Goal: Task Accomplishment & Management: Manage account settings

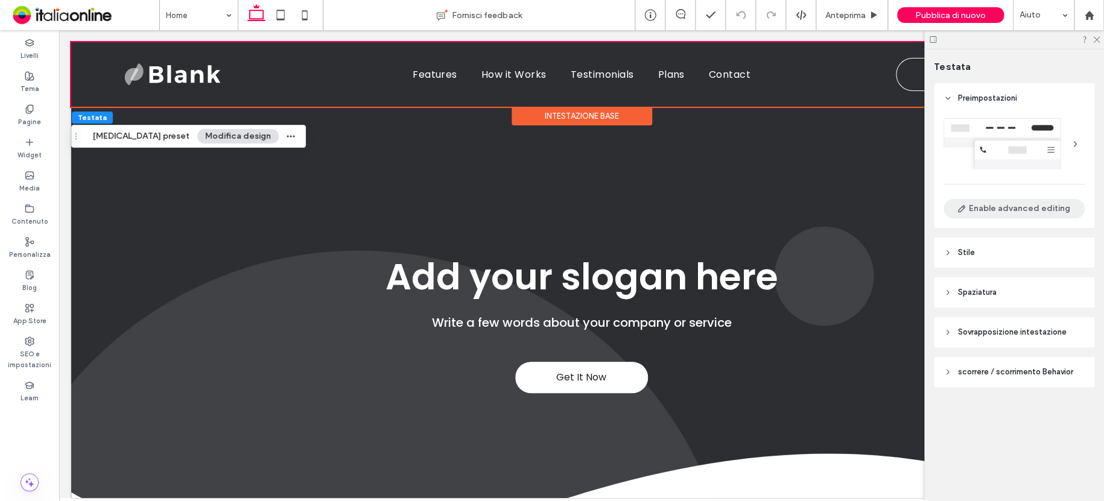
click at [1042, 212] on button "Enable advanced editing" at bounding box center [1014, 208] width 141 height 19
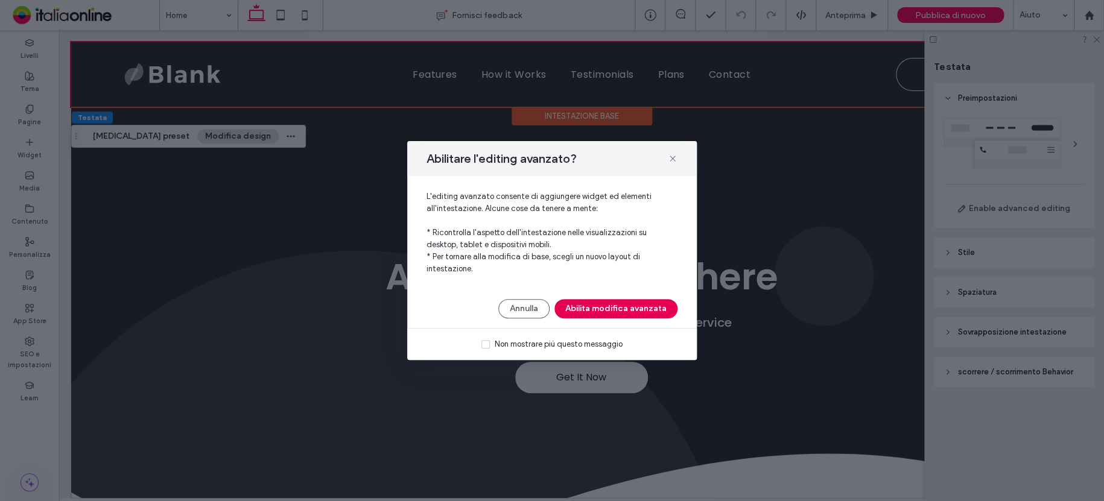
click at [637, 308] on button "Abilita modifica avanzata" at bounding box center [616, 308] width 123 height 19
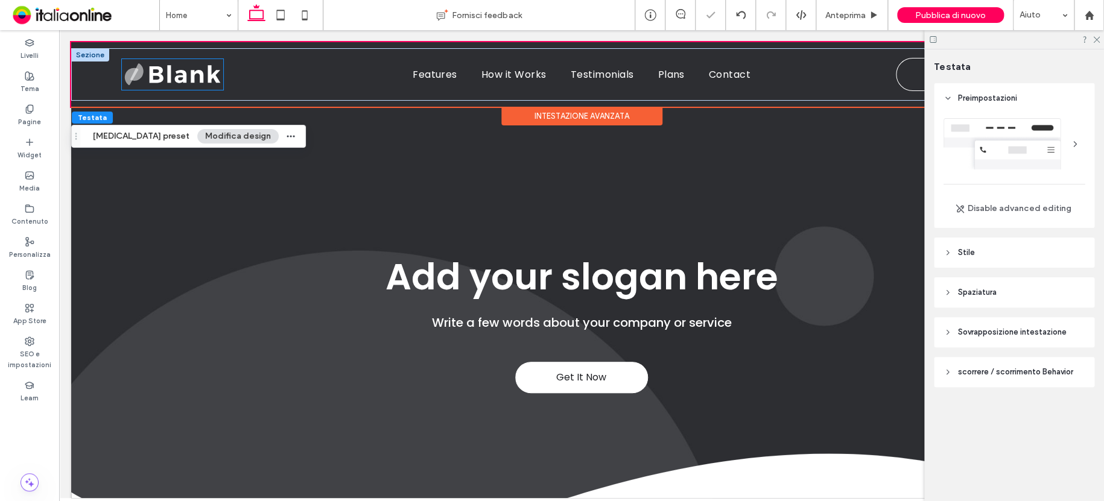
click at [192, 84] on img at bounding box center [172, 74] width 101 height 30
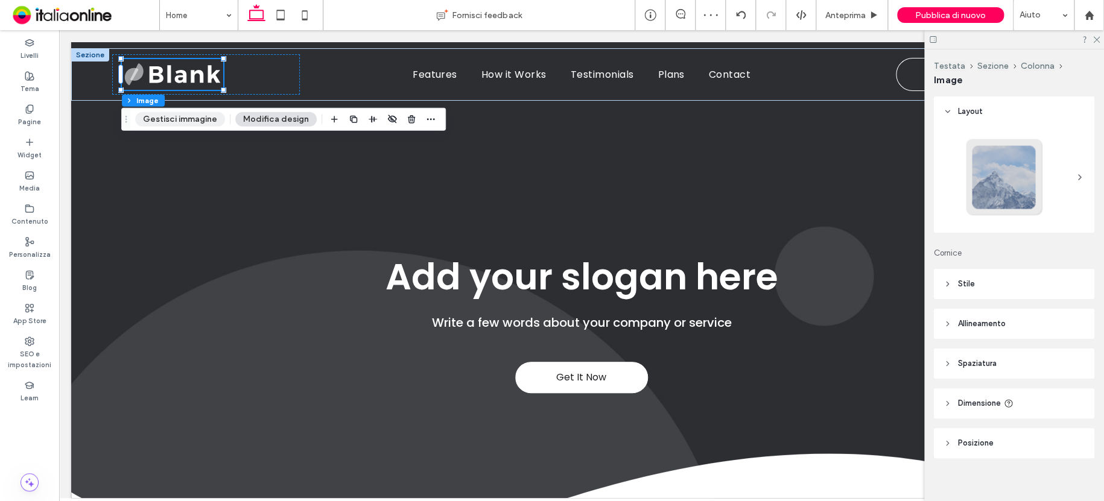
click at [197, 119] on button "Gestisci immagine" at bounding box center [180, 119] width 90 height 14
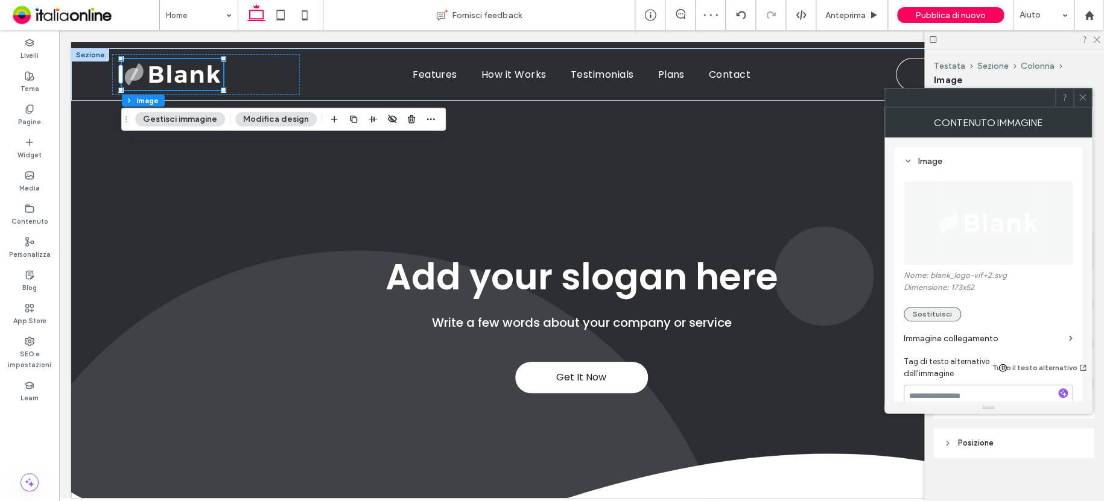
click at [949, 313] on button "Sostituisci" at bounding box center [932, 314] width 57 height 14
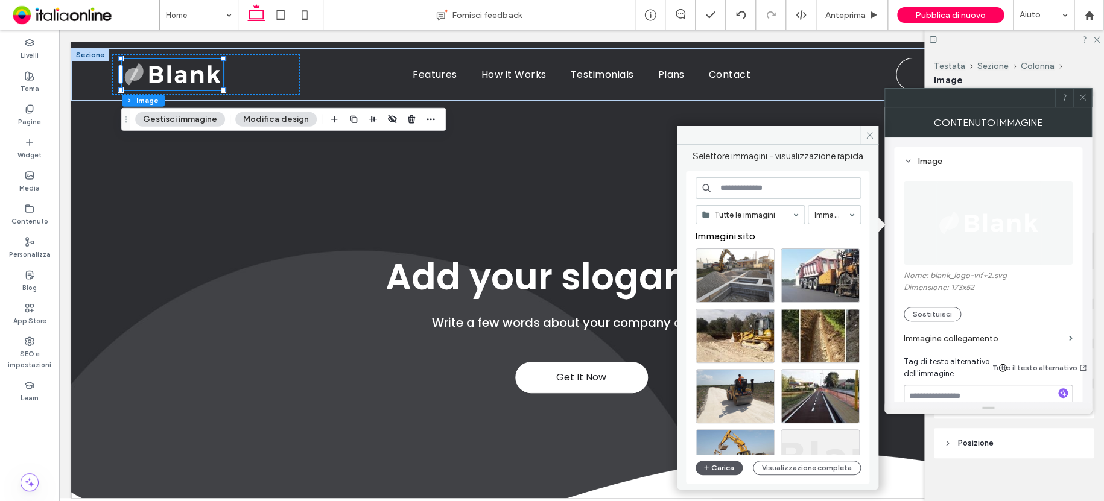
click at [720, 465] on button "Carica" at bounding box center [719, 468] width 47 height 14
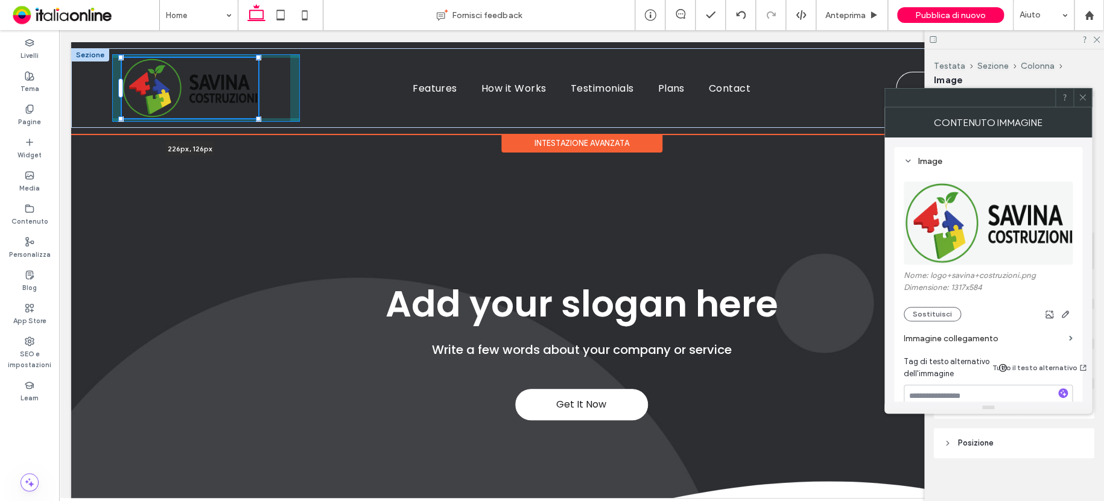
drag, startPoint x: 221, startPoint y: 105, endPoint x: 253, endPoint y: 127, distance: 39.2
click at [253, 127] on div "226px , 126px Features How it Works Testimonials Plans Contact Contact us" at bounding box center [581, 88] width 1021 height 80
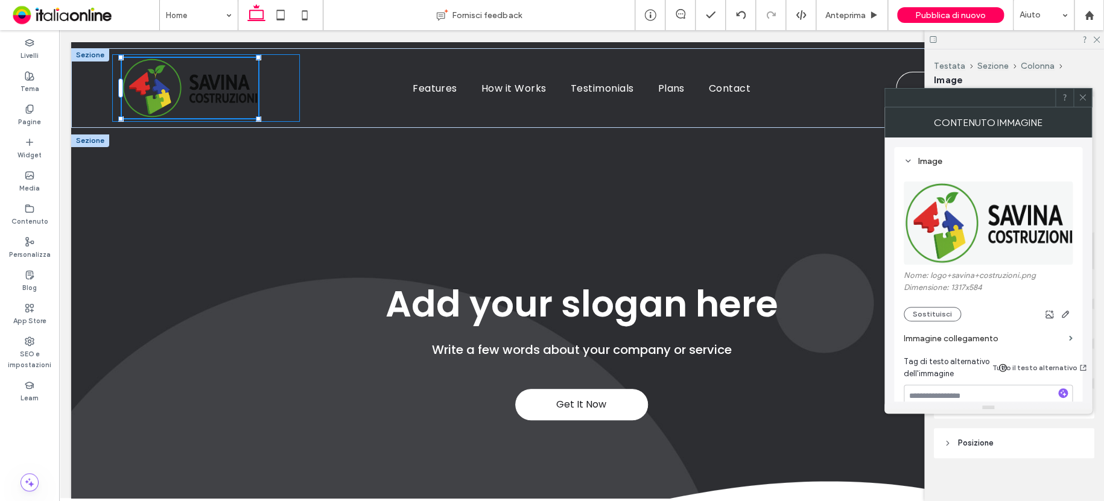
type input "***"
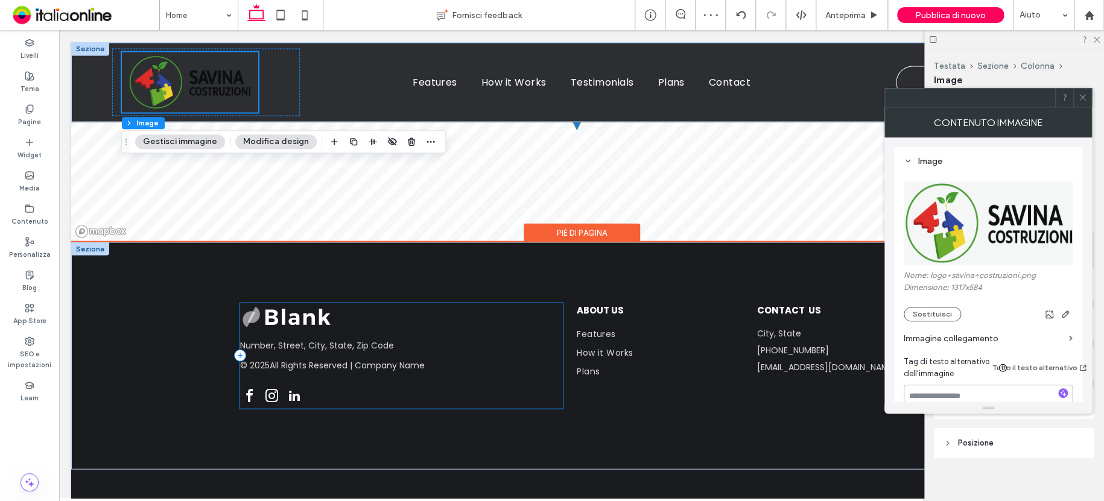
scroll to position [3469, 0]
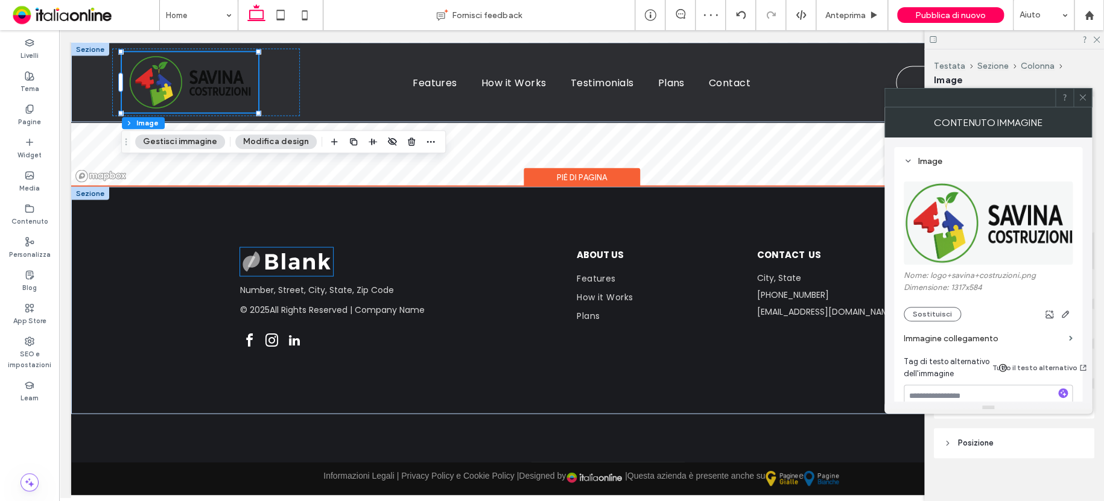
click at [297, 254] on img at bounding box center [286, 261] width 93 height 28
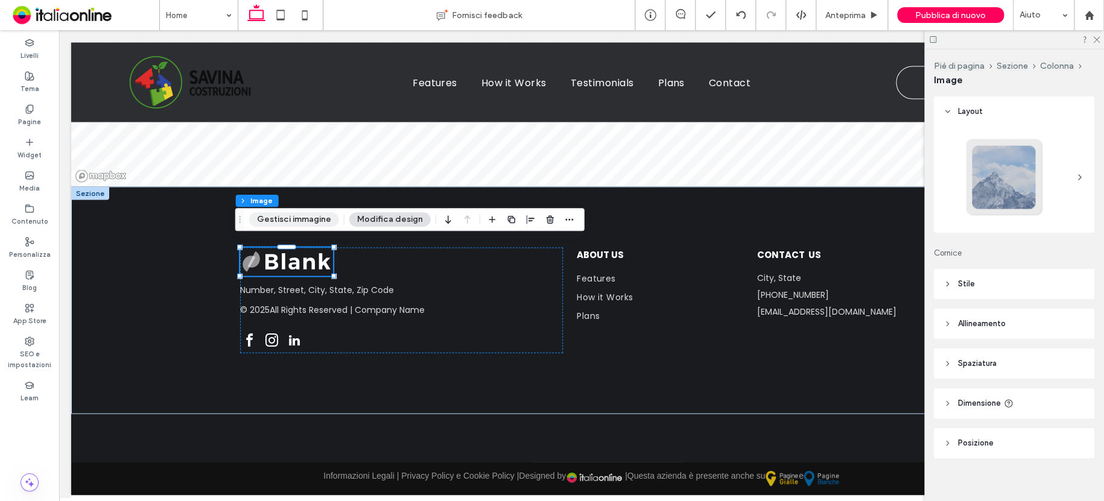
click at [301, 213] on button "Gestisci immagine" at bounding box center [294, 219] width 90 height 14
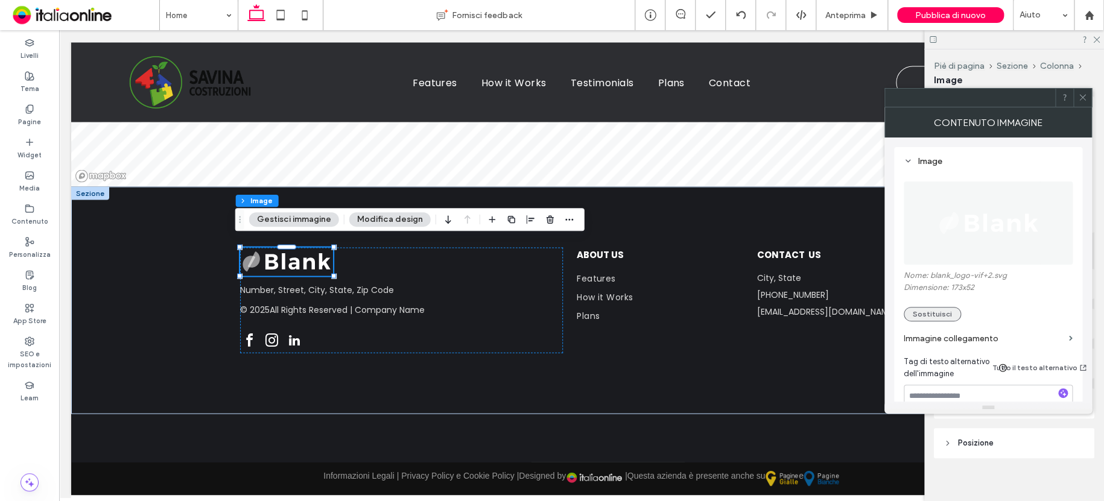
click at [935, 310] on button "Sostituisci" at bounding box center [932, 314] width 57 height 14
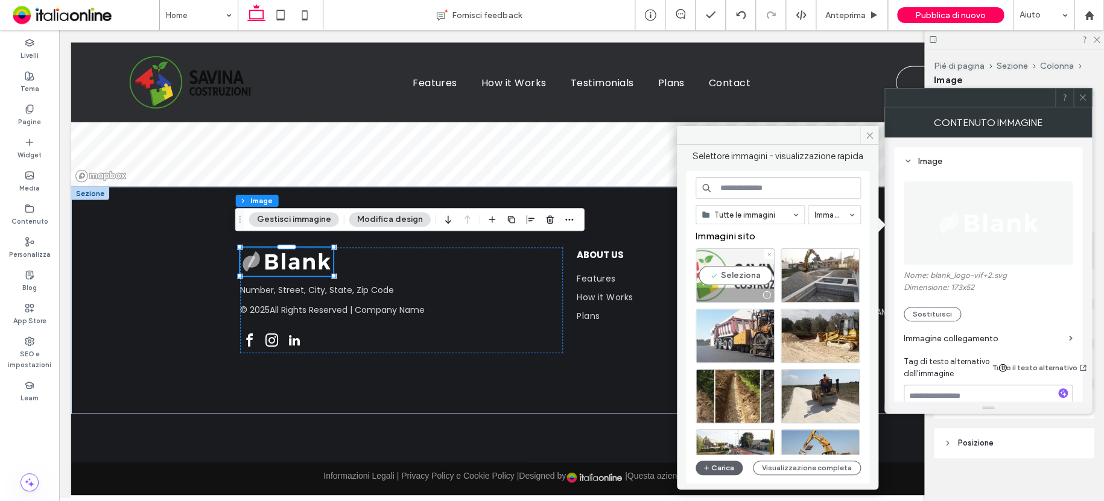
click at [730, 260] on div "Seleziona" at bounding box center [735, 276] width 79 height 54
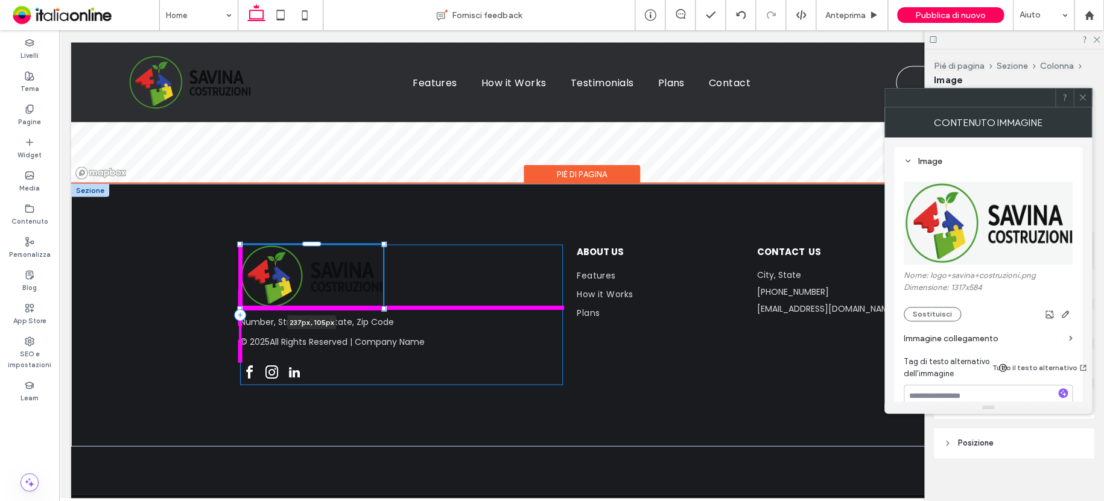
drag, startPoint x: 330, startPoint y: 279, endPoint x: 389, endPoint y: 301, distance: 63.0
click at [389, 301] on div "© 2025 All Rights Reserved | Company Name Number, Street, City, State, Zip Code…" at bounding box center [582, 314] width 724 height 263
type input "***"
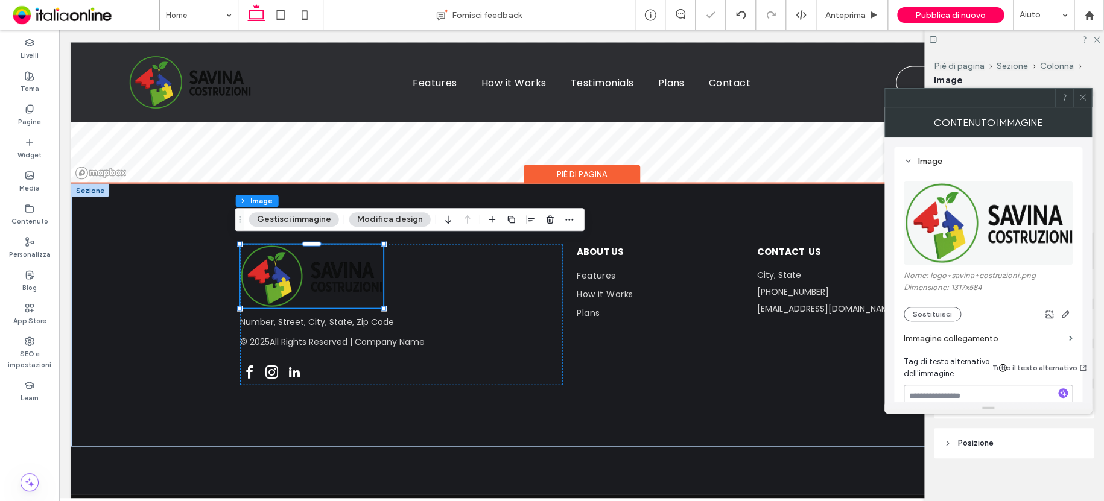
click at [84, 183] on div at bounding box center [90, 189] width 38 height 13
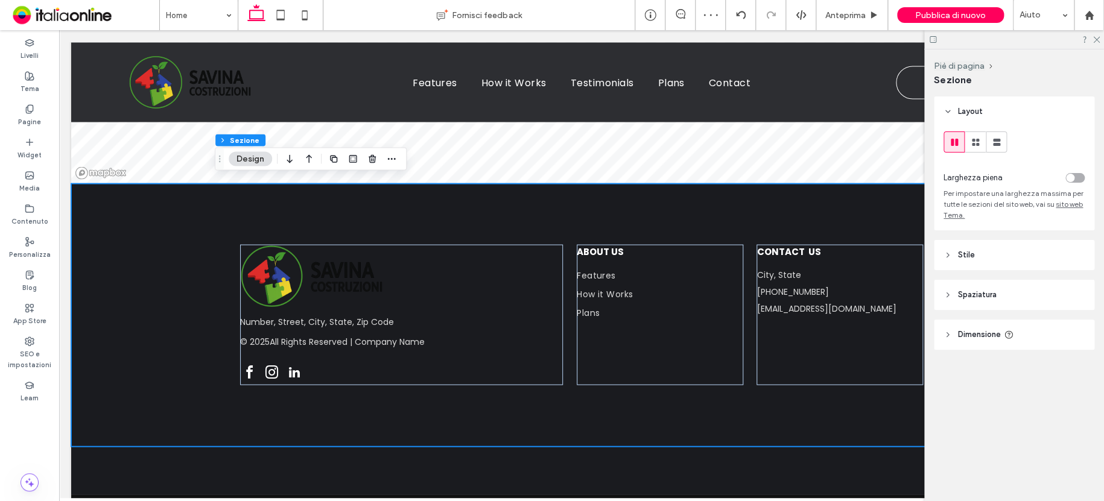
click at [962, 260] on span "Stile" at bounding box center [966, 255] width 17 height 12
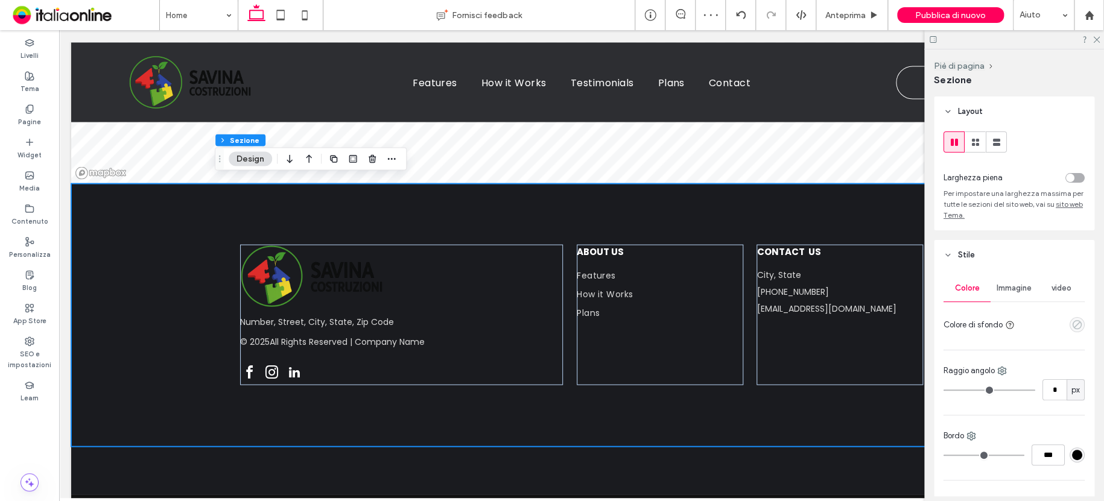
click at [1074, 325] on icon "empty color" at bounding box center [1077, 325] width 10 height 10
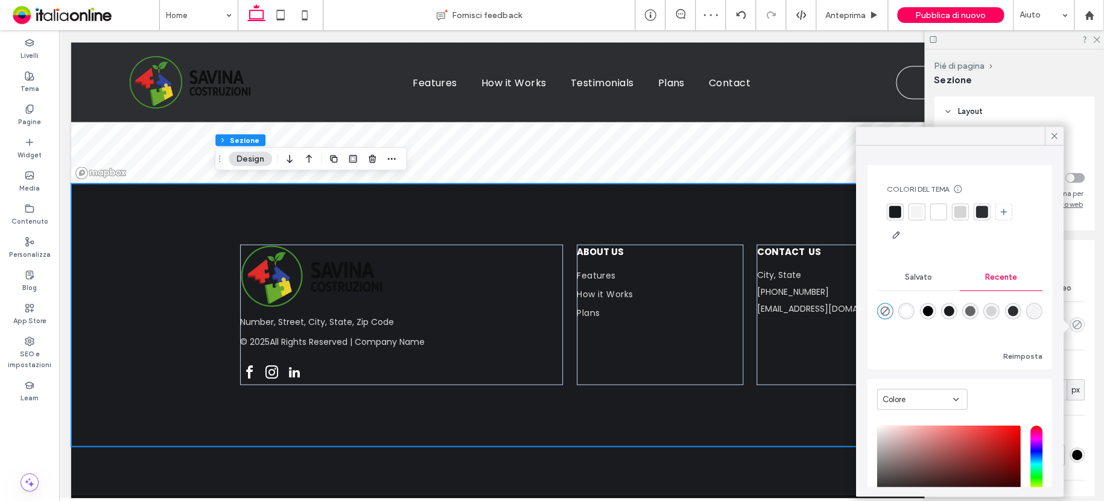
click at [906, 310] on div "rgba(255, 255, 255, 1)" at bounding box center [907, 311] width 10 height 10
type input "*******"
type input "***"
type input "****"
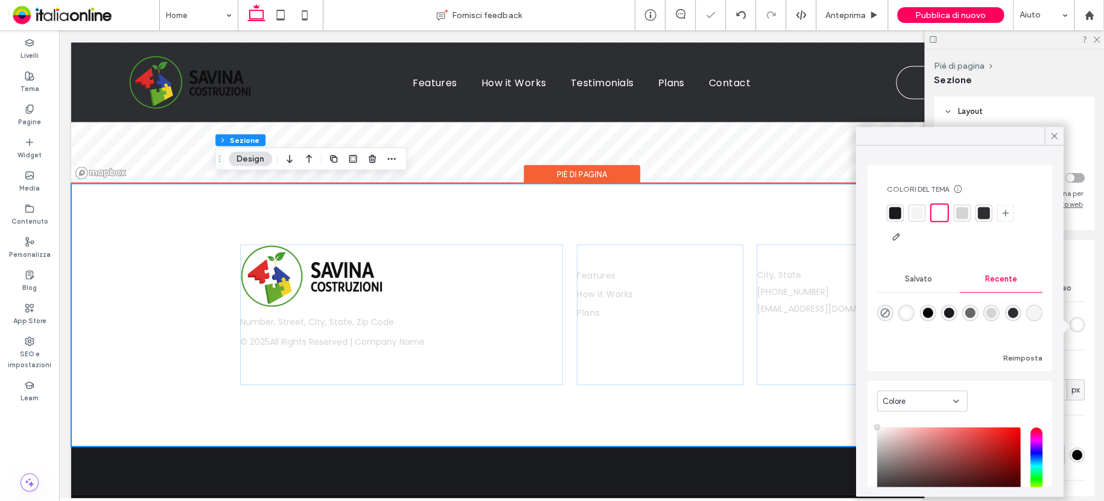
click at [130, 281] on div "© 2025 All Rights Reserved | Company Name Number, Street, City, State, Zip Code…" at bounding box center [581, 314] width 1021 height 263
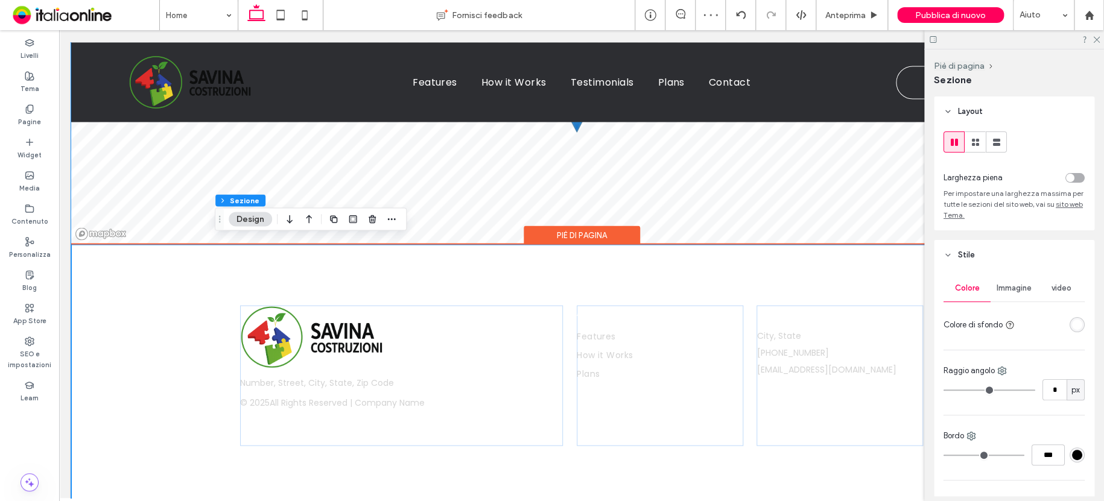
scroll to position [3409, 0]
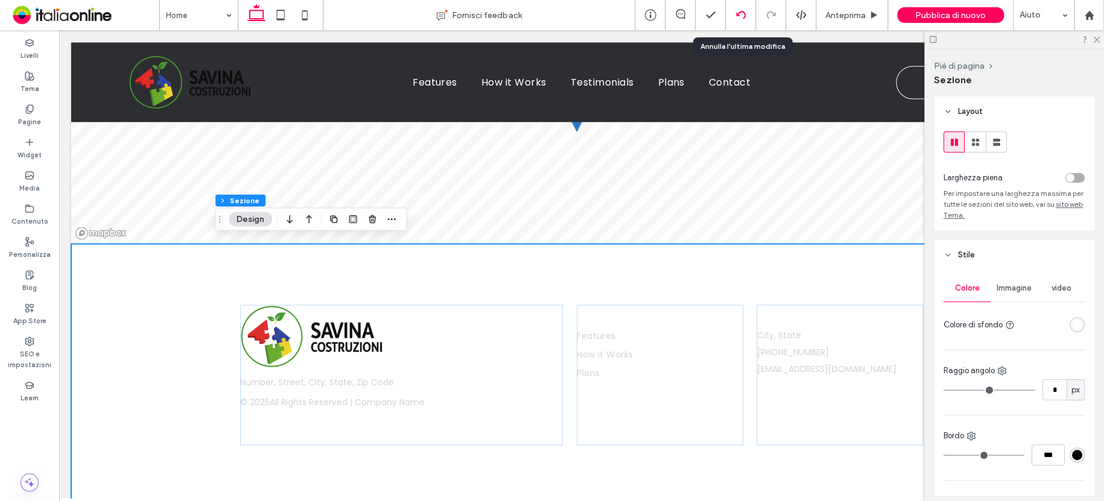
drag, startPoint x: 738, startPoint y: 9, endPoint x: 734, endPoint y: 19, distance: 11.1
click at [739, 9] on div at bounding box center [741, 15] width 30 height 30
click at [739, 13] on icon at bounding box center [741, 15] width 10 height 10
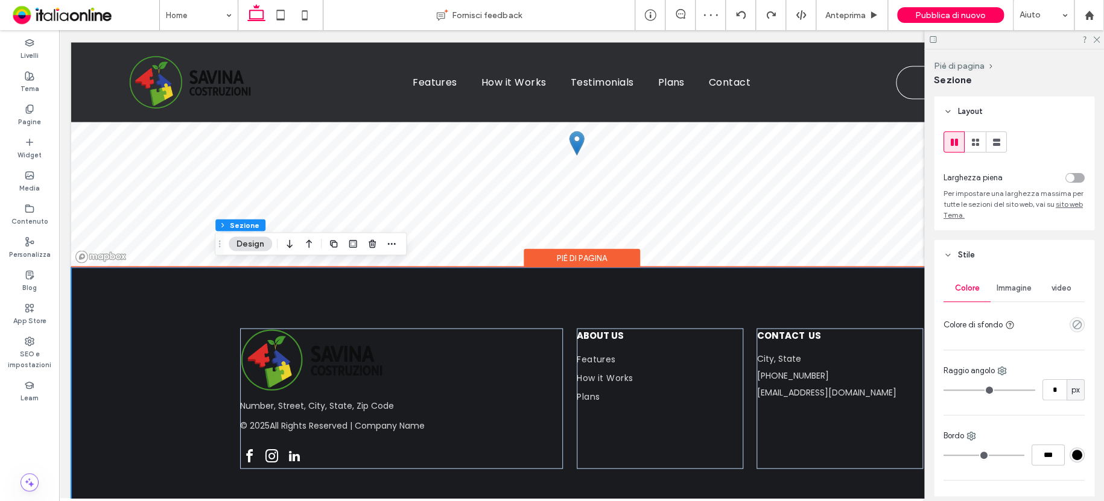
scroll to position [3384, 0]
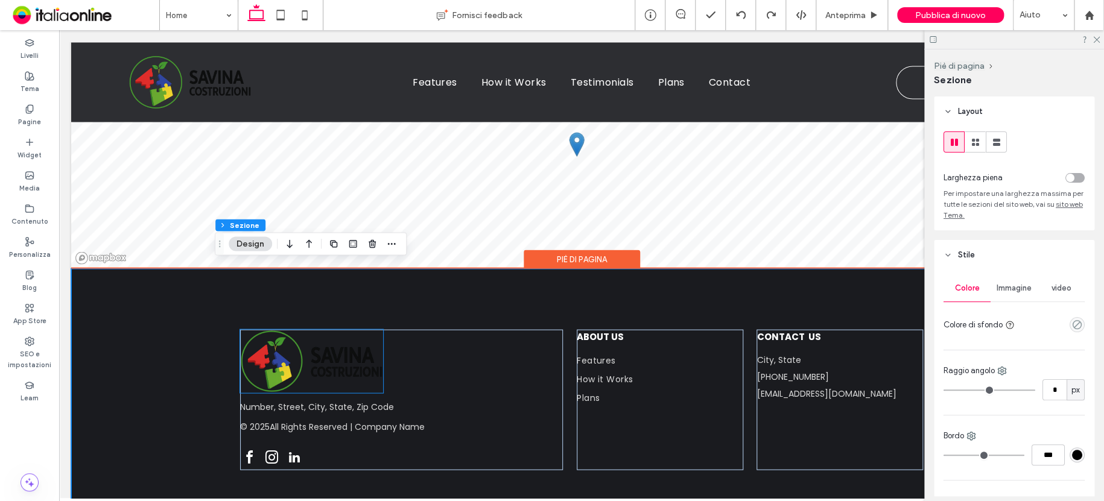
click at [354, 373] on img at bounding box center [311, 361] width 143 height 63
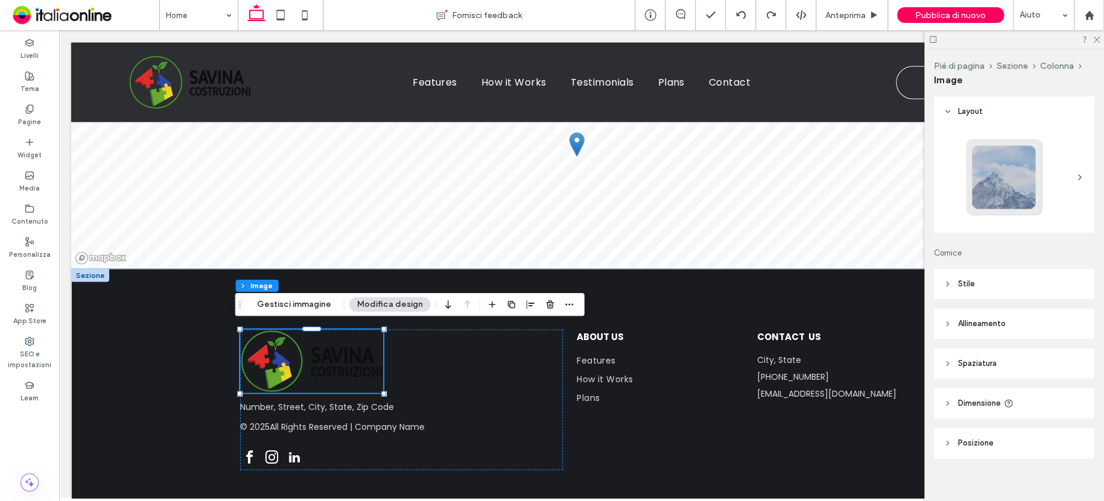
click at [954, 285] on header "Stile" at bounding box center [1014, 284] width 161 height 30
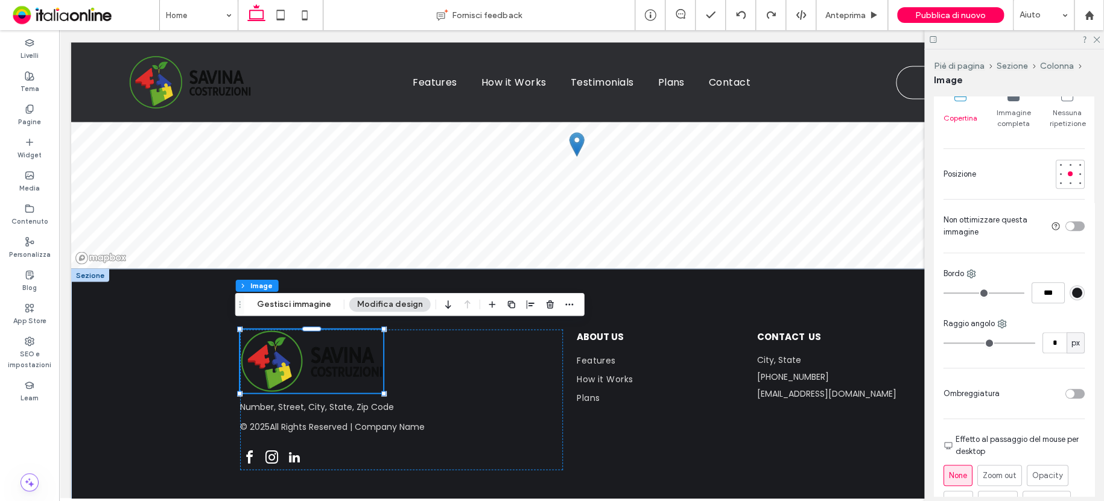
scroll to position [241, 0]
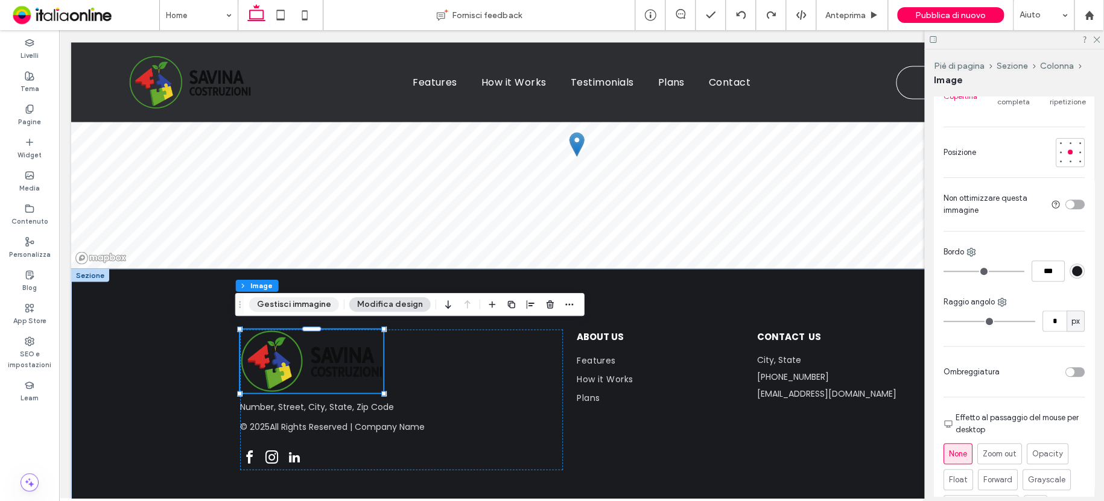
click at [310, 307] on button "Gestisci immagine" at bounding box center [294, 305] width 90 height 14
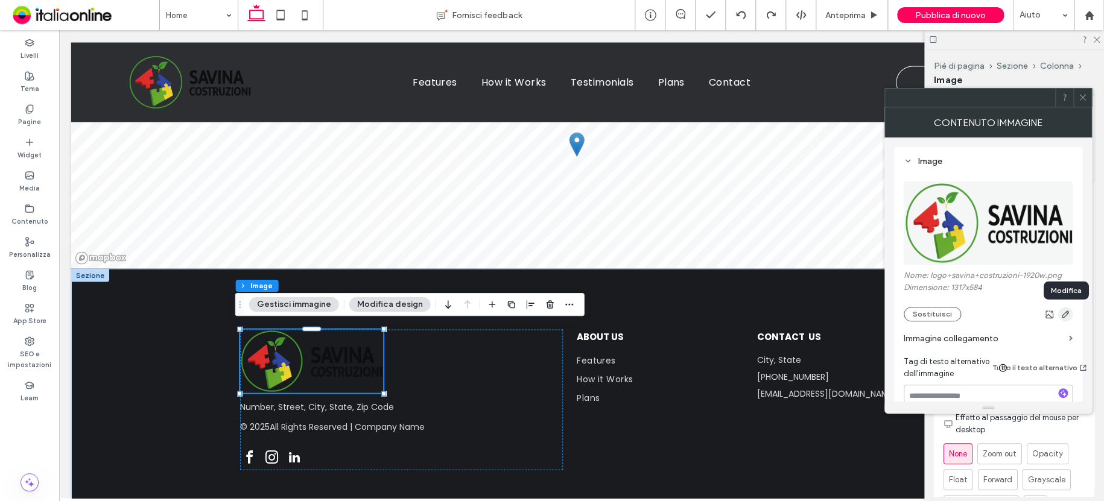
click at [1065, 314] on icon "button" at bounding box center [1066, 315] width 10 height 10
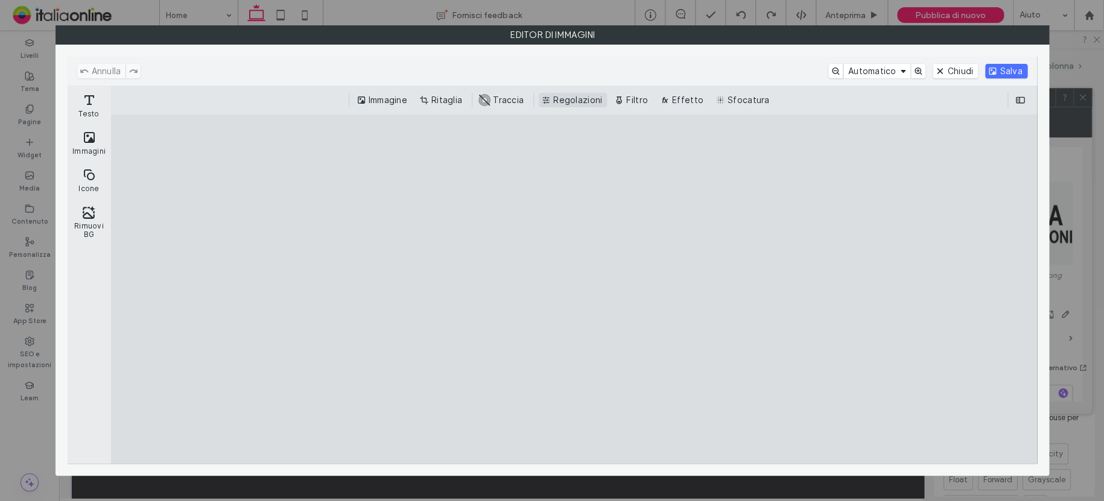
click at [575, 100] on button "Regolazioni" at bounding box center [573, 100] width 68 height 14
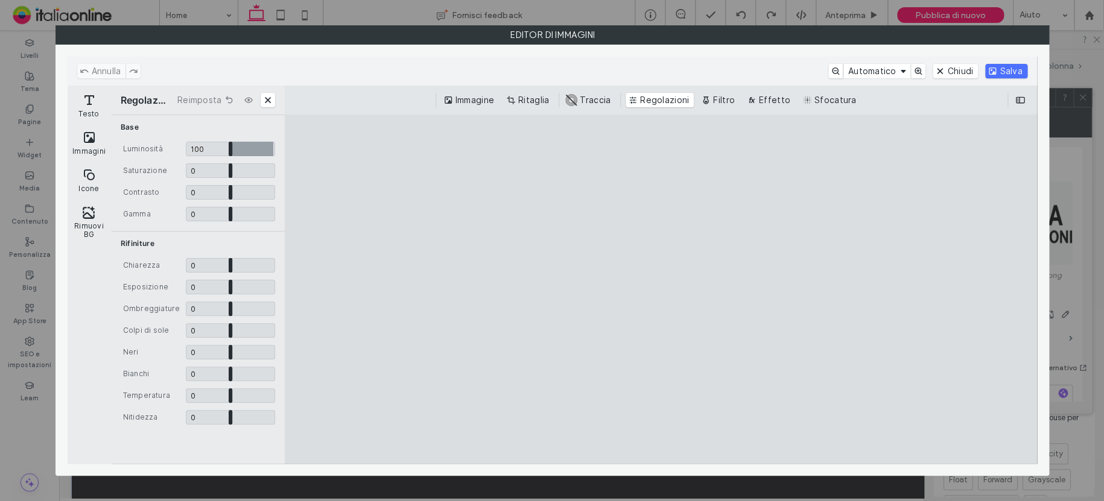
drag, startPoint x: 228, startPoint y: 147, endPoint x: 758, endPoint y: 146, distance: 530.5
type input "*"
click at [275, 147] on input "Dopo Cristo. Sdraietta" at bounding box center [230, 149] width 89 height 14
click at [1007, 64] on div "Salva" at bounding box center [1006, 71] width 42 height 14
click at [1008, 71] on button "Salva" at bounding box center [1006, 71] width 42 height 14
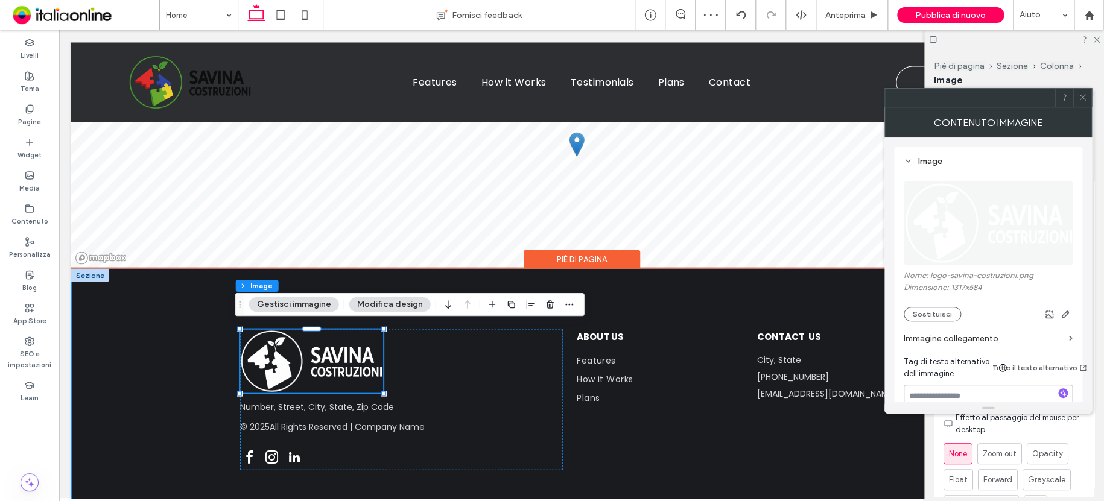
click at [669, 280] on div "© 2025 All Rights Reserved | Company Name Number, Street, City, State, Zip Code…" at bounding box center [582, 400] width 724 height 263
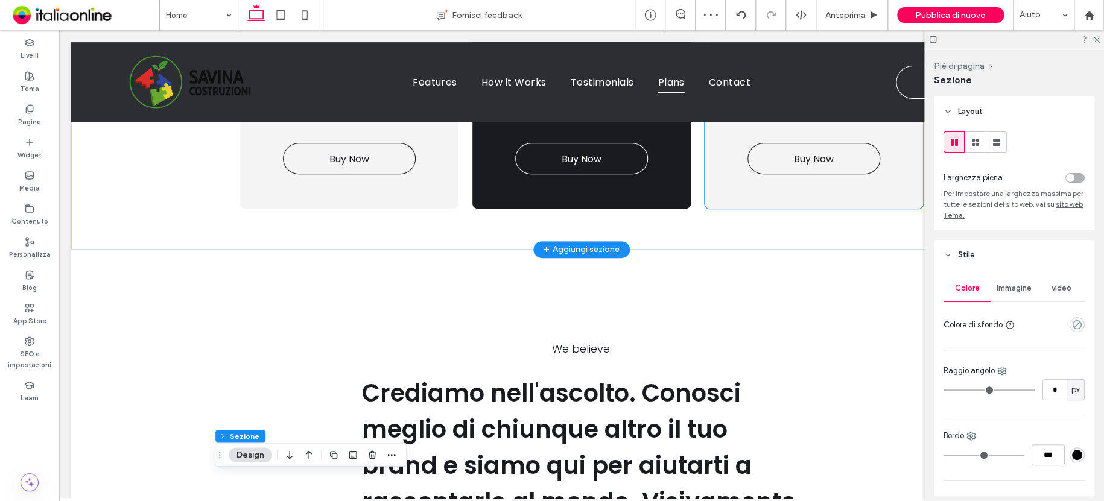
scroll to position [2419, 0]
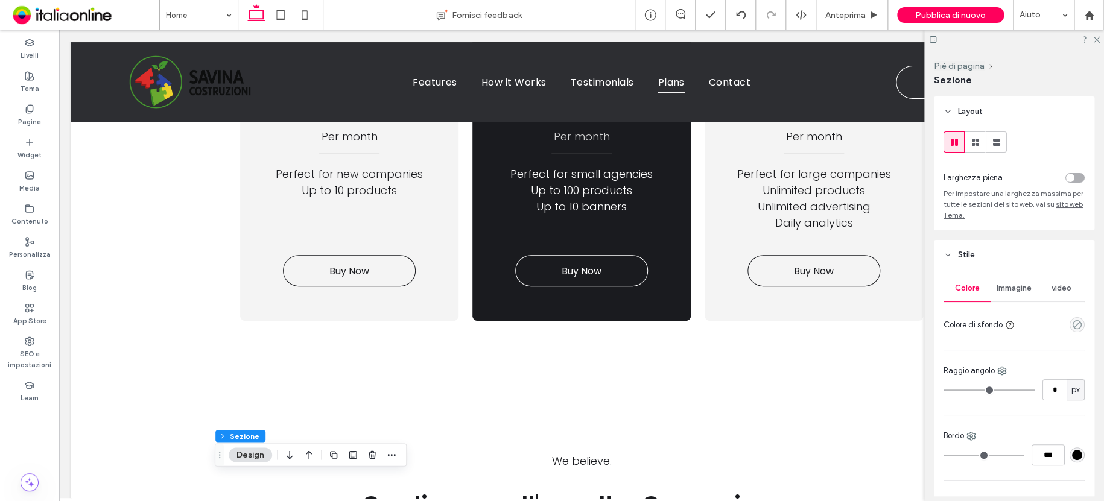
click at [932, 42] on icon at bounding box center [933, 39] width 9 height 9
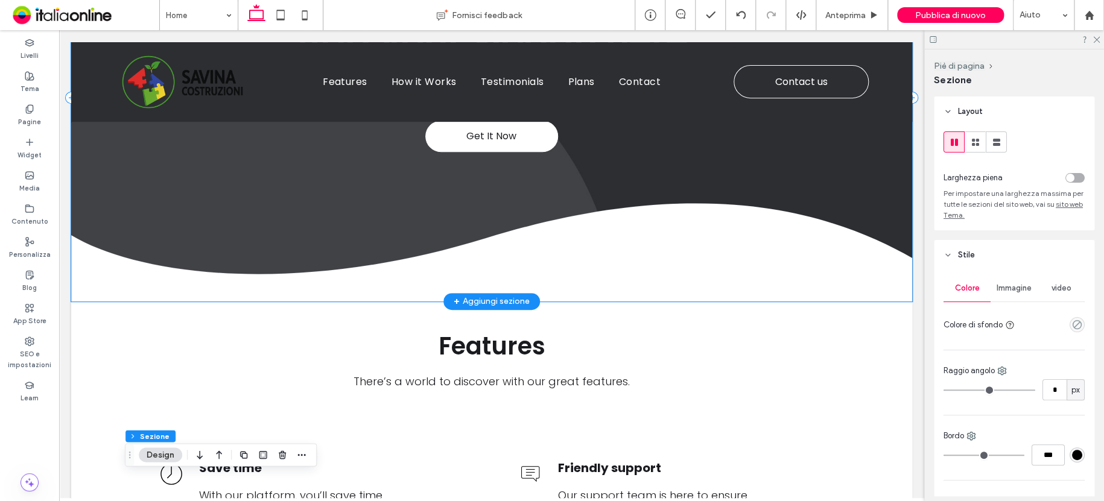
scroll to position [0, 0]
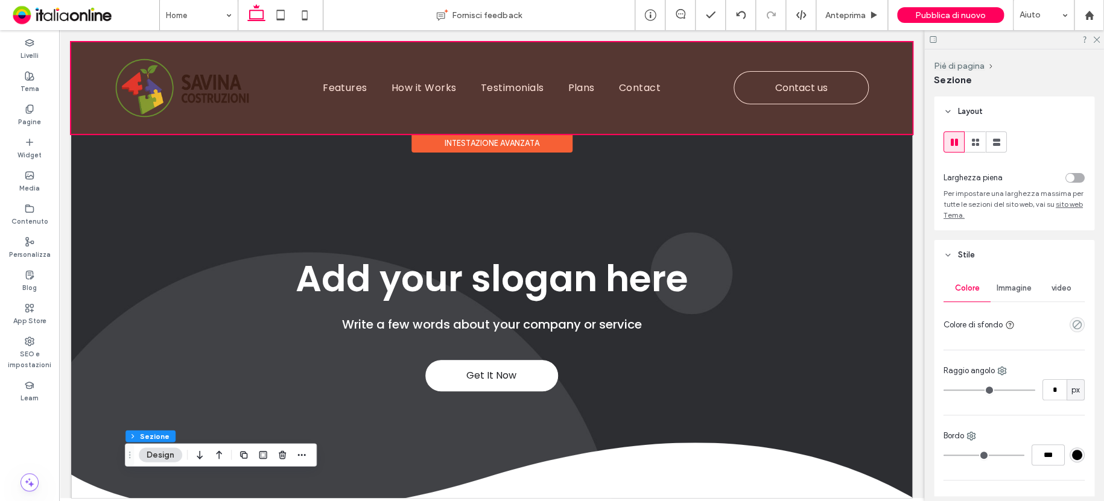
click at [518, 138] on div "Intestazione avanzata" at bounding box center [492, 143] width 161 height 19
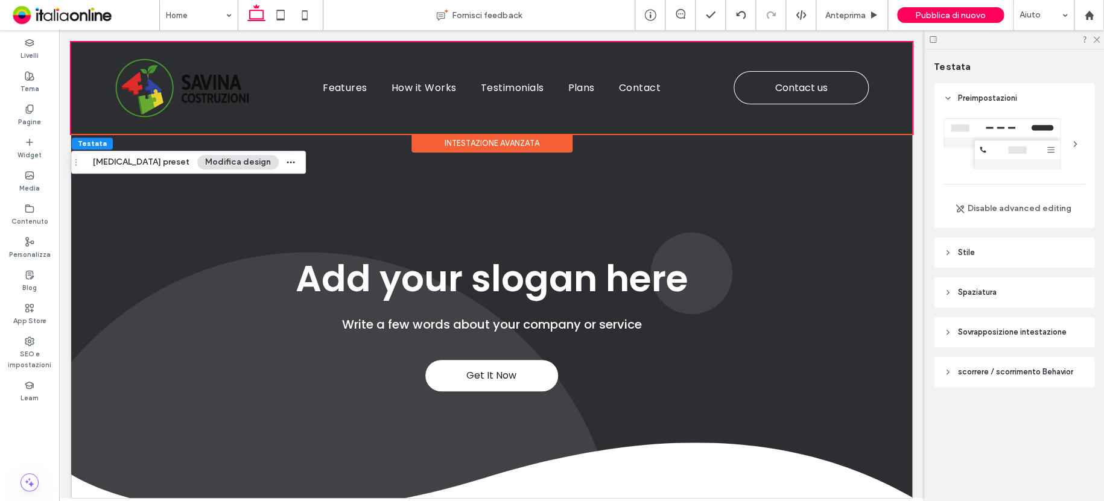
click at [972, 252] on span "Stile" at bounding box center [966, 253] width 17 height 12
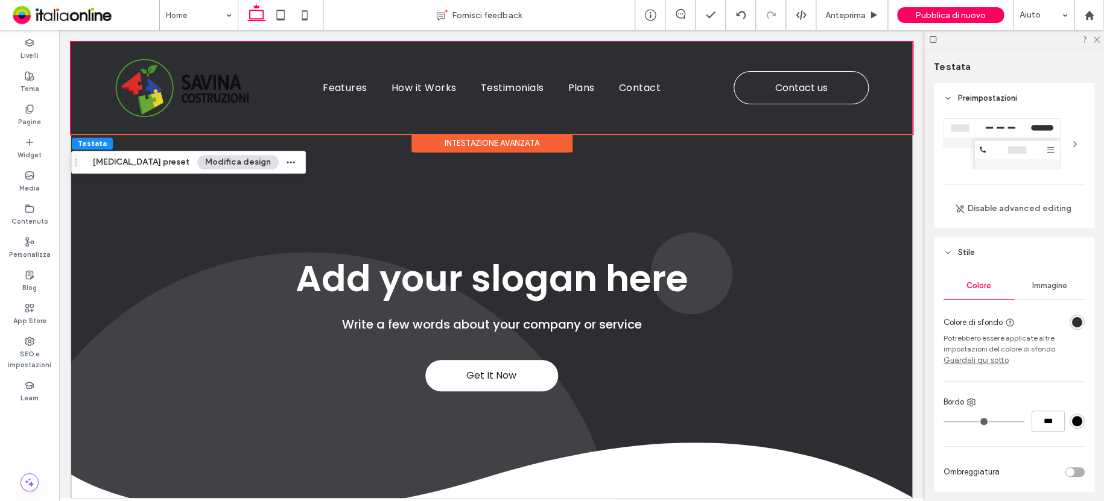
click at [1072, 320] on div "rgba(45, 46, 50, 1)" at bounding box center [1077, 322] width 10 height 10
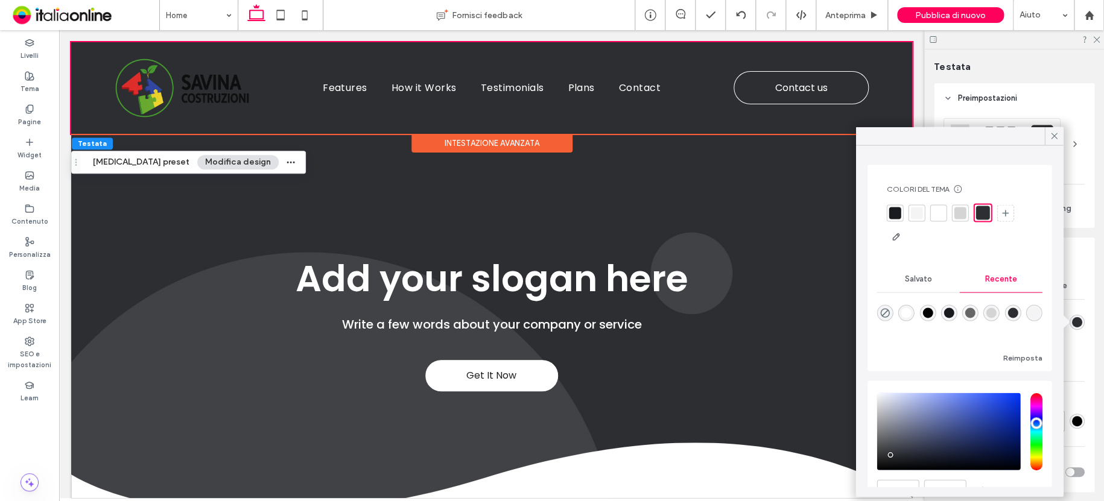
click at [909, 311] on div "rgba(255, 255, 255, 1)" at bounding box center [907, 313] width 10 height 10
type input "*******"
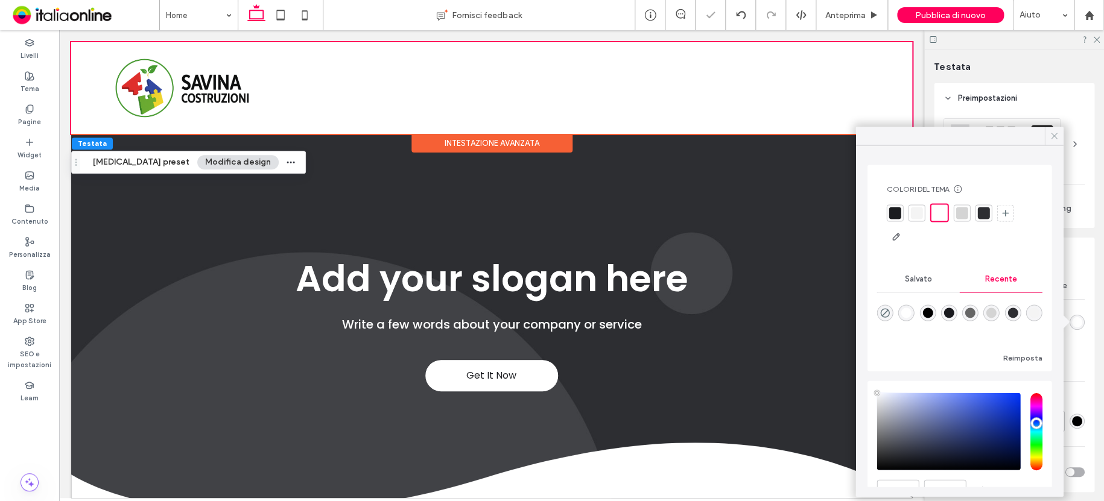
click at [1057, 137] on icon at bounding box center [1054, 135] width 11 height 11
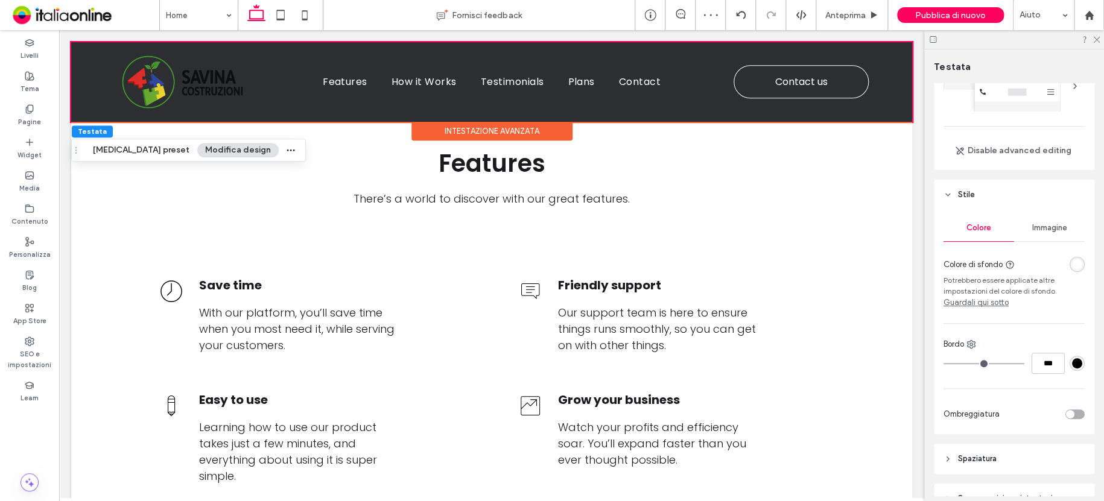
scroll to position [164, 0]
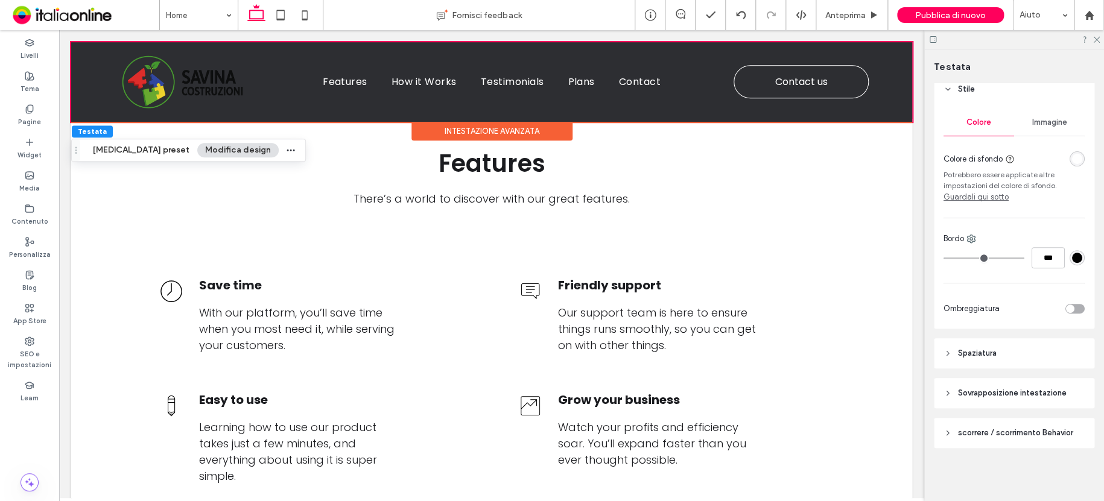
click at [993, 356] on span "Spaziatura" at bounding box center [977, 354] width 39 height 12
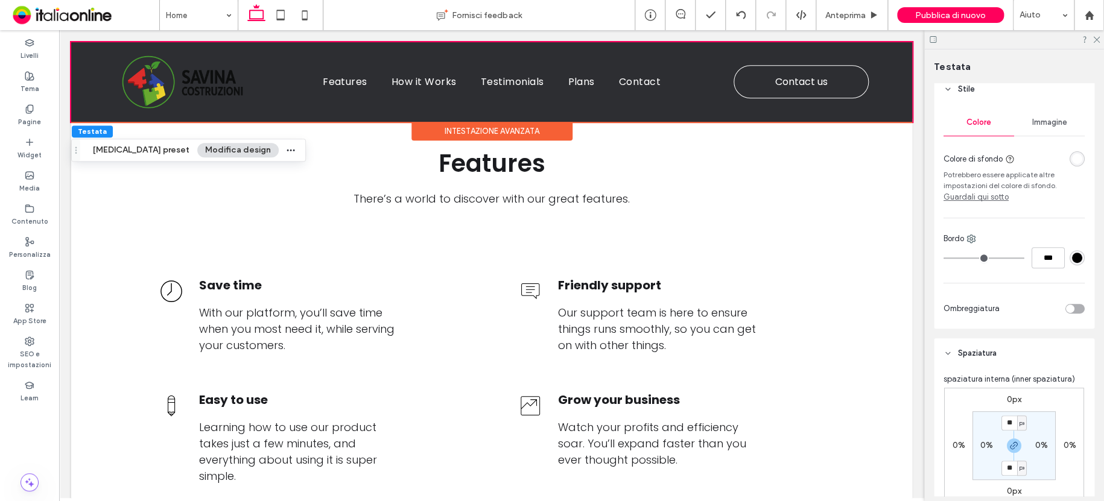
click at [993, 356] on span "Spaziatura" at bounding box center [977, 354] width 39 height 12
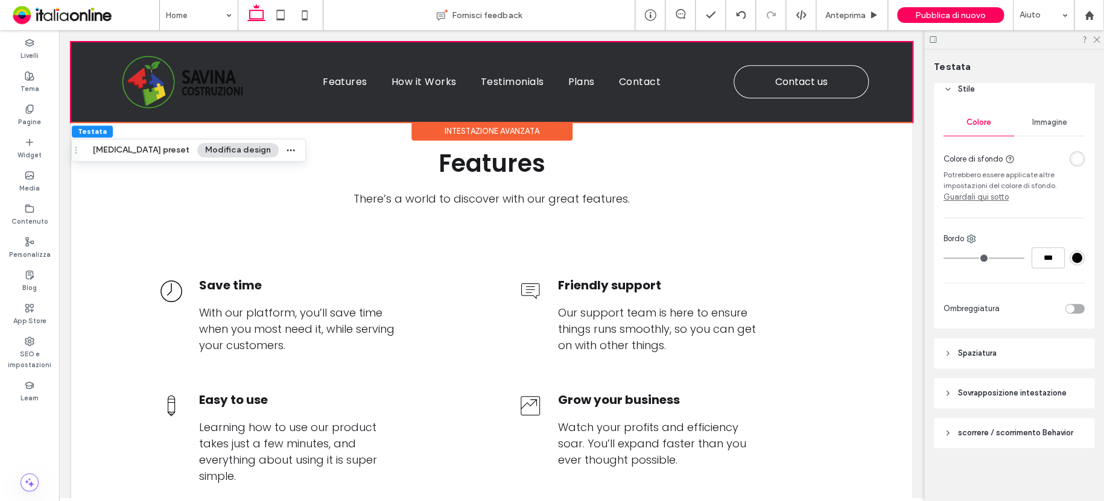
click at [1009, 432] on span "scorrere / scorrimento Behavior" at bounding box center [1015, 433] width 115 height 12
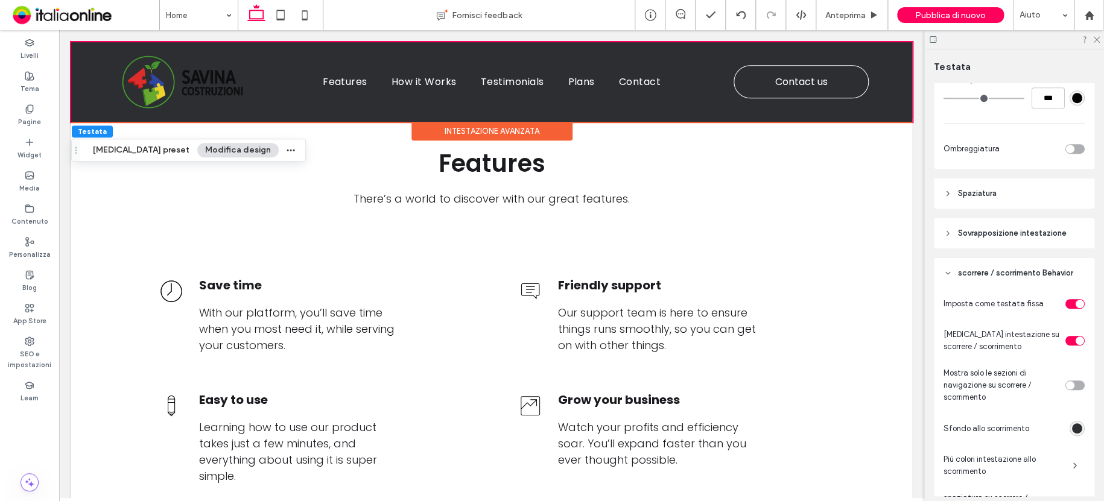
scroll to position [345, 0]
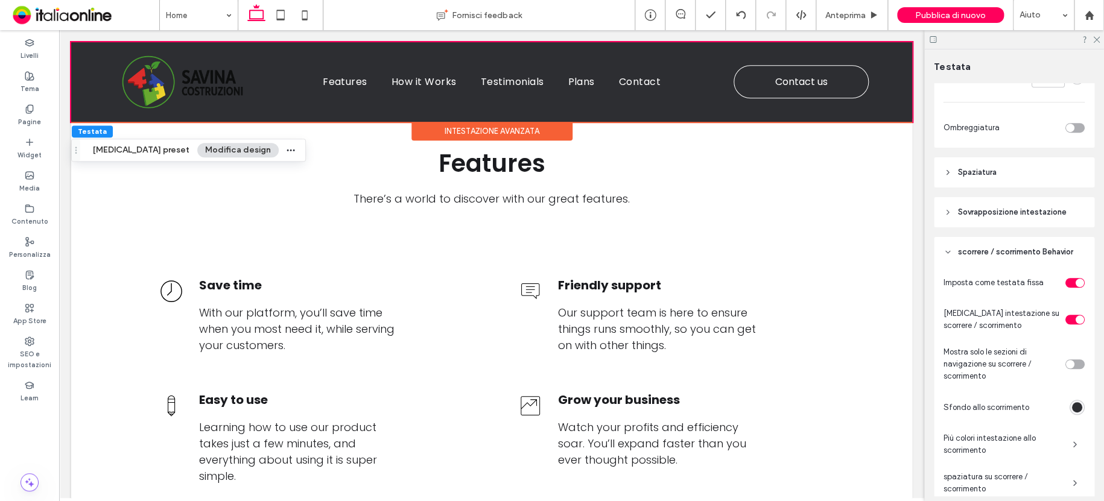
click at [1072, 410] on div "rgba(45, 46, 50, 1)" at bounding box center [1077, 408] width 10 height 10
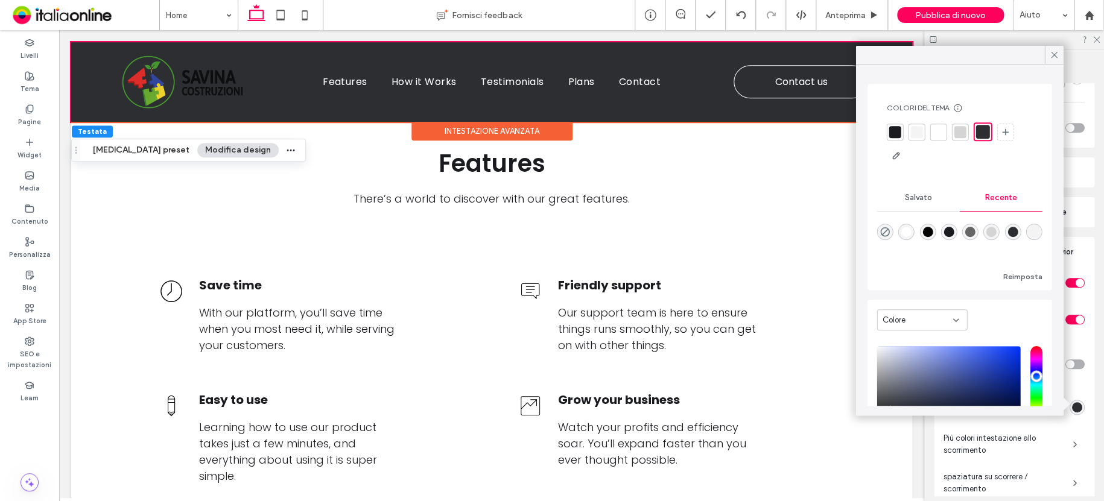
click at [907, 232] on div "rgba(255, 255, 255, 1)" at bounding box center [907, 232] width 10 height 10
type input "*******"
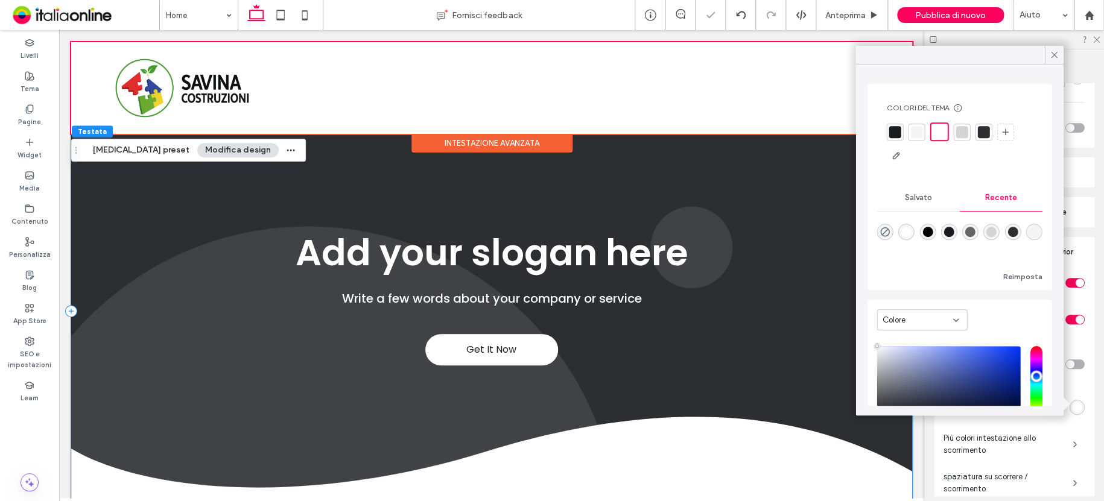
scroll to position [0, 0]
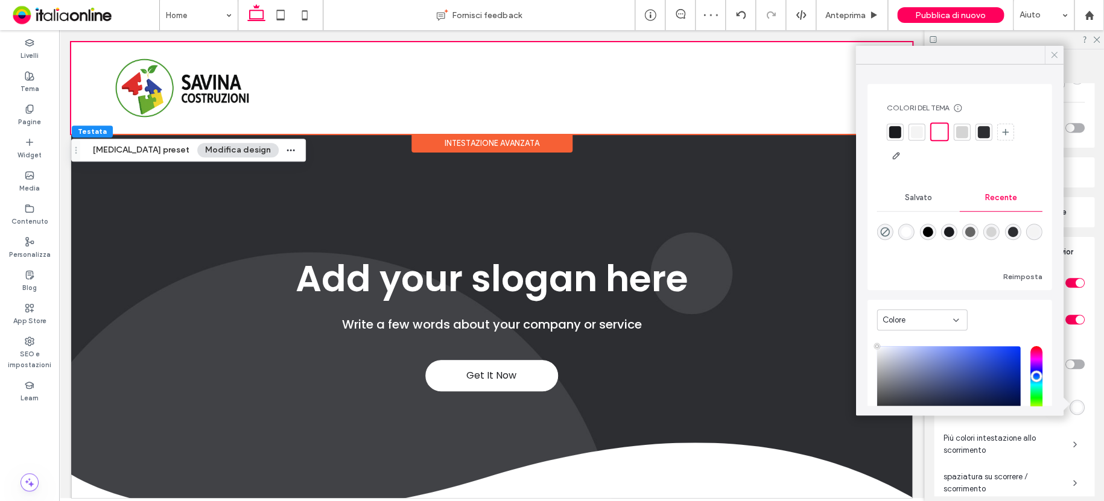
click at [1059, 56] on icon at bounding box center [1054, 54] width 11 height 11
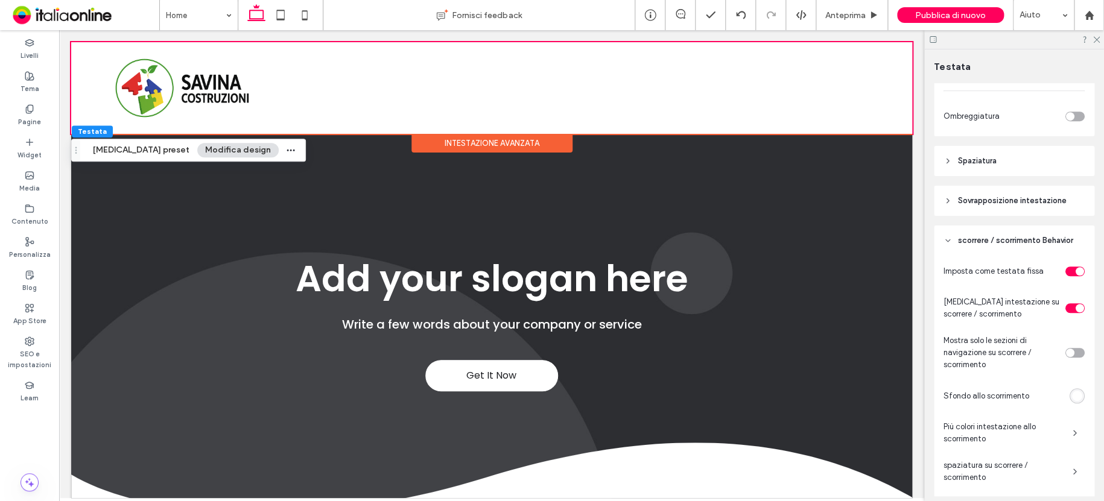
scroll to position [224, 0]
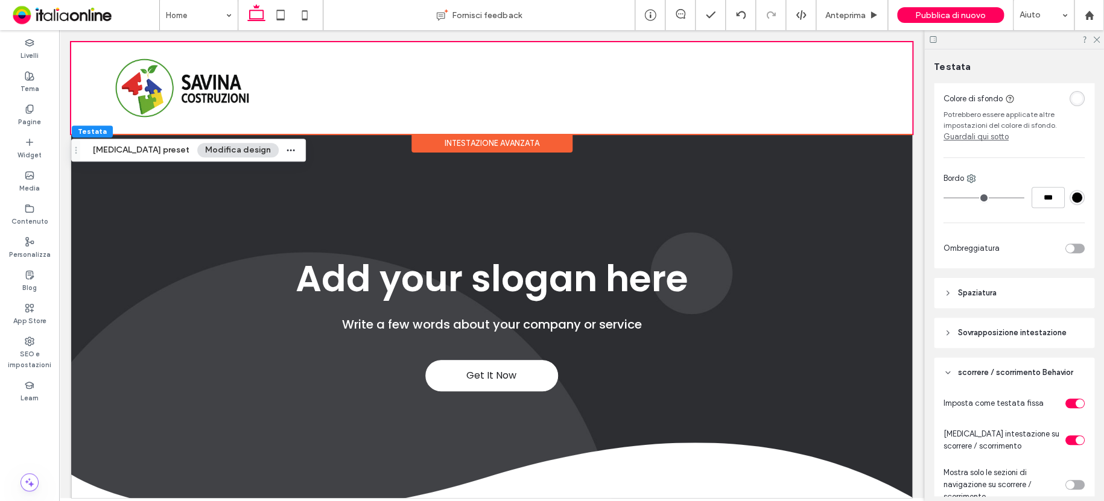
click at [1072, 247] on div "toggle" at bounding box center [1075, 249] width 19 height 10
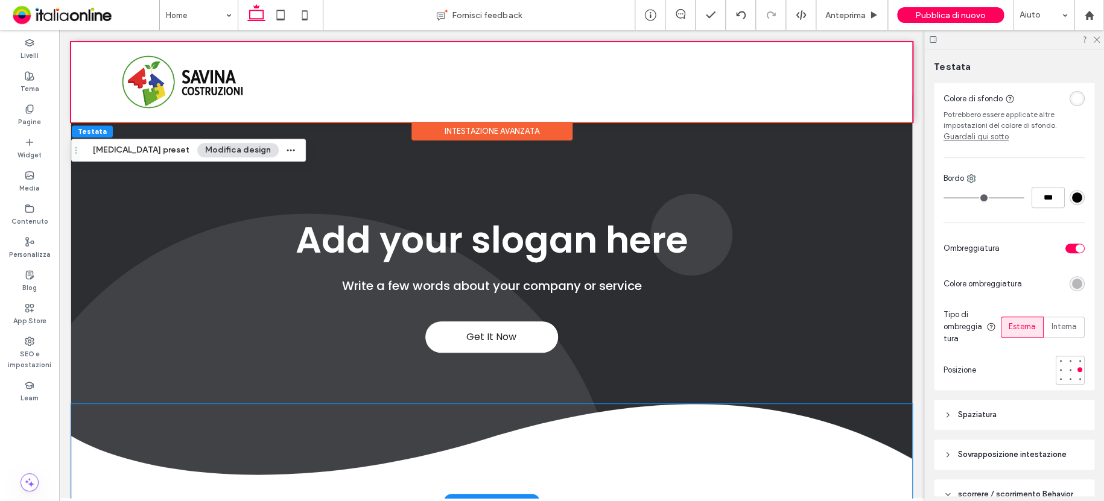
scroll to position [0, 0]
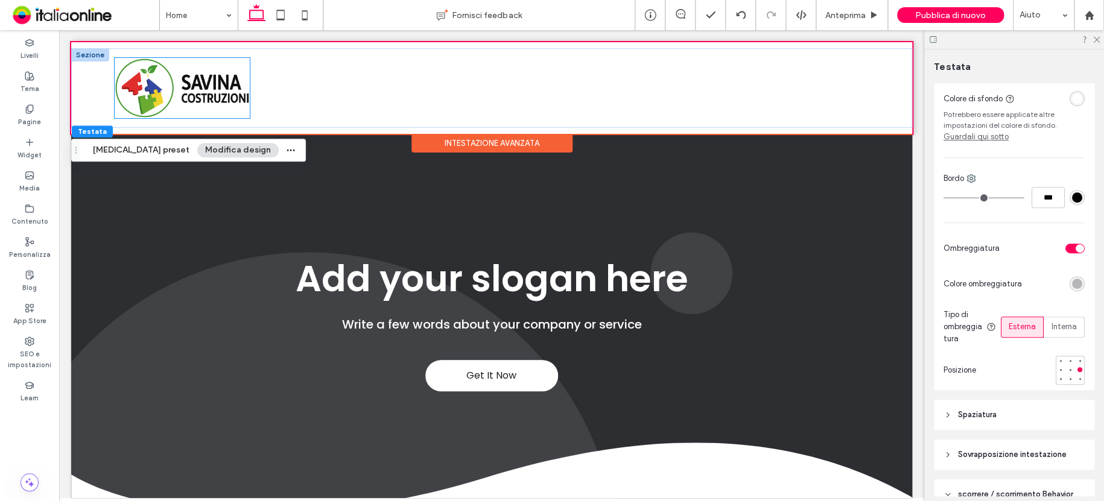
click at [210, 95] on img at bounding box center [183, 88] width 136 height 60
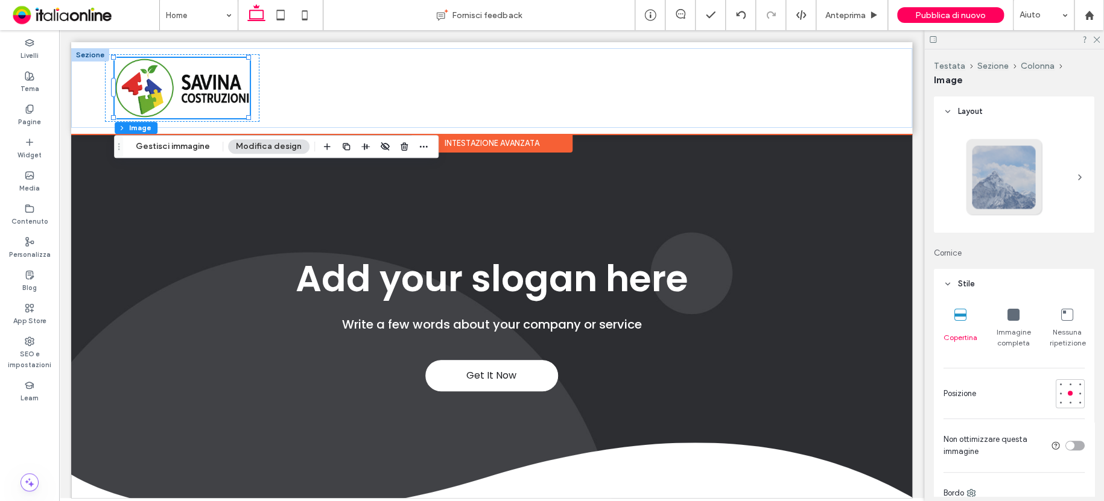
click at [511, 138] on div "Intestazione avanzata" at bounding box center [492, 143] width 161 height 19
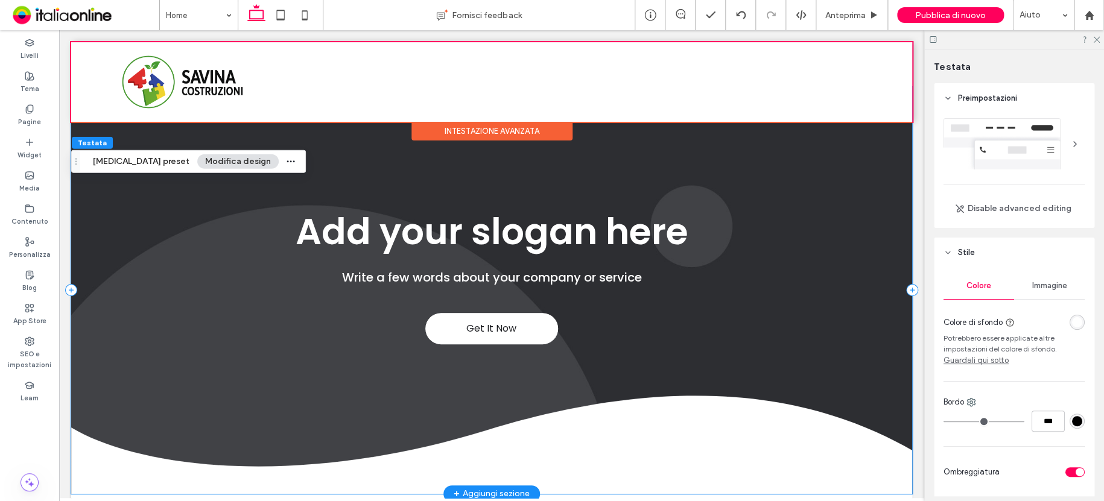
scroll to position [169, 0]
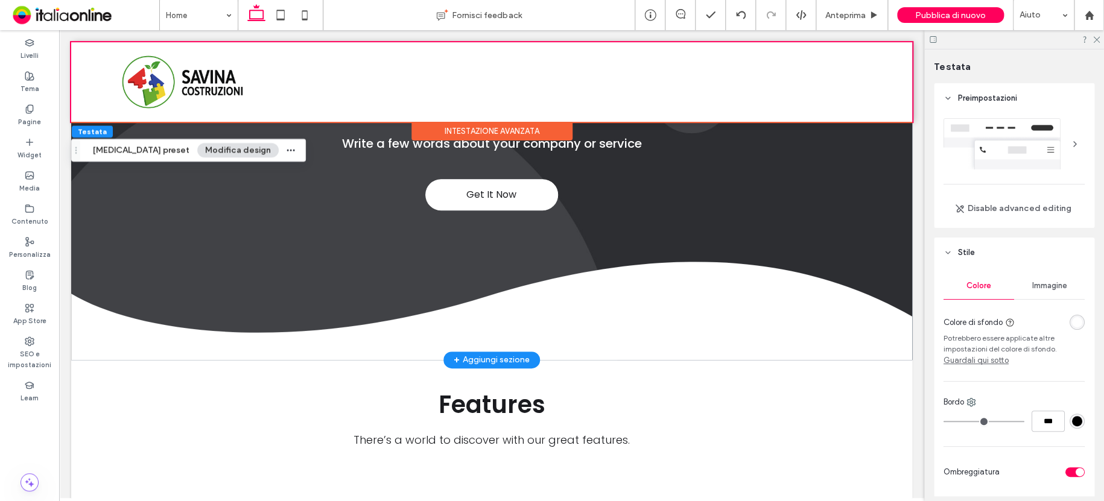
click at [497, 361] on div "+ Aggiungi sezione" at bounding box center [492, 360] width 76 height 13
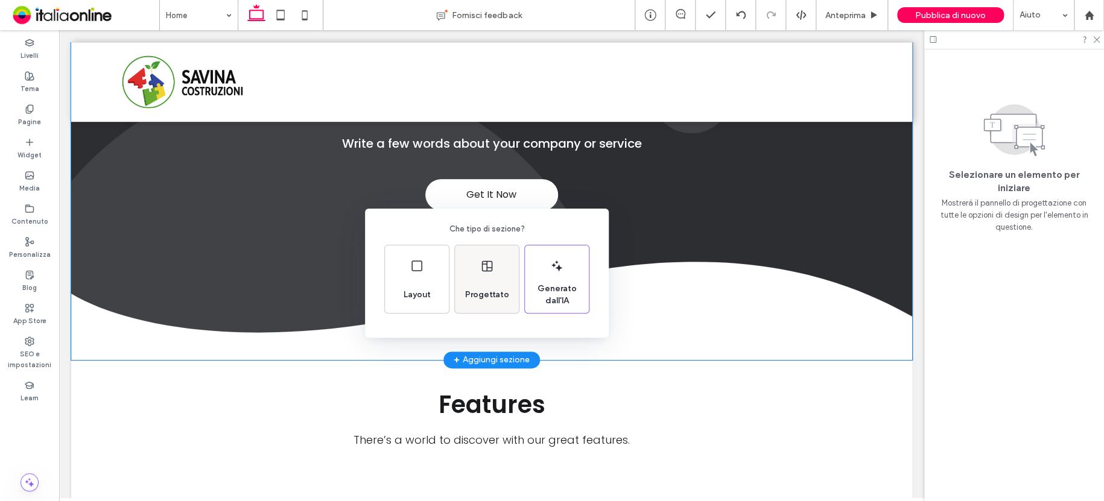
click at [494, 295] on span "Progettato" at bounding box center [487, 295] width 54 height 12
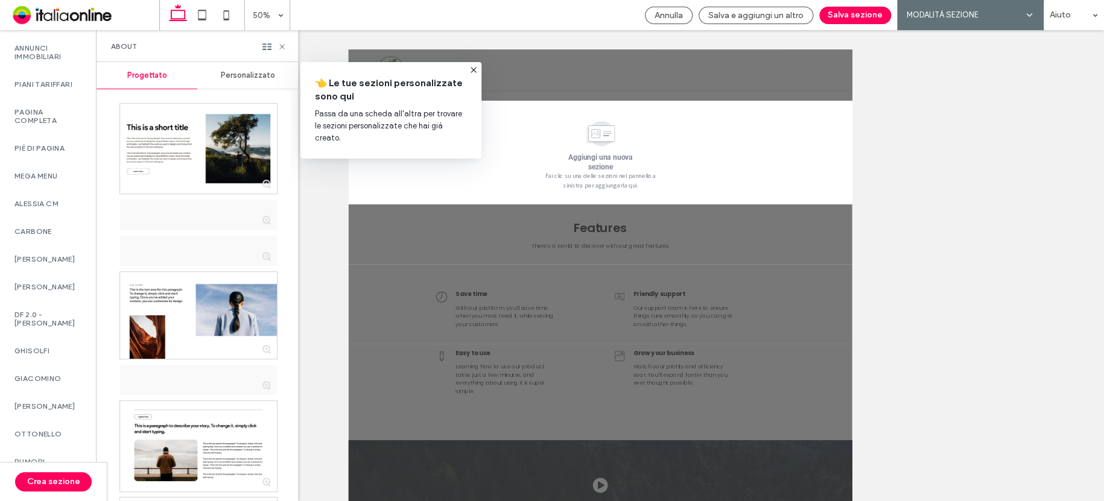
scroll to position [888, 0]
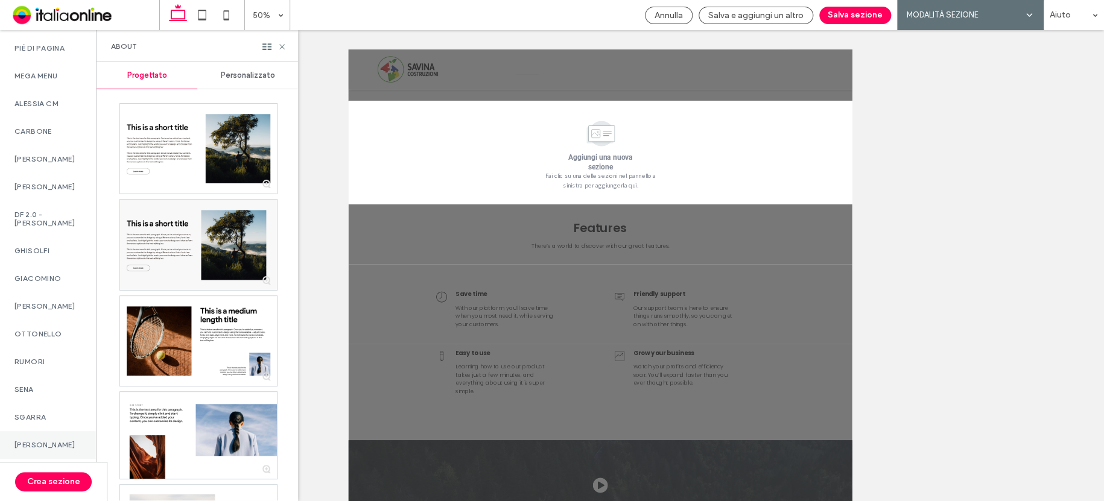
click at [55, 441] on label "ZULLO" at bounding box center [47, 445] width 67 height 8
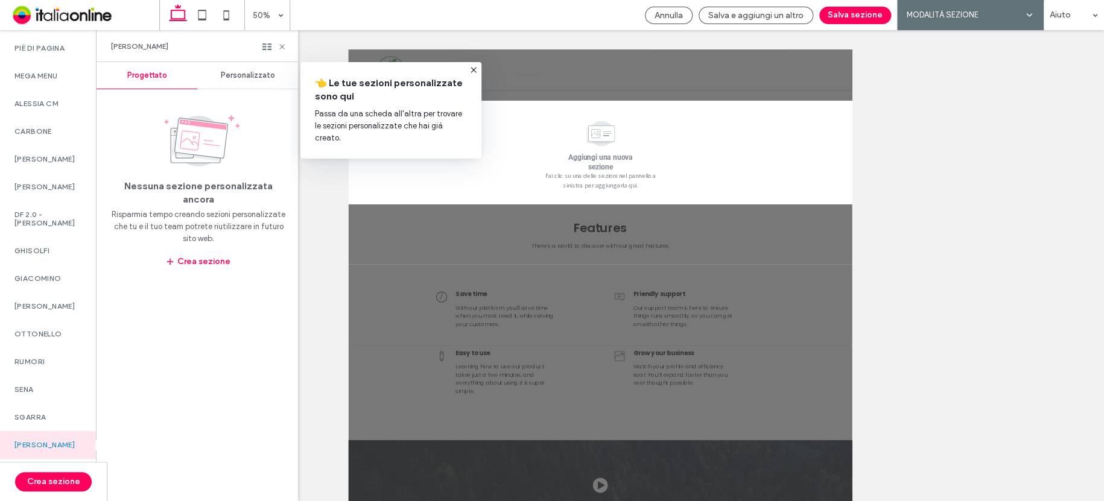
click at [252, 61] on div "ZULLO" at bounding box center [198, 46] width 202 height 32
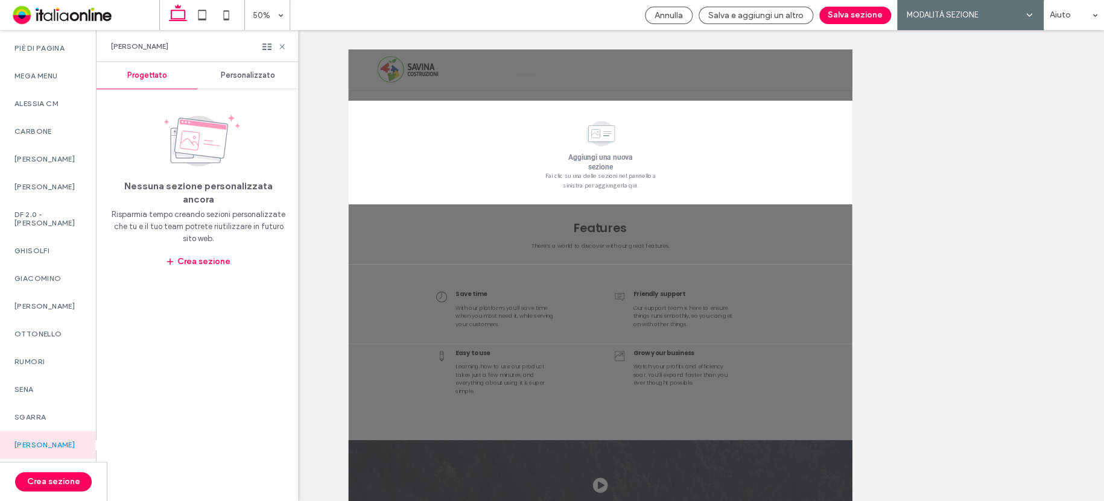
click at [252, 72] on span "Personalizzato" at bounding box center [248, 76] width 54 height 10
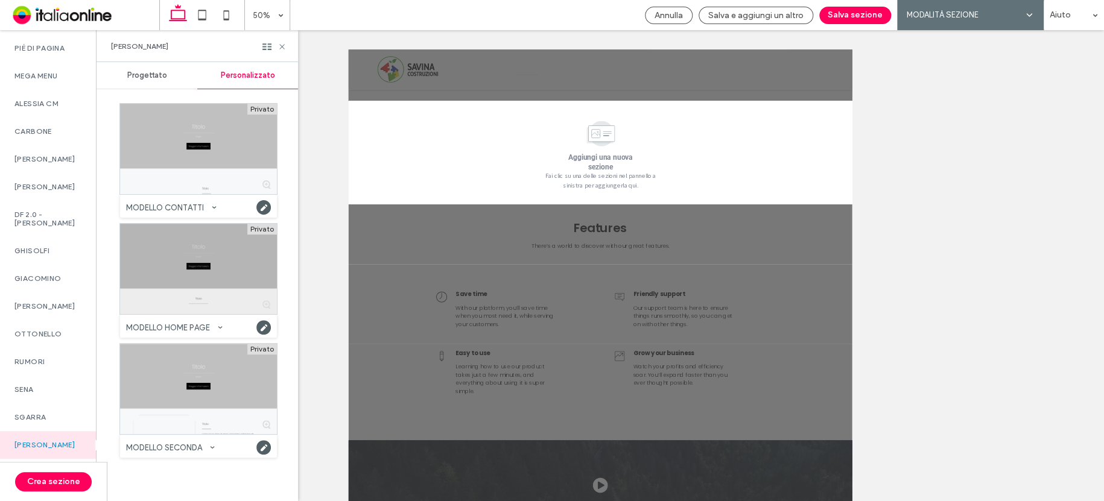
click at [207, 291] on div at bounding box center [198, 269] width 157 height 91
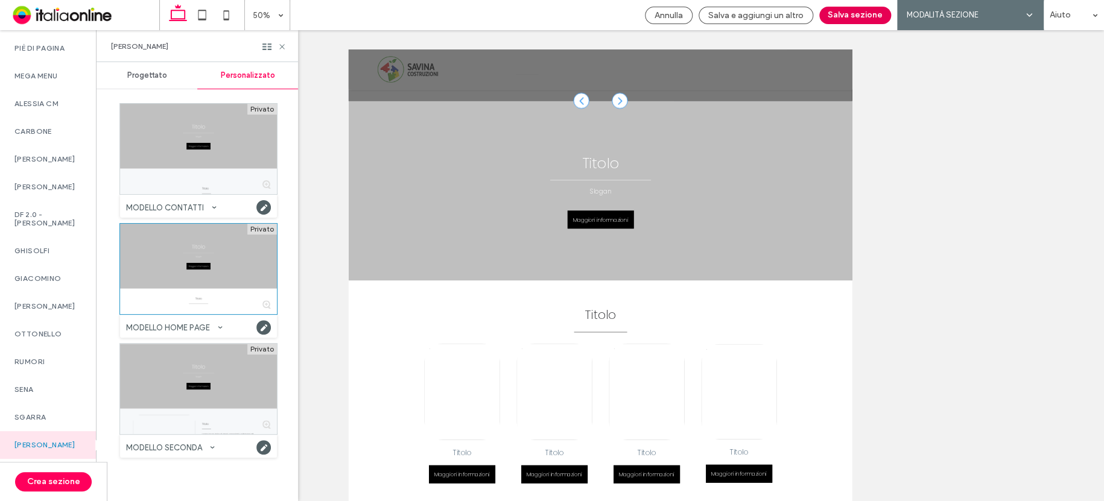
click at [871, 11] on button "Salva sezione" at bounding box center [856, 16] width 72 height 18
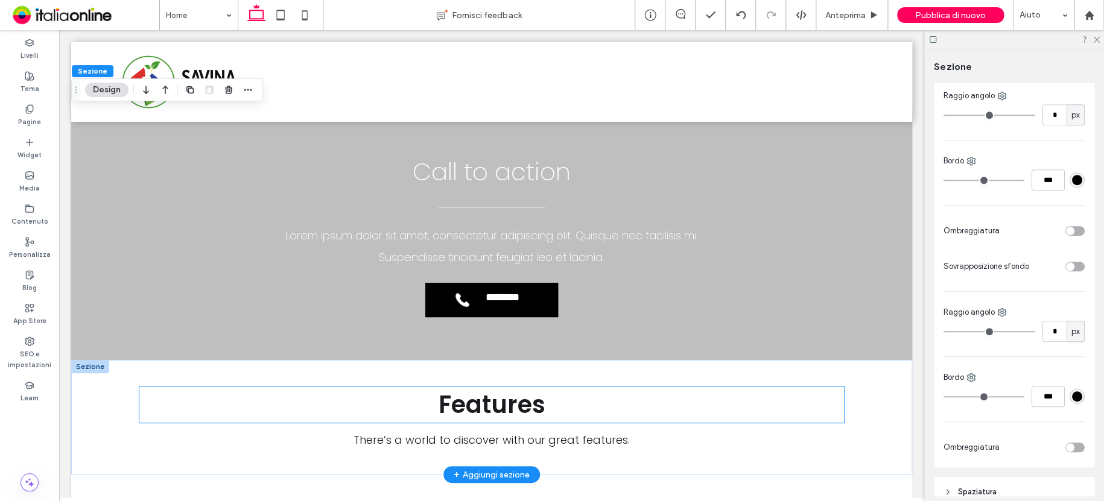
scroll to position [2342, 0]
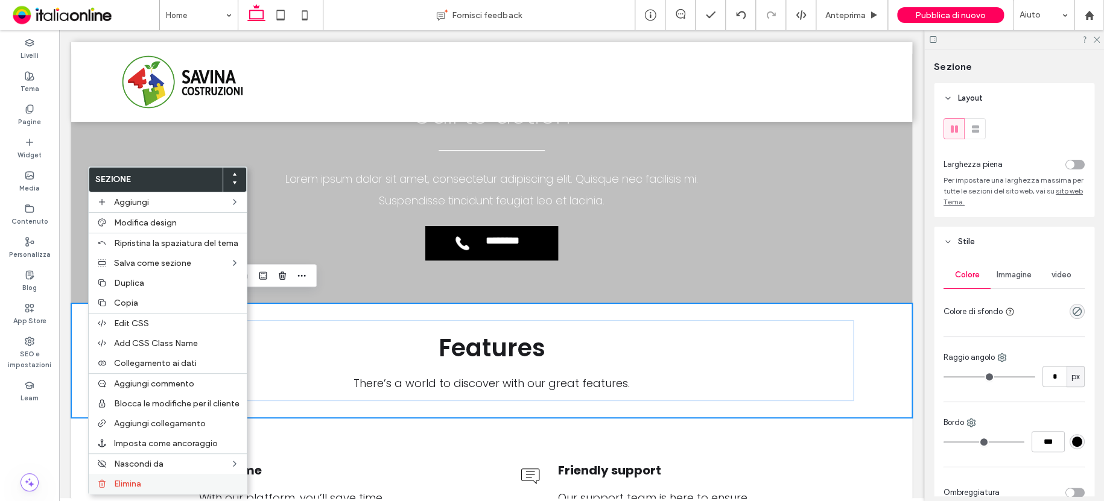
click at [147, 485] on label "Elimina" at bounding box center [177, 484] width 126 height 10
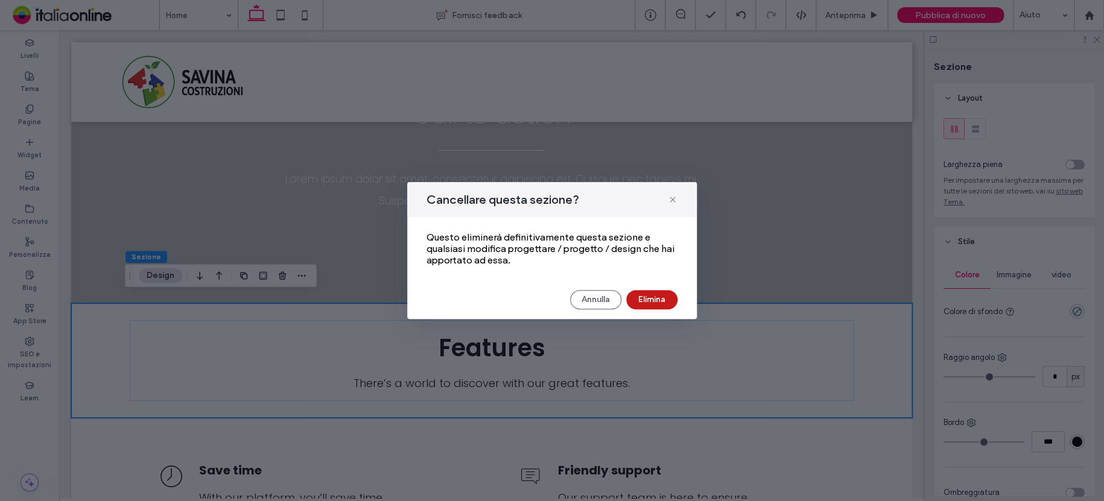
drag, startPoint x: 640, startPoint y: 303, endPoint x: 571, endPoint y: 273, distance: 75.7
click at [640, 303] on button "Elimina" at bounding box center [651, 299] width 51 height 19
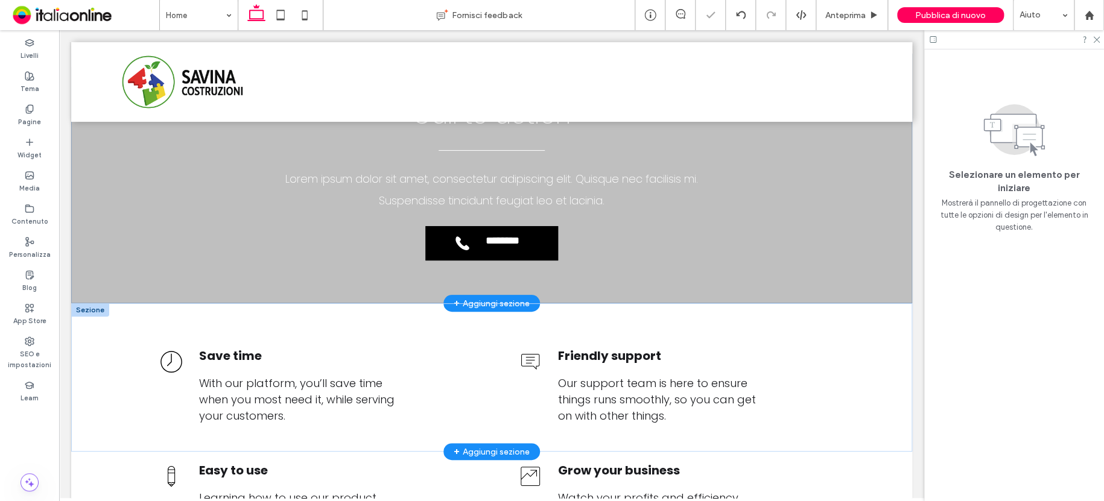
drag, startPoint x: 86, startPoint y: 293, endPoint x: 85, endPoint y: 305, distance: 11.5
click at [85, 304] on div "Save time With our platform, you’ll save time when you most need it, while serv…" at bounding box center [491, 378] width 841 height 148
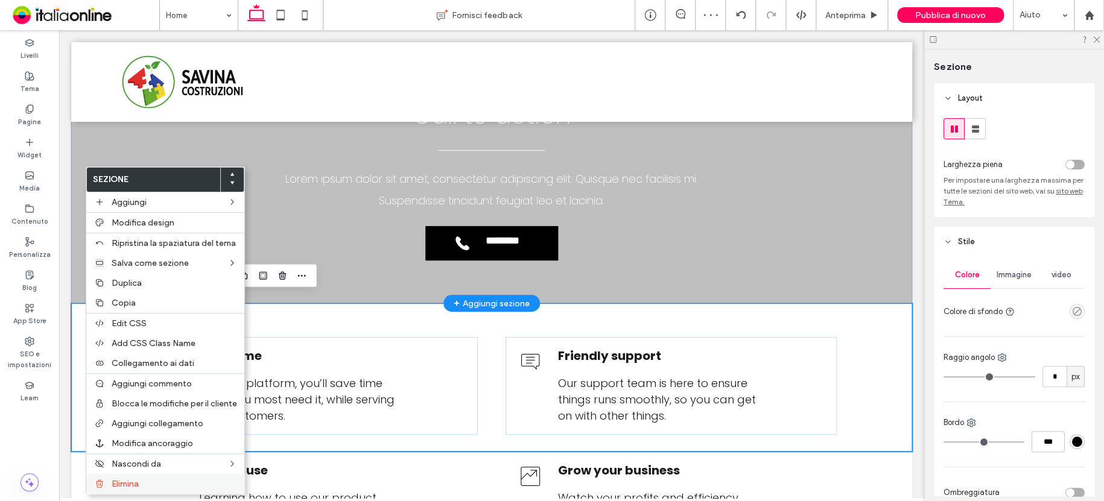
click at [159, 478] on div "Elimina" at bounding box center [165, 484] width 158 height 20
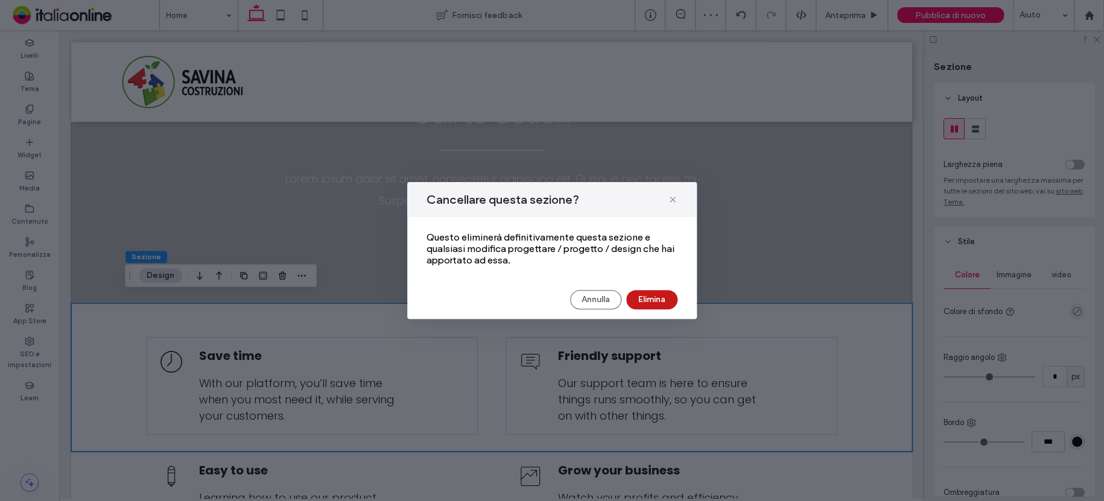
click at [650, 290] on button "Elimina" at bounding box center [651, 299] width 51 height 19
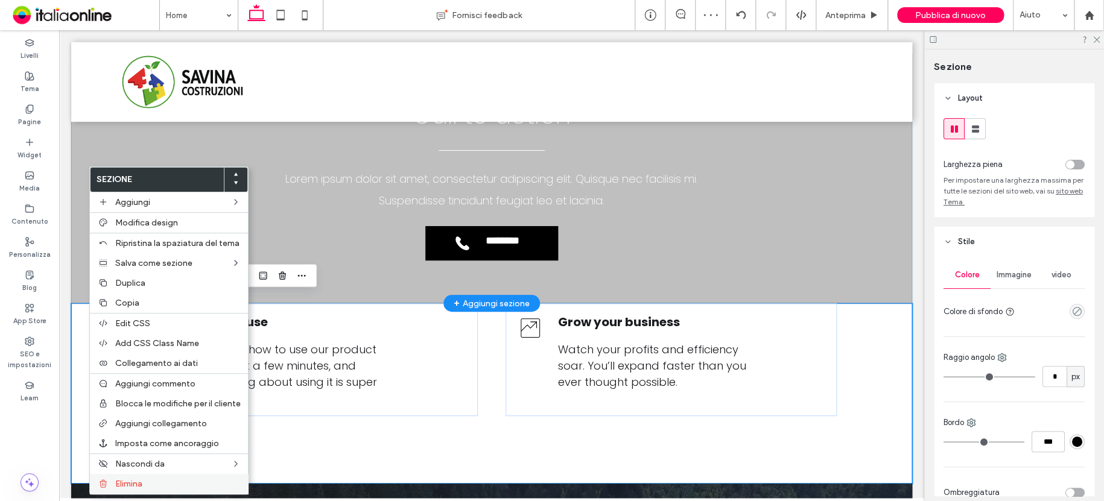
click at [145, 481] on label "Elimina" at bounding box center [178, 484] width 126 height 10
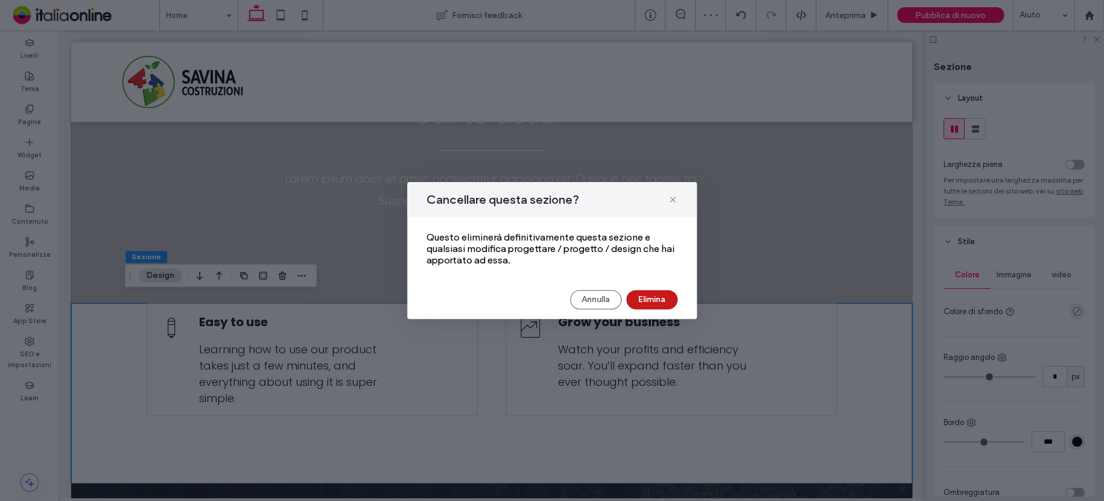
click at [657, 296] on button "Elimina" at bounding box center [651, 299] width 51 height 19
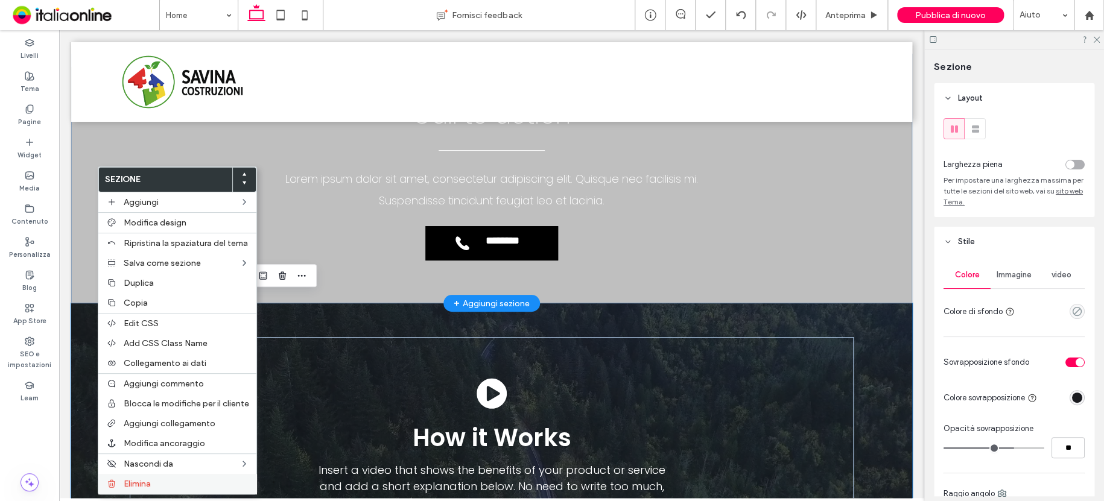
click at [172, 484] on label "Elimina" at bounding box center [187, 484] width 126 height 10
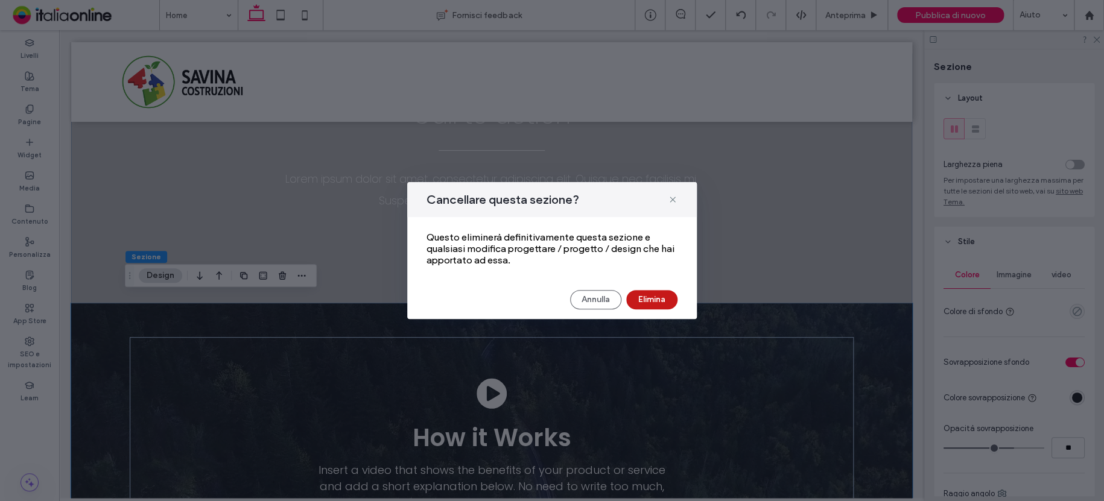
click at [648, 297] on button "Elimina" at bounding box center [651, 299] width 51 height 19
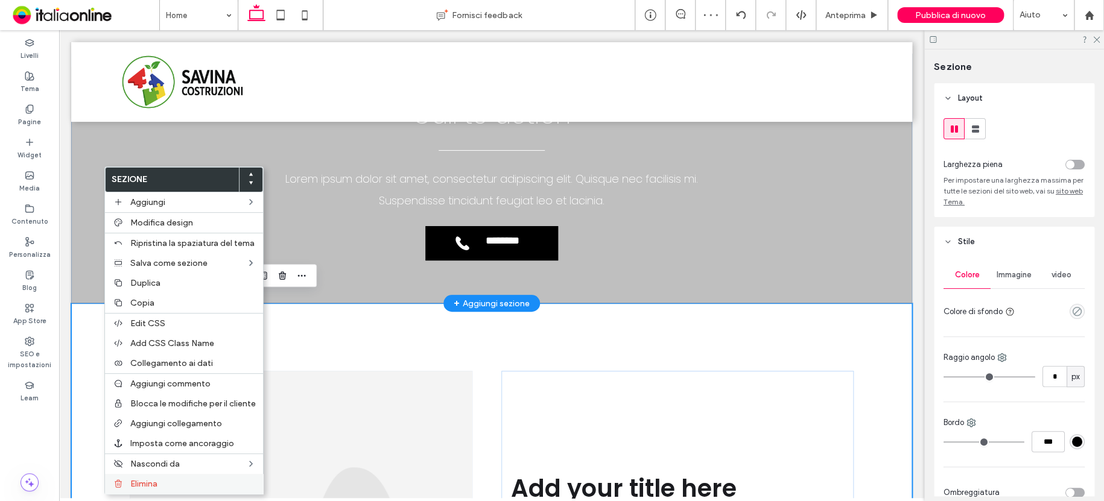
click at [203, 482] on label "Elimina" at bounding box center [193, 484] width 126 height 10
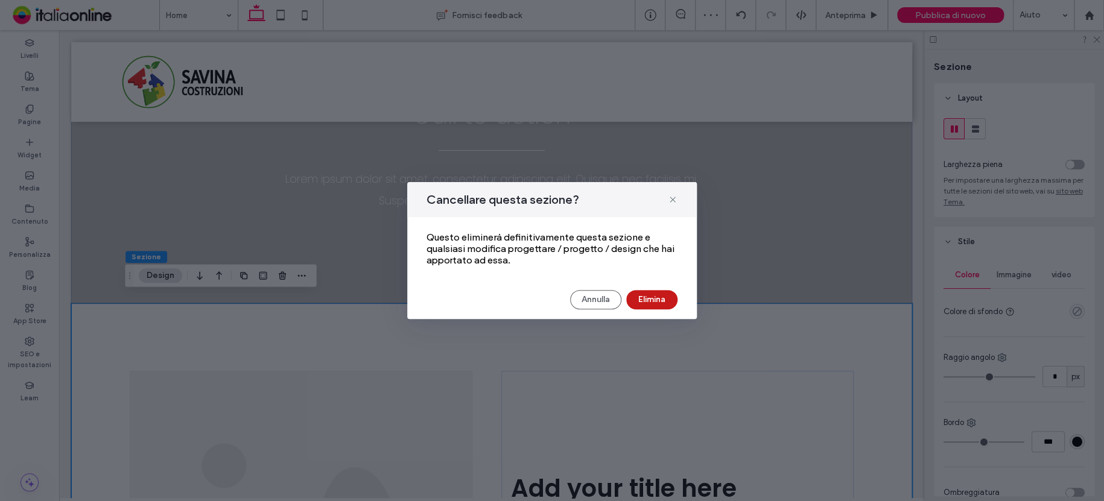
click at [649, 297] on button "Elimina" at bounding box center [651, 299] width 51 height 19
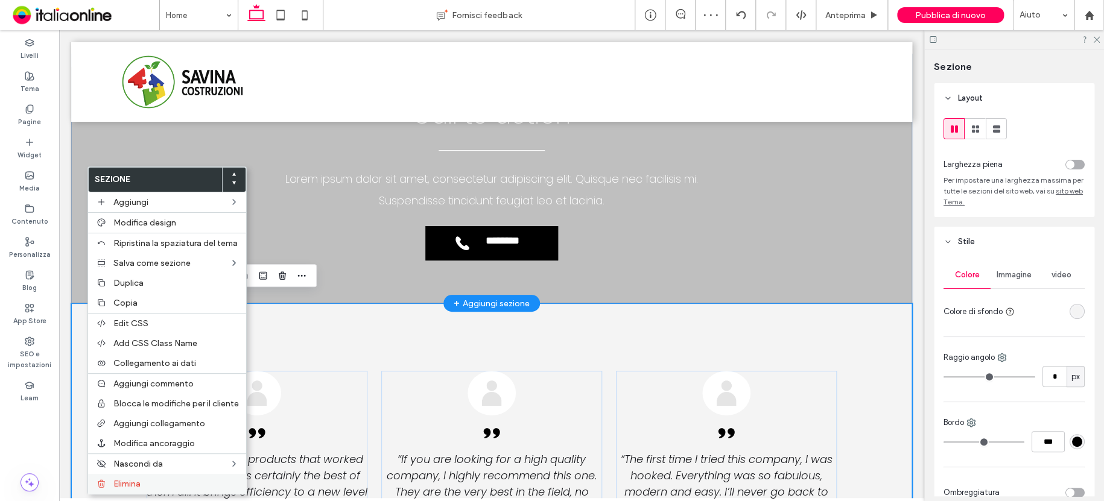
click at [126, 481] on span "Elimina" at bounding box center [126, 484] width 27 height 10
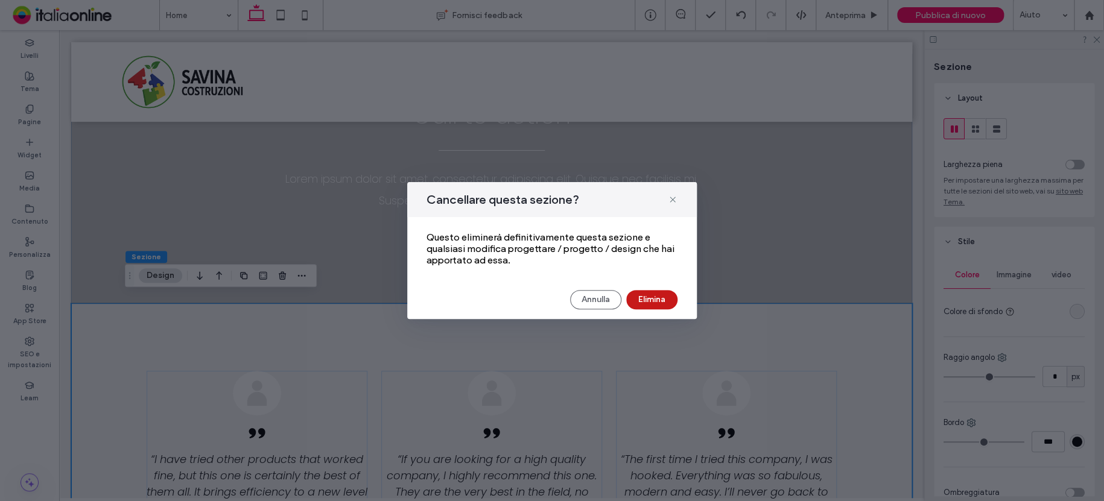
click at [643, 301] on button "Elimina" at bounding box center [651, 299] width 51 height 19
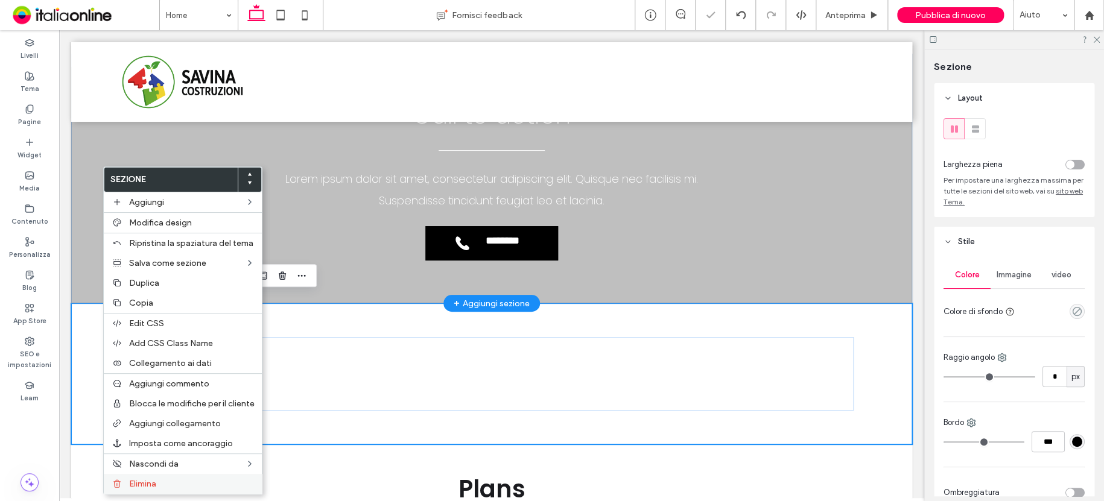
click at [127, 477] on div "Elimina" at bounding box center [183, 484] width 158 height 20
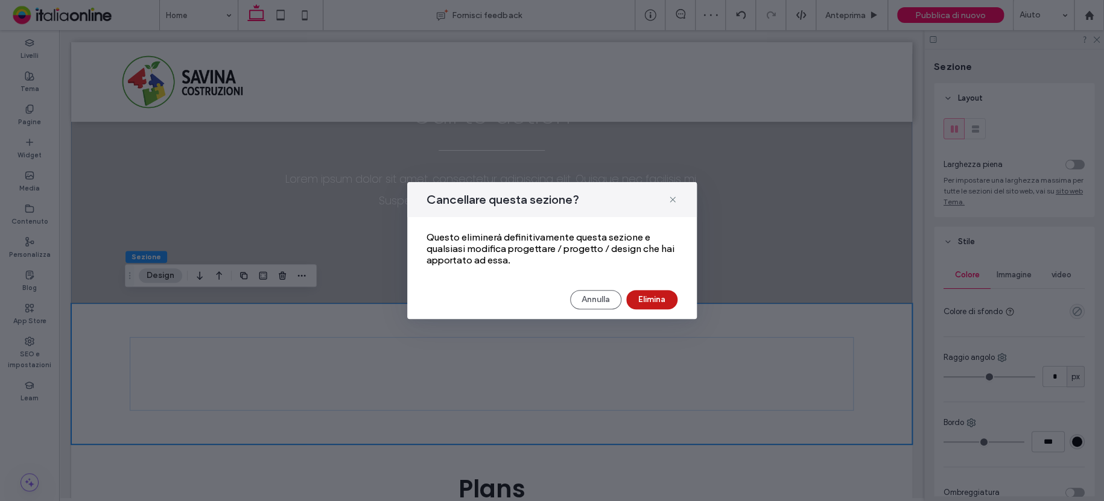
click at [638, 304] on button "Elimina" at bounding box center [651, 299] width 51 height 19
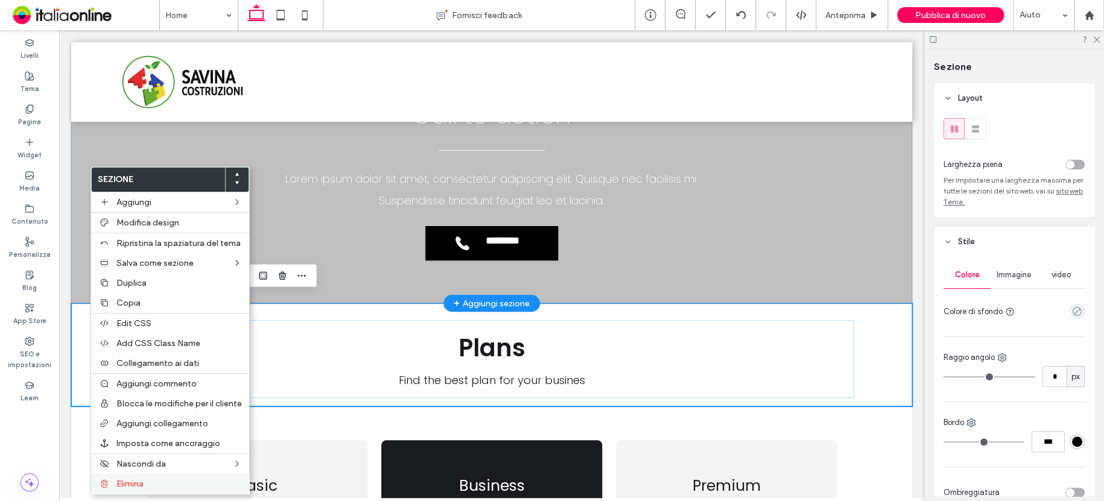
click at [144, 477] on div "Elimina" at bounding box center [170, 484] width 158 height 20
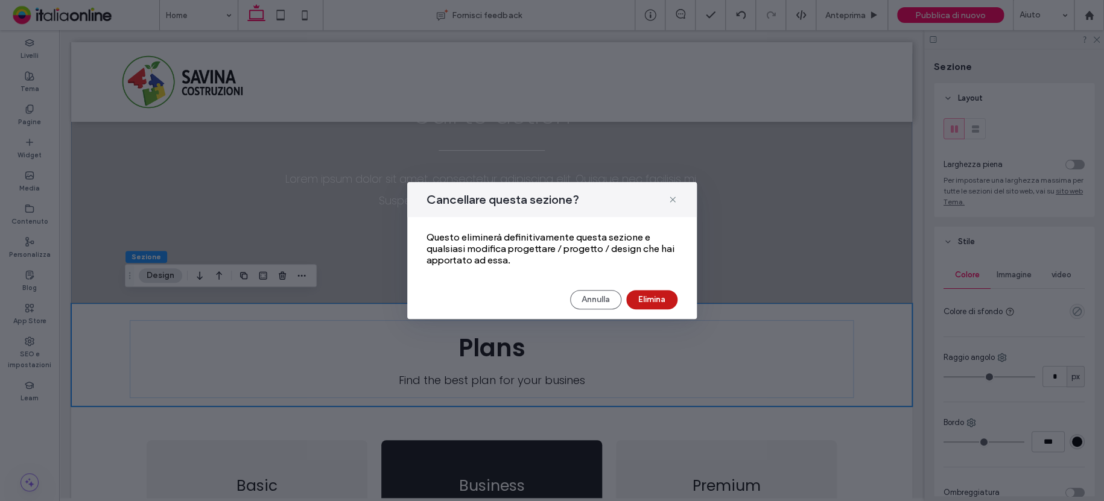
click at [647, 301] on button "Elimina" at bounding box center [651, 299] width 51 height 19
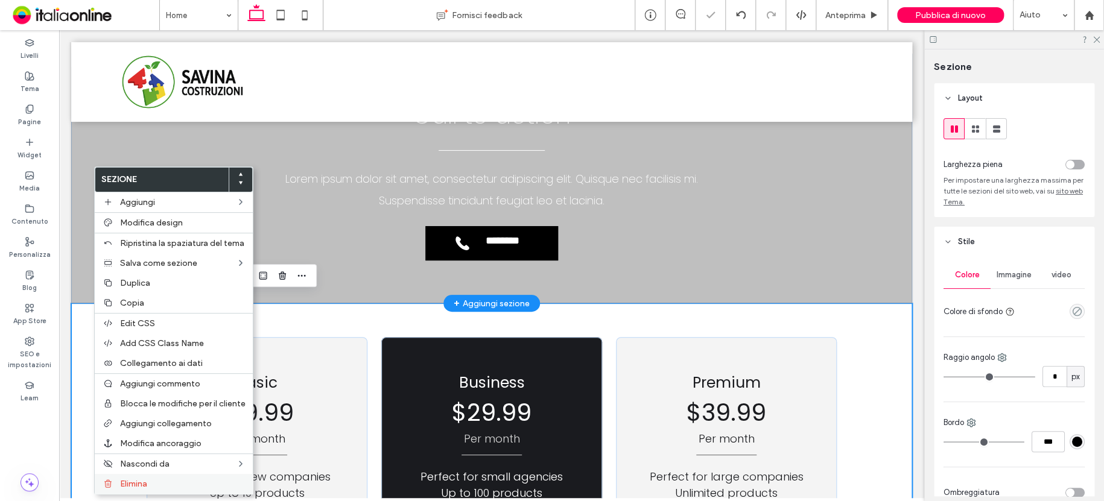
click at [145, 477] on div "Elimina" at bounding box center [174, 484] width 158 height 20
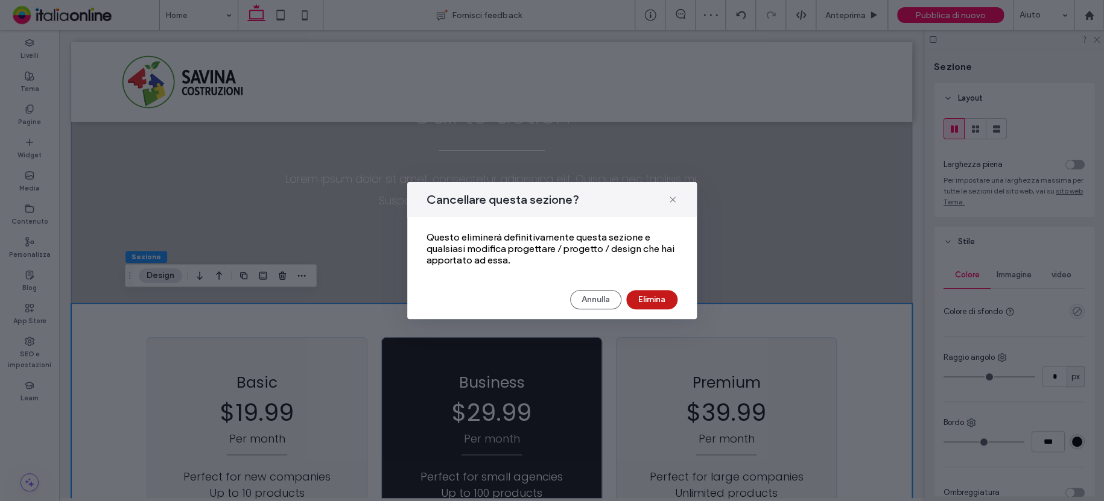
click at [651, 292] on button "Elimina" at bounding box center [651, 299] width 51 height 19
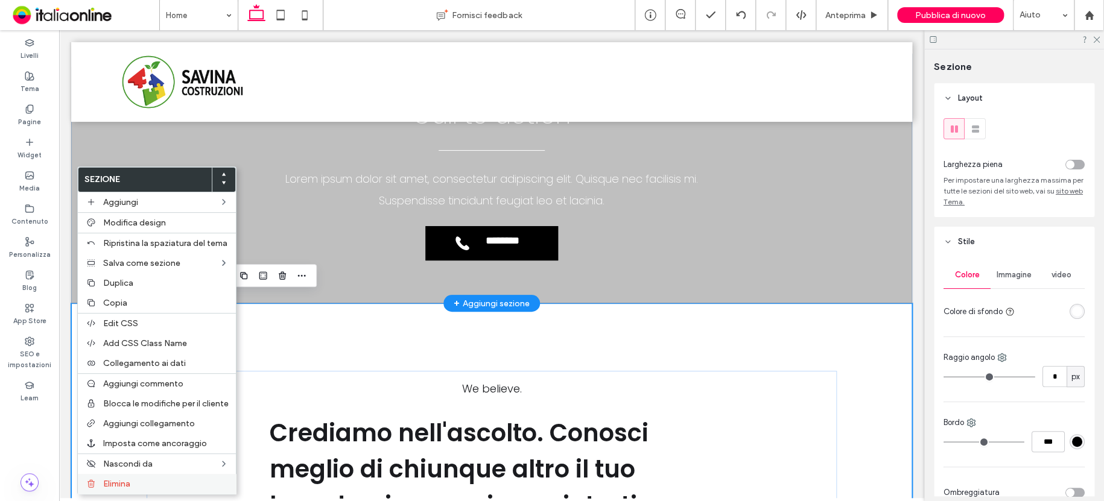
drag, startPoint x: 136, startPoint y: 483, endPoint x: 144, endPoint y: 480, distance: 7.8
click at [144, 480] on label "Elimina" at bounding box center [166, 484] width 126 height 10
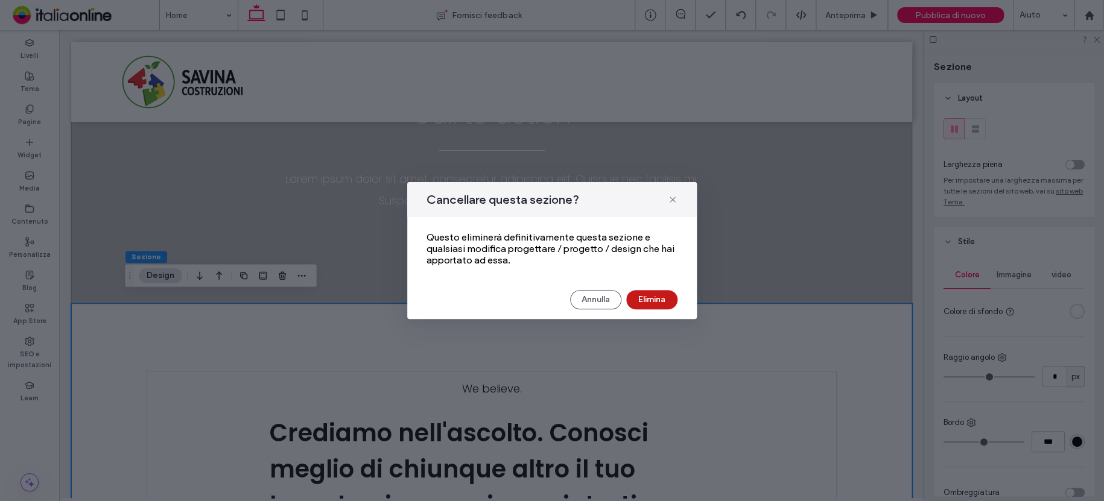
click at [642, 296] on button "Elimina" at bounding box center [651, 299] width 51 height 19
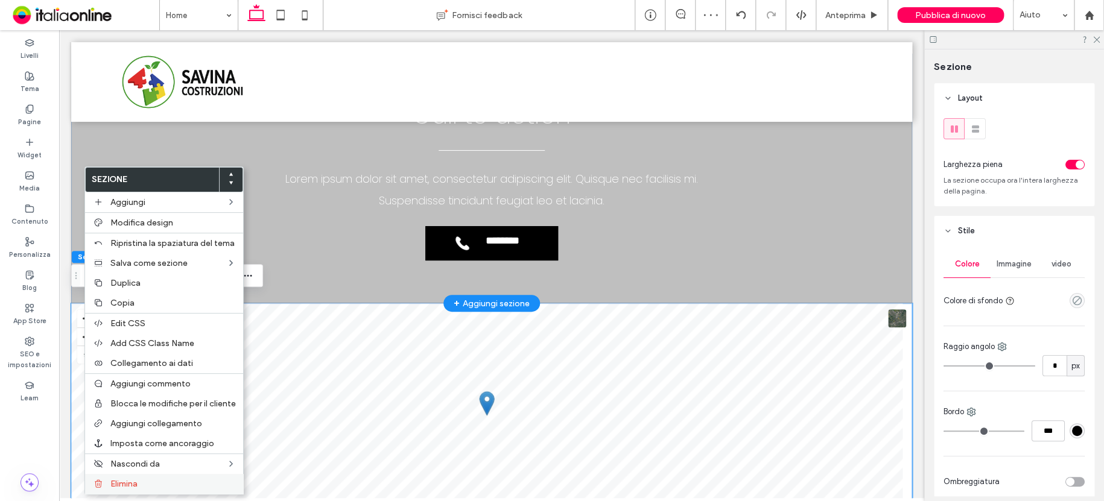
click at [136, 480] on span "Elimina" at bounding box center [123, 484] width 27 height 10
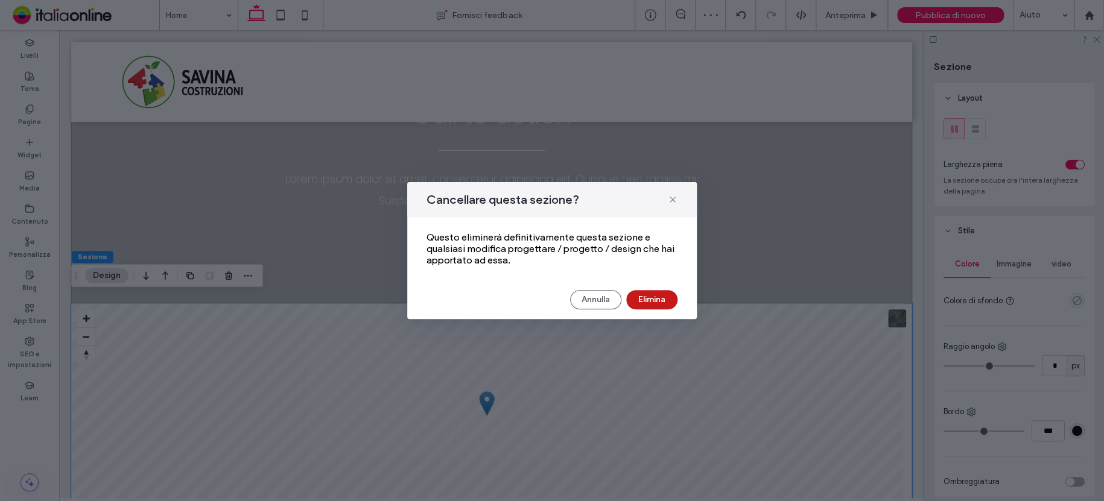
click at [642, 299] on button "Elimina" at bounding box center [651, 299] width 51 height 19
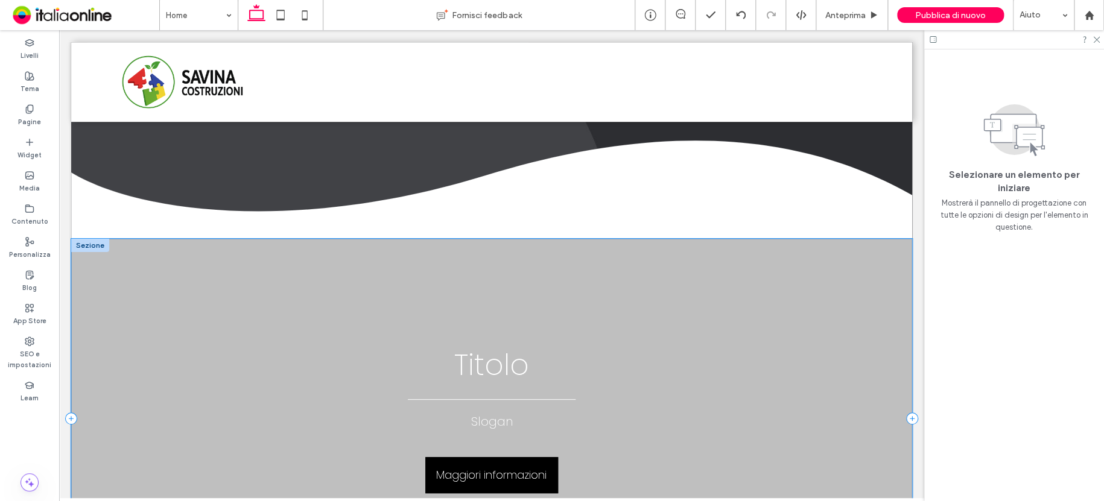
scroll to position [0, 0]
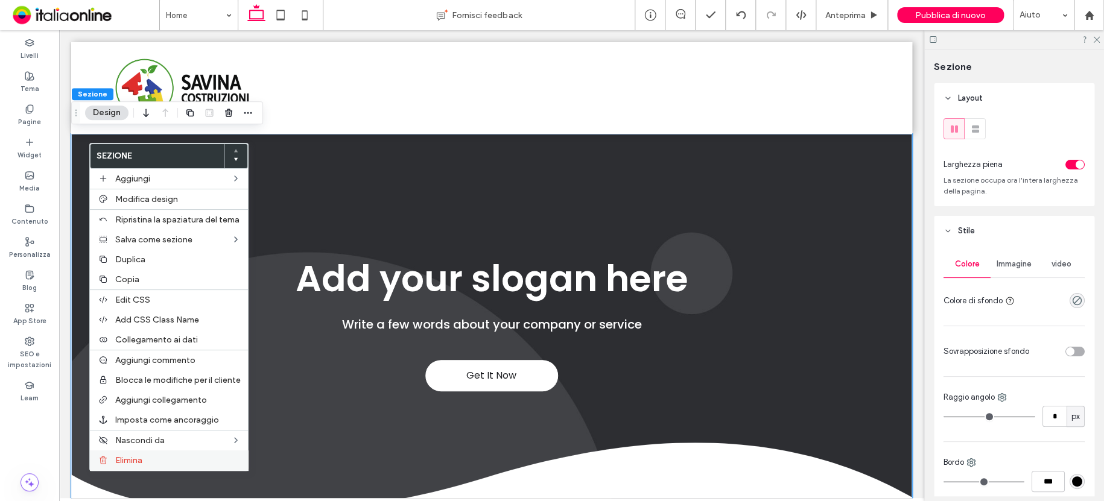
click at [128, 466] on span "Elimina" at bounding box center [128, 461] width 27 height 10
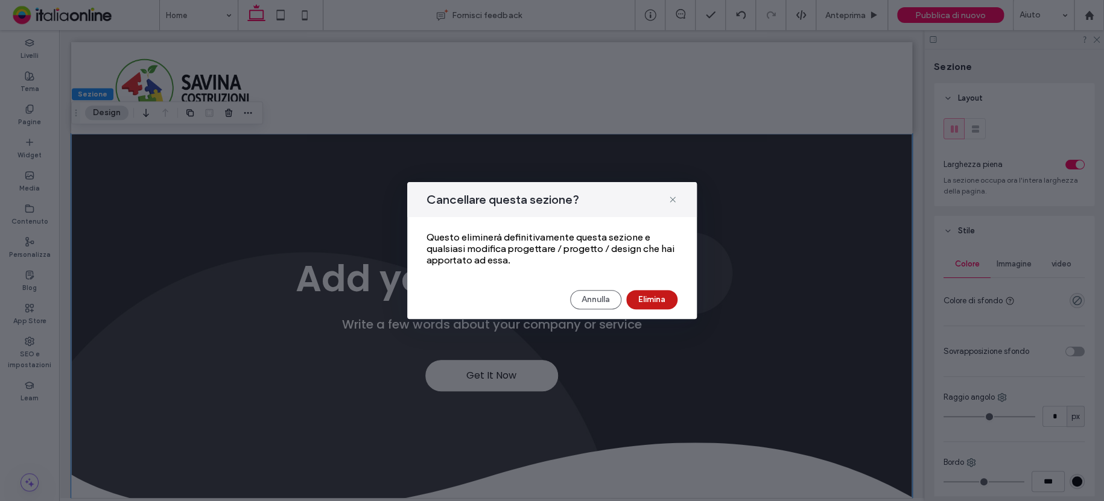
click at [657, 298] on button "Elimina" at bounding box center [651, 299] width 51 height 19
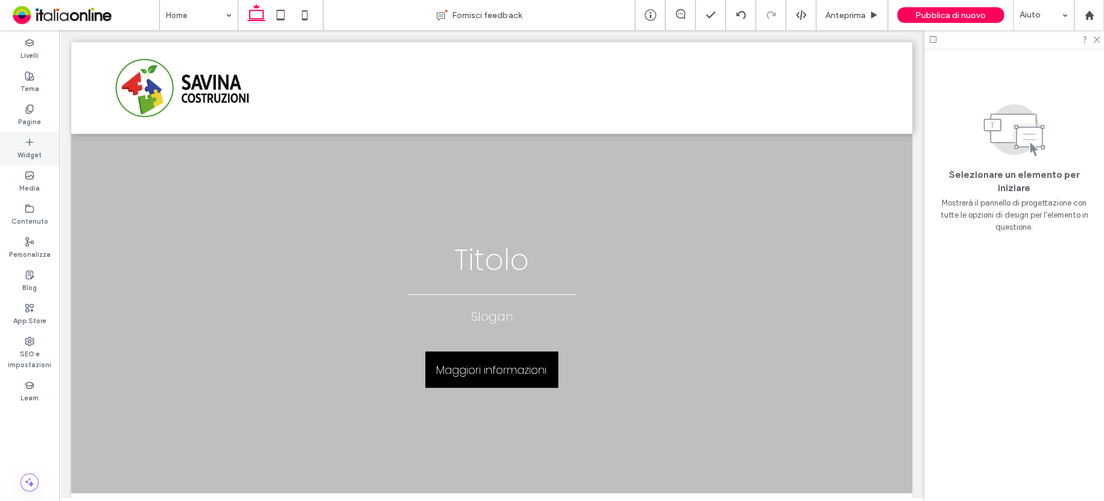
click at [35, 145] on div "Widget" at bounding box center [29, 148] width 59 height 33
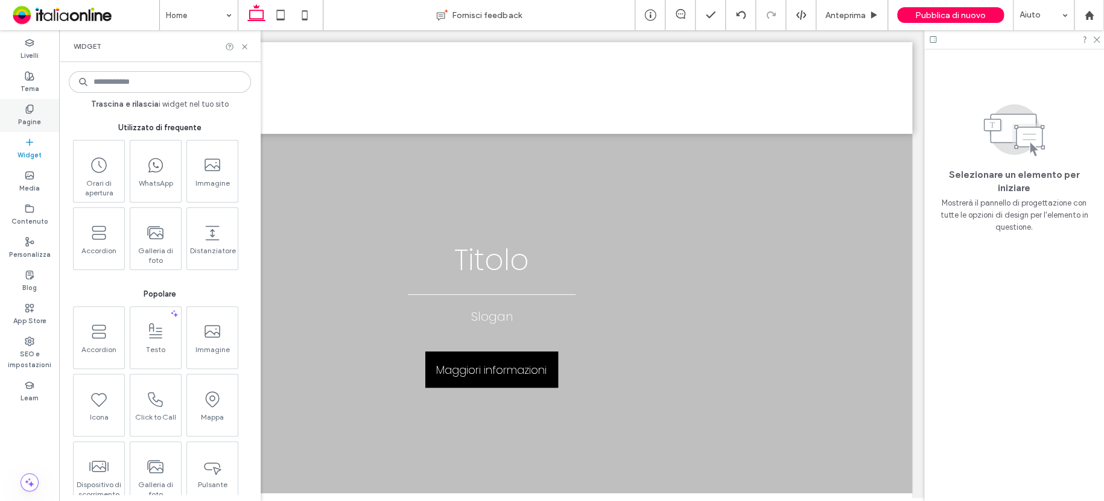
click at [41, 120] on div "Pagine" at bounding box center [29, 115] width 59 height 33
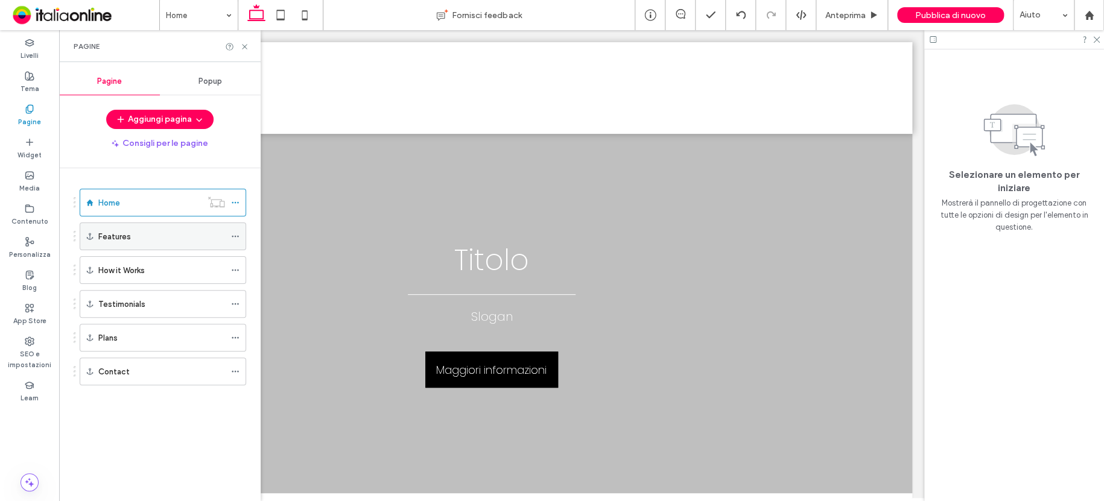
click at [237, 232] on icon at bounding box center [235, 236] width 8 height 8
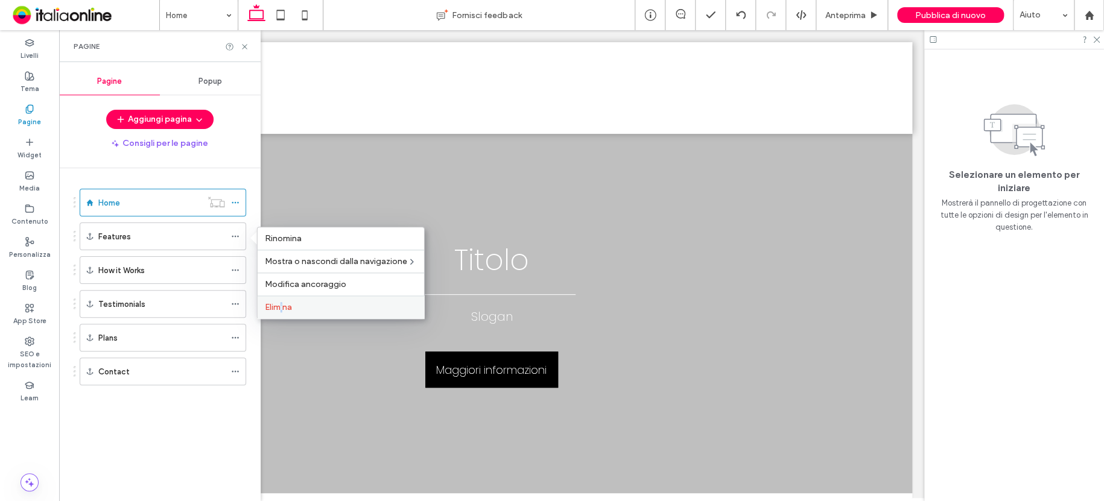
click at [282, 304] on span "Elimina" at bounding box center [278, 307] width 27 height 10
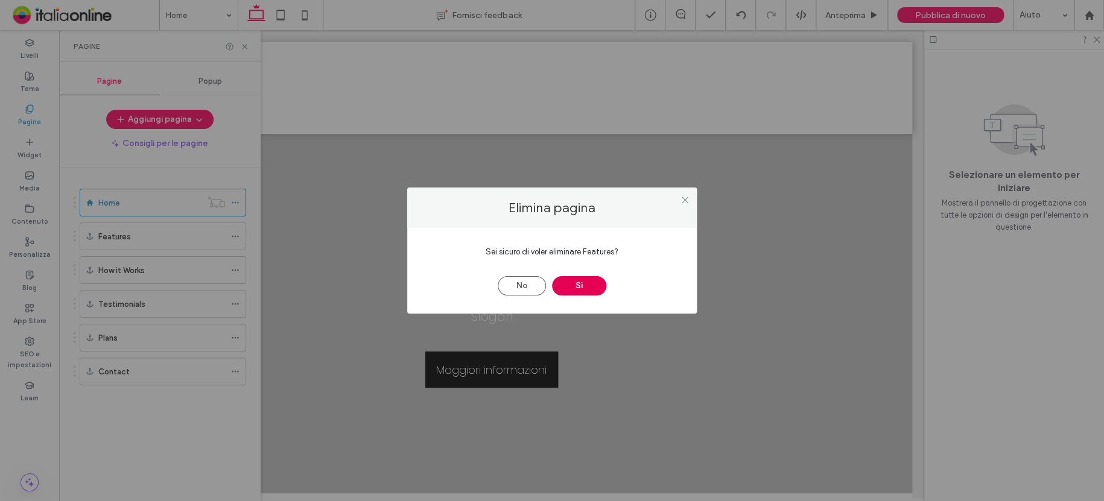
drag, startPoint x: 595, startPoint y: 287, endPoint x: 558, endPoint y: 288, distance: 37.4
click at [594, 287] on button "Sì" at bounding box center [579, 285] width 54 height 19
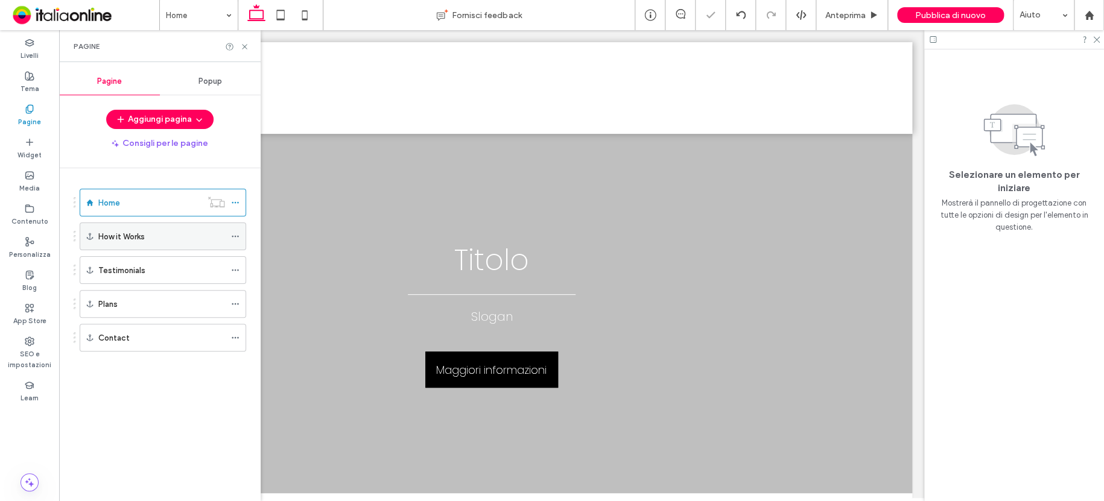
click at [235, 237] on use at bounding box center [235, 237] width 7 height 2
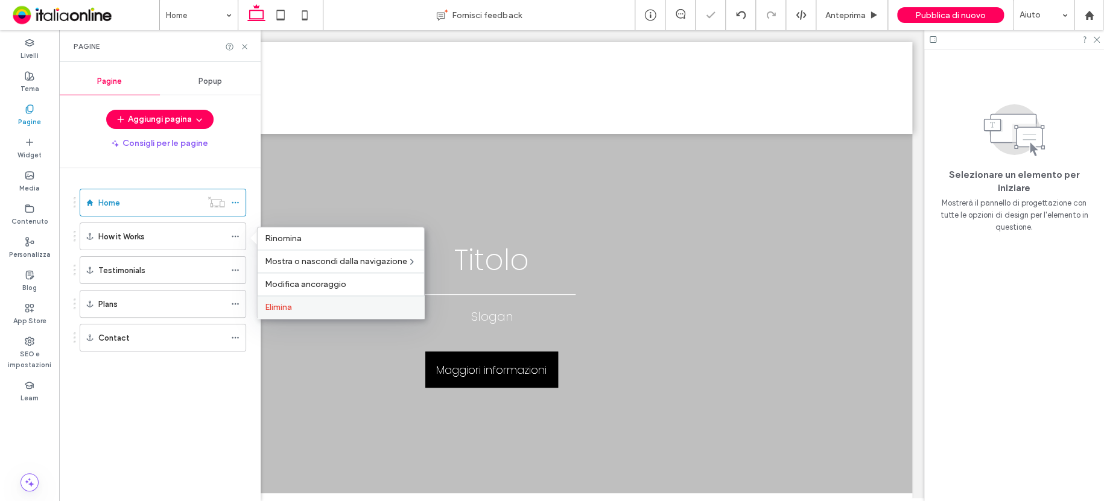
click at [296, 301] on div "Elimina" at bounding box center [341, 307] width 167 height 23
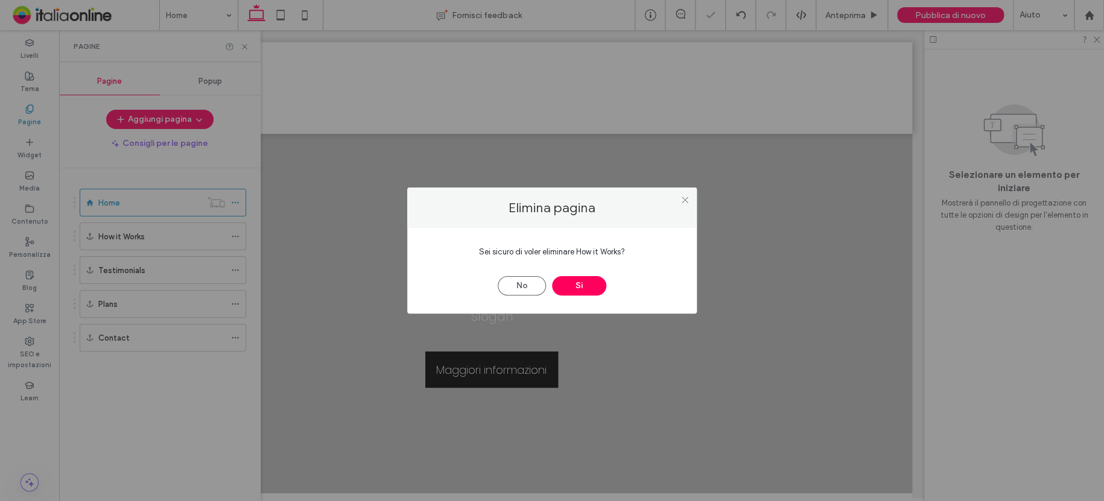
drag, startPoint x: 591, startPoint y: 282, endPoint x: 368, endPoint y: 273, distance: 223.5
click at [572, 284] on button "Sì" at bounding box center [579, 285] width 54 height 19
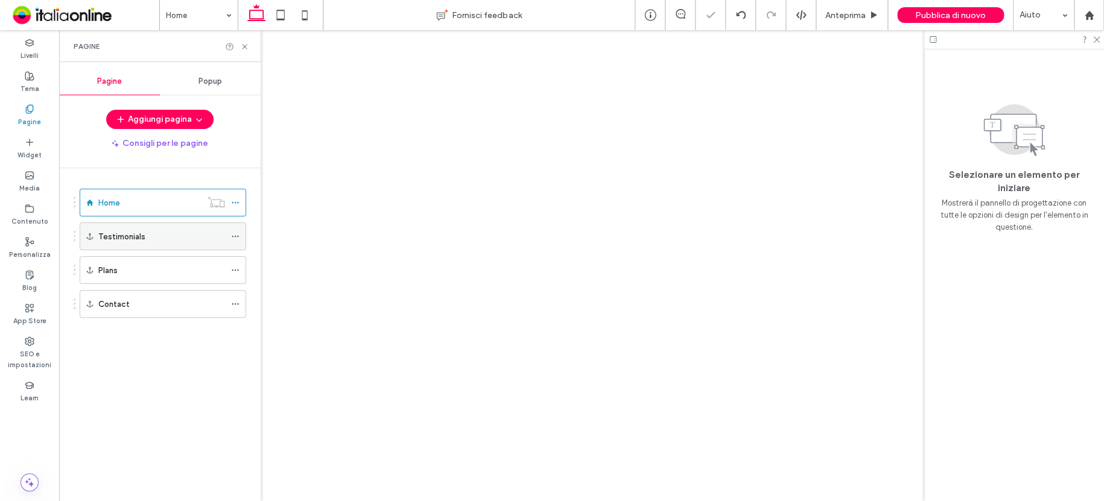
click at [236, 237] on icon at bounding box center [235, 236] width 8 height 8
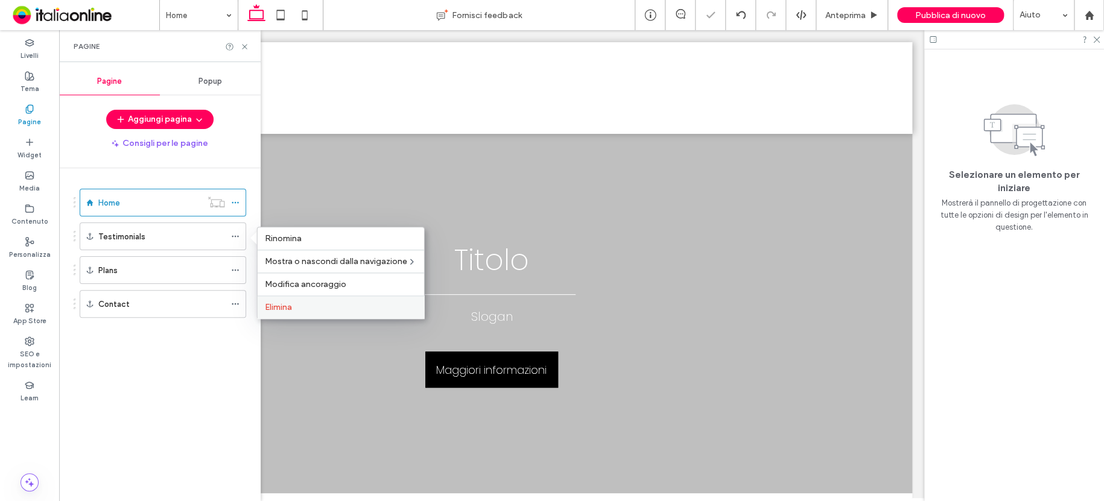
click at [284, 302] on span "Elimina" at bounding box center [278, 307] width 27 height 10
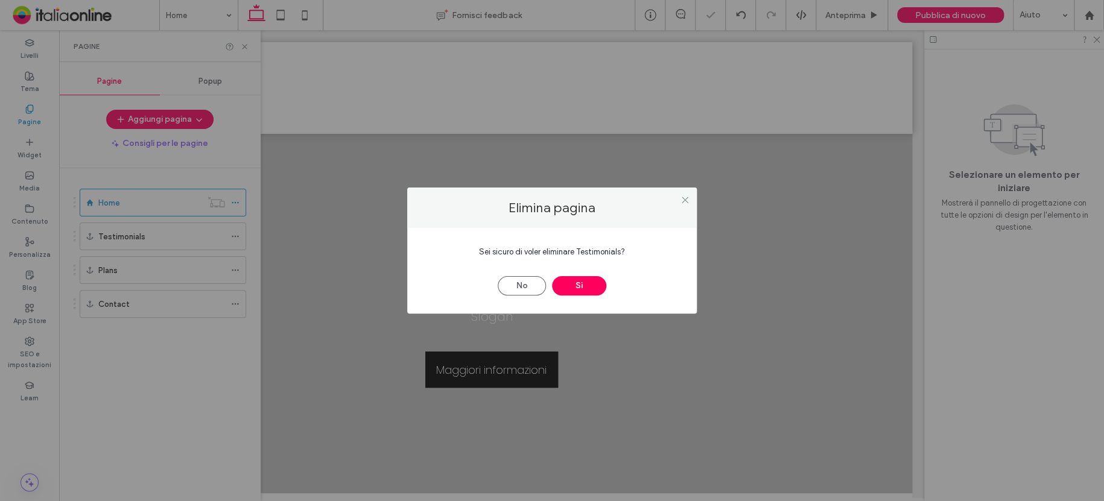
drag, startPoint x: 593, startPoint y: 282, endPoint x: 431, endPoint y: 267, distance: 162.5
click at [588, 282] on button "Sì" at bounding box center [579, 285] width 54 height 19
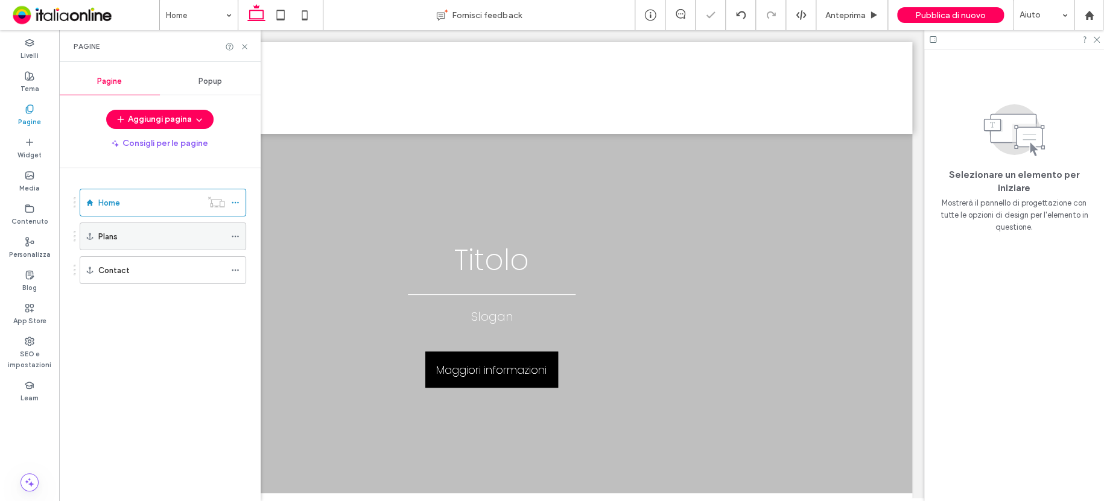
click at [235, 238] on icon at bounding box center [235, 236] width 8 height 8
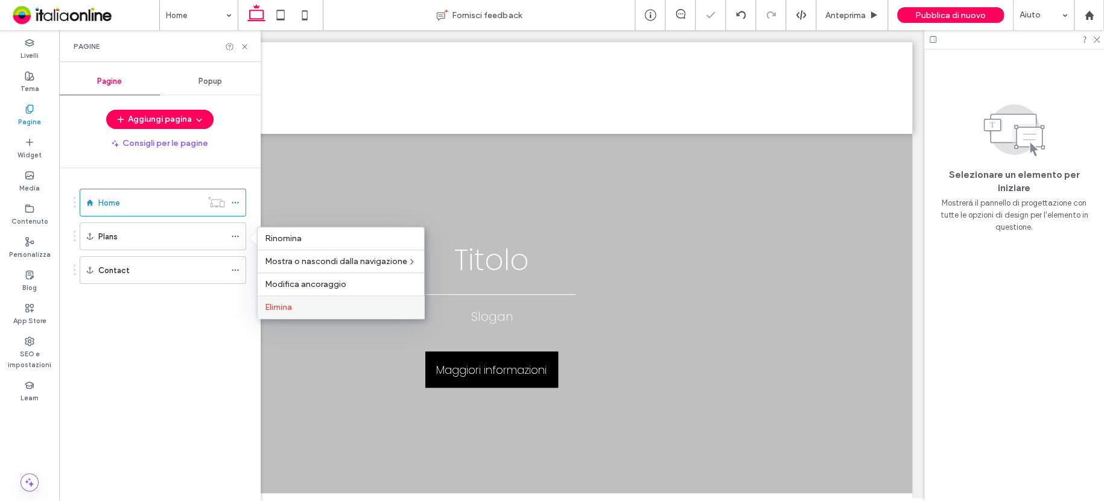
click at [289, 301] on div "Elimina" at bounding box center [341, 307] width 167 height 23
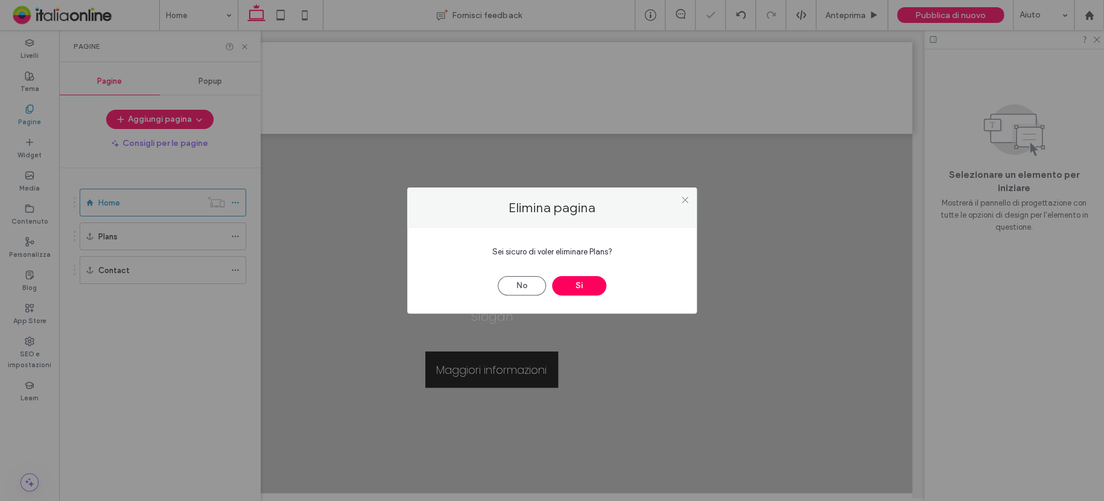
drag, startPoint x: 586, startPoint y: 278, endPoint x: 428, endPoint y: 279, distance: 158.1
click at [584, 279] on button "Sì" at bounding box center [579, 285] width 54 height 19
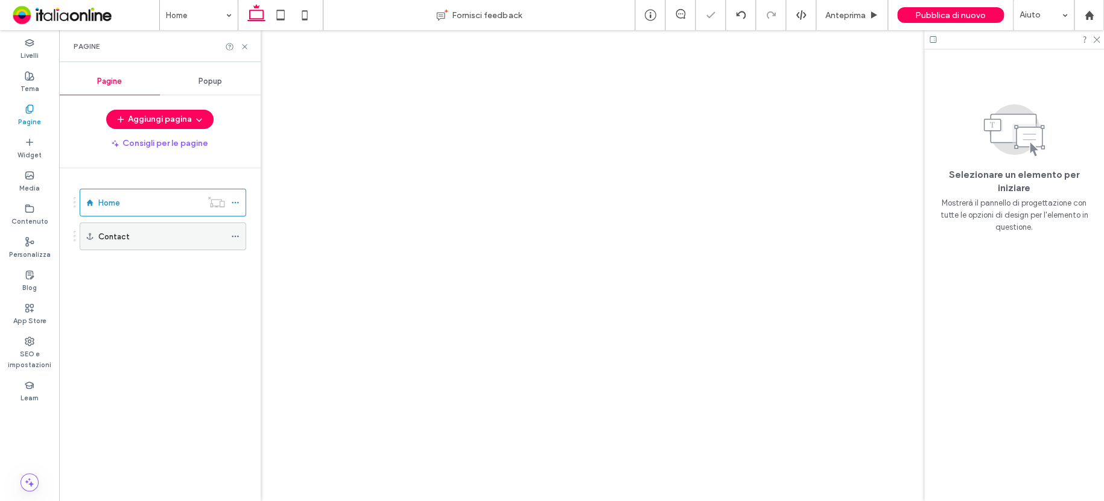
click at [235, 238] on icon at bounding box center [235, 236] width 8 height 8
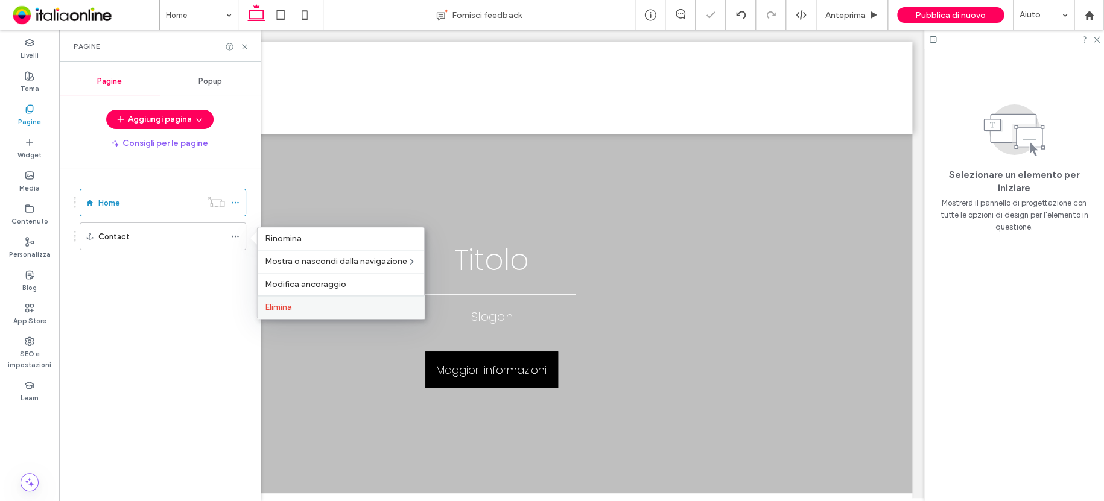
click at [278, 303] on span "Elimina" at bounding box center [278, 307] width 27 height 10
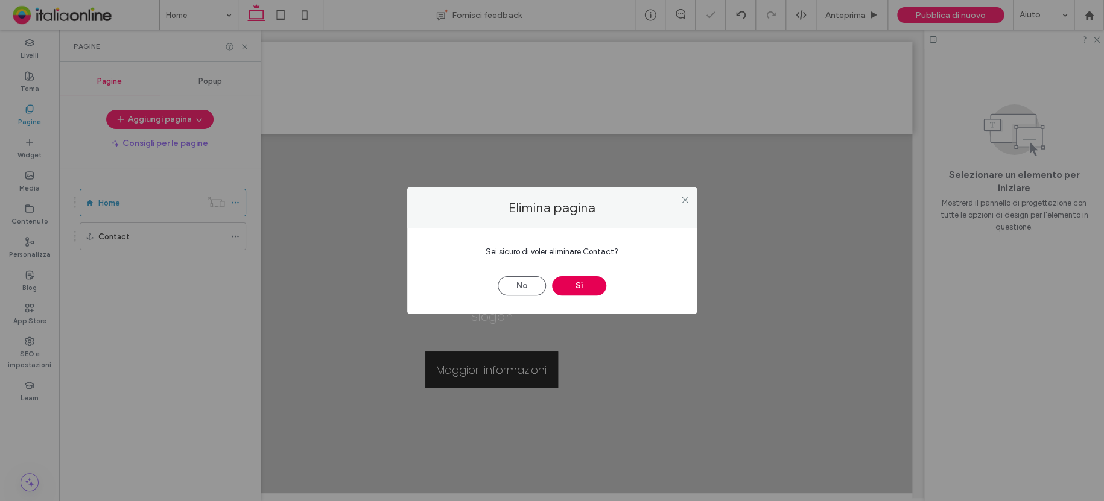
click at [584, 285] on button "Sì" at bounding box center [579, 285] width 54 height 19
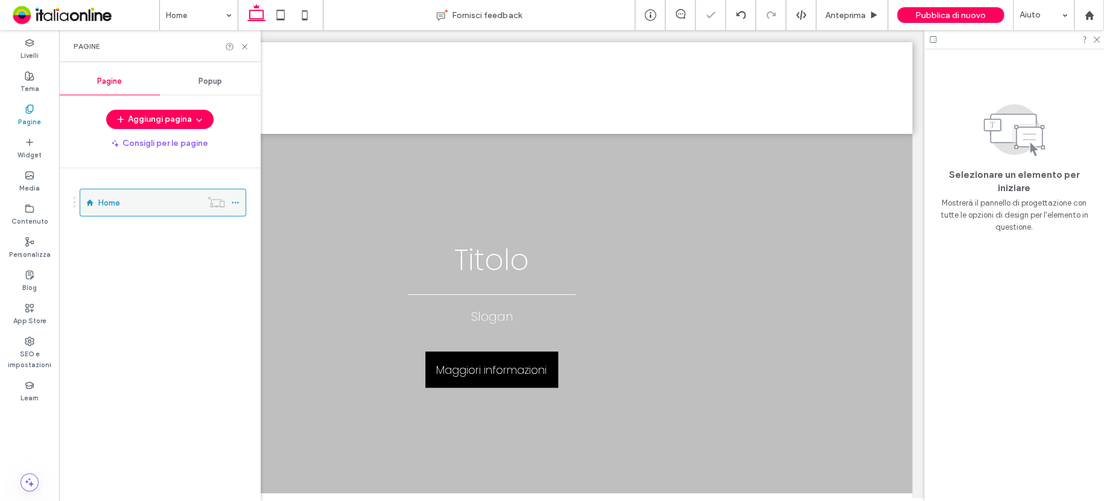
click at [236, 201] on icon at bounding box center [235, 203] width 8 height 8
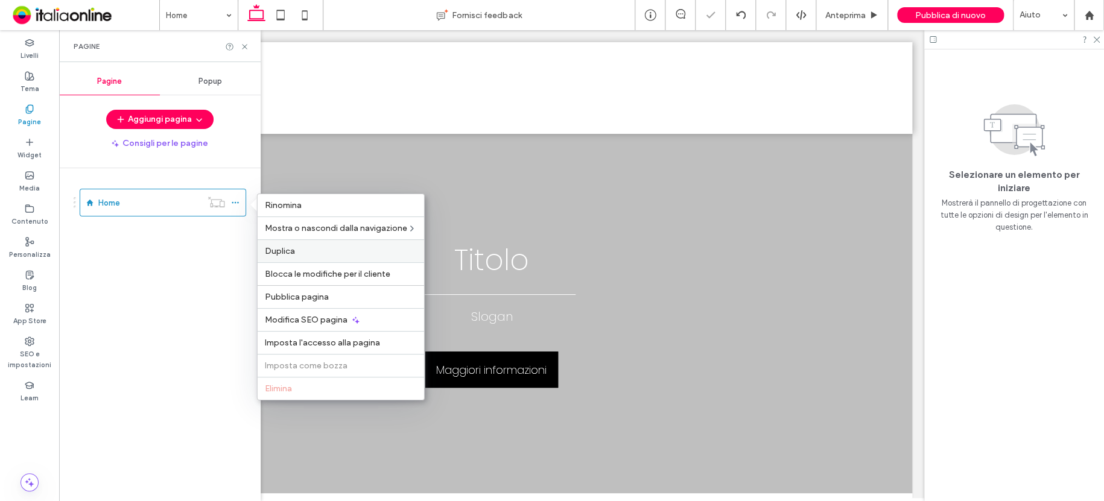
click at [270, 252] on span "Duplica" at bounding box center [280, 251] width 30 height 10
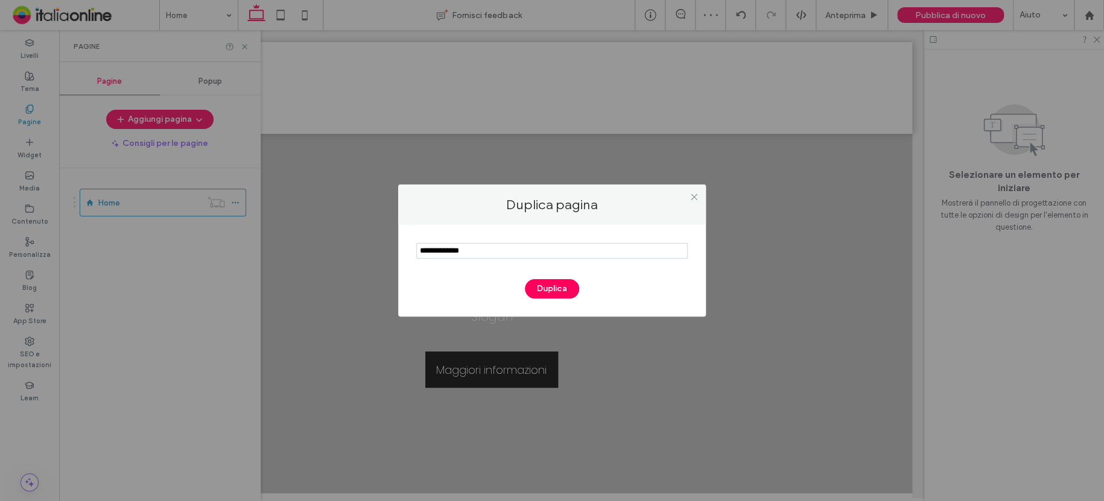
drag, startPoint x: 491, startPoint y: 249, endPoint x: 360, endPoint y: 249, distance: 131.0
click at [360, 249] on div "Duplica pagina Duplica" at bounding box center [552, 250] width 1104 height 501
type input "**********"
click at [552, 282] on button "Duplica" at bounding box center [552, 288] width 54 height 19
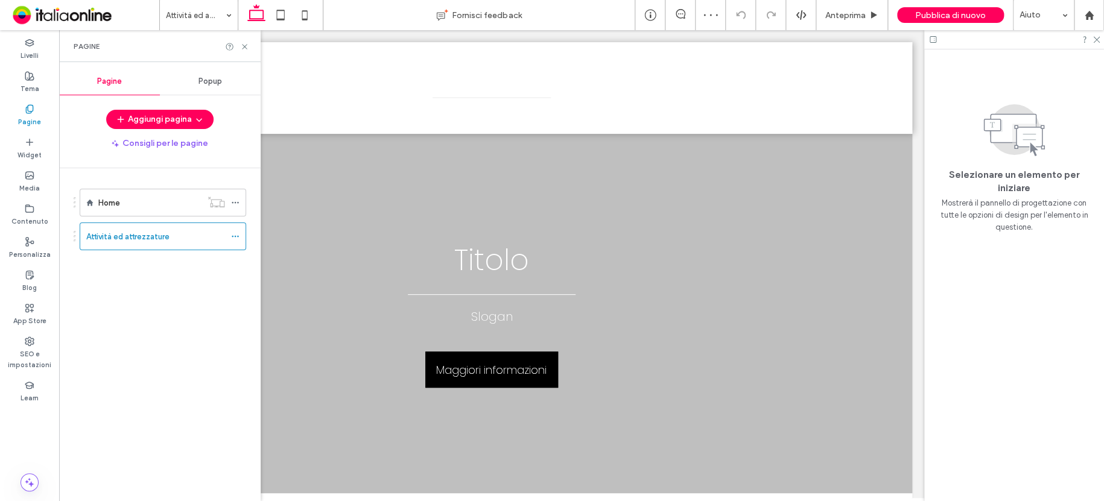
drag, startPoint x: 231, startPoint y: 237, endPoint x: 212, endPoint y: 230, distance: 19.9
click at [212, 229] on div "Attività ed attrezzature" at bounding box center [155, 236] width 139 height 27
click at [235, 235] on div "Attività ed attrezzature Fornisci feedback Anteprima Pubblica di nuovo Aiuto De…" at bounding box center [552, 250] width 1104 height 501
click at [235, 236] on use at bounding box center [235, 237] width 7 height 2
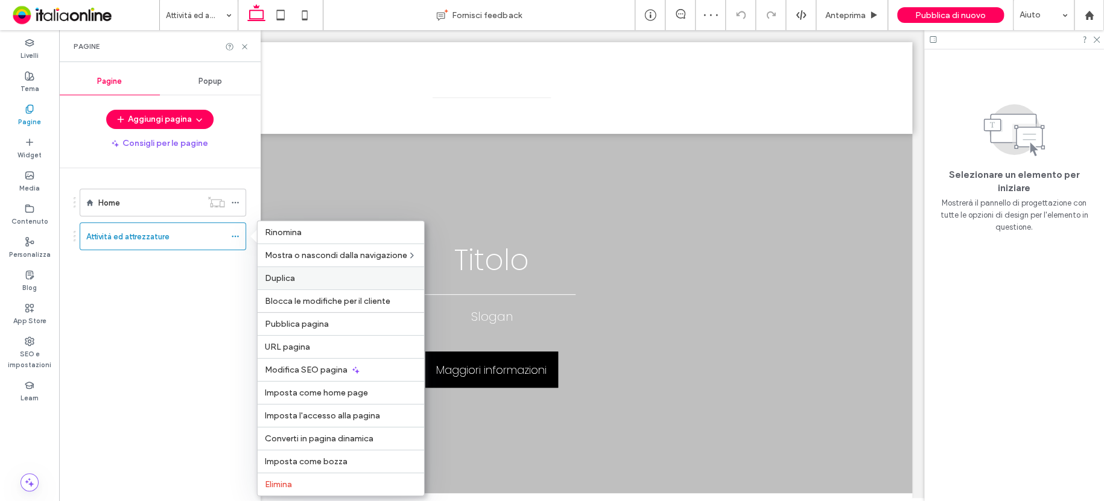
click at [285, 281] on span "Duplica" at bounding box center [280, 278] width 30 height 10
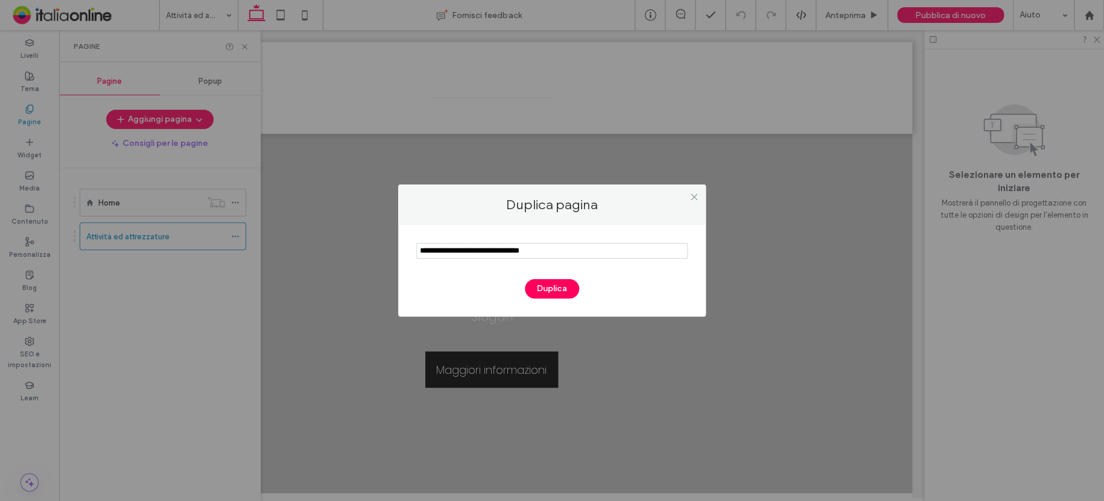
drag, startPoint x: 578, startPoint y: 260, endPoint x: 324, endPoint y: 239, distance: 254.3
click at [336, 239] on div "Duplica pagina Duplica" at bounding box center [552, 250] width 1104 height 501
type input "********"
click at [556, 293] on button "Duplica" at bounding box center [552, 288] width 54 height 19
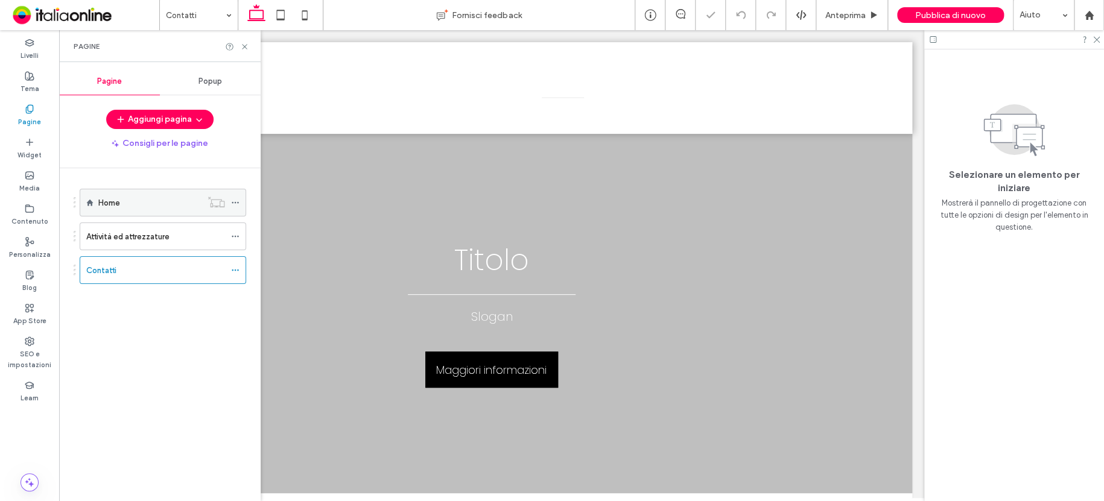
click at [229, 200] on div at bounding box center [217, 202] width 30 height 12
click at [217, 203] on icon at bounding box center [217, 202] width 18 height 12
drag, startPoint x: 219, startPoint y: 195, endPoint x: 234, endPoint y: 195, distance: 14.5
click at [219, 196] on icon at bounding box center [217, 202] width 18 height 12
click at [238, 202] on use at bounding box center [235, 203] width 7 height 2
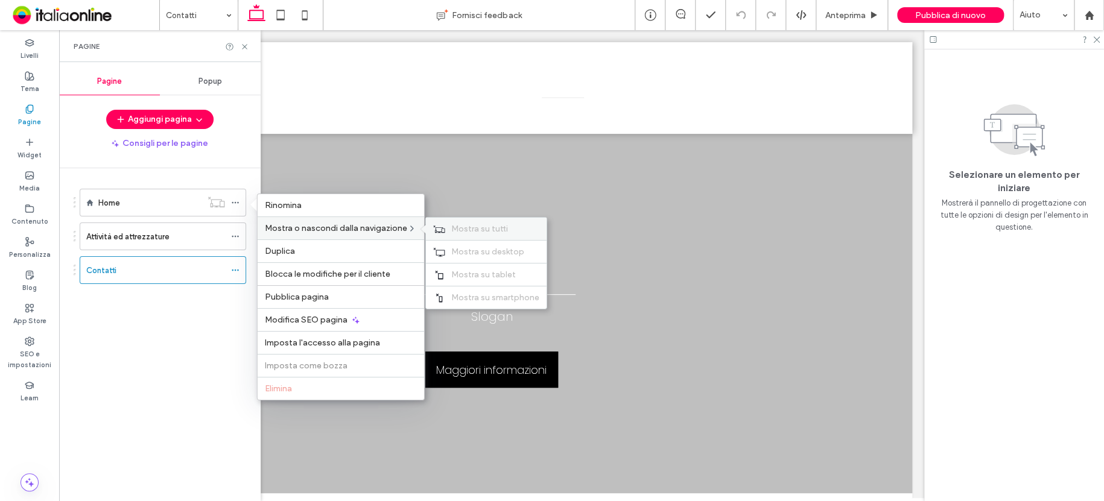
click at [478, 230] on span "Mostra su tutti" at bounding box center [479, 229] width 57 height 10
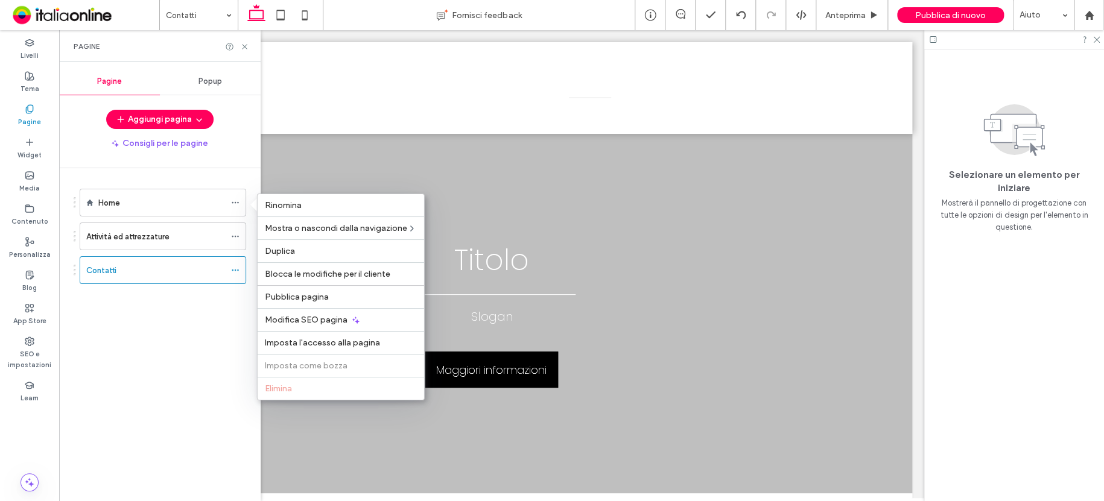
click at [139, 321] on div "Home Attività ed attrezzature Contatti" at bounding box center [167, 331] width 187 height 327
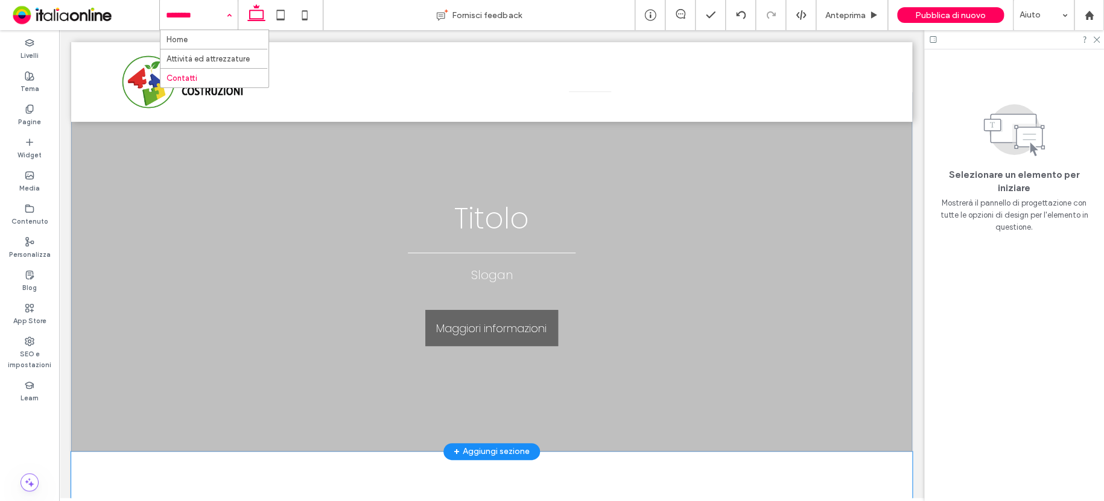
scroll to position [229, 0]
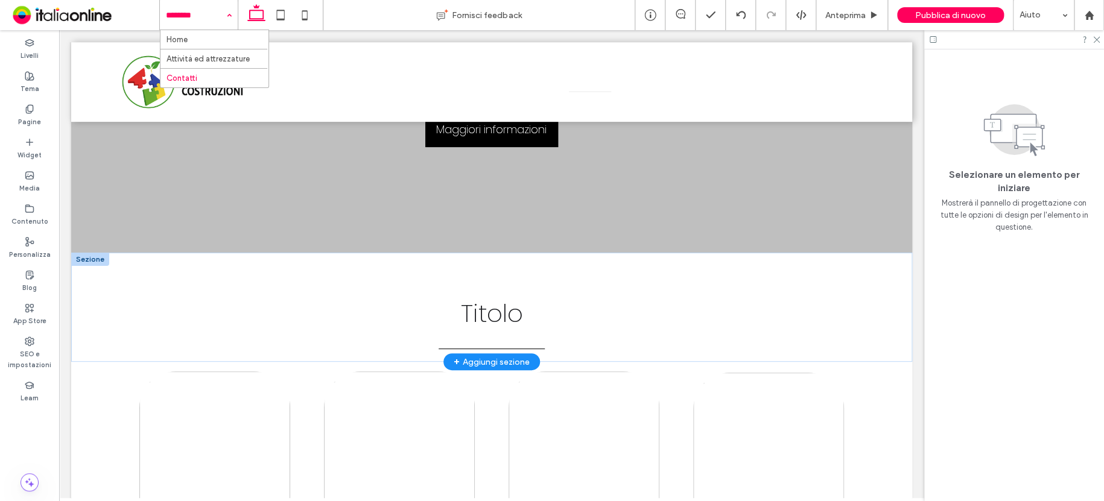
click at [89, 257] on div at bounding box center [90, 259] width 38 height 13
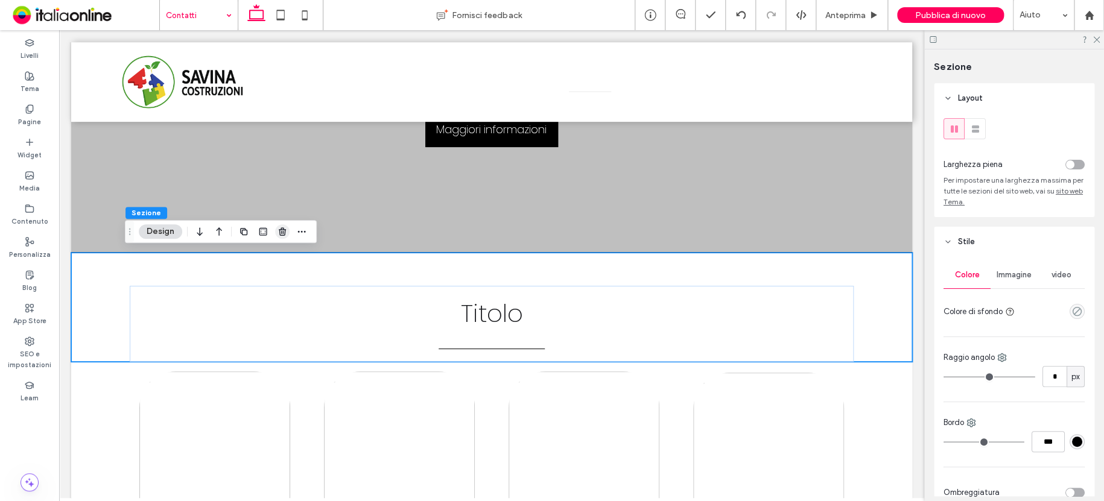
click at [278, 233] on icon "button" at bounding box center [283, 232] width 10 height 10
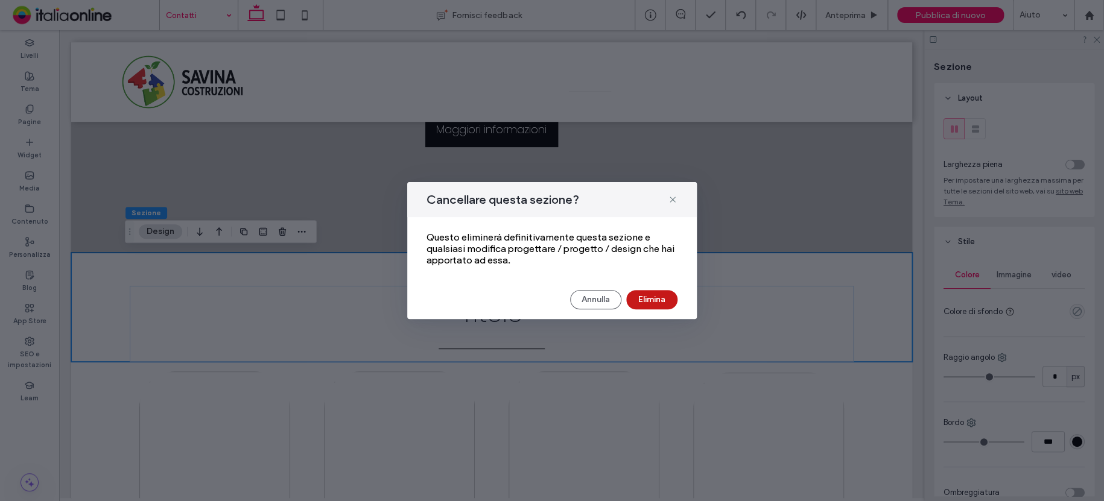
click at [661, 306] on button "Elimina" at bounding box center [651, 299] width 51 height 19
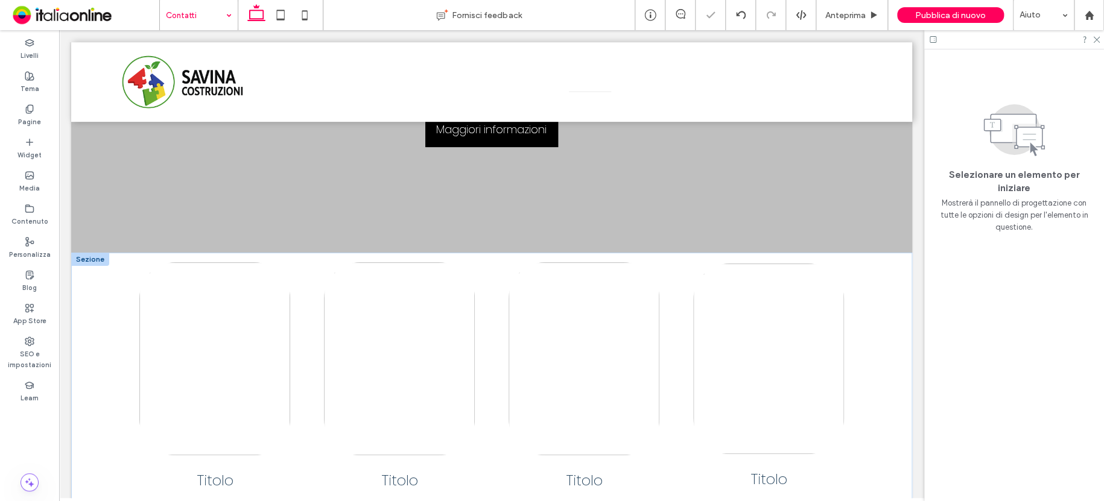
drag, startPoint x: 77, startPoint y: 257, endPoint x: 194, endPoint y: 267, distance: 116.9
click at [77, 258] on div at bounding box center [90, 259] width 38 height 13
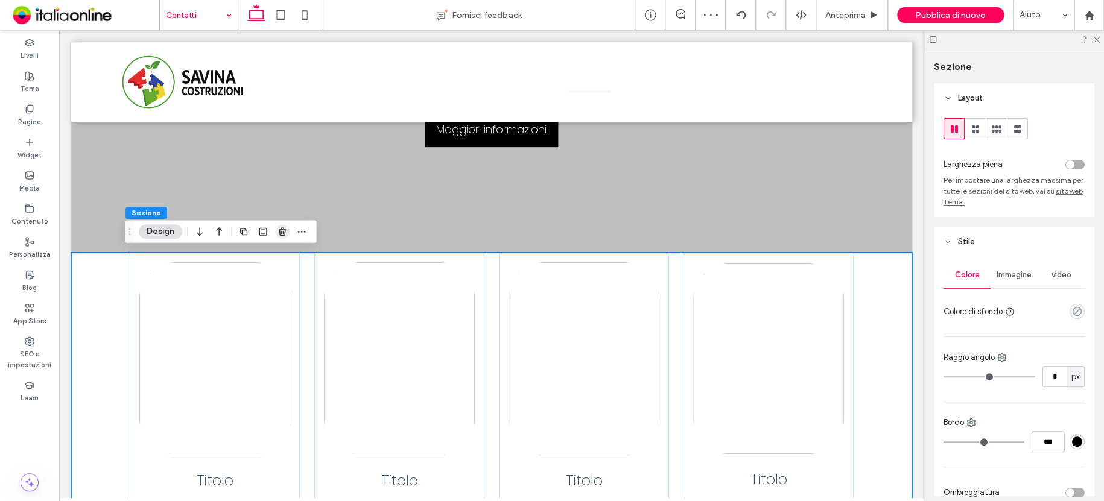
click at [279, 234] on icon "button" at bounding box center [283, 232] width 10 height 10
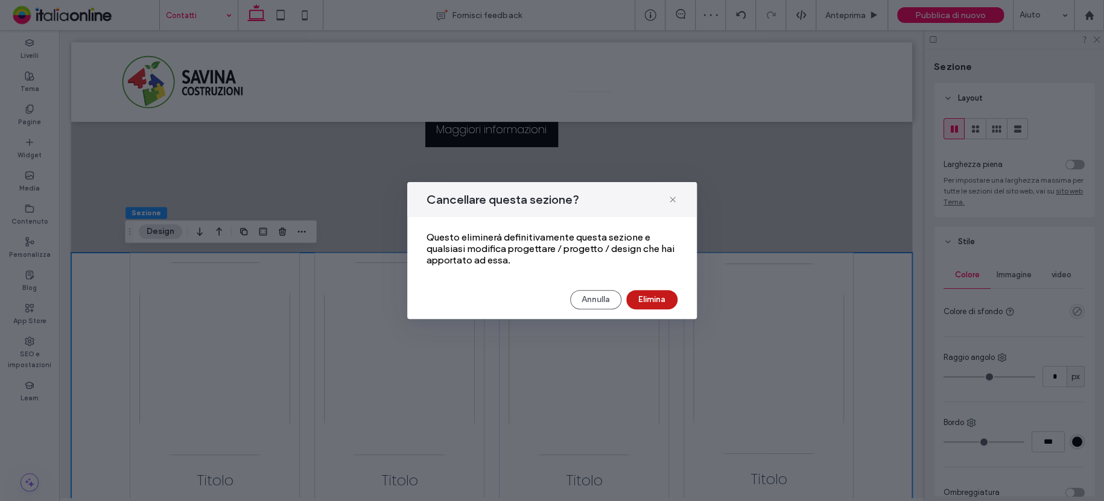
click at [658, 302] on button "Elimina" at bounding box center [651, 299] width 51 height 19
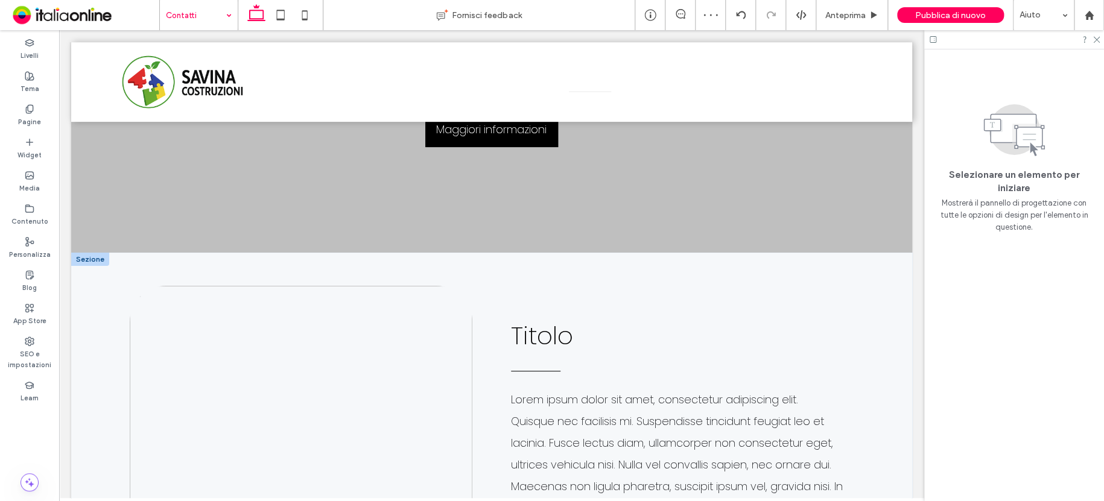
drag, startPoint x: 97, startPoint y: 258, endPoint x: 107, endPoint y: 259, distance: 10.3
click at [97, 258] on div at bounding box center [90, 259] width 38 height 13
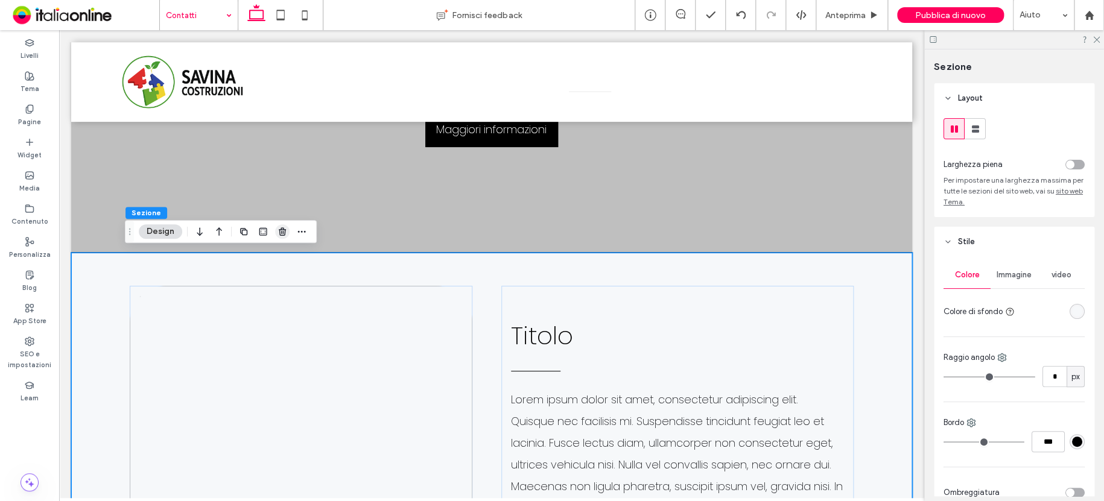
click at [279, 229] on use "button" at bounding box center [282, 232] width 7 height 8
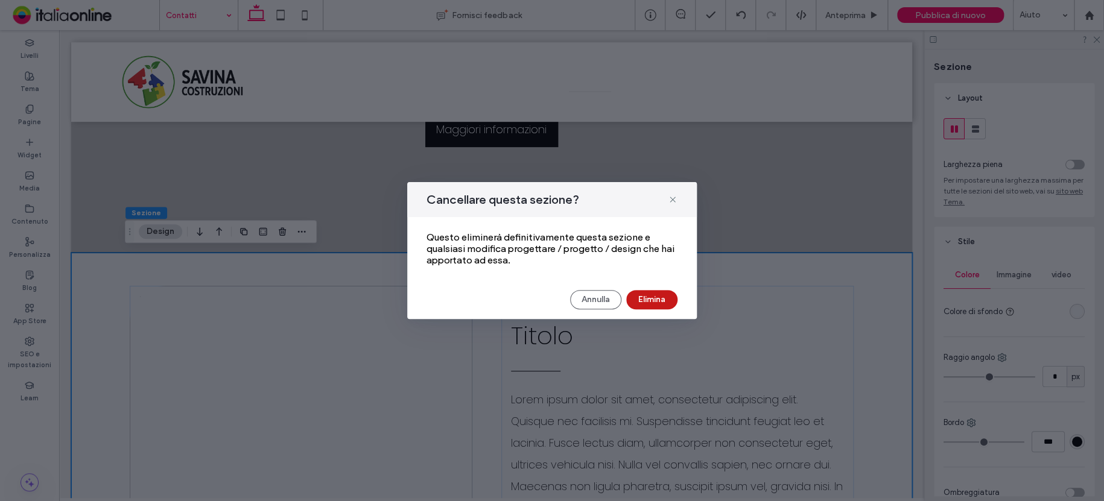
click at [644, 297] on button "Elimina" at bounding box center [651, 299] width 51 height 19
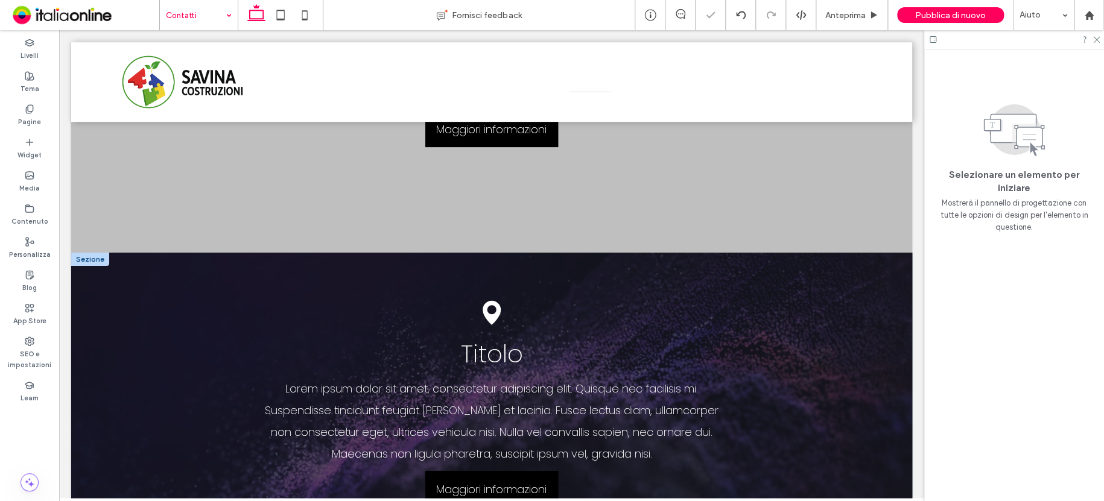
click at [100, 259] on div at bounding box center [90, 259] width 38 height 13
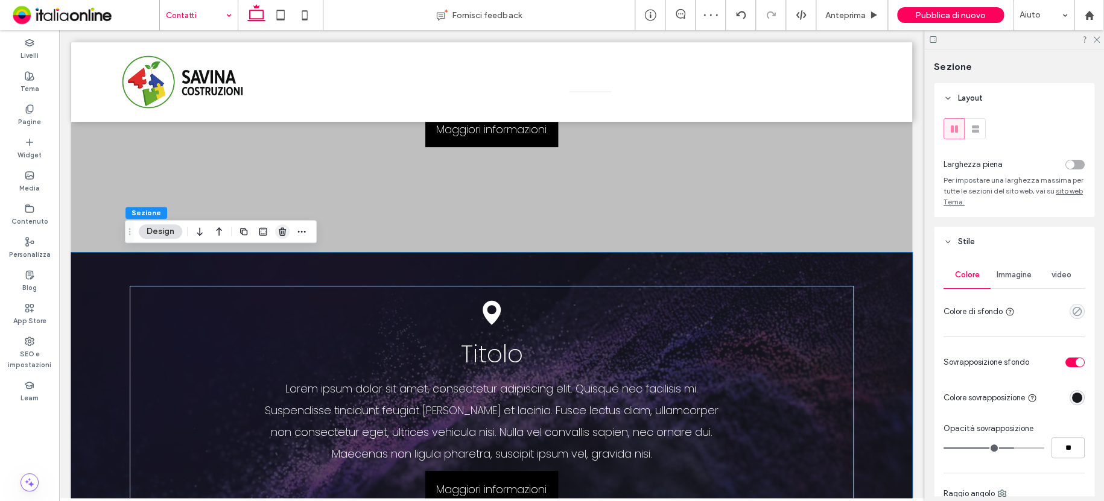
click at [276, 232] on span "button" at bounding box center [282, 231] width 14 height 14
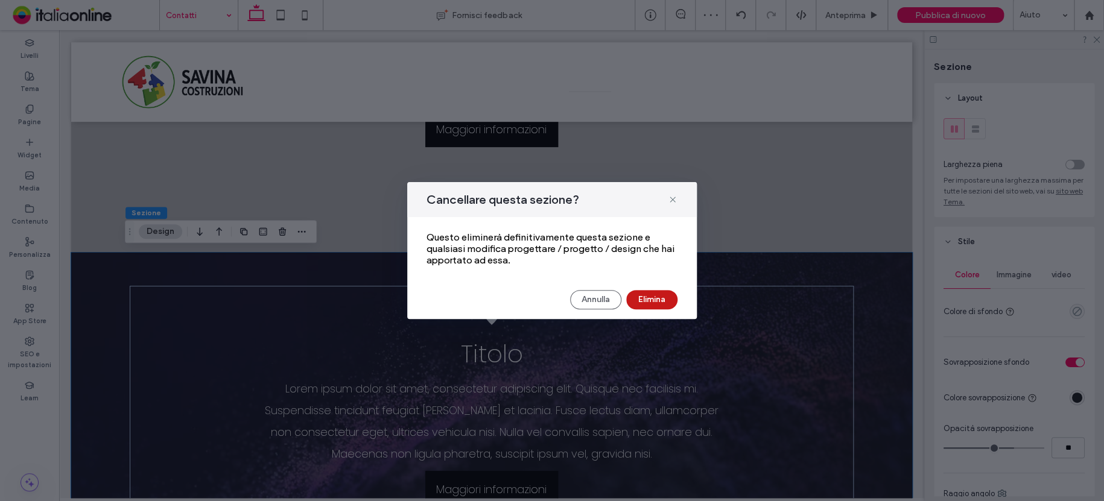
click at [643, 297] on button "Elimina" at bounding box center [651, 299] width 51 height 19
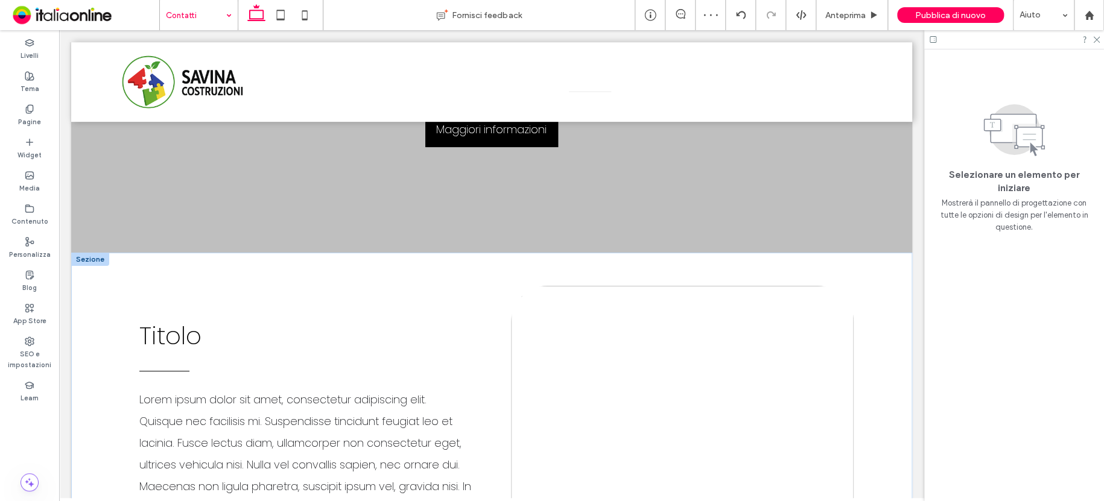
click at [89, 256] on div at bounding box center [90, 259] width 38 height 13
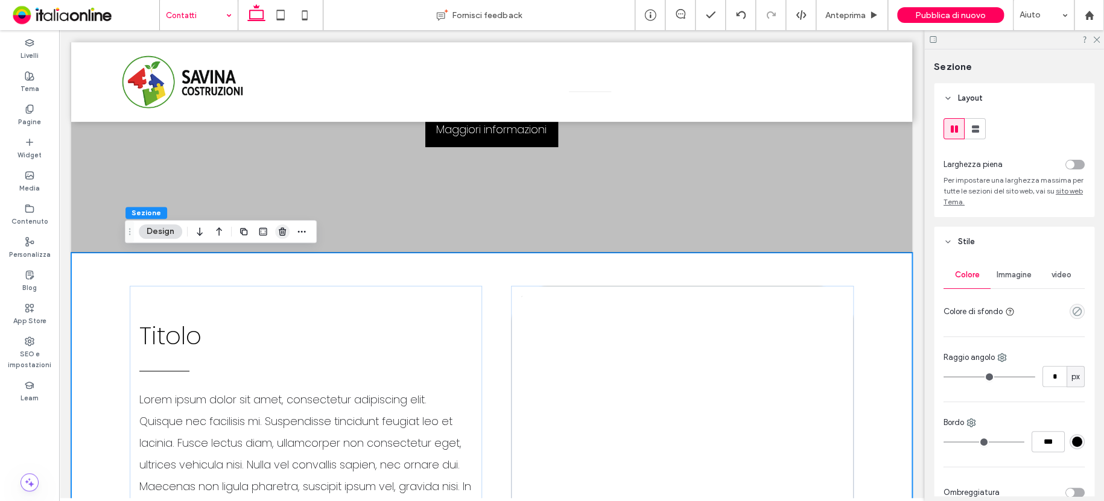
click at [275, 229] on span "button" at bounding box center [282, 231] width 14 height 14
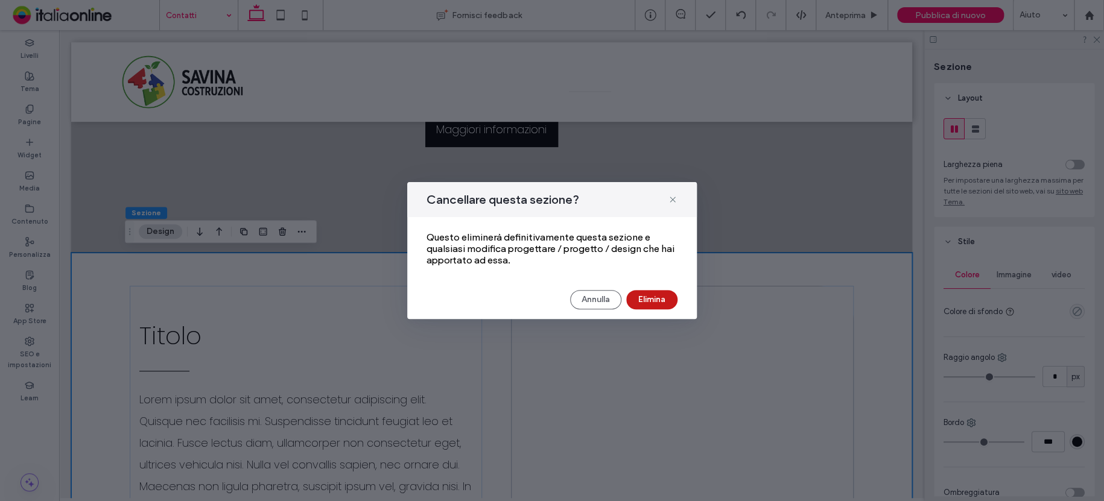
click at [632, 296] on button "Elimina" at bounding box center [651, 299] width 51 height 19
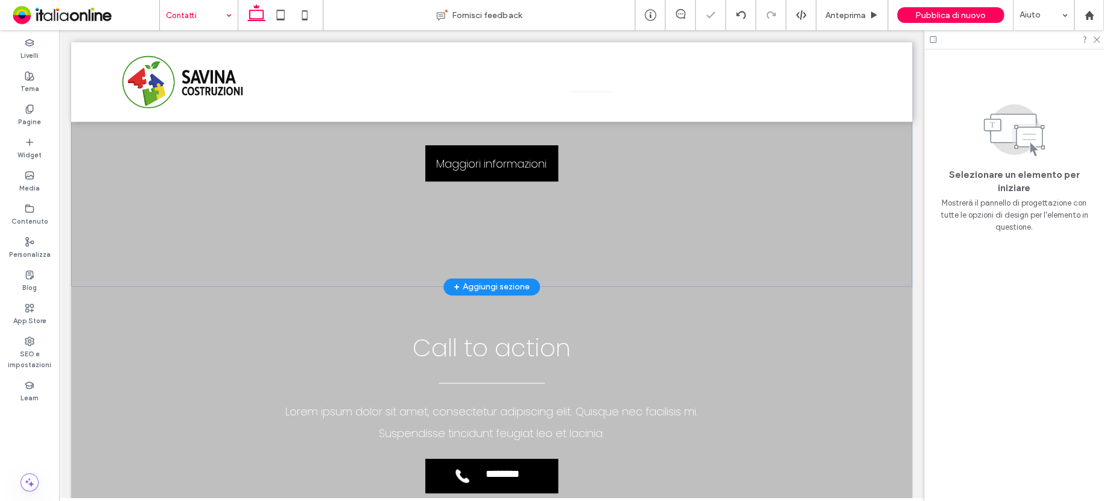
scroll to position [168, 0]
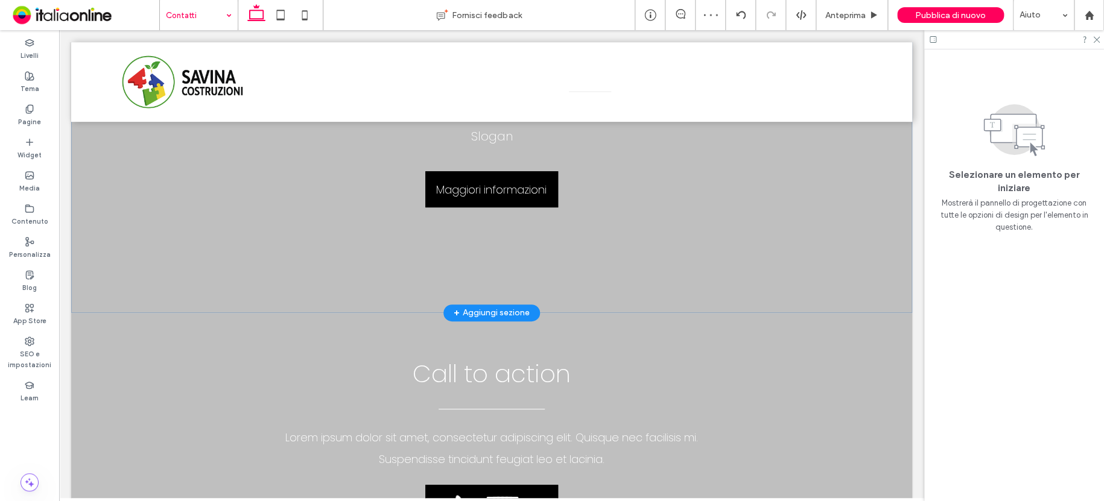
click at [506, 310] on div "+ Aggiungi sezione" at bounding box center [492, 313] width 76 height 13
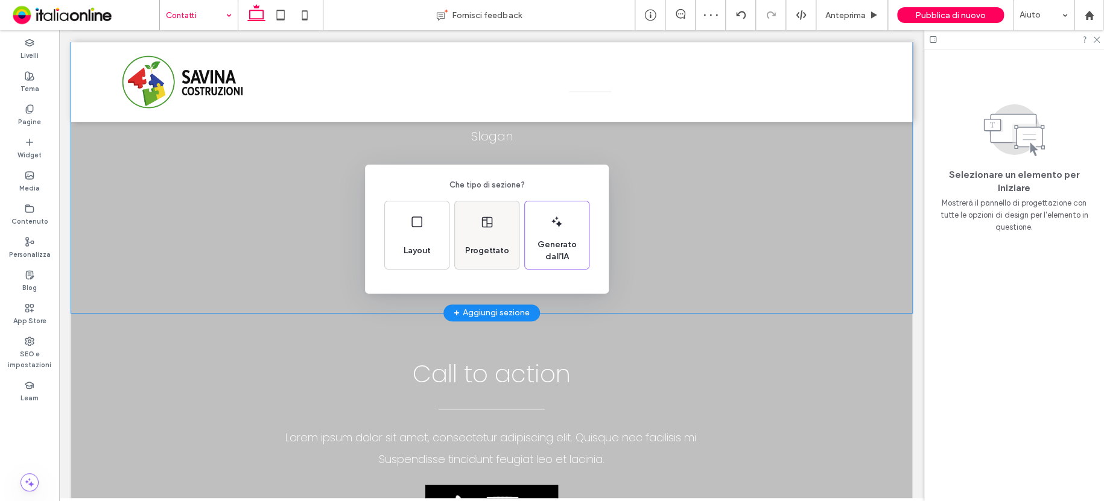
click at [503, 258] on div "Progettato" at bounding box center [487, 251] width 54 height 27
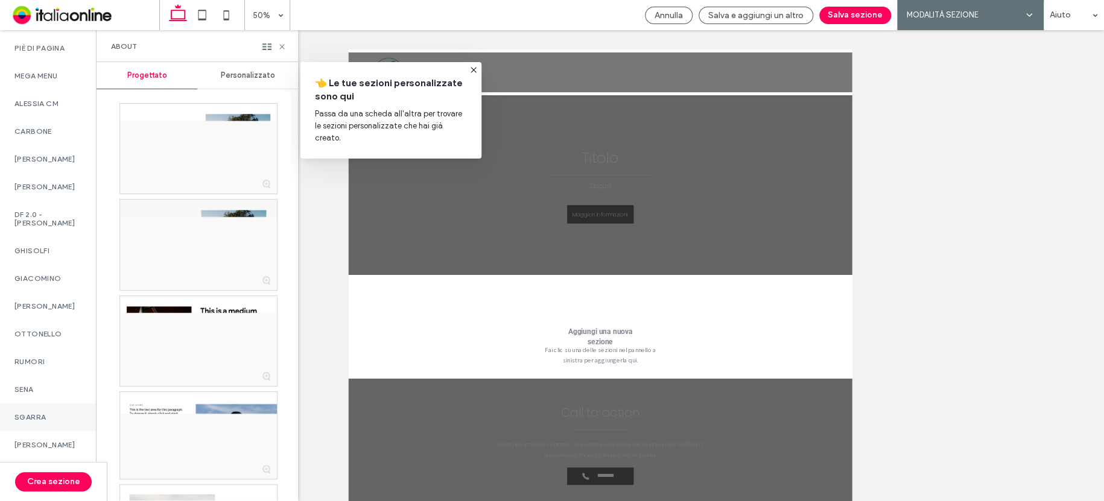
scroll to position [888, 0]
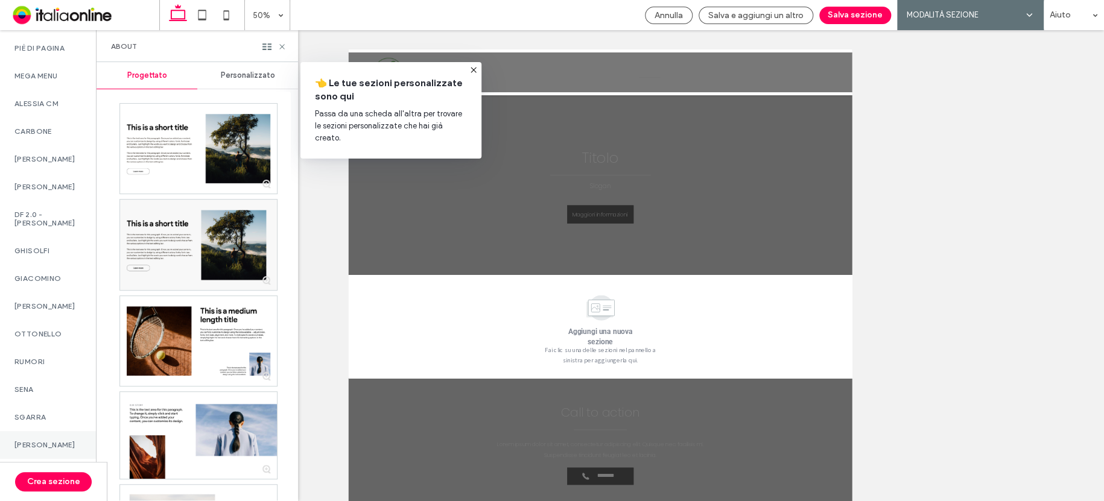
click at [48, 431] on div "ZULLO" at bounding box center [48, 445] width 96 height 28
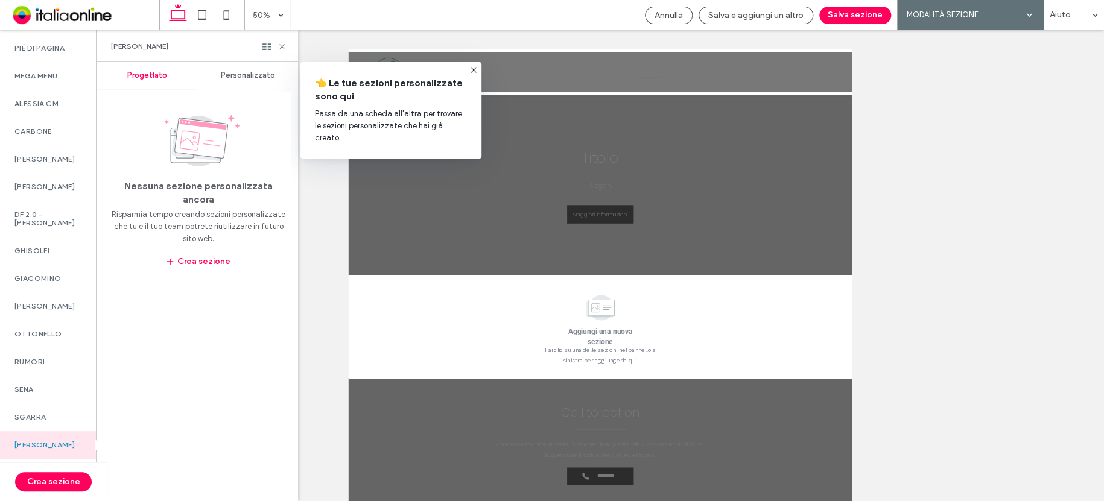
click at [245, 78] on span "Personalizzato" at bounding box center [248, 76] width 54 height 10
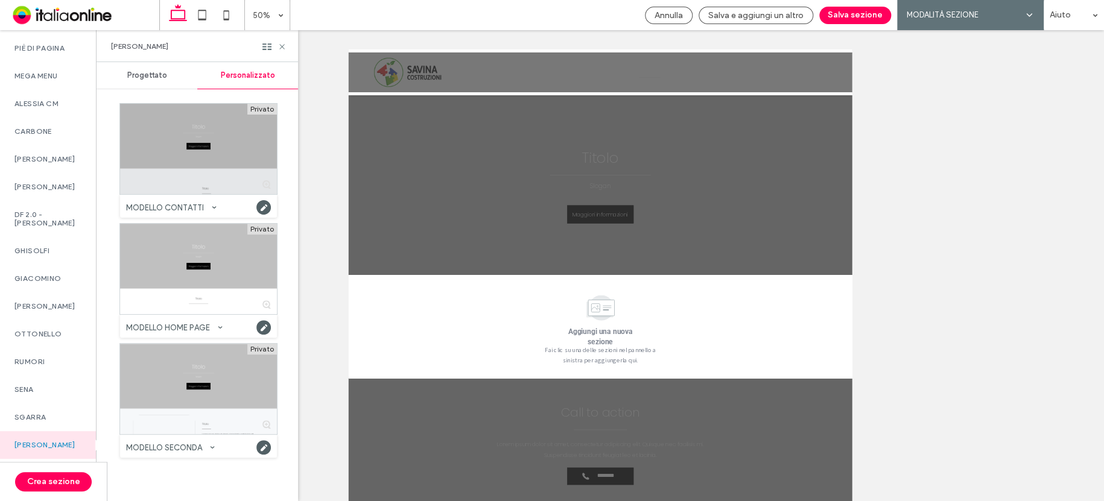
click at [231, 138] on div at bounding box center [198, 149] width 157 height 91
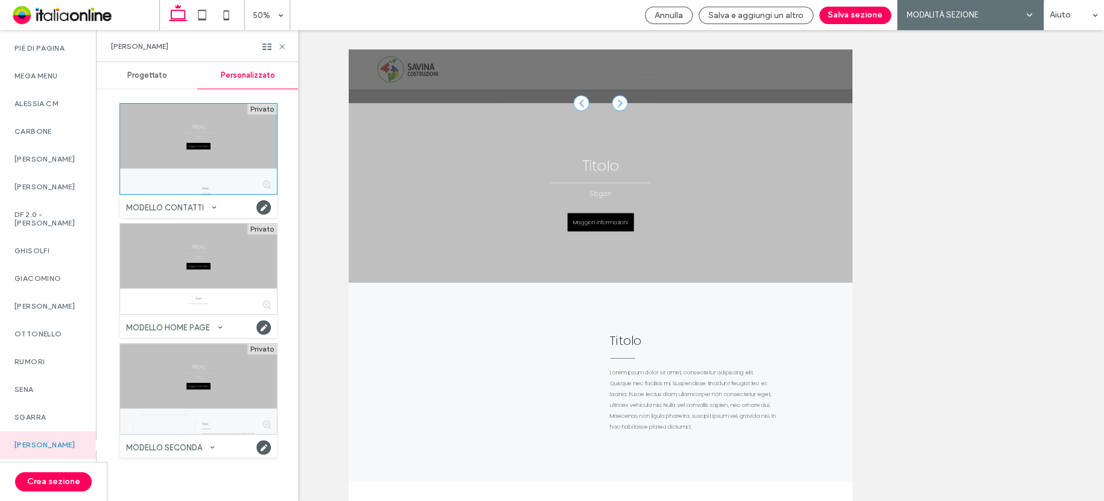
scroll to position [355, 0]
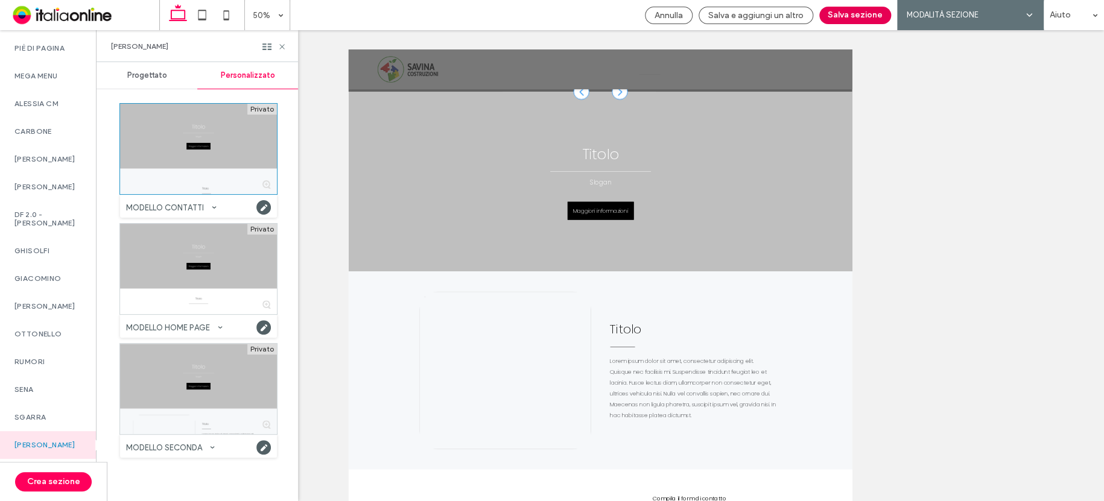
click at [867, 21] on button "Salva sezione" at bounding box center [856, 16] width 72 height 18
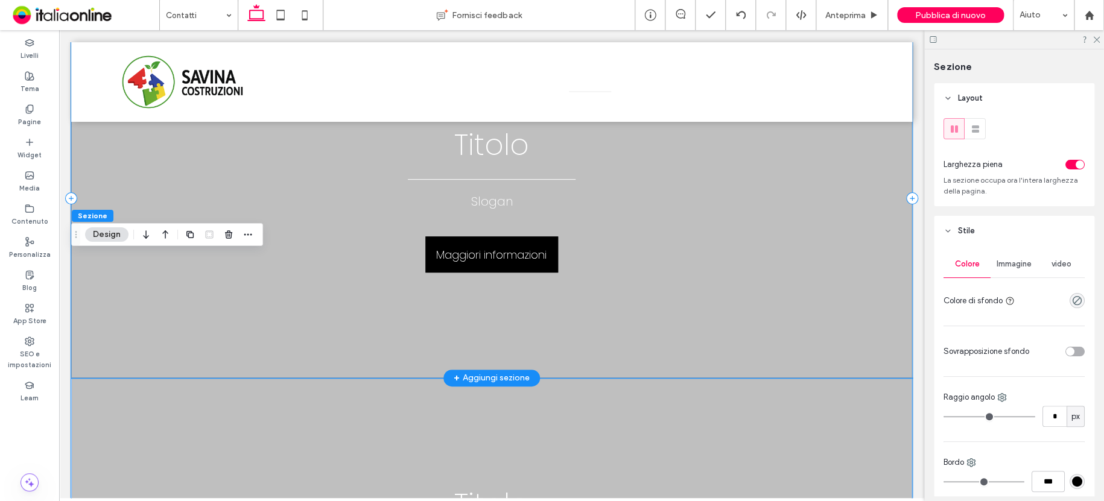
scroll to position [0, 0]
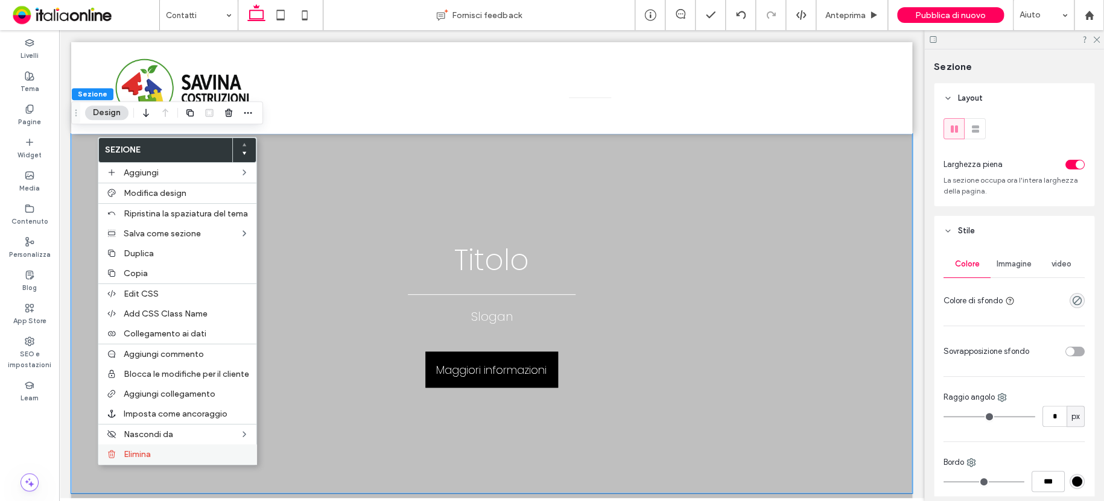
click at [167, 458] on label "Elimina" at bounding box center [187, 455] width 126 height 10
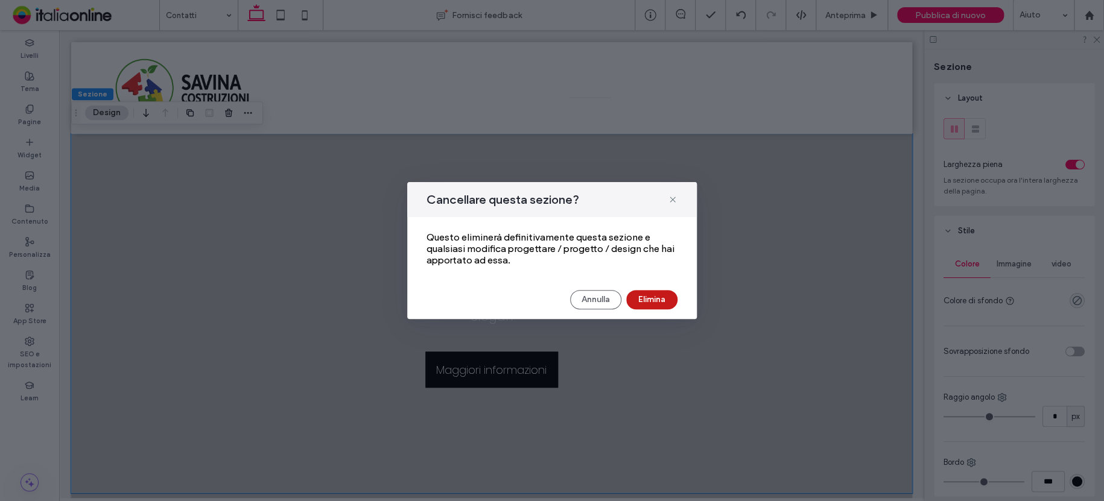
click at [652, 302] on button "Elimina" at bounding box center [651, 299] width 51 height 19
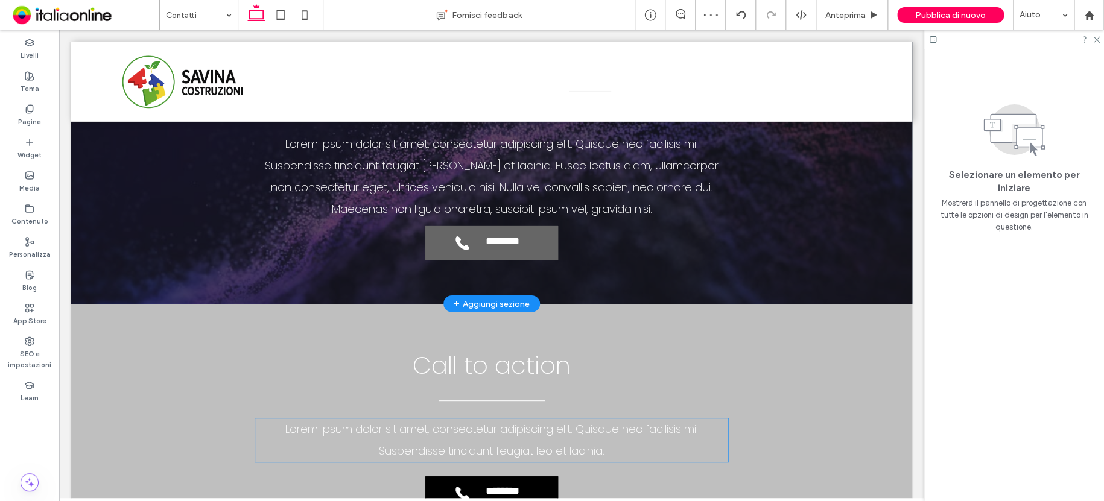
scroll to position [1798, 0]
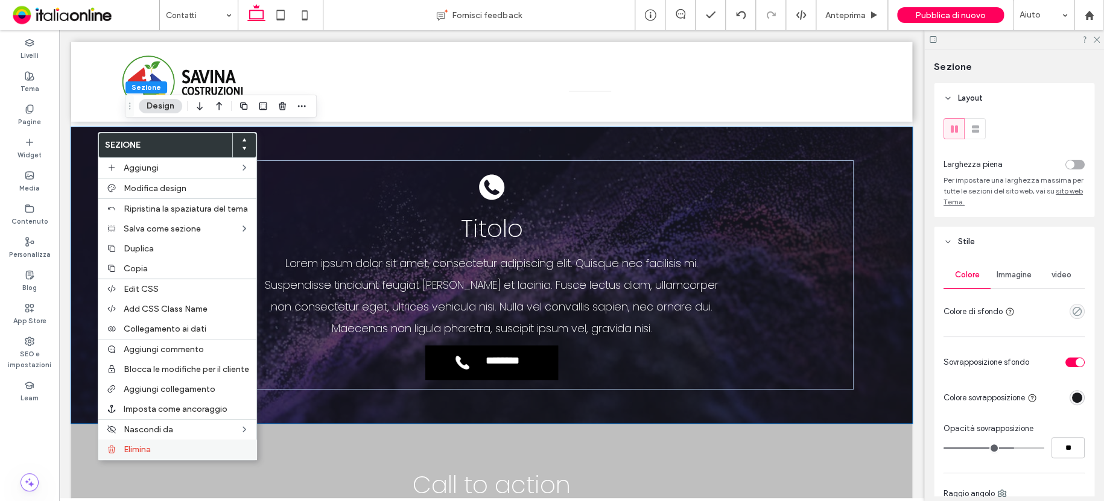
click at [144, 457] on div "Elimina" at bounding box center [177, 450] width 158 height 20
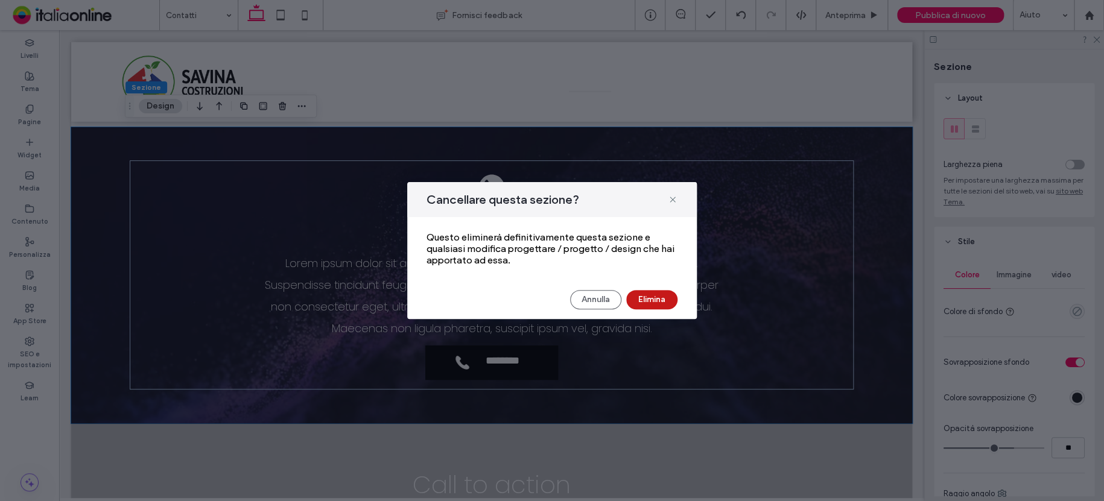
click at [664, 301] on button "Elimina" at bounding box center [651, 299] width 51 height 19
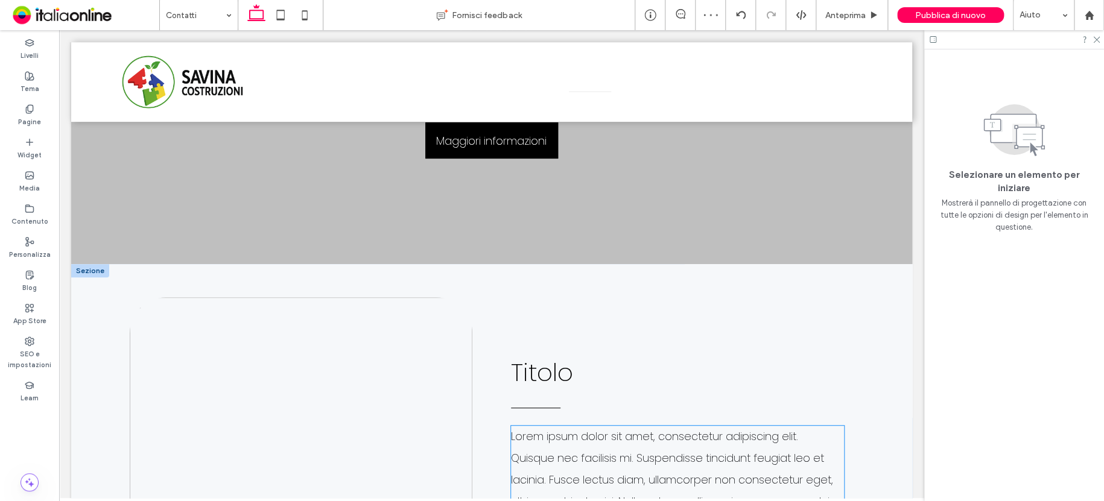
scroll to position [0, 0]
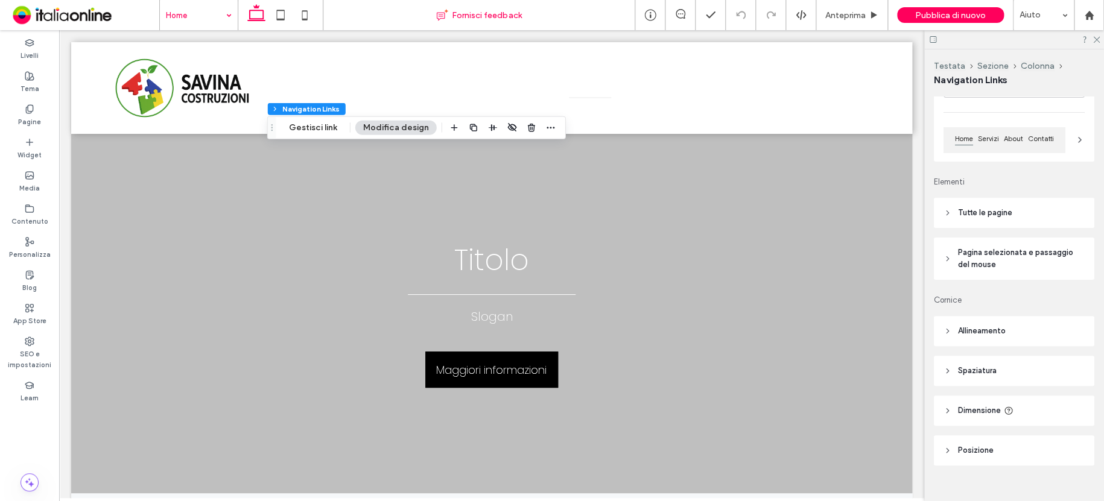
scroll to position [118, 0]
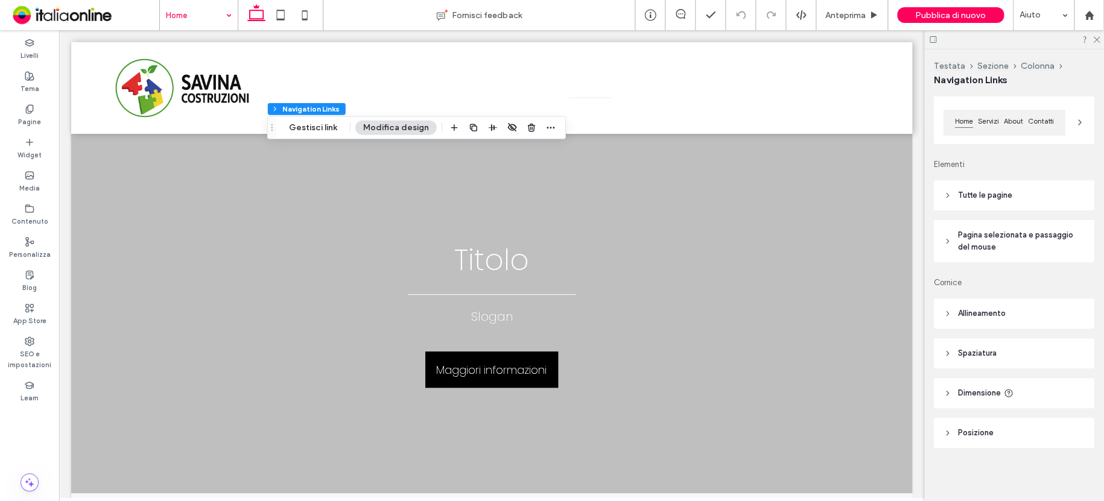
click at [994, 197] on span "Tutte le pagine" at bounding box center [985, 195] width 54 height 12
type input "*"
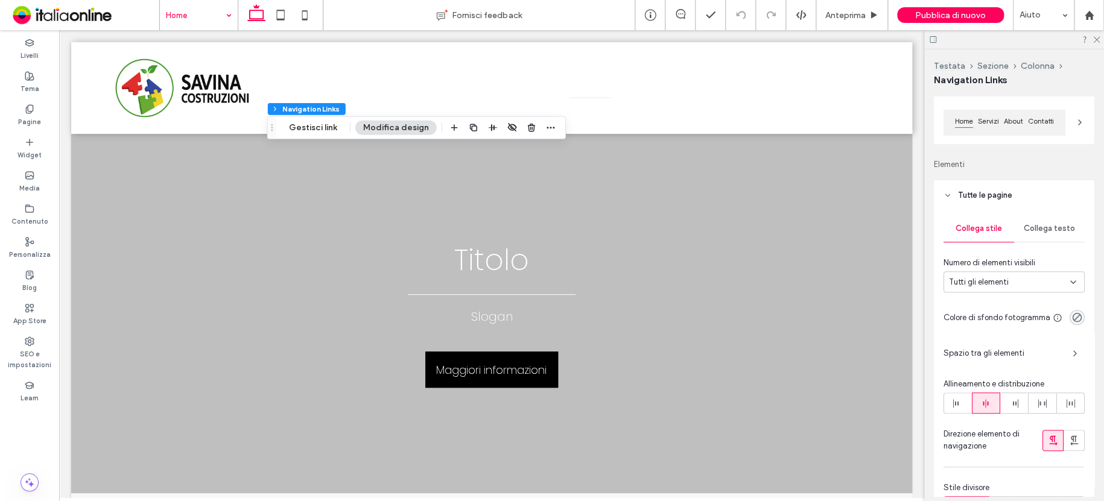
drag, startPoint x: 993, startPoint y: 120, endPoint x: 990, endPoint y: 129, distance: 9.5
click at [993, 120] on span "Servizi" at bounding box center [989, 121] width 26 height 11
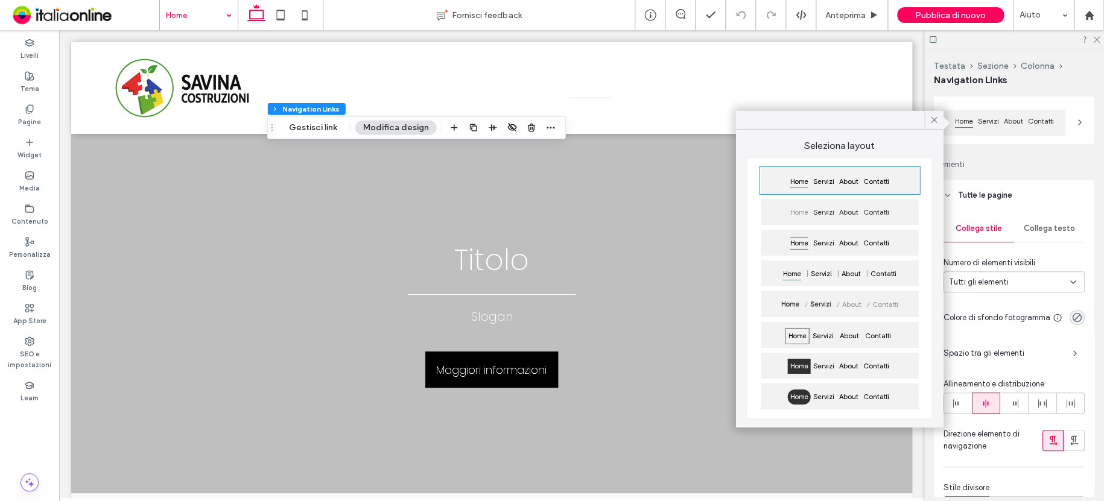
drag, startPoint x: 797, startPoint y: 330, endPoint x: 827, endPoint y: 310, distance: 36.7
click at [798, 330] on span "Home" at bounding box center [797, 336] width 24 height 16
click at [937, 121] on icon at bounding box center [934, 120] width 11 height 11
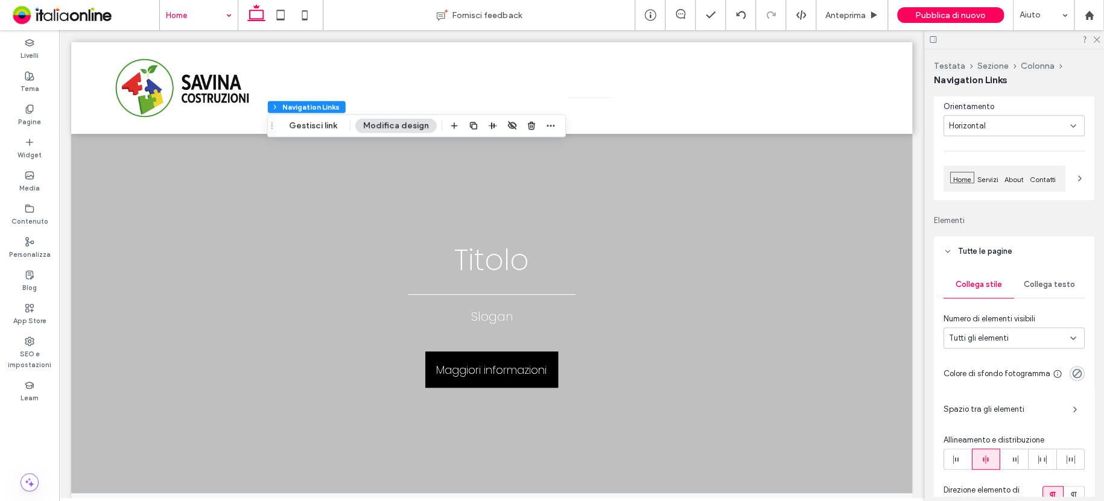
scroll to position [58, 0]
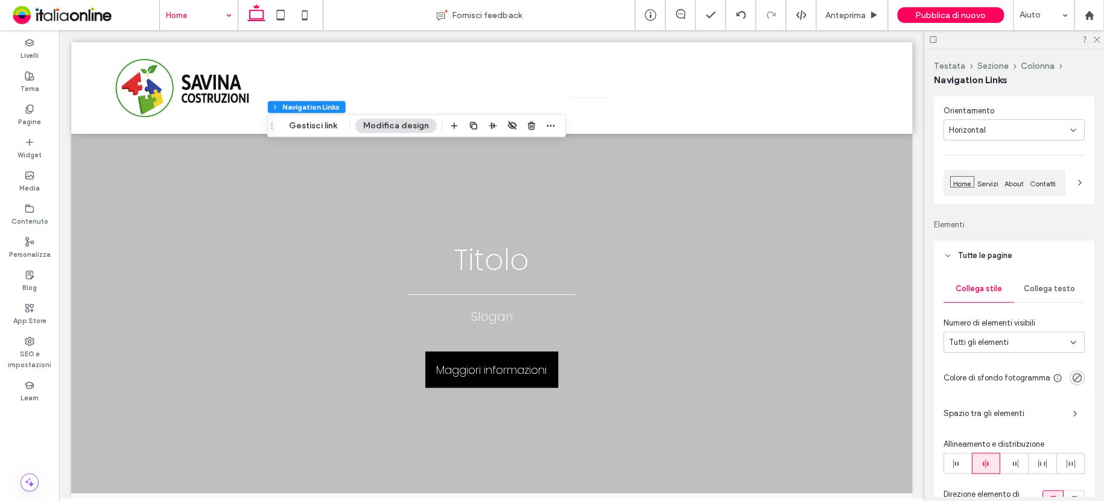
click at [1027, 289] on span "Collega testo" at bounding box center [1049, 289] width 51 height 10
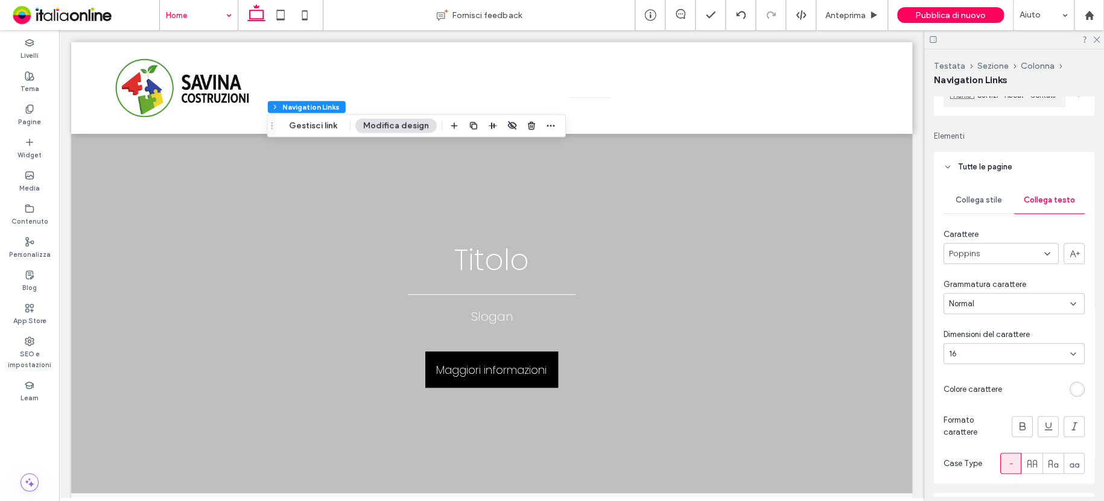
scroll to position [179, 0]
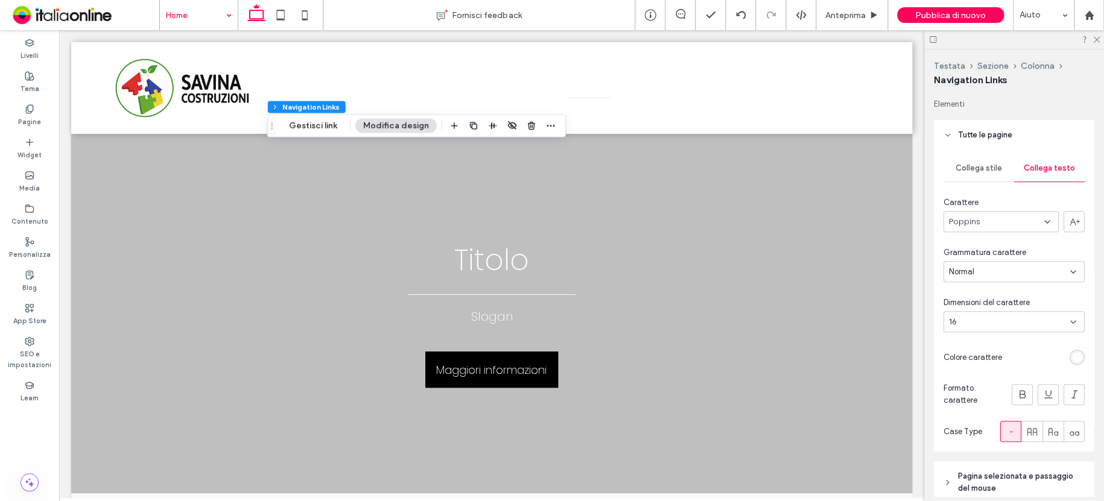
click at [1072, 359] on div "rgb(255, 255, 255)" at bounding box center [1077, 357] width 10 height 10
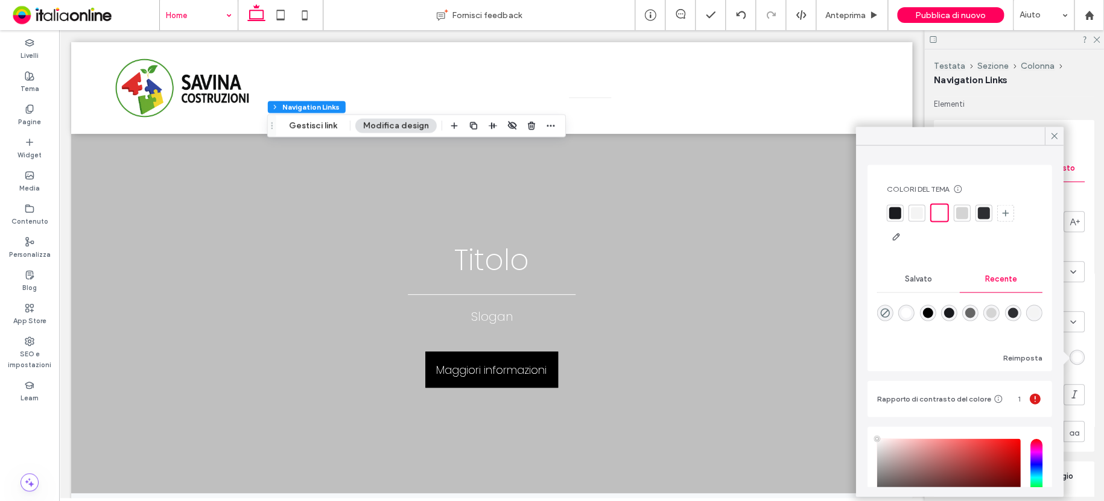
click at [936, 316] on div "rgba(0, 0, 0, 1)" at bounding box center [928, 313] width 16 height 16
type input "*******"
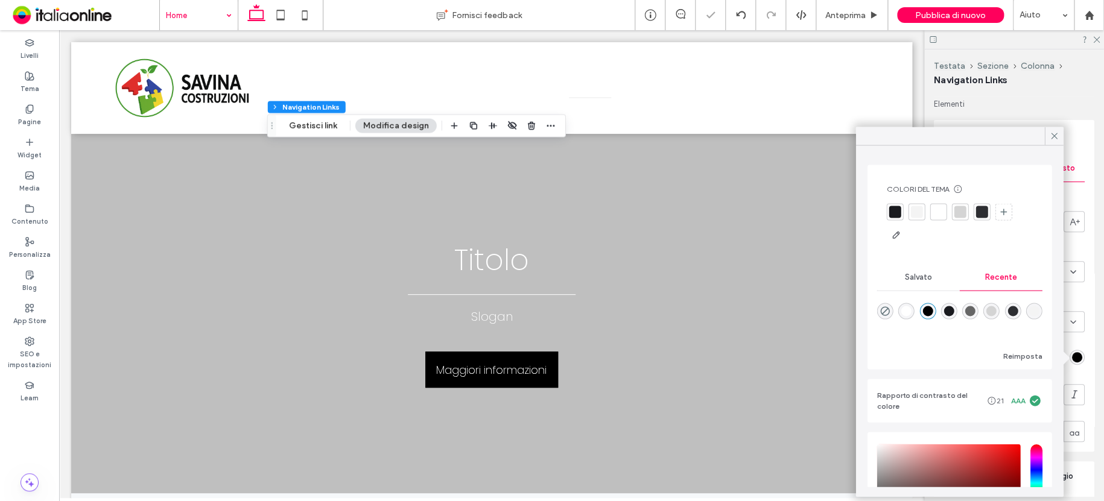
click at [931, 310] on div "rgba(0, 0, 0, 1)" at bounding box center [928, 311] width 10 height 10
click at [1057, 136] on icon at bounding box center [1054, 135] width 11 height 11
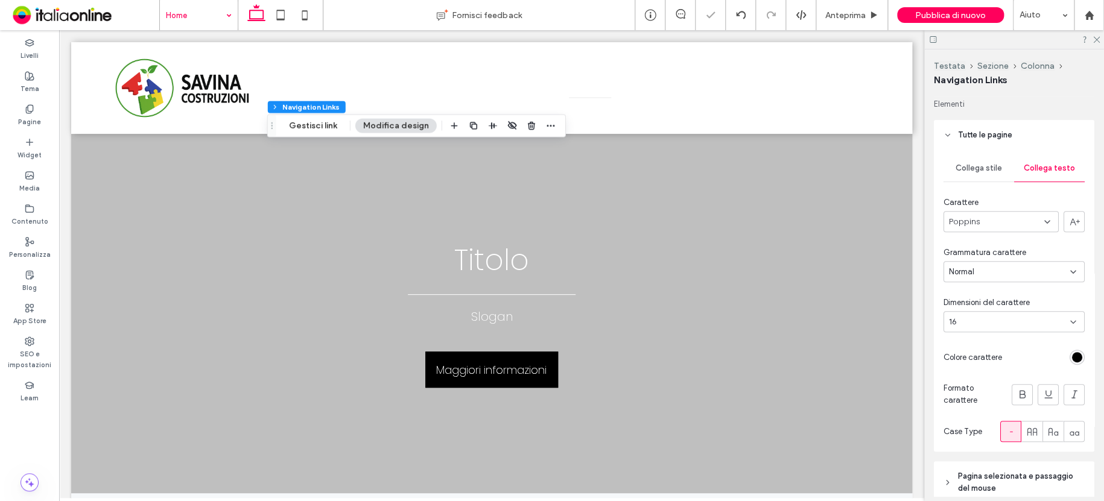
click at [982, 321] on div "16" at bounding box center [1007, 322] width 116 height 12
click at [969, 431] on div "18" at bounding box center [1011, 431] width 134 height 21
click at [967, 267] on span "Normal" at bounding box center [961, 272] width 25 height 12
click at [984, 319] on div "Lighter" at bounding box center [1011, 315] width 134 height 21
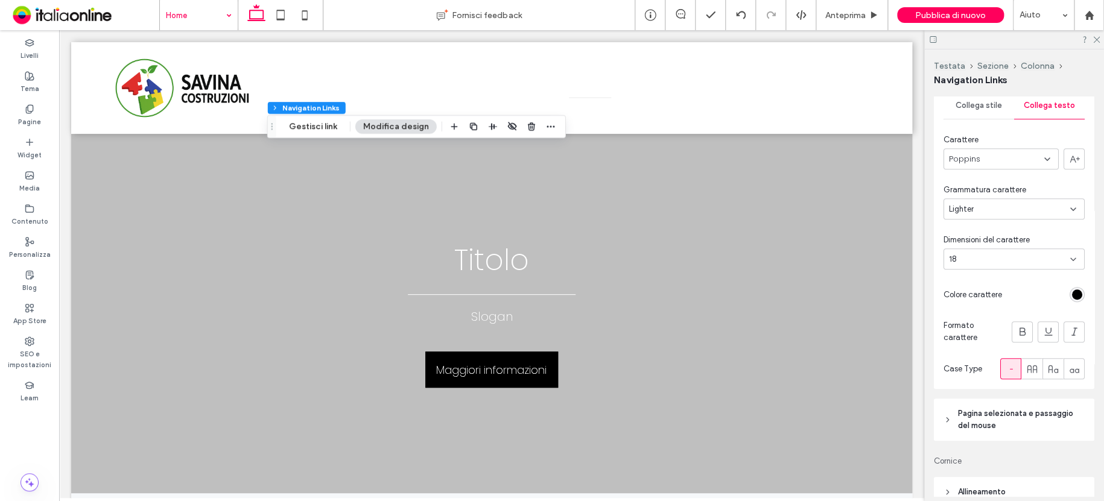
scroll to position [420, 0]
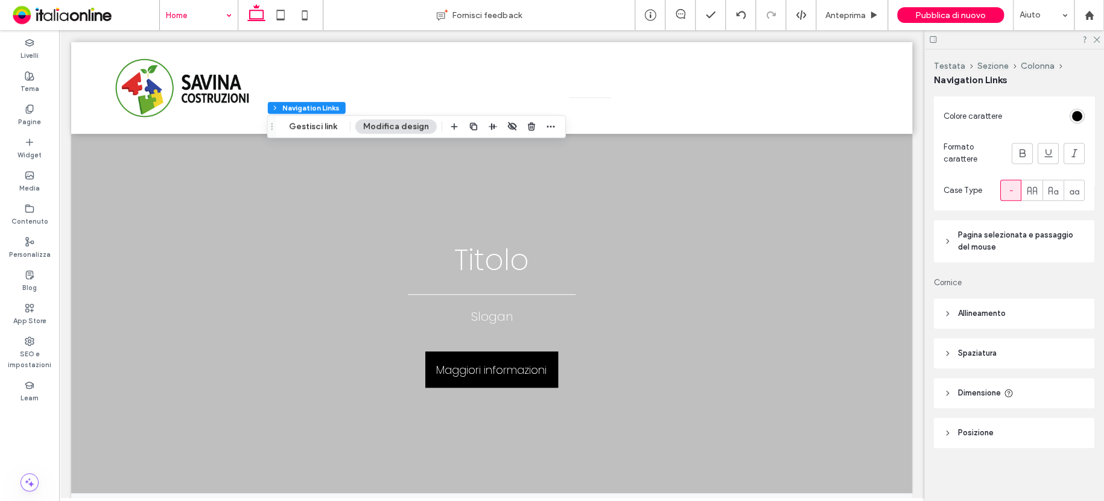
click at [972, 246] on span "Pagina selezionata e passaggio del mouse" at bounding box center [1018, 241] width 121 height 24
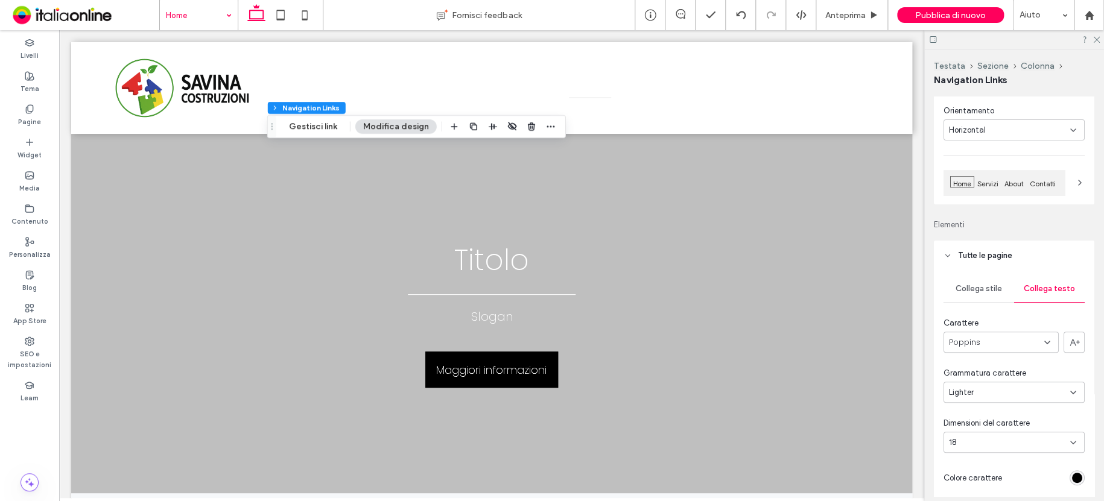
scroll to position [0, 0]
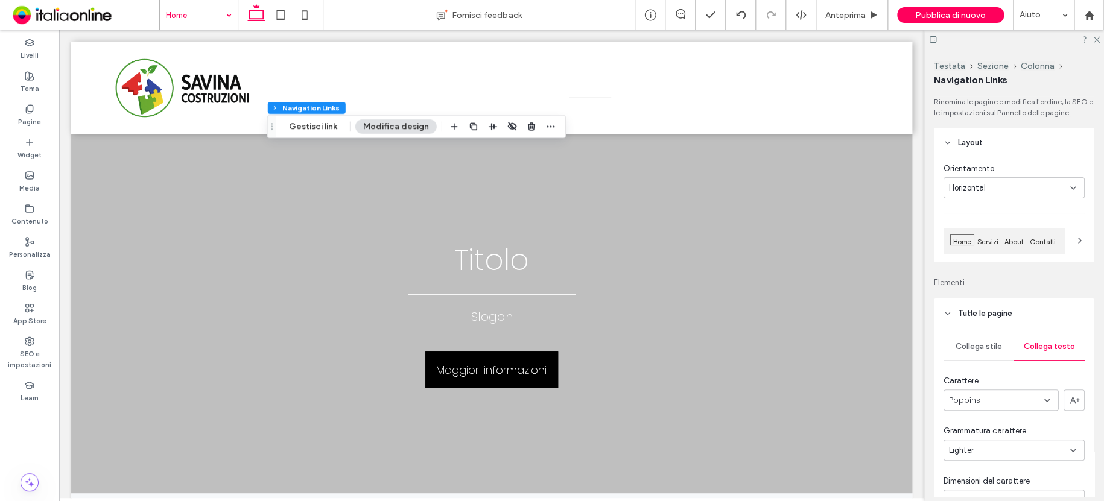
click at [977, 346] on span "Collega stile" at bounding box center [979, 347] width 46 height 10
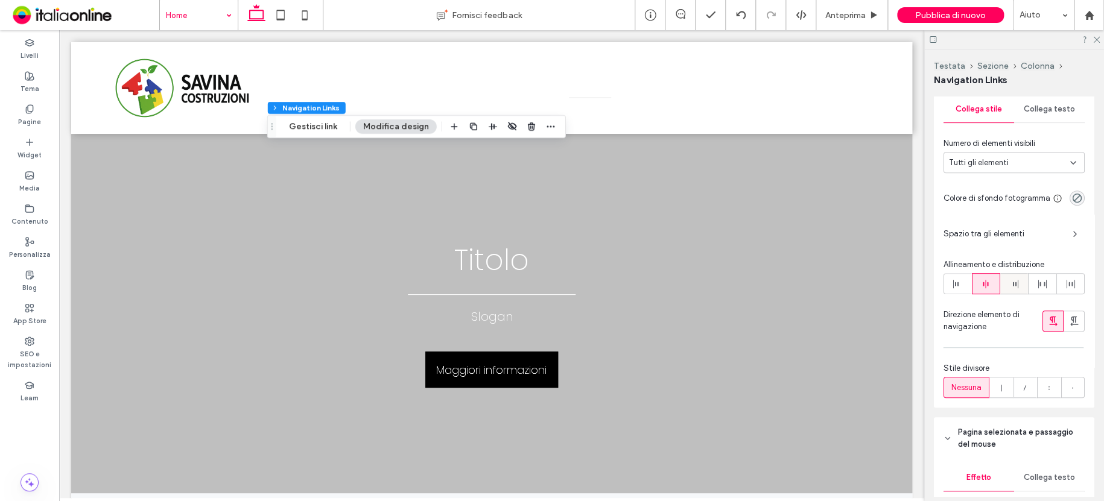
scroll to position [241, 0]
click at [990, 237] on span "Spazio tra gli elementi" at bounding box center [1003, 230] width 119 height 12
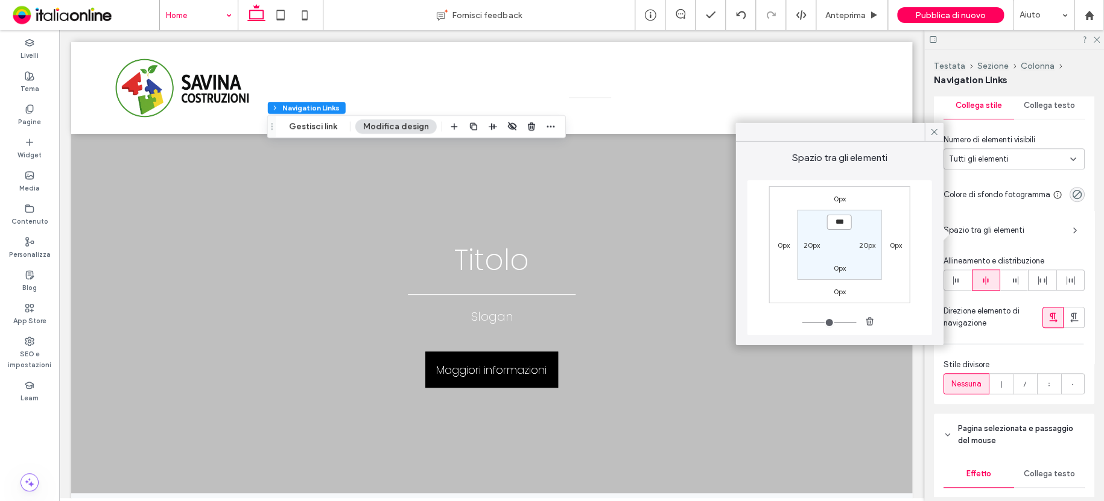
drag, startPoint x: 837, startPoint y: 220, endPoint x: 847, endPoint y: 222, distance: 9.8
click at [842, 221] on input "***" at bounding box center [839, 222] width 25 height 15
type input "**"
click at [837, 267] on label "0px" at bounding box center [839, 268] width 12 height 9
type input "*"
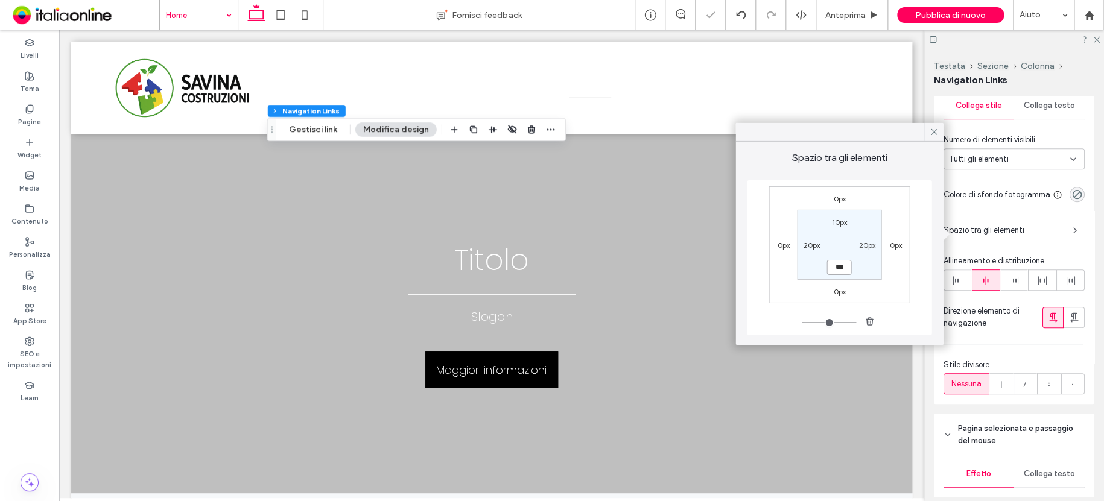
click at [842, 270] on input "***" at bounding box center [839, 267] width 25 height 15
type input "**"
click at [897, 243] on label "0px" at bounding box center [896, 245] width 12 height 9
type input "*"
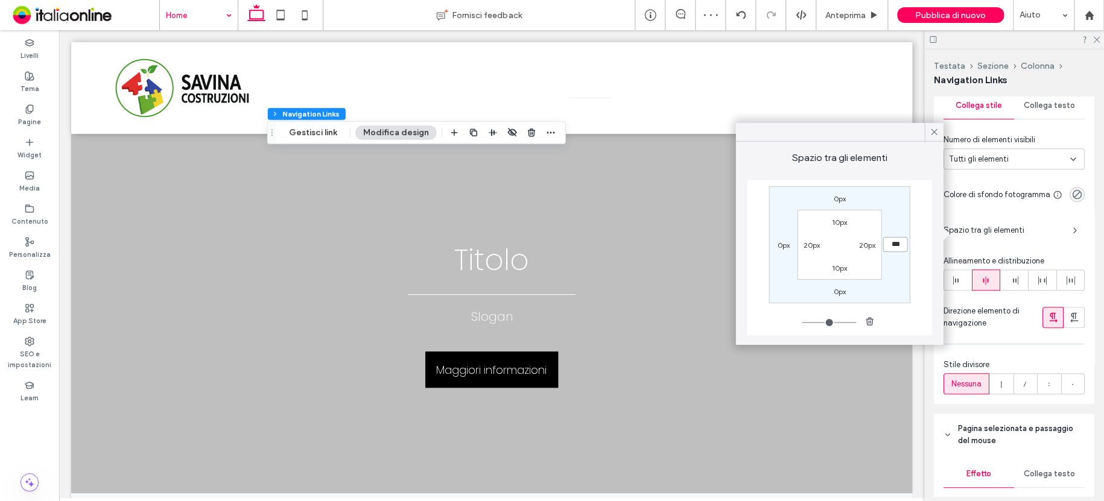
click at [900, 246] on input "***" at bounding box center [896, 244] width 25 height 15
type input "*"
click at [895, 244] on label "5px" at bounding box center [895, 245] width 11 height 9
type input "*"
drag, startPoint x: 895, startPoint y: 244, endPoint x: 902, endPoint y: 244, distance: 7.3
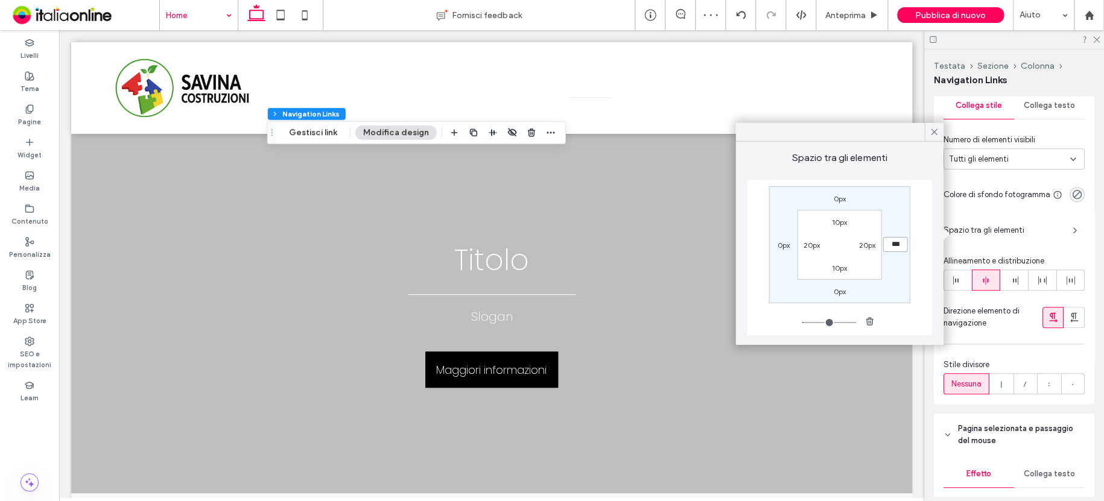
click at [898, 244] on input "***" at bounding box center [896, 244] width 25 height 15
type input "**"
type input "****"
click at [931, 126] on div at bounding box center [934, 132] width 19 height 18
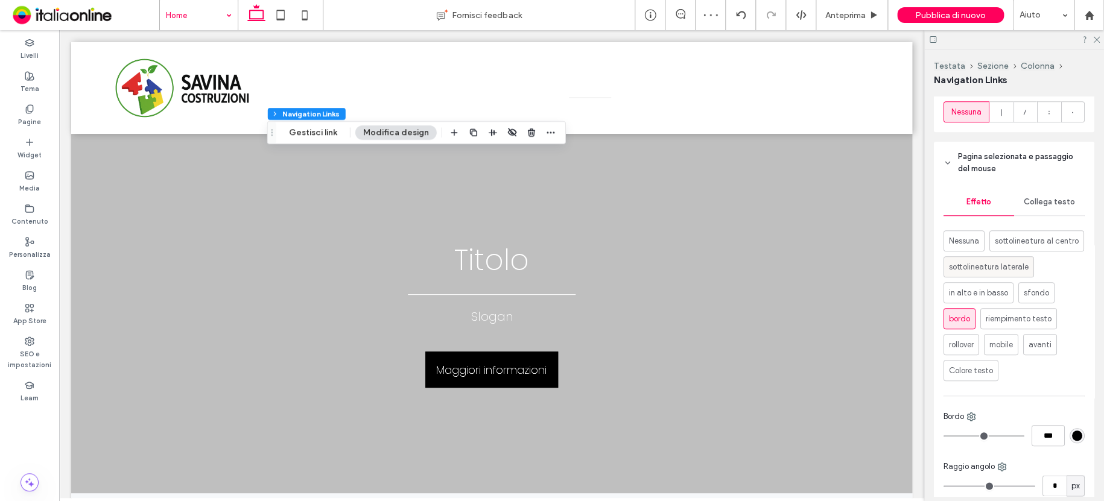
scroll to position [664, 0]
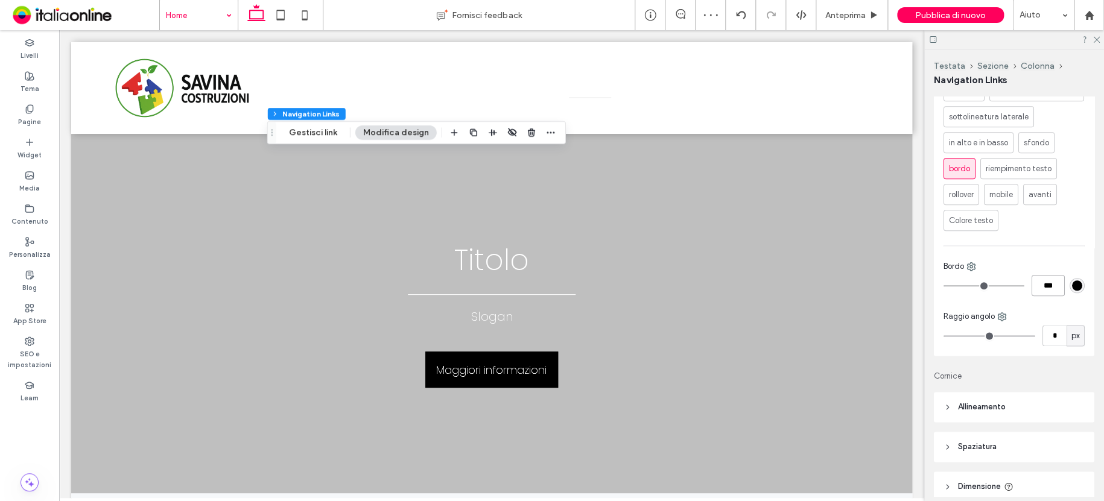
click at [1047, 296] on input "***" at bounding box center [1048, 285] width 33 height 21
type input "*"
type input "***"
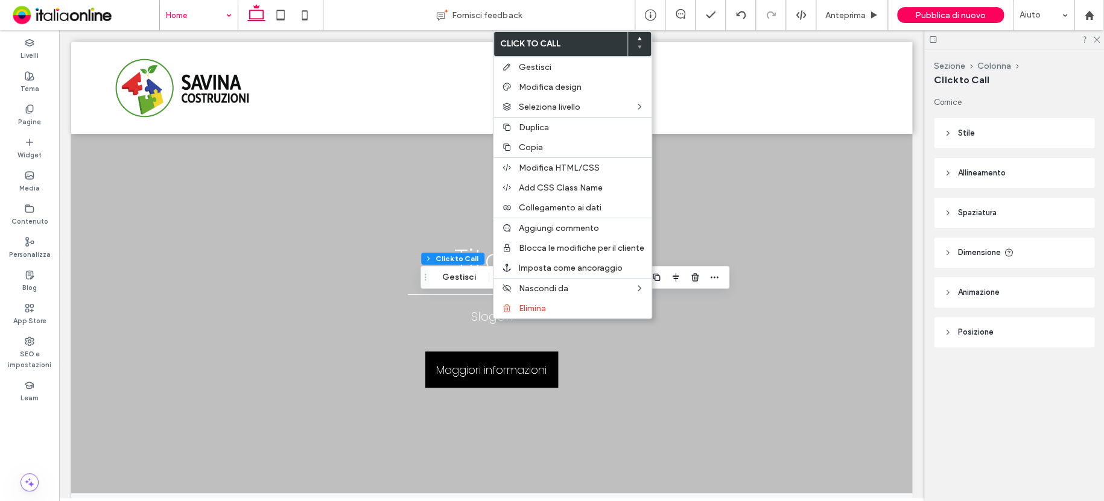
type input "*"
type input "***"
click at [533, 147] on span "Copia" at bounding box center [531, 147] width 24 height 10
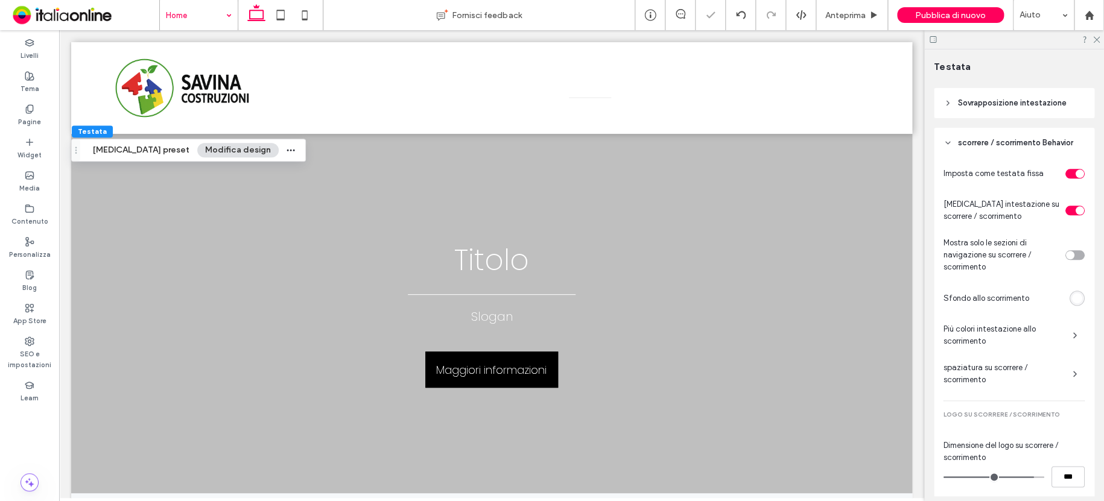
scroll to position [621, 0]
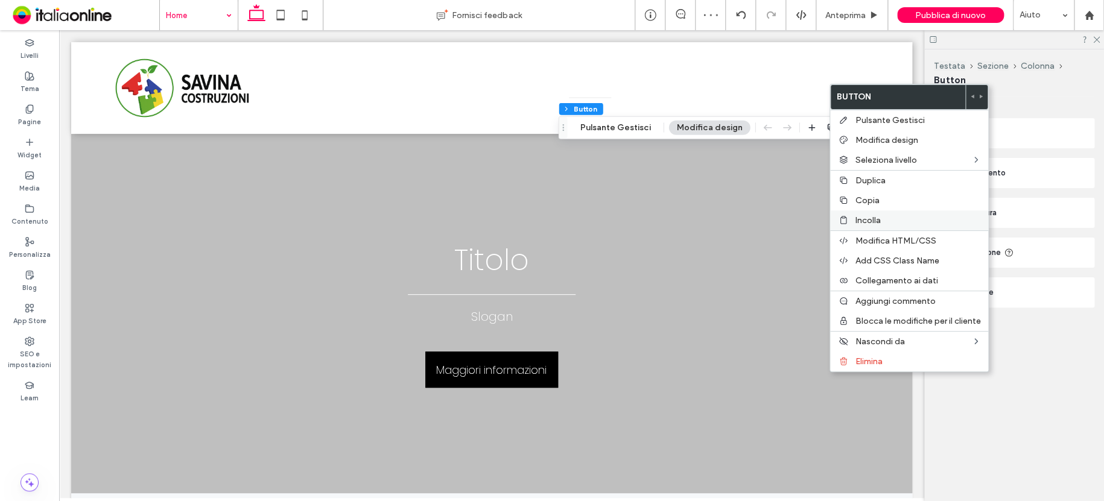
click at [871, 218] on span "Incolla" at bounding box center [868, 220] width 25 height 10
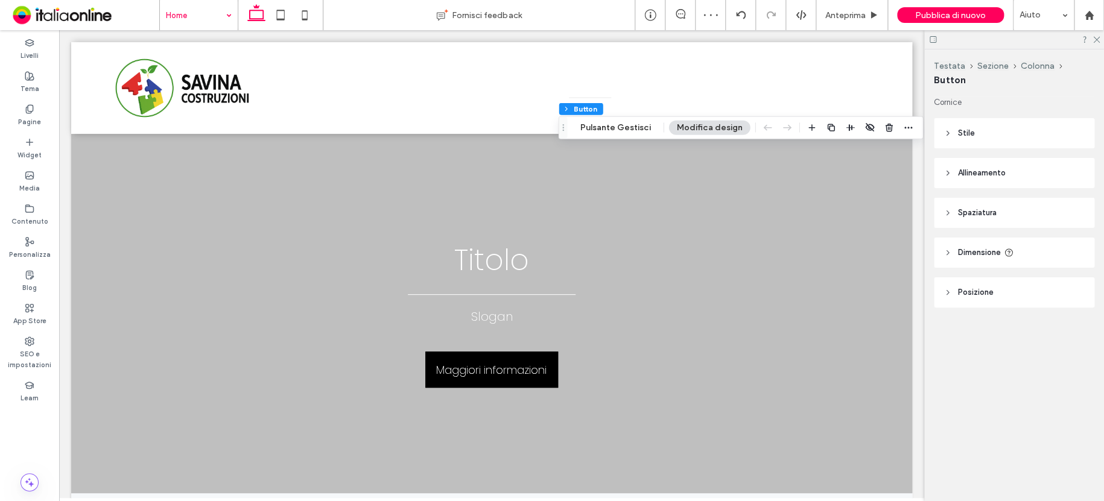
type input "*"
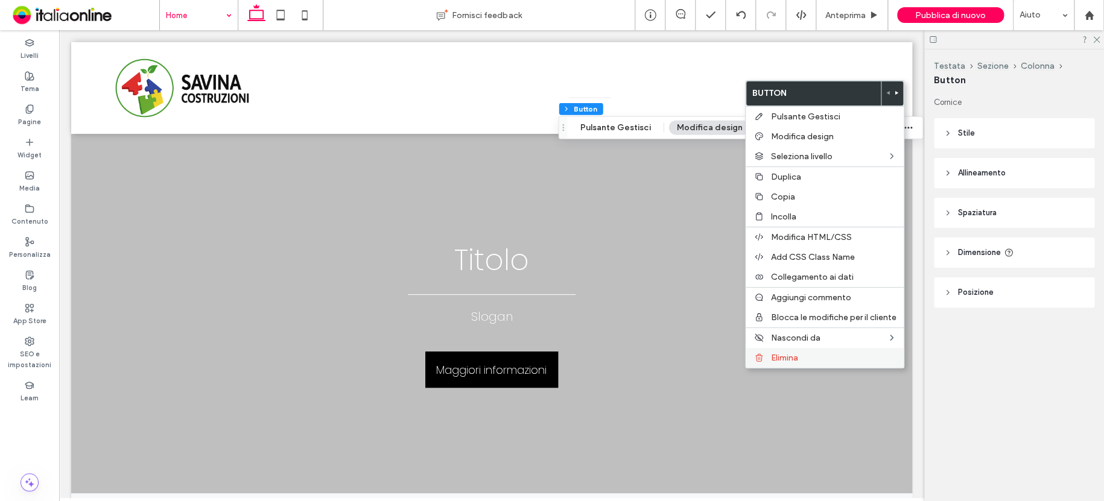
click at [795, 354] on span "Elimina" at bounding box center [784, 358] width 27 height 10
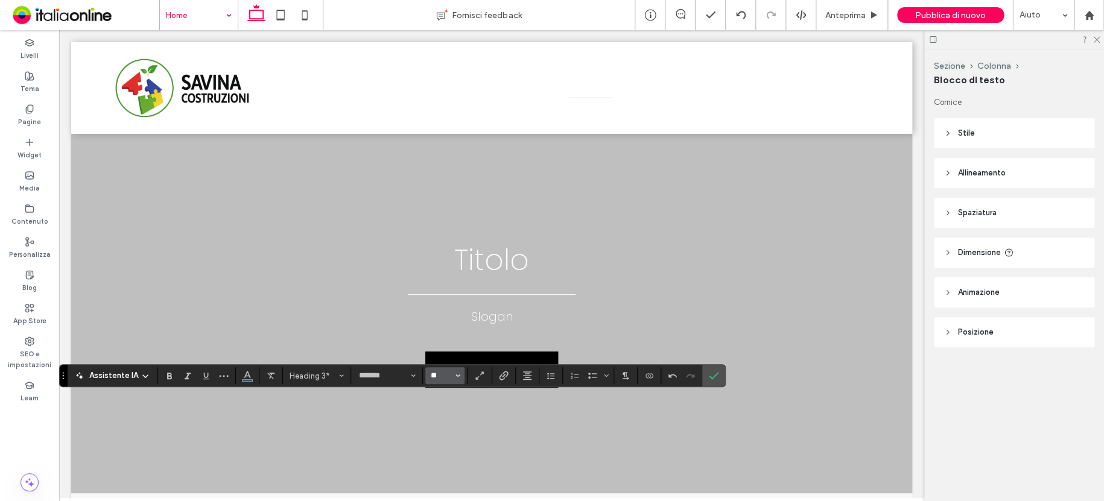
click at [443, 377] on input "**" at bounding box center [442, 376] width 24 height 10
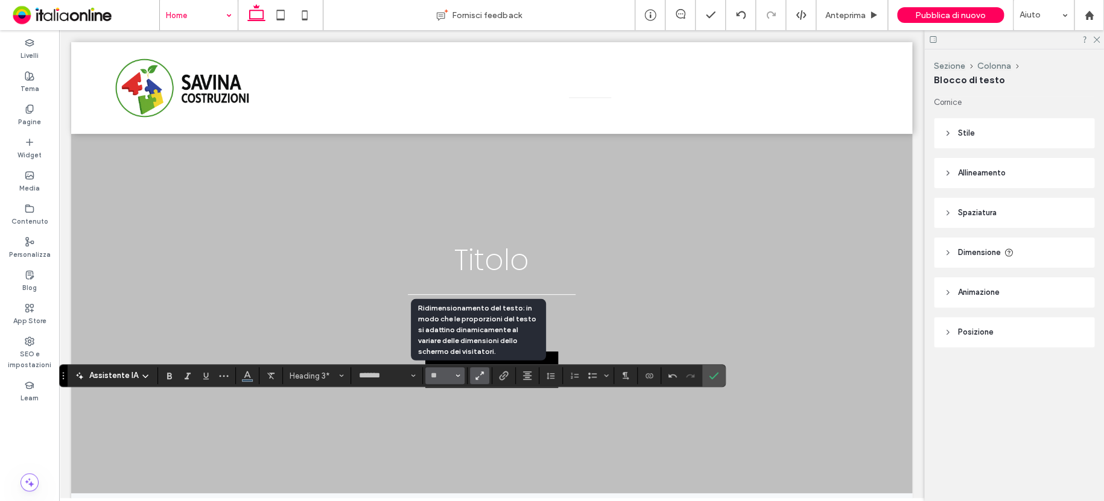
type input "**"
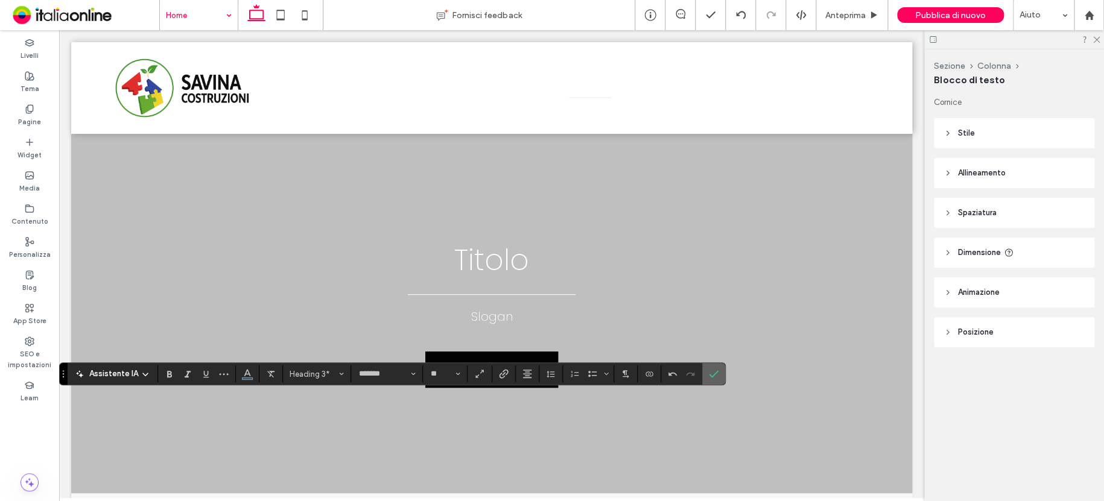
click at [712, 366] on span "Conferma" at bounding box center [711, 374] width 5 height 22
click at [441, 374] on input "**" at bounding box center [442, 374] width 24 height 10
type input "**"
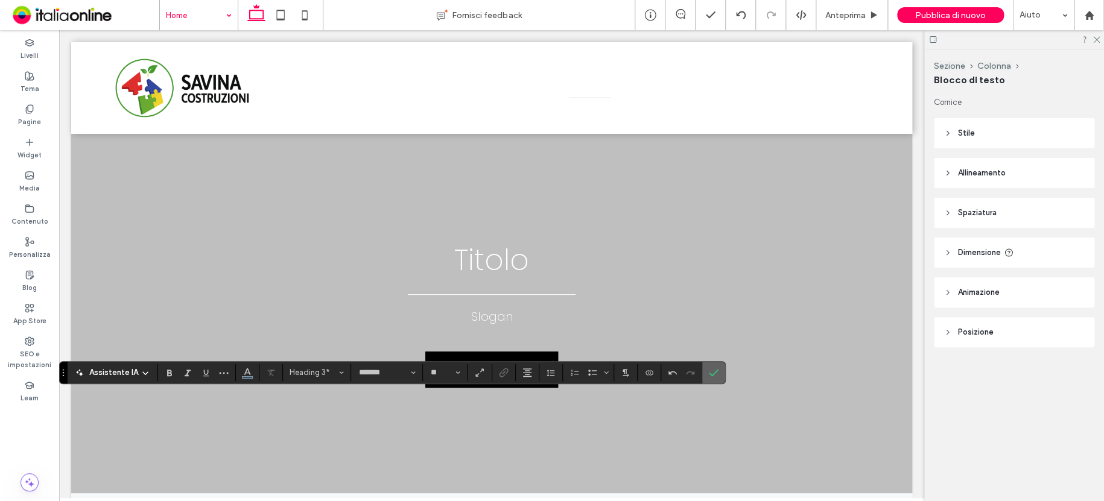
click at [716, 371] on icon "Conferma" at bounding box center [714, 373] width 10 height 10
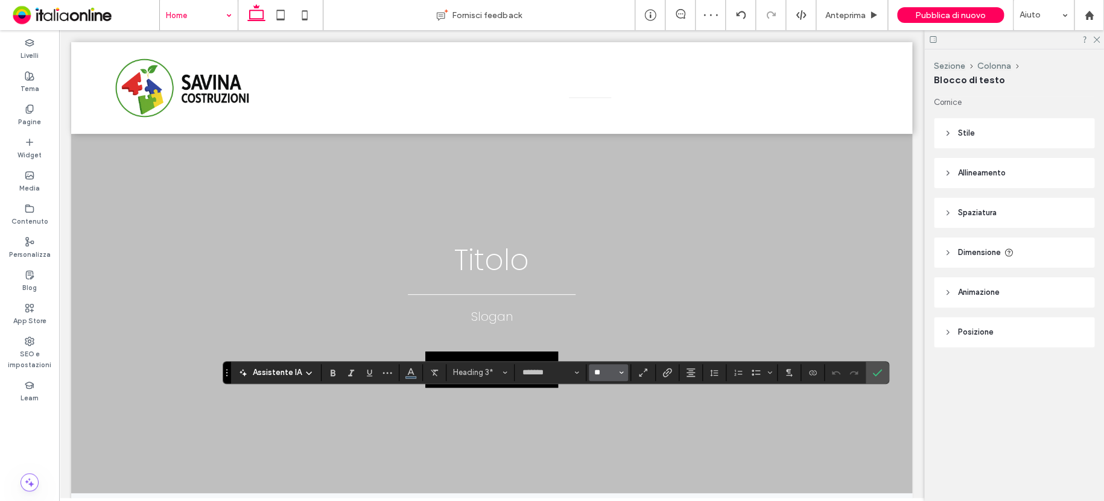
click at [608, 375] on input "**" at bounding box center [605, 373] width 24 height 10
type input "**"
click at [880, 368] on label "Conferma" at bounding box center [877, 372] width 18 height 22
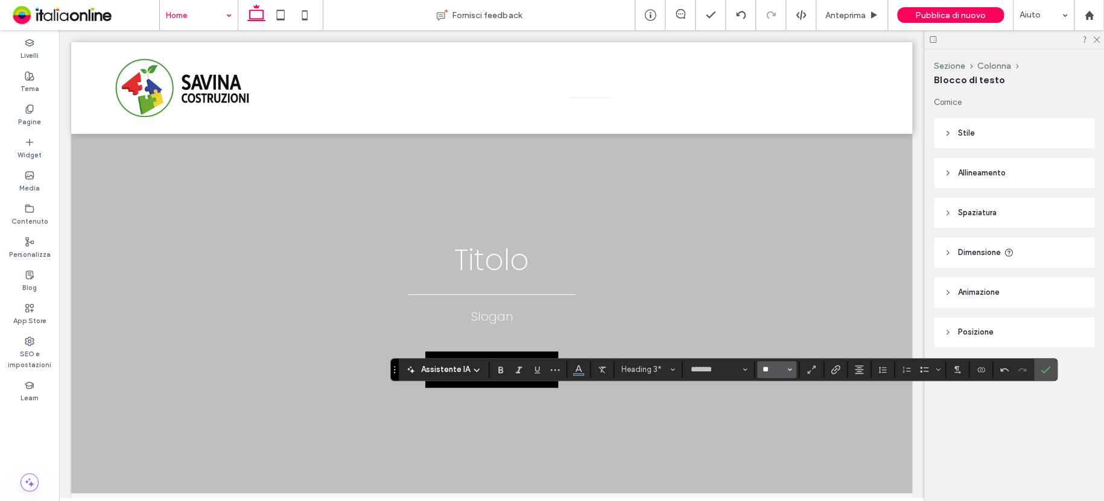
click at [778, 371] on input "**" at bounding box center [774, 370] width 24 height 10
type input "**"
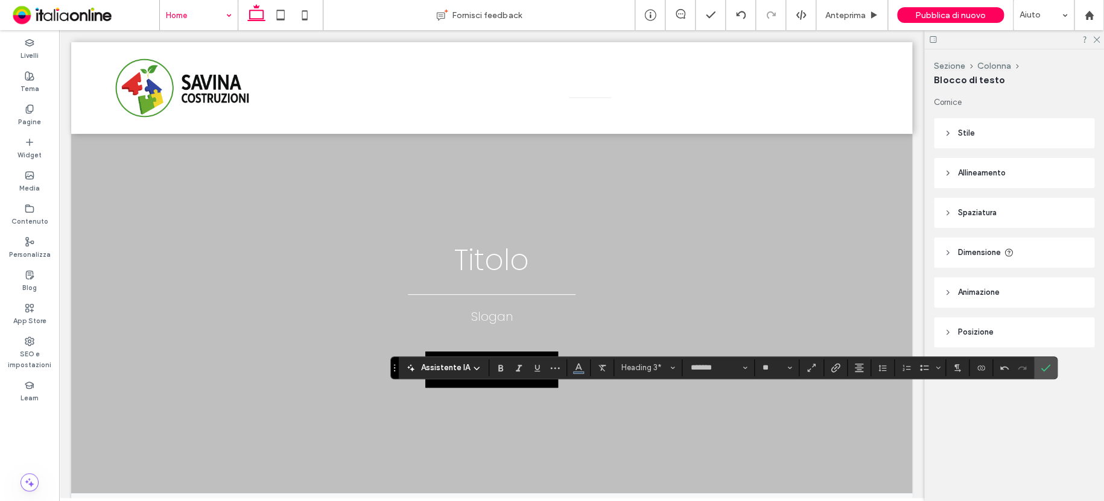
drag, startPoint x: 1043, startPoint y: 368, endPoint x: 1030, endPoint y: 351, distance: 21.0
click at [1043, 368] on icon "Conferma" at bounding box center [1046, 368] width 10 height 10
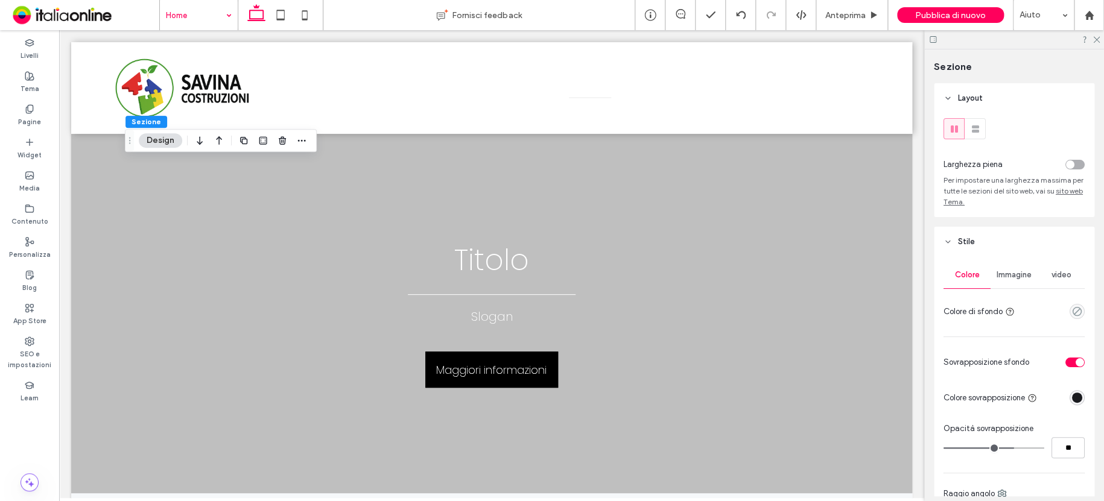
click at [1063, 276] on span "video" at bounding box center [1062, 275] width 20 height 10
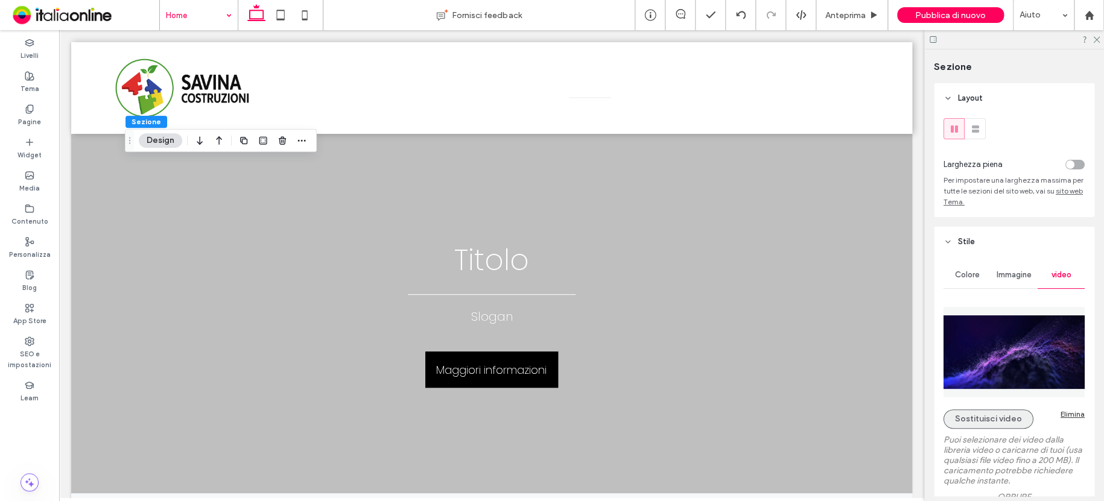
click at [990, 429] on button "Sostituisci video" at bounding box center [989, 419] width 90 height 19
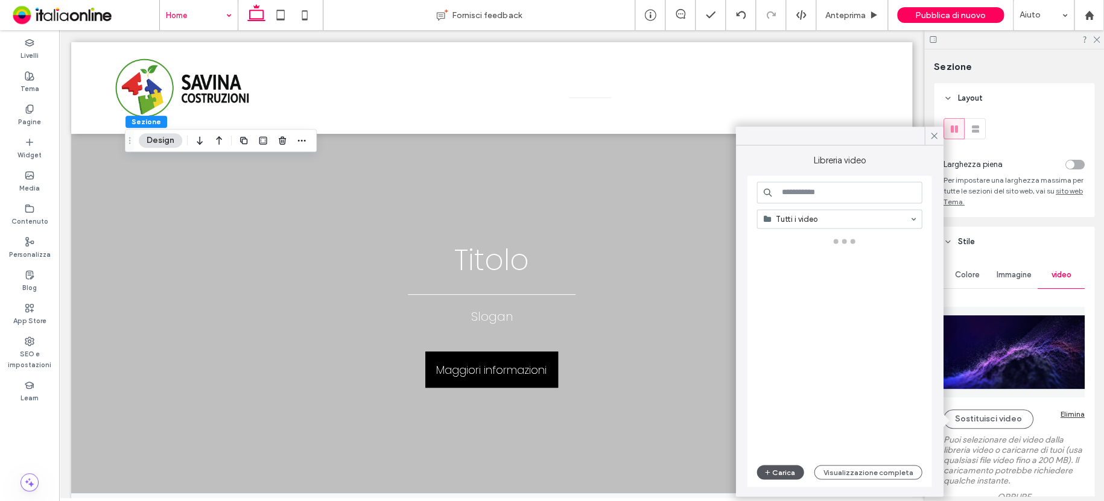
click at [777, 470] on button "Carica" at bounding box center [780, 472] width 47 height 14
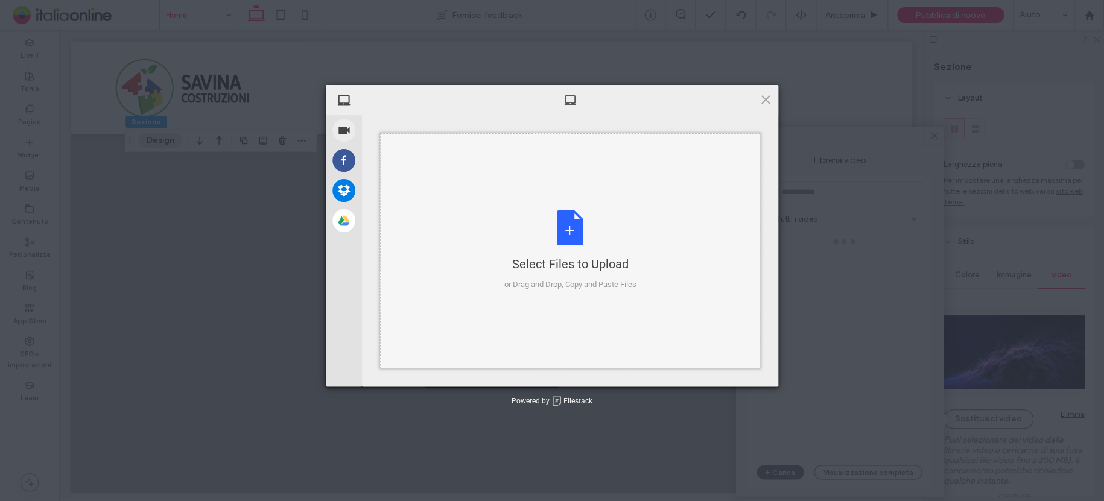
click at [569, 240] on div "Select Files to Upload or Drag and Drop, Copy and Paste Files" at bounding box center [571, 251] width 132 height 80
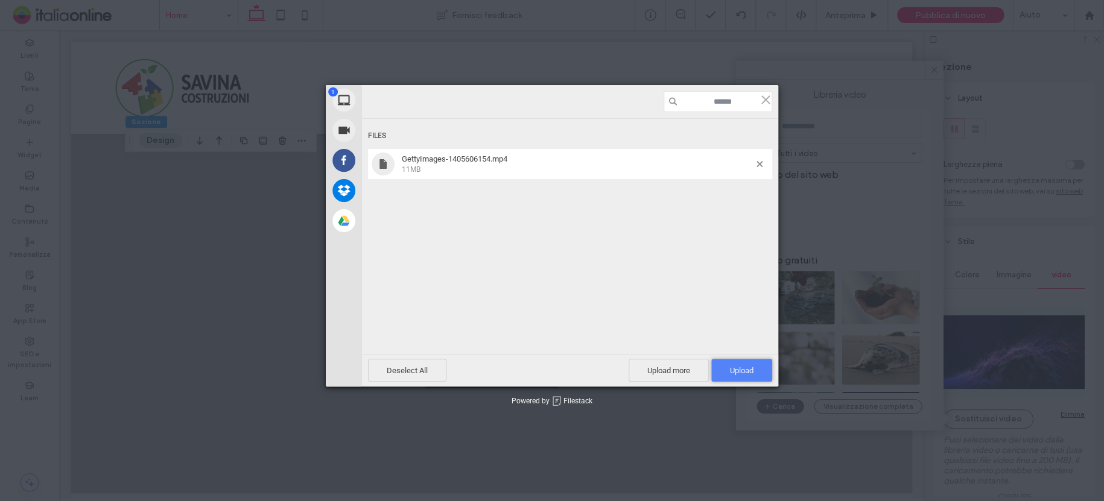
click at [740, 373] on span "Upload 1" at bounding box center [742, 370] width 24 height 9
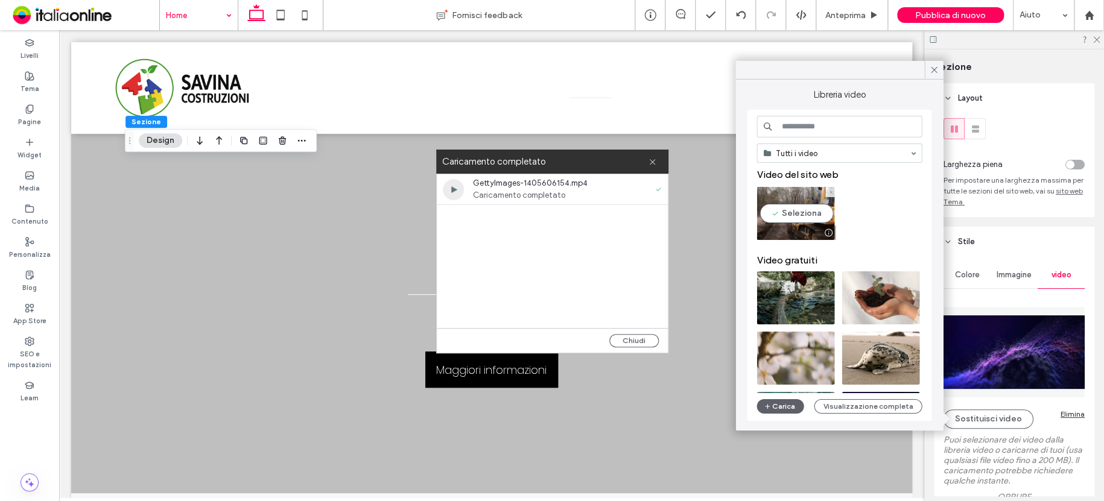
click at [785, 223] on video at bounding box center [796, 213] width 78 height 53
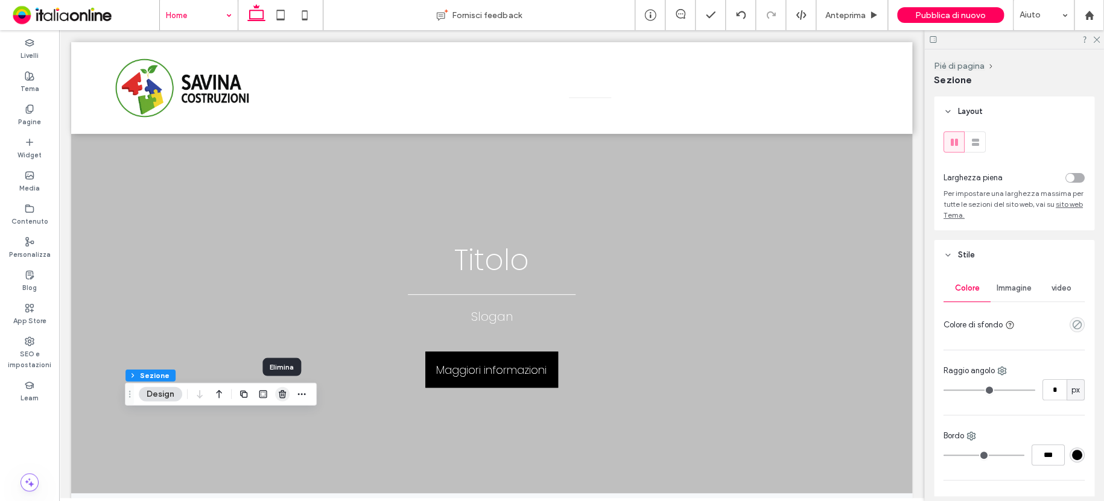
click at [278, 394] on icon "button" at bounding box center [283, 395] width 10 height 10
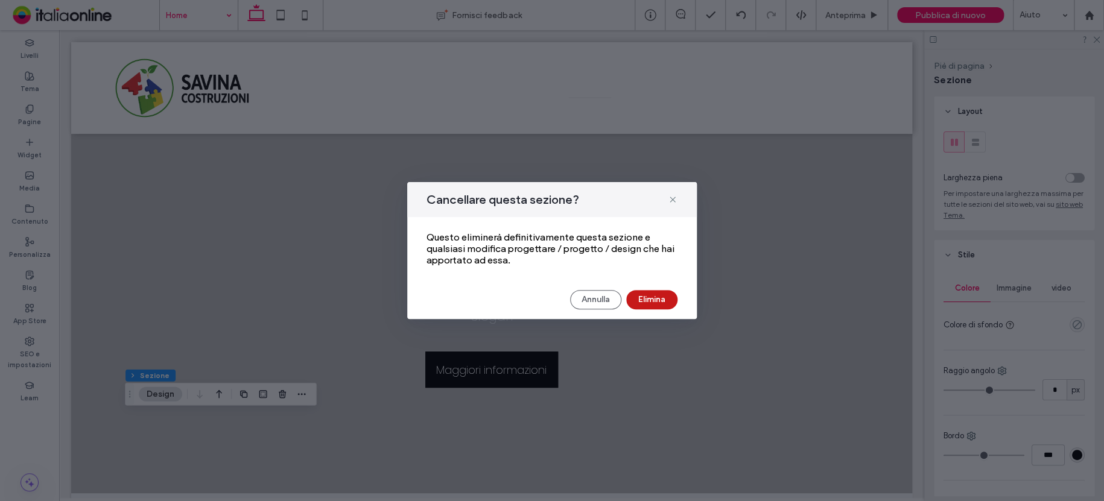
click at [636, 297] on button "Elimina" at bounding box center [651, 299] width 51 height 19
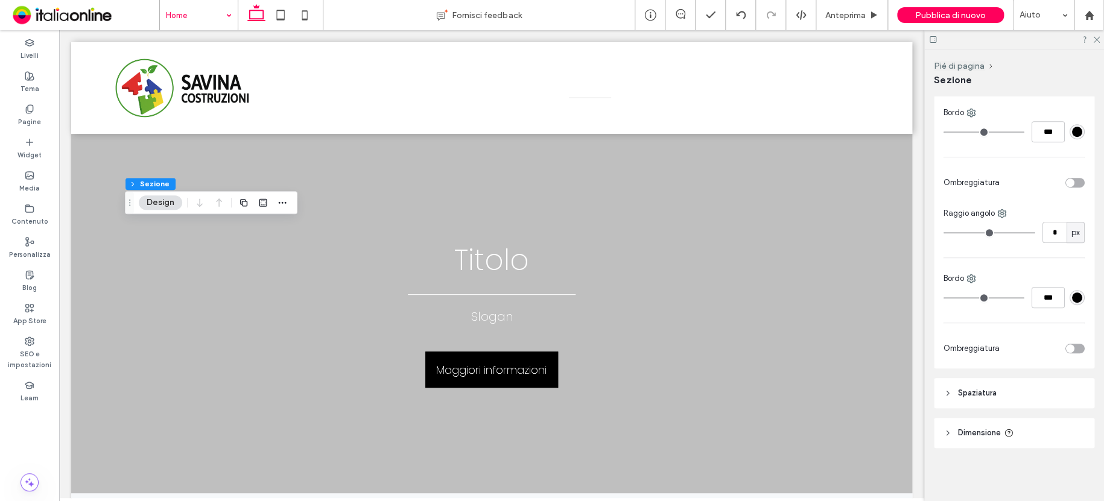
click at [979, 387] on header "Spaziatura" at bounding box center [1014, 393] width 161 height 30
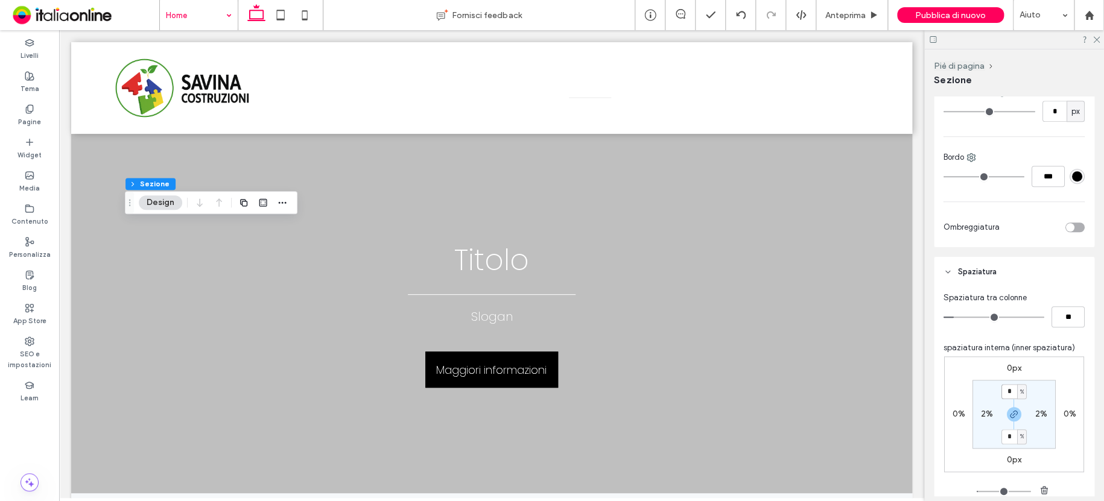
click at [1012, 392] on input "*" at bounding box center [1010, 391] width 16 height 15
type input "*"
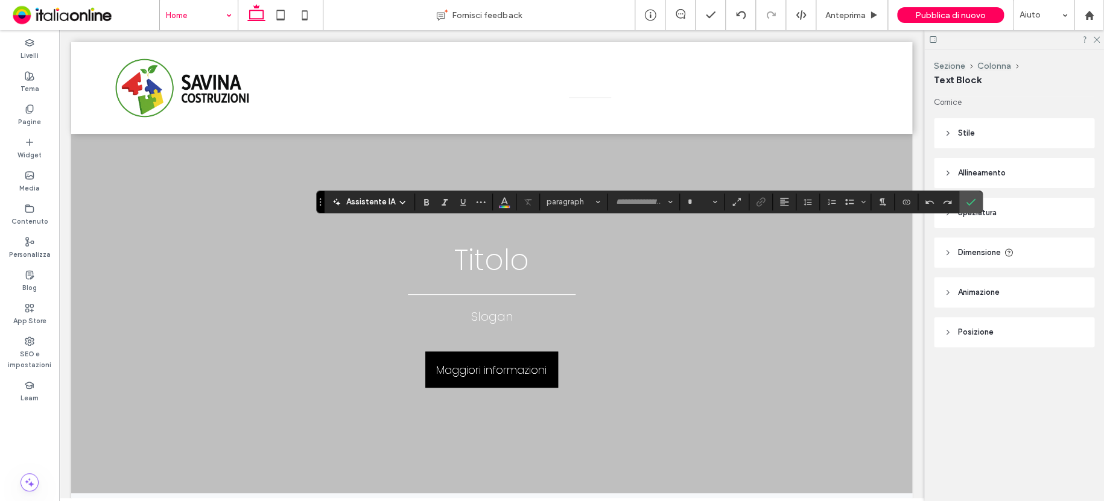
type input "*******"
type input "**"
drag, startPoint x: 805, startPoint y: 198, endPoint x: 807, endPoint y: 204, distance: 6.3
click at [805, 198] on icon "Altezza riga" at bounding box center [808, 202] width 10 height 10
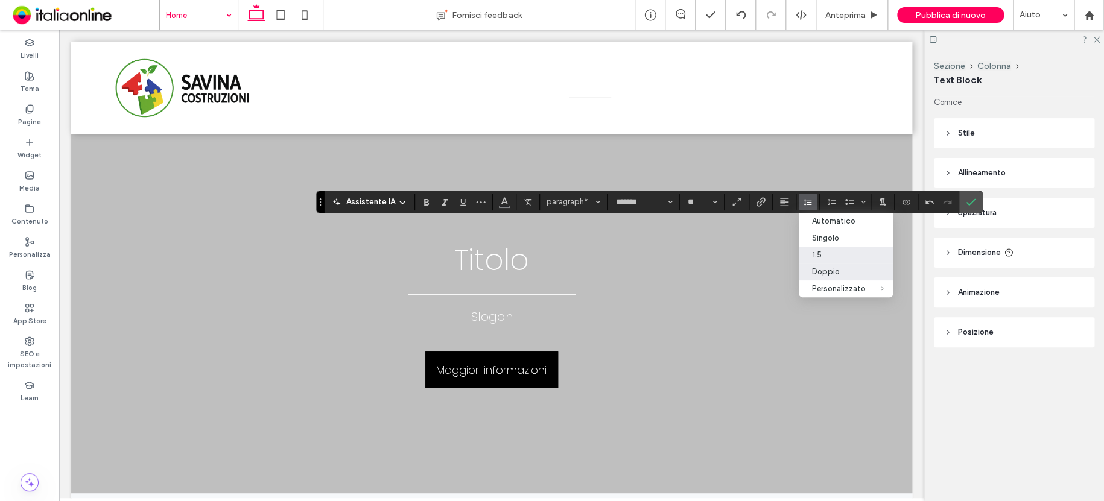
click at [825, 258] on div "1.5" at bounding box center [839, 254] width 54 height 9
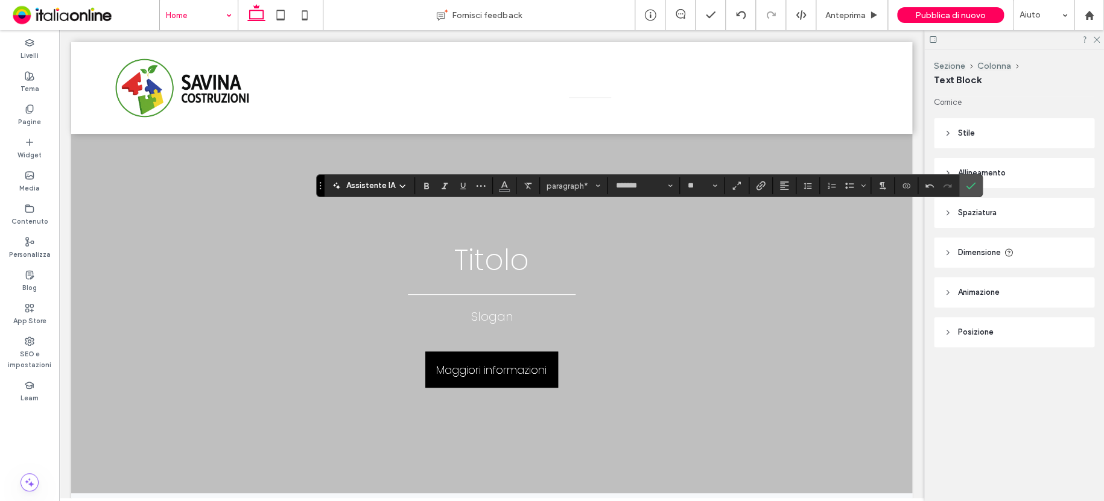
click at [966, 188] on icon "Conferma" at bounding box center [971, 186] width 10 height 10
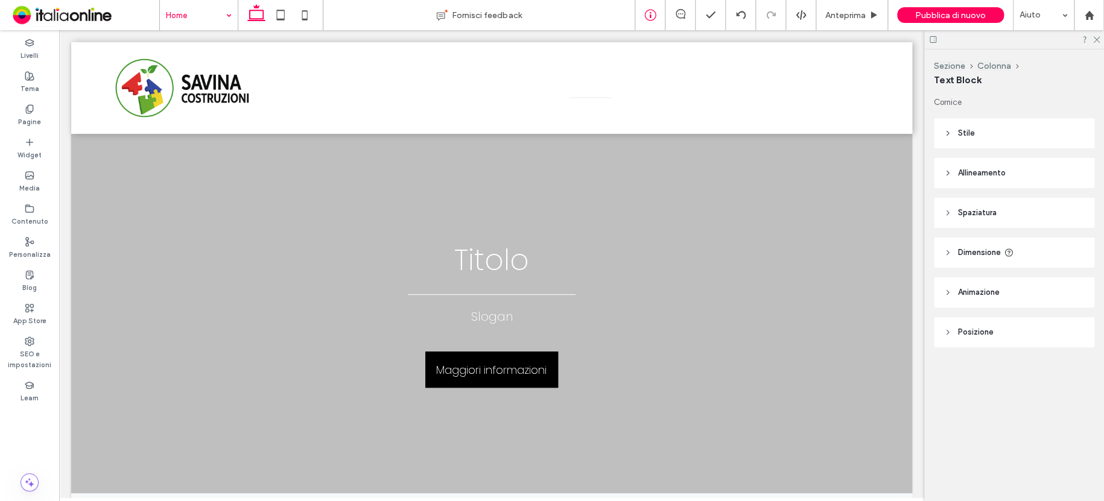
type input "*******"
type input "**"
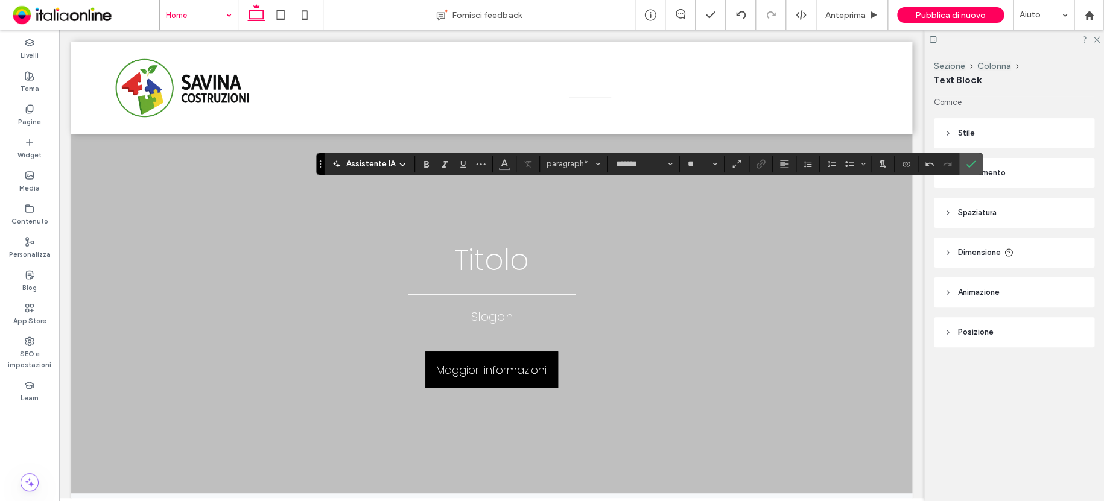
drag, startPoint x: 975, startPoint y: 161, endPoint x: 927, endPoint y: 167, distance: 48.7
click at [975, 161] on label "Conferma" at bounding box center [971, 164] width 18 height 22
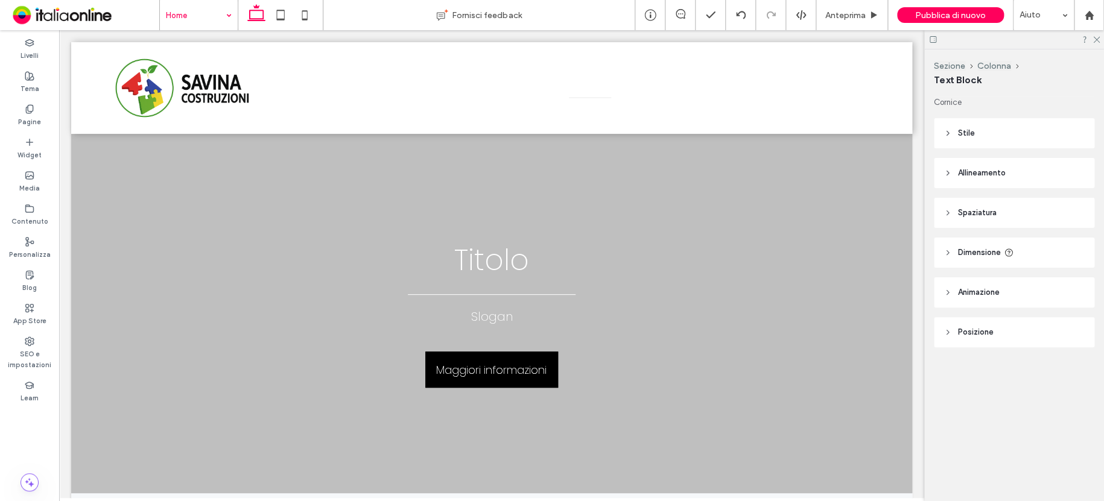
type input "*******"
type input "**"
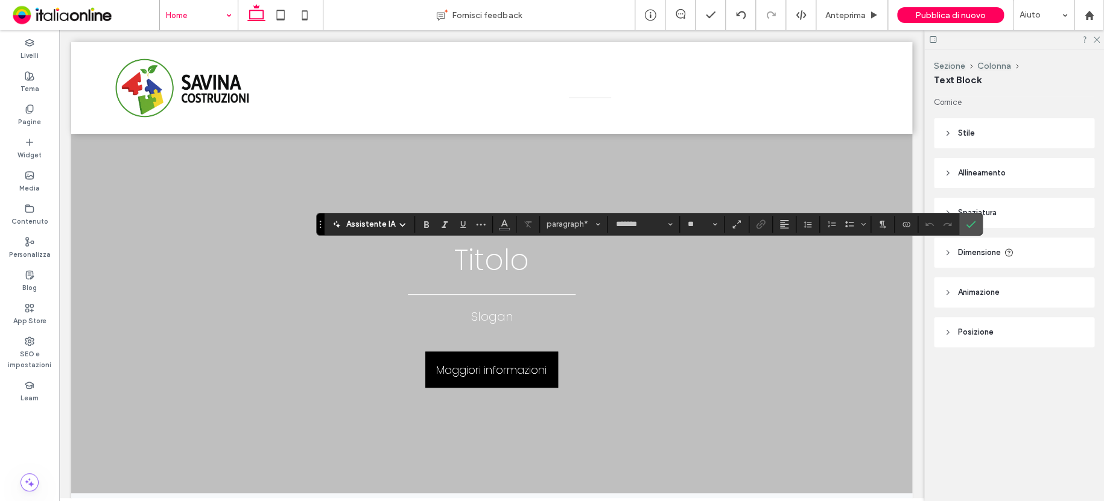
drag, startPoint x: 972, startPoint y: 226, endPoint x: 959, endPoint y: 226, distance: 13.3
click at [972, 226] on icon "Conferma" at bounding box center [971, 225] width 10 height 10
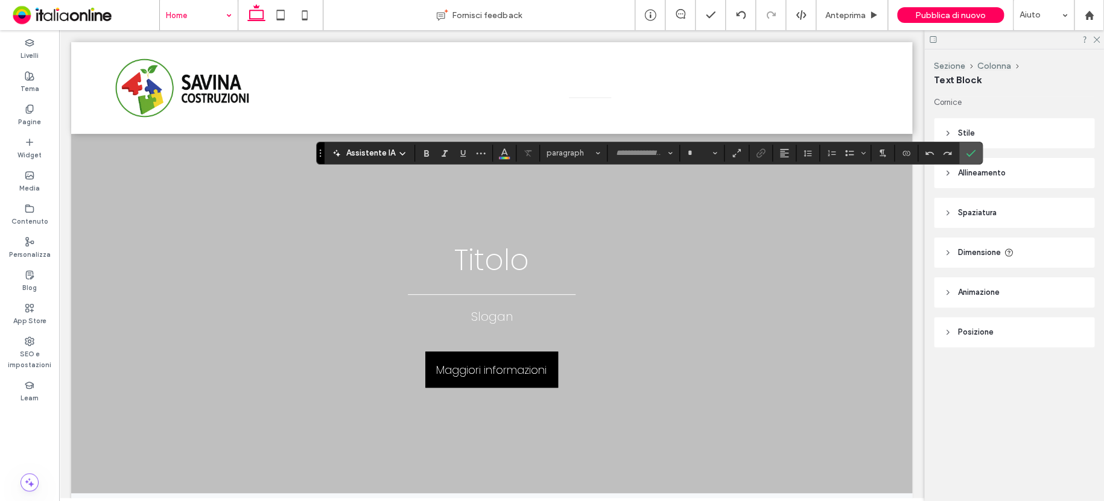
type input "*******"
type input "**"
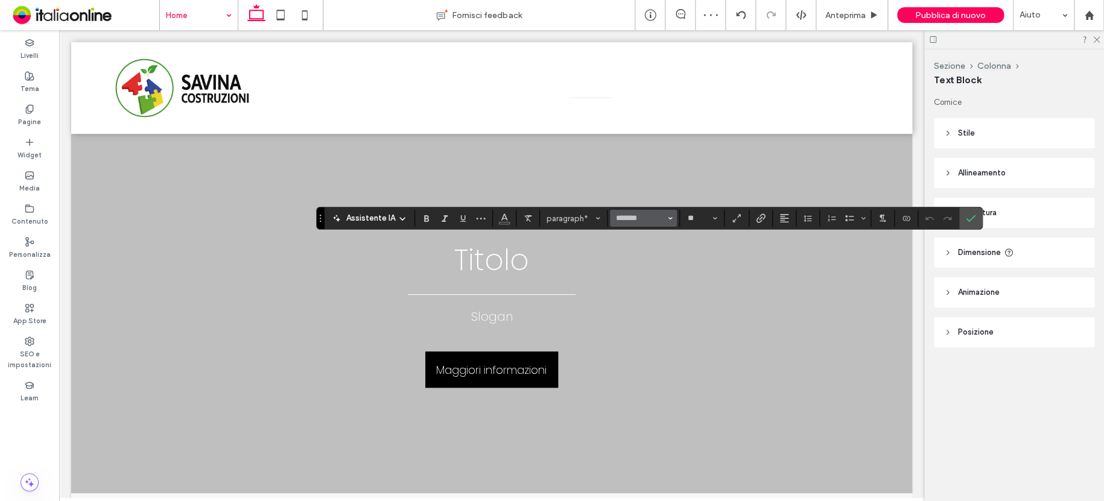
click at [668, 213] on span "Carattere e spessore del carattere" at bounding box center [670, 219] width 5 height 16
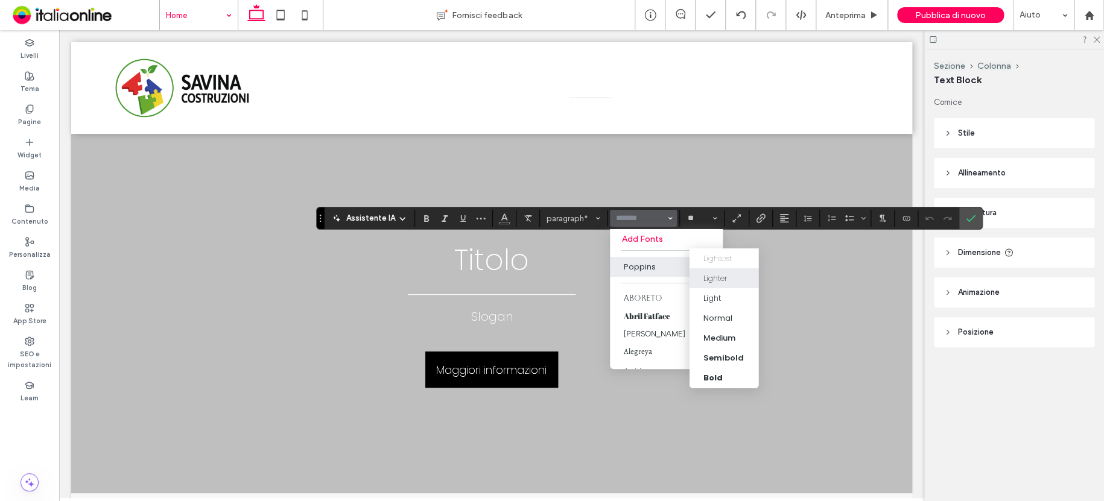
click at [724, 281] on div "Lighter" at bounding box center [715, 278] width 24 height 12
type input "*******"
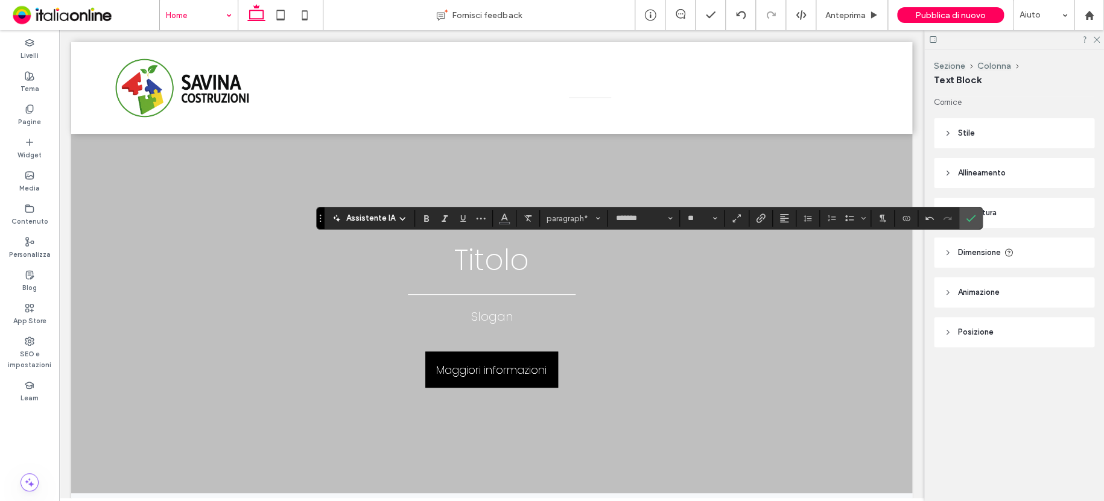
click at [971, 214] on icon "Conferma" at bounding box center [971, 219] width 10 height 10
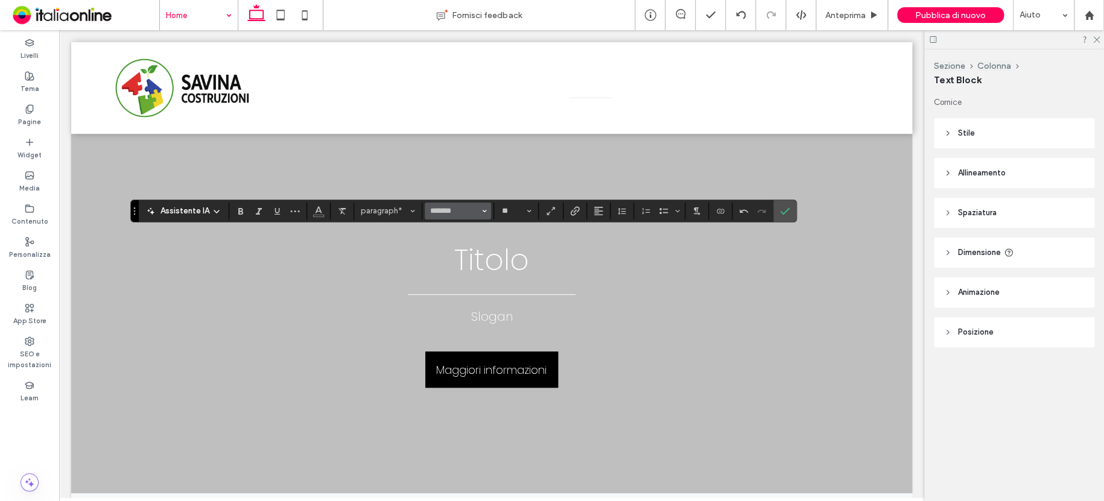
click at [487, 213] on button "*******" at bounding box center [458, 211] width 66 height 17
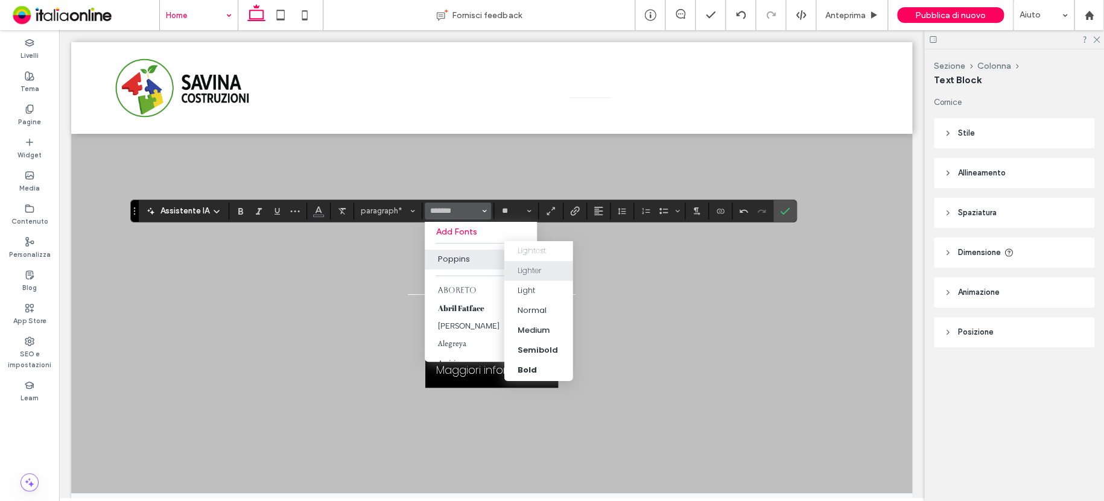
click at [530, 272] on div "Lighter" at bounding box center [529, 271] width 24 height 12
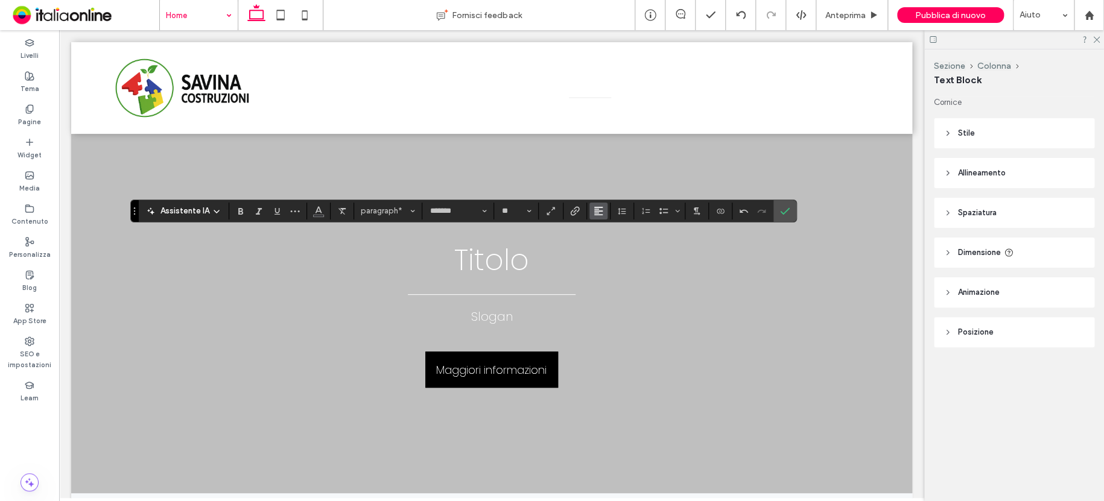
click at [599, 214] on icon "Allineamento" at bounding box center [599, 211] width 10 height 10
click at [605, 247] on use "ui.textEditor.alignment.center" at bounding box center [607, 248] width 8 height 8
click at [317, 211] on use "Colore" at bounding box center [318, 209] width 7 height 7
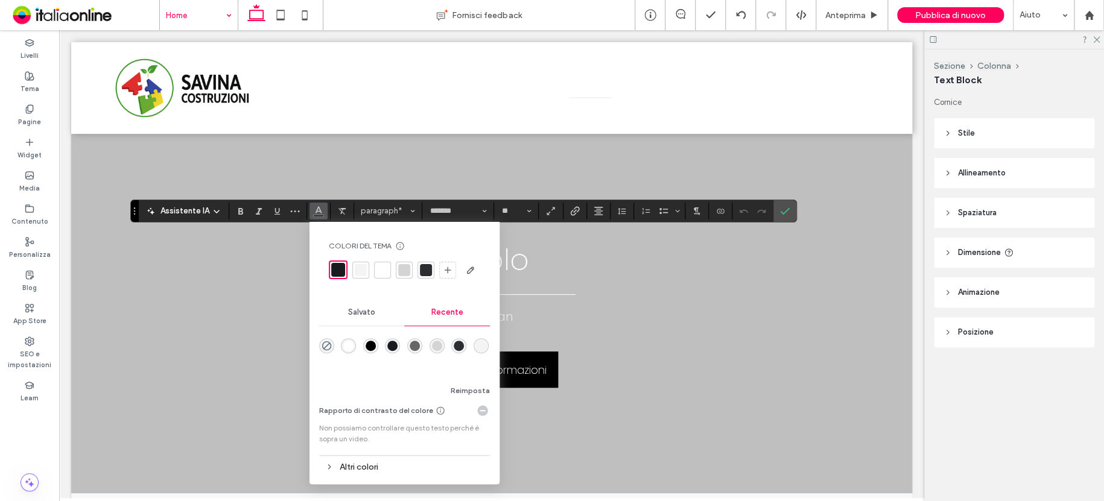
click at [343, 345] on div "rgba(255, 255, 255, 1)" at bounding box center [348, 346] width 10 height 10
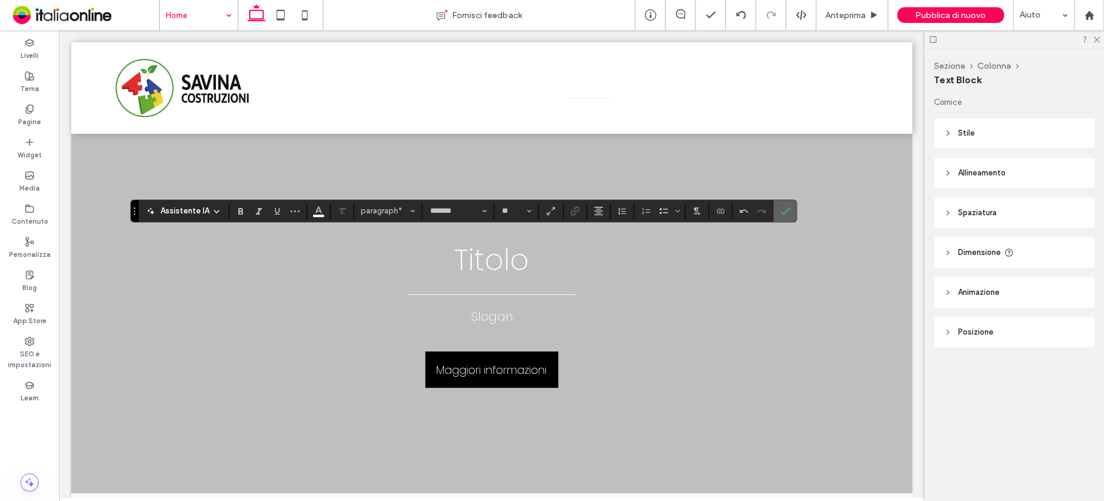
click at [787, 209] on icon "Conferma" at bounding box center [785, 211] width 10 height 10
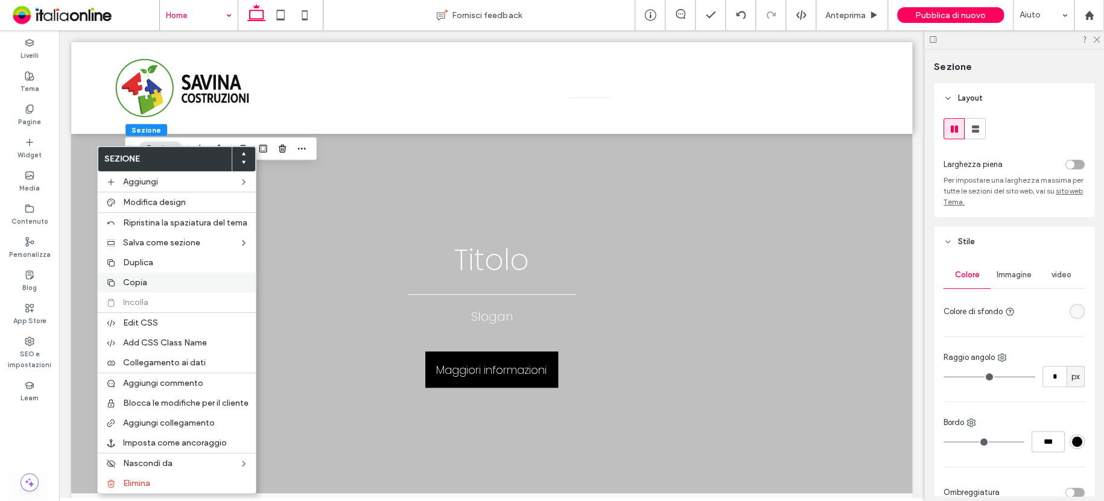
click at [136, 286] on span "Copia" at bounding box center [135, 283] width 24 height 10
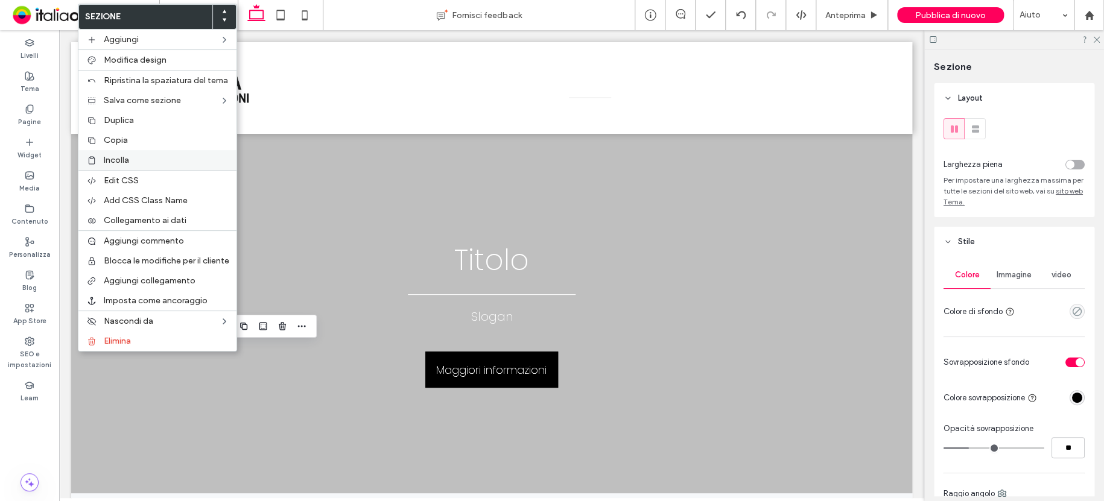
click at [124, 161] on span "Incolla" at bounding box center [116, 160] width 25 height 10
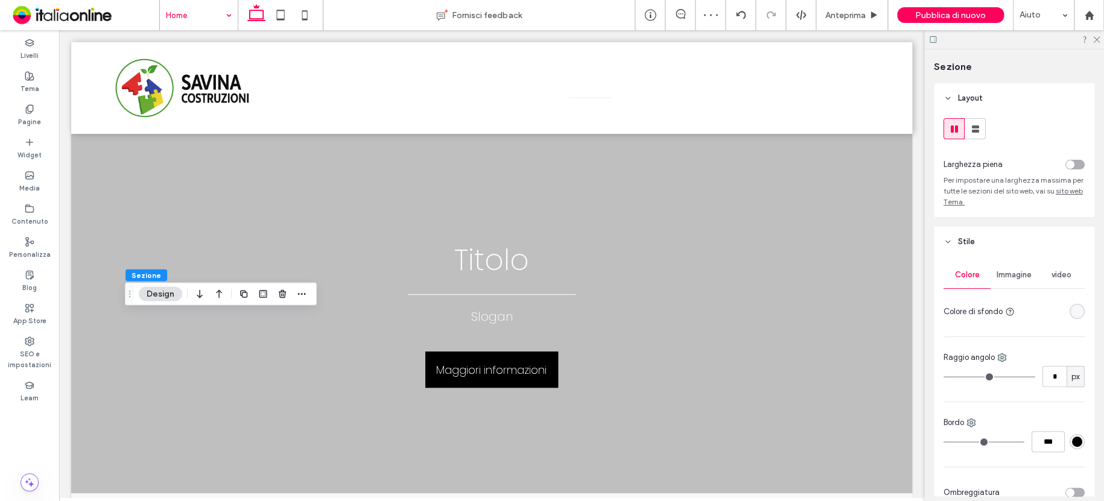
drag, startPoint x: 215, startPoint y: 294, endPoint x: 221, endPoint y: 293, distance: 6.7
click at [215, 294] on icon "button" at bounding box center [219, 294] width 14 height 22
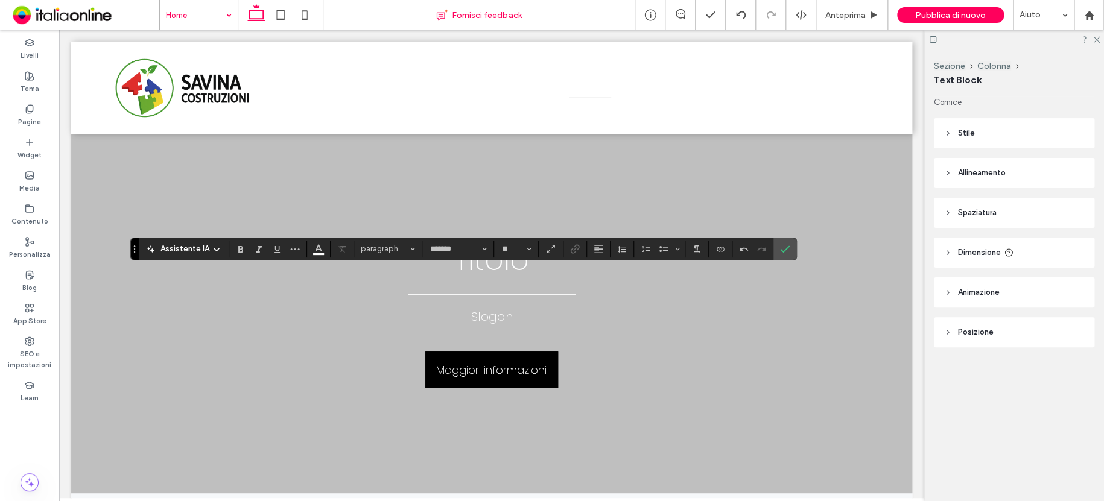
type input "**"
click at [786, 247] on use "Conferma" at bounding box center [785, 249] width 10 height 7
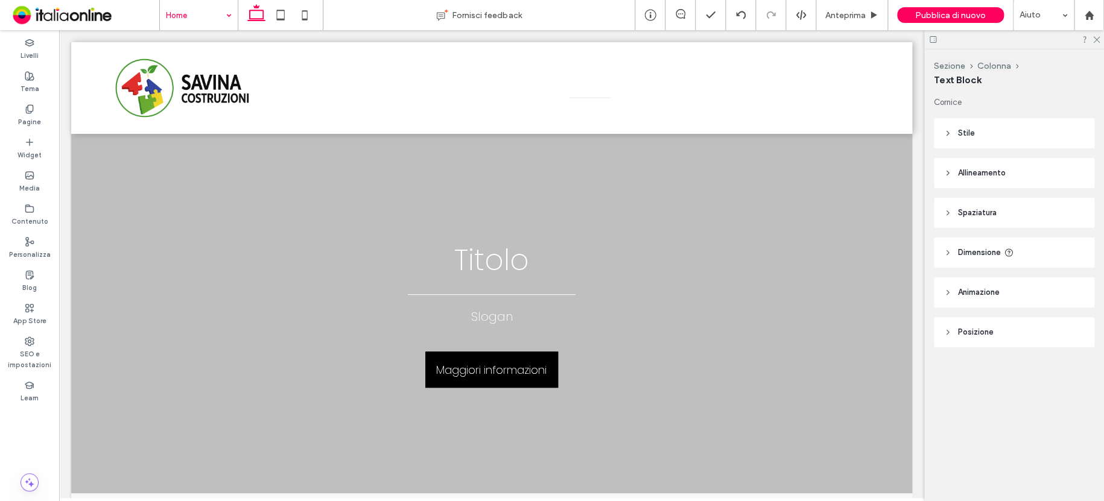
type input "**"
type input "****"
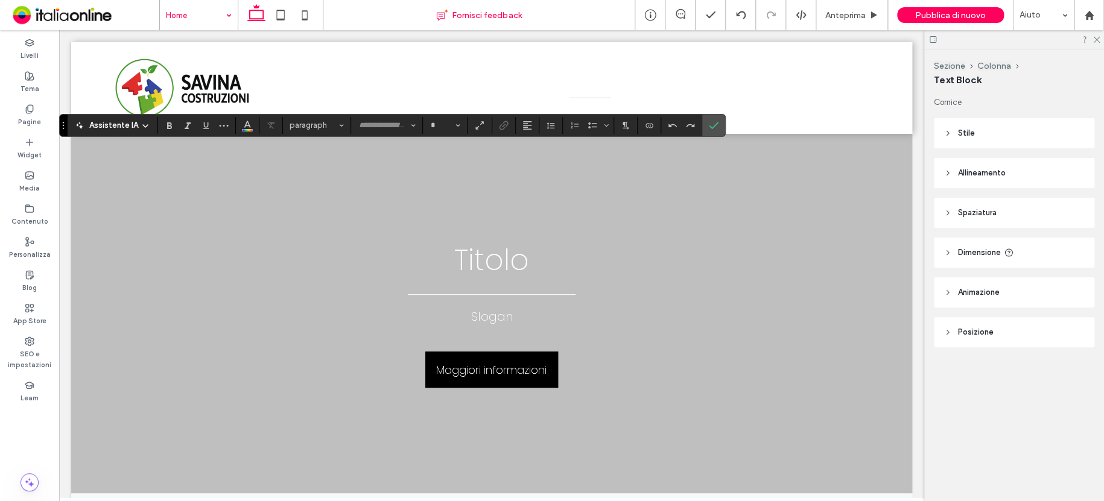
type input "*******"
type input "**"
click at [715, 123] on use "Conferma" at bounding box center [715, 125] width 10 height 7
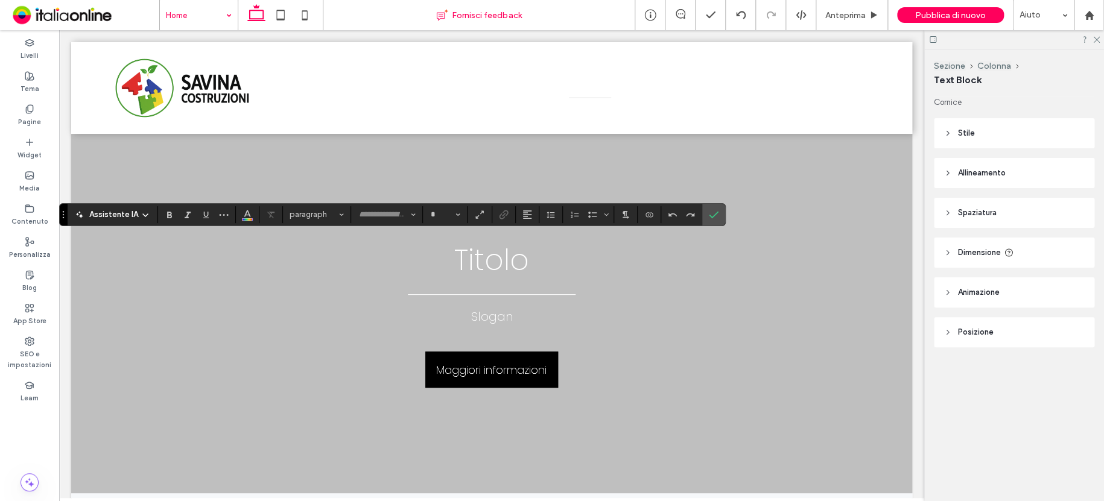
type input "*******"
type input "**"
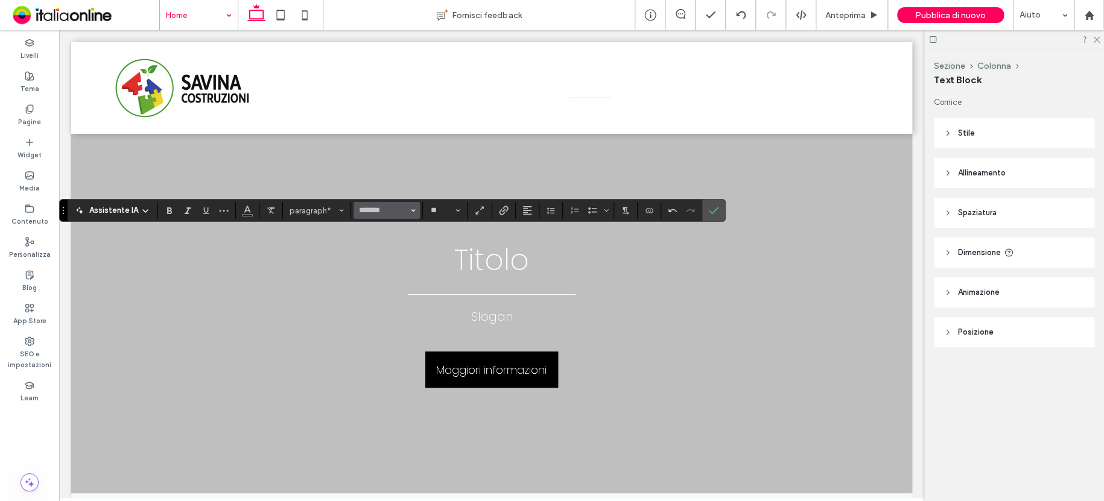
click at [415, 208] on button "*******" at bounding box center [387, 210] width 66 height 17
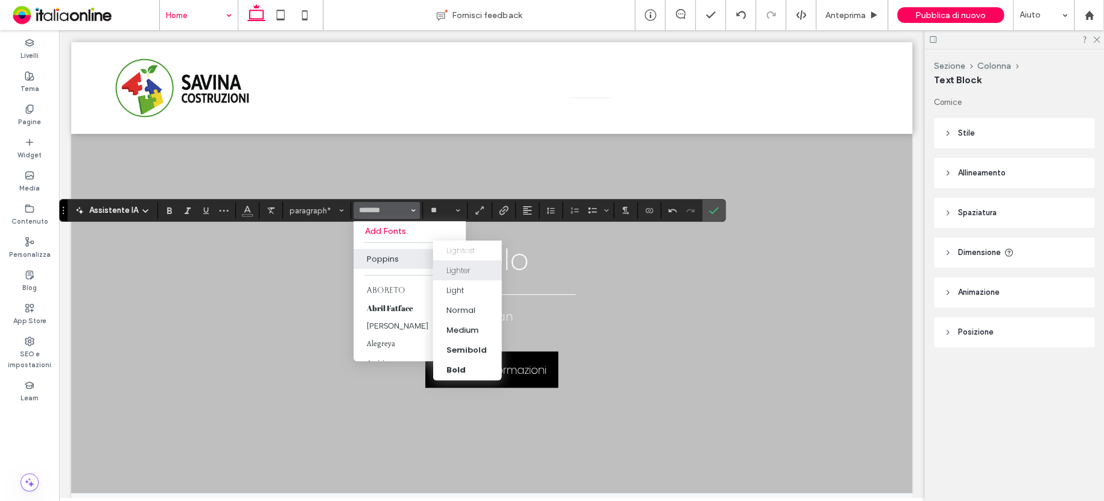
click at [466, 268] on div "Lighter" at bounding box center [458, 270] width 24 height 12
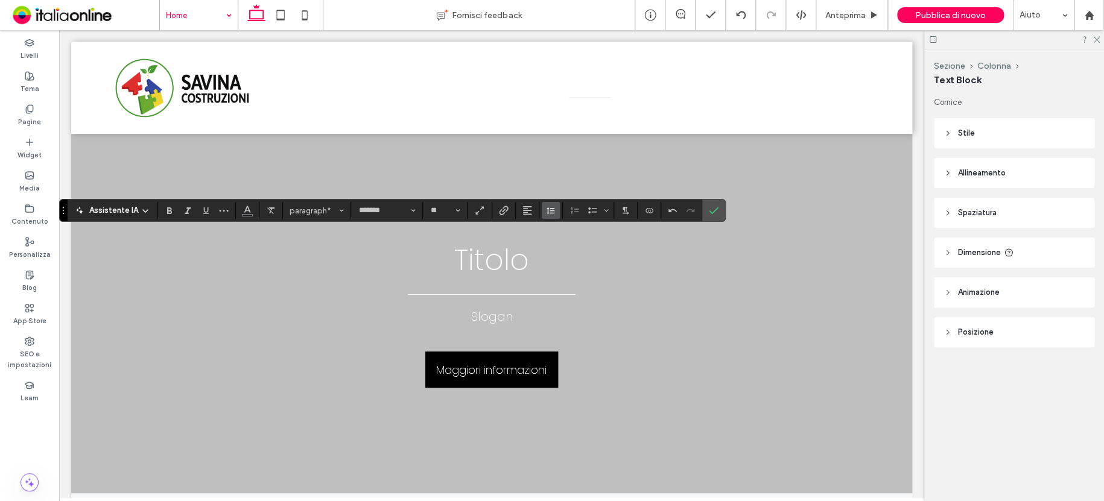
click at [551, 213] on use "Altezza riga" at bounding box center [551, 211] width 8 height 7
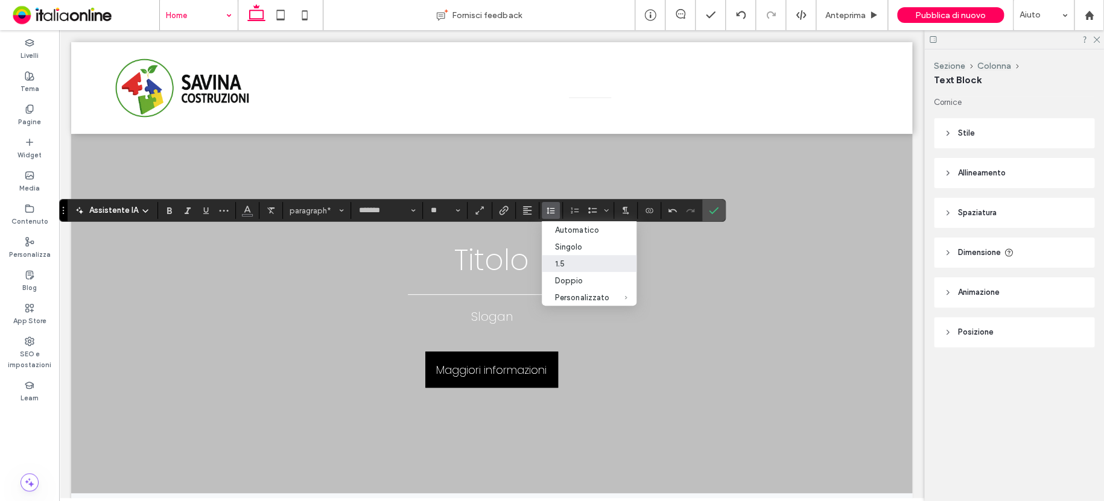
click at [567, 260] on div "1.5" at bounding box center [582, 264] width 54 height 9
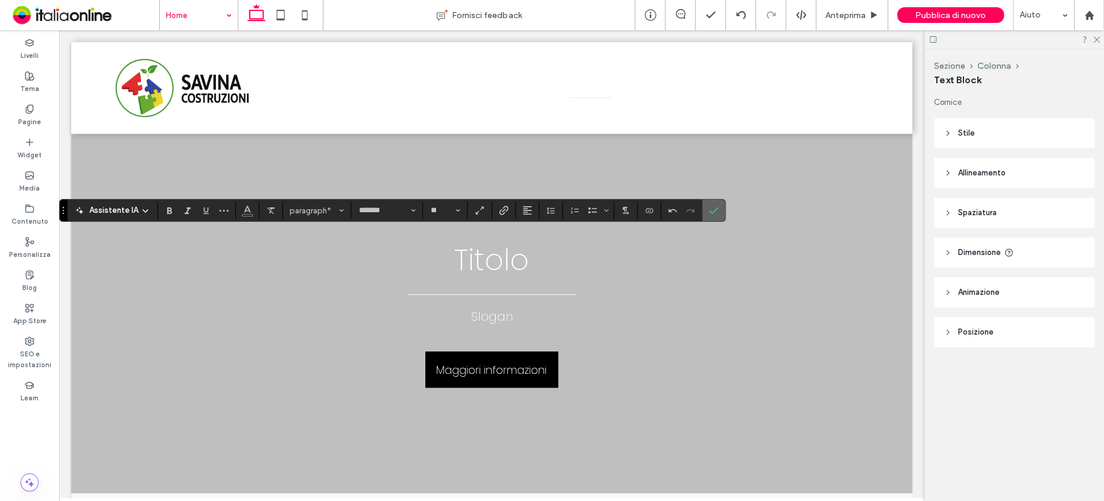
click at [715, 209] on use "Conferma" at bounding box center [715, 210] width 10 height 7
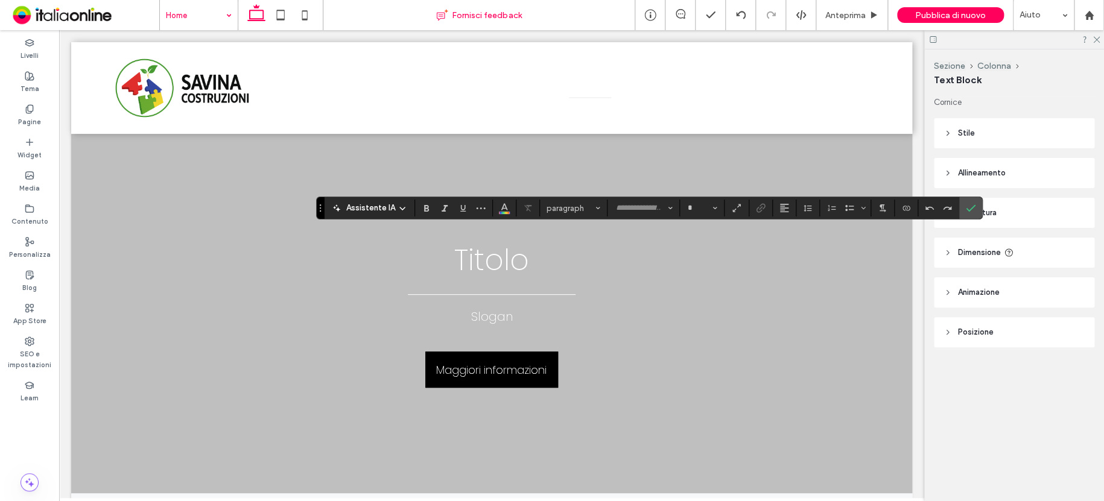
type input "*******"
type input "**"
click at [970, 209] on icon "Conferma" at bounding box center [971, 208] width 10 height 10
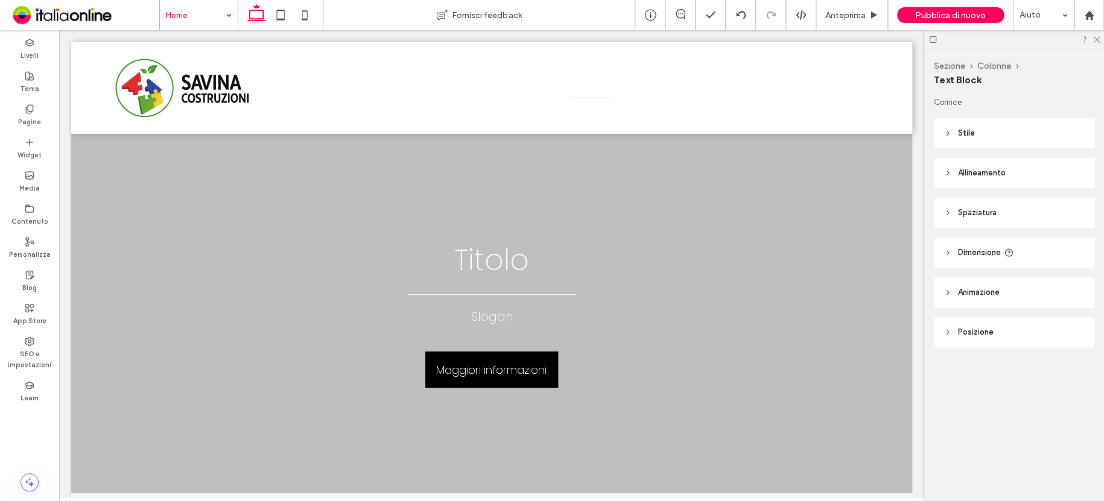
type input "*******"
type input "**"
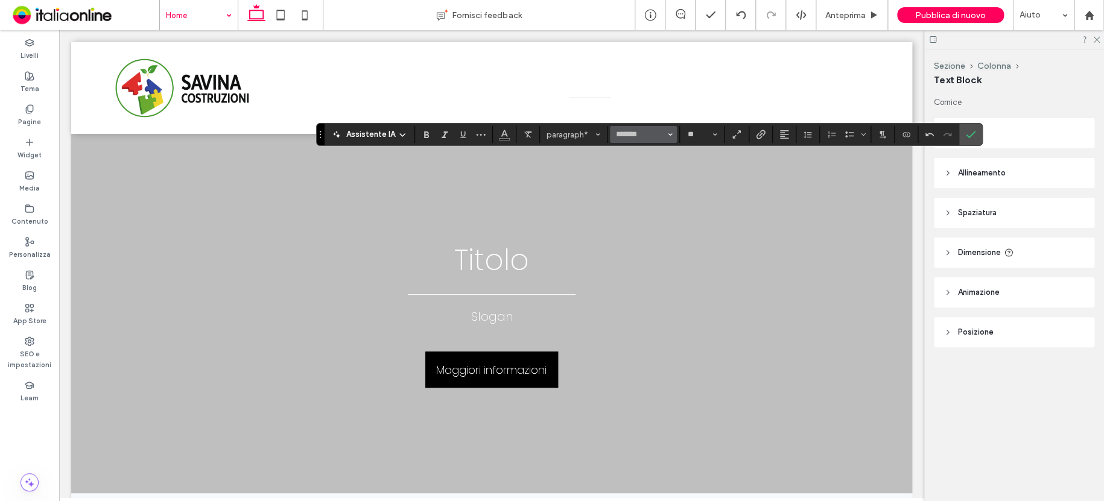
click at [673, 134] on button "*******" at bounding box center [643, 134] width 66 height 17
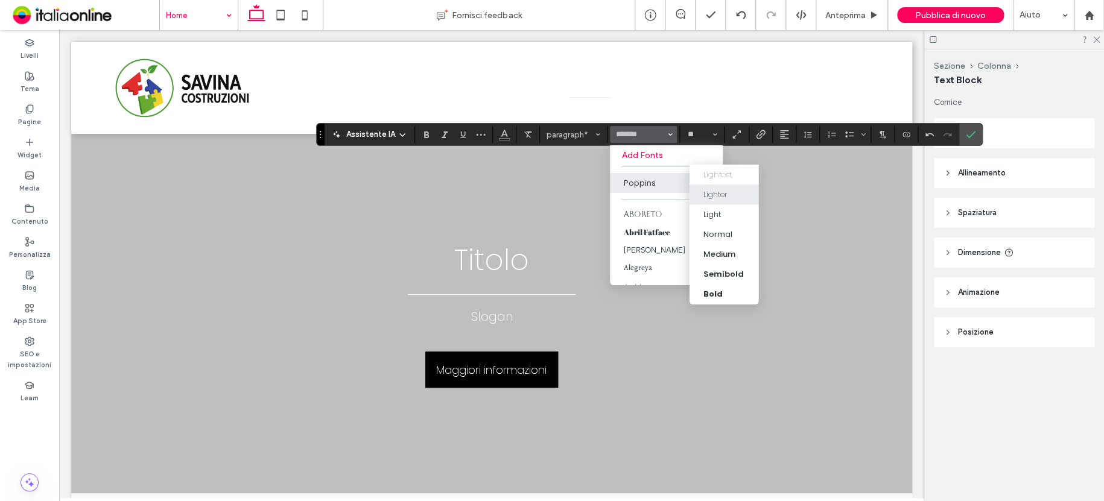
drag, startPoint x: 717, startPoint y: 191, endPoint x: 725, endPoint y: 193, distance: 8.5
click at [722, 193] on div "Lighter" at bounding box center [715, 195] width 24 height 12
click at [719, 189] on div "Lighter" at bounding box center [715, 195] width 24 height 12
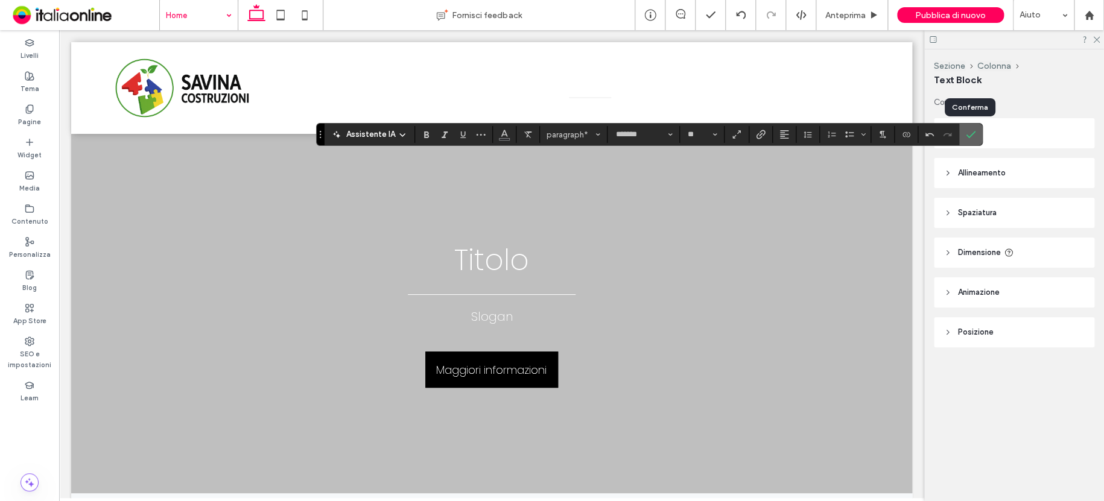
click at [967, 136] on icon "Conferma" at bounding box center [971, 135] width 10 height 10
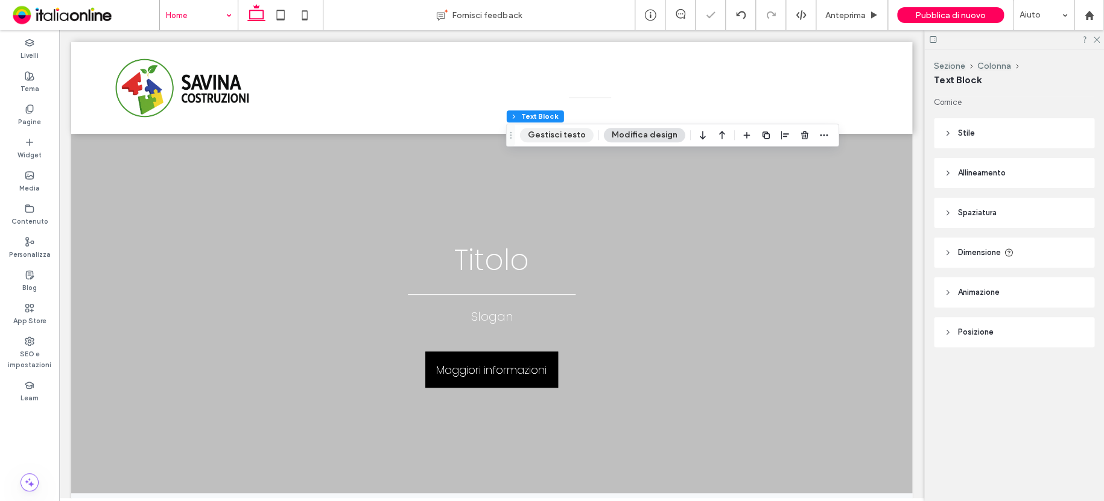
click at [585, 130] on button "Gestisci testo" at bounding box center [557, 135] width 74 height 14
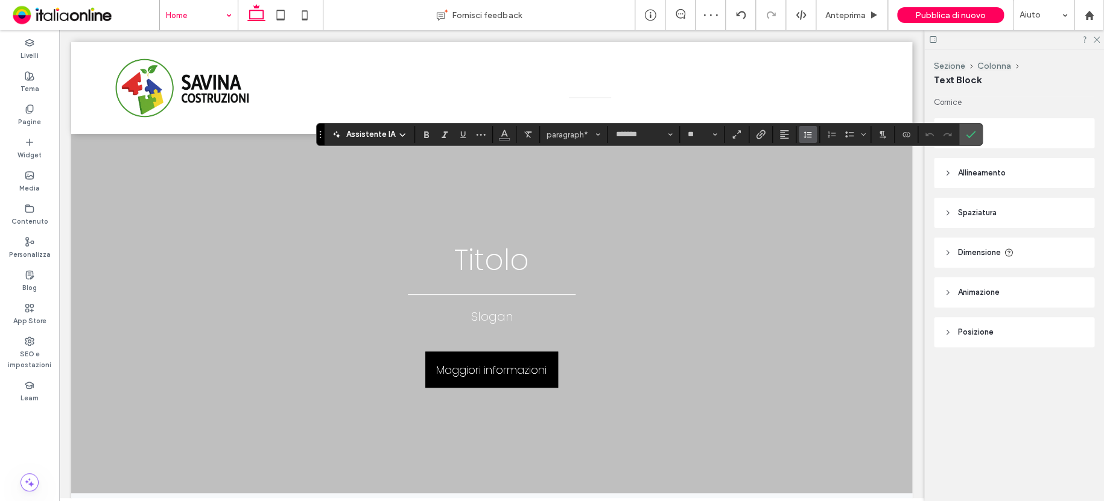
click at [809, 135] on icon "Altezza riga" at bounding box center [808, 135] width 10 height 10
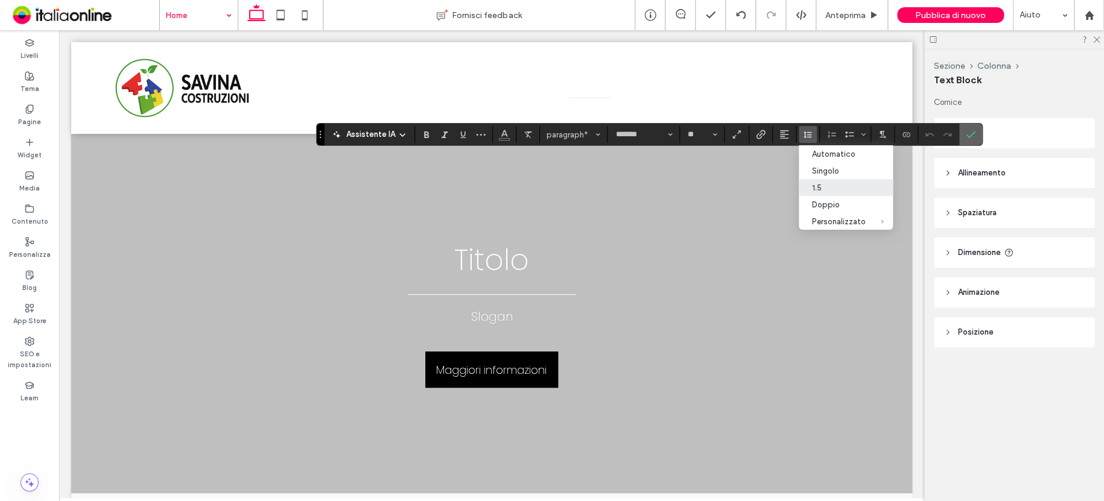
click at [969, 138] on icon "Conferma" at bounding box center [971, 135] width 10 height 10
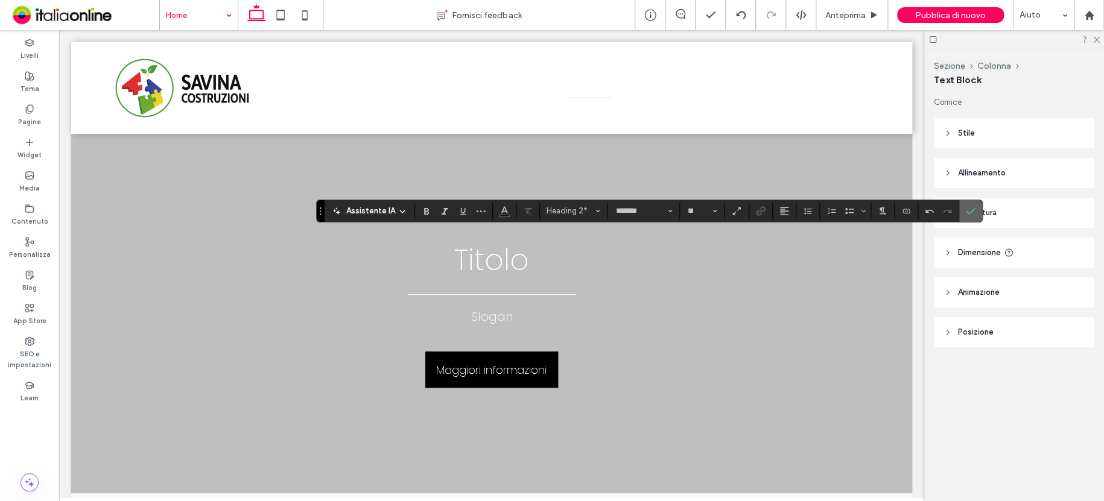
click at [973, 206] on icon "Conferma" at bounding box center [971, 211] width 10 height 10
click at [968, 212] on use "Conferma" at bounding box center [971, 211] width 10 height 7
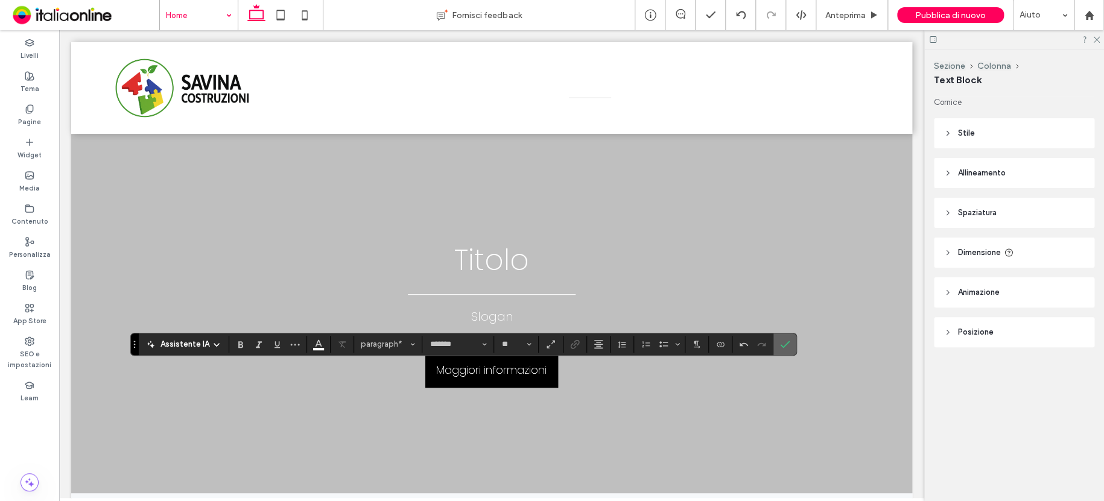
click at [791, 342] on label "Conferma" at bounding box center [785, 345] width 18 height 22
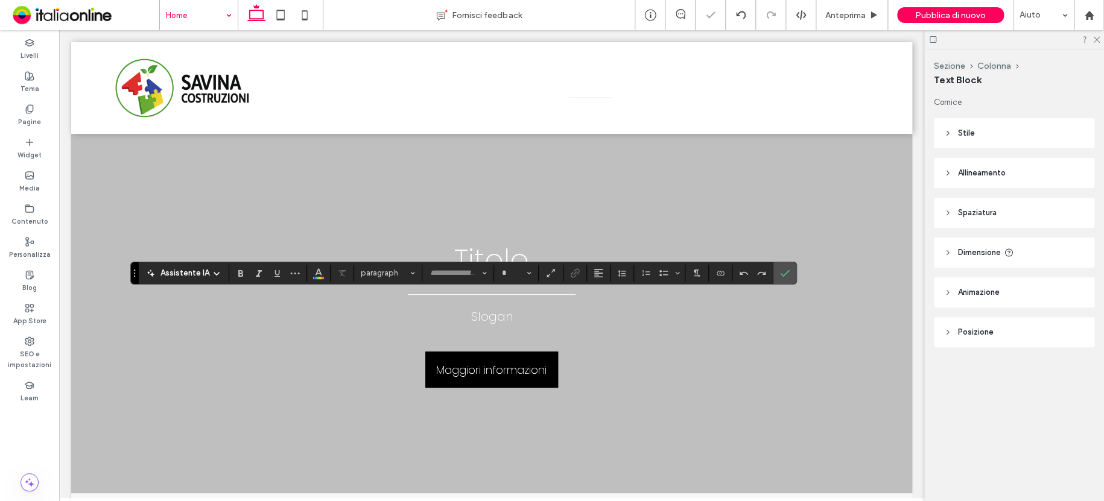
type input "*******"
type input "**"
click at [787, 270] on use "Conferma" at bounding box center [785, 273] width 10 height 7
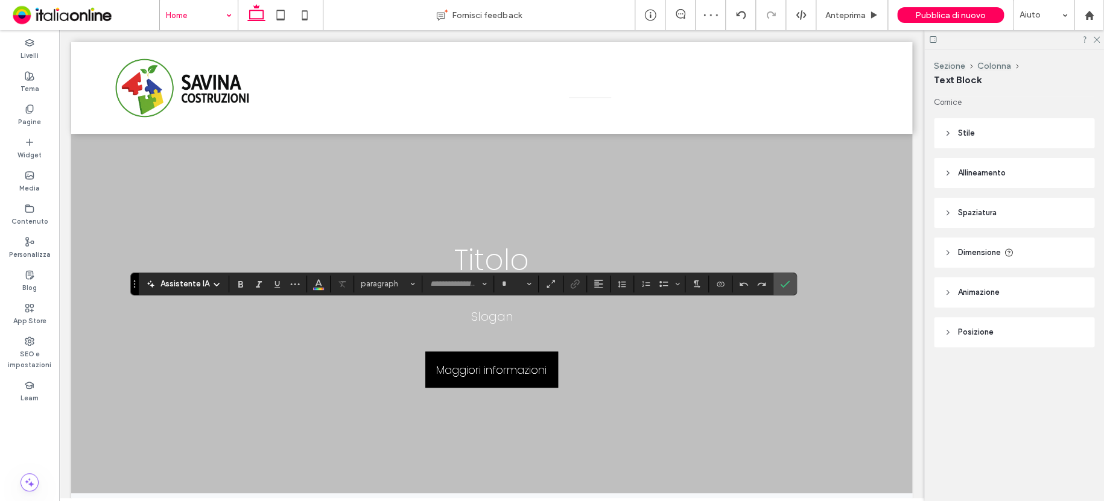
type input "*******"
type input "**"
click at [620, 284] on use "Altezza riga" at bounding box center [622, 284] width 8 height 7
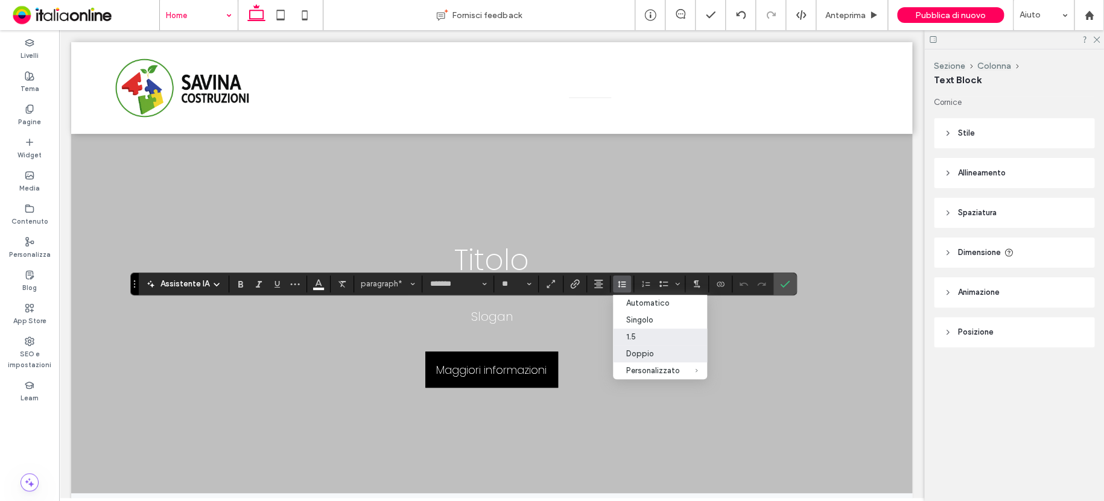
click at [642, 338] on div "1.5" at bounding box center [653, 337] width 54 height 9
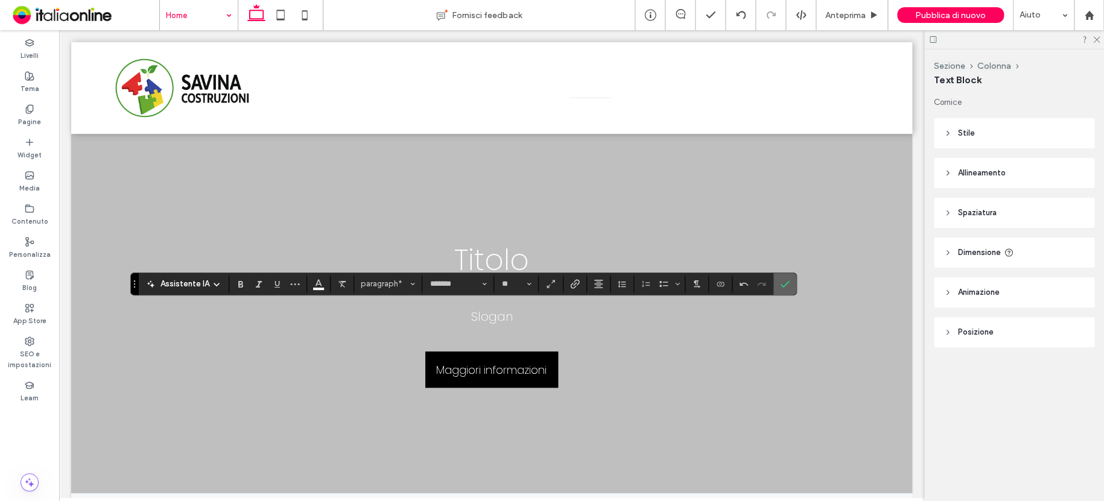
click at [783, 286] on icon "Conferma" at bounding box center [785, 284] width 10 height 10
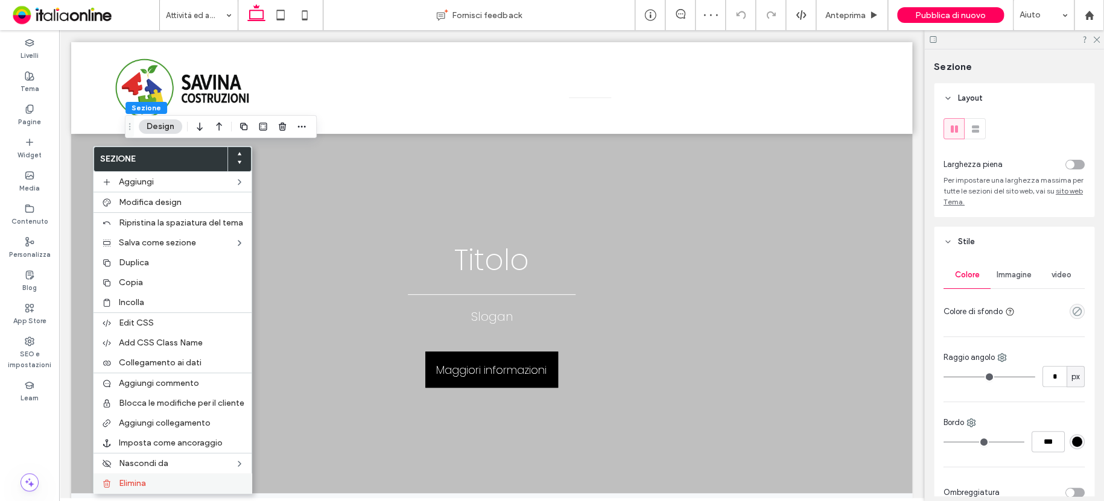
click at [153, 480] on label "Elimina" at bounding box center [182, 484] width 126 height 10
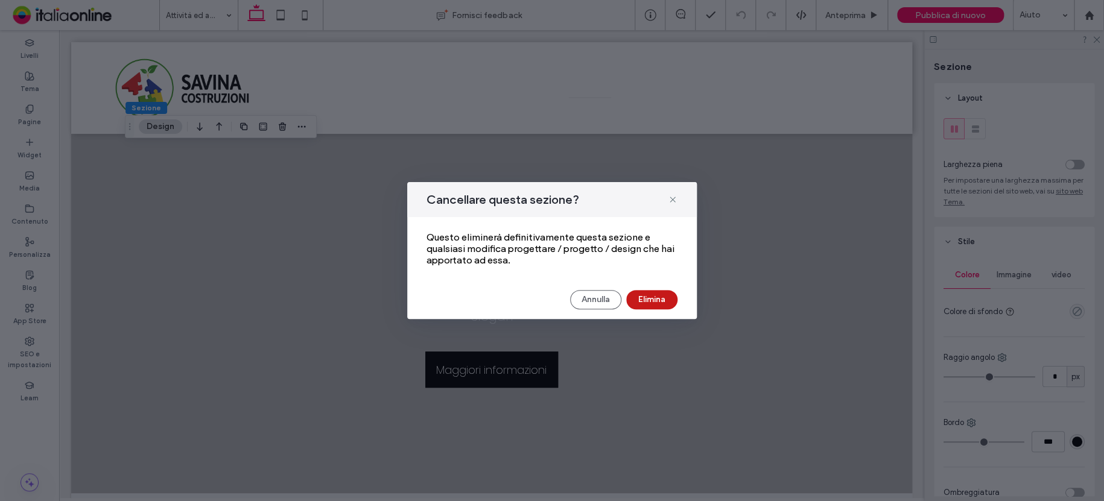
click at [664, 302] on button "Elimina" at bounding box center [651, 299] width 51 height 19
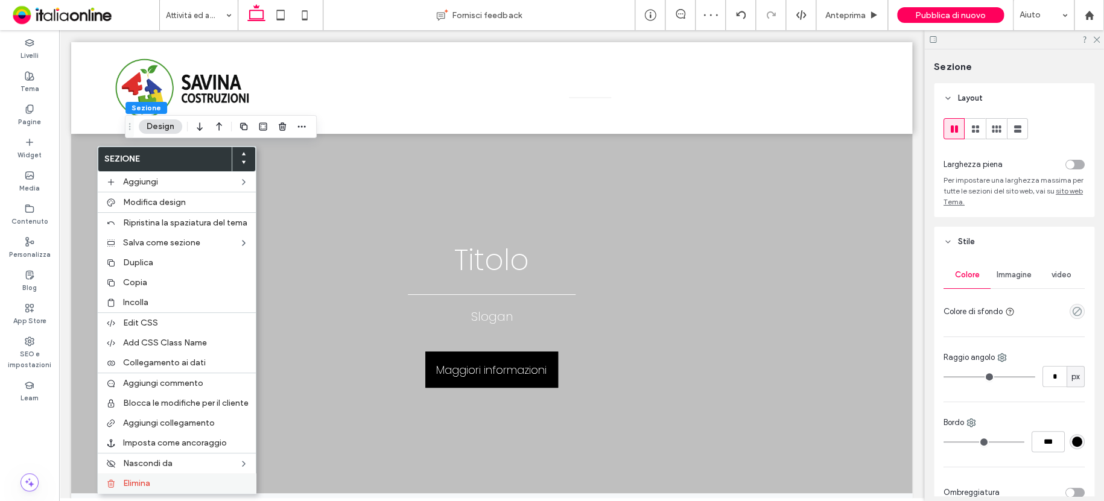
click at [159, 491] on div "Elimina" at bounding box center [177, 484] width 158 height 20
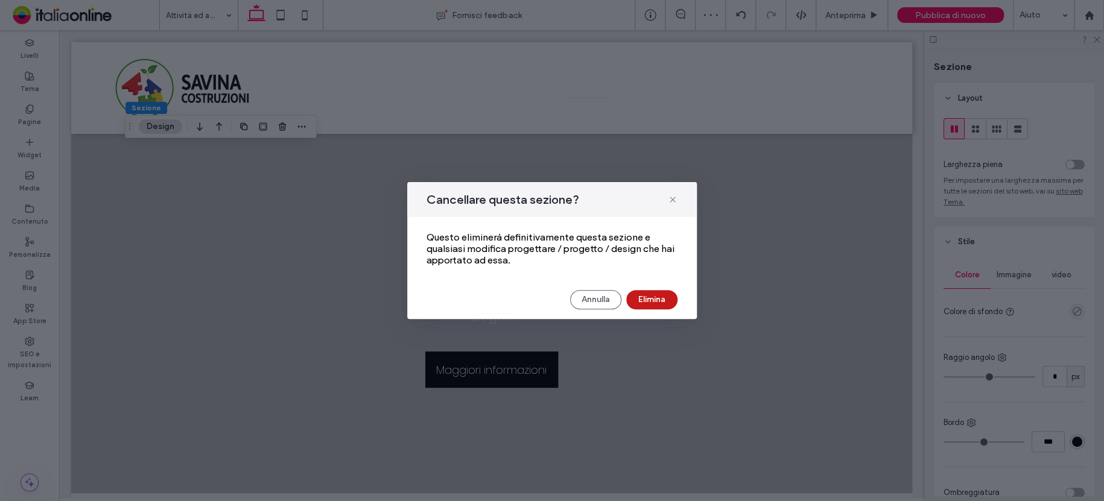
click at [648, 293] on button "Elimina" at bounding box center [651, 299] width 51 height 19
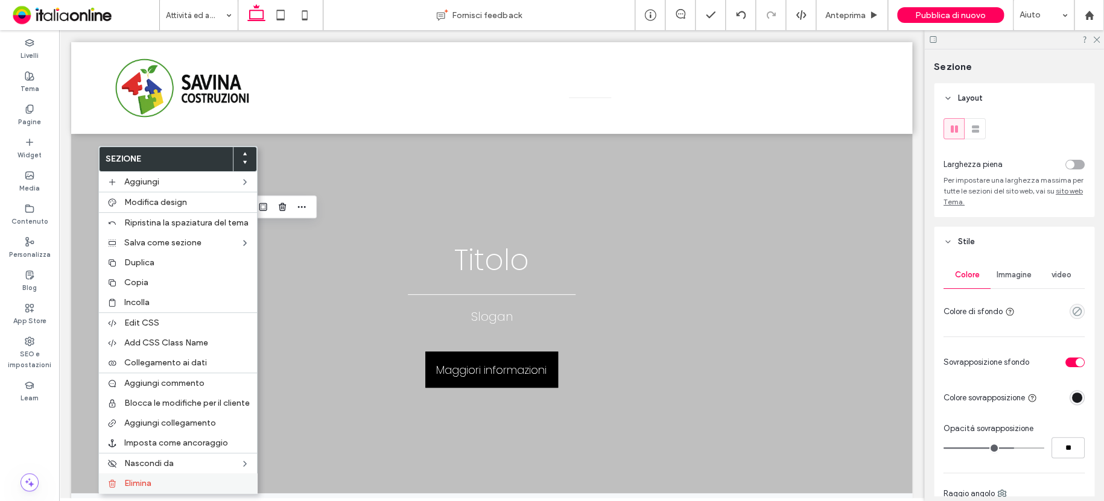
drag, startPoint x: 161, startPoint y: 482, endPoint x: 168, endPoint y: 482, distance: 7.8
click at [168, 482] on label "Elimina" at bounding box center [187, 484] width 126 height 10
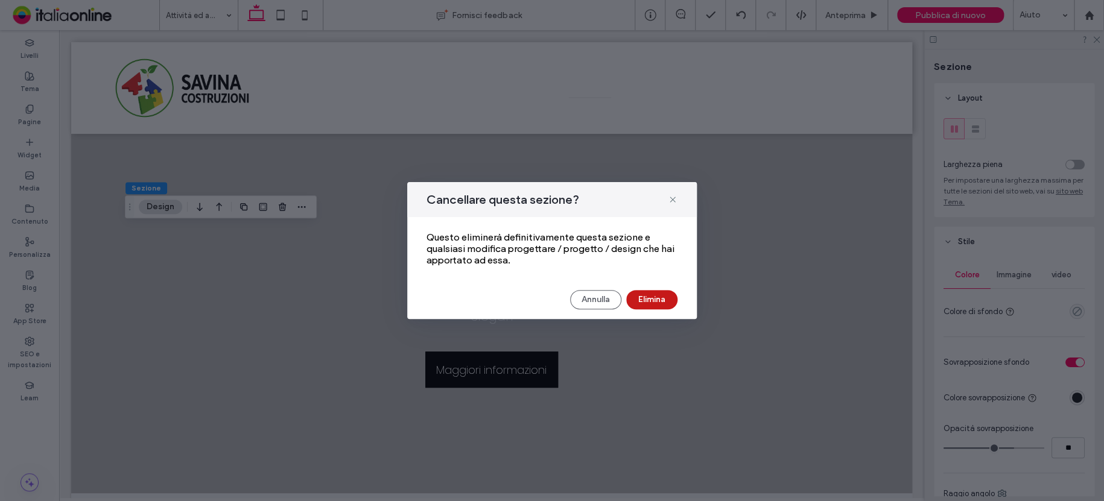
click at [640, 301] on button "Elimina" at bounding box center [651, 299] width 51 height 19
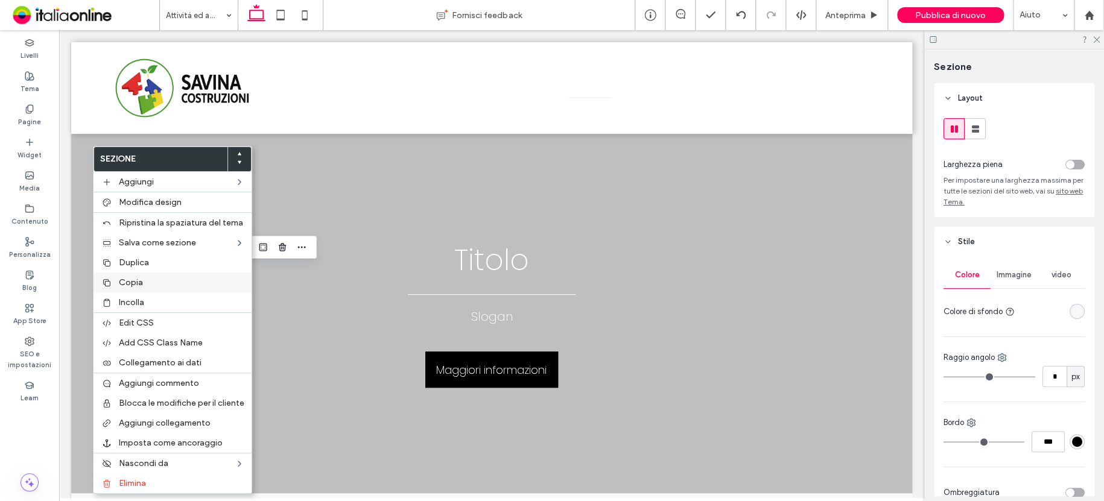
click at [154, 285] on label "Copia" at bounding box center [182, 283] width 126 height 10
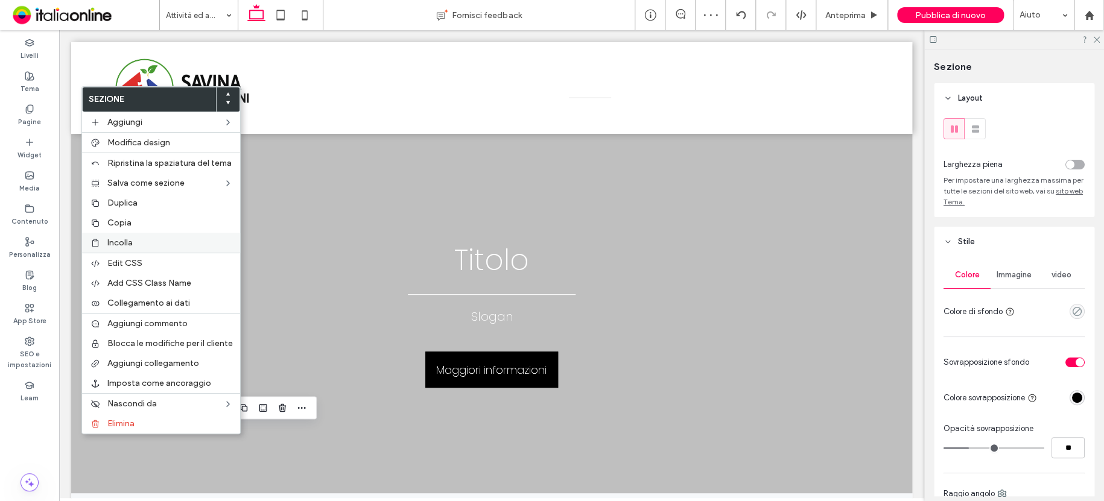
click at [125, 244] on span "Incolla" at bounding box center [119, 243] width 25 height 10
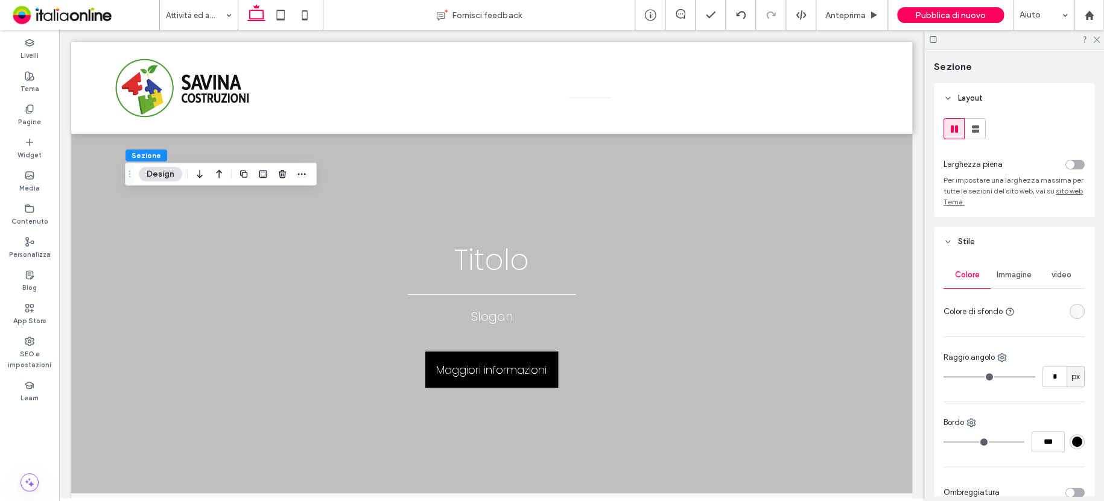
click at [215, 171] on icon "button" at bounding box center [219, 175] width 14 height 22
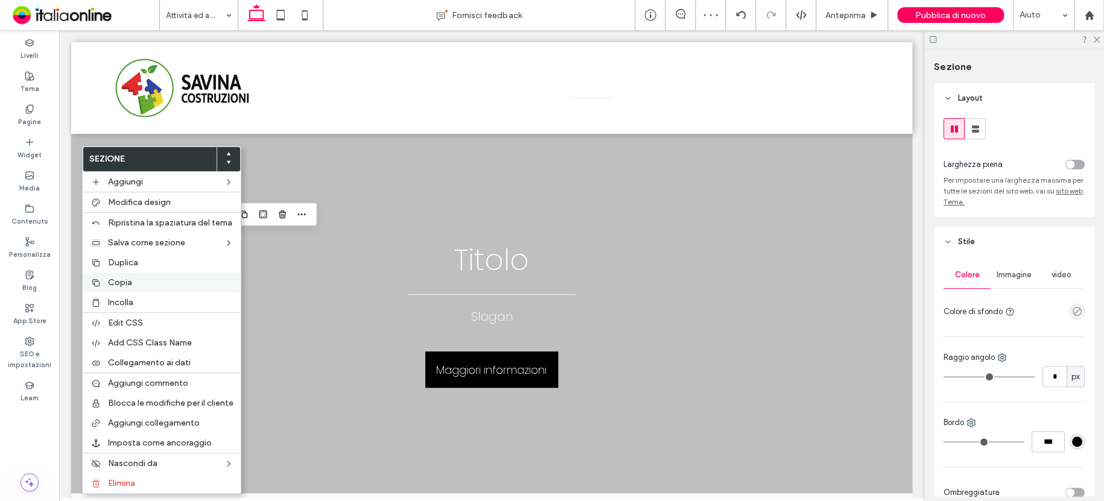
click at [130, 289] on div "Copia" at bounding box center [162, 283] width 158 height 20
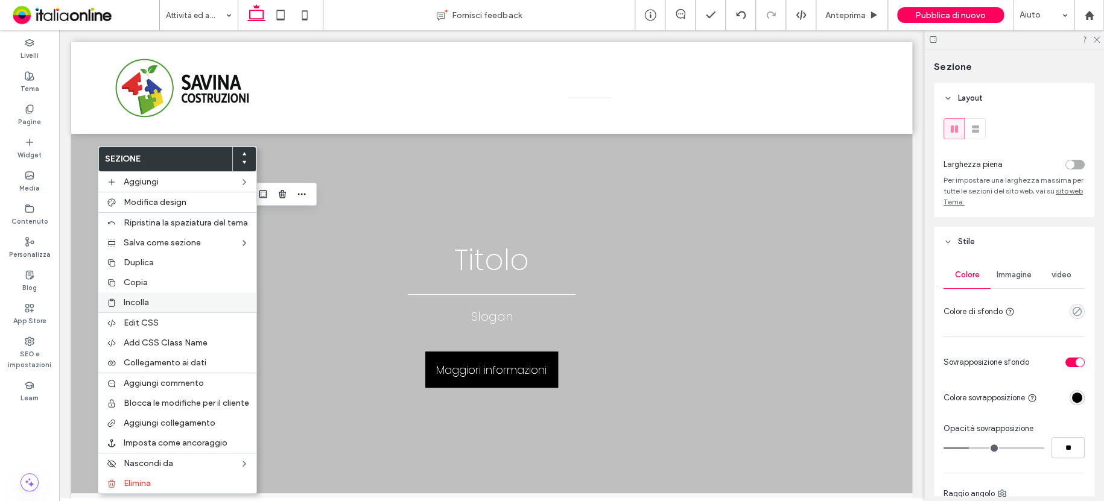
click at [142, 307] on span "Incolla" at bounding box center [136, 303] width 25 height 10
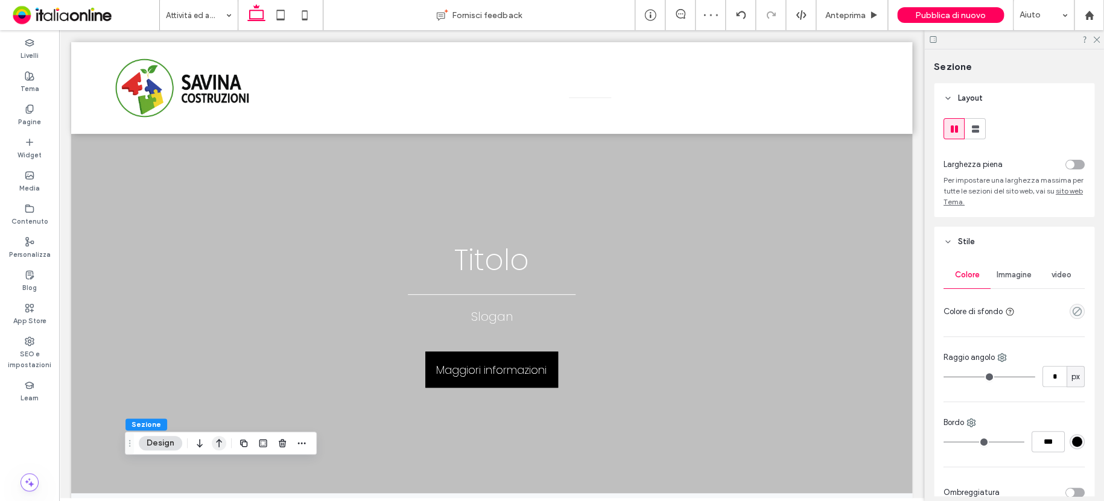
click at [221, 437] on icon "button" at bounding box center [219, 444] width 14 height 22
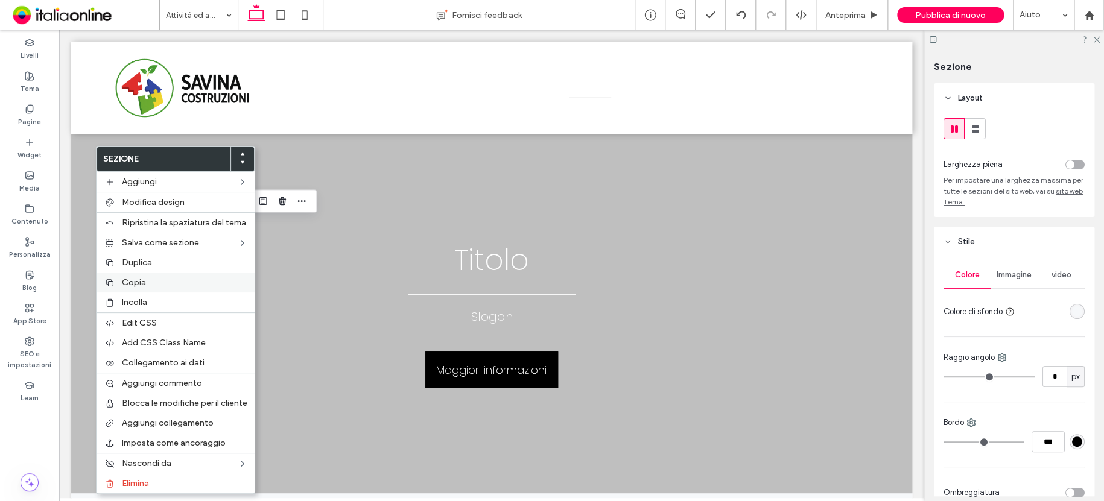
click at [132, 287] on span "Copia" at bounding box center [134, 283] width 24 height 10
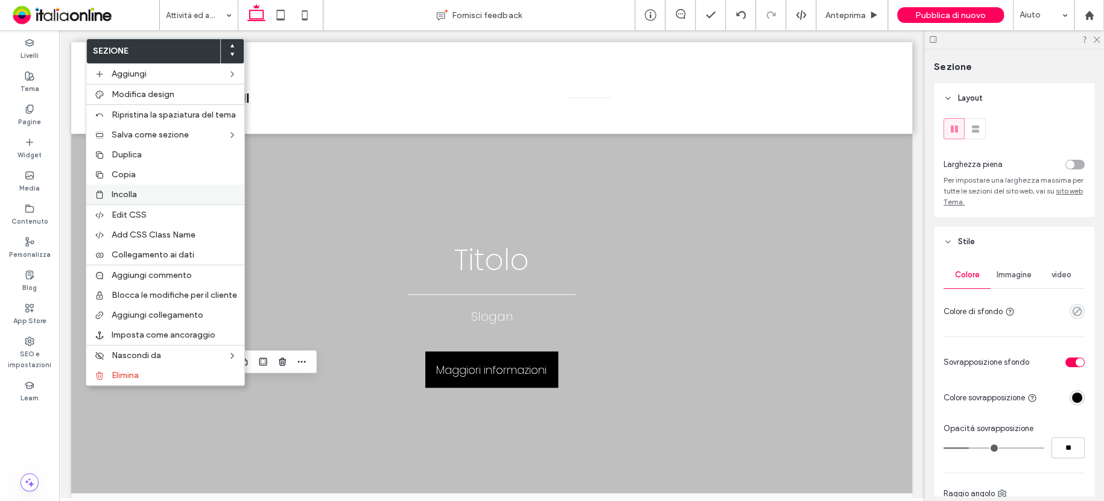
click at [118, 198] on span "Incolla" at bounding box center [124, 194] width 25 height 10
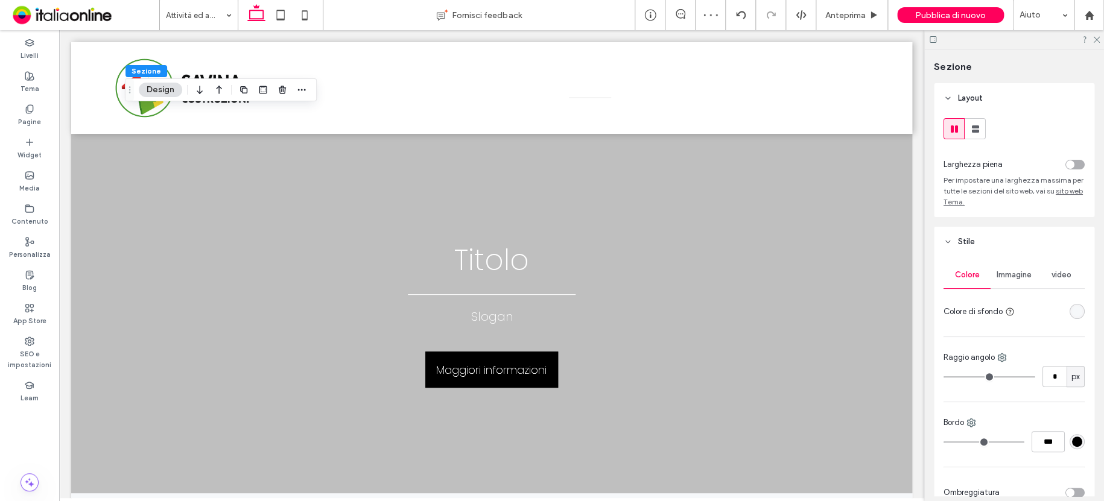
drag, startPoint x: 217, startPoint y: 89, endPoint x: 226, endPoint y: 94, distance: 9.7
click at [218, 89] on icon "button" at bounding box center [219, 90] width 14 height 22
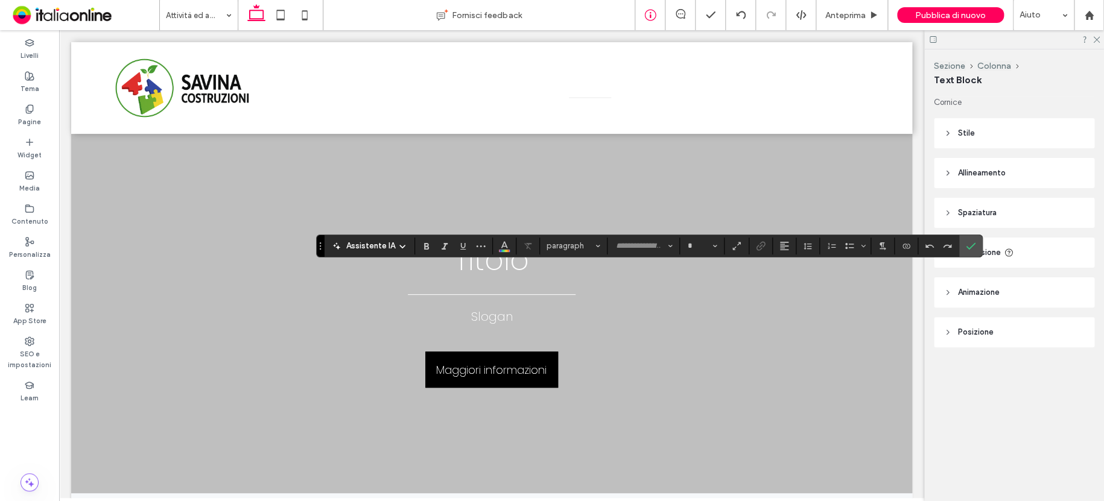
type input "*******"
type input "**"
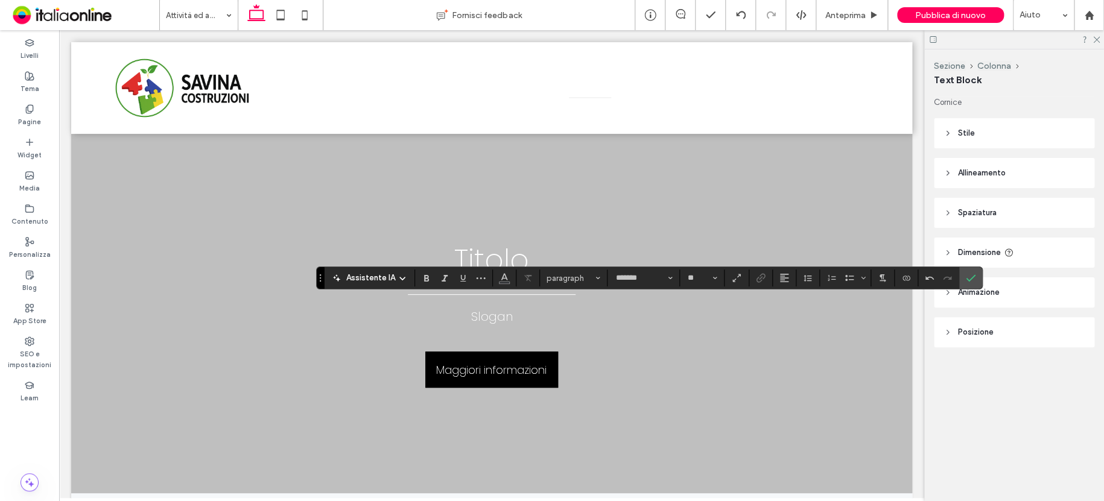
click at [970, 273] on icon "Conferma" at bounding box center [971, 278] width 10 height 10
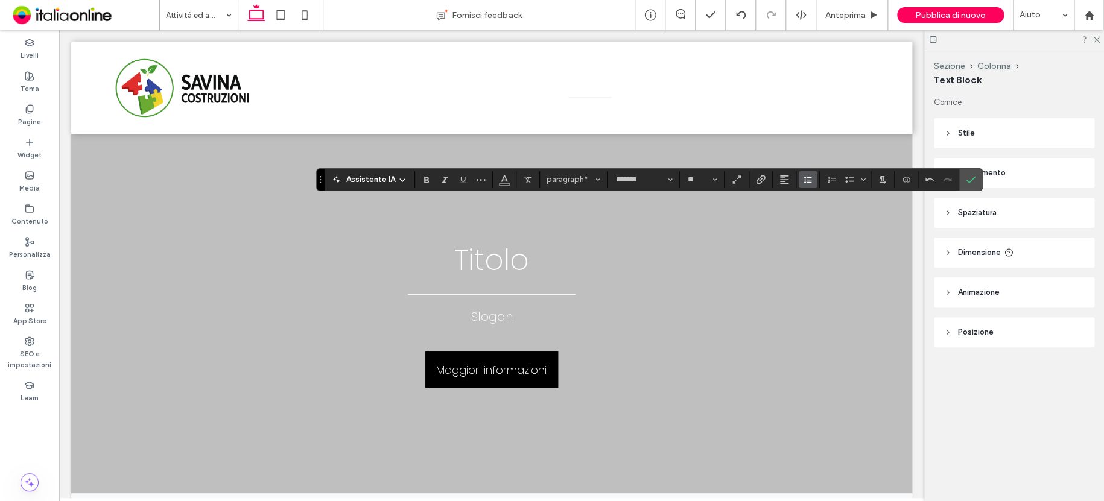
click at [809, 180] on use "Altezza riga" at bounding box center [808, 180] width 8 height 7
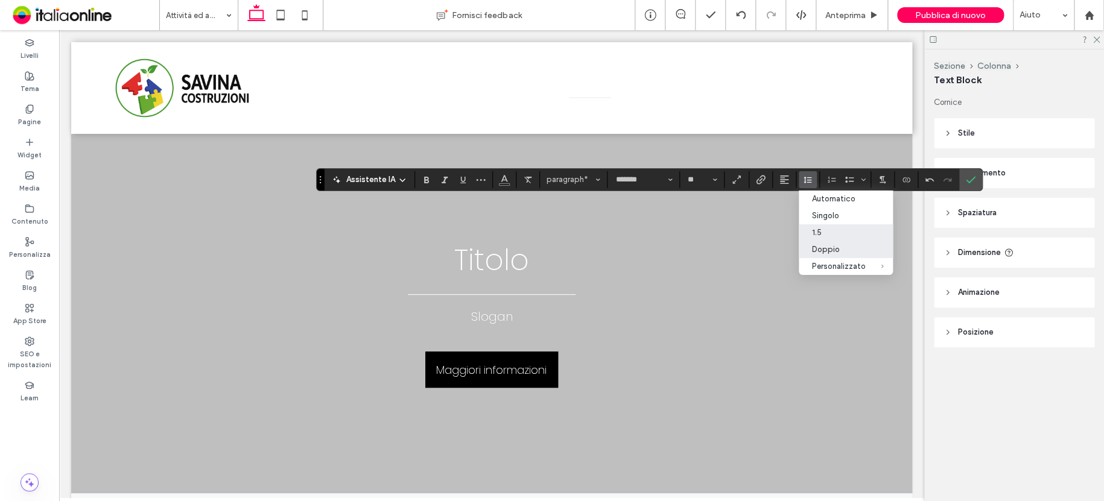
click at [828, 229] on div "1.5" at bounding box center [839, 232] width 54 height 9
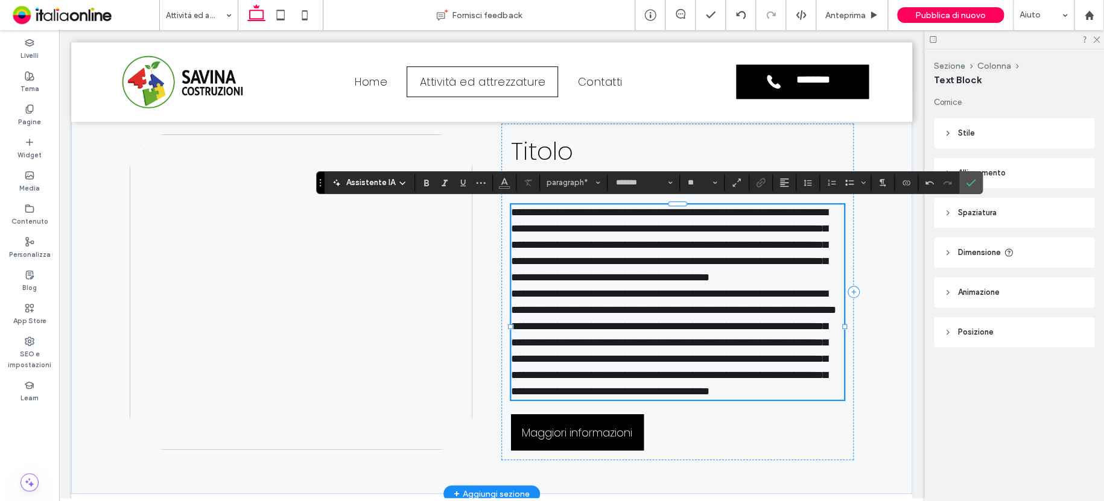
scroll to position [391, 0]
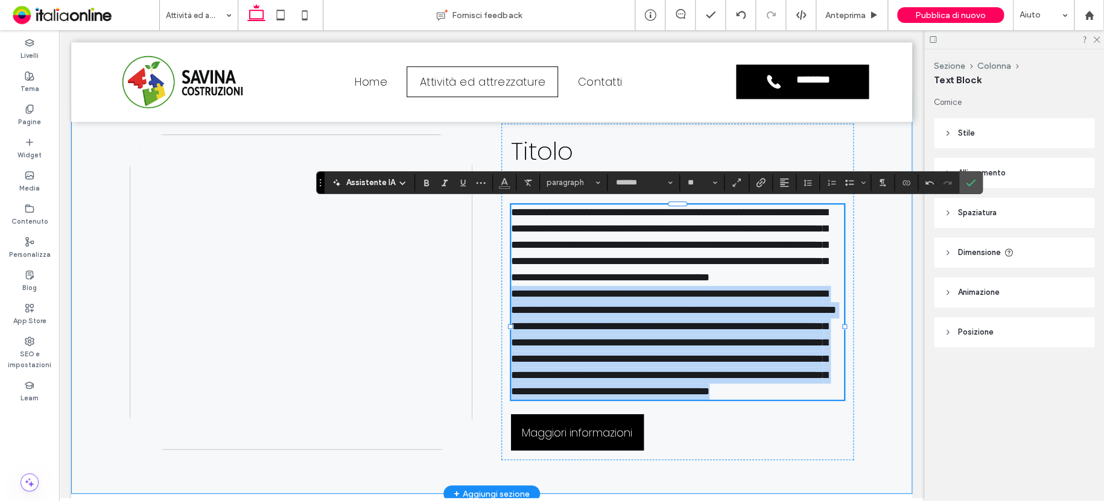
drag, startPoint x: 626, startPoint y: 441, endPoint x: 485, endPoint y: 313, distance: 190.6
click at [485, 313] on div "**********" at bounding box center [492, 293] width 724 height 404
copy p "**********"
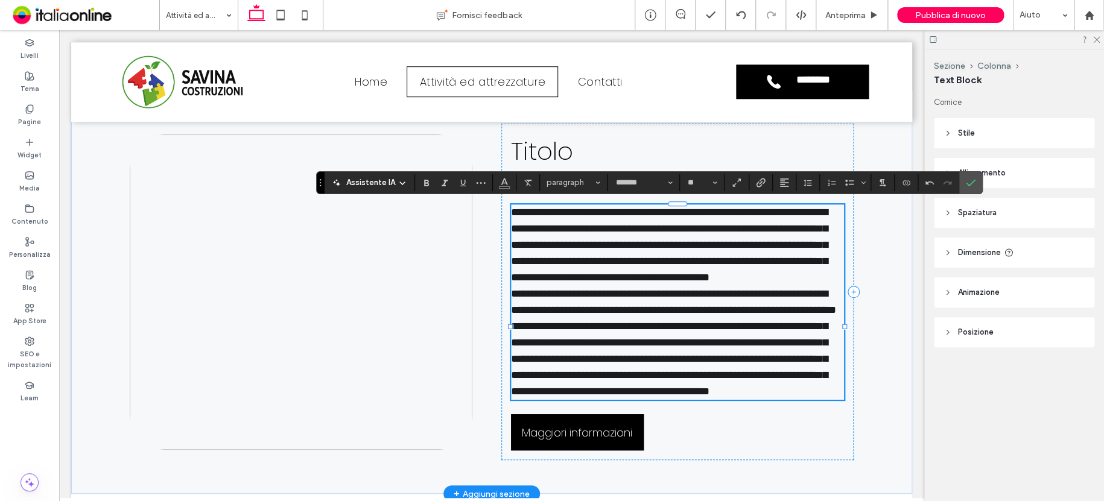
drag, startPoint x: 695, startPoint y: 277, endPoint x: 697, endPoint y: 289, distance: 12.2
click at [697, 283] on span "**********" at bounding box center [669, 245] width 317 height 76
click at [697, 291] on p "**********" at bounding box center [677, 303] width 333 height 196
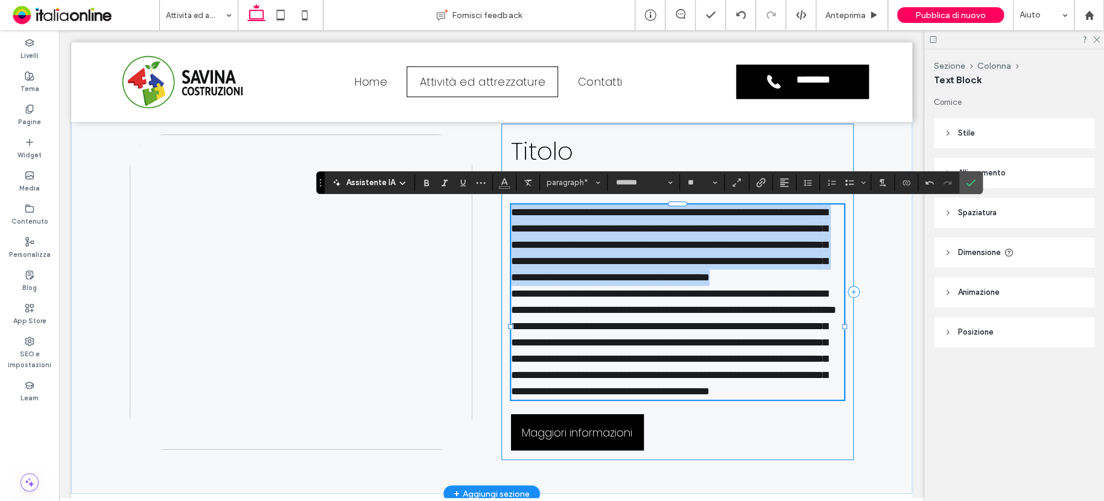
drag, startPoint x: 697, startPoint y: 291, endPoint x: 499, endPoint y: 214, distance: 212.5
click at [501, 214] on div "**********" at bounding box center [677, 292] width 352 height 337
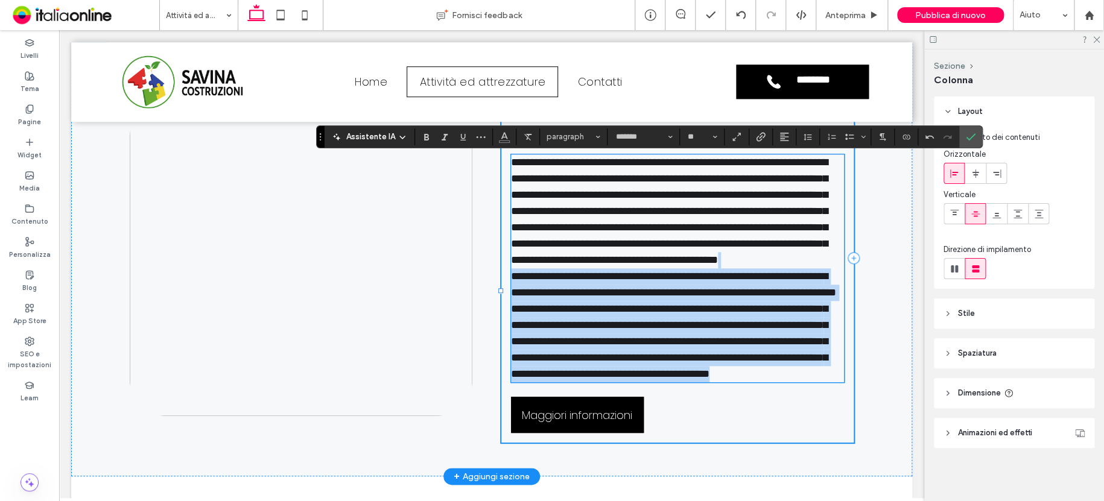
drag, startPoint x: 632, startPoint y: 337, endPoint x: 693, endPoint y: 491, distance: 165.3
click at [693, 443] on div "**********" at bounding box center [677, 258] width 352 height 369
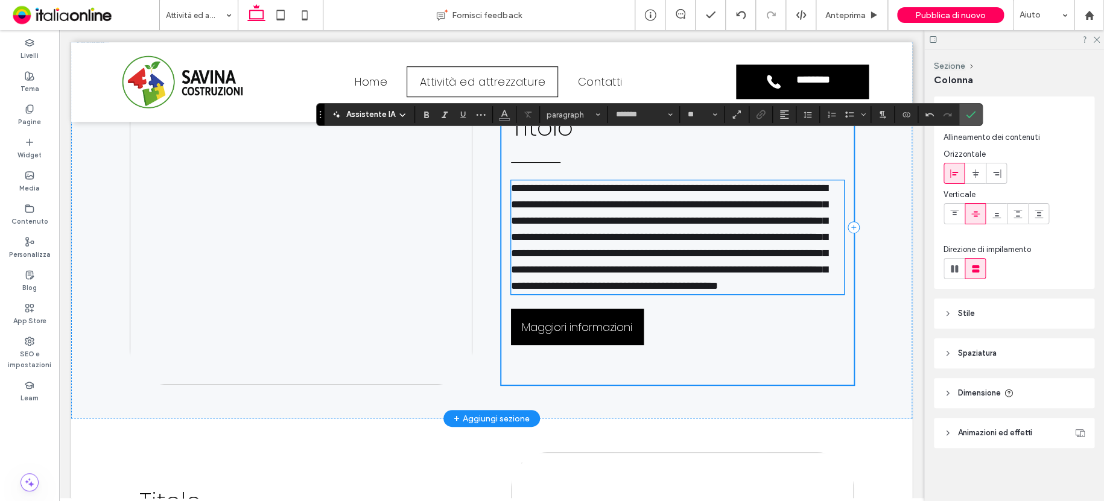
scroll to position [459, 0]
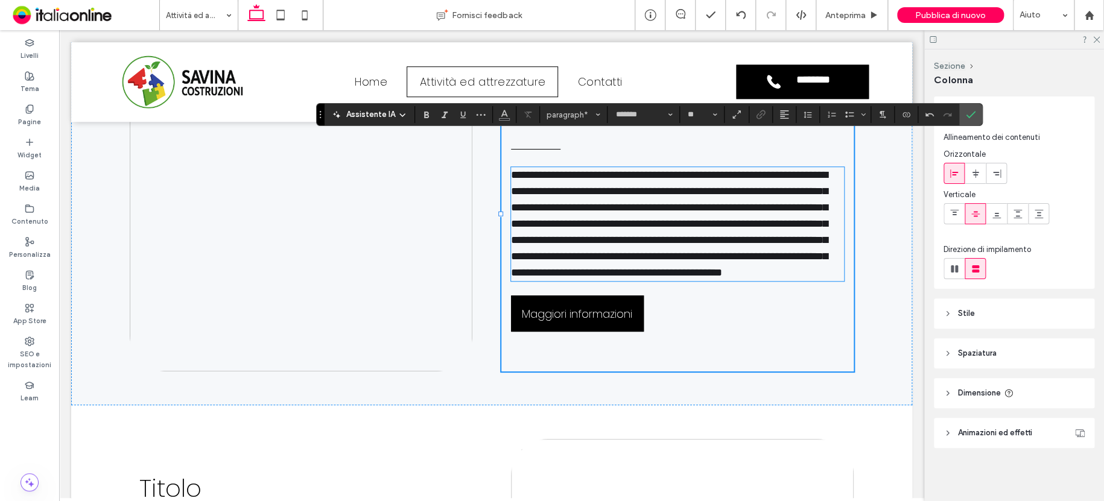
click at [967, 112] on icon "Conferma" at bounding box center [971, 115] width 10 height 10
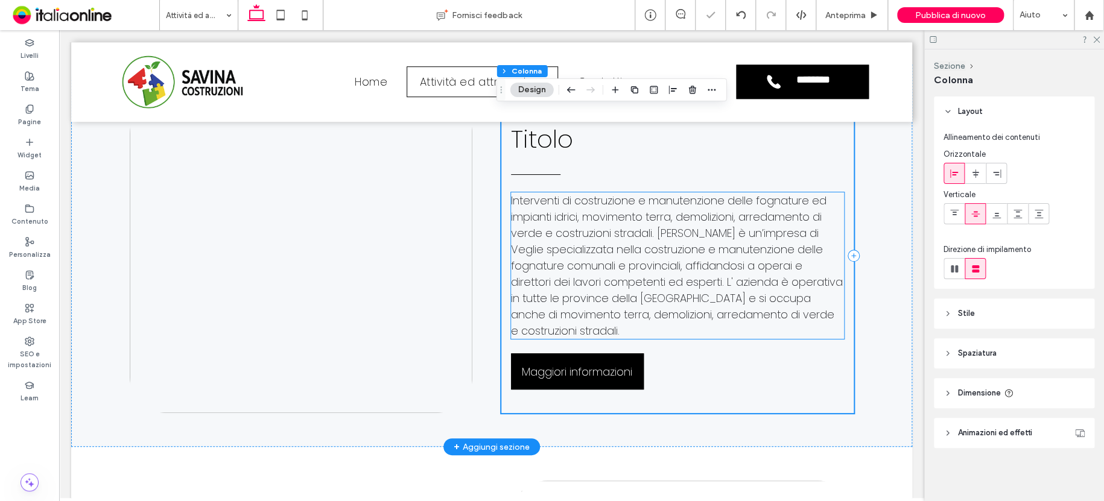
scroll to position [398, 0]
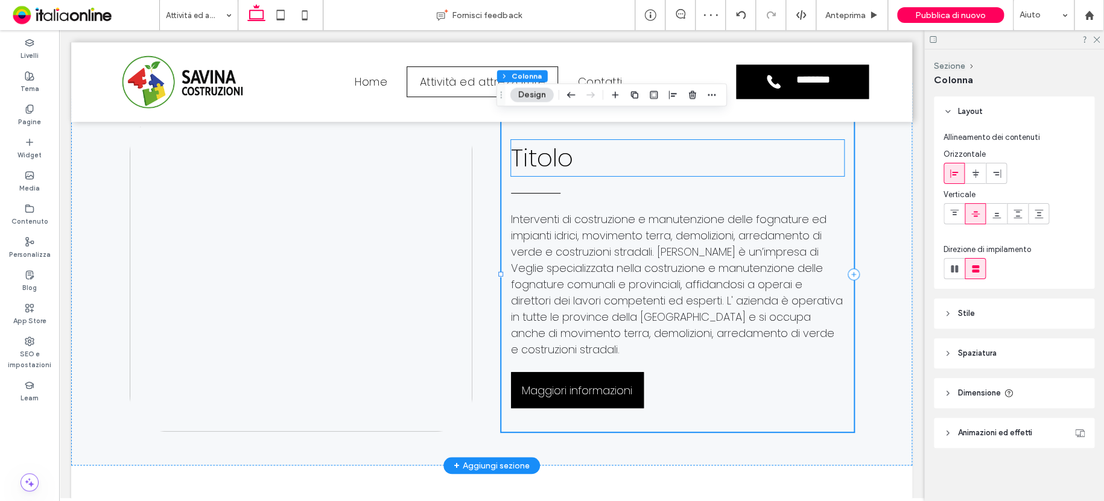
click at [561, 161] on span "Titolo" at bounding box center [542, 158] width 62 height 34
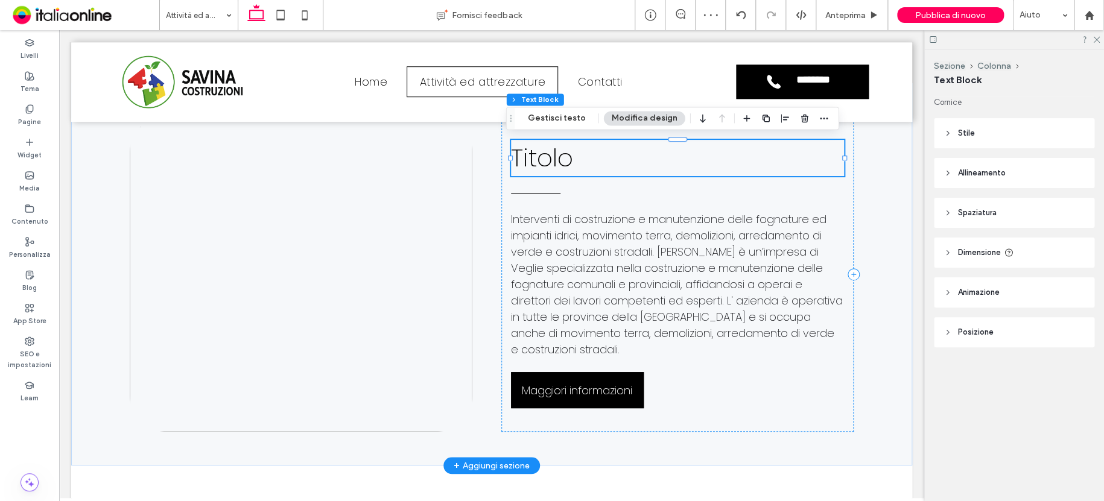
click at [560, 159] on span "Titolo" at bounding box center [542, 158] width 62 height 34
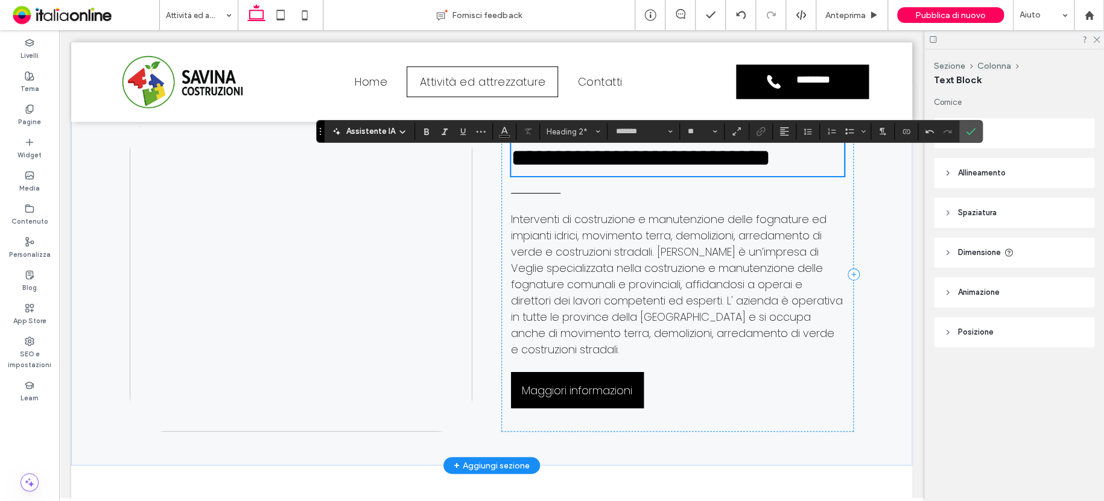
scroll to position [385, 0]
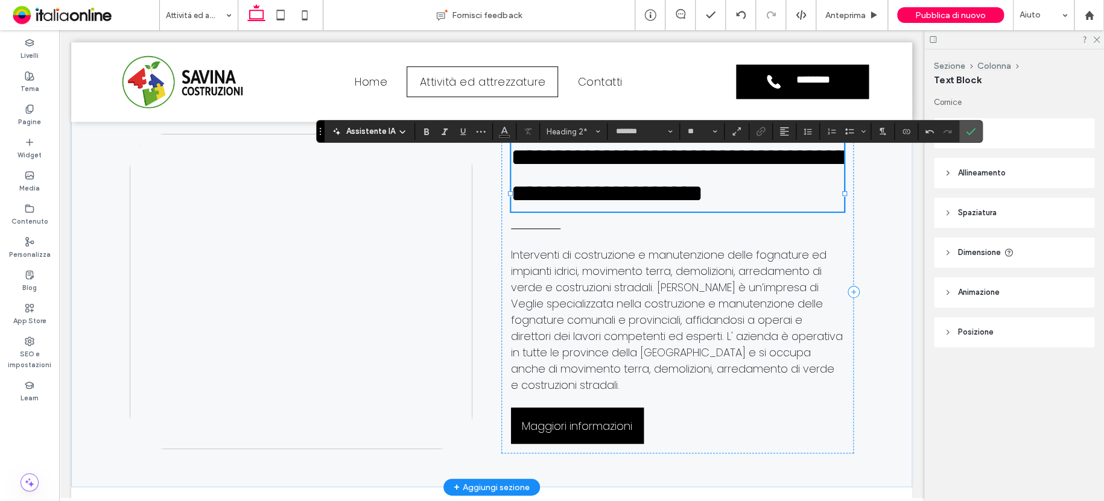
click at [719, 212] on h2 "**********" at bounding box center [677, 175] width 333 height 72
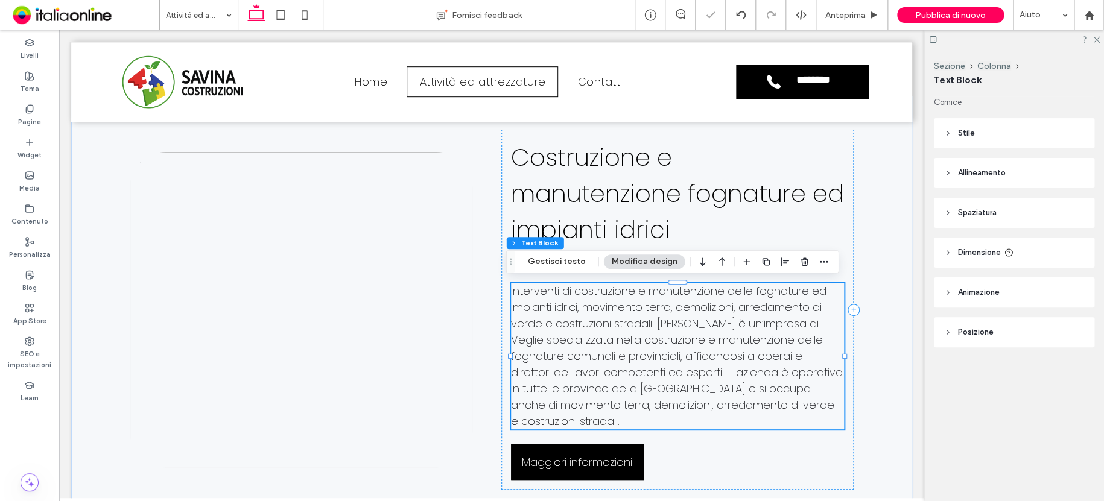
click at [656, 325] on span "Interventi di costruzione e manutenzione delle fognature ed impianti idrici, mo…" at bounding box center [677, 356] width 332 height 145
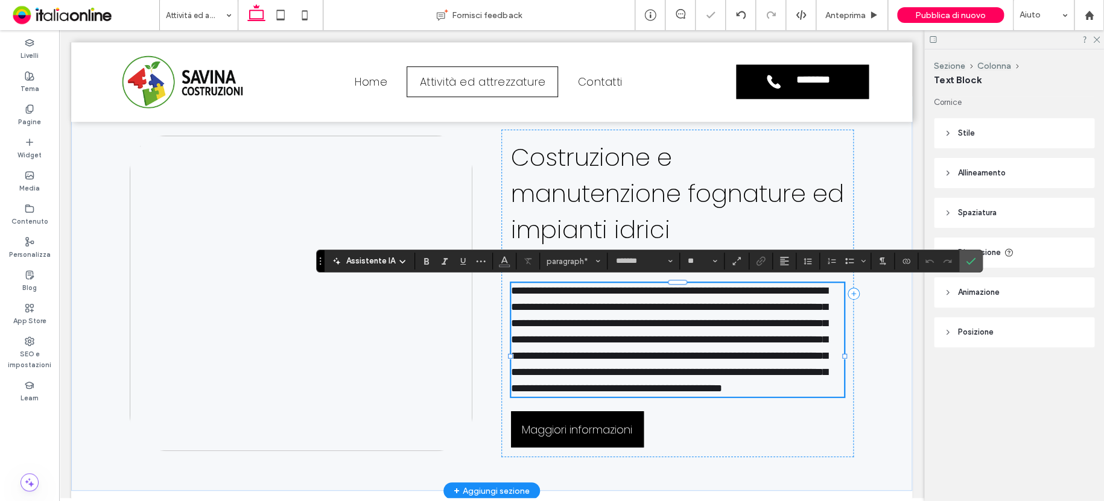
click at [656, 323] on span "**********" at bounding box center [669, 339] width 317 height 109
click at [651, 320] on span "**********" at bounding box center [669, 339] width 317 height 109
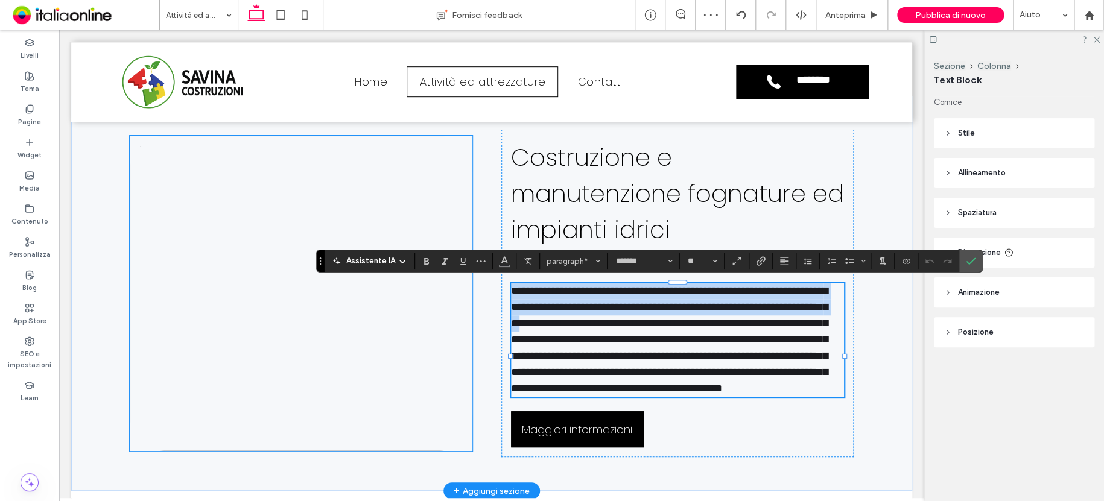
drag, startPoint x: 654, startPoint y: 319, endPoint x: 415, endPoint y: 253, distance: 247.7
click at [415, 253] on div "**********" at bounding box center [492, 294] width 724 height 395
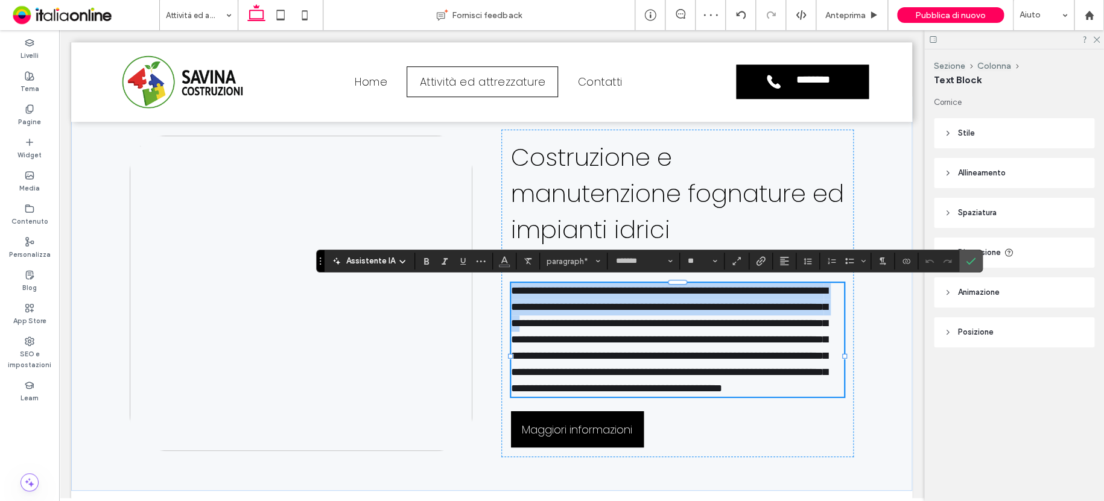
scroll to position [387, 0]
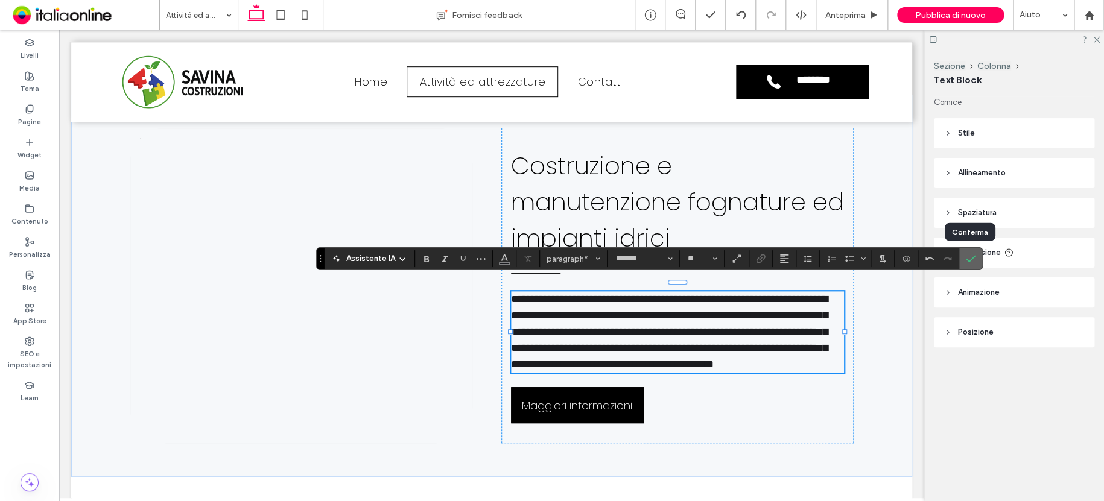
click at [977, 257] on label "Conferma" at bounding box center [971, 259] width 18 height 22
click at [970, 266] on span "Conferma" at bounding box center [971, 259] width 10 height 21
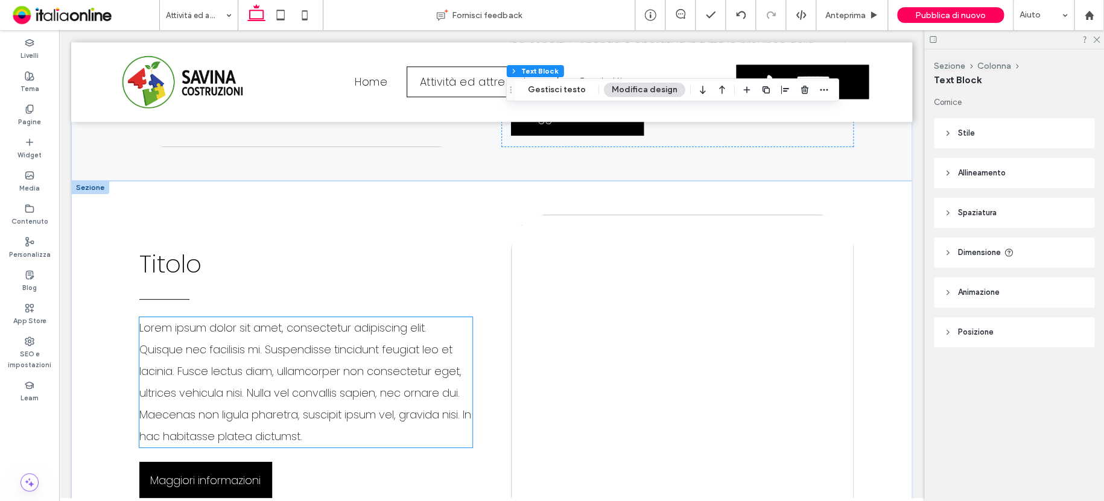
scroll to position [689, 0]
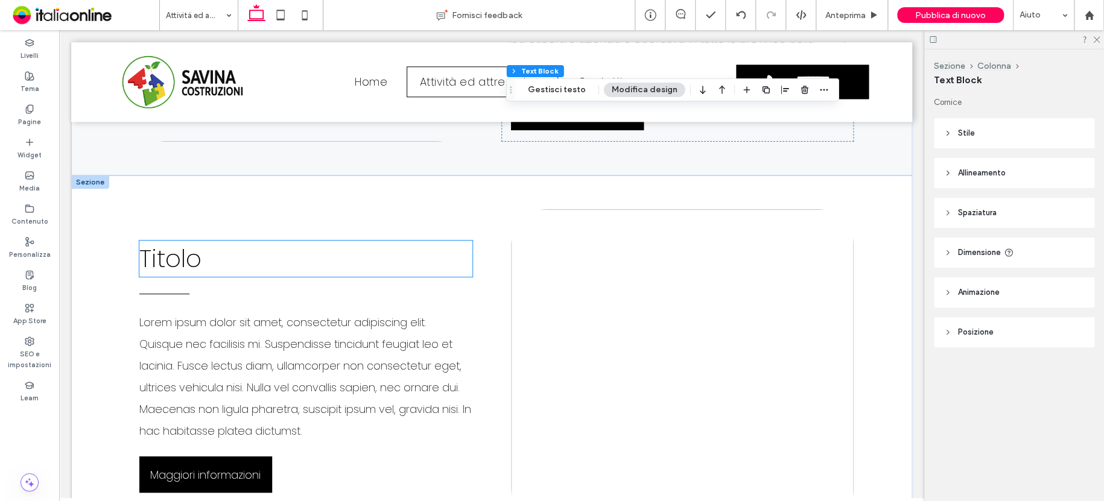
click at [203, 260] on h2 "Titolo" at bounding box center [305, 259] width 333 height 36
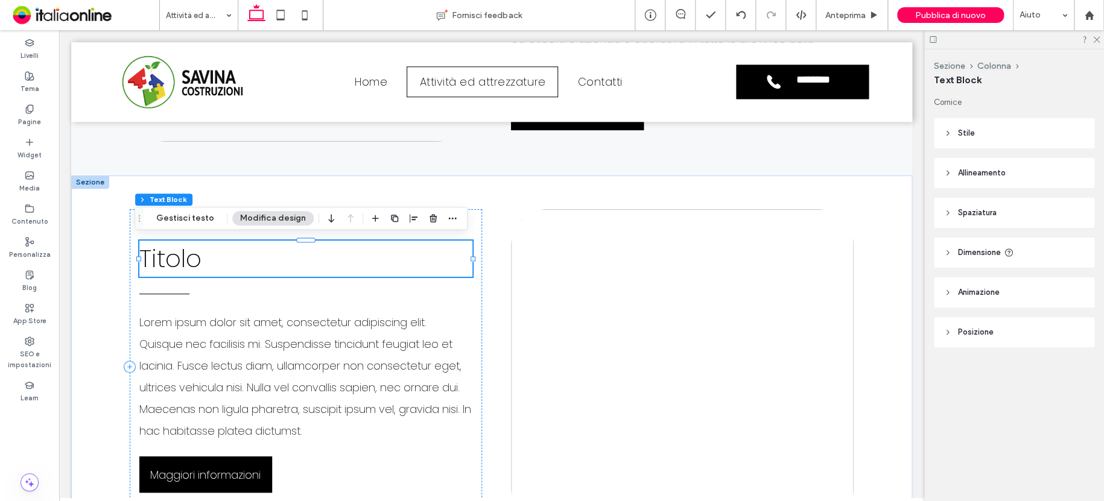
click at [186, 253] on span "Titolo" at bounding box center [170, 259] width 62 height 34
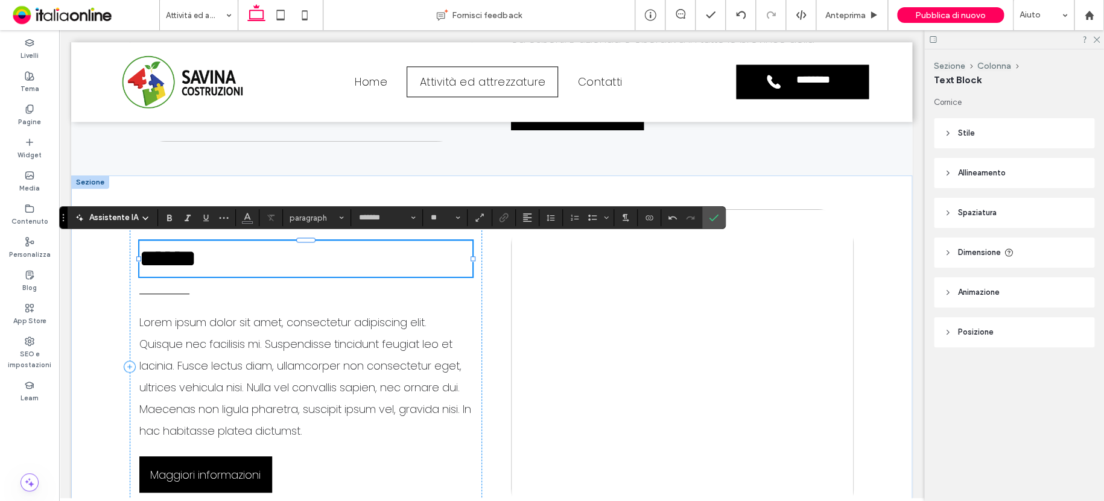
scroll to position [0, 0]
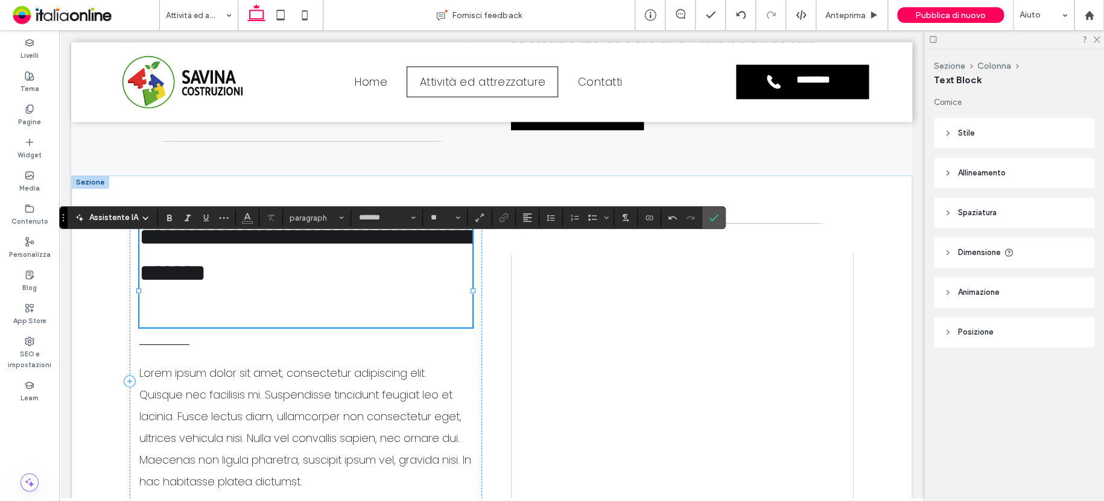
type input "**"
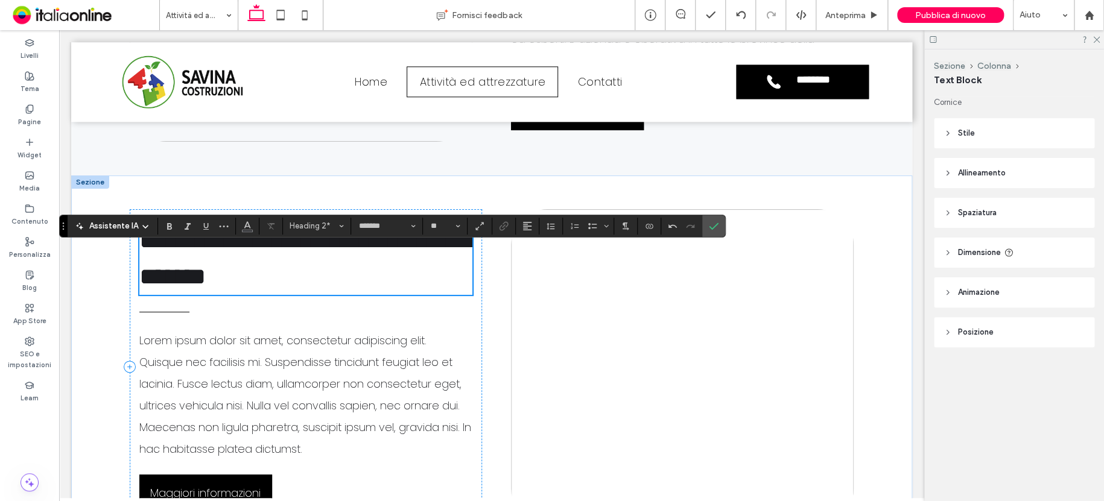
scroll to position [568, 0]
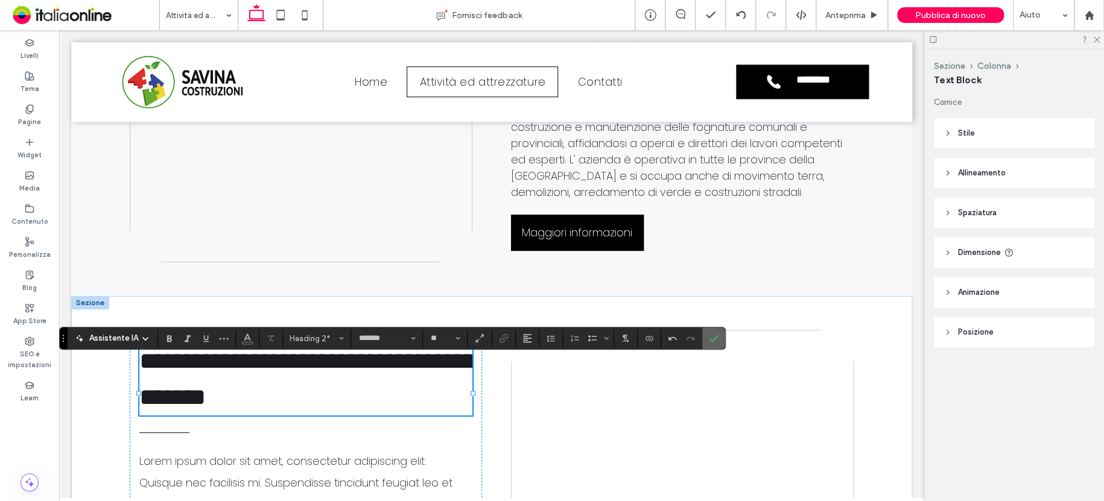
click at [710, 336] on icon "Conferma" at bounding box center [714, 339] width 10 height 10
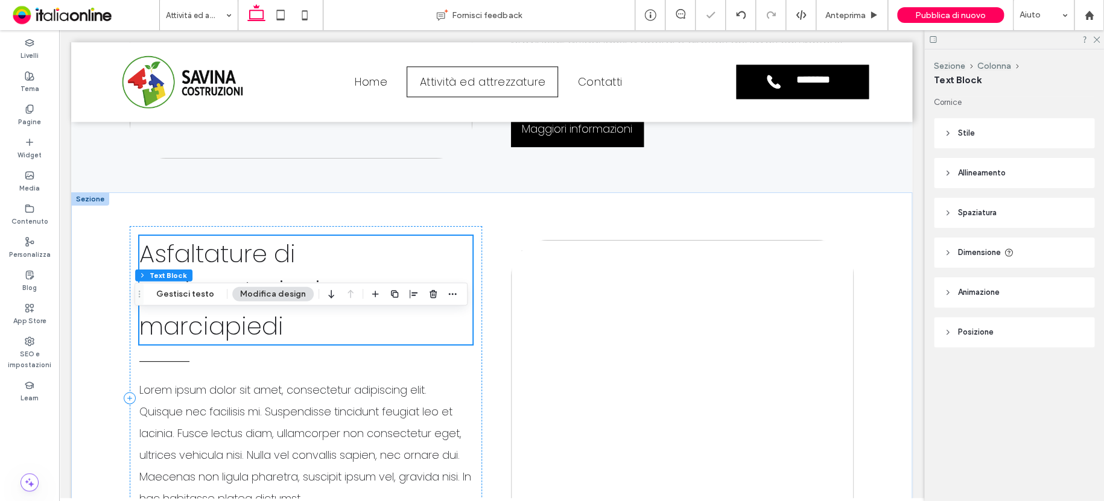
scroll to position [689, 0]
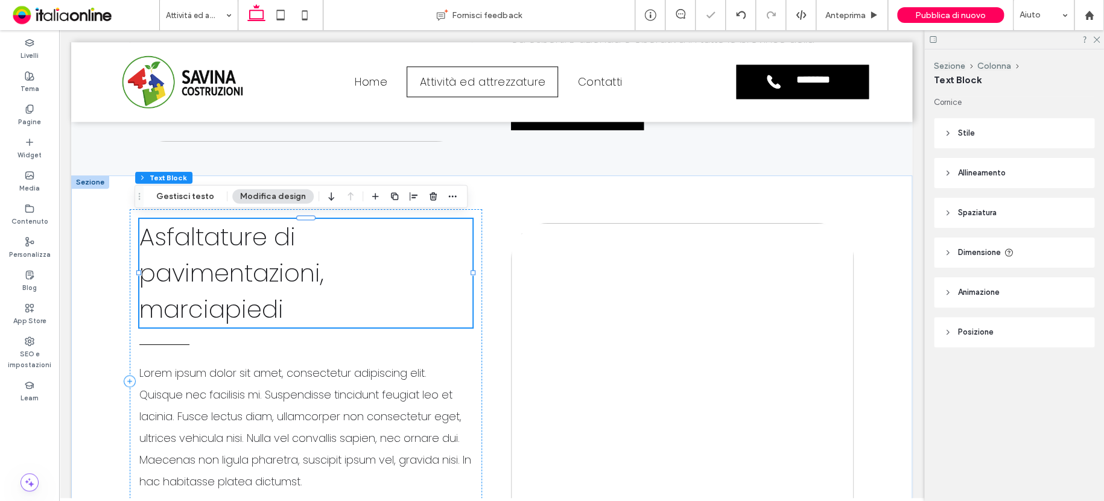
click at [313, 316] on h2 "Asfaltature di pavimentazioni, marciapiedi" at bounding box center [305, 273] width 333 height 109
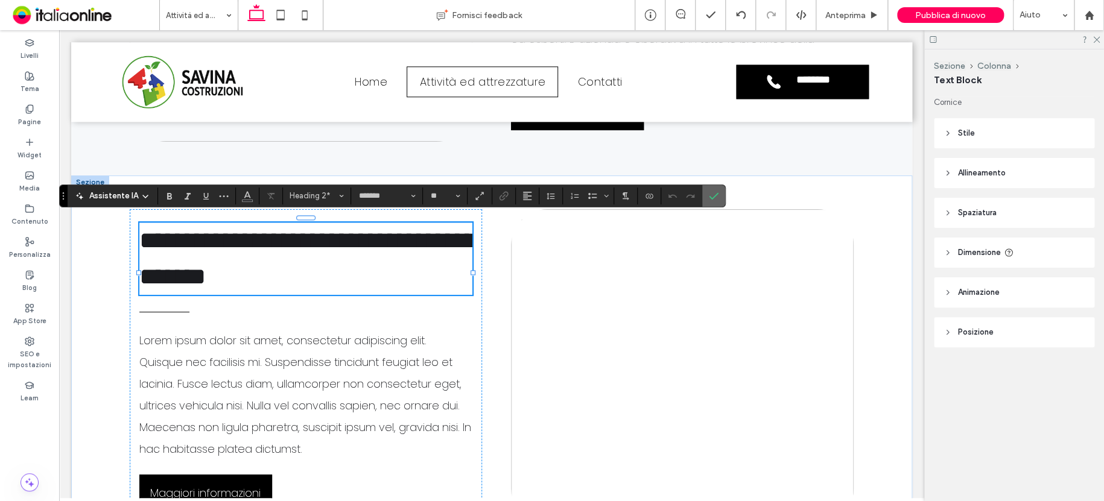
drag, startPoint x: 707, startPoint y: 195, endPoint x: 642, endPoint y: 146, distance: 81.0
click at [709, 195] on icon "Conferma" at bounding box center [714, 196] width 10 height 10
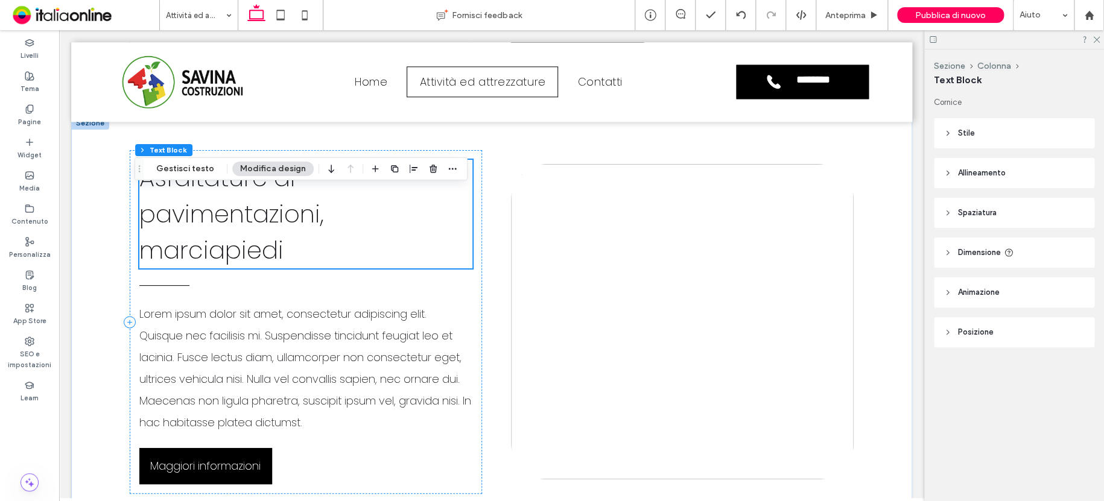
scroll to position [809, 0]
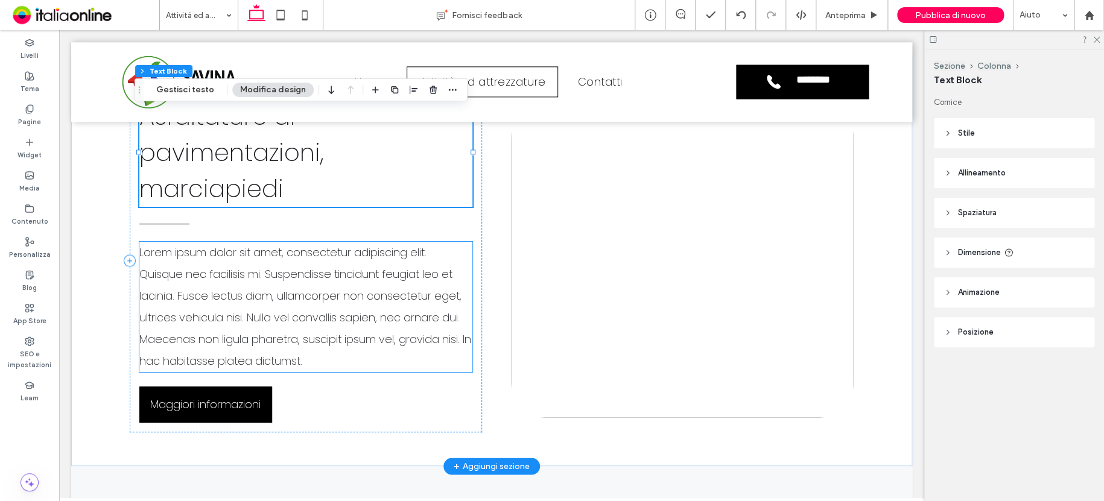
click at [243, 281] on p "Lorem ipsum dolor sit amet, consectetur adipiscing elit. Quisque nec facilisis …" at bounding box center [305, 307] width 333 height 130
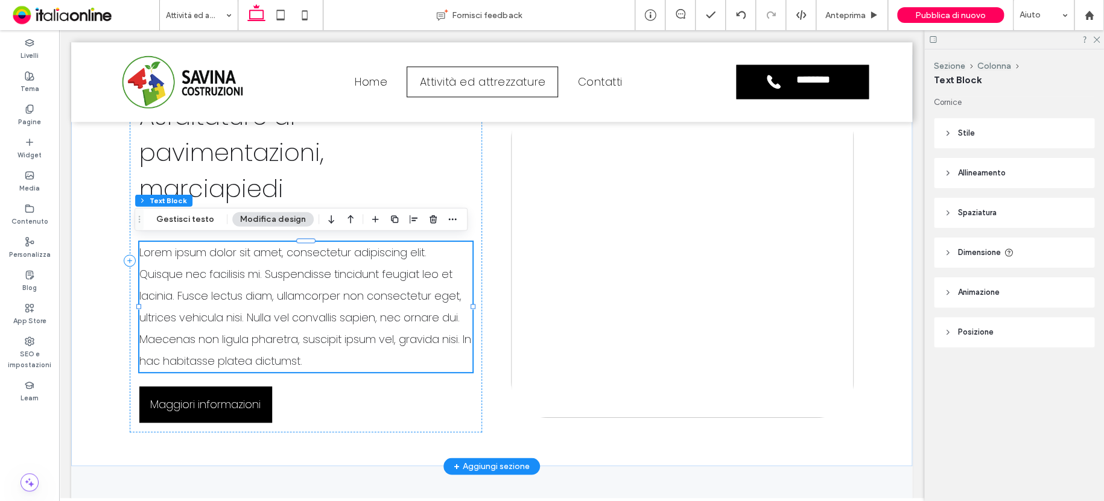
click at [229, 282] on p "Lorem ipsum dolor sit amet, consectetur adipiscing elit. Quisque nec facilisis …" at bounding box center [305, 307] width 333 height 130
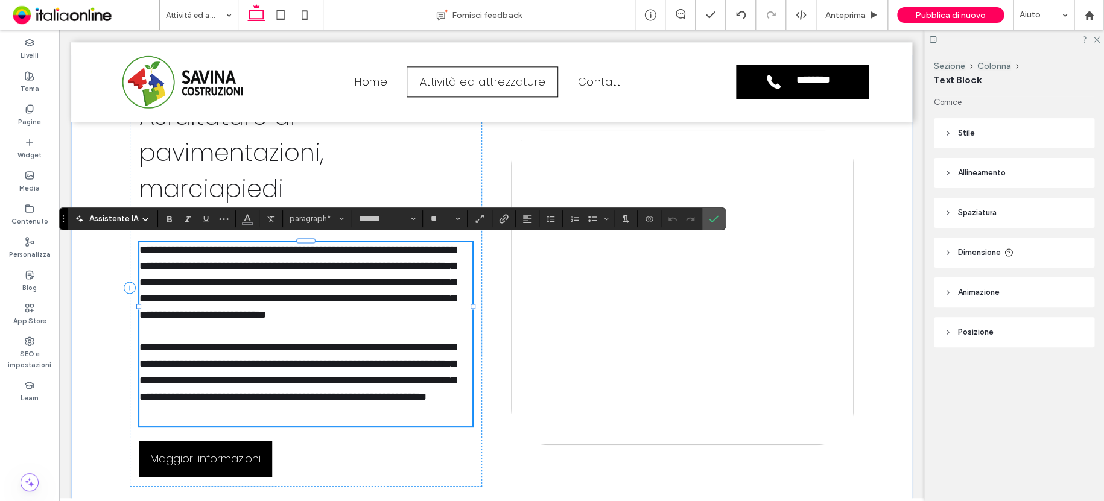
scroll to position [0, 0]
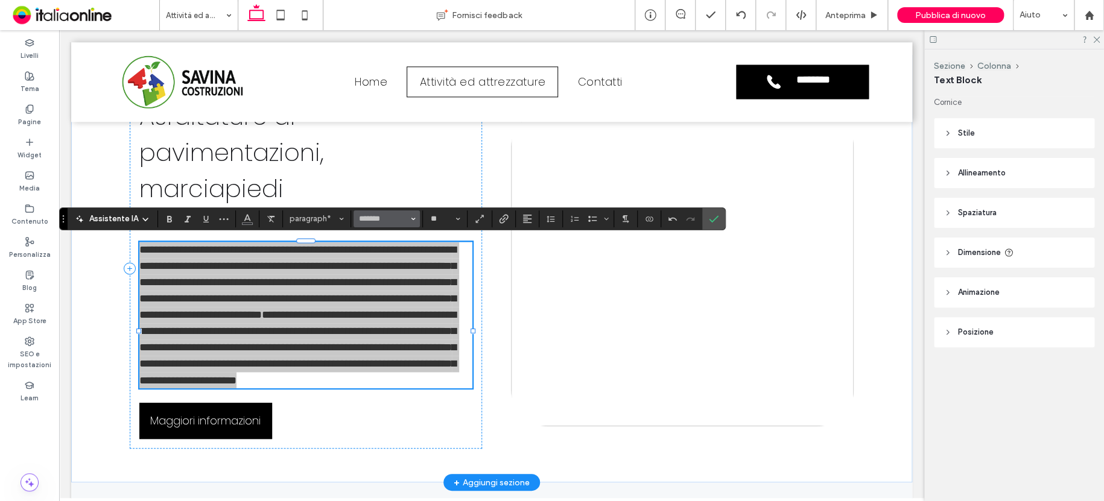
click at [415, 217] on button "*******" at bounding box center [387, 219] width 66 height 17
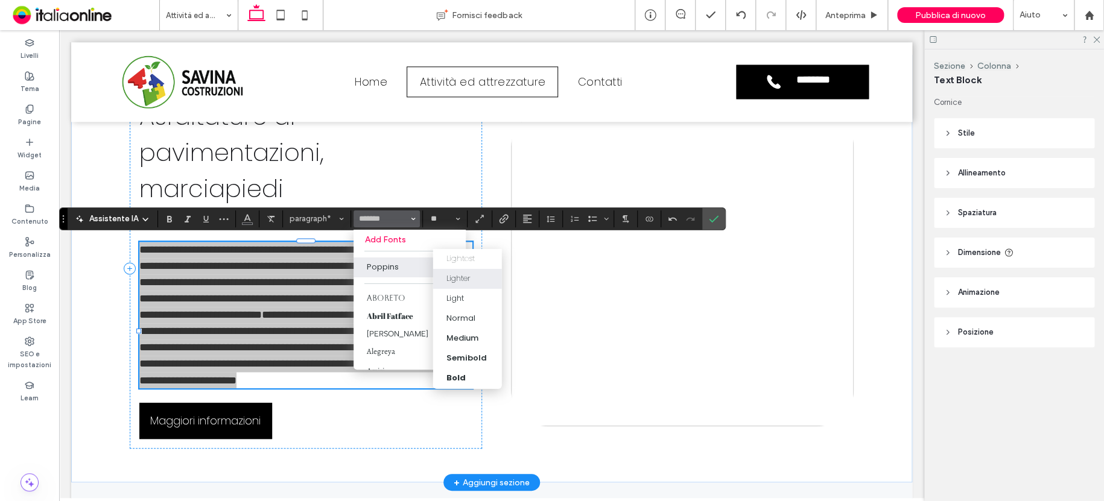
click at [460, 278] on div "Lighter" at bounding box center [458, 279] width 24 height 12
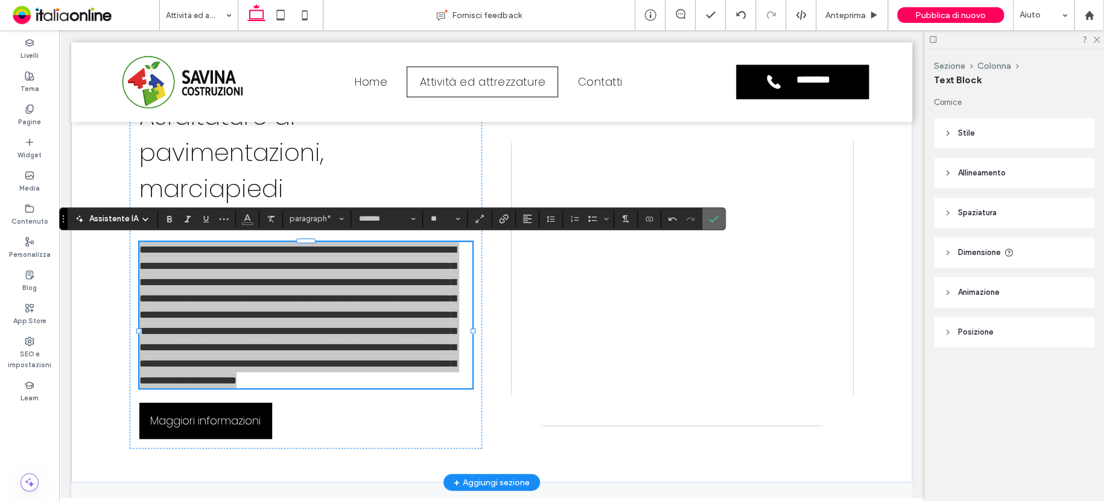
click at [712, 221] on icon "Conferma" at bounding box center [714, 219] width 10 height 10
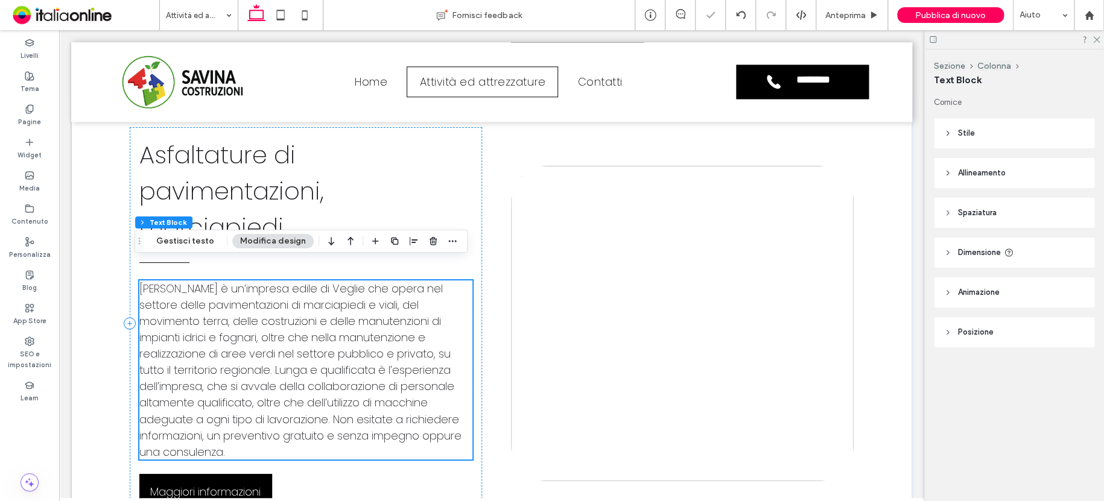
scroll to position [749, 0]
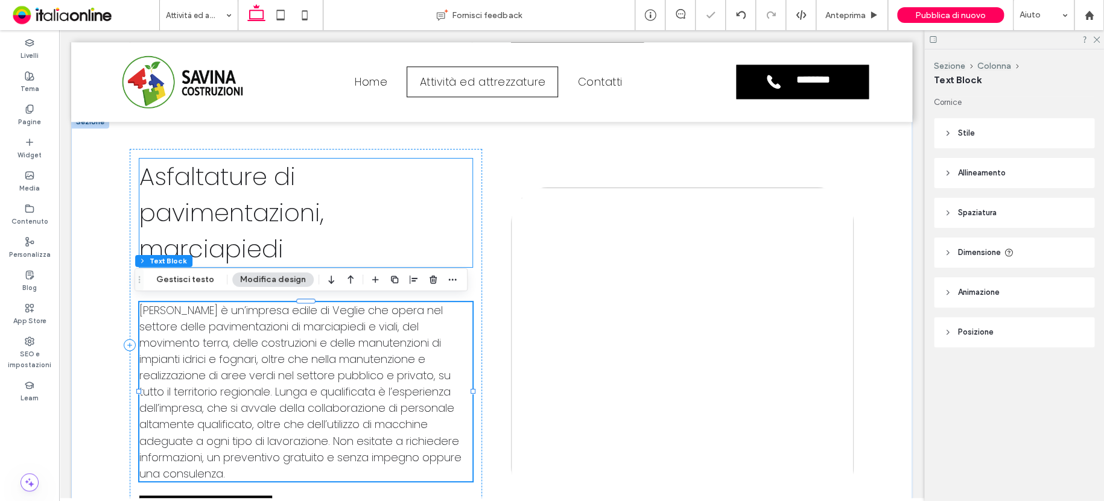
click at [287, 244] on h2 "Asfaltature di pavimentazioni, marciapiedi" at bounding box center [305, 213] width 333 height 109
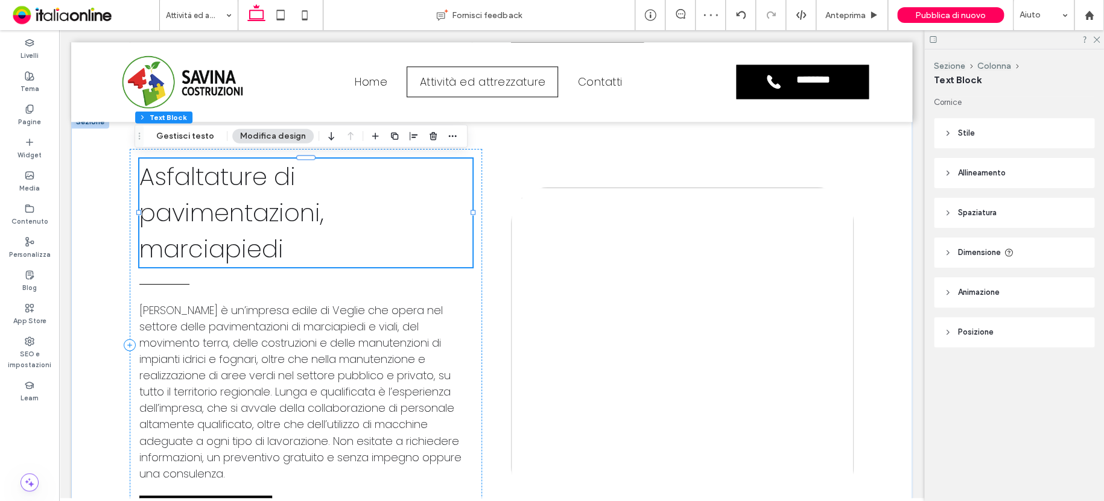
click at [311, 243] on h2 "Asfaltature di pavimentazioni, marciapiedi" at bounding box center [305, 213] width 333 height 109
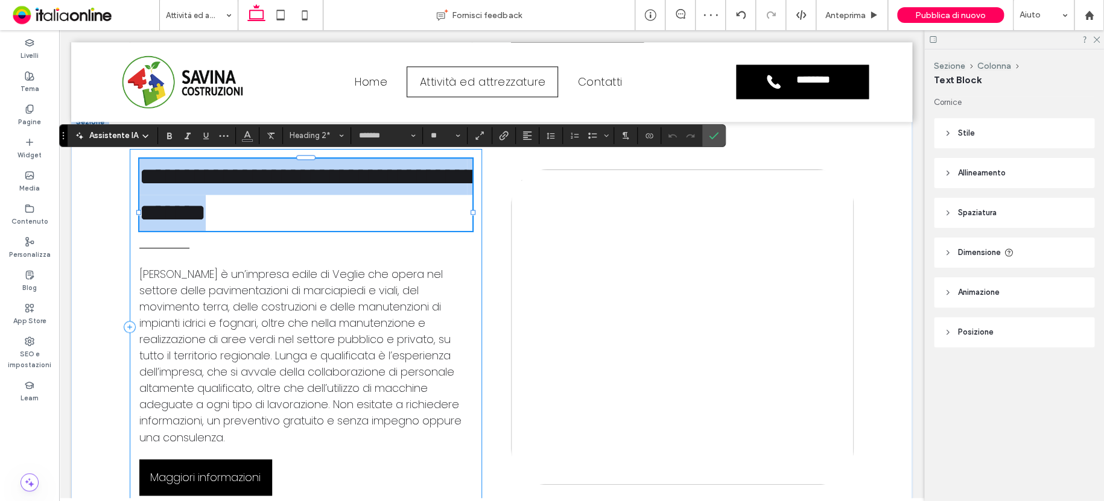
drag, startPoint x: 333, startPoint y: 243, endPoint x: 127, endPoint y: 154, distance: 224.1
click at [130, 155] on div "**********" at bounding box center [306, 327] width 352 height 357
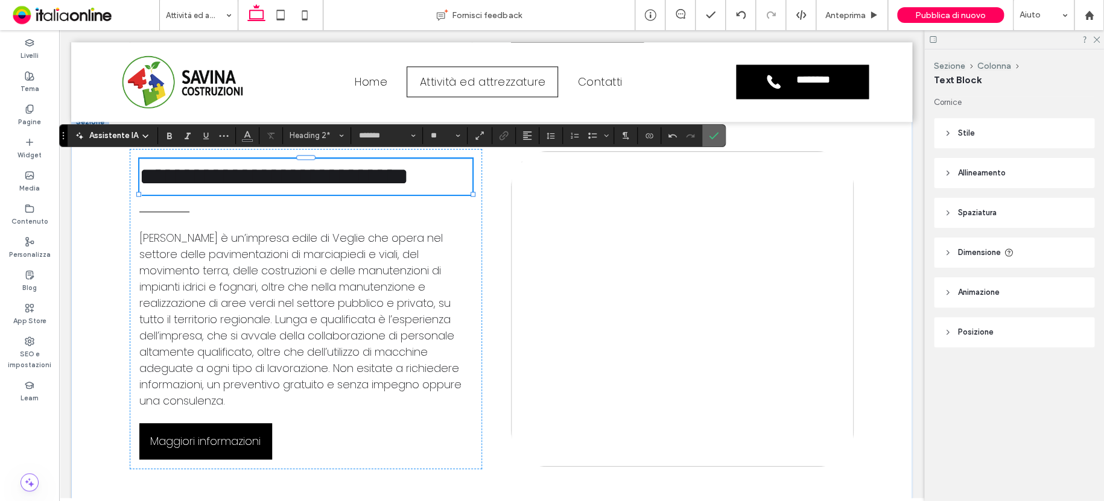
click at [712, 136] on use "Conferma" at bounding box center [715, 135] width 10 height 7
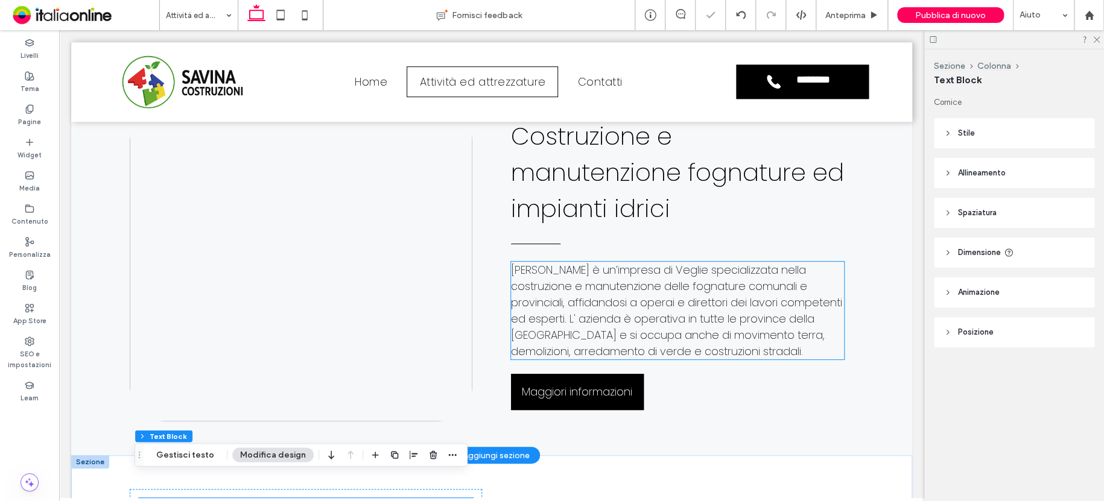
scroll to position [387, 0]
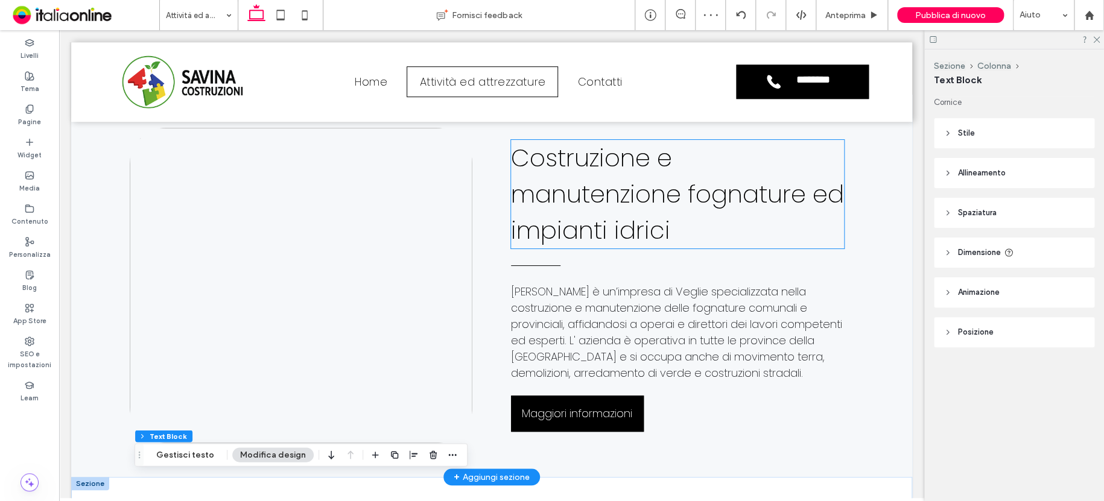
click at [626, 188] on span "Costruzione e manutenzione fognature ed impianti idrici" at bounding box center [677, 194] width 333 height 106
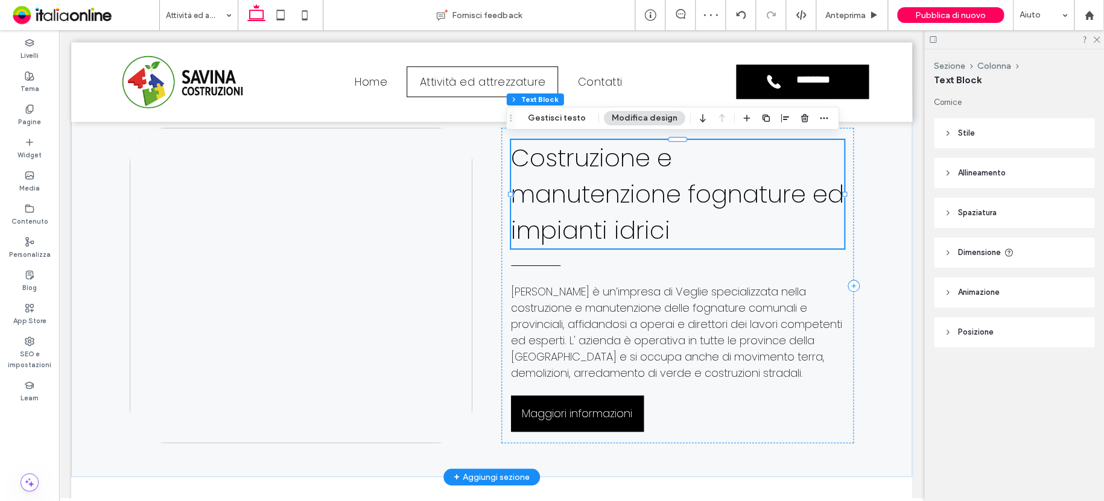
click at [692, 196] on span "Costruzione e manutenzione fognature ed impianti idrici" at bounding box center [677, 194] width 333 height 106
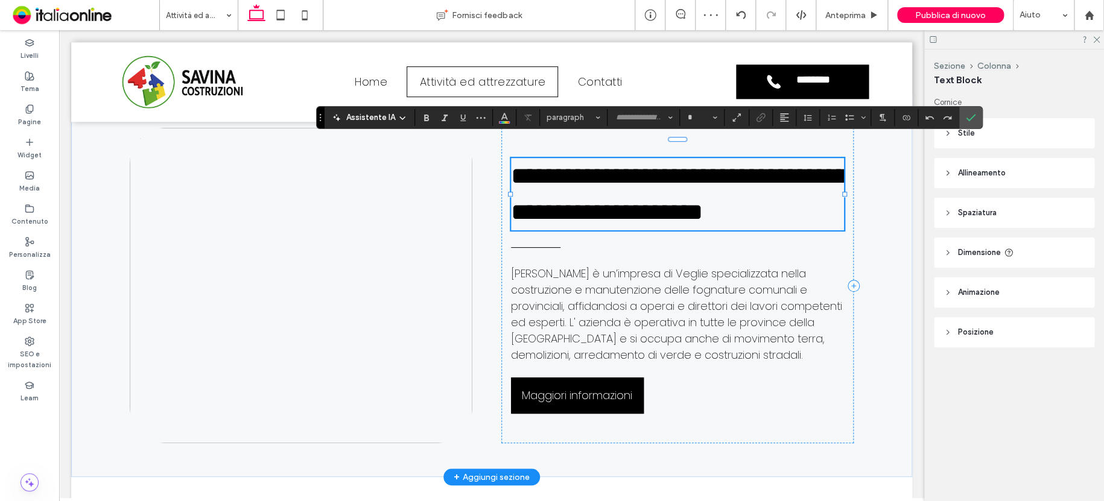
type input "*******"
type input "**"
click at [973, 120] on icon "Conferma" at bounding box center [971, 118] width 10 height 10
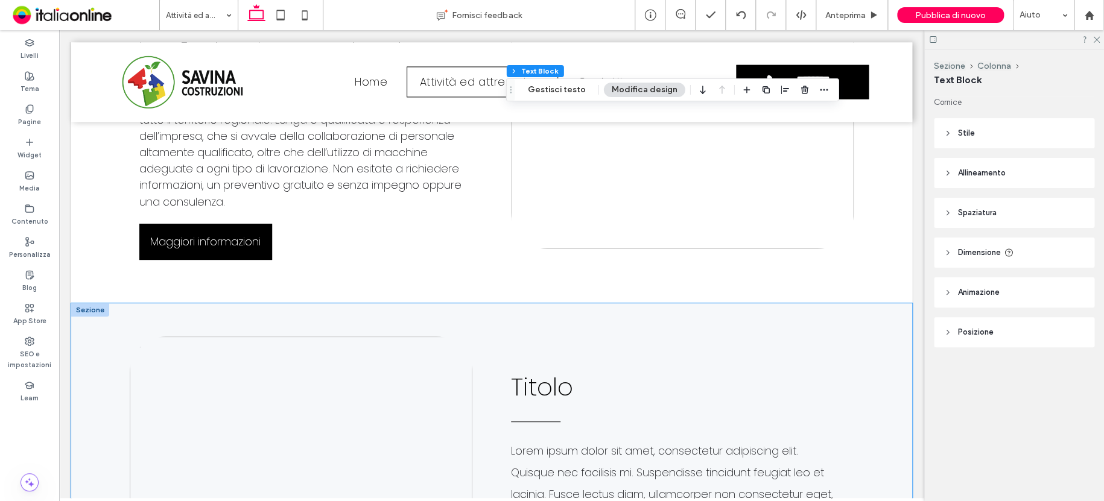
scroll to position [990, 0]
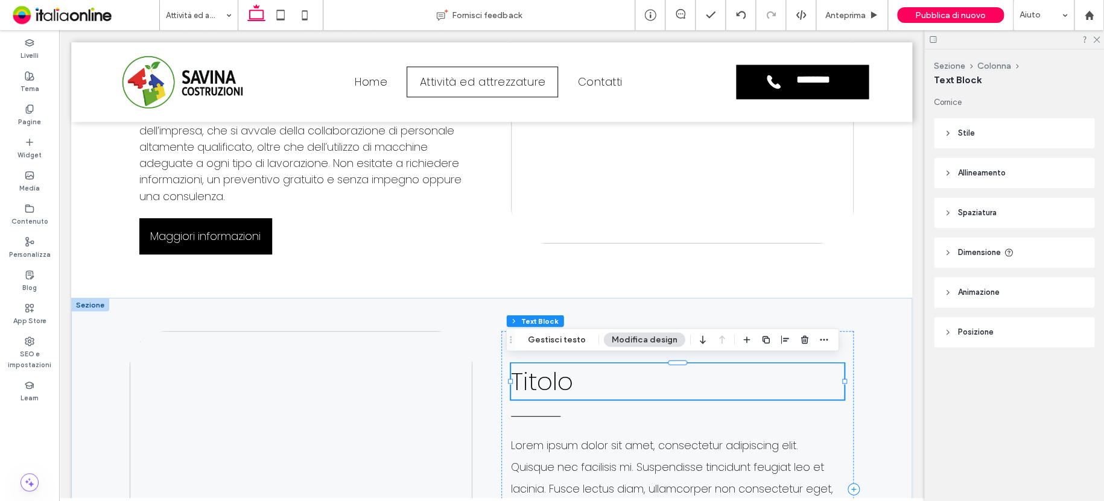
click at [587, 379] on h2 "Titolo" at bounding box center [677, 381] width 333 height 36
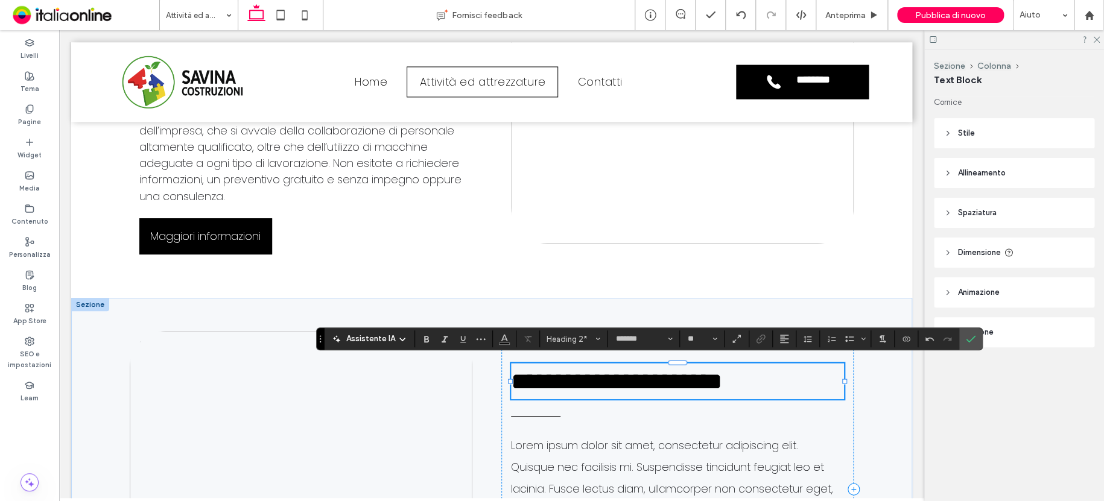
click at [973, 339] on label "Conferma" at bounding box center [971, 339] width 18 height 22
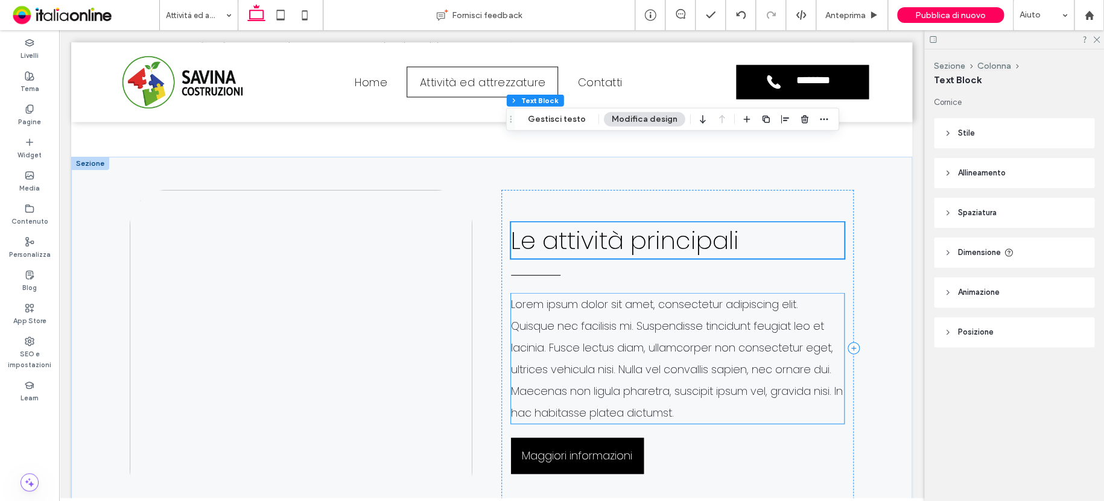
scroll to position [1292, 0]
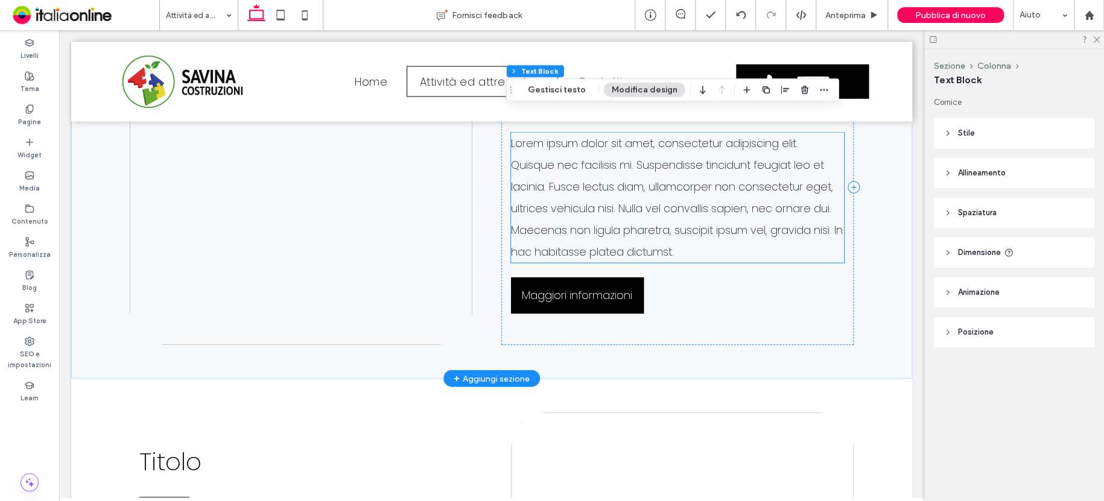
click at [567, 187] on span "Lorem ipsum dolor sit amet, consectetur adipiscing elit. Quisque nec facilisis …" at bounding box center [677, 198] width 332 height 124
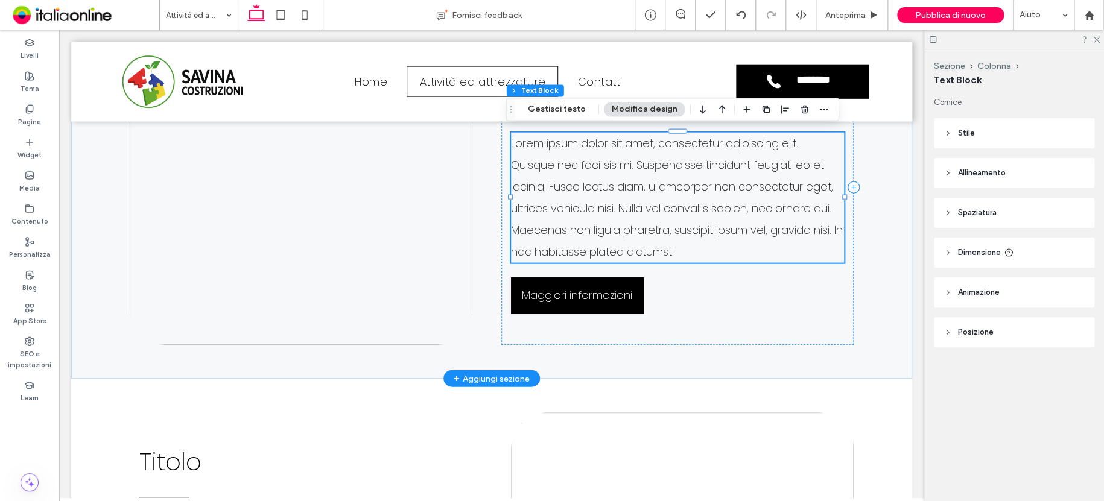
click at [567, 184] on span "Lorem ipsum dolor sit amet, consectetur adipiscing elit. Quisque nec facilisis …" at bounding box center [677, 198] width 332 height 124
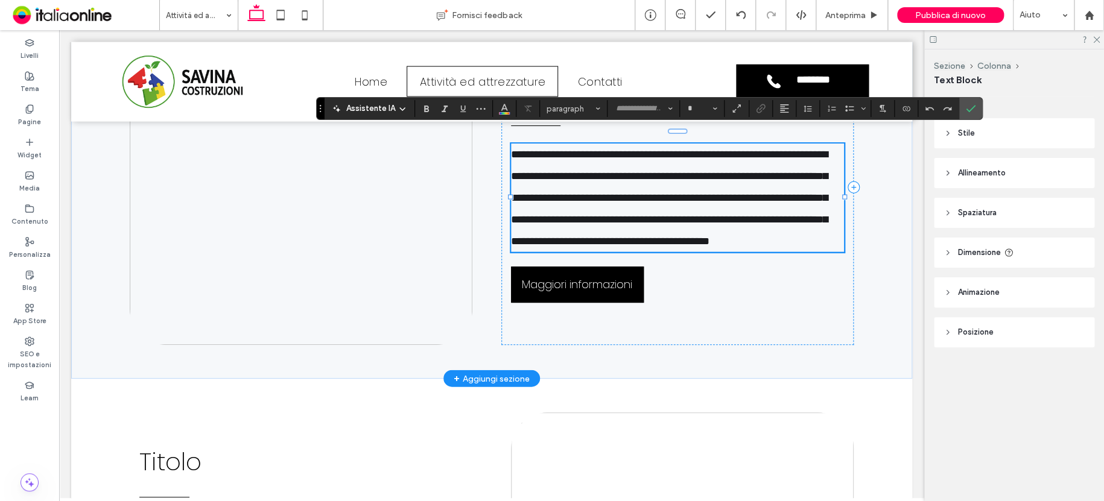
type input "*******"
type input "**"
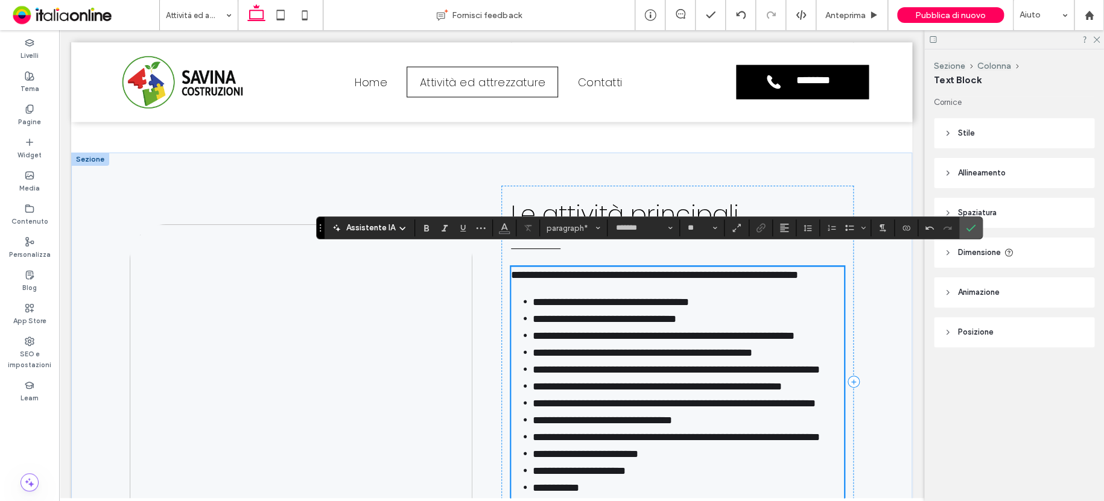
scroll to position [1111, 0]
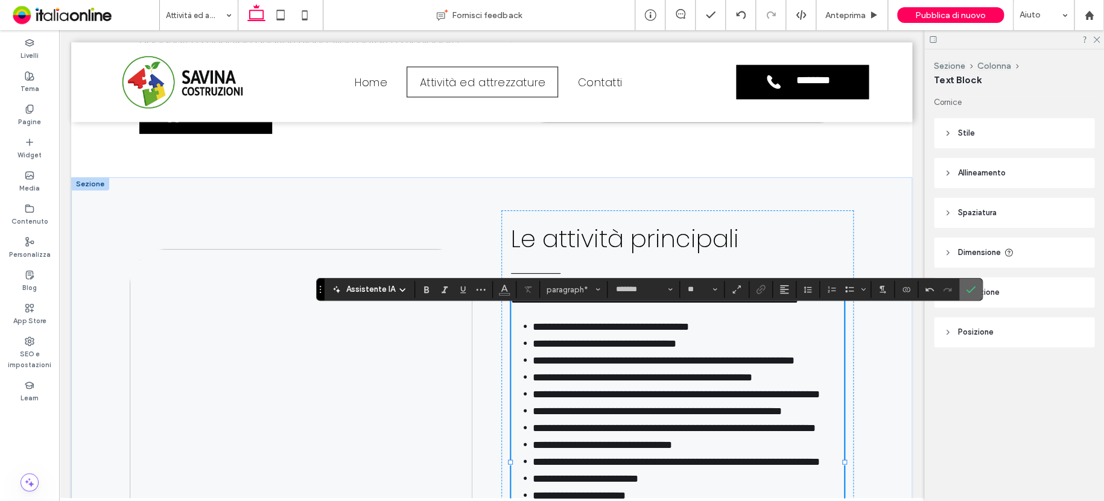
click at [966, 287] on icon "Conferma" at bounding box center [971, 290] width 10 height 10
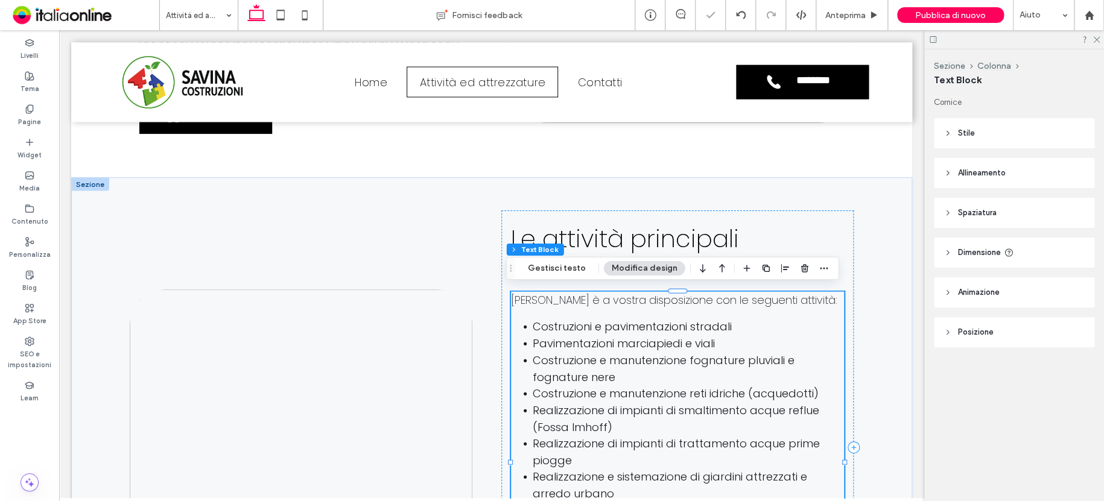
click at [518, 301] on span "Savina Costruzioni è a vostra disposizione con le seguenti attività:" at bounding box center [674, 299] width 326 height 15
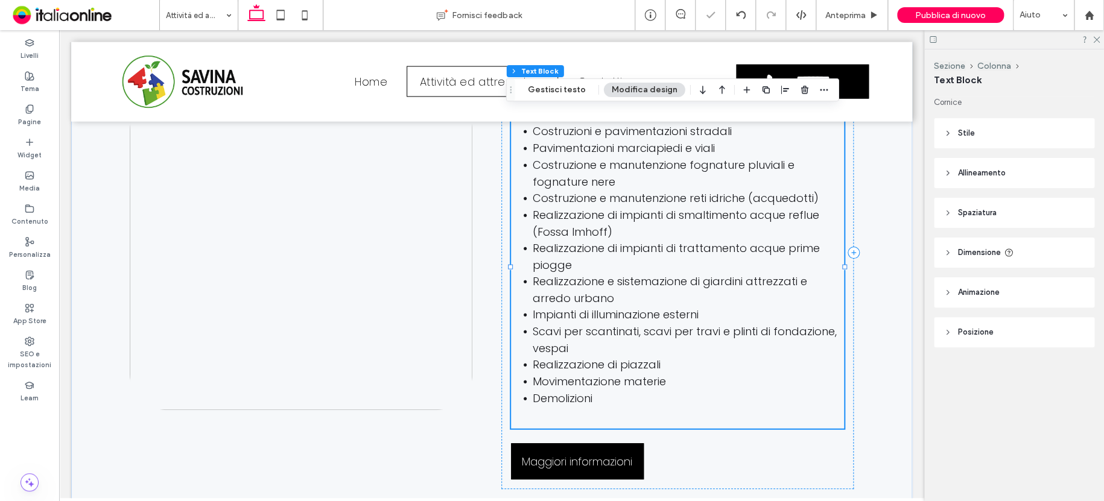
type input "*******"
type input "**"
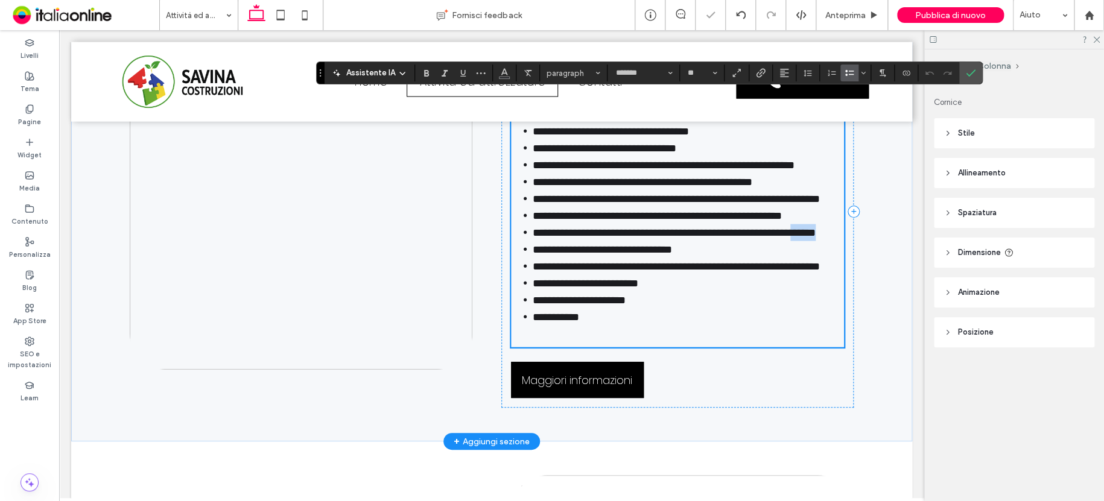
click at [518, 301] on ul "**********" at bounding box center [677, 224] width 333 height 203
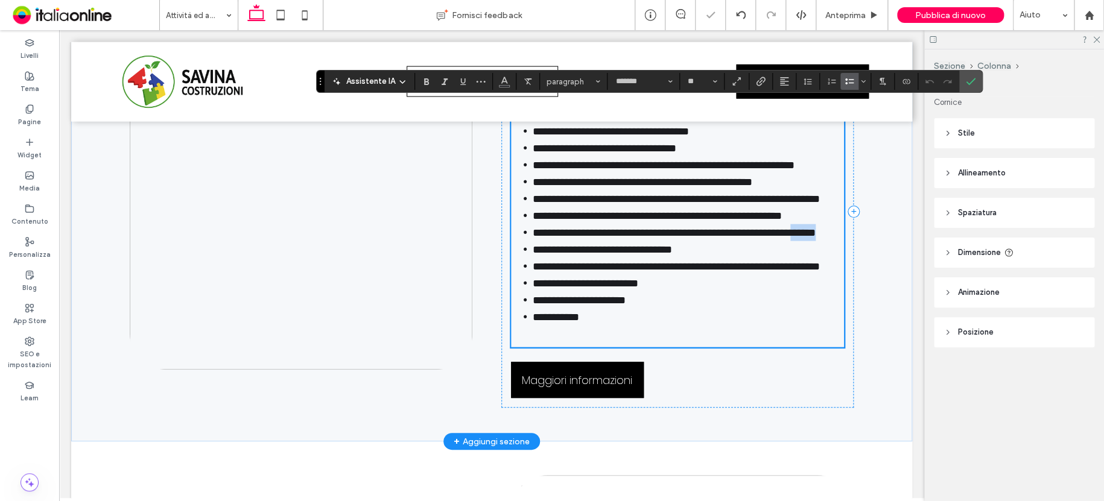
scroll to position [1185, 0]
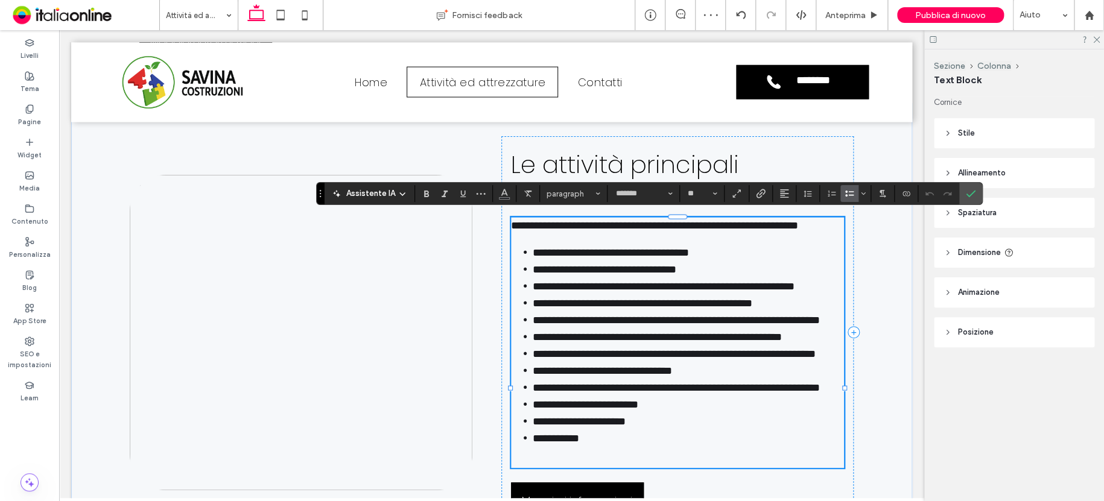
click at [533, 278] on li "**********" at bounding box center [688, 269] width 311 height 17
click at [511, 222] on span "**********" at bounding box center [654, 225] width 287 height 11
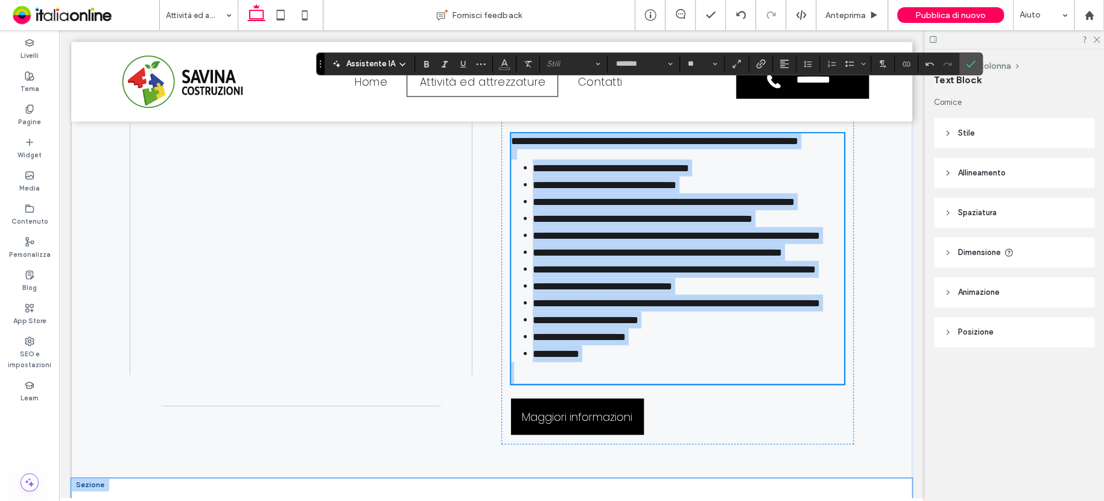
scroll to position [1403, 0]
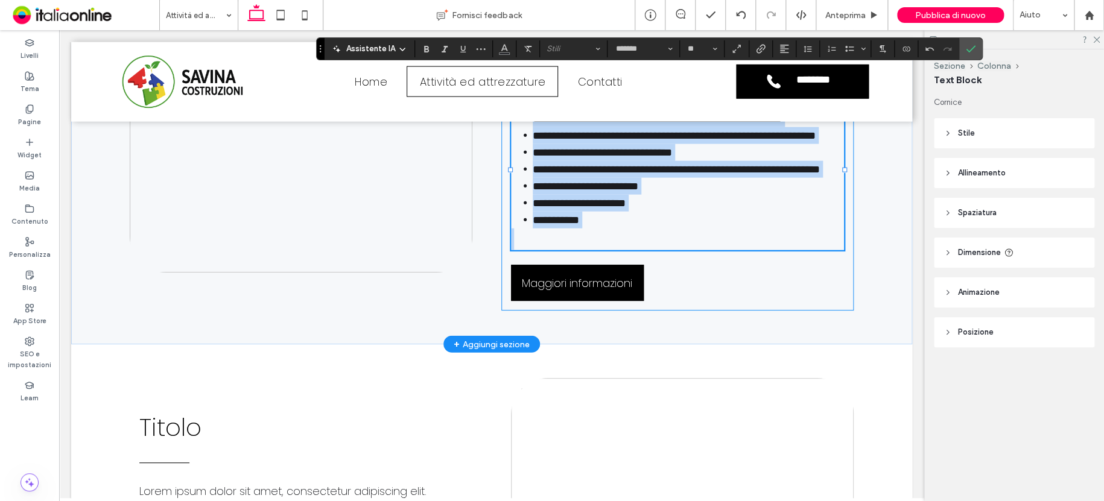
drag, startPoint x: 508, startPoint y: 223, endPoint x: 652, endPoint y: 373, distance: 208.3
click at [651, 311] on div "**********" at bounding box center [677, 115] width 352 height 392
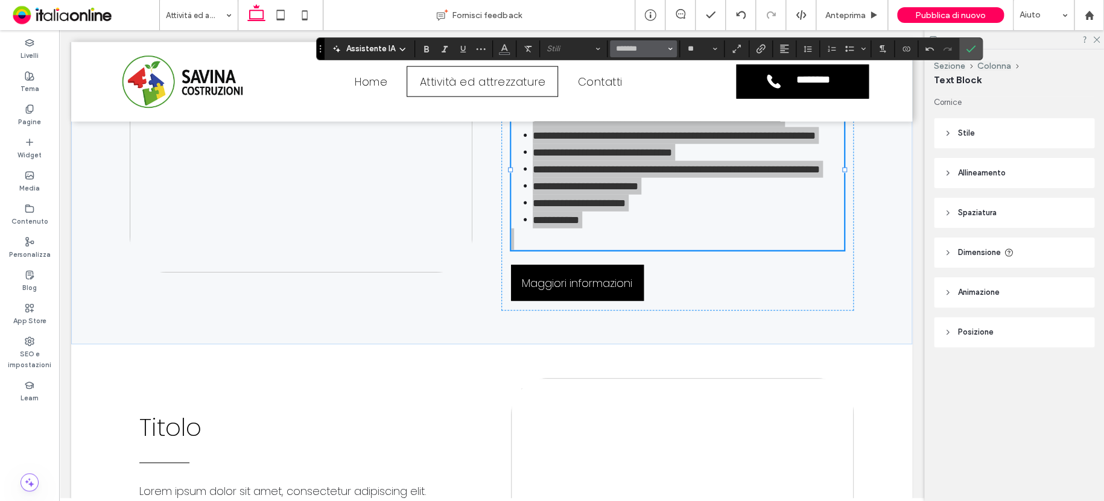
click at [669, 51] on span "Carattere e spessore del carattere" at bounding box center [670, 49] width 5 height 16
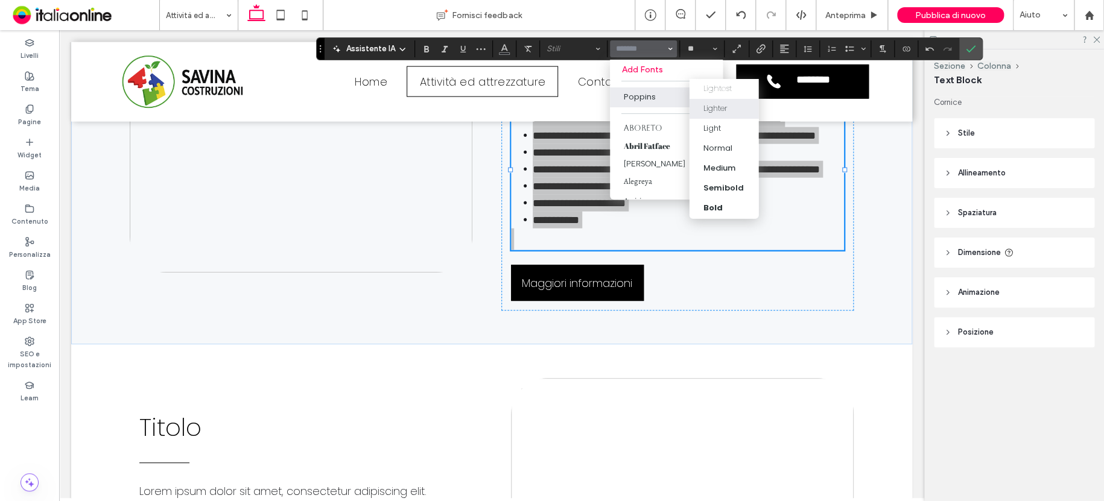
drag, startPoint x: 711, startPoint y: 103, endPoint x: 650, endPoint y: 146, distance: 74.9
click at [711, 103] on div "Lighter" at bounding box center [715, 109] width 24 height 12
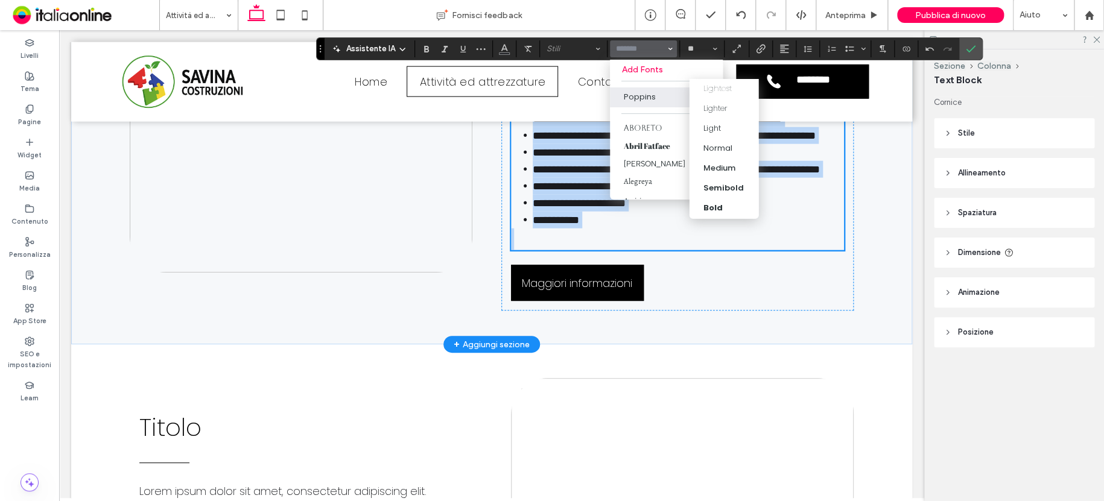
type input "*******"
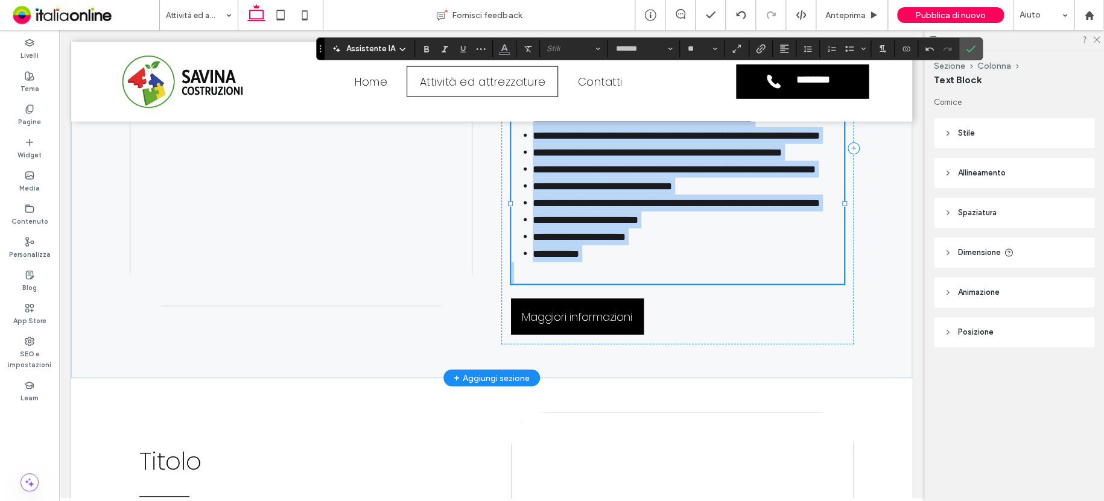
click at [624, 209] on span "**********" at bounding box center [676, 203] width 287 height 11
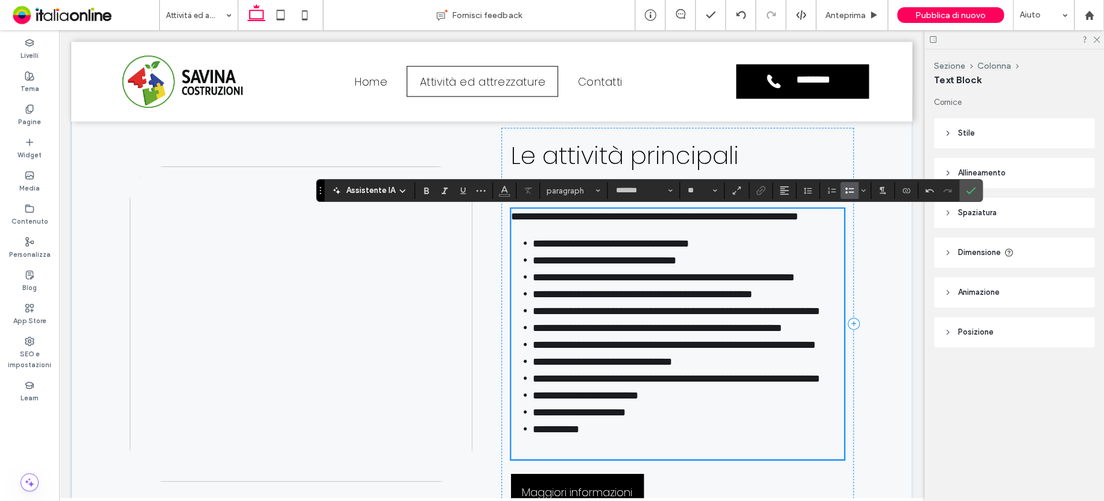
scroll to position [1188, 0]
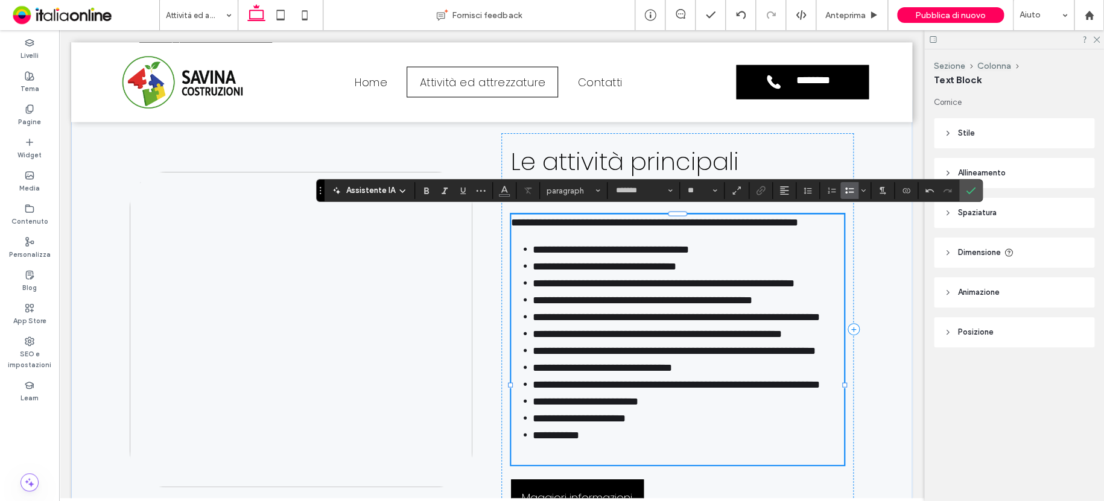
click at [535, 272] on span "**********" at bounding box center [605, 266] width 144 height 11
click at [534, 255] on span "**********" at bounding box center [611, 249] width 156 height 11
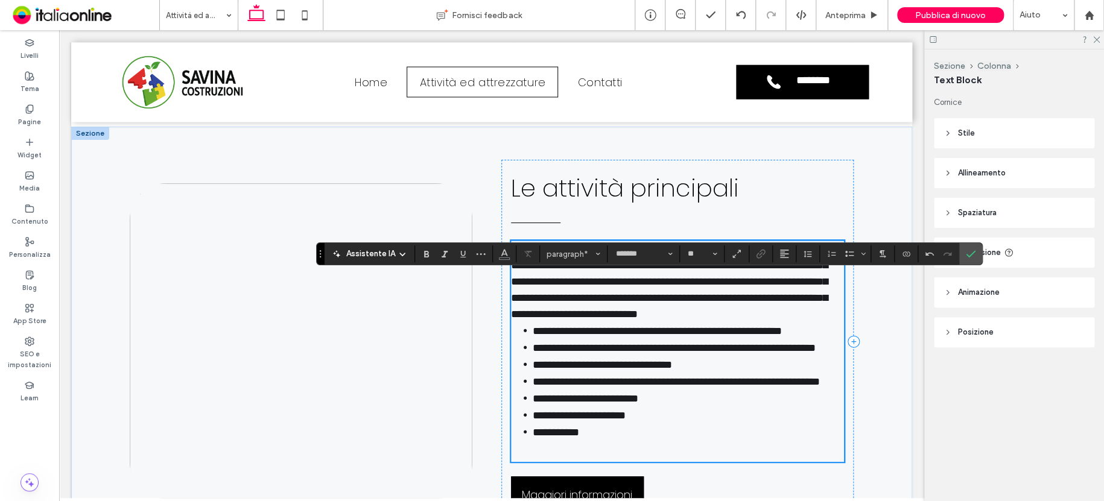
scroll to position [1163, 0]
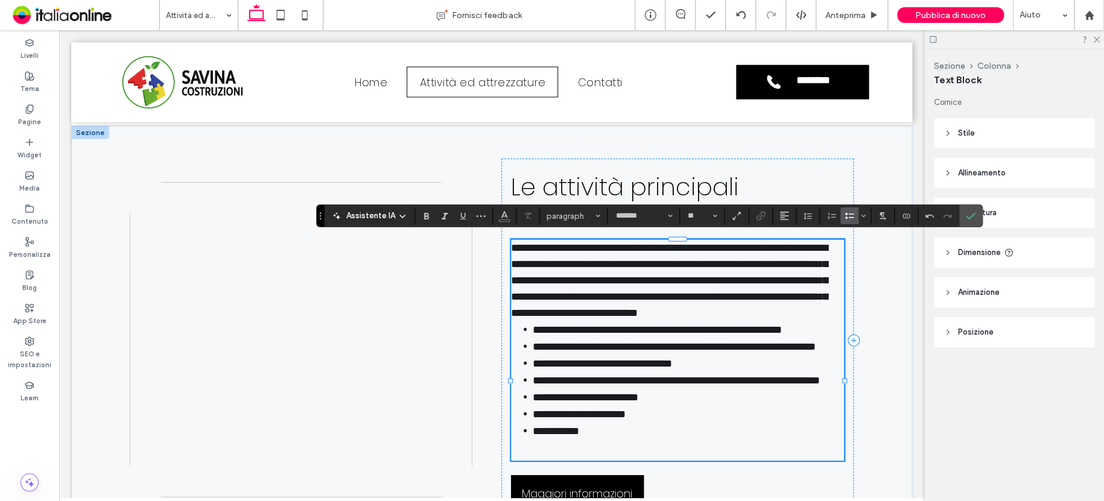
click at [533, 335] on span "**********" at bounding box center [657, 329] width 249 height 11
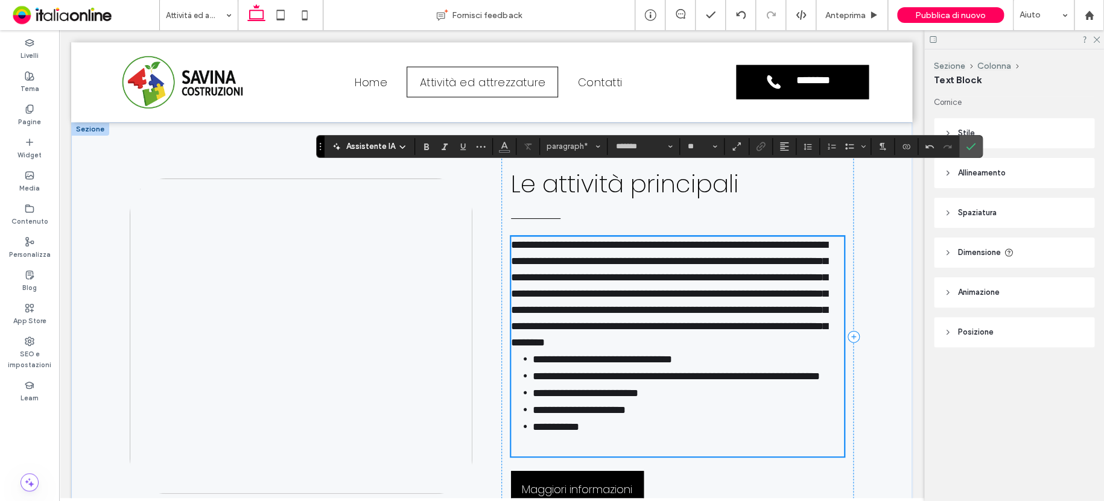
scroll to position [1253, 0]
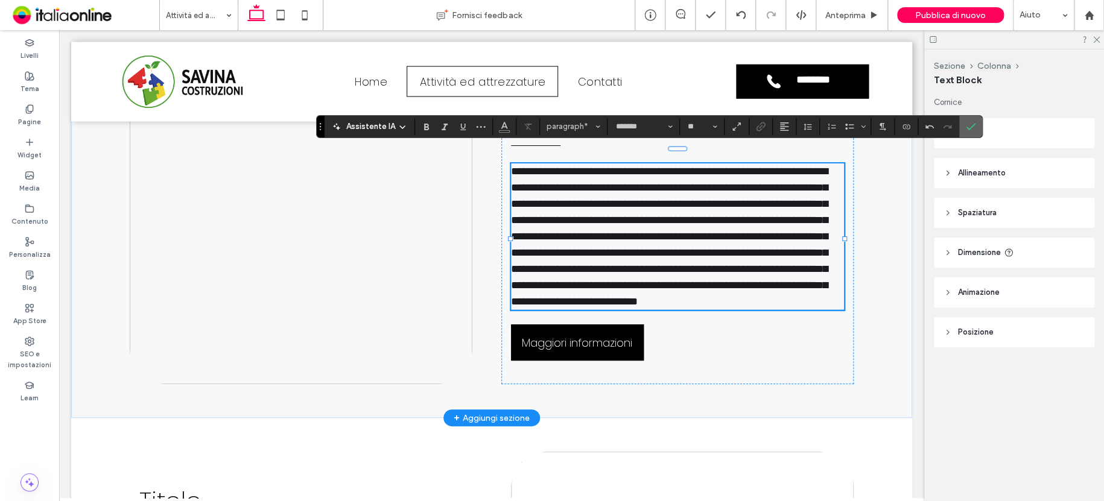
click at [973, 122] on icon "Conferma" at bounding box center [971, 127] width 10 height 10
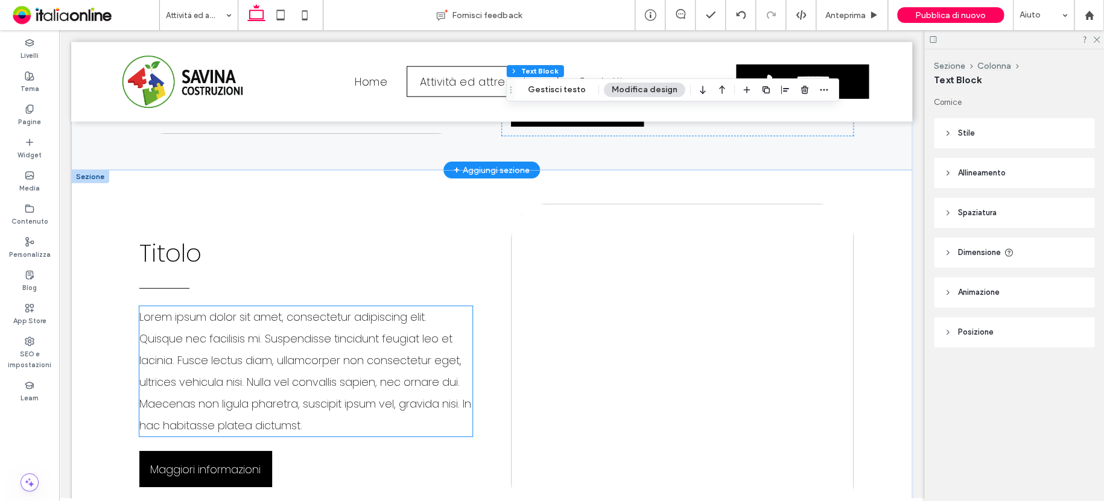
scroll to position [1555, 0]
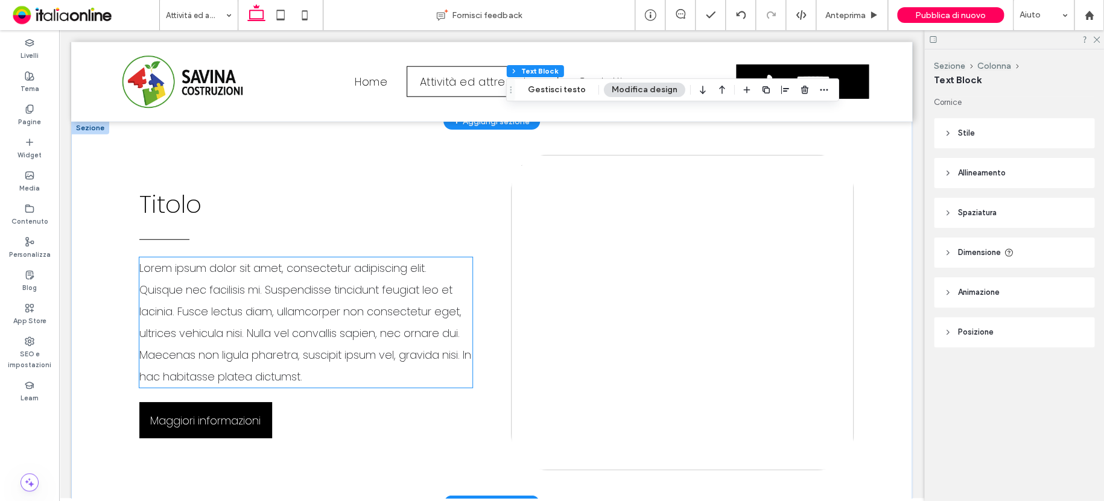
click at [290, 286] on span "Lorem ipsum dolor sit amet, consectetur adipiscing elit. Quisque nec facilisis …" at bounding box center [305, 323] width 332 height 124
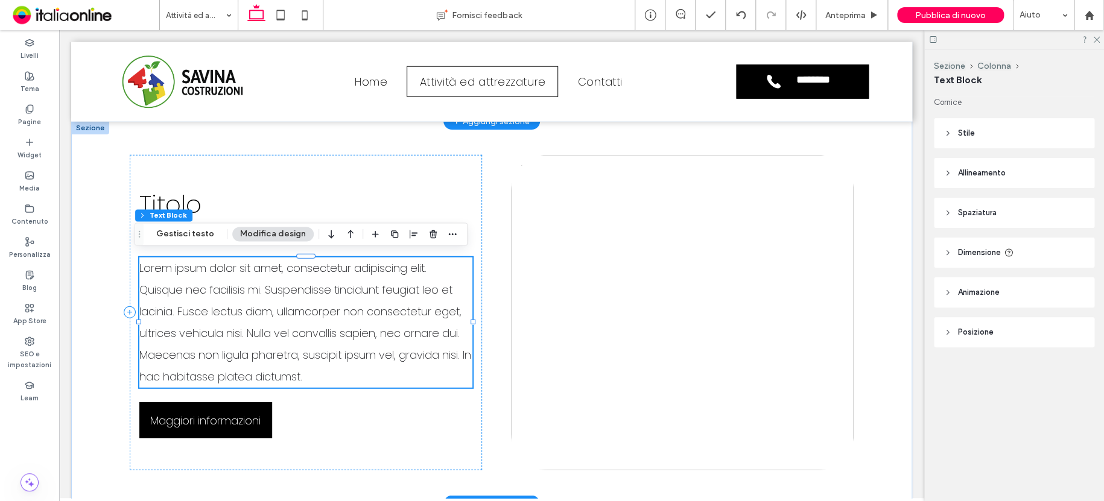
click at [266, 291] on span "Lorem ipsum dolor sit amet, consectetur adipiscing elit. Quisque nec facilisis …" at bounding box center [305, 323] width 332 height 124
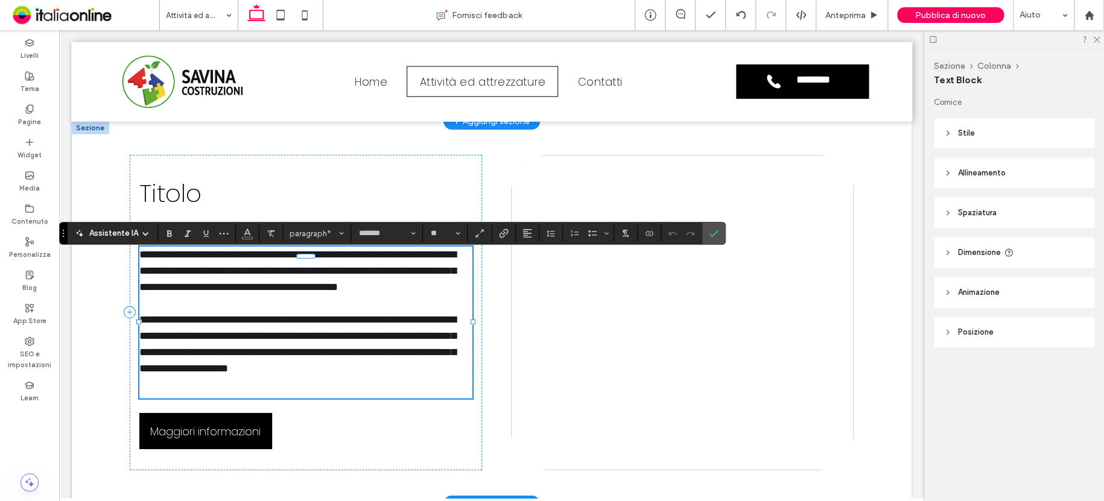
scroll to position [0, 0]
click at [721, 236] on label "Conferma" at bounding box center [714, 234] width 18 height 22
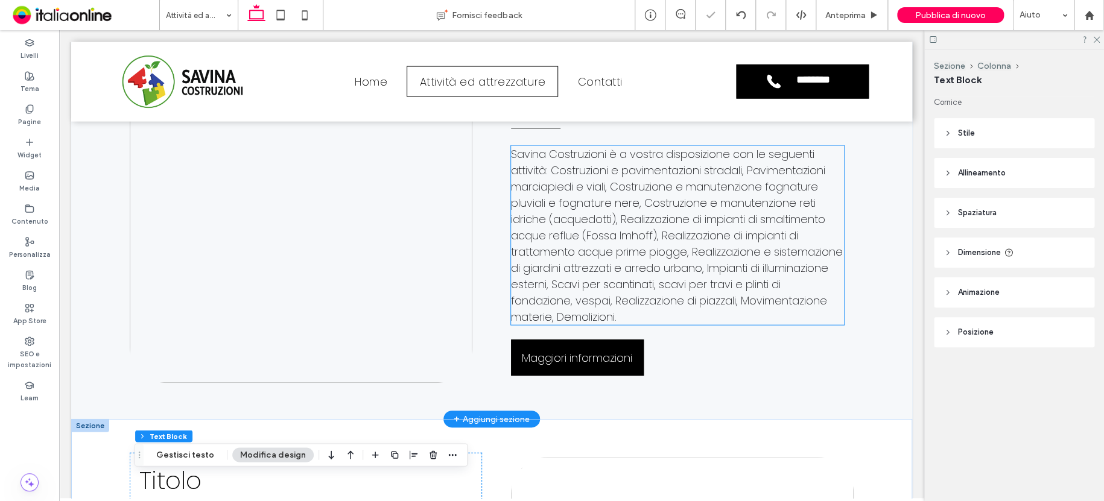
scroll to position [1253, 0]
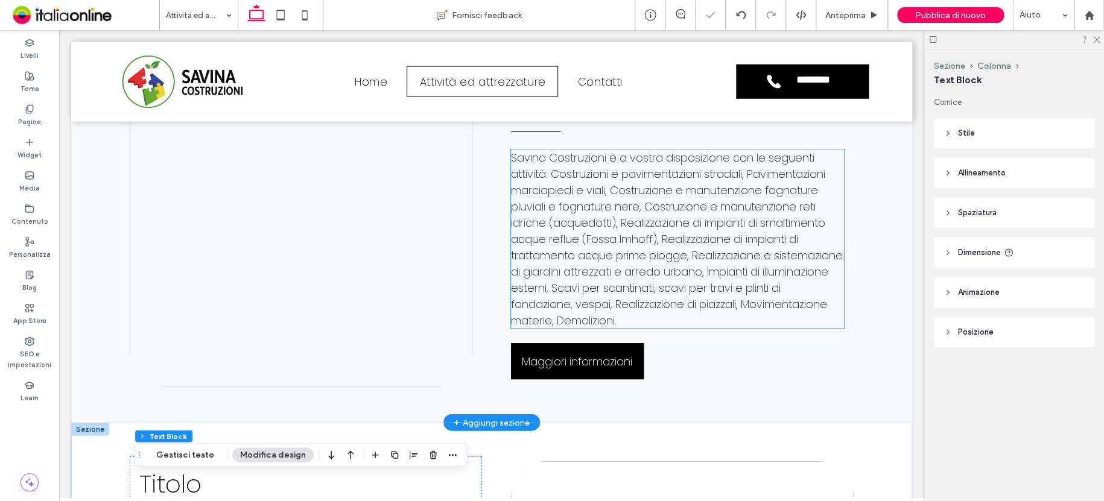
click at [644, 276] on span "Savina Costruzioni è a vostra disposizione con le seguenti attività: Costruzion…" at bounding box center [677, 239] width 332 height 178
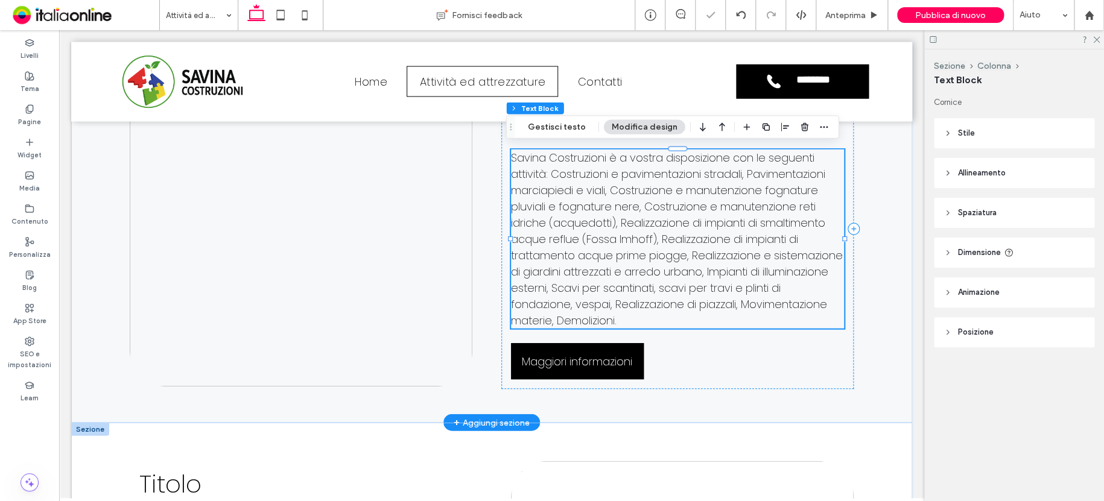
click at [640, 276] on span "Savina Costruzioni è a vostra disposizione con le seguenti attività: Costruzion…" at bounding box center [677, 239] width 332 height 178
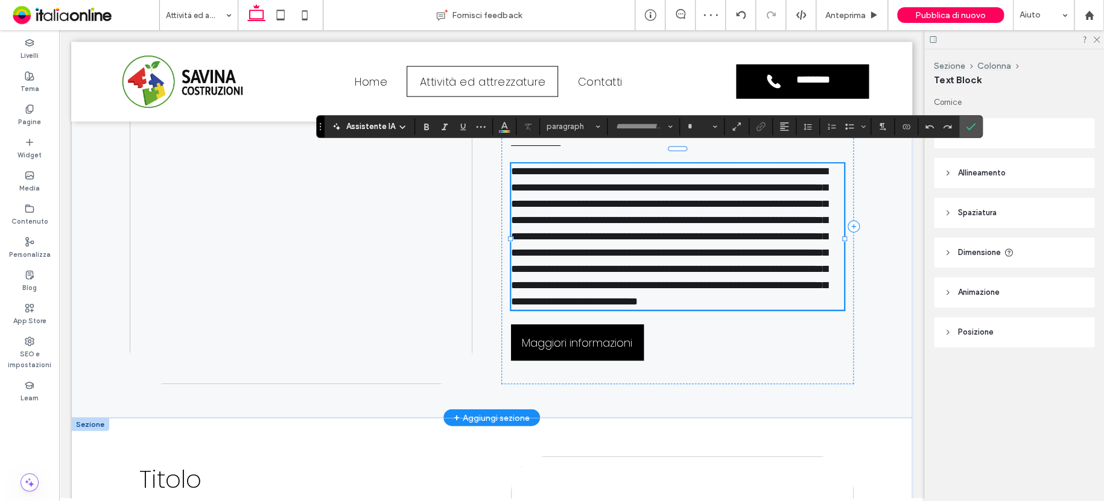
type input "*******"
type input "**"
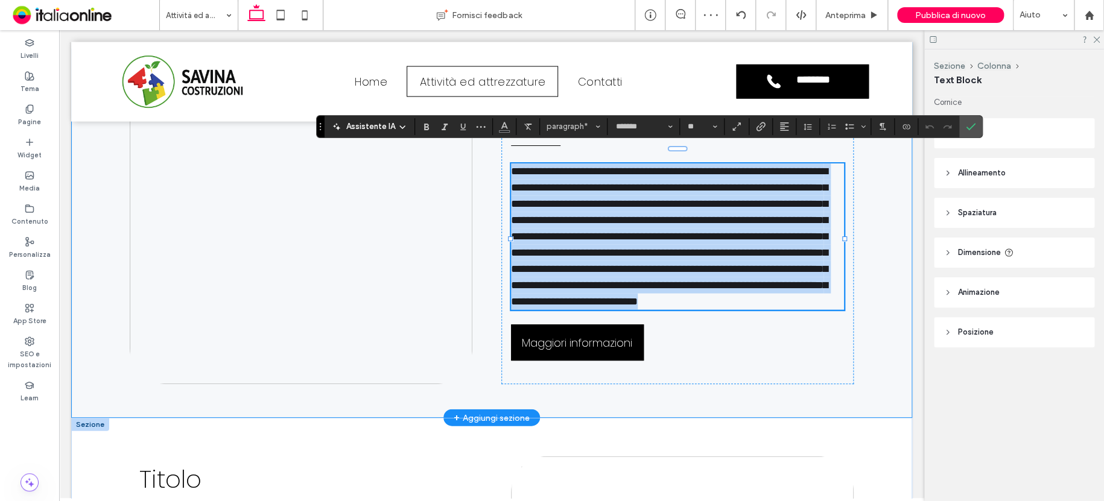
drag, startPoint x: 632, startPoint y: 317, endPoint x: 540, endPoint y: 153, distance: 188.6
click at [494, 145] on div "**********" at bounding box center [492, 227] width 724 height 383
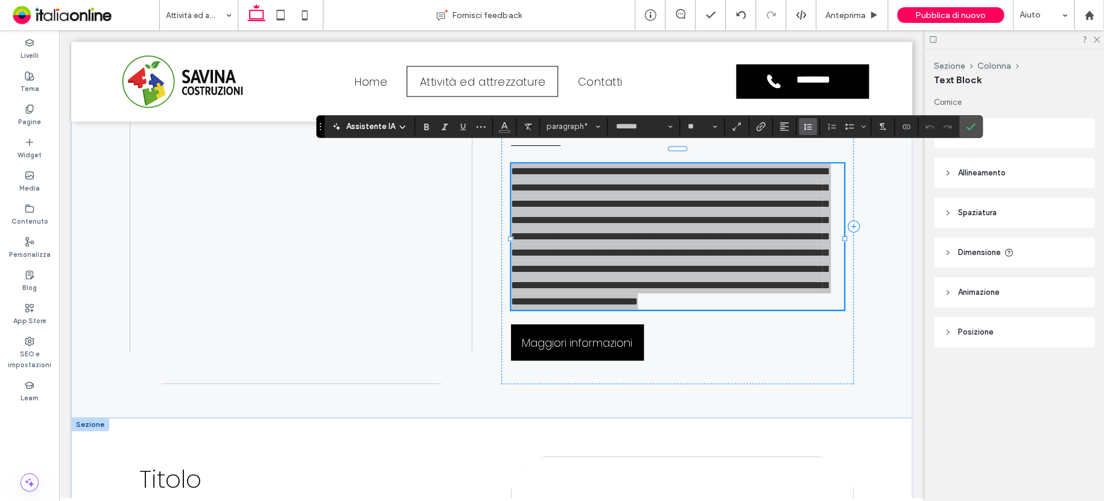
click at [803, 127] on icon "Altezza riga" at bounding box center [808, 127] width 10 height 10
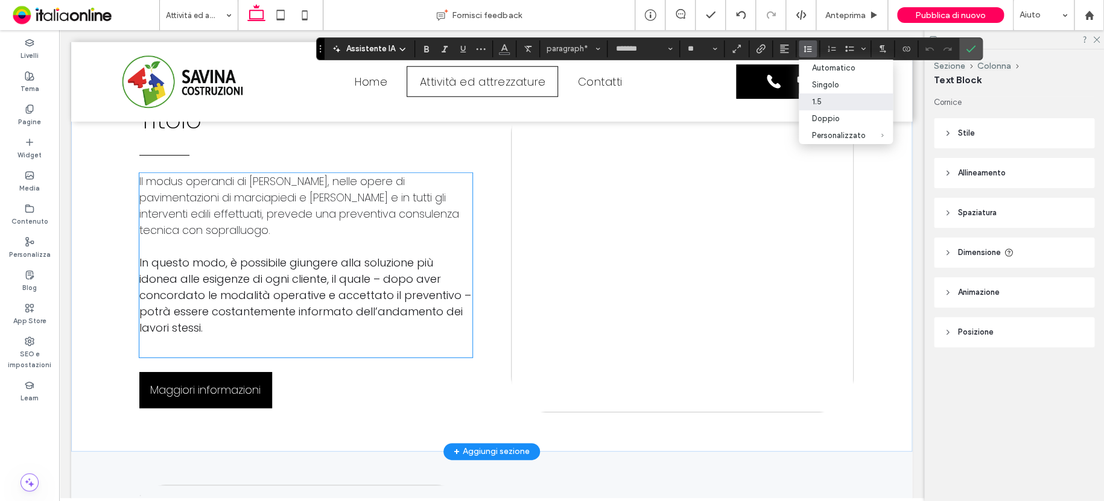
scroll to position [1615, 0]
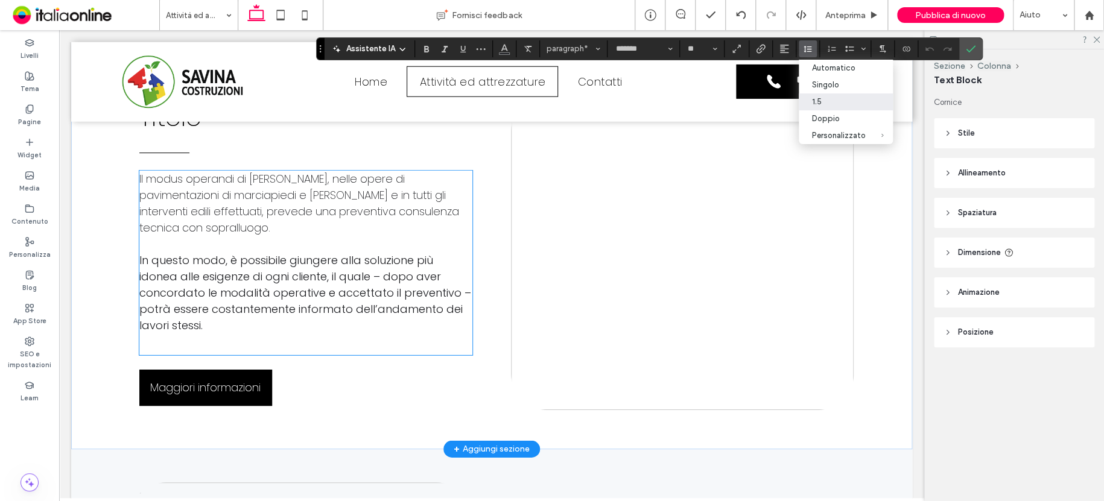
drag, startPoint x: 174, startPoint y: 257, endPoint x: 161, endPoint y: 229, distance: 30.8
click at [174, 257] on span "In questo modo, è possibile giungere alla soluzione più idonea alle esigenze di…" at bounding box center [305, 293] width 332 height 80
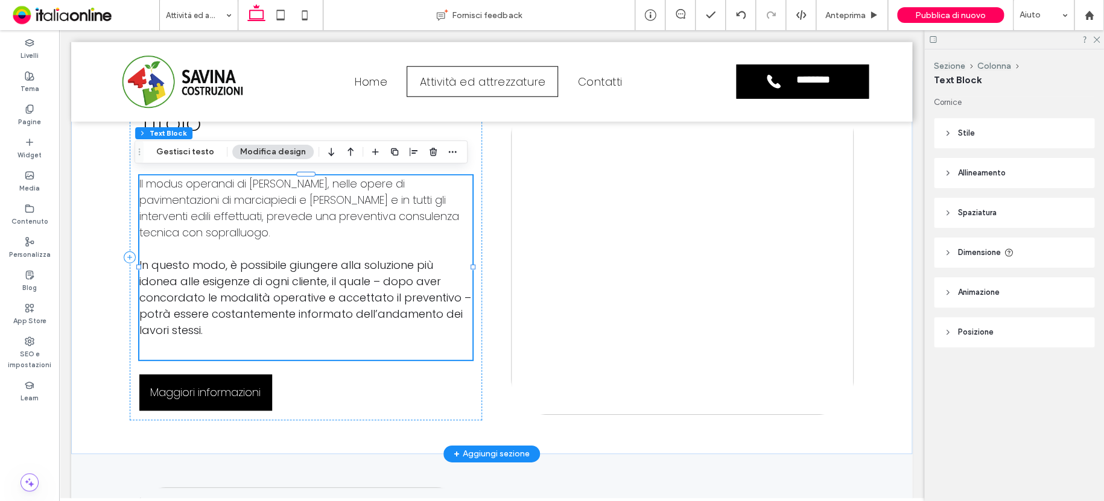
click at [152, 186] on span "Il modus operandi di Savina Costruzioni, nelle opere di pavimentazioni di marci…" at bounding box center [299, 208] width 320 height 64
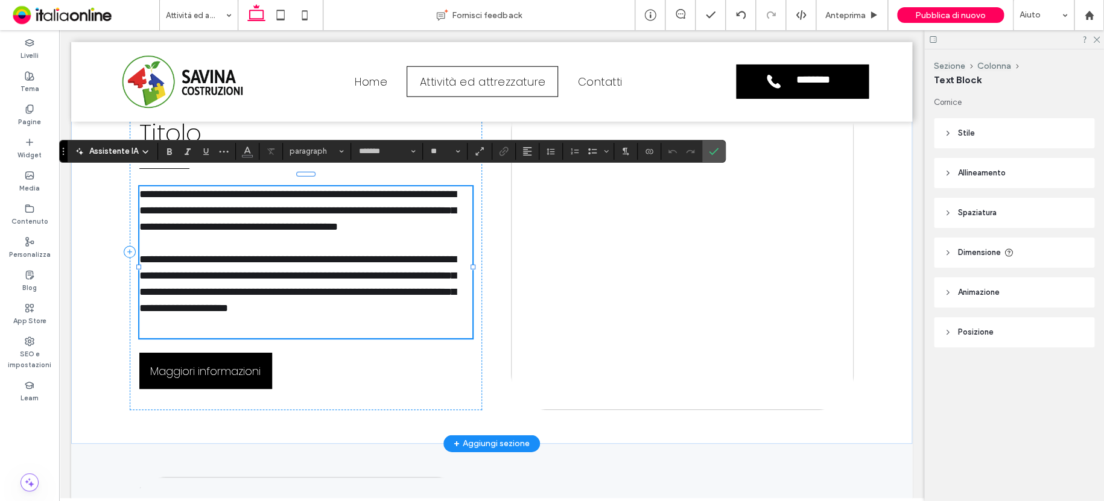
click at [139, 179] on div at bounding box center [139, 267] width 1 height 185
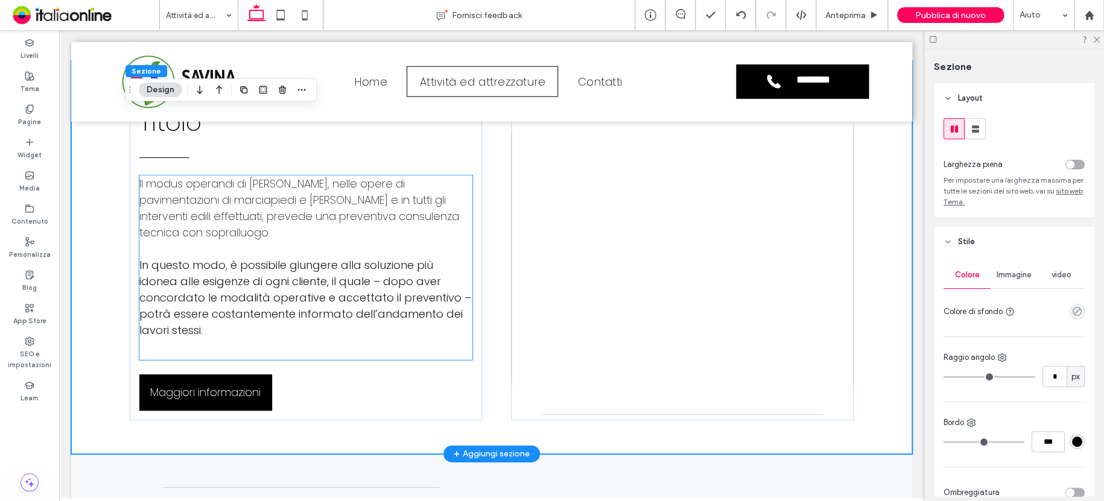
click at [139, 179] on span "Il modus operandi di Savina Costruzioni, nelle opere di pavimentazioni di marci…" at bounding box center [299, 208] width 320 height 64
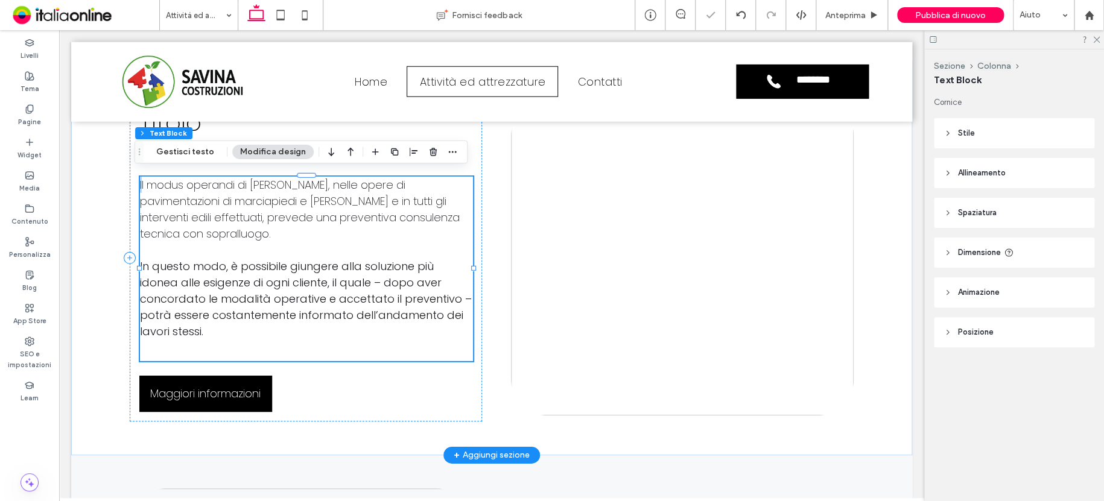
click at [182, 348] on p at bounding box center [306, 351] width 333 height 22
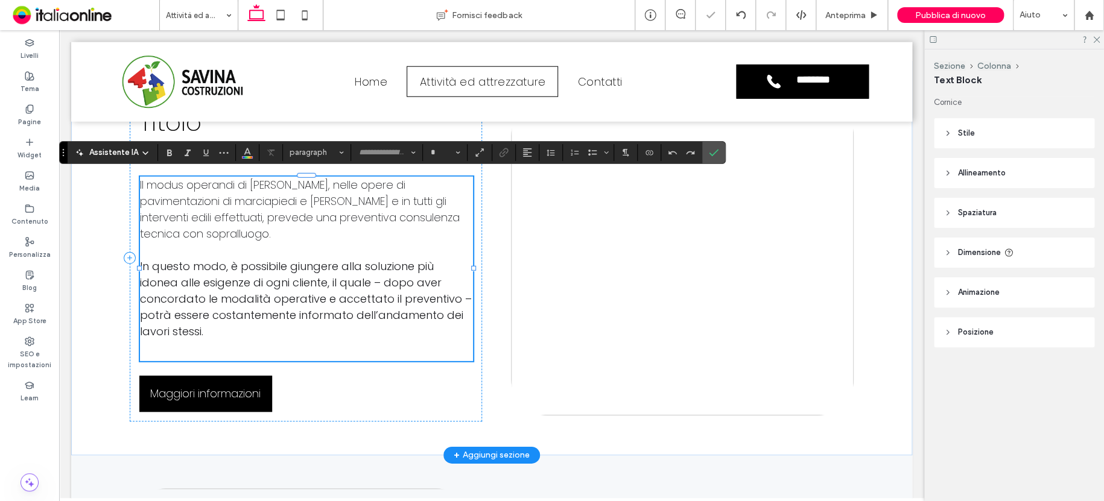
type input "*******"
type input "**"
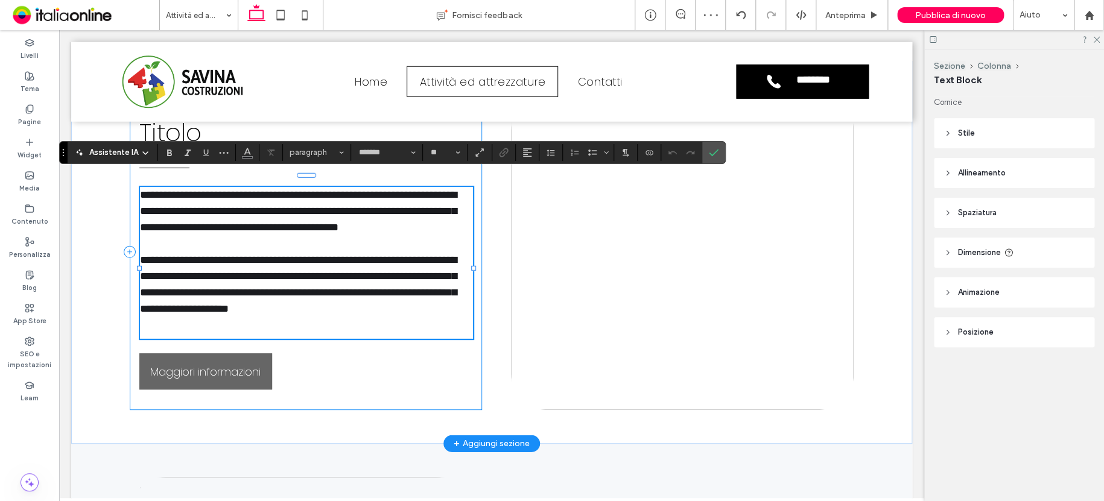
scroll to position [1620, 0]
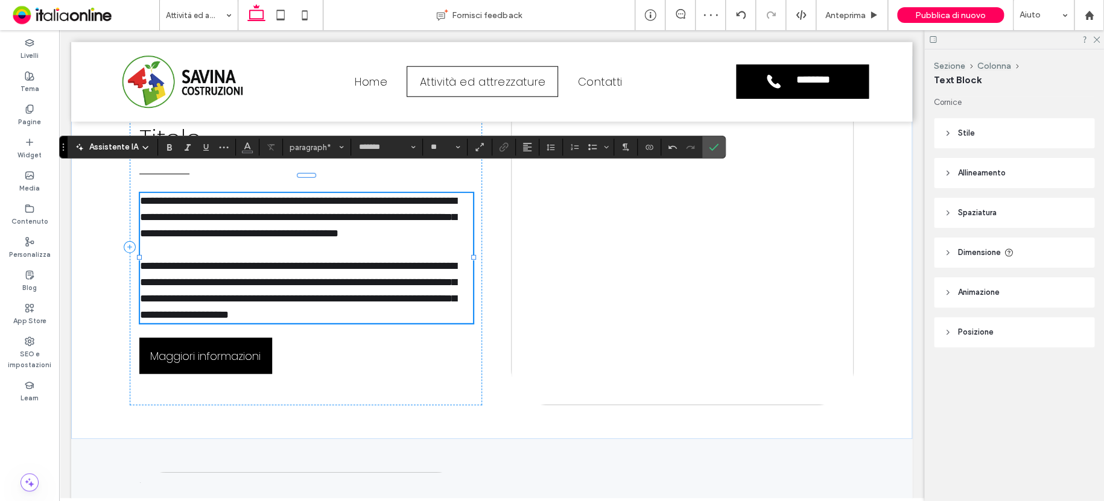
click at [150, 261] on span "**********" at bounding box center [298, 291] width 317 height 60
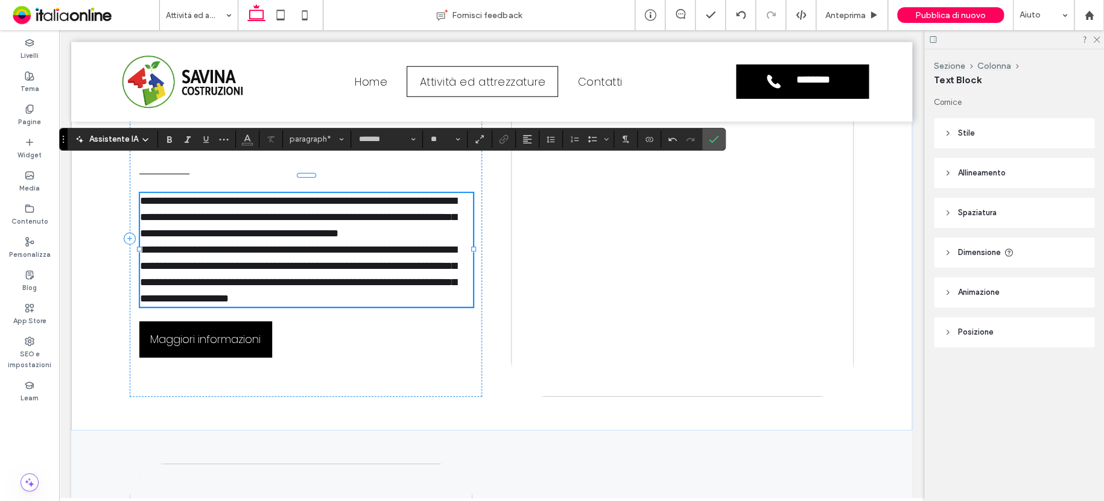
scroll to position [1636, 0]
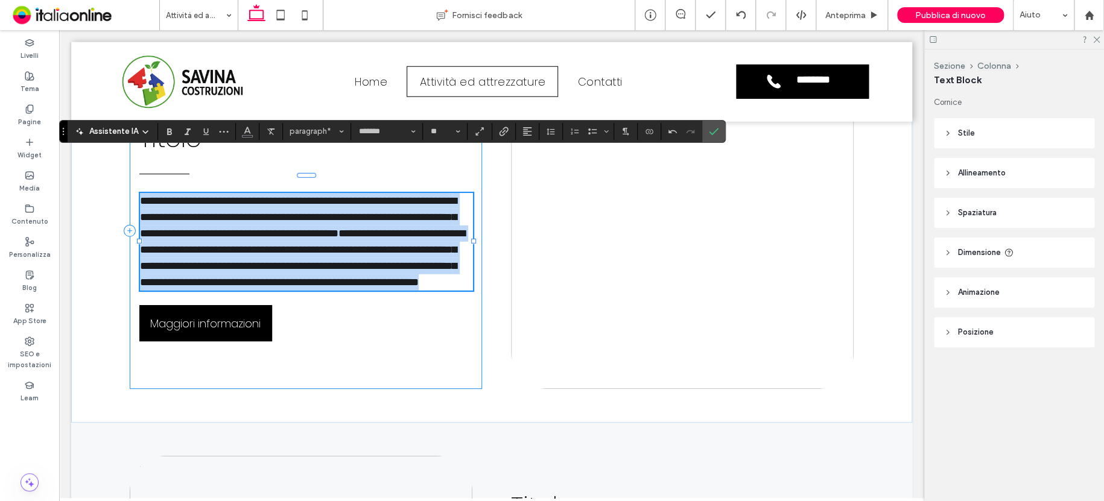
drag, startPoint x: 321, startPoint y: 298, endPoint x: 133, endPoint y: 182, distance: 220.9
click at [133, 183] on div "**********" at bounding box center [306, 232] width 352 height 316
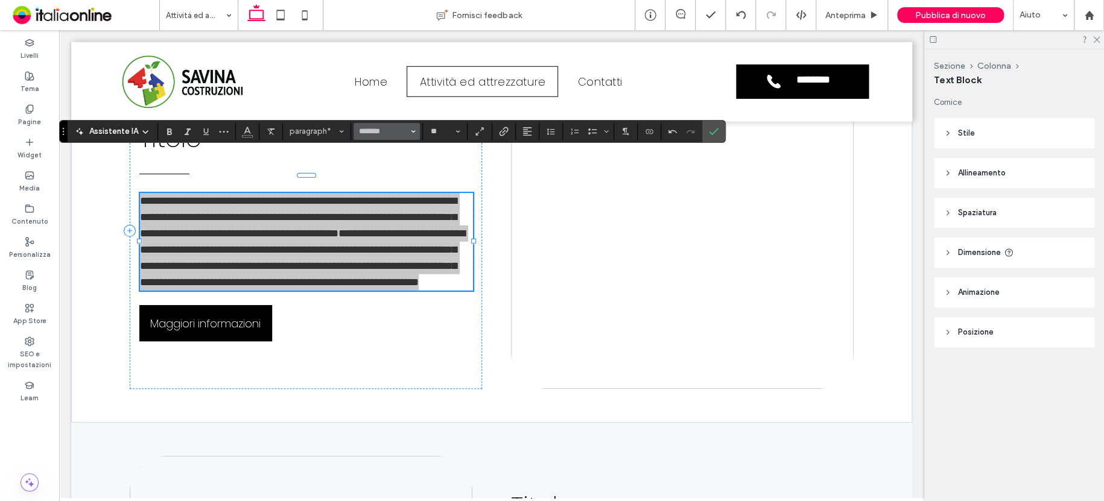
click at [411, 128] on span "Carattere e spessore del carattere" at bounding box center [413, 132] width 5 height 16
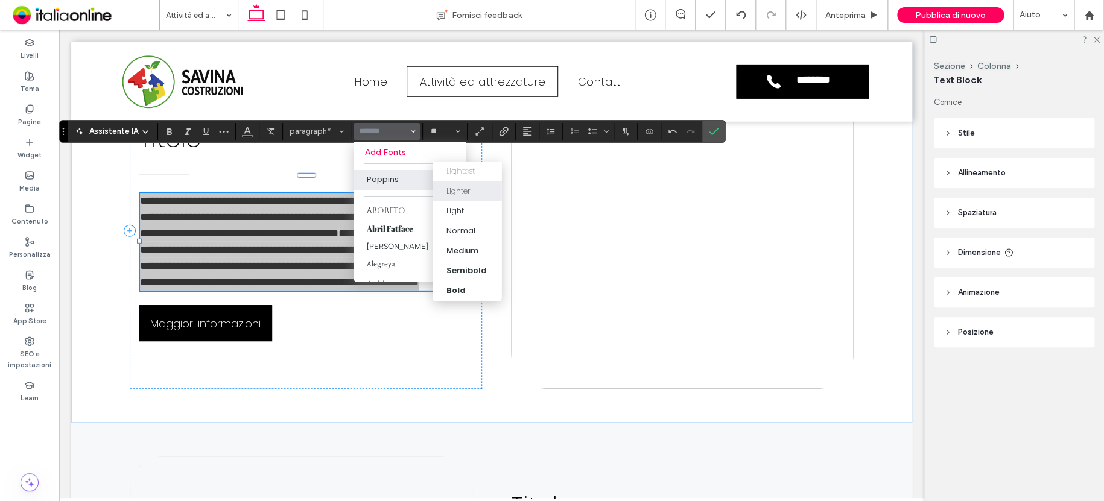
click at [458, 194] on div "Lighter" at bounding box center [458, 191] width 24 height 12
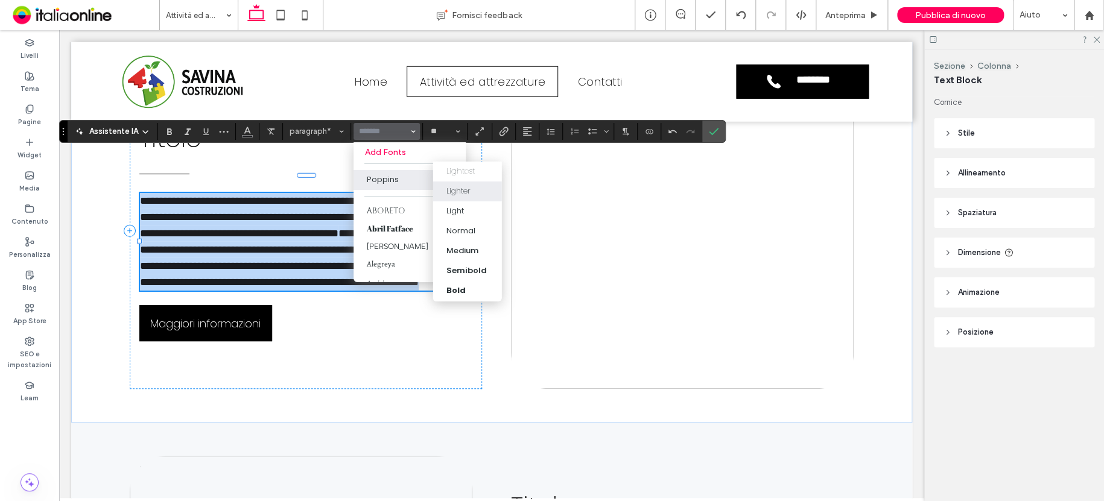
type input "*******"
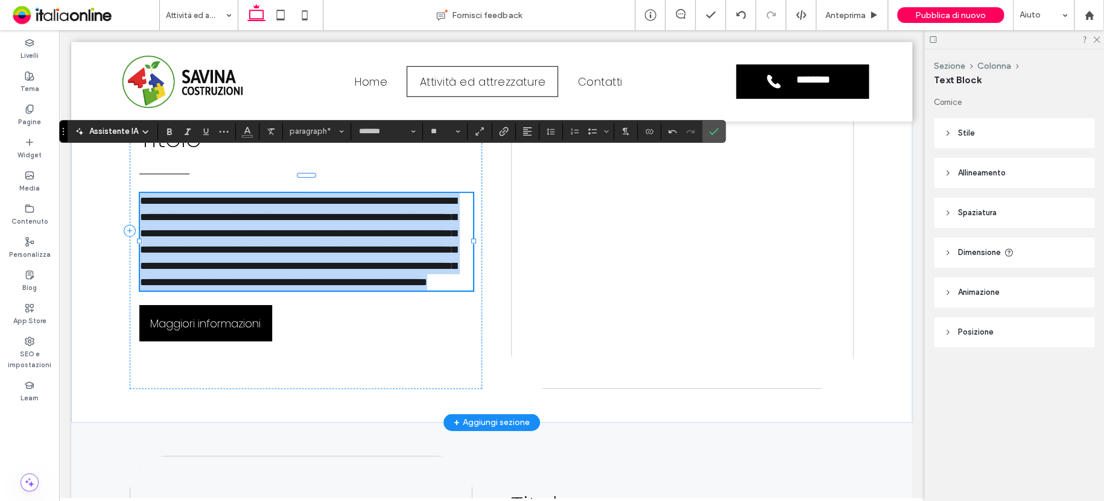
click at [328, 226] on span "**********" at bounding box center [298, 242] width 317 height 92
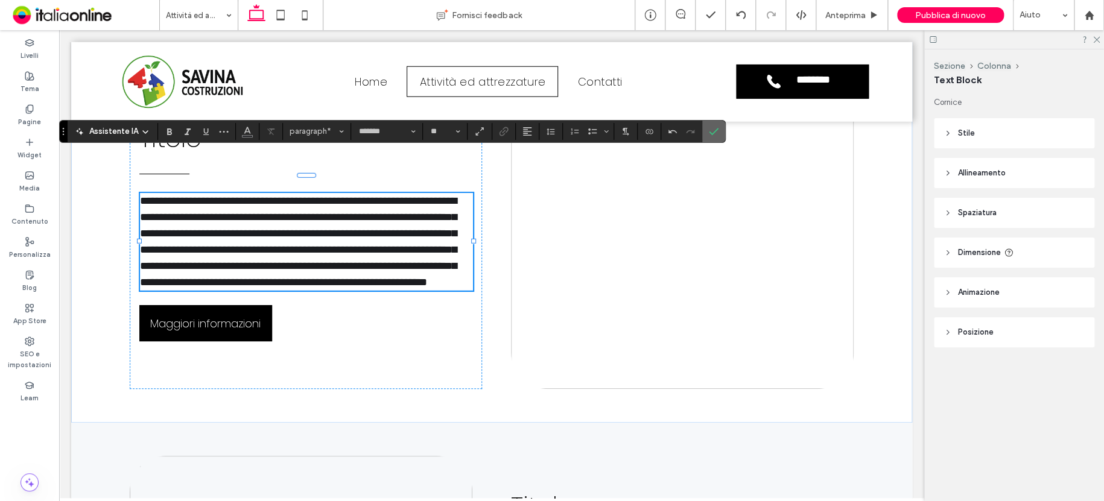
click at [713, 126] on span "Conferma" at bounding box center [714, 131] width 10 height 21
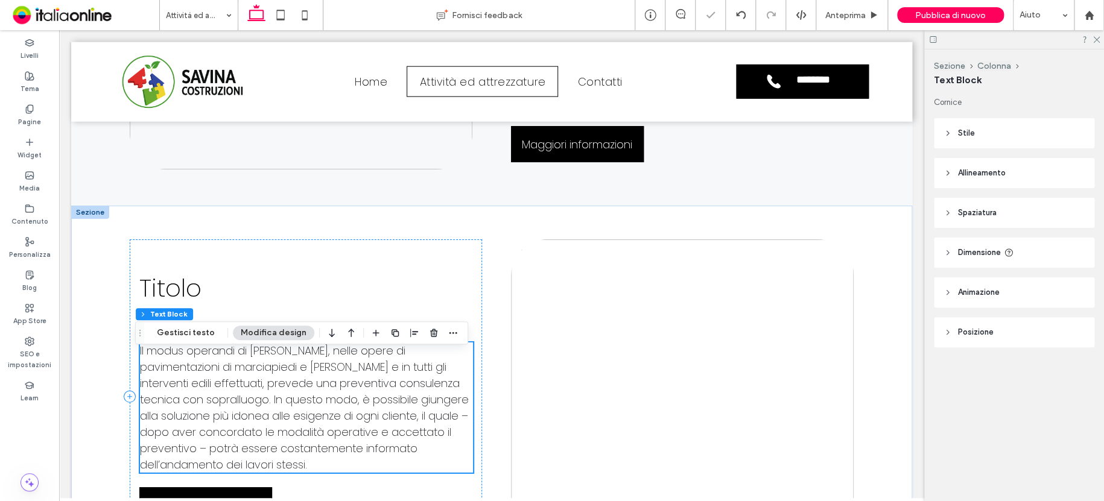
scroll to position [1455, 0]
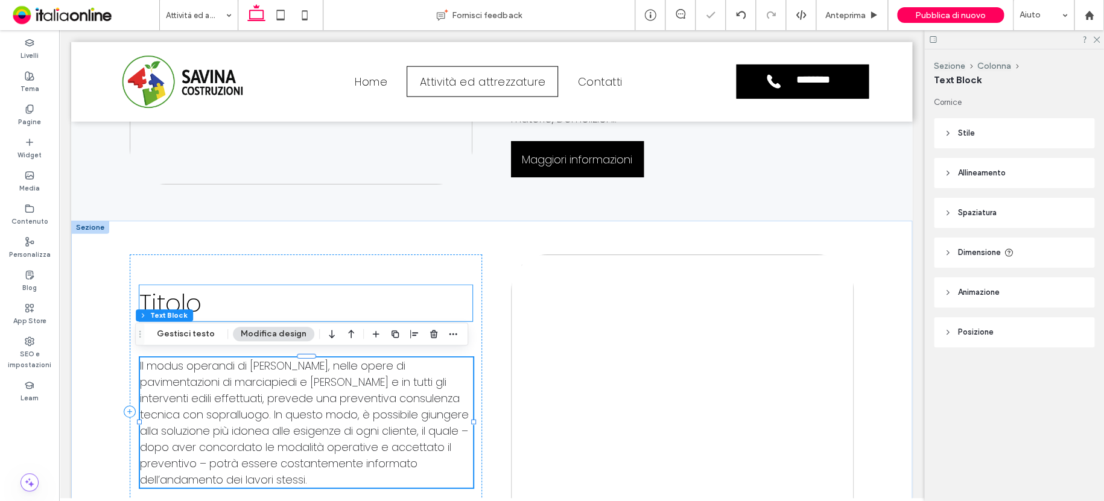
drag, startPoint x: 197, startPoint y: 281, endPoint x: 199, endPoint y: 287, distance: 7.1
click at [197, 281] on div "Titolo Il modus operandi di Savina Costruzioni, nelle opere di pavimentazioni d…" at bounding box center [306, 413] width 352 height 316
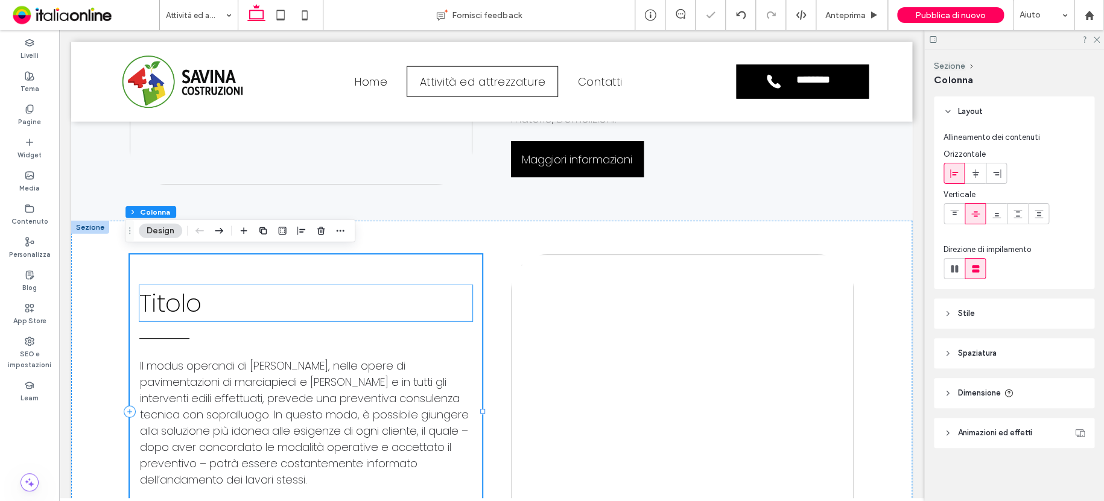
click at [200, 301] on h2 "Titolo" at bounding box center [305, 303] width 333 height 36
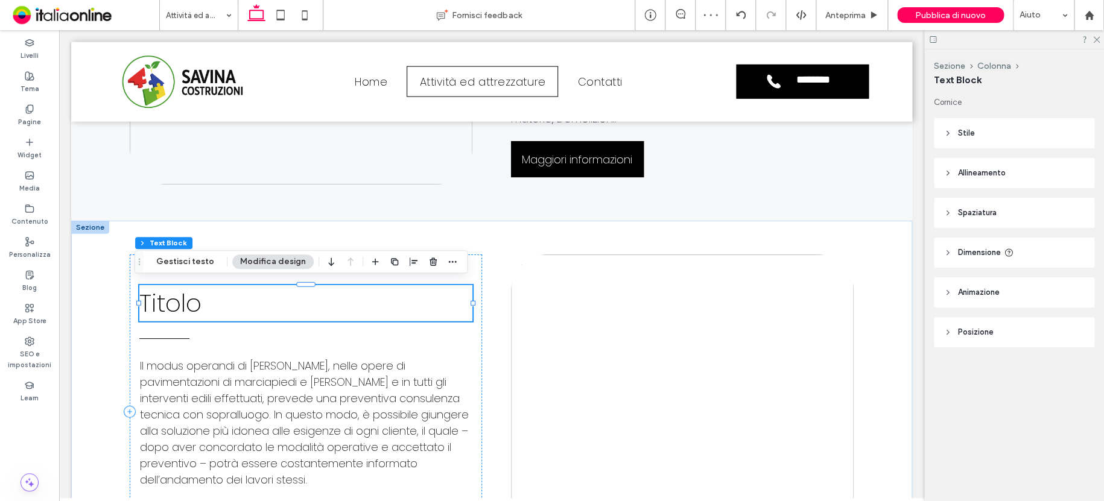
click at [195, 306] on span "Titolo" at bounding box center [170, 304] width 62 height 34
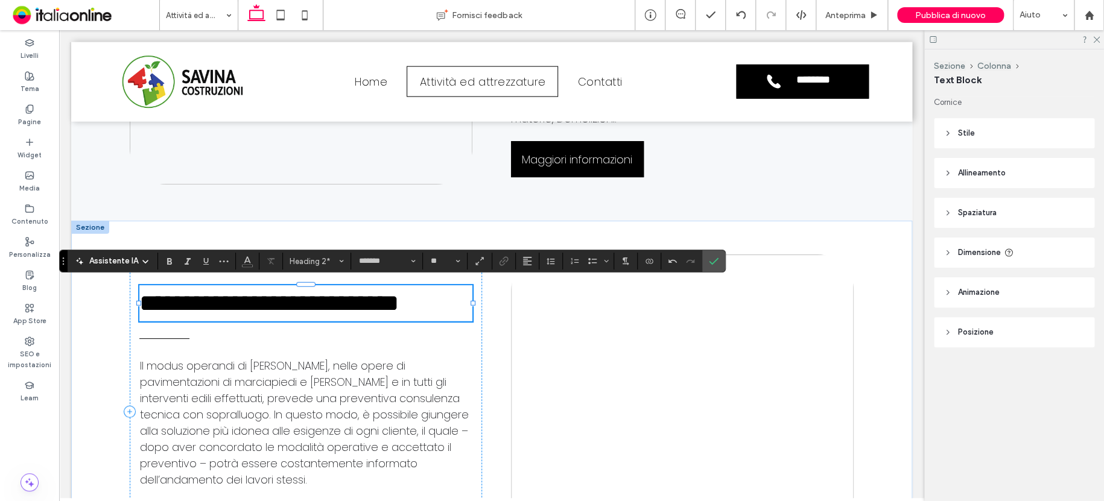
scroll to position [1437, 0]
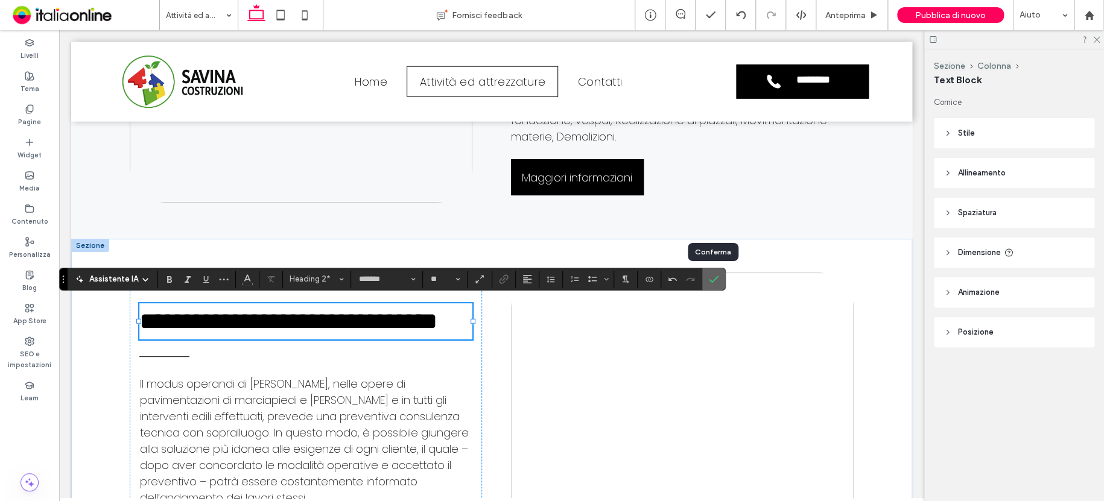
drag, startPoint x: 716, startPoint y: 280, endPoint x: 664, endPoint y: 249, distance: 60.9
click at [716, 280] on icon "Conferma" at bounding box center [714, 280] width 10 height 10
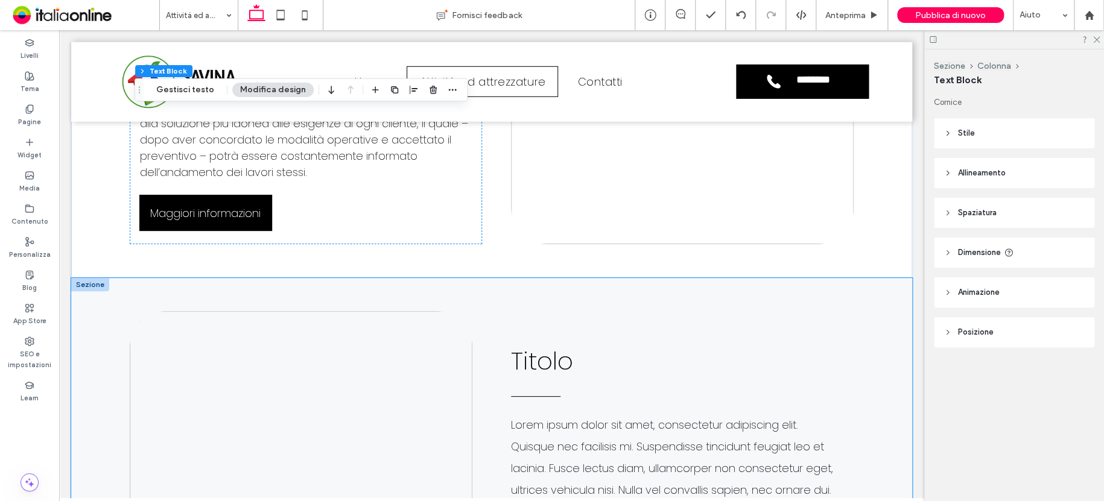
scroll to position [1920, 0]
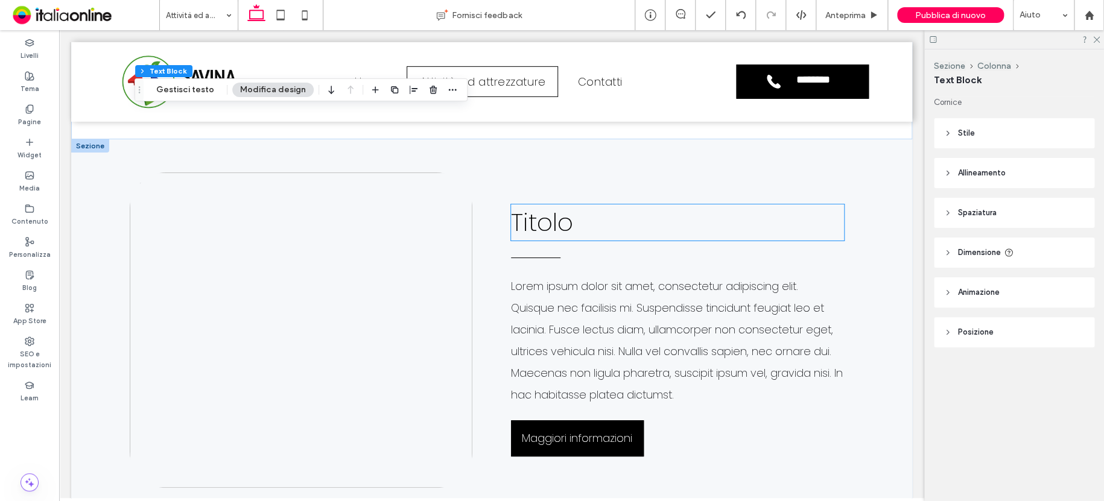
drag, startPoint x: 553, startPoint y: 216, endPoint x: 567, endPoint y: 219, distance: 14.2
click at [553, 216] on span "Titolo" at bounding box center [542, 223] width 62 height 34
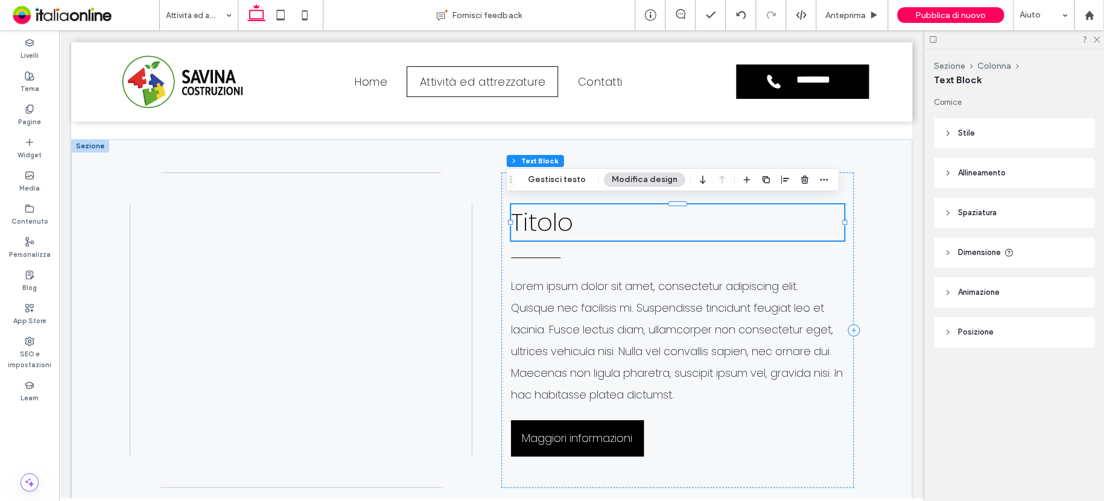
click at [574, 220] on h2 "Titolo" at bounding box center [677, 223] width 333 height 36
type input "*******"
type input "**"
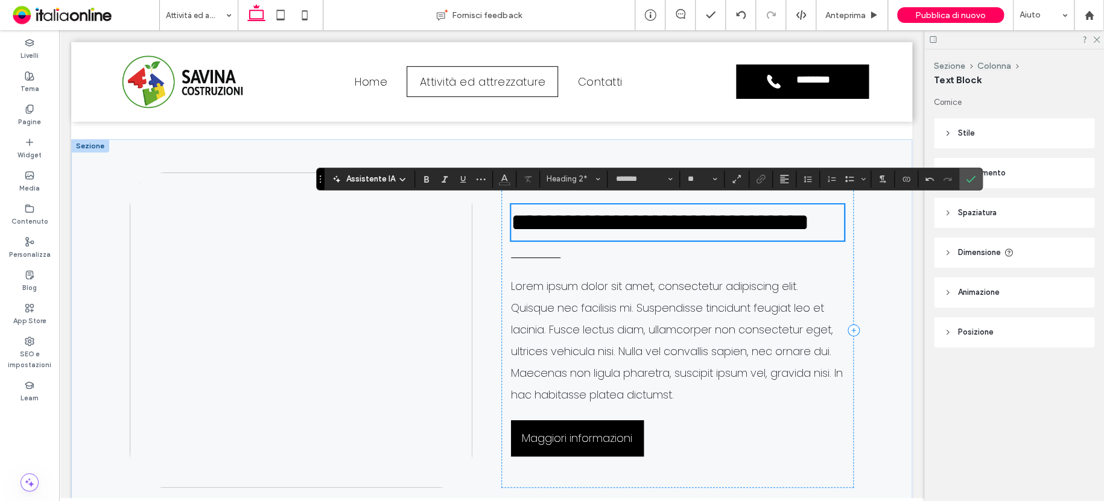
scroll to position [1902, 0]
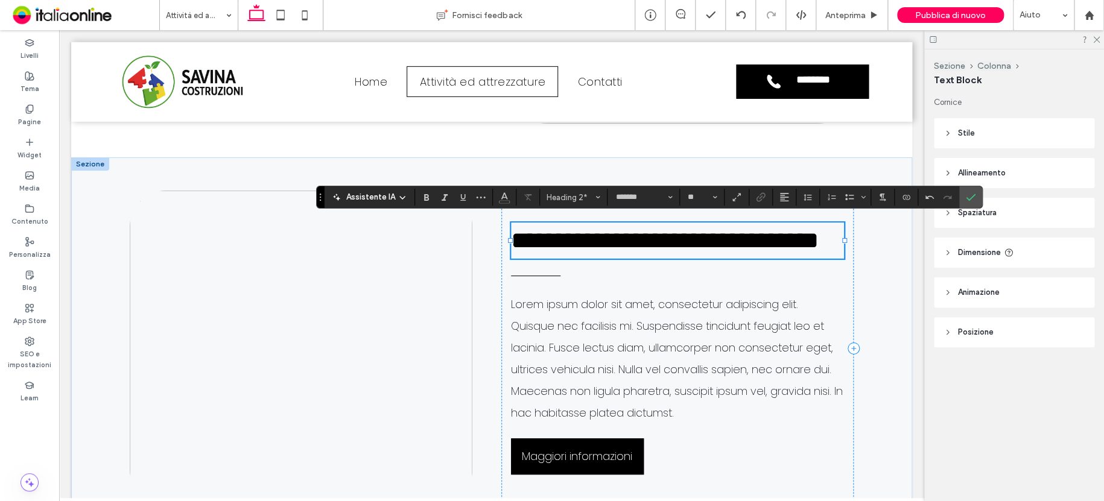
drag, startPoint x: 976, startPoint y: 196, endPoint x: 946, endPoint y: 184, distance: 31.9
click at [970, 196] on label "Conferma" at bounding box center [971, 197] width 18 height 22
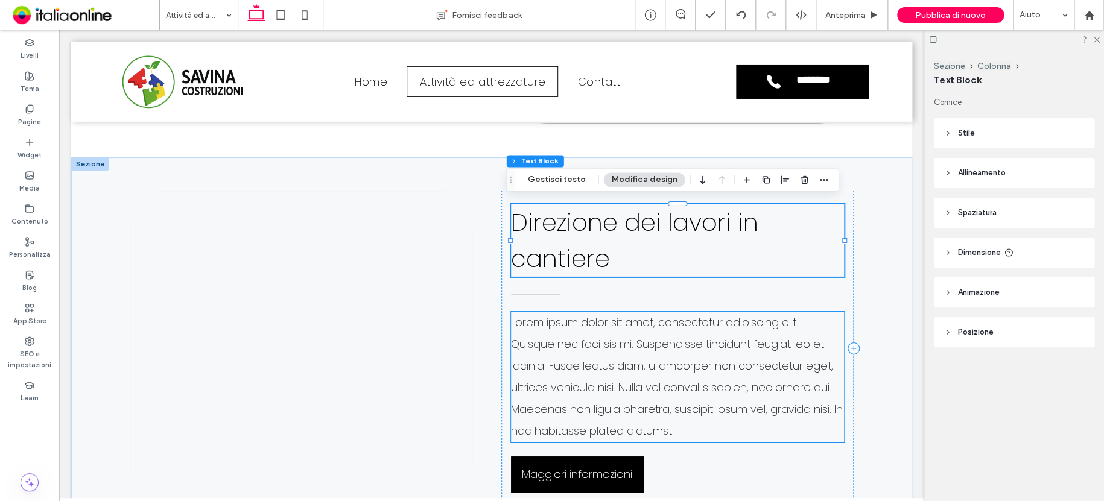
click at [592, 343] on span "Lorem ipsum dolor sit amet, consectetur adipiscing elit. Quisque nec facilisis …" at bounding box center [677, 377] width 332 height 124
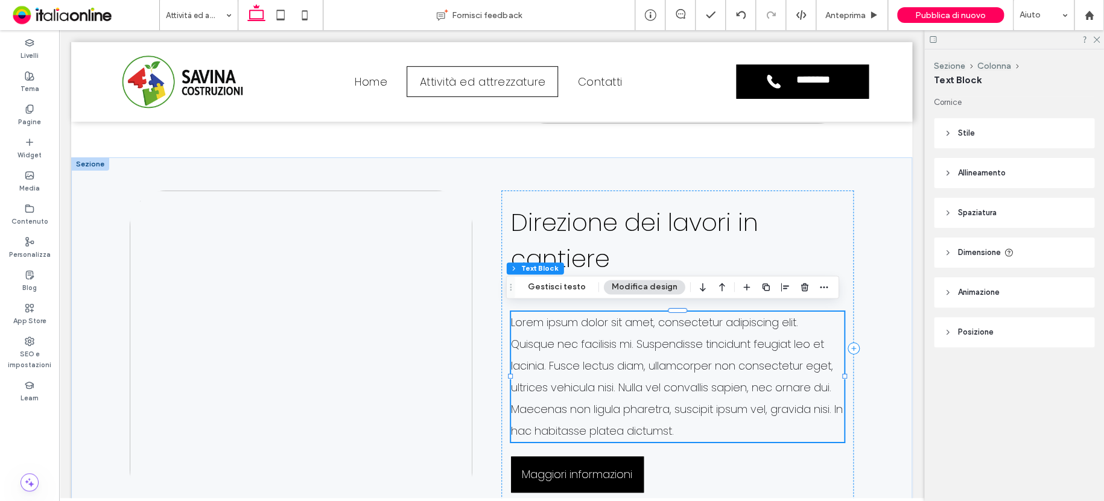
click at [567, 343] on span "Lorem ipsum dolor sit amet, consectetur adipiscing elit. Quisque nec facilisis …" at bounding box center [677, 377] width 332 height 124
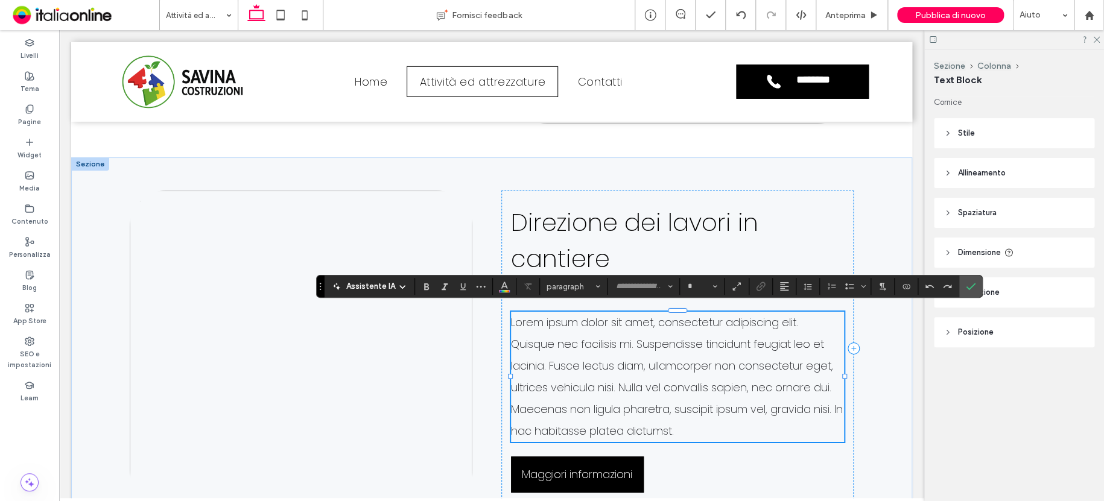
type input "*******"
type input "**"
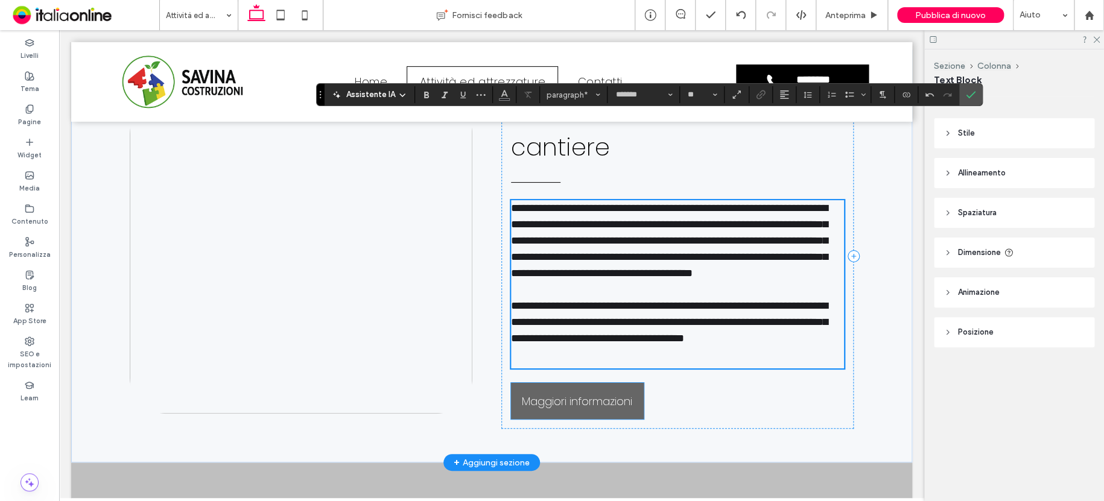
scroll to position [1976, 0]
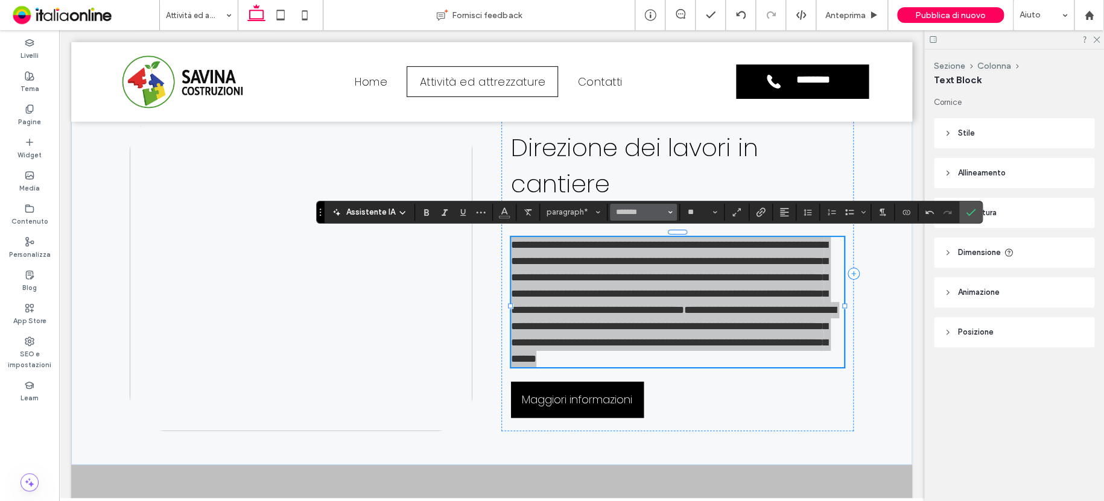
click at [668, 215] on span "Carattere e spessore del carattere" at bounding box center [670, 213] width 5 height 16
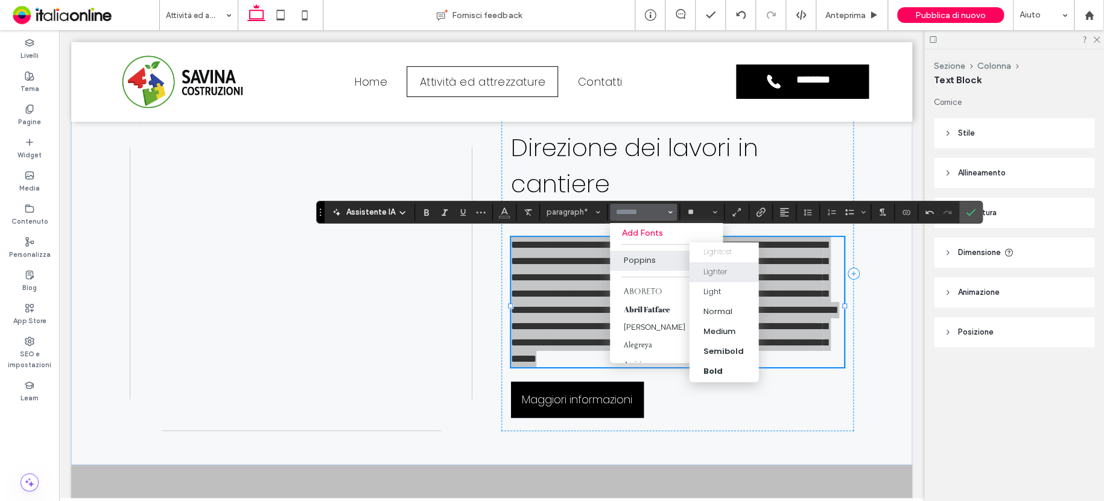
click at [734, 273] on div "Lighter" at bounding box center [724, 272] width 42 height 12
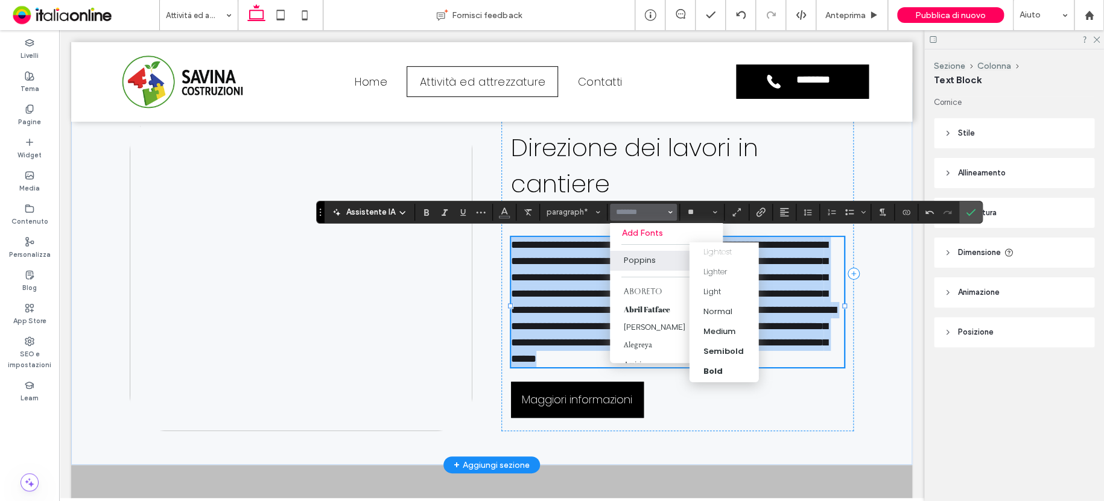
type input "*******"
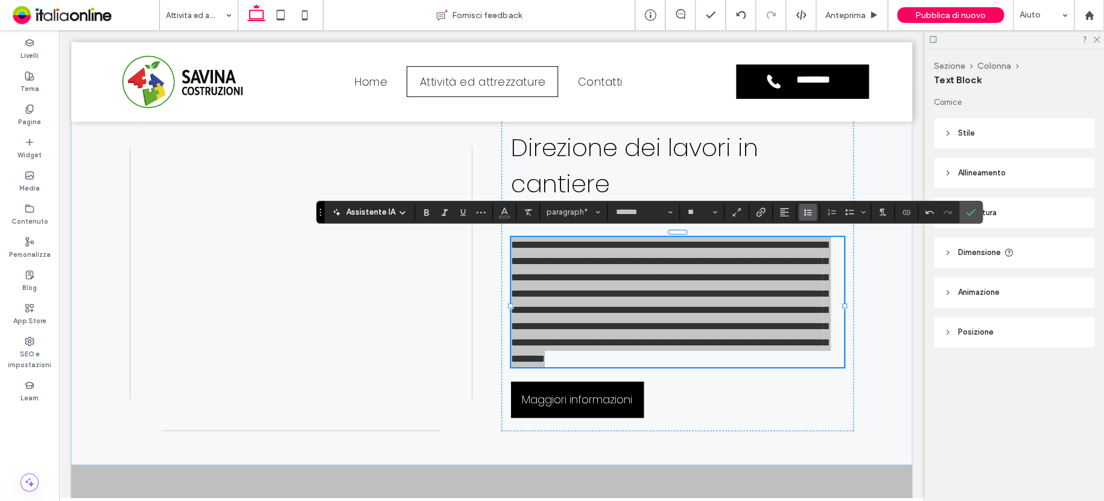
click at [803, 215] on icon "Altezza riga" at bounding box center [808, 213] width 10 height 10
click at [967, 212] on icon "Conferma" at bounding box center [971, 213] width 10 height 10
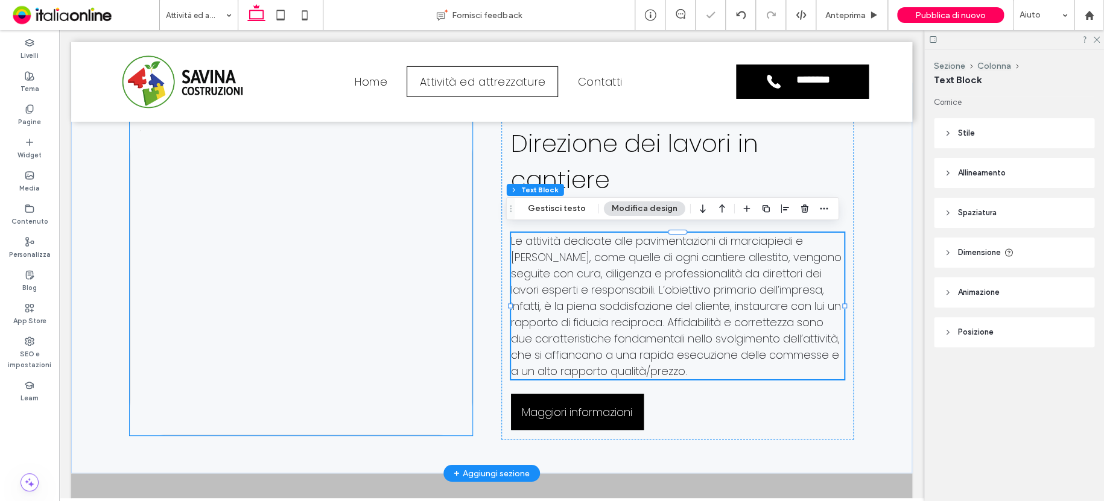
click at [331, 276] on img at bounding box center [301, 278] width 343 height 316
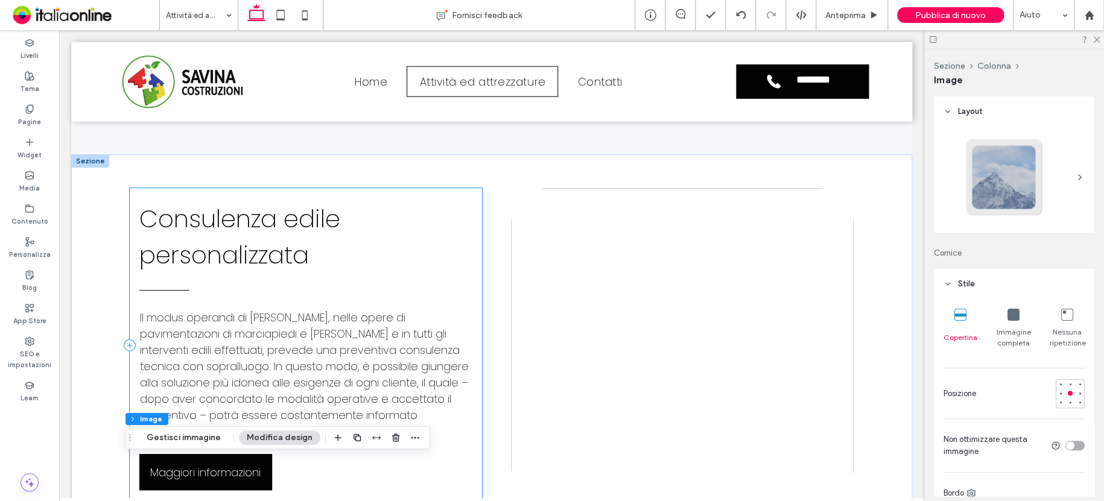
scroll to position [1396, 0]
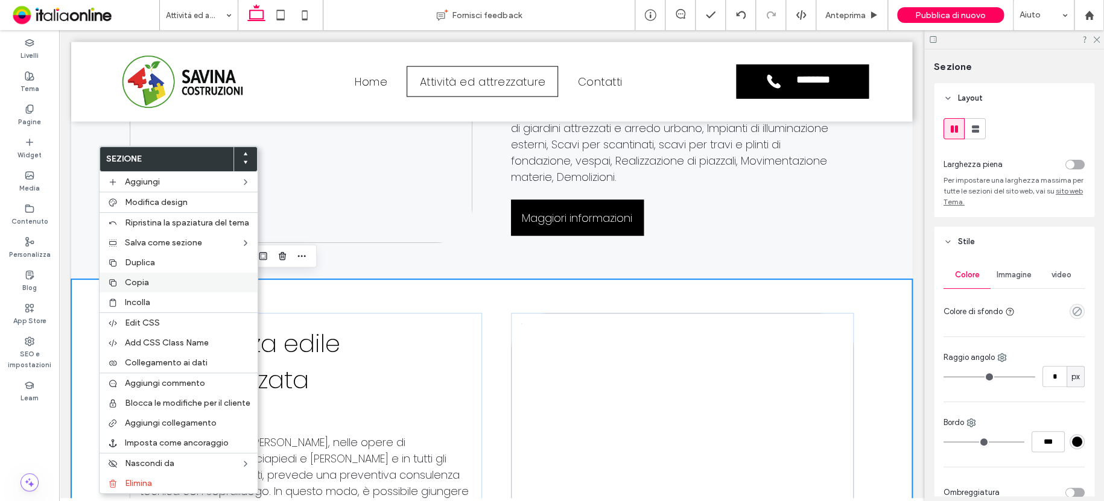
click at [151, 286] on label "Copia" at bounding box center [188, 283] width 126 height 10
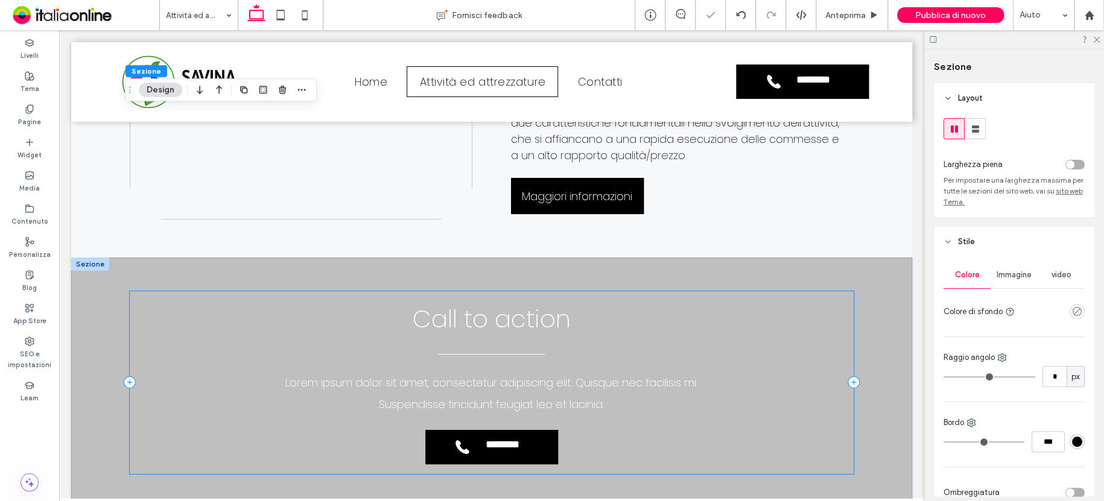
scroll to position [2241, 0]
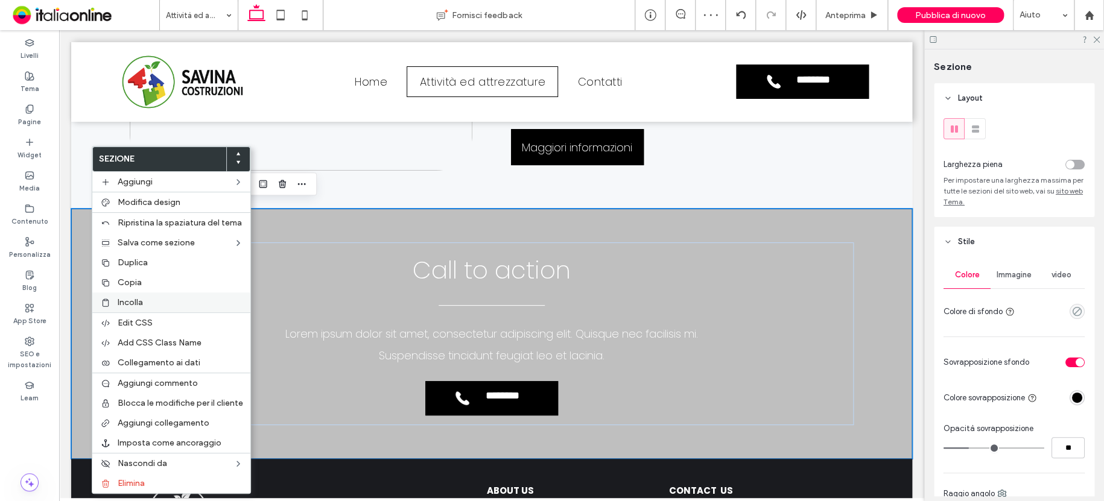
click at [130, 296] on div "Incolla" at bounding box center [171, 303] width 158 height 20
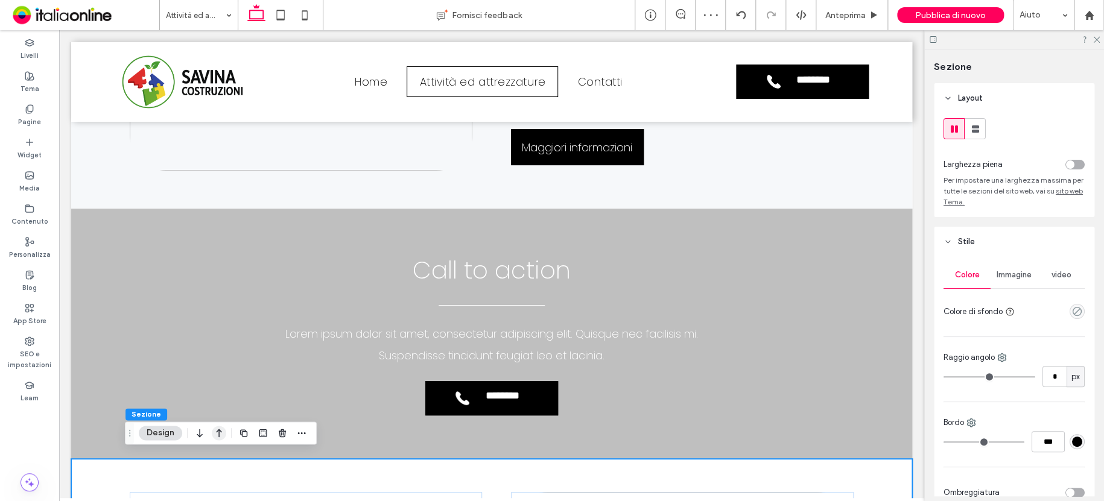
click at [217, 433] on icon "button" at bounding box center [219, 433] width 14 height 22
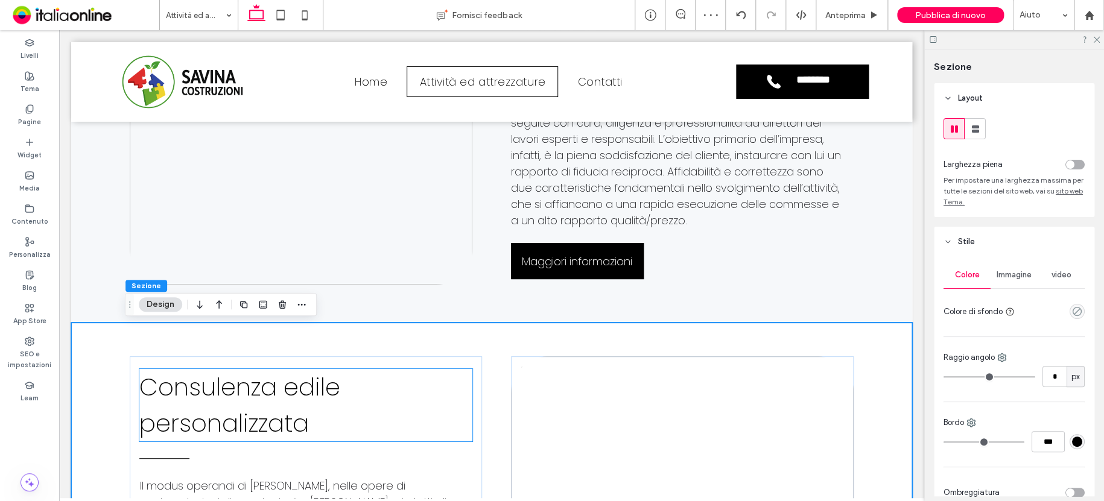
scroll to position [2121, 0]
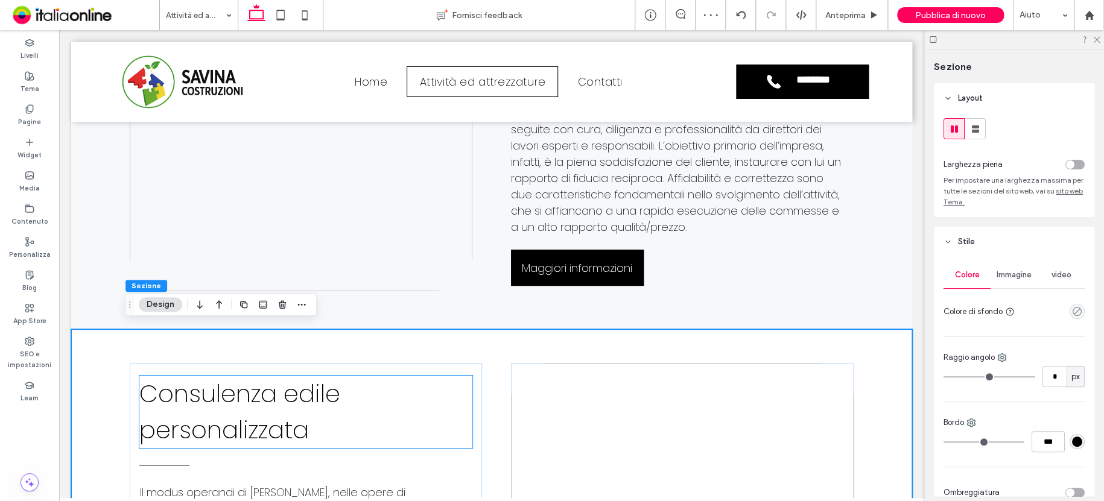
click at [215, 419] on span "Consulenza edile personalizzata" at bounding box center [239, 412] width 201 height 70
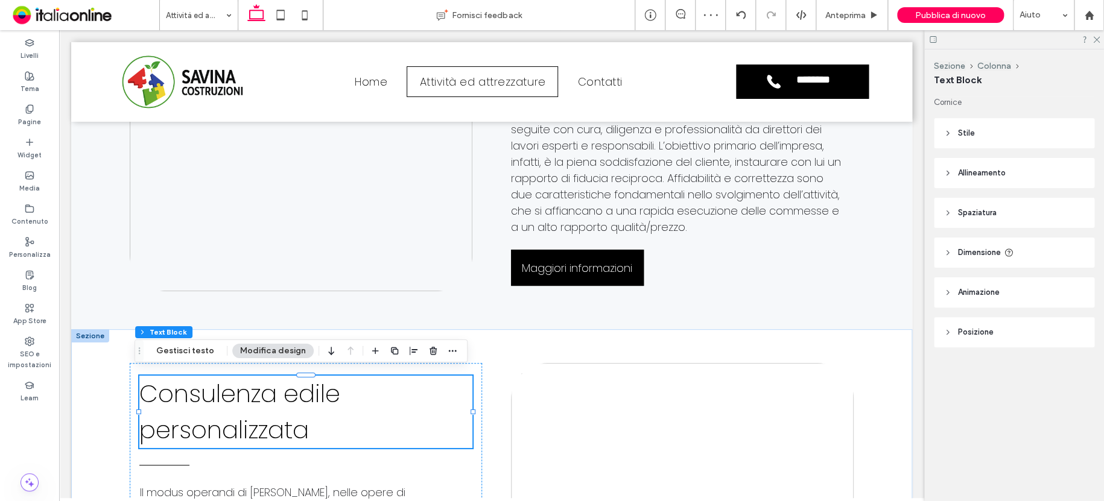
click at [276, 432] on span "Consulenza edile personalizzata" at bounding box center [239, 412] width 201 height 70
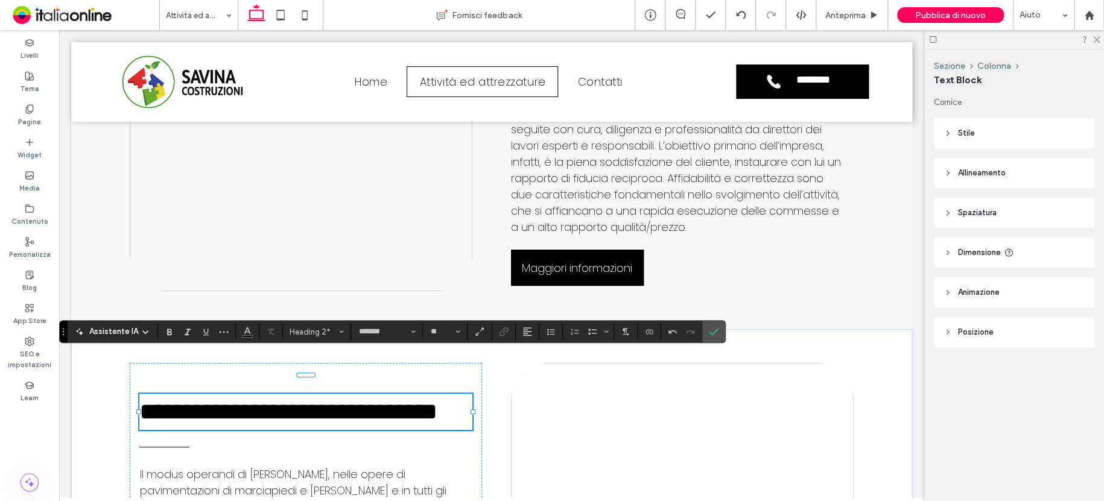
scroll to position [2139, 0]
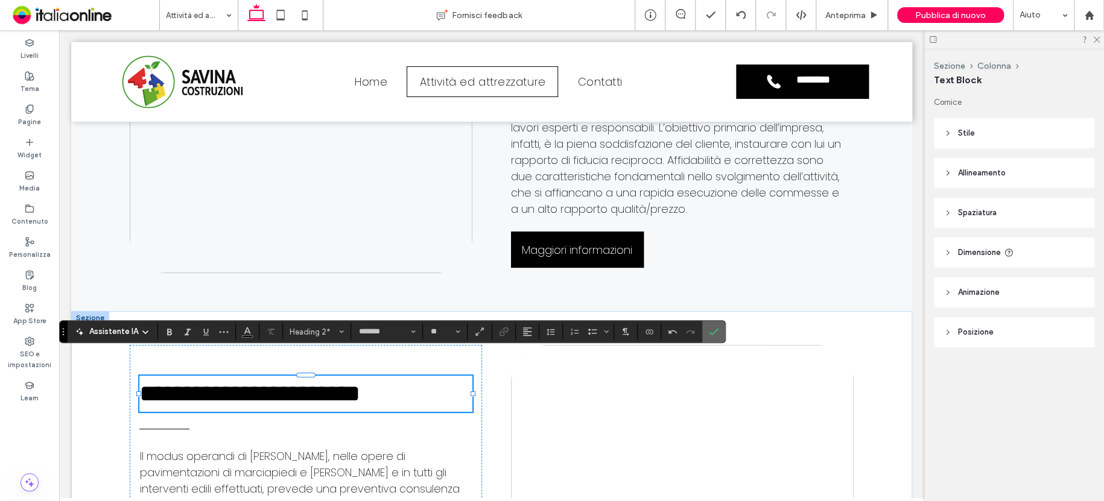
click at [711, 331] on icon "Conferma" at bounding box center [714, 332] width 10 height 10
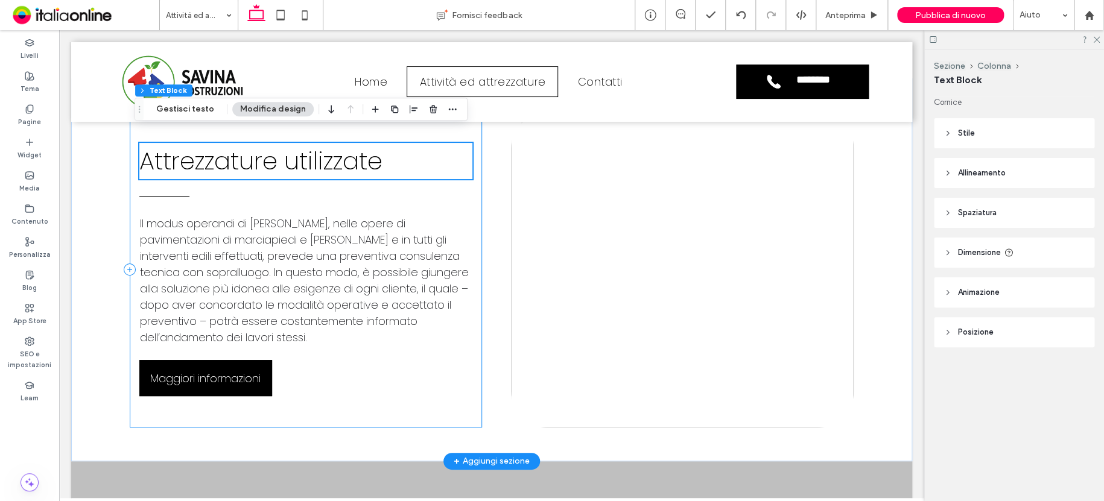
scroll to position [2380, 0]
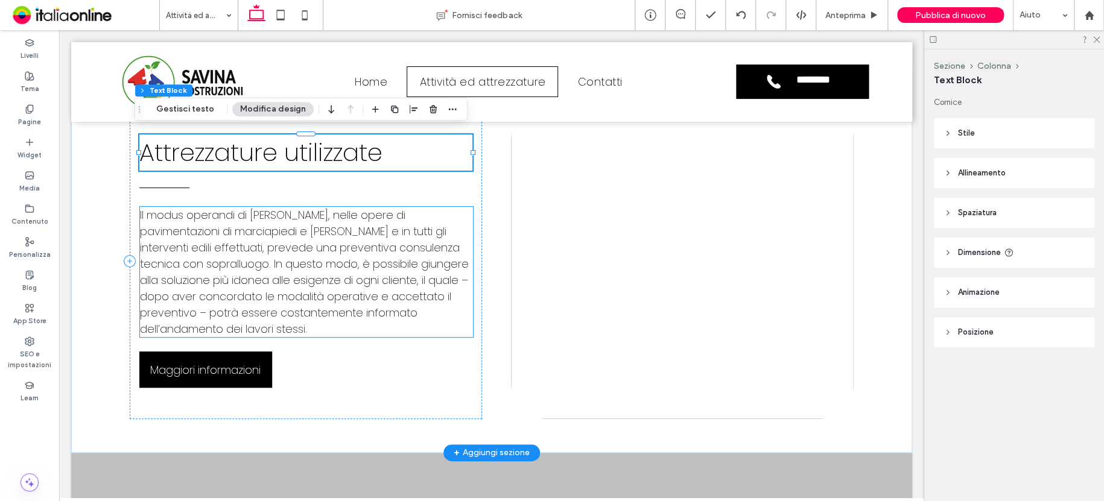
click at [264, 260] on span "Il modus operandi di Savina Costruzioni, nelle opere di pavimentazioni di marci…" at bounding box center [304, 272] width 329 height 129
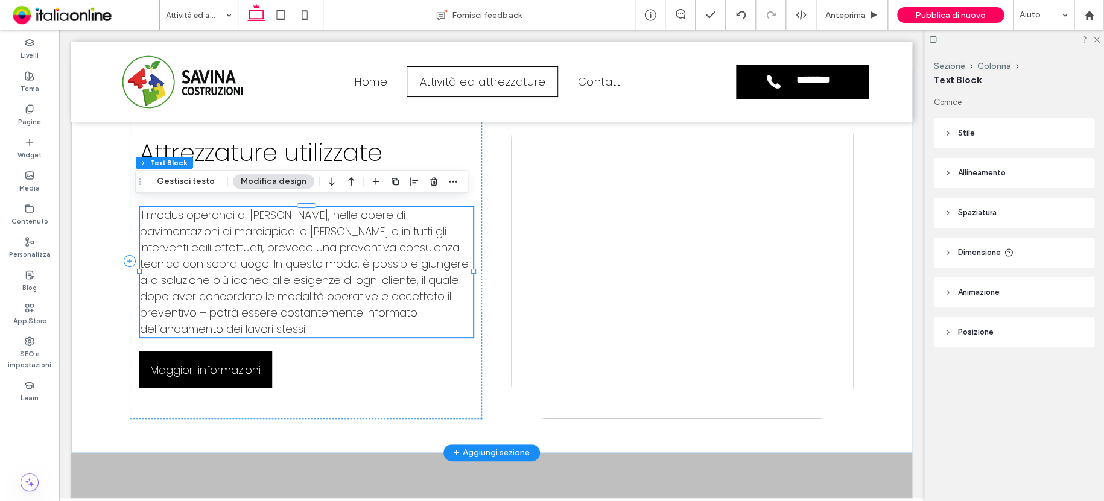
click at [253, 255] on span "Il modus operandi di Savina Costruzioni, nelle opere di pavimentazioni di marci…" at bounding box center [304, 272] width 329 height 129
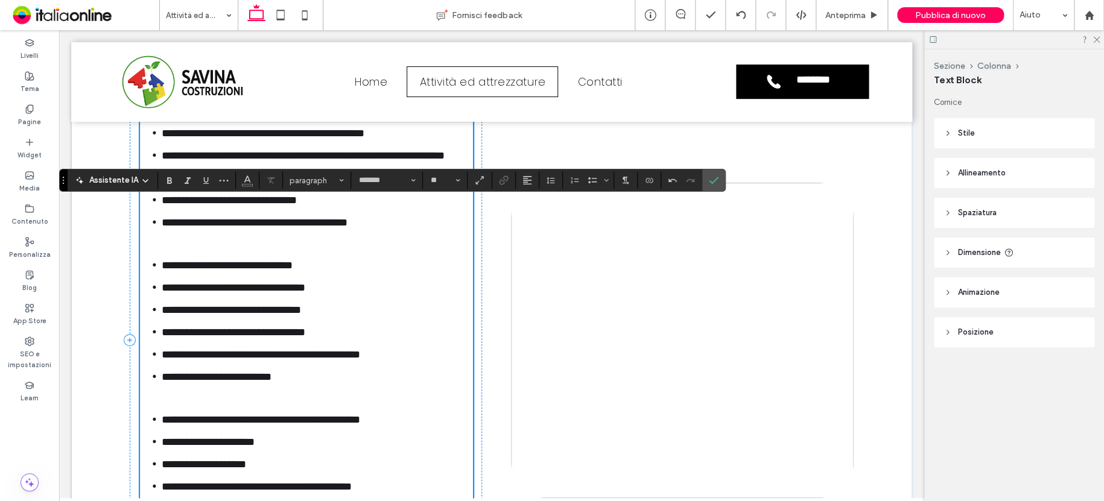
scroll to position [2293, 0]
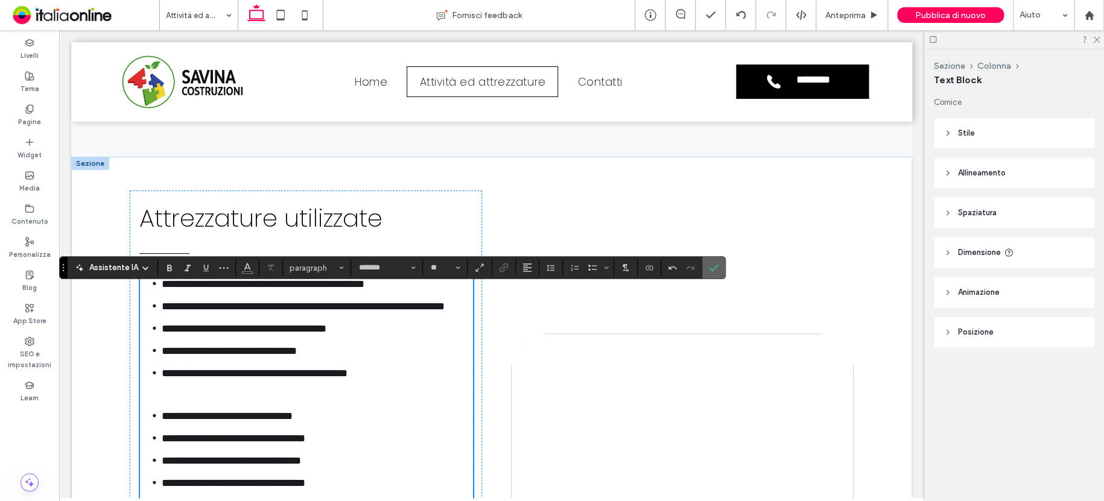
click at [709, 265] on icon "Conferma" at bounding box center [714, 268] width 10 height 10
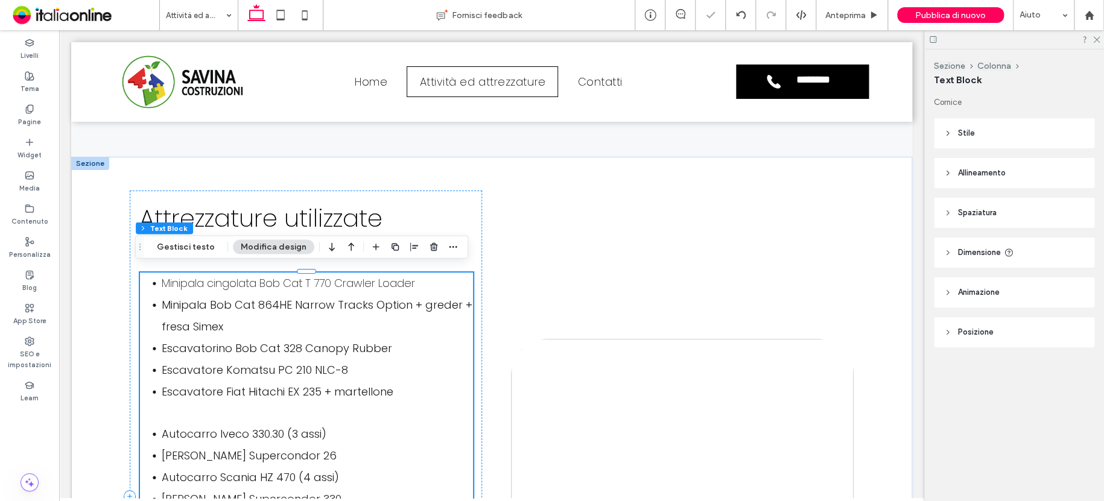
click at [162, 287] on li "Minipala cingolata Bob Cat T 770 Crawler Loader" at bounding box center [317, 284] width 311 height 22
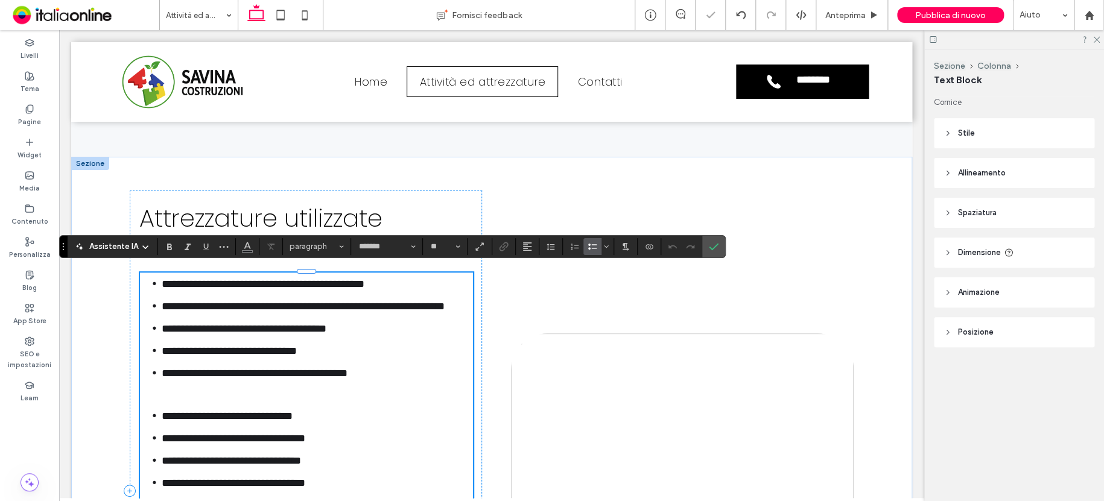
click at [162, 279] on span "**********" at bounding box center [263, 284] width 203 height 11
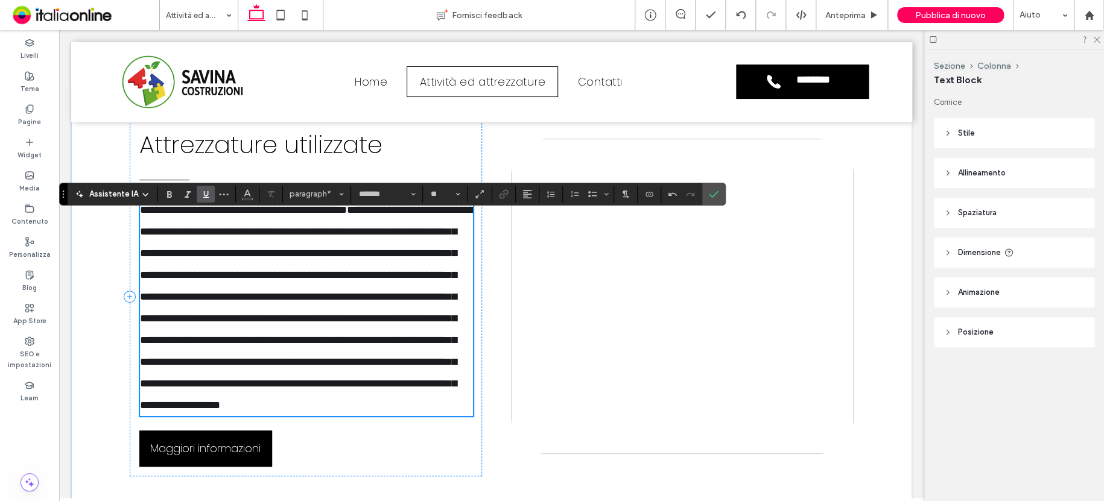
scroll to position [2346, 0]
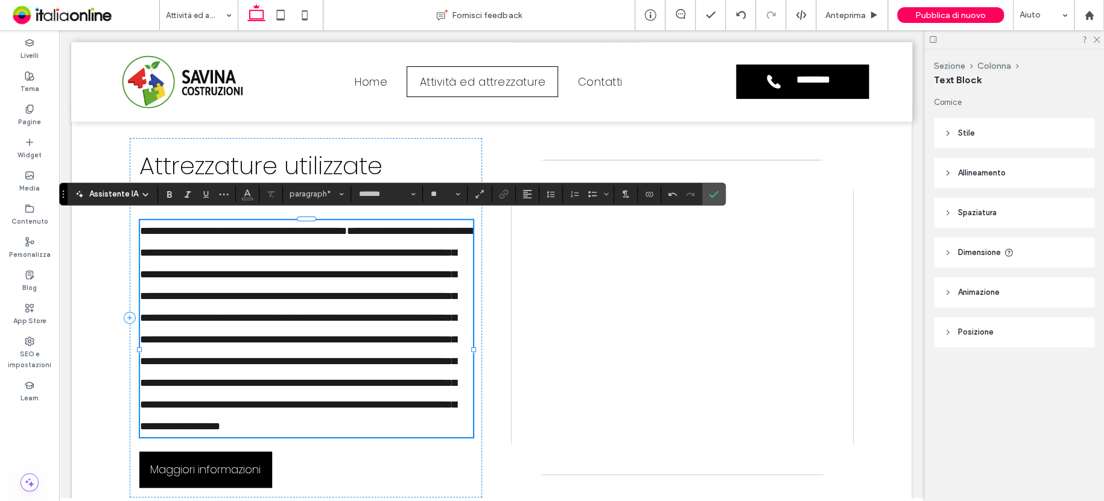
click at [130, 255] on div "**********" at bounding box center [306, 318] width 352 height 360
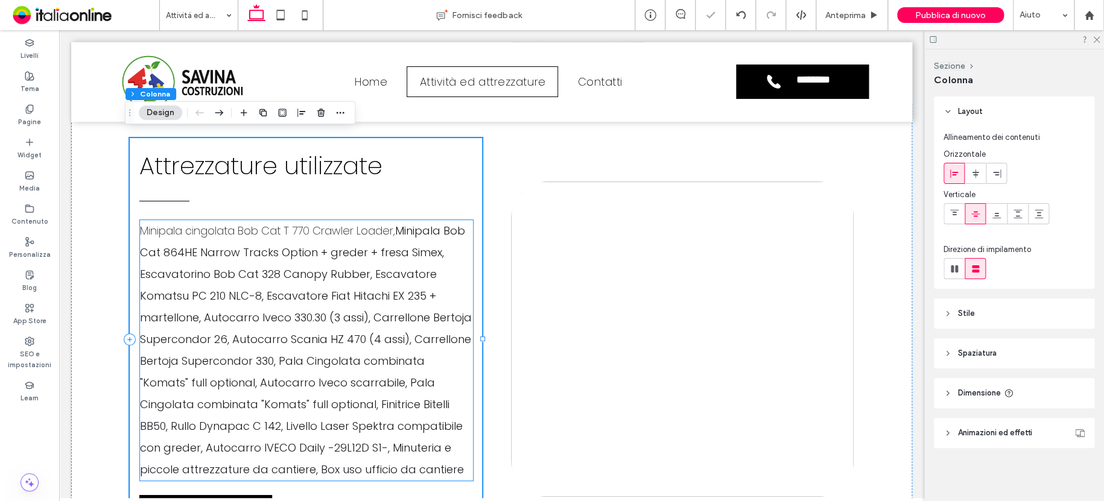
click at [140, 234] on p "Minipala cingolata Bob Cat T 770 Crawler Loader, Minipala Bob Cat 864HE Narrow …" at bounding box center [306, 350] width 333 height 261
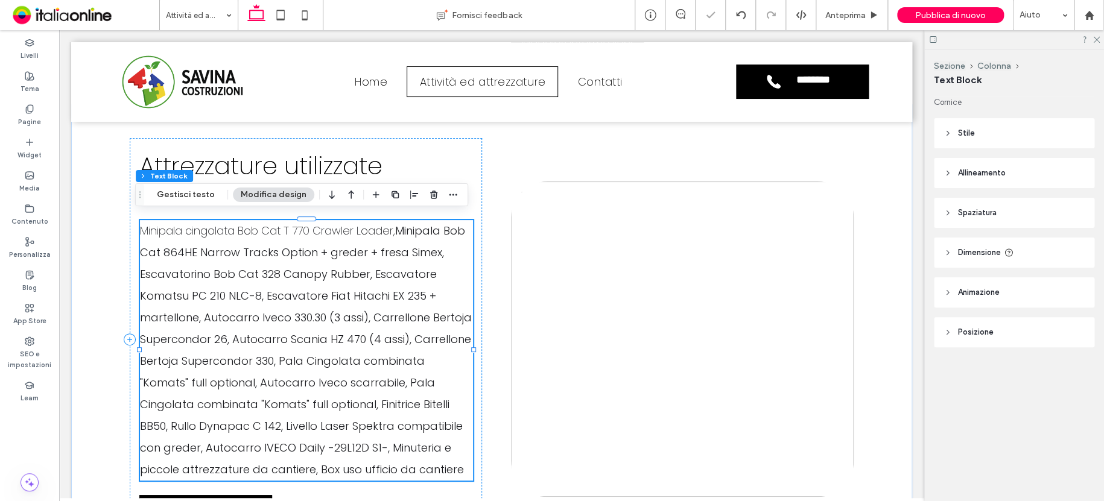
click at [141, 225] on span "Minipala cingolata Bob Cat T 770 Crawler Loader," at bounding box center [267, 230] width 255 height 15
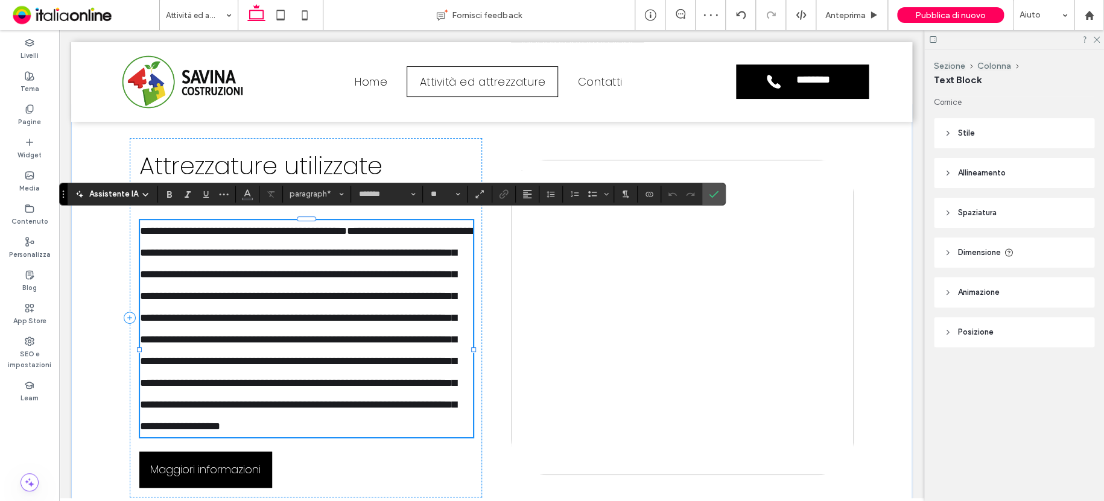
click at [141, 226] on span "**********" at bounding box center [243, 231] width 207 height 11
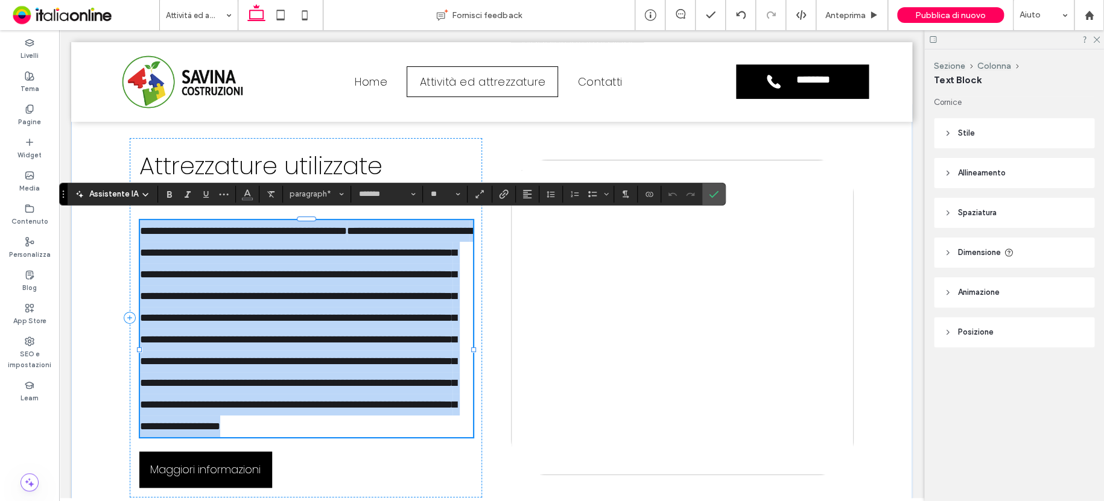
drag, startPoint x: 136, startPoint y: 225, endPoint x: 462, endPoint y: 463, distance: 403.4
click at [461, 438] on p "**********" at bounding box center [306, 328] width 333 height 217
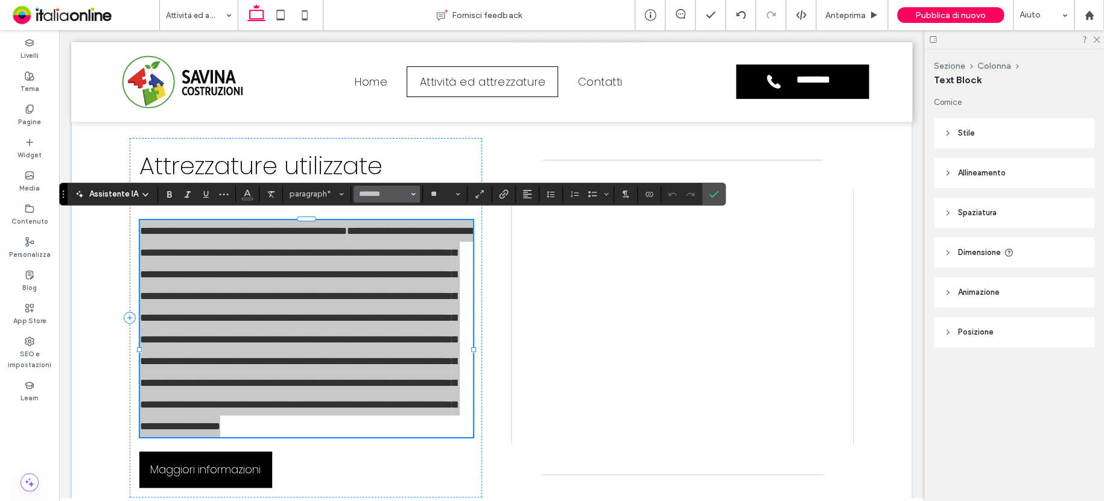
click at [408, 193] on button "*******" at bounding box center [387, 194] width 66 height 17
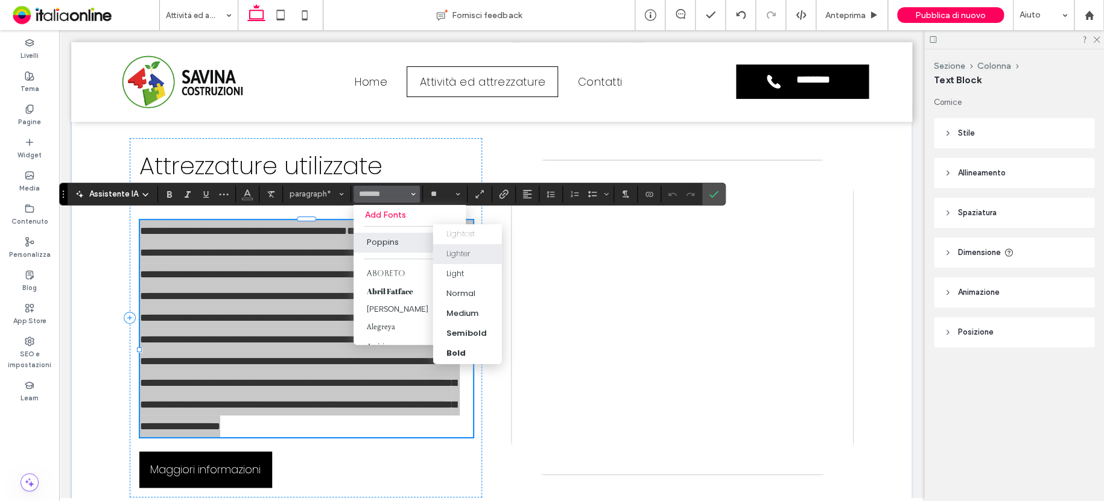
click at [476, 249] on div "Lighter" at bounding box center [467, 254] width 42 height 12
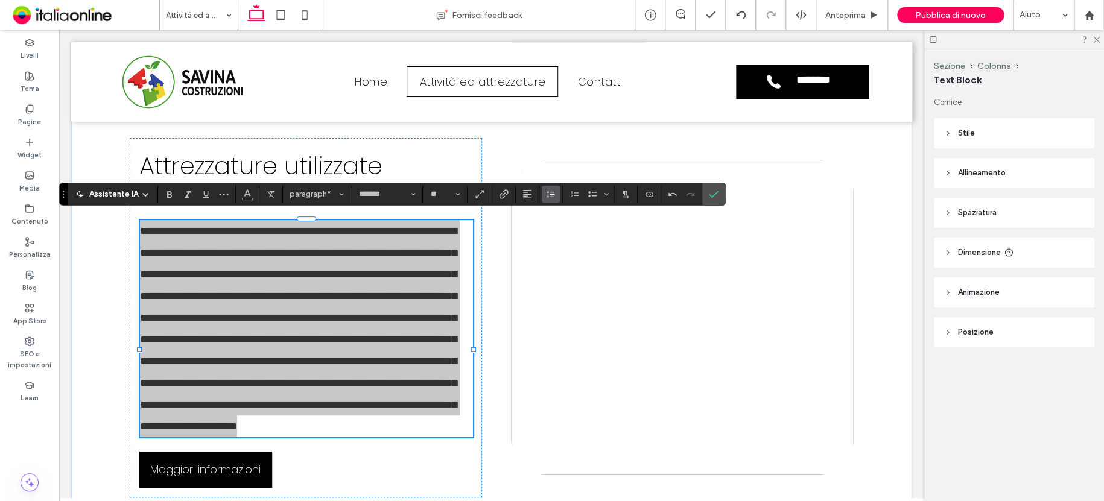
click at [550, 197] on icon "Altezza riga" at bounding box center [551, 194] width 10 height 10
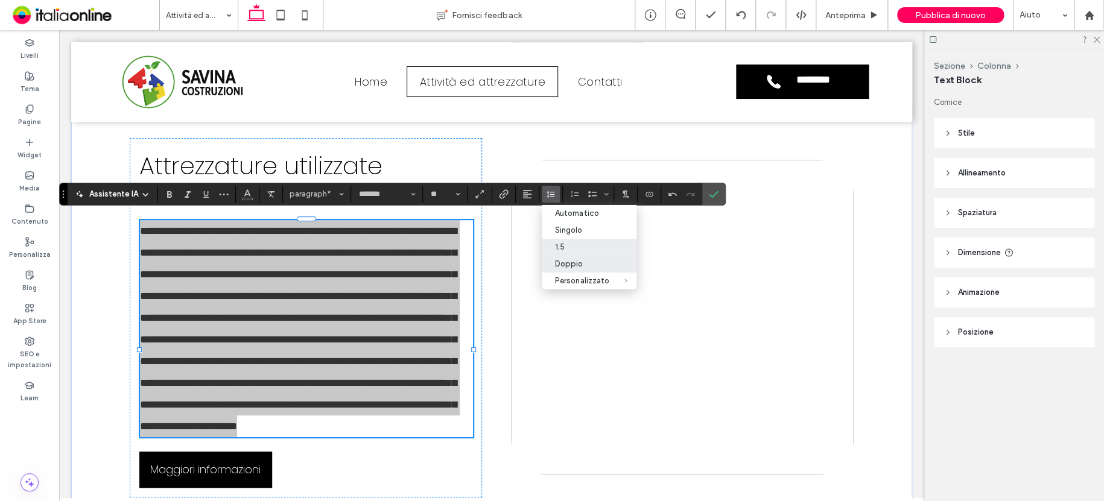
click at [580, 245] on div "1.5" at bounding box center [582, 247] width 54 height 9
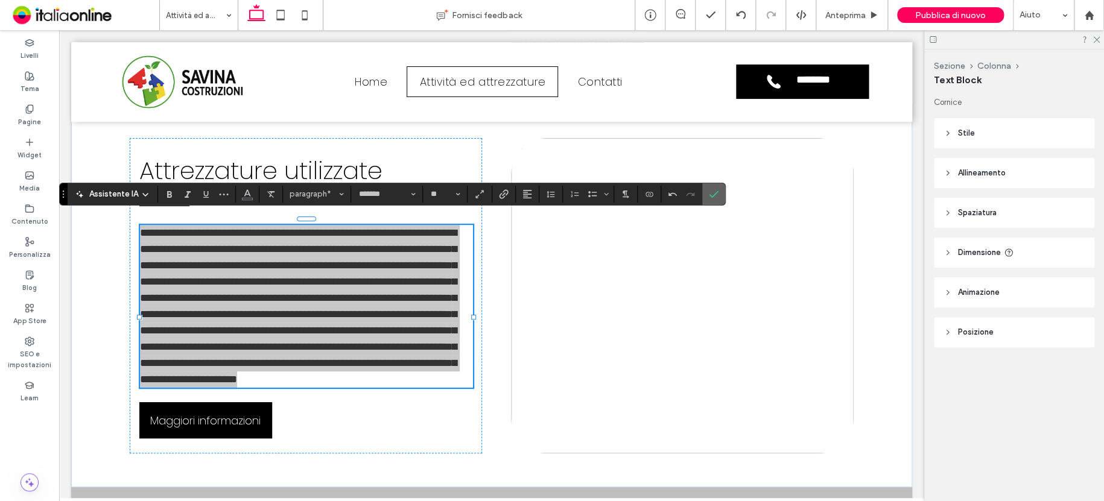
click at [712, 192] on icon "Conferma" at bounding box center [714, 194] width 10 height 10
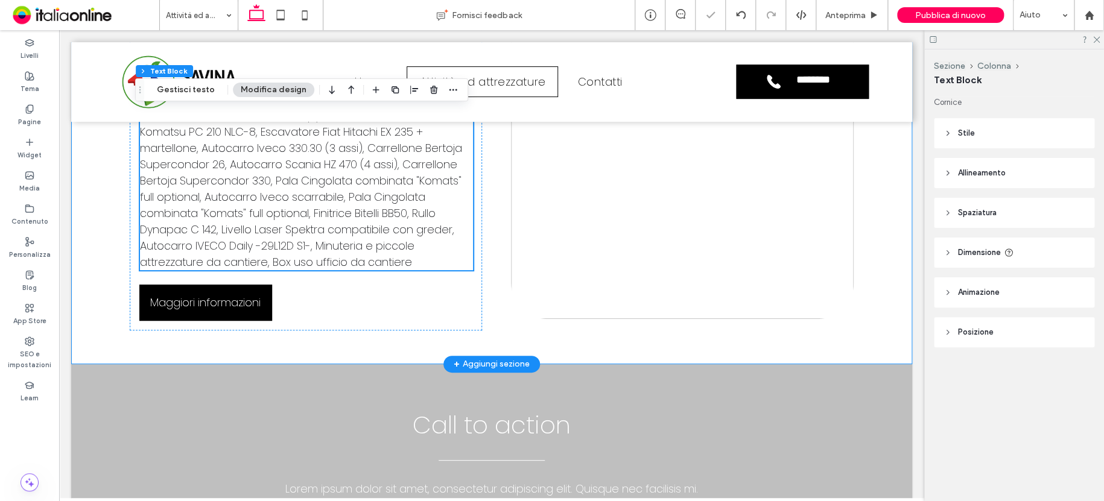
scroll to position [2708, 0]
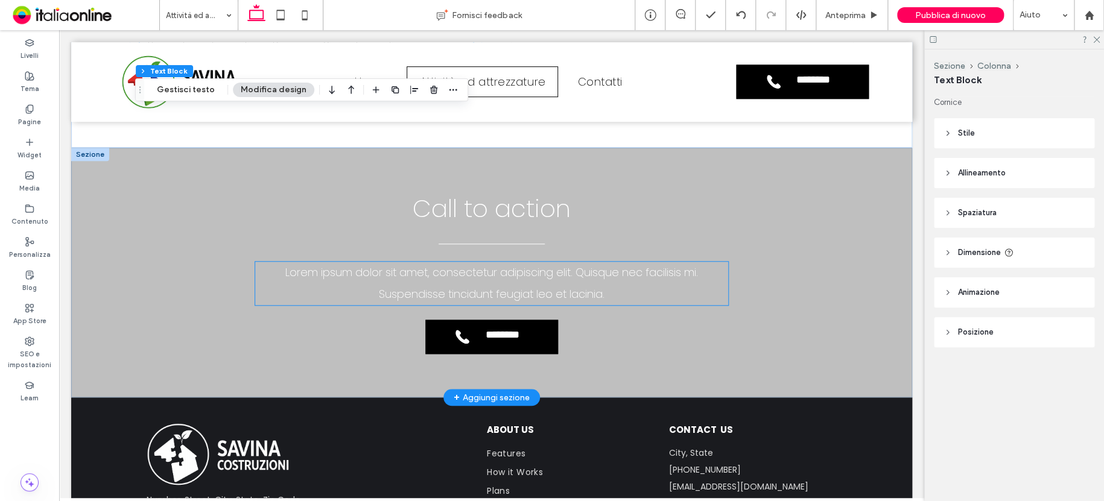
click at [530, 291] on span "Lorem ipsum dolor sit amet, consectetur adipiscing elit. Quisque nec facilisis …" at bounding box center [491, 283] width 413 height 37
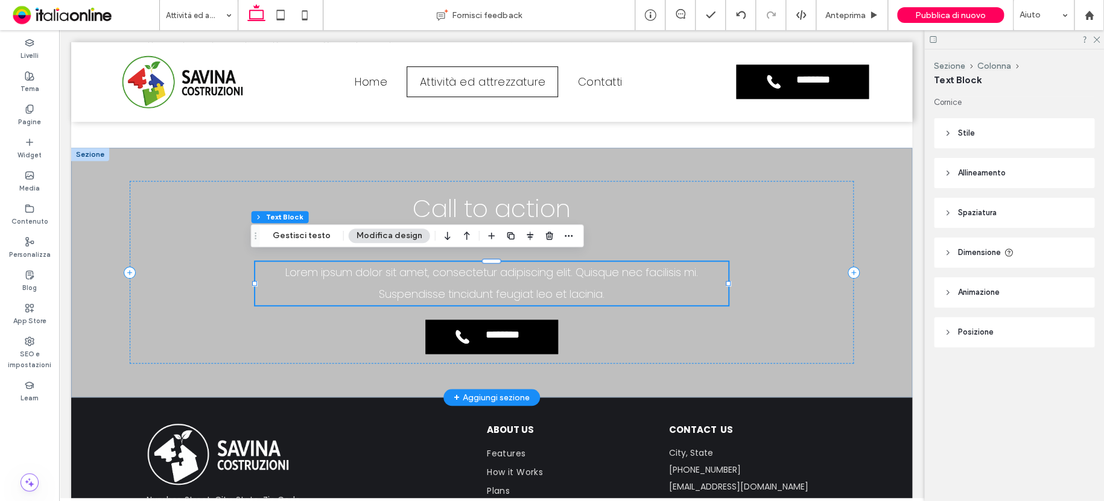
click at [530, 291] on span "Lorem ipsum dolor sit amet, consectetur adipiscing elit. Quisque nec facilisis …" at bounding box center [491, 283] width 413 height 37
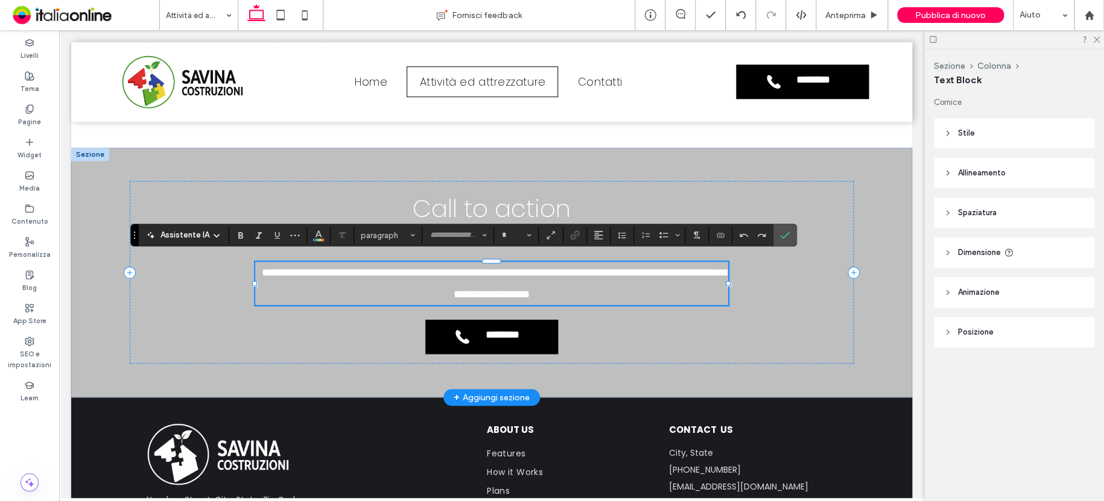
type input "*******"
type input "**"
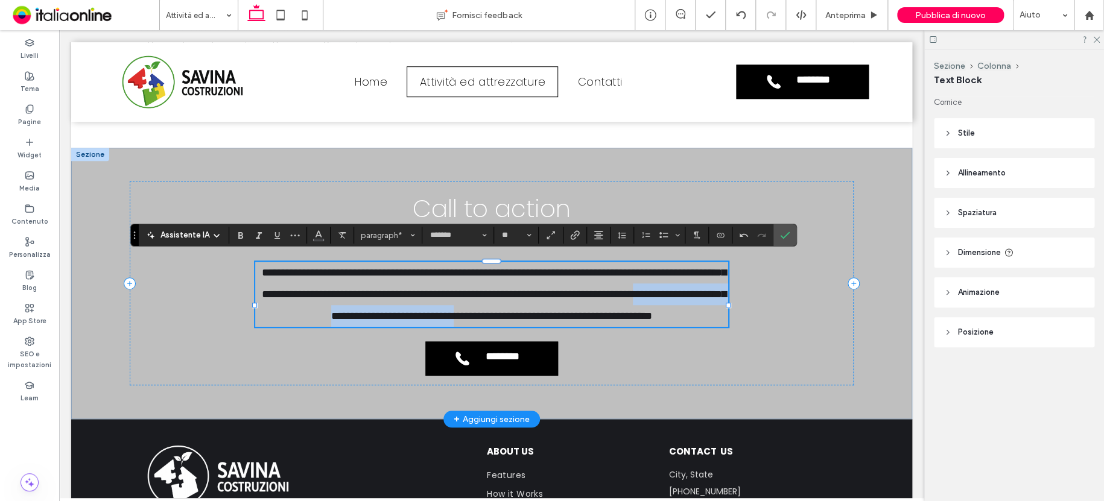
drag, startPoint x: 643, startPoint y: 320, endPoint x: 321, endPoint y: 297, distance: 323.1
click at [369, 305] on p "**********" at bounding box center [491, 294] width 473 height 65
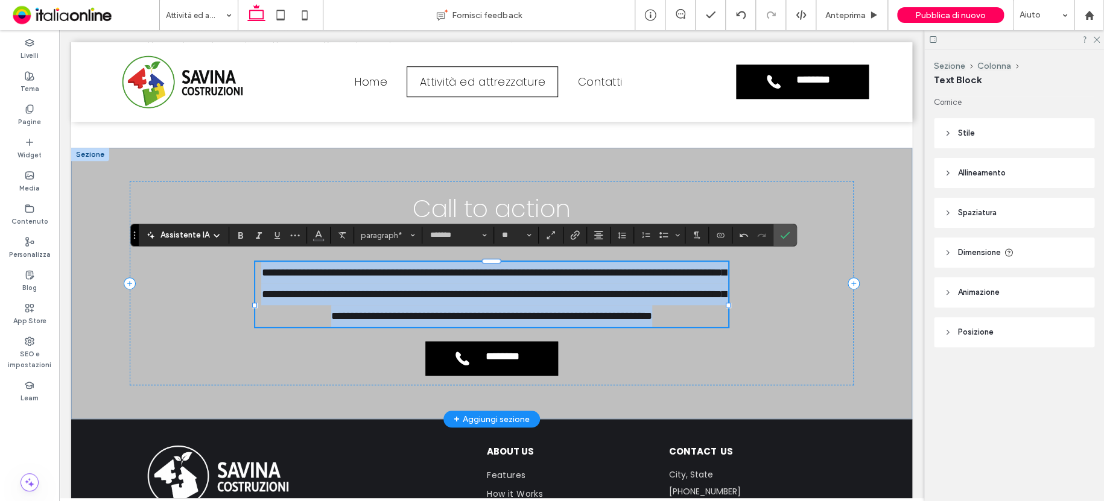
drag, startPoint x: 253, startPoint y: 265, endPoint x: 573, endPoint y: 286, distance: 319.9
click at [692, 327] on p "**********" at bounding box center [491, 294] width 473 height 65
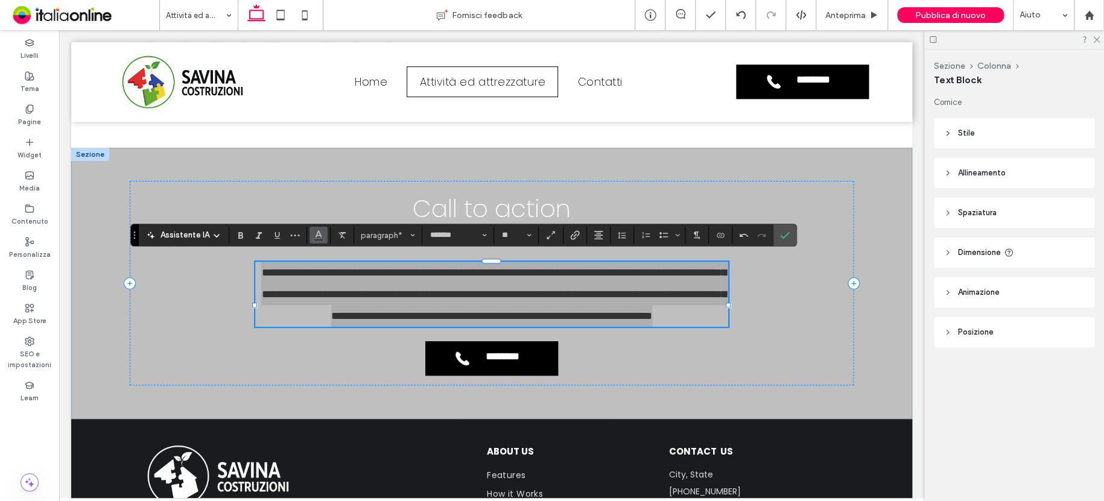
click at [320, 232] on icon "Colore" at bounding box center [319, 234] width 10 height 10
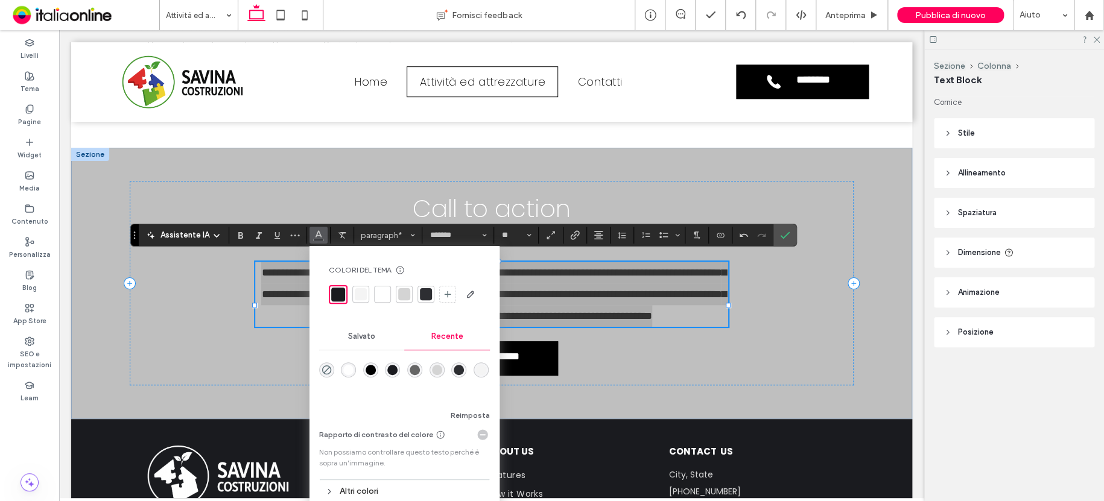
click at [346, 371] on div "rgba(255, 255, 255, 1)" at bounding box center [348, 370] width 10 height 10
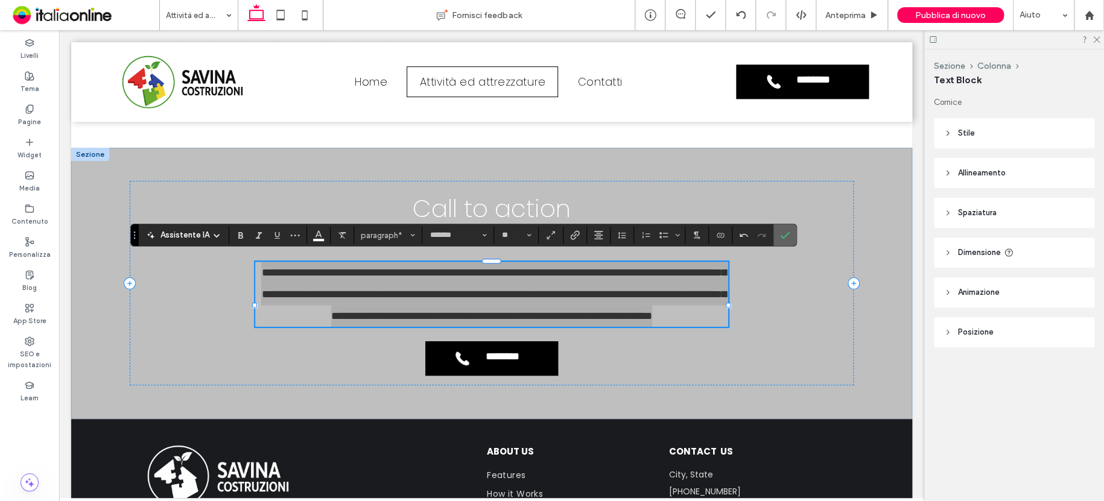
click at [790, 228] on label "Conferma" at bounding box center [785, 235] width 18 height 22
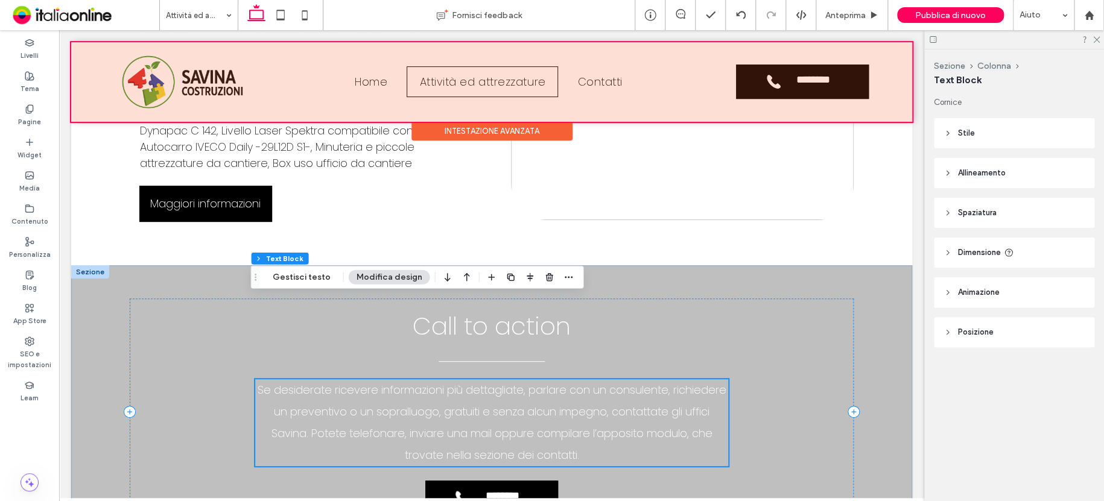
scroll to position [2448, 0]
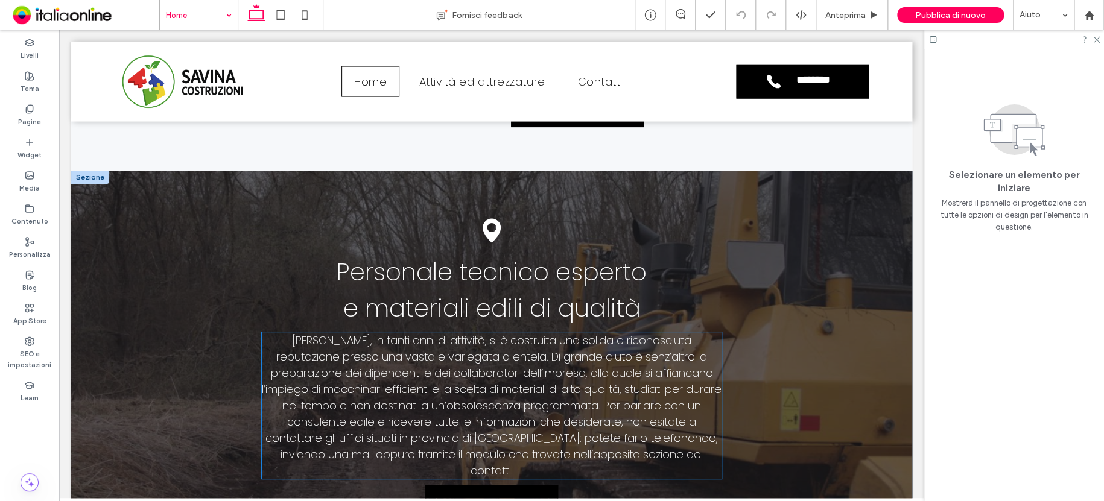
scroll to position [1195, 0]
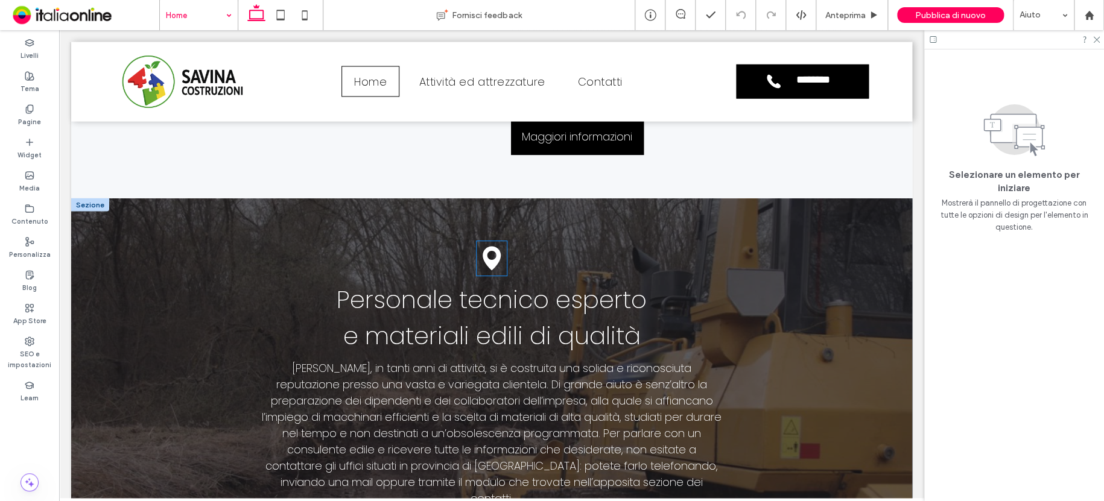
click at [483, 247] on icon at bounding box center [492, 259] width 18 height 24
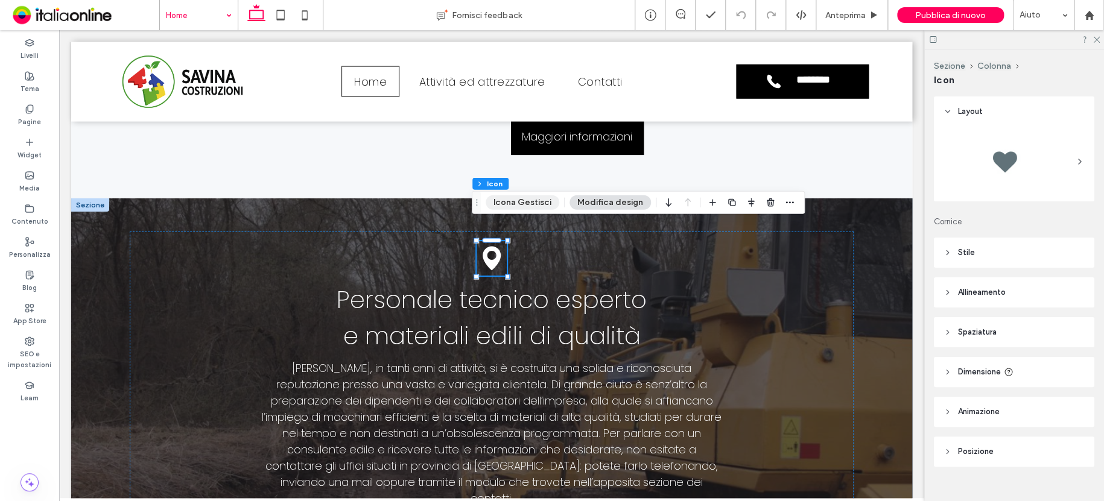
click at [520, 209] on button "Icona Gestisci" at bounding box center [523, 203] width 74 height 14
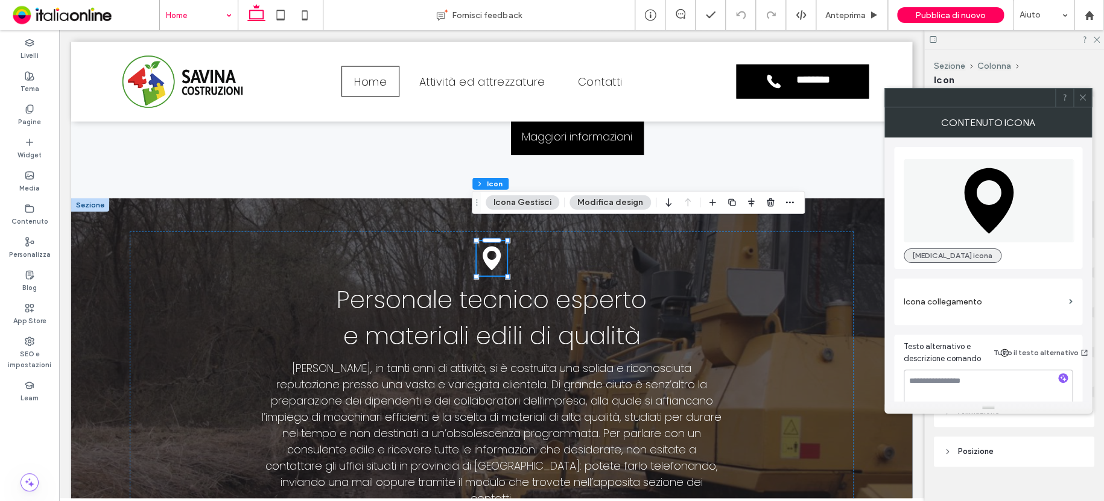
click at [938, 253] on button "[MEDICAL_DATA] icona" at bounding box center [953, 256] width 98 height 14
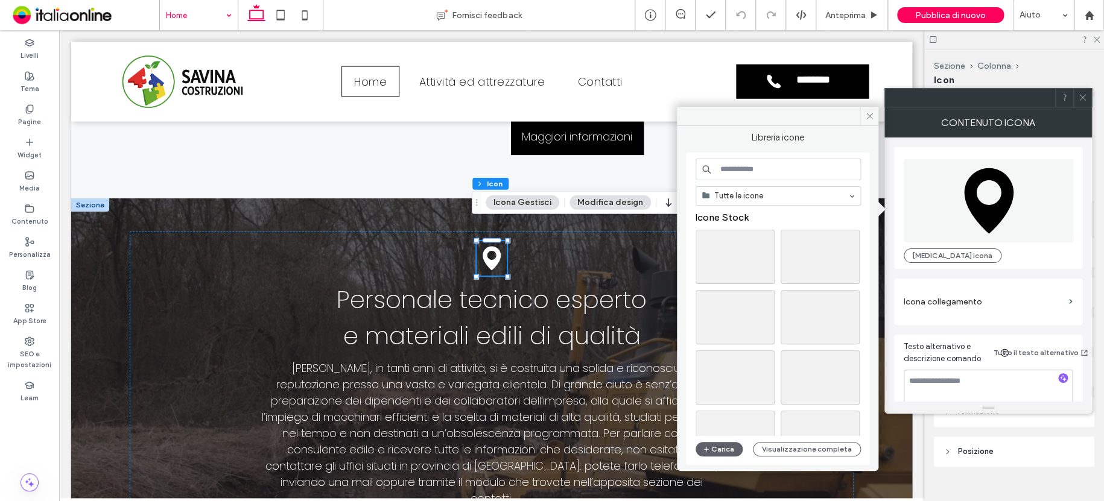
click at [760, 172] on input at bounding box center [778, 170] width 165 height 22
drag, startPoint x: 758, startPoint y: 171, endPoint x: 706, endPoint y: 168, distance: 52.0
click at [707, 168] on div "****" at bounding box center [778, 170] width 165 height 22
type input "*****"
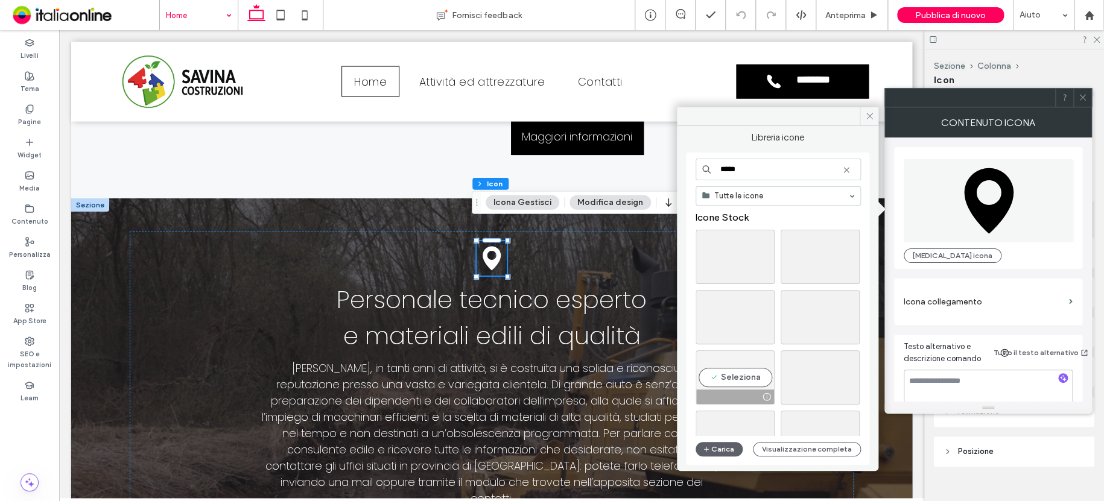
click at [739, 375] on div "Seleziona" at bounding box center [735, 378] width 79 height 54
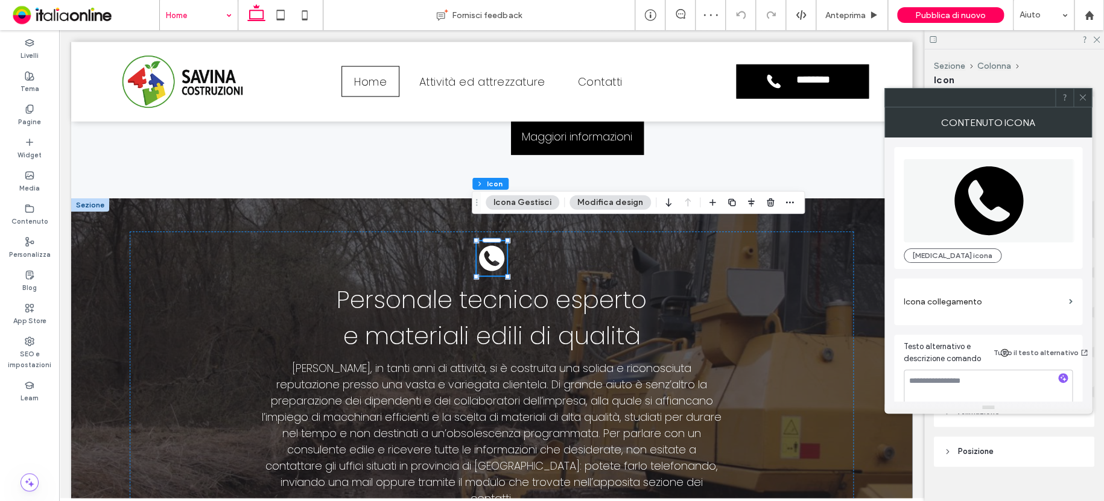
drag, startPoint x: 1080, startPoint y: 95, endPoint x: 1046, endPoint y: 122, distance: 43.8
click at [1080, 95] on use at bounding box center [1083, 98] width 6 height 6
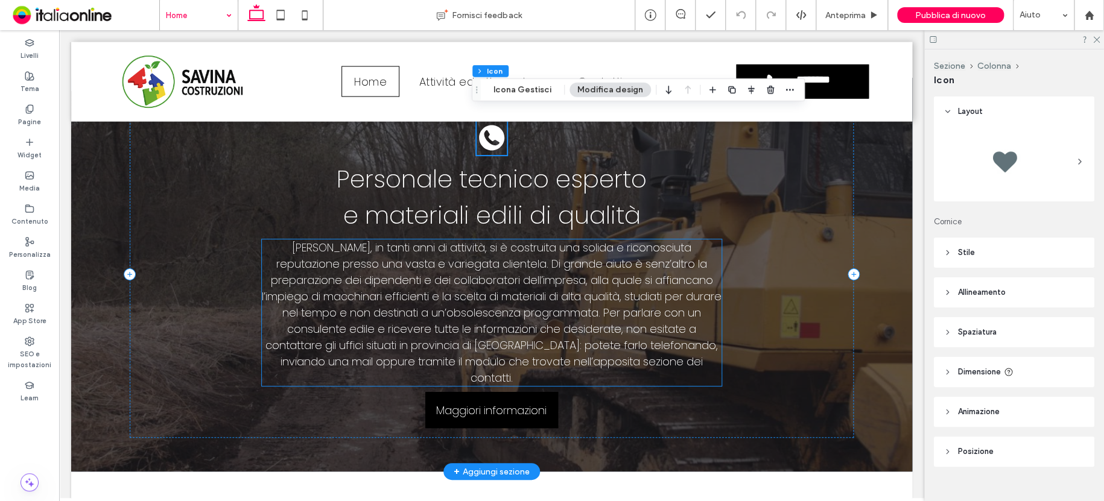
scroll to position [1315, 0]
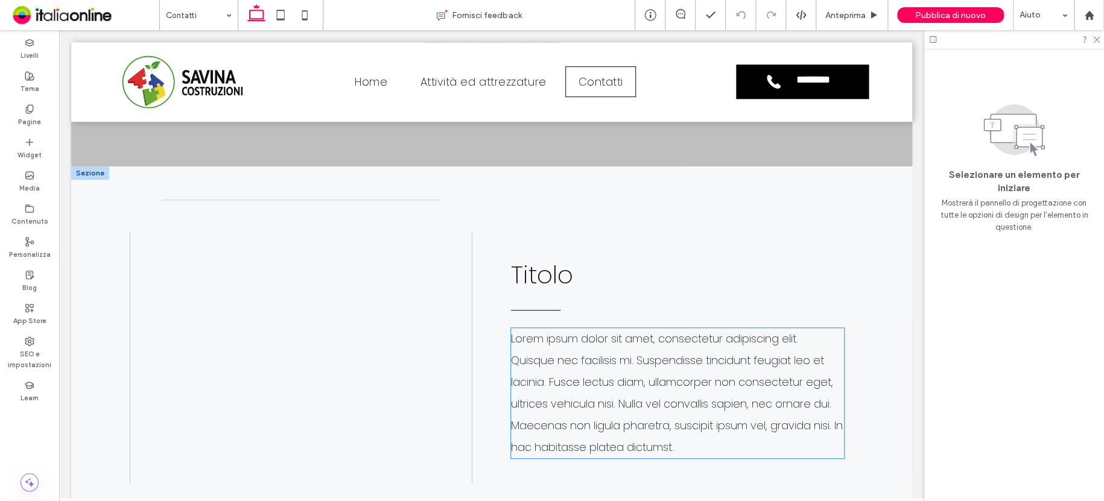
scroll to position [410, 0]
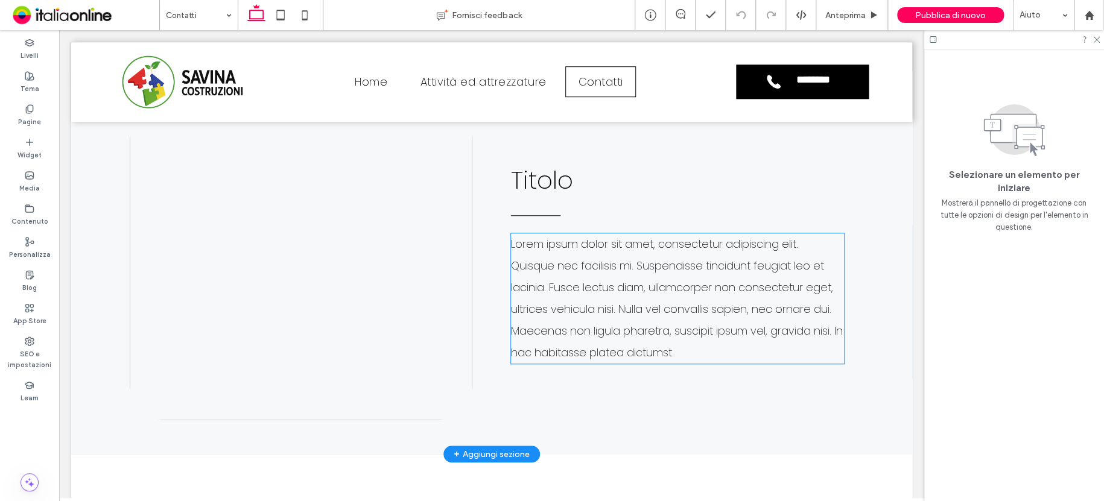
click at [594, 282] on span "Lorem ipsum dolor sit amet, consectetur adipiscing elit. Quisque nec facilisis …" at bounding box center [677, 299] width 332 height 124
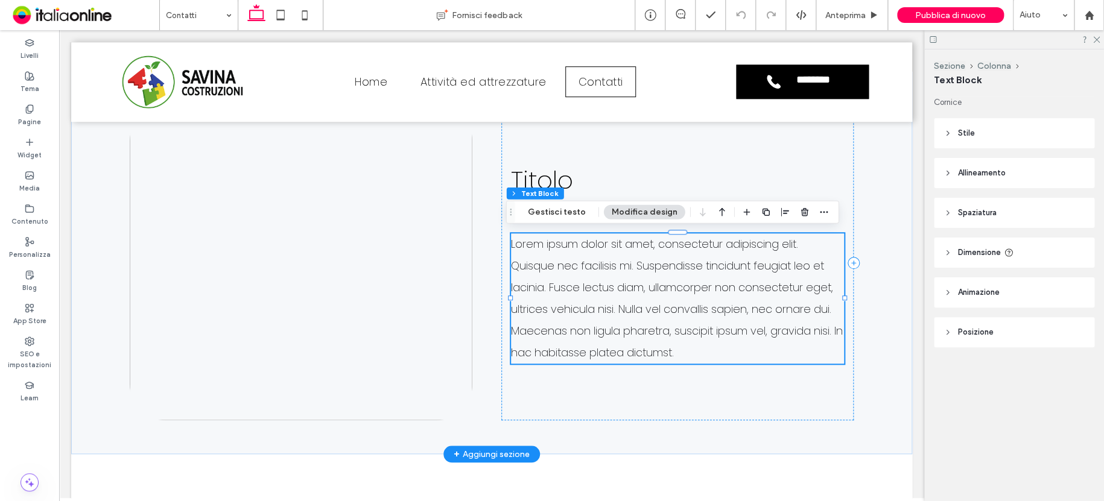
click at [711, 356] on p "Lorem ipsum dolor sit amet, consectetur adipiscing elit. Quisque nec facilisis …" at bounding box center [677, 299] width 333 height 130
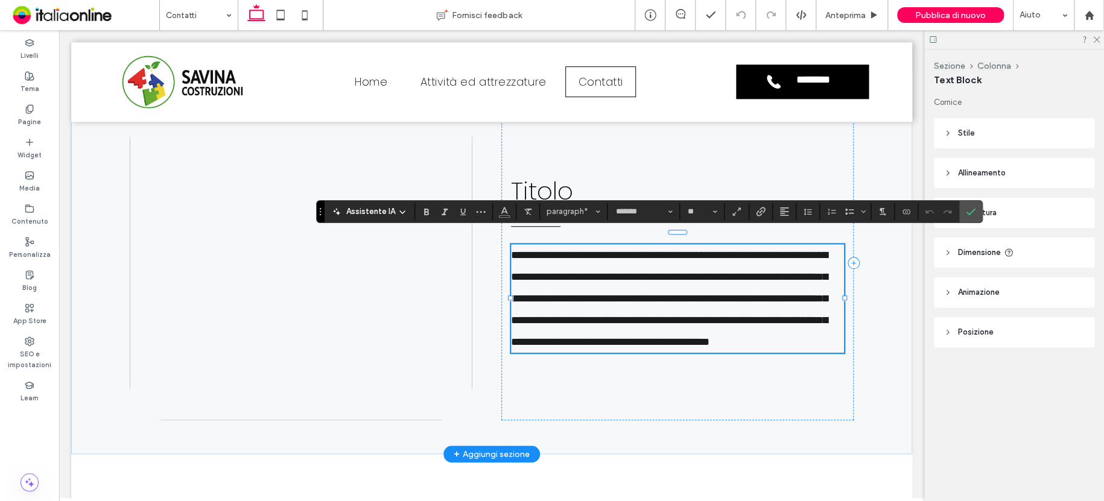
click at [704, 351] on p "**********" at bounding box center [677, 298] width 333 height 109
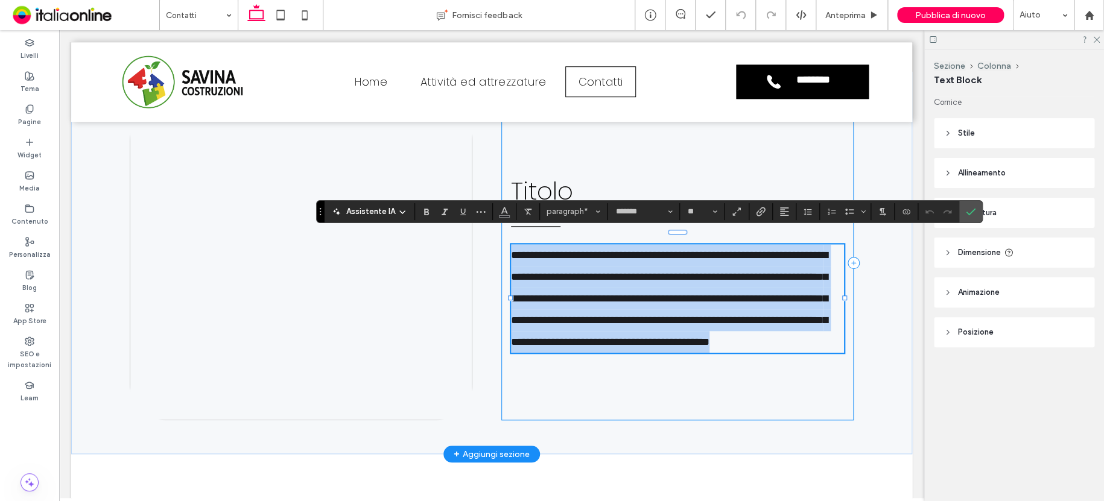
drag, startPoint x: 704, startPoint y: 349, endPoint x: 500, endPoint y: 247, distance: 228.1
click at [501, 247] on div "**********" at bounding box center [677, 263] width 352 height 316
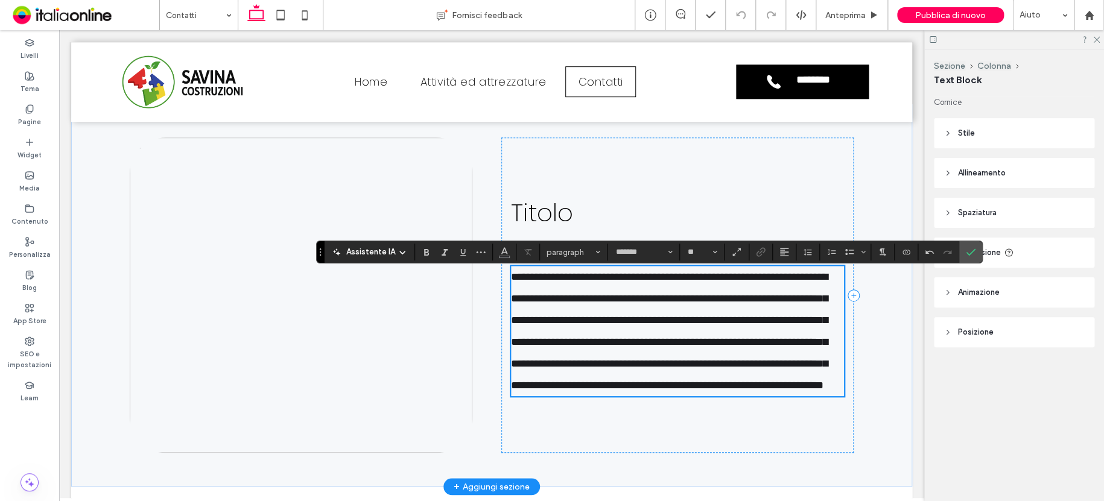
scroll to position [349, 0]
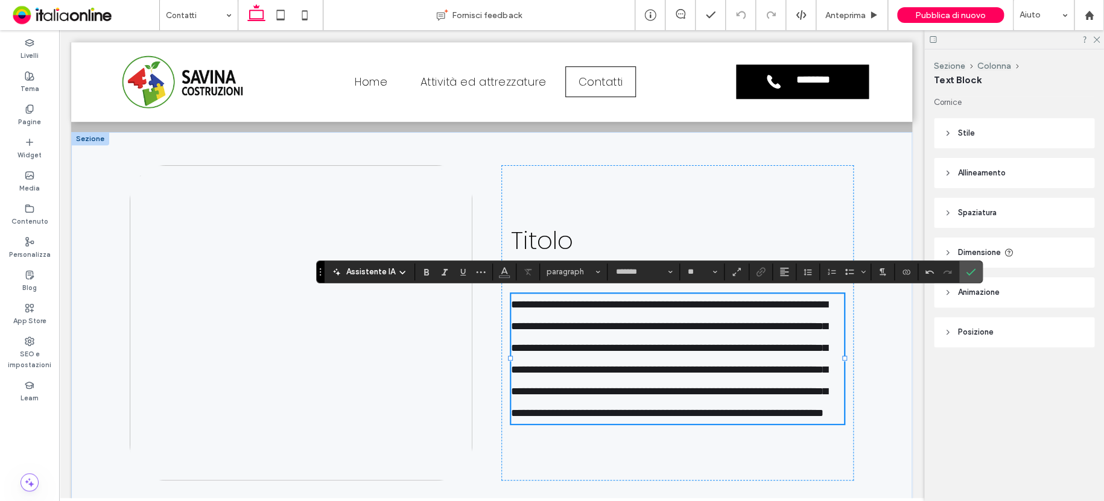
drag, startPoint x: 969, startPoint y: 266, endPoint x: 944, endPoint y: 272, distance: 25.3
click at [969, 267] on icon "Conferma" at bounding box center [971, 272] width 10 height 10
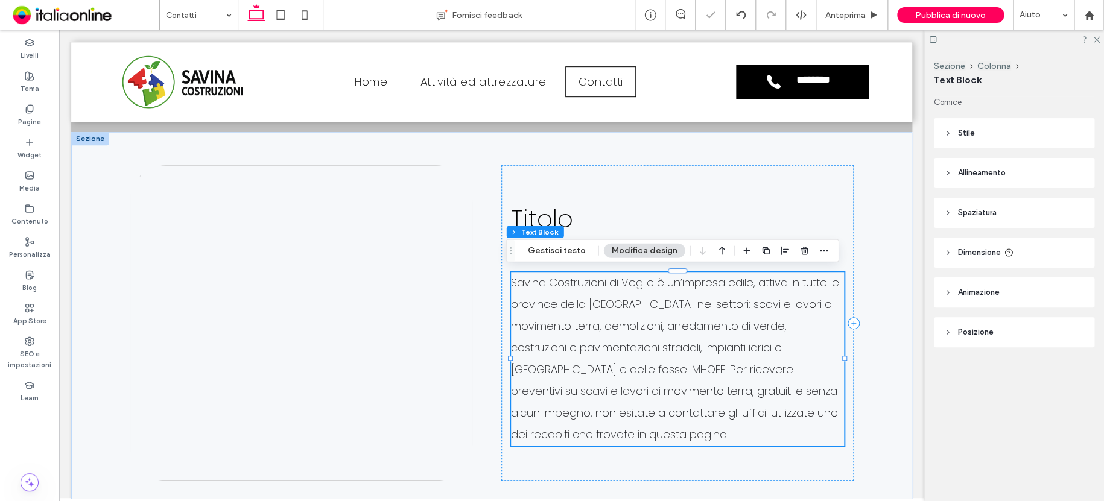
click at [602, 410] on span "Savina Costruzioni di Veglie è un’impresa edile, attiva in tutte le province de…" at bounding box center [675, 358] width 328 height 167
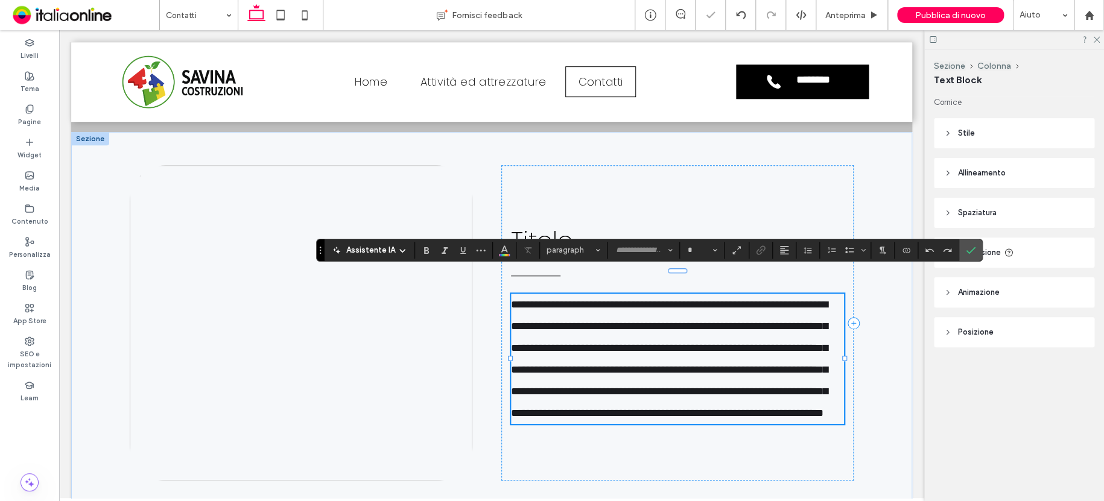
type input "*******"
type input "**"
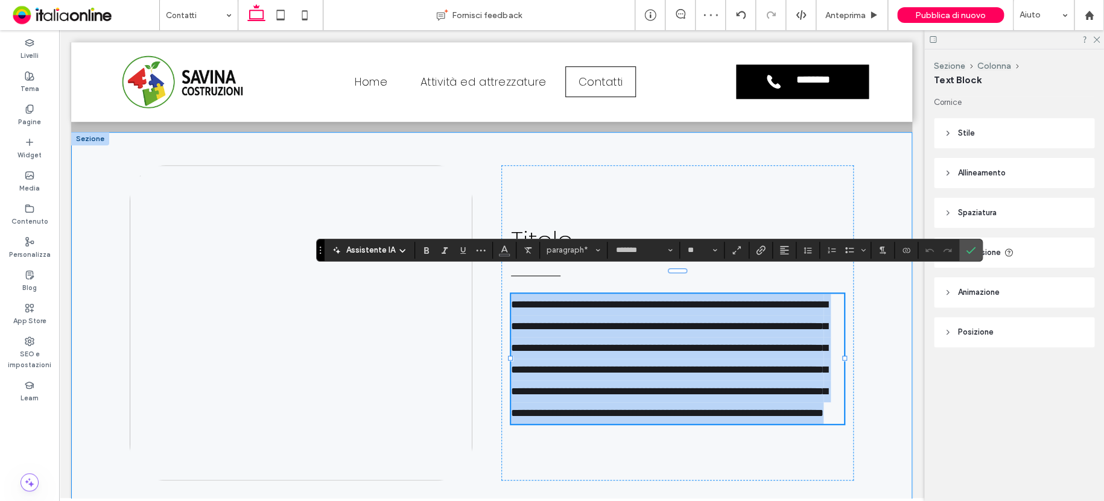
drag, startPoint x: 555, startPoint y: 439, endPoint x: 486, endPoint y: 284, distance: 169.4
click at [486, 284] on div "**********" at bounding box center [492, 323] width 724 height 383
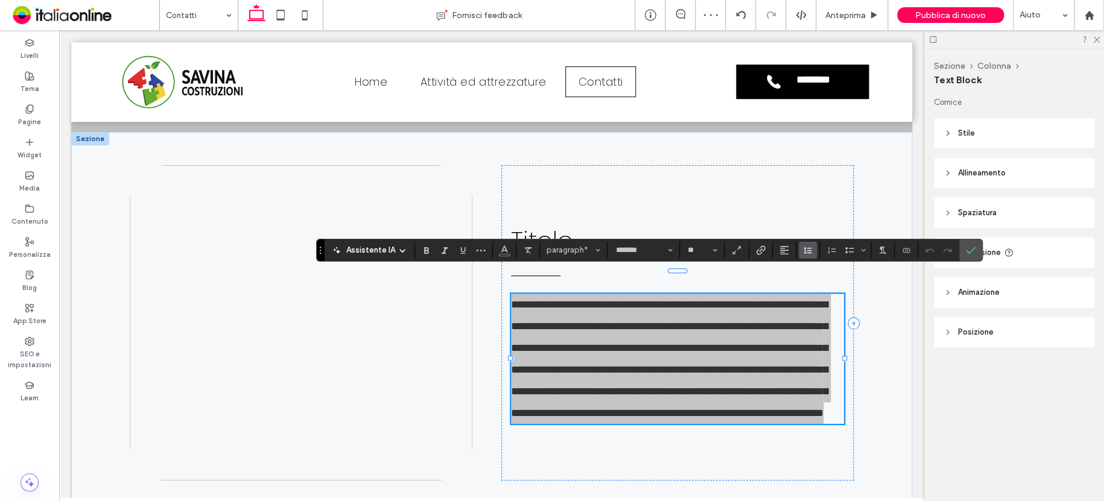
click at [807, 244] on span "Altezza riga" at bounding box center [808, 251] width 10 height 16
click at [819, 301] on div "1.5" at bounding box center [839, 303] width 54 height 9
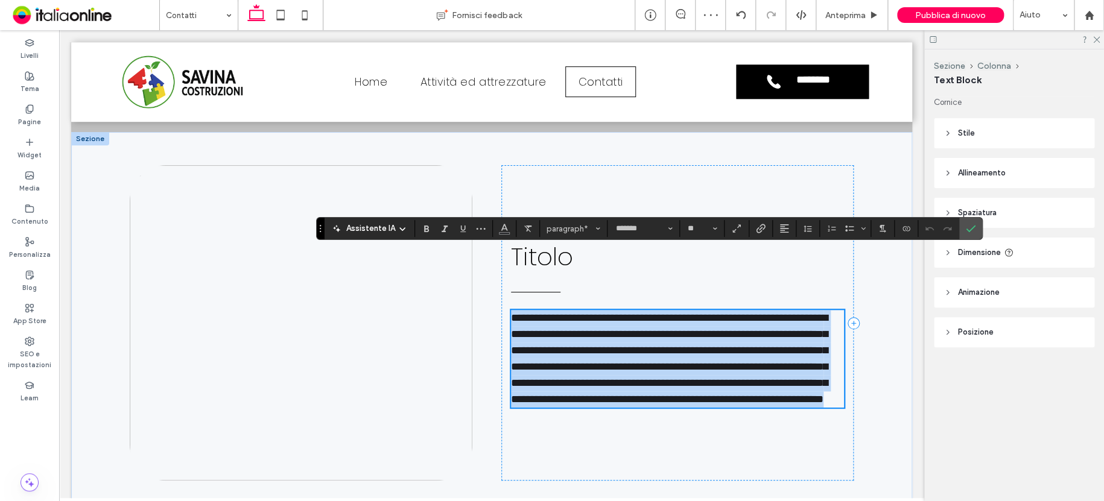
scroll to position [371, 0]
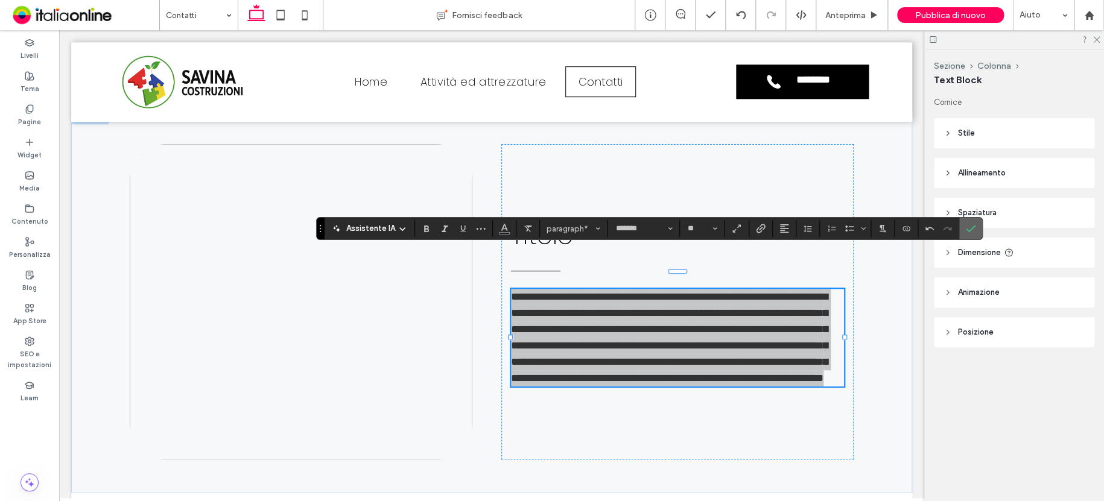
click at [972, 223] on span "Conferma" at bounding box center [971, 228] width 10 height 21
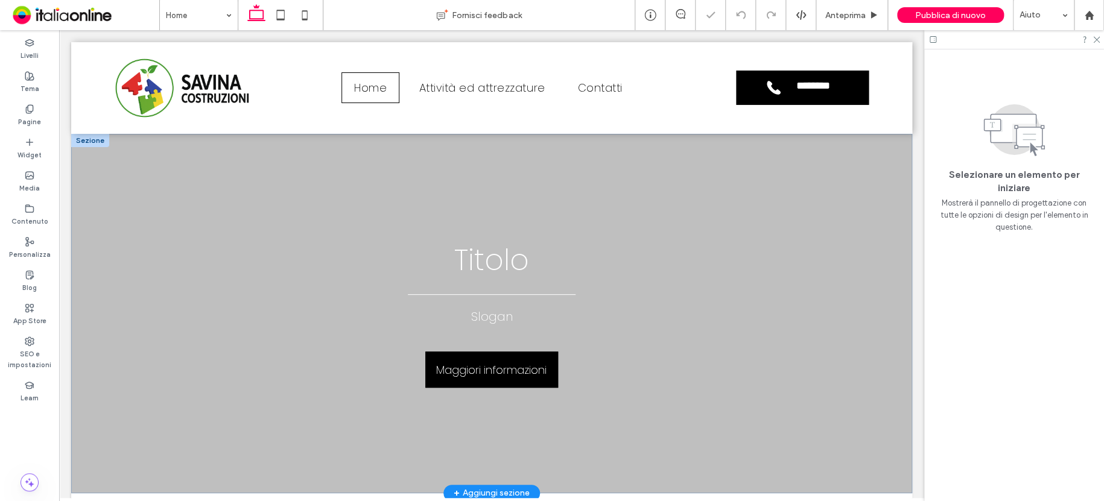
click at [504, 263] on span "Titolo" at bounding box center [491, 260] width 75 height 40
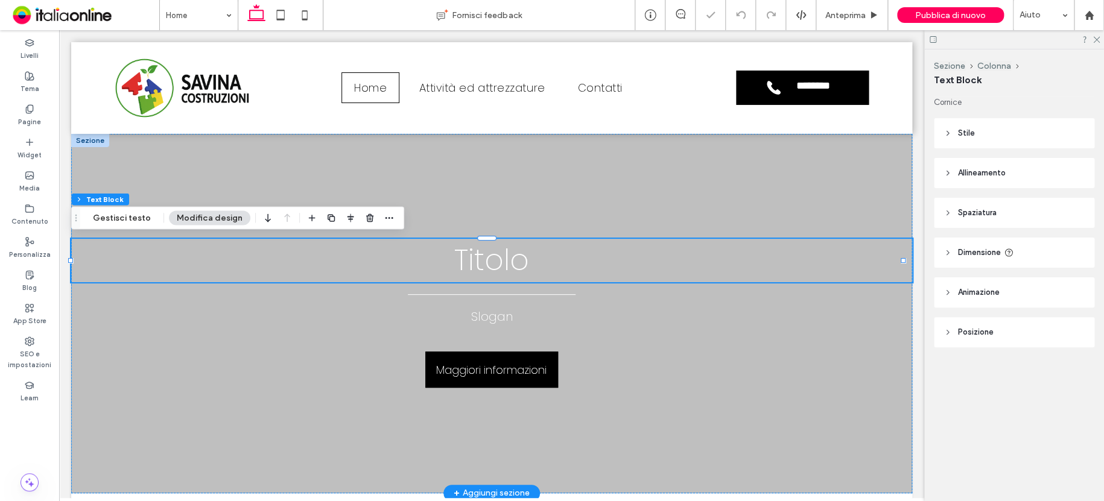
click at [506, 258] on span "Titolo" at bounding box center [491, 260] width 75 height 40
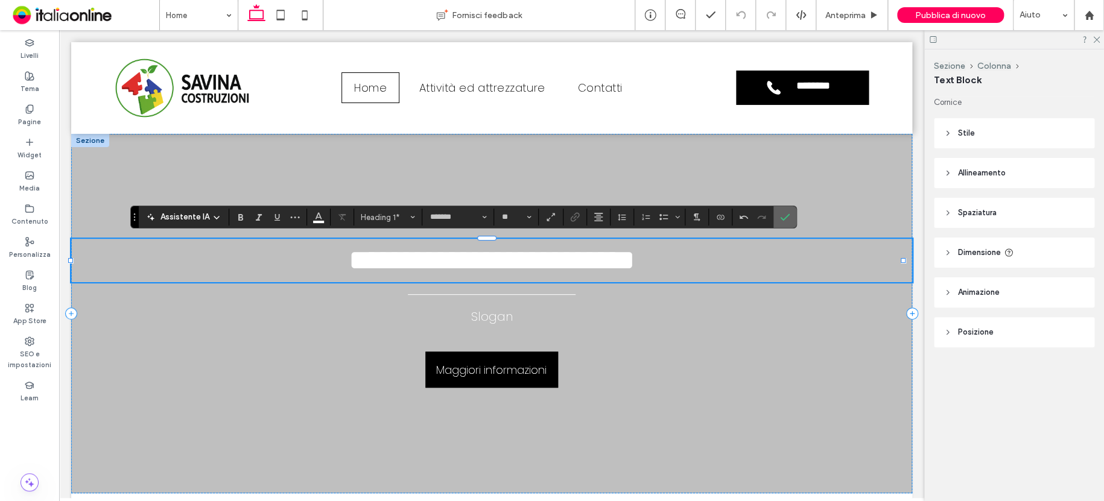
click at [779, 211] on label "Conferma" at bounding box center [785, 217] width 18 height 22
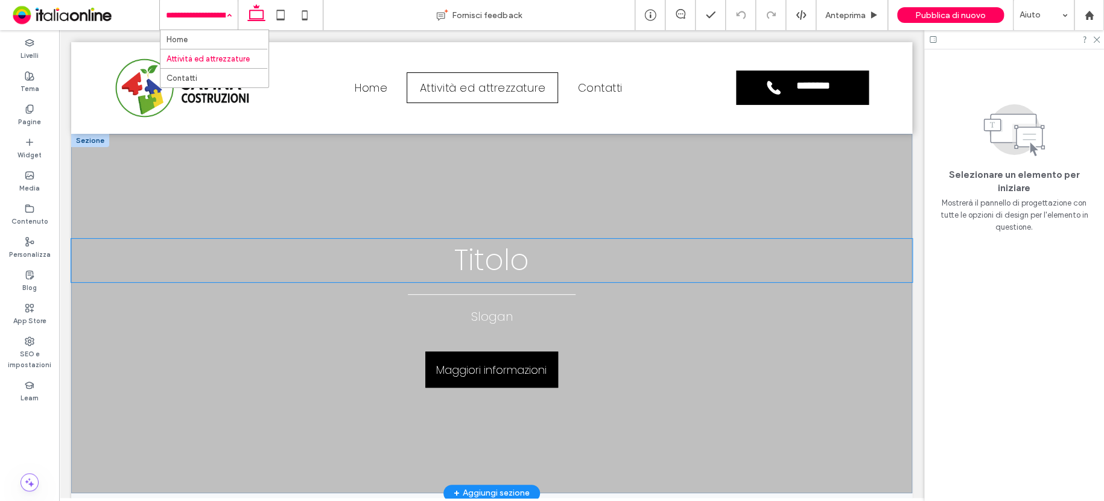
click at [489, 265] on span "Titolo" at bounding box center [491, 260] width 75 height 40
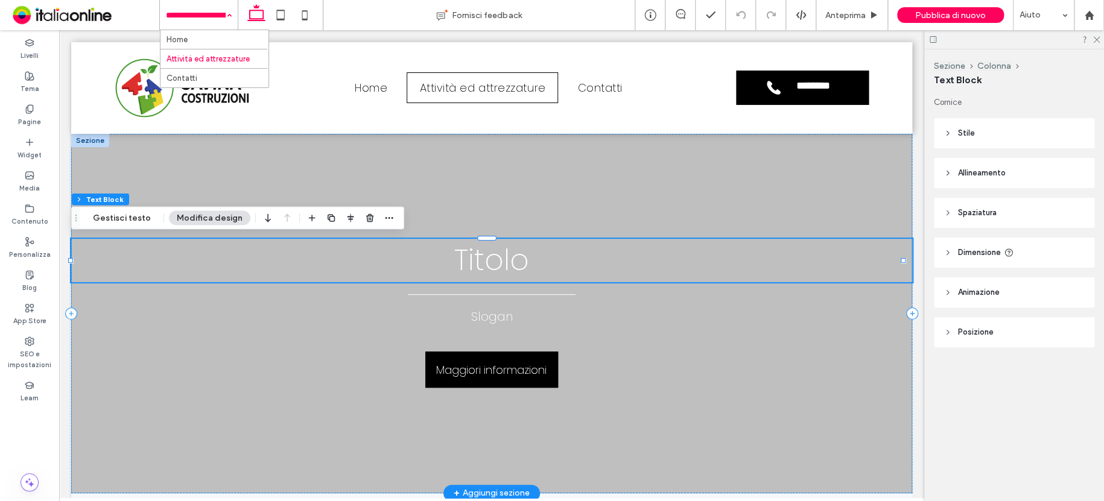
click at [495, 270] on span "Titolo" at bounding box center [491, 260] width 75 height 40
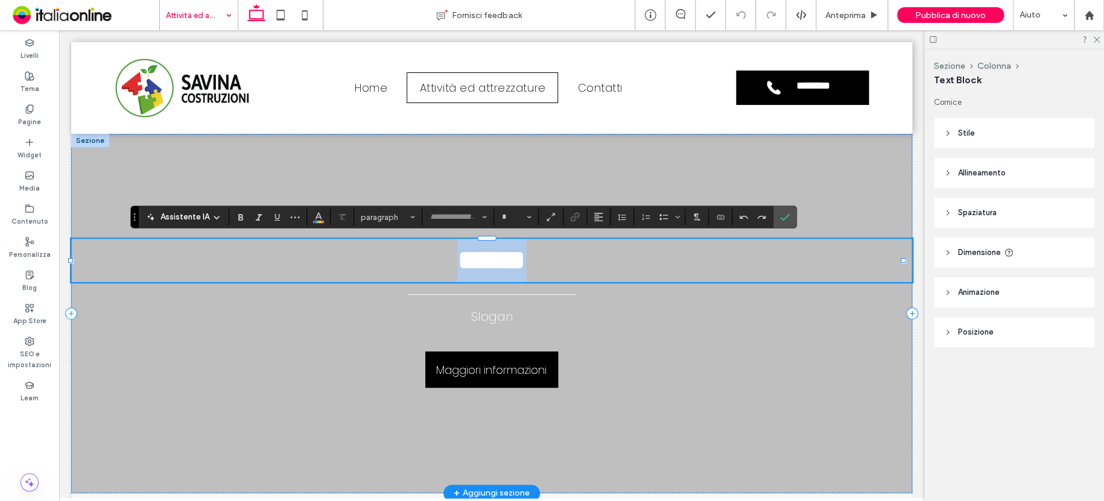
type input "*******"
type input "**"
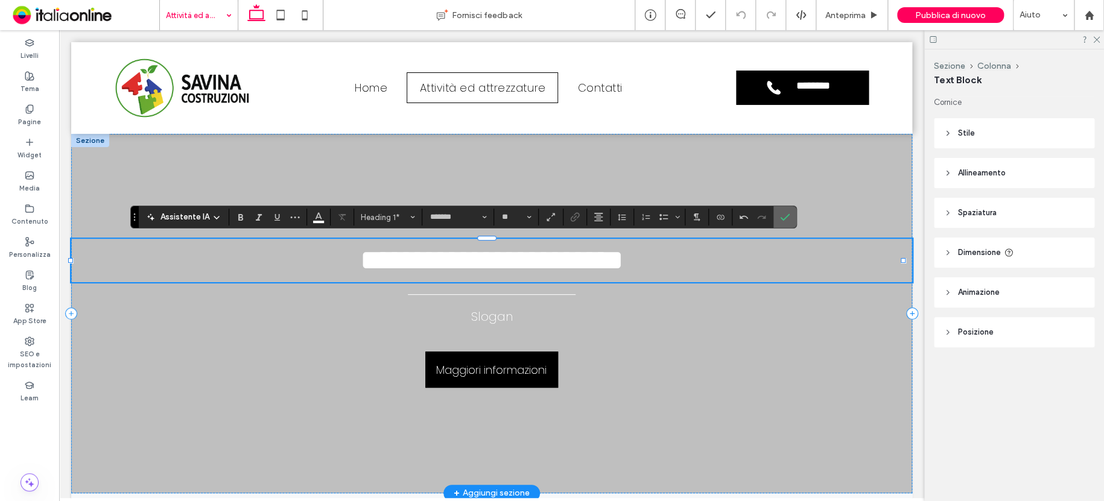
click at [780, 224] on span "Conferma" at bounding box center [782, 217] width 5 height 22
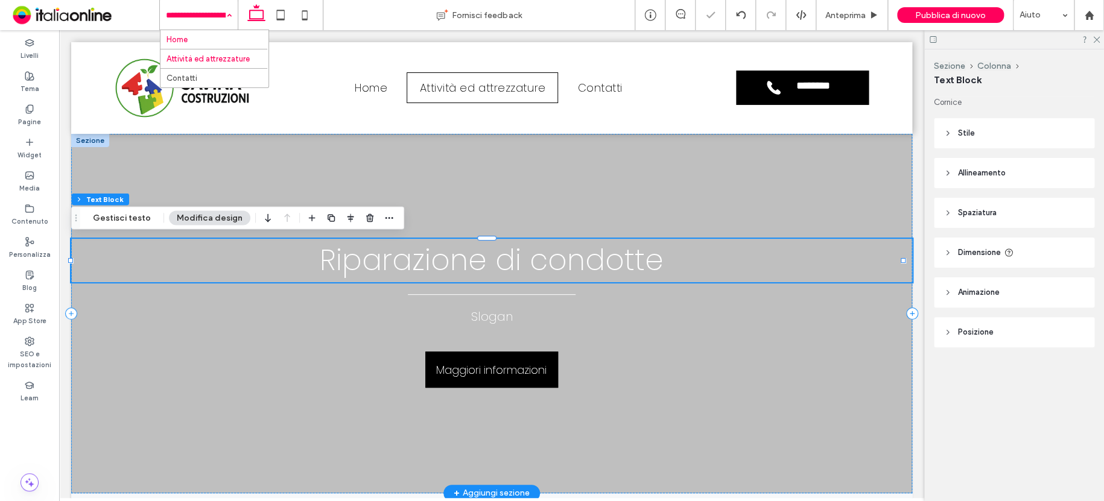
drag, startPoint x: 186, startPoint y: 18, endPoint x: 188, endPoint y: 41, distance: 23.7
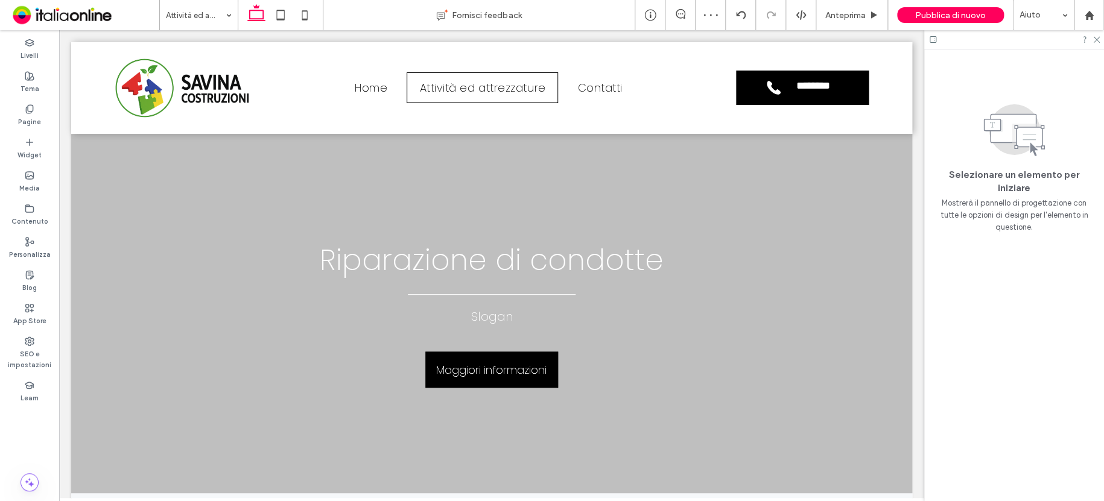
drag, startPoint x: 194, startPoint y: 12, endPoint x: 194, endPoint y: 23, distance: 10.9
click at [194, 12] on input at bounding box center [196, 15] width 60 height 30
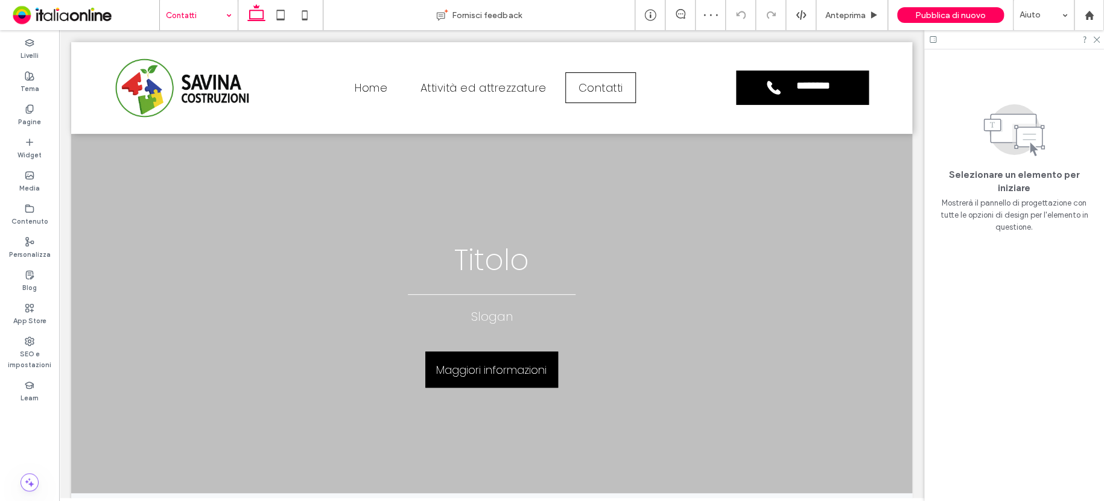
click at [182, 22] on input at bounding box center [196, 15] width 60 height 30
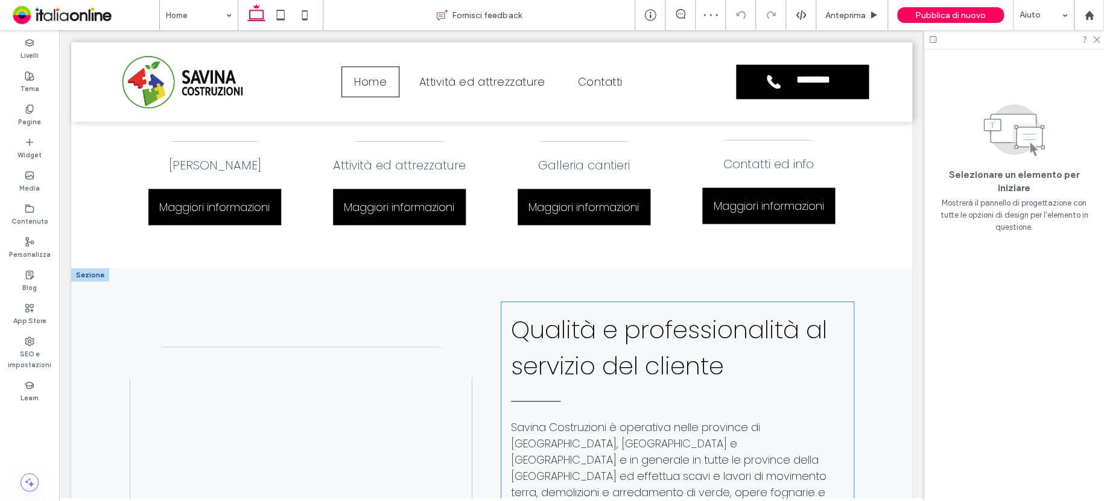
scroll to position [712, 0]
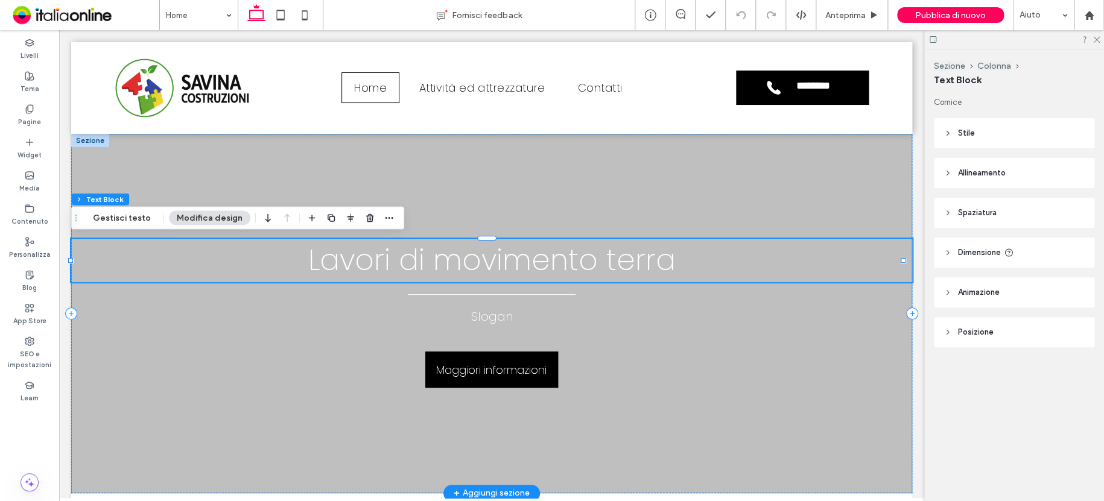
click at [547, 264] on span "Lavori di movimento terra" at bounding box center [492, 260] width 368 height 40
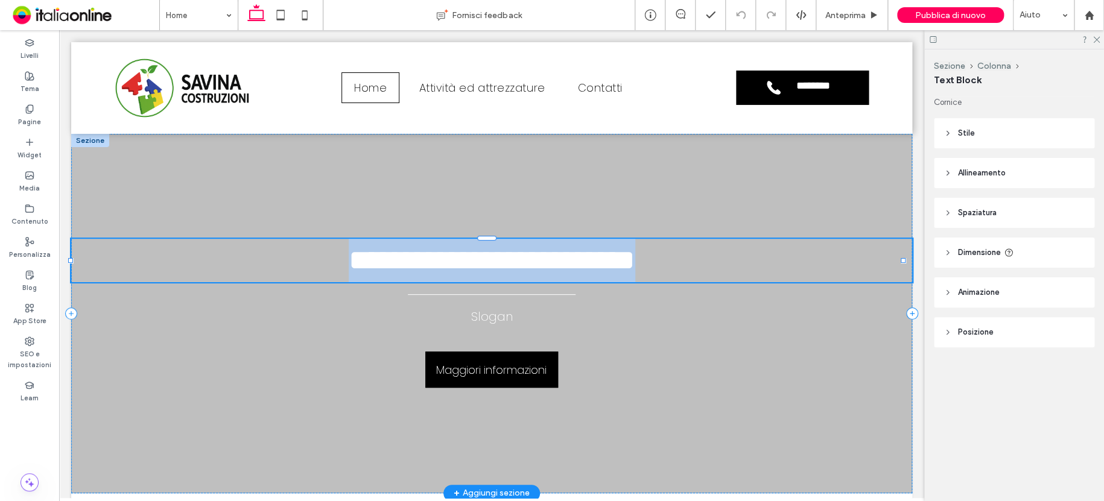
type input "*******"
type input "**"
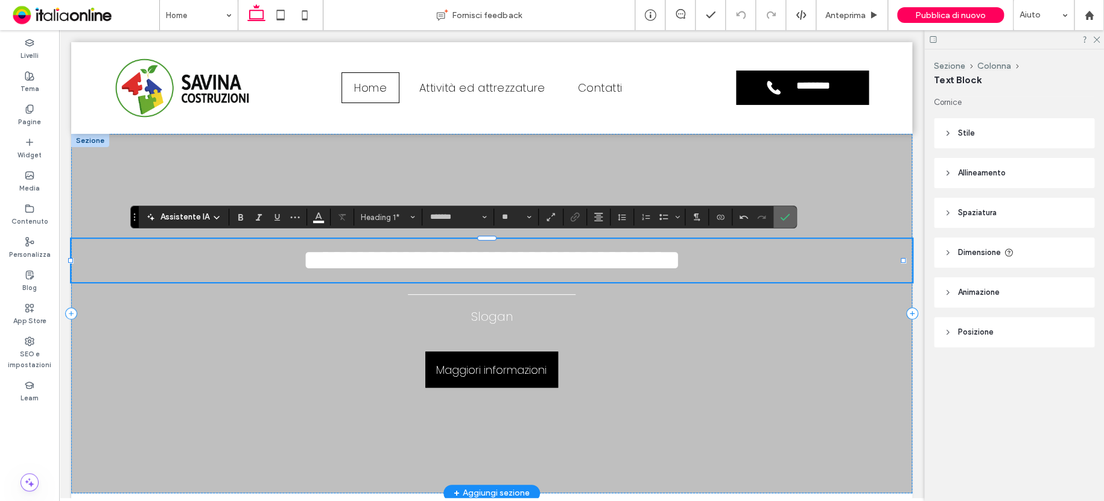
drag, startPoint x: 782, startPoint y: 217, endPoint x: 722, endPoint y: 189, distance: 65.9
click at [782, 217] on icon "Conferma" at bounding box center [785, 217] width 10 height 10
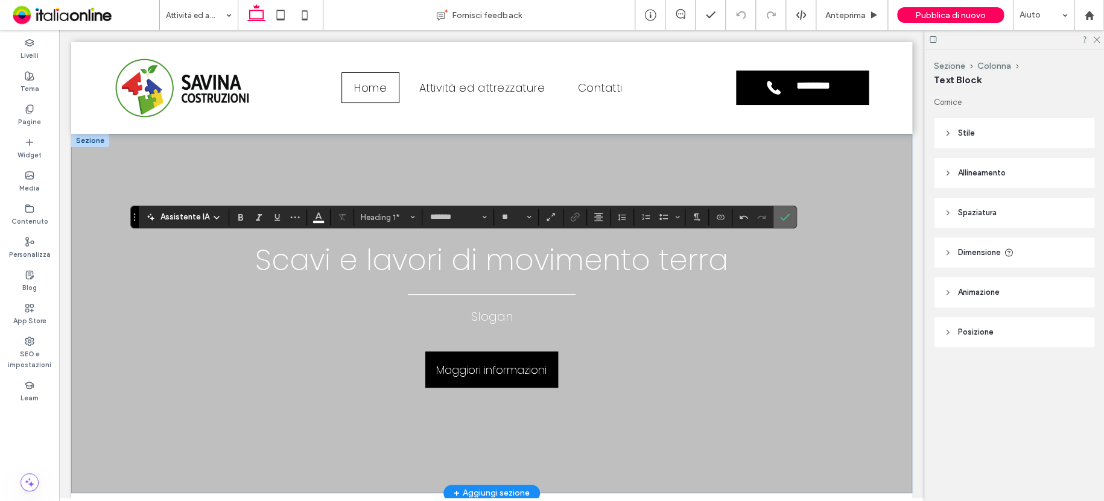
click at [780, 214] on icon "Conferma" at bounding box center [785, 217] width 10 height 10
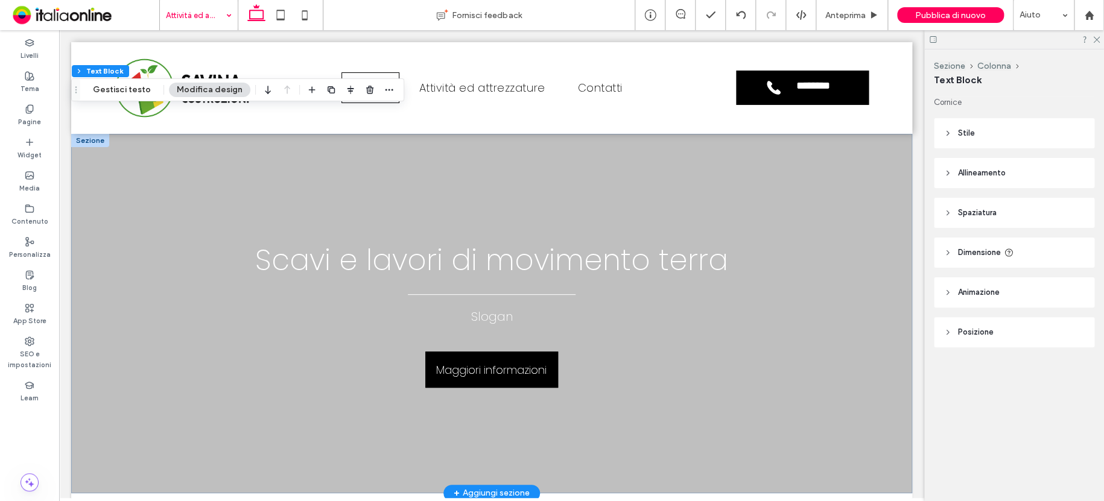
drag, startPoint x: 189, startPoint y: 16, endPoint x: 189, endPoint y: 25, distance: 9.7
type input "*******"
type input "**"
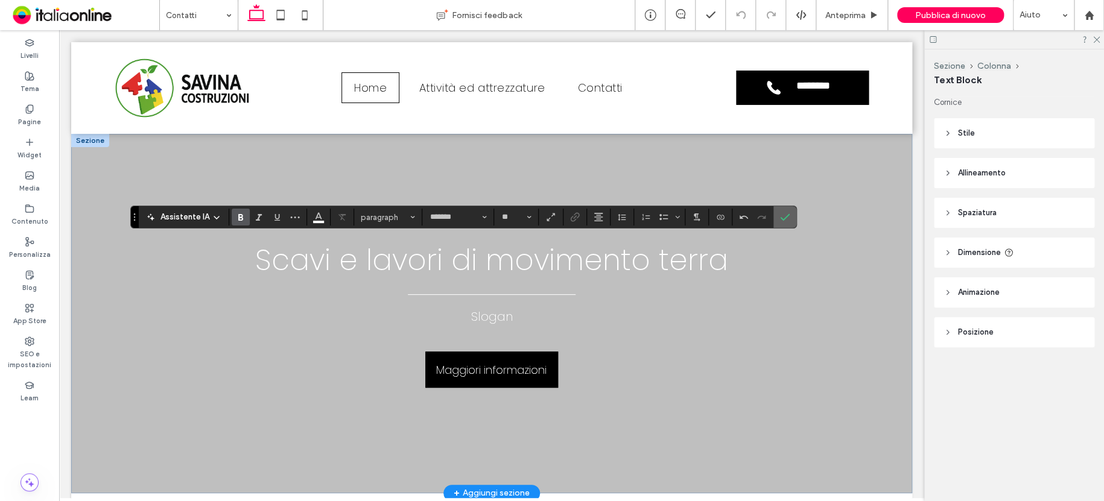
click at [787, 213] on icon "Conferma" at bounding box center [785, 217] width 10 height 10
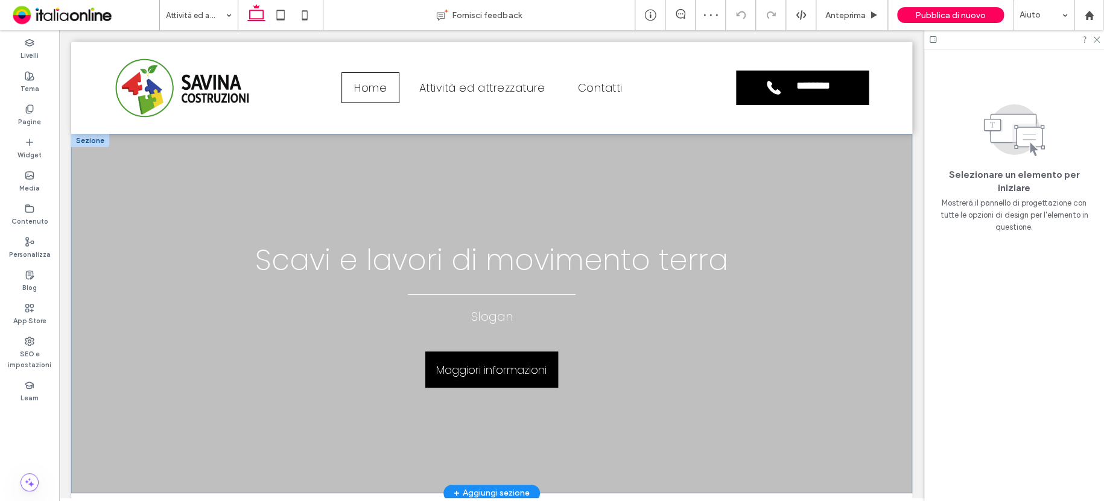
click at [183, 16] on input at bounding box center [196, 15] width 60 height 30
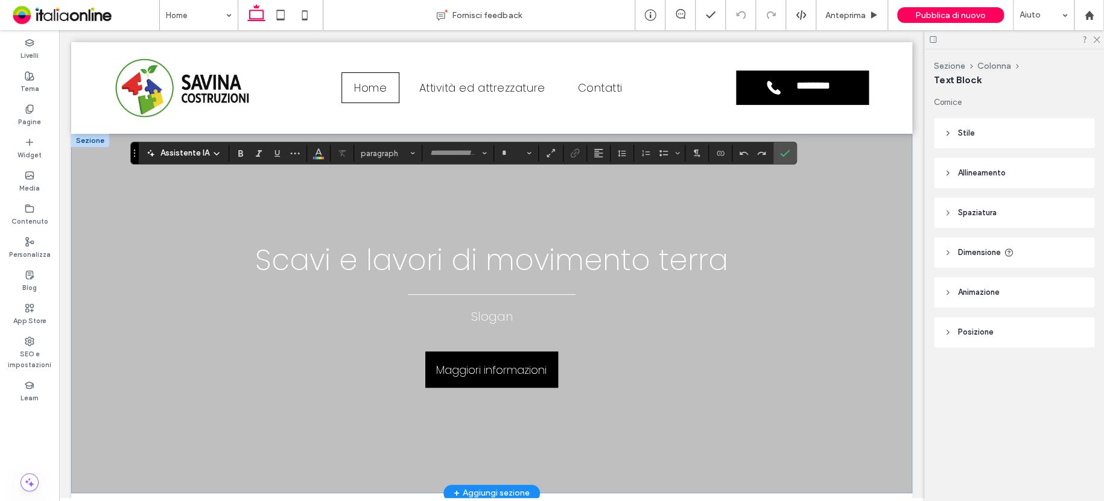
type input "*******"
type input "**"
click at [784, 151] on icon "Conferma" at bounding box center [785, 153] width 10 height 10
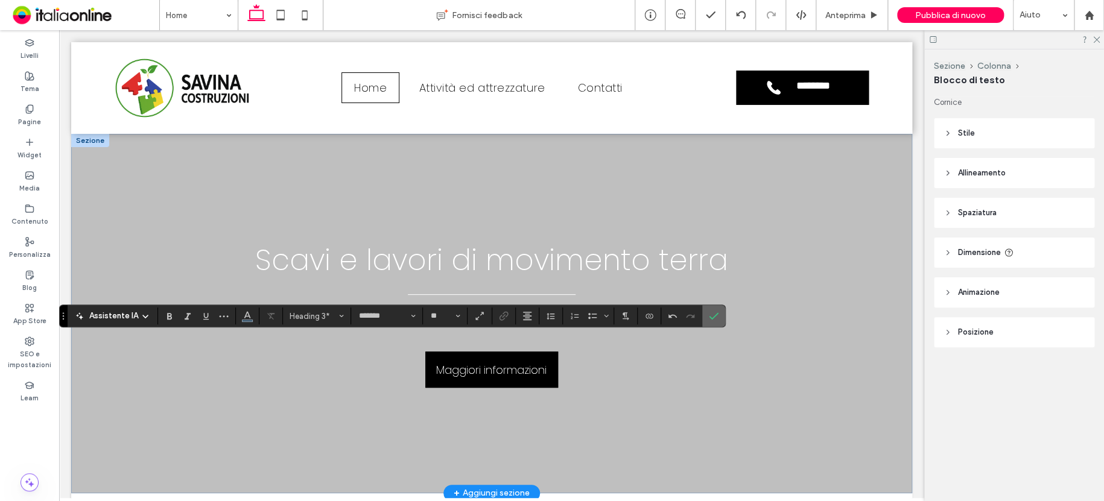
click at [719, 311] on label "Conferma" at bounding box center [714, 316] width 18 height 22
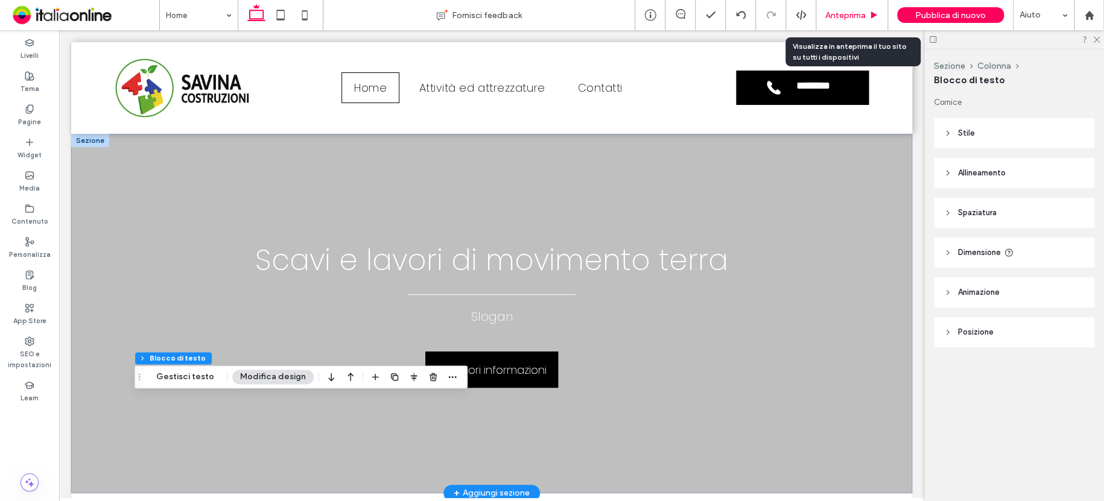
click at [833, 16] on span "Anteprima" at bounding box center [846, 15] width 40 height 10
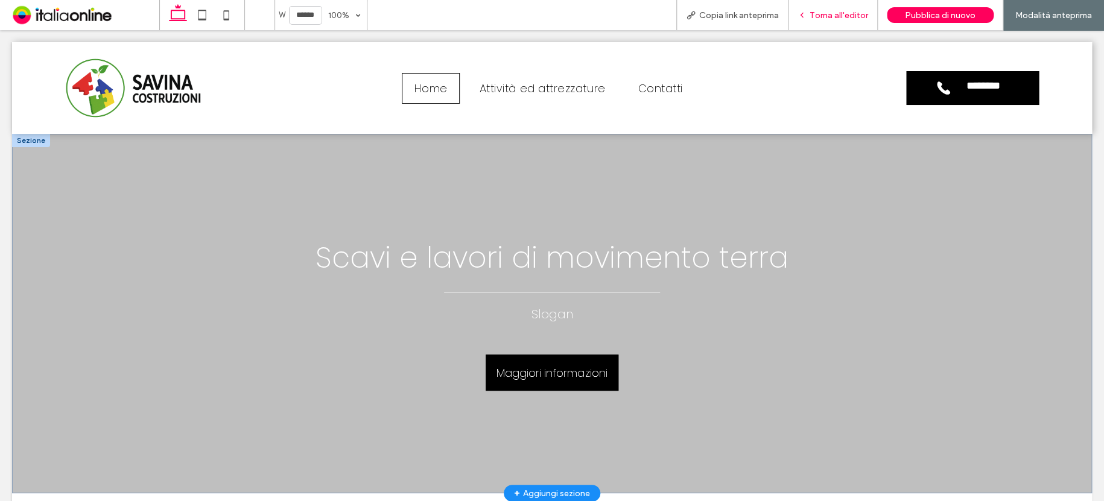
click at [844, 14] on span "Torna all'editor" at bounding box center [839, 15] width 59 height 10
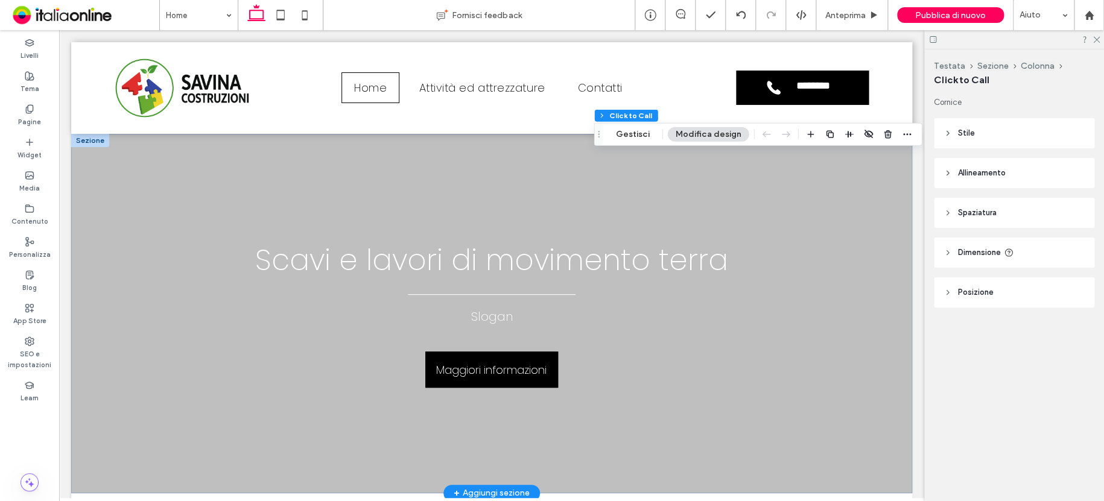
drag, startPoint x: 971, startPoint y: 133, endPoint x: 977, endPoint y: 125, distance: 9.9
click at [971, 133] on span "Stile" at bounding box center [966, 133] width 17 height 12
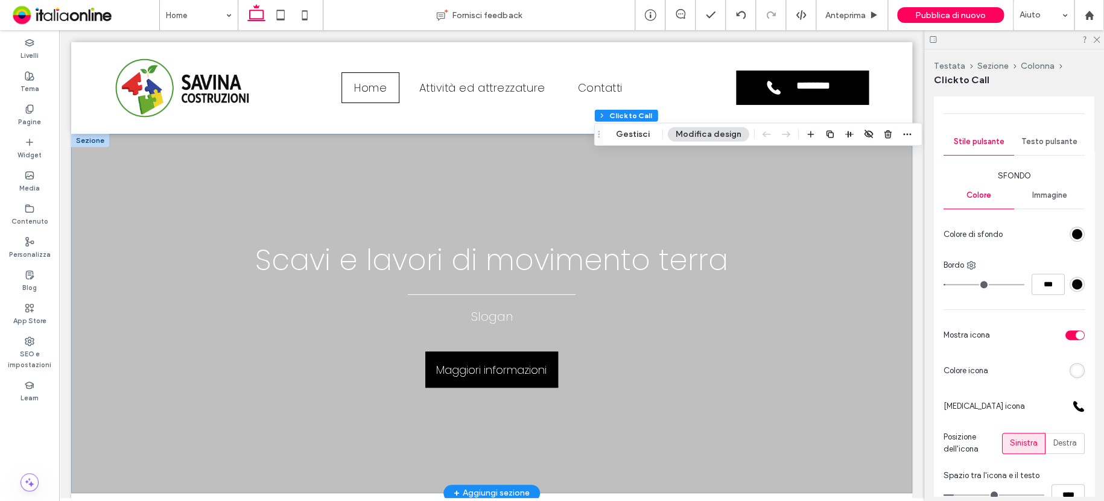
scroll to position [121, 0]
click at [1074, 231] on div "rgb(0, 0, 0)" at bounding box center [1077, 234] width 10 height 10
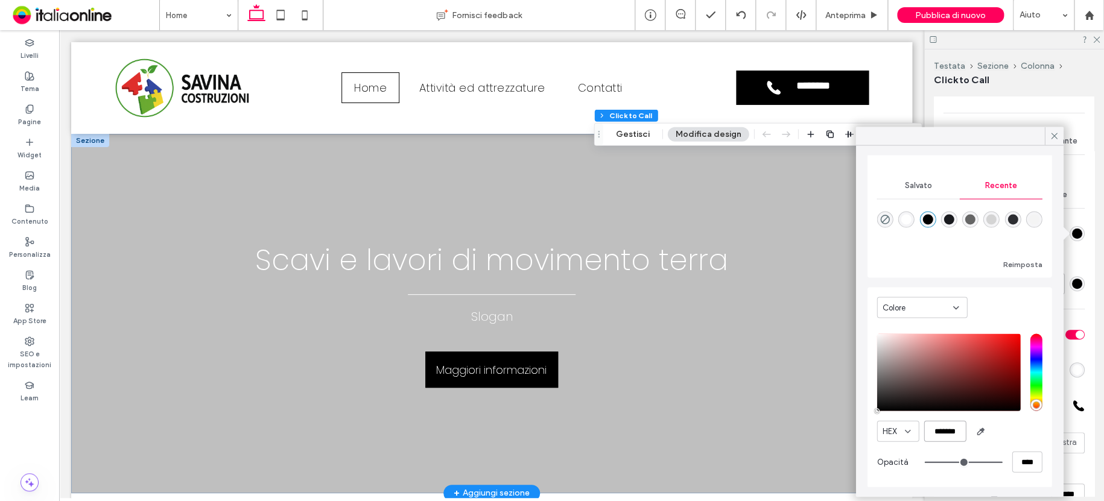
scroll to position [0, 2]
drag, startPoint x: 929, startPoint y: 430, endPoint x: 965, endPoint y: 432, distance: 36.3
click at [965, 432] on input "*******" at bounding box center [945, 431] width 42 height 21
paste input "color picker textbox"
type input "*"
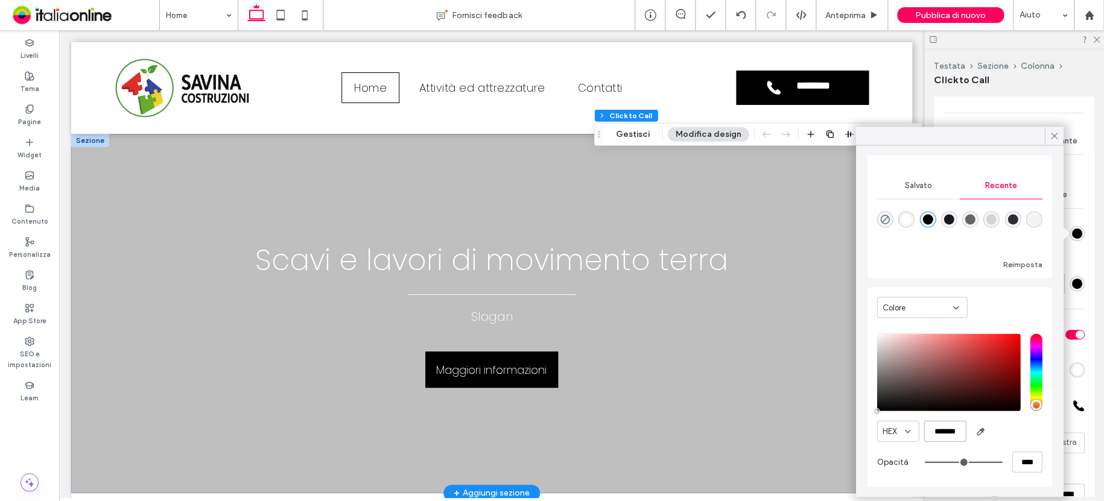
type input "**"
type input "*******"
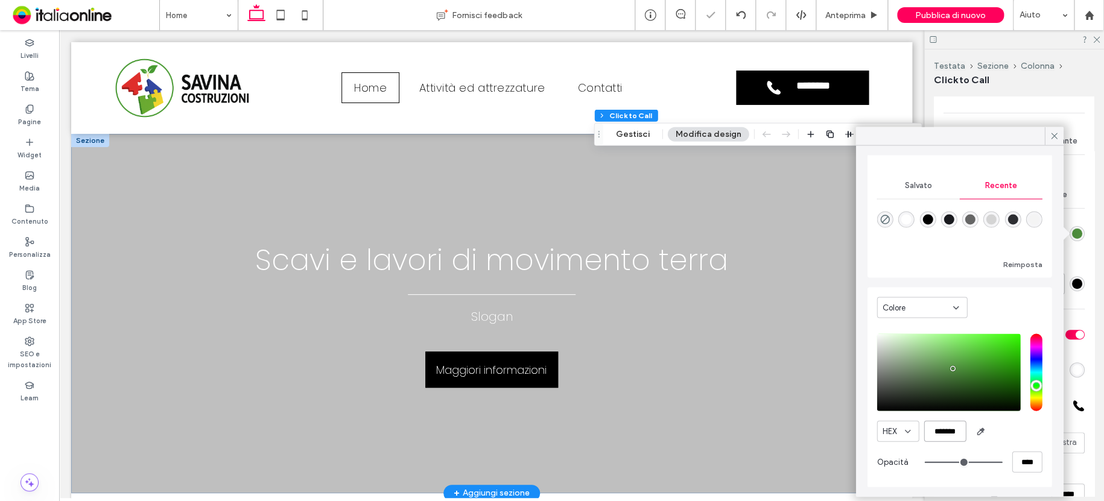
scroll to position [0, 0]
type input "*"
type input "**"
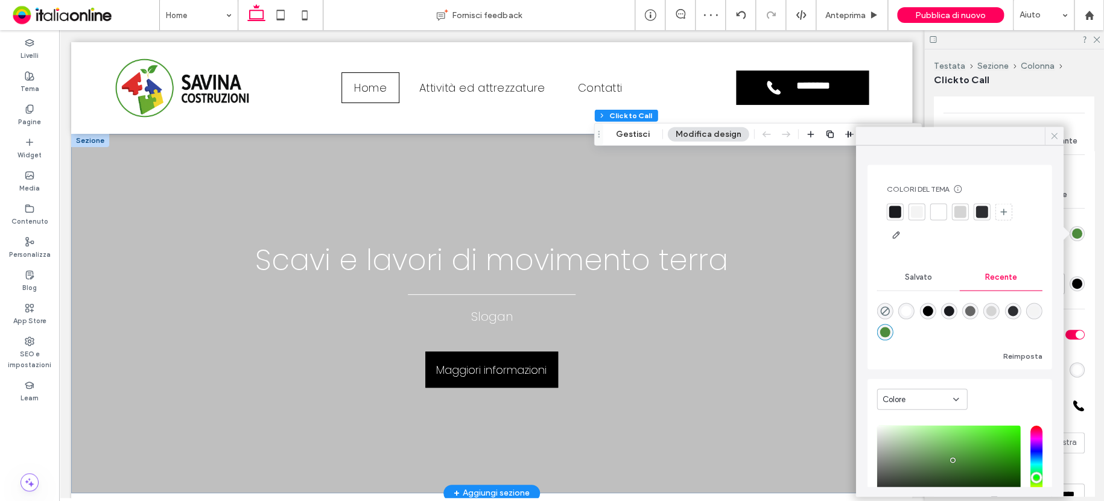
type input "*******"
drag, startPoint x: 1052, startPoint y: 133, endPoint x: 1051, endPoint y: 187, distance: 53.7
click at [1052, 133] on use at bounding box center [1054, 136] width 6 height 6
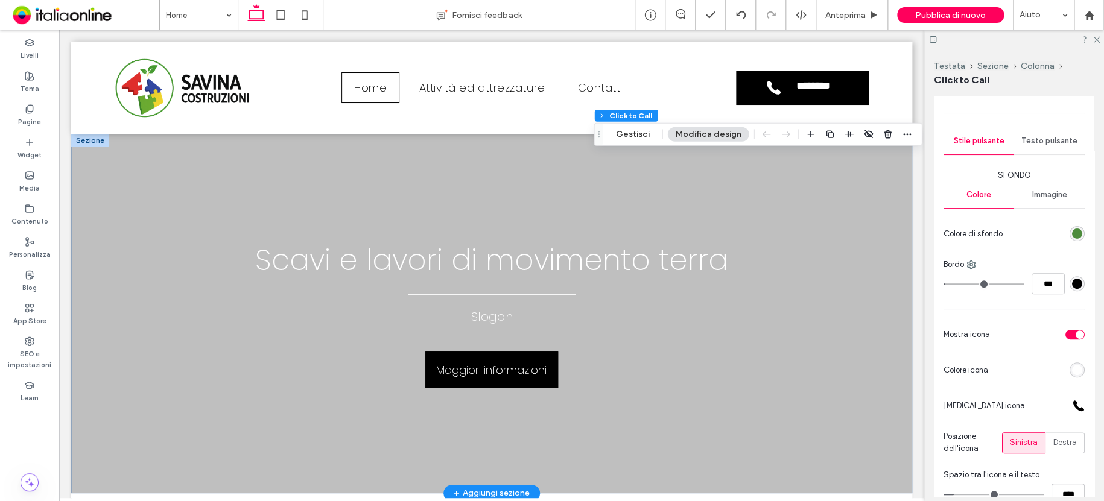
click at [1072, 287] on div "rgb(0, 0, 0)" at bounding box center [1077, 284] width 10 height 10
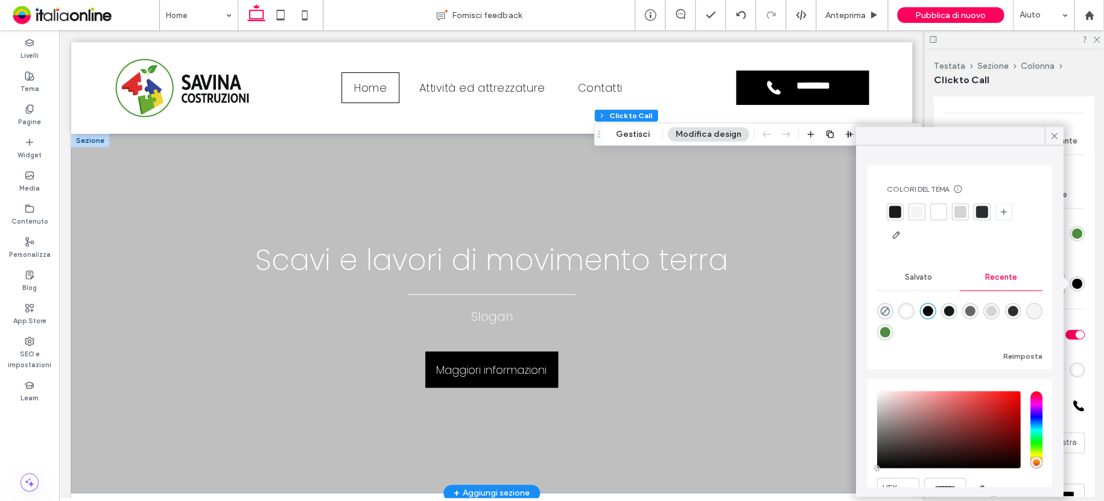
click at [890, 332] on div "rgba(77, 140, 61, 1)" at bounding box center [885, 332] width 10 height 10
type input "*"
type input "**"
type input "*******"
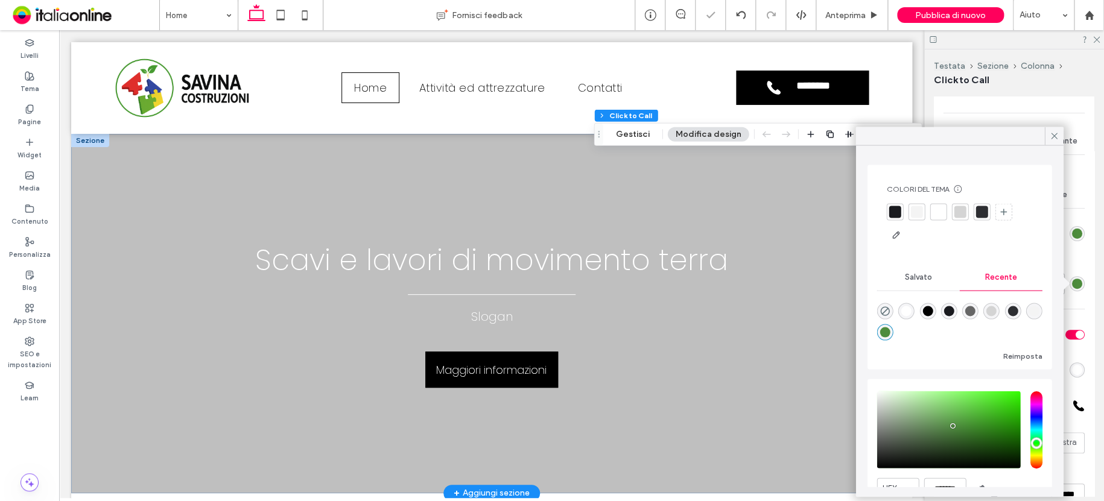
type input "*"
type input "**"
click at [1060, 138] on div at bounding box center [1054, 136] width 19 height 18
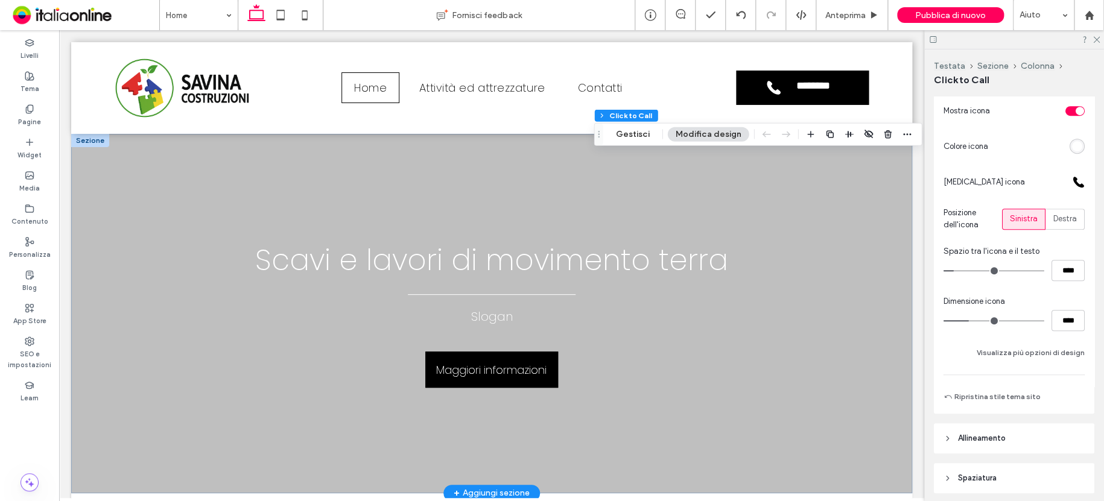
scroll to position [422, 0]
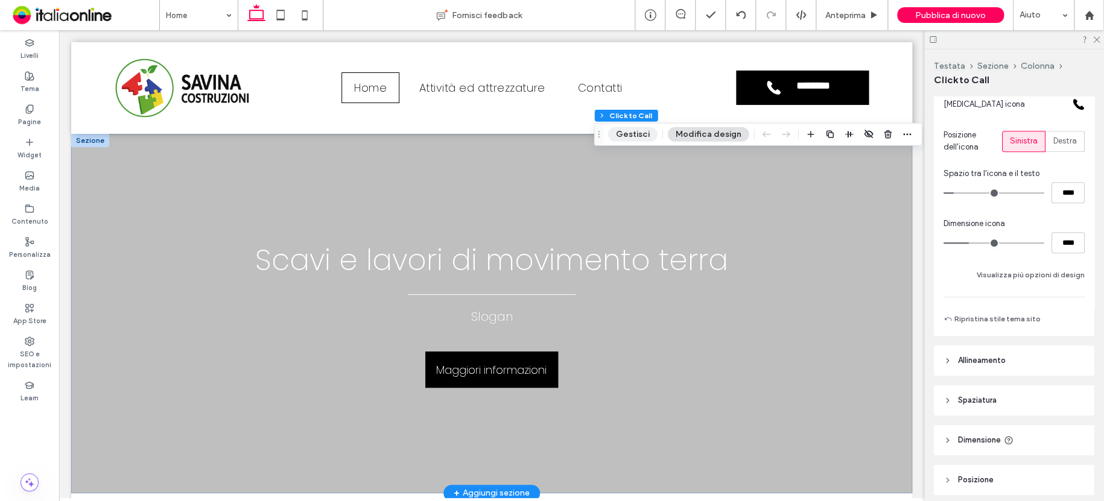
click at [637, 139] on button "Gestisci" at bounding box center [632, 134] width 49 height 14
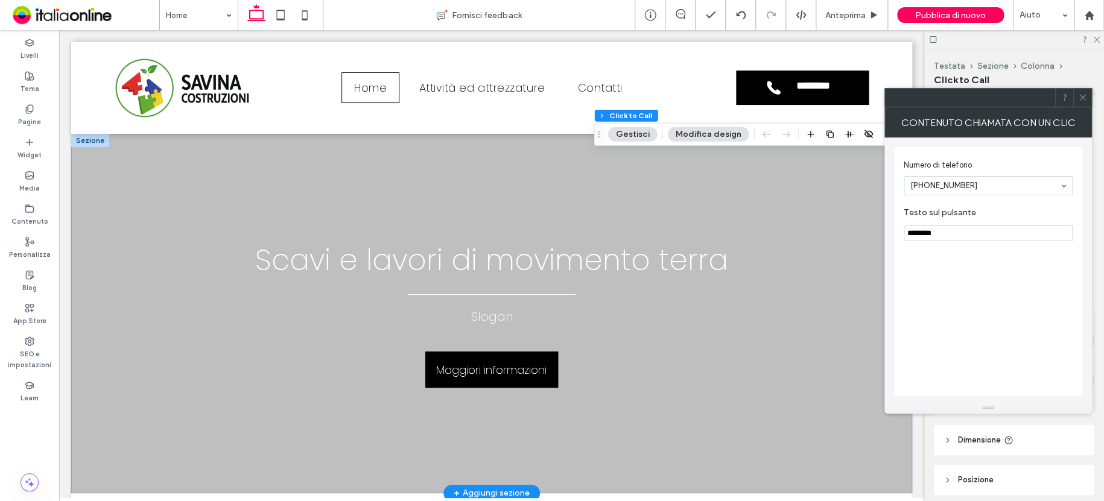
click at [697, 137] on button "Modifica design" at bounding box center [708, 134] width 81 height 14
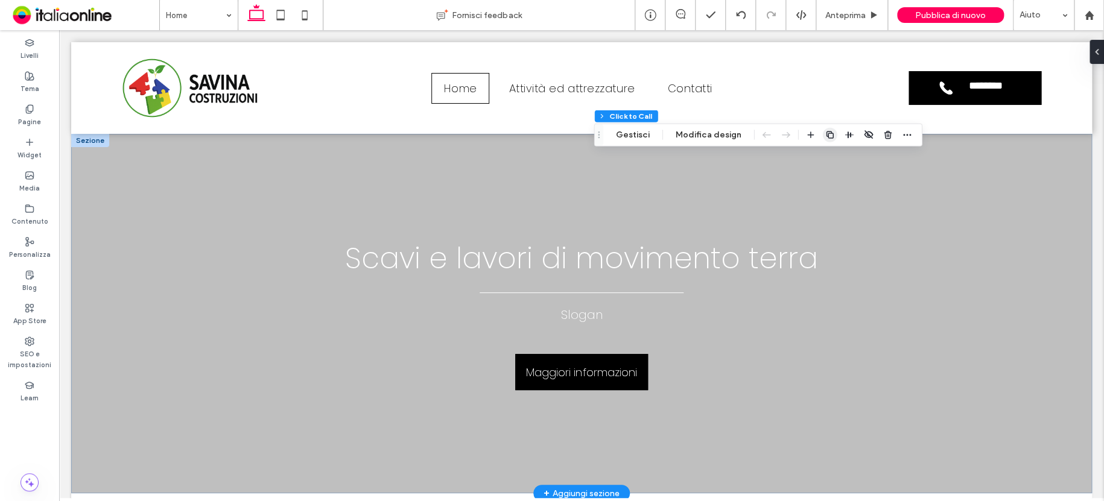
drag, startPoint x: 718, startPoint y: 132, endPoint x: 827, endPoint y: 139, distance: 110.1
click at [718, 132] on button "Modifica design" at bounding box center [708, 135] width 81 height 14
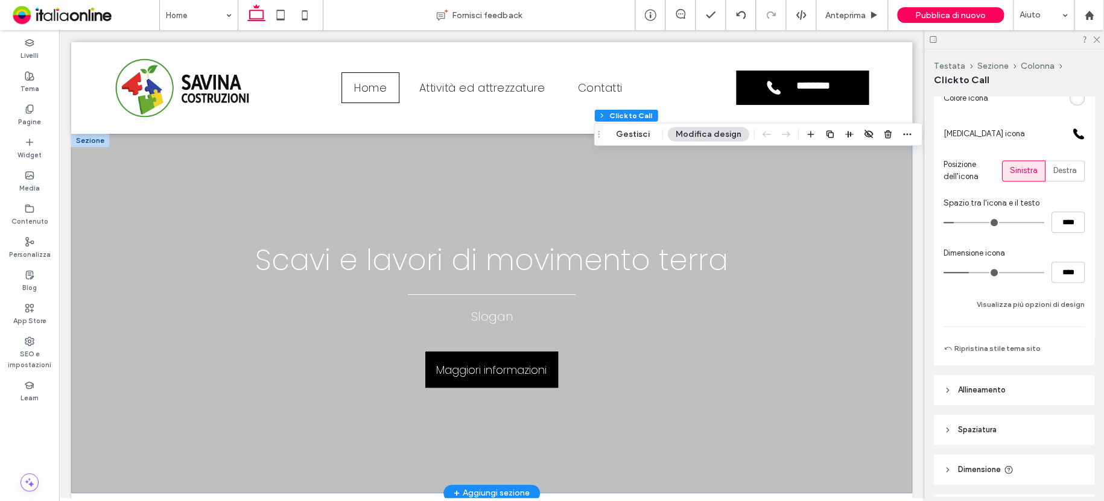
scroll to position [408, 0]
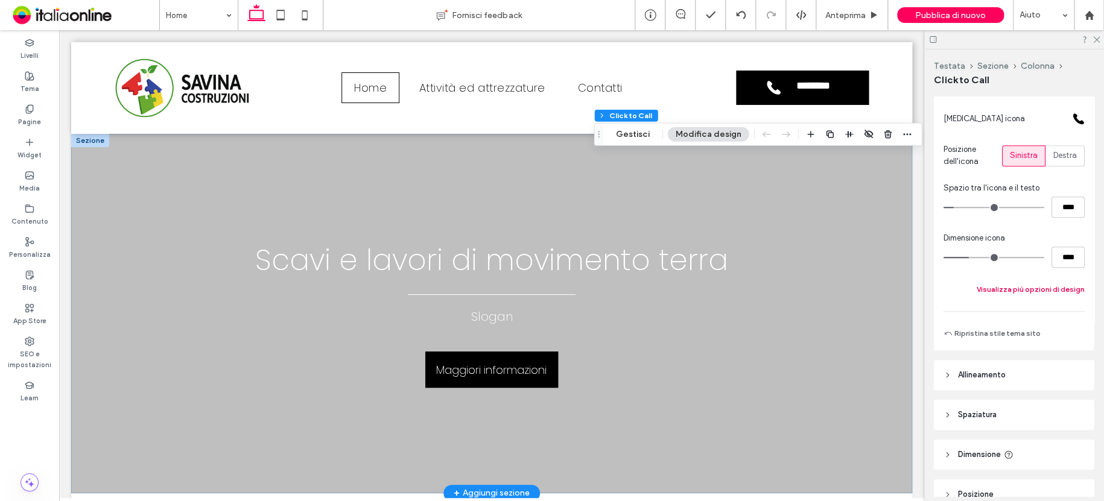
click at [1046, 291] on button "Visualizza più opzioni di design" at bounding box center [1031, 289] width 108 height 14
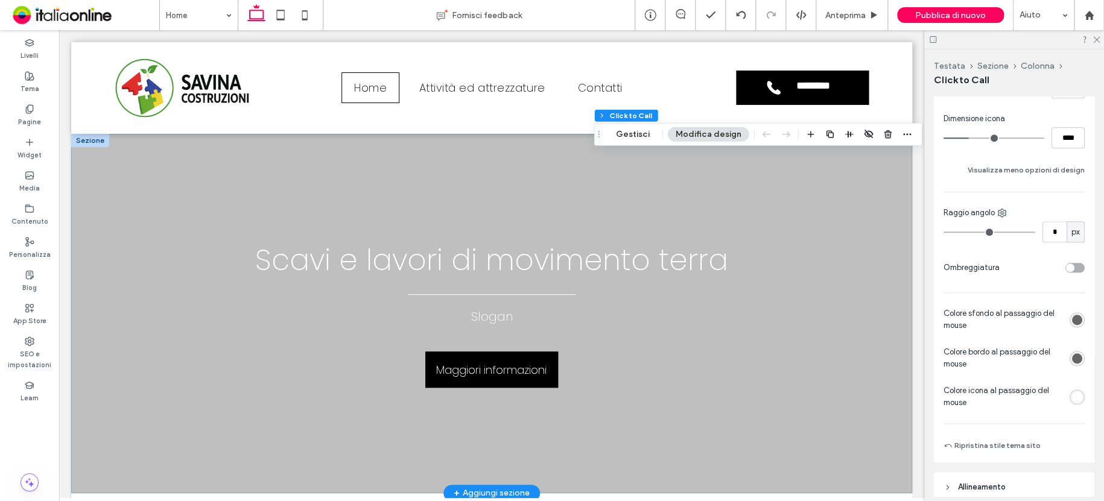
scroll to position [529, 0]
click at [1073, 314] on div "rgb(102, 102, 102)" at bounding box center [1077, 319] width 10 height 10
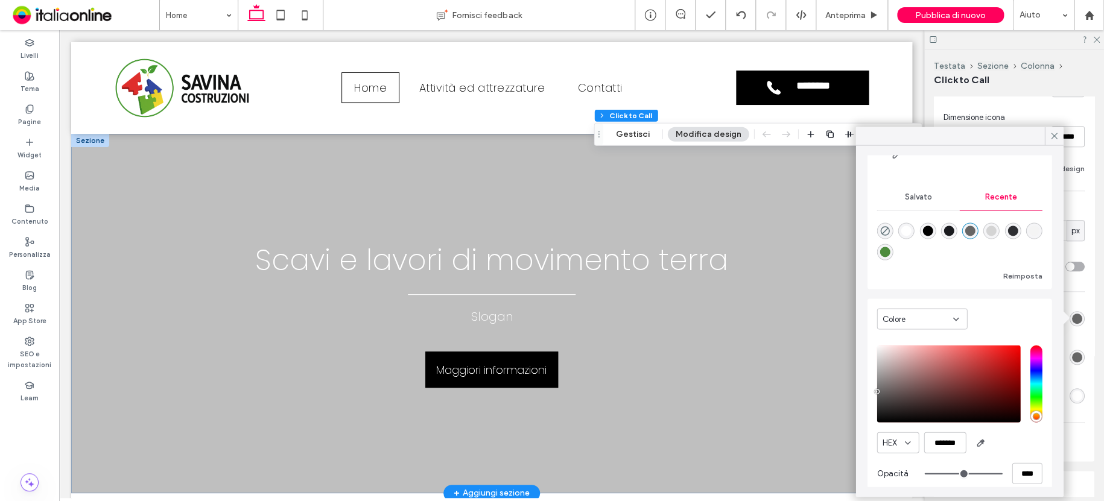
scroll to position [92, 0]
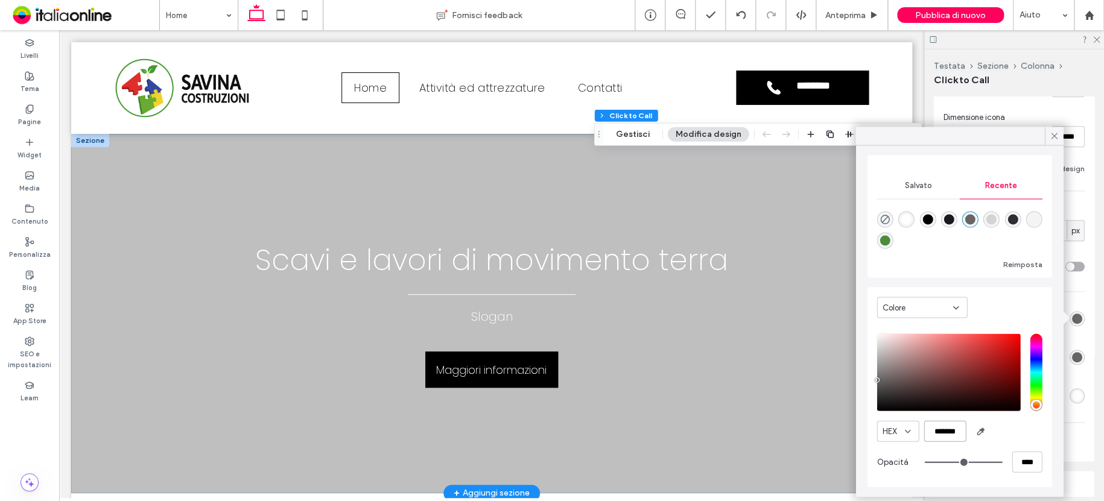
drag, startPoint x: 924, startPoint y: 426, endPoint x: 961, endPoint y: 426, distance: 37.4
click at [961, 426] on input "*******" at bounding box center [945, 431] width 42 height 21
paste input "color picker textbox"
type input "*"
type input "**"
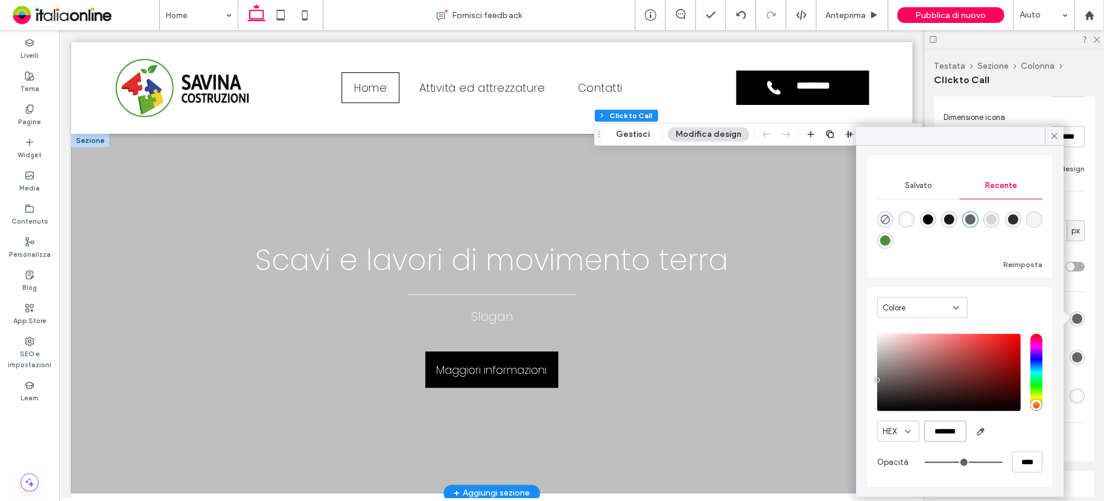
type input "*******"
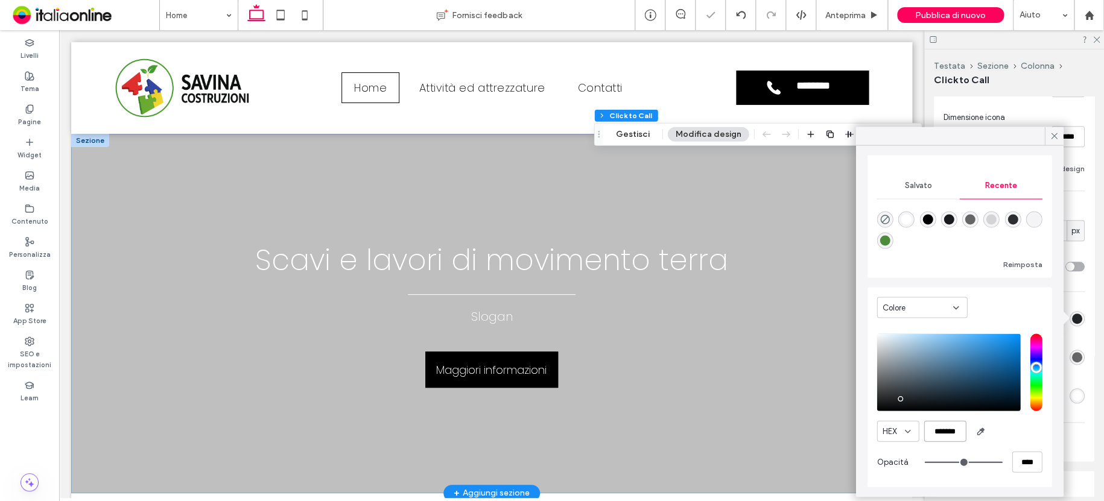
type input "*"
type input "**"
type input "*******"
drag, startPoint x: 1050, startPoint y: 135, endPoint x: 1051, endPoint y: 156, distance: 21.2
click at [1050, 135] on icon at bounding box center [1054, 135] width 11 height 11
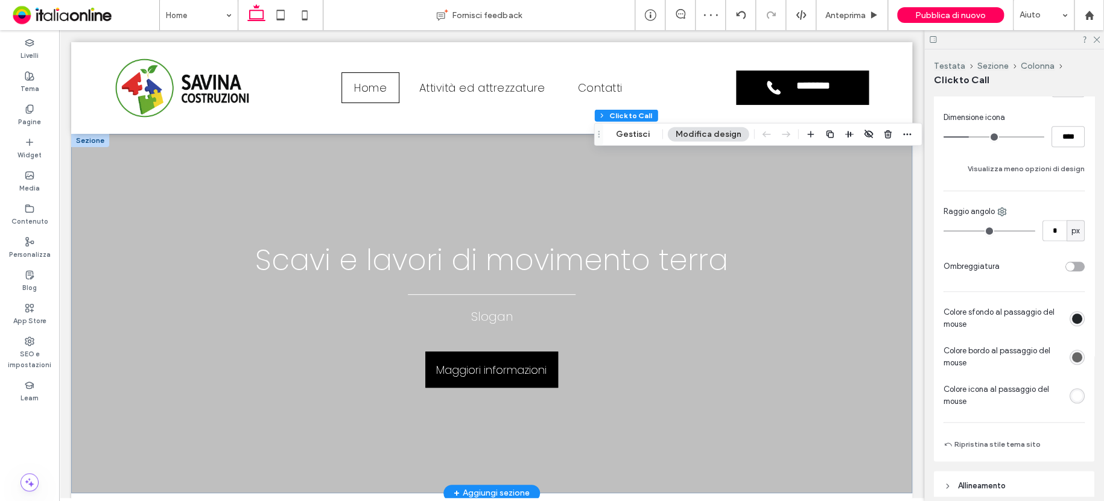
click at [1072, 352] on div "rgb(102, 102, 102)" at bounding box center [1077, 357] width 10 height 10
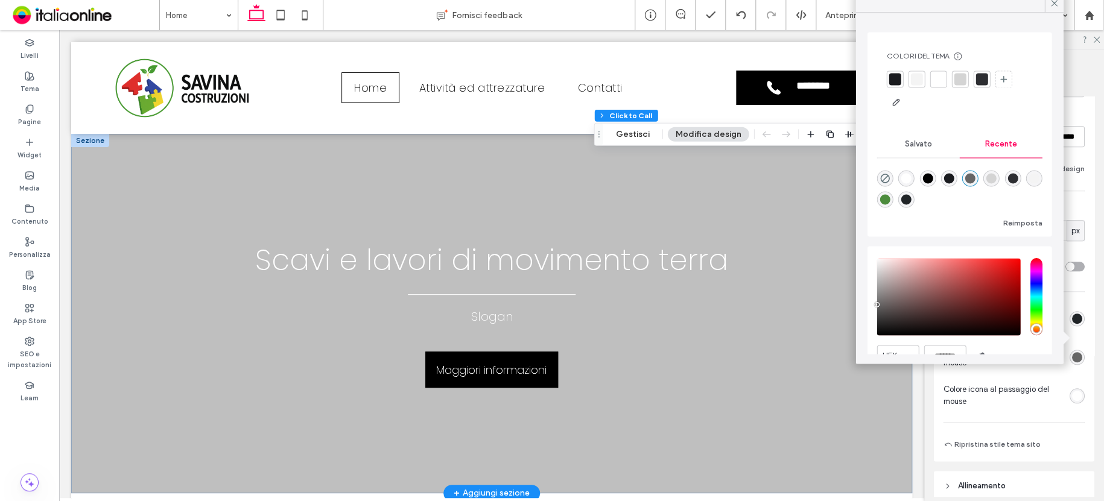
click at [912, 200] on div "rgba(33, 37, 40, 1)" at bounding box center [907, 199] width 10 height 10
type input "*"
type input "**"
type input "*******"
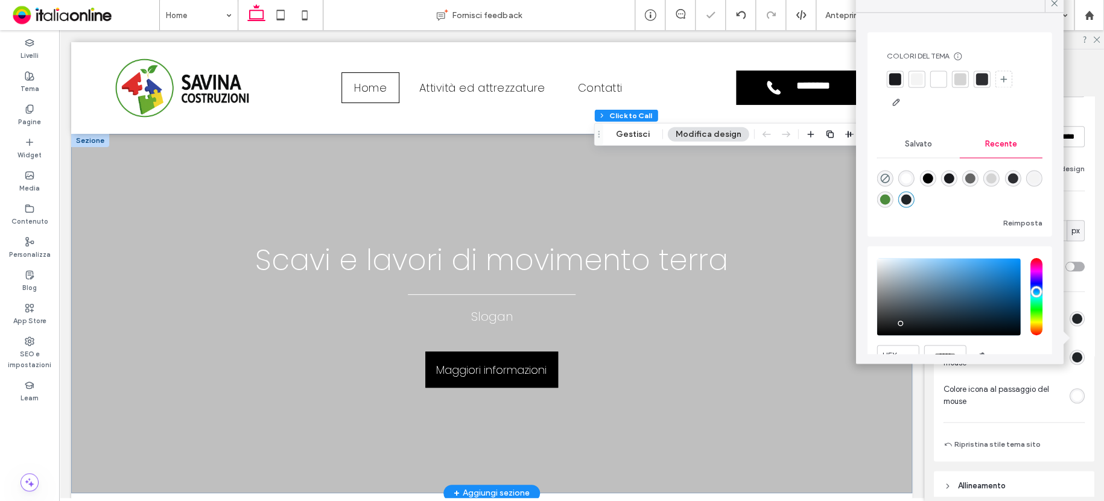
type input "*"
type input "**"
click at [1054, 3] on use at bounding box center [1054, 3] width 6 height 6
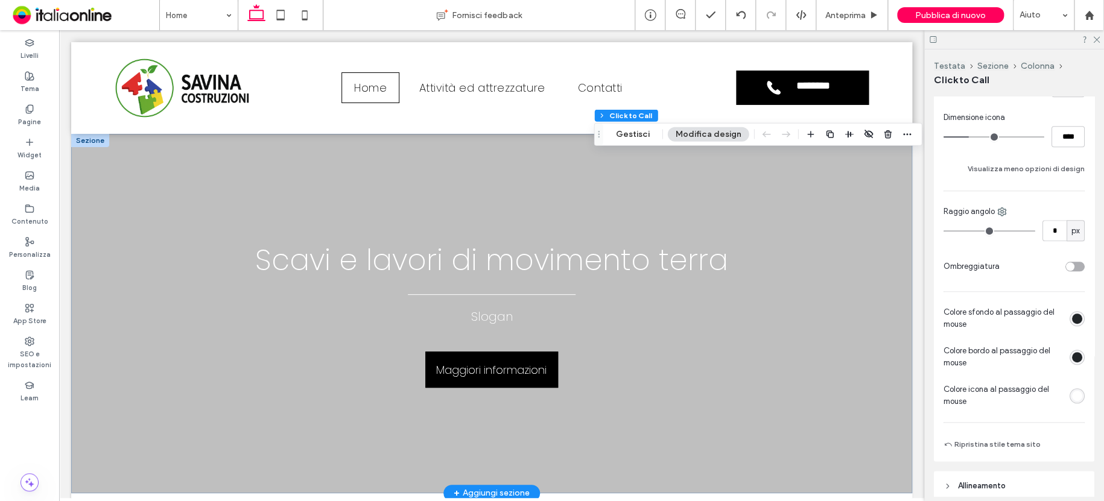
type input "*"
type input "**"
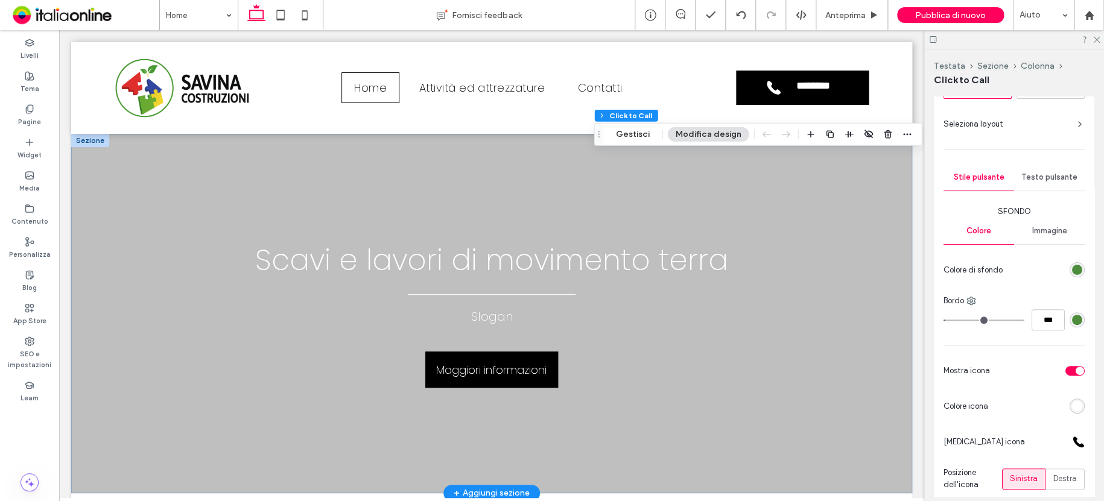
scroll to position [0, 0]
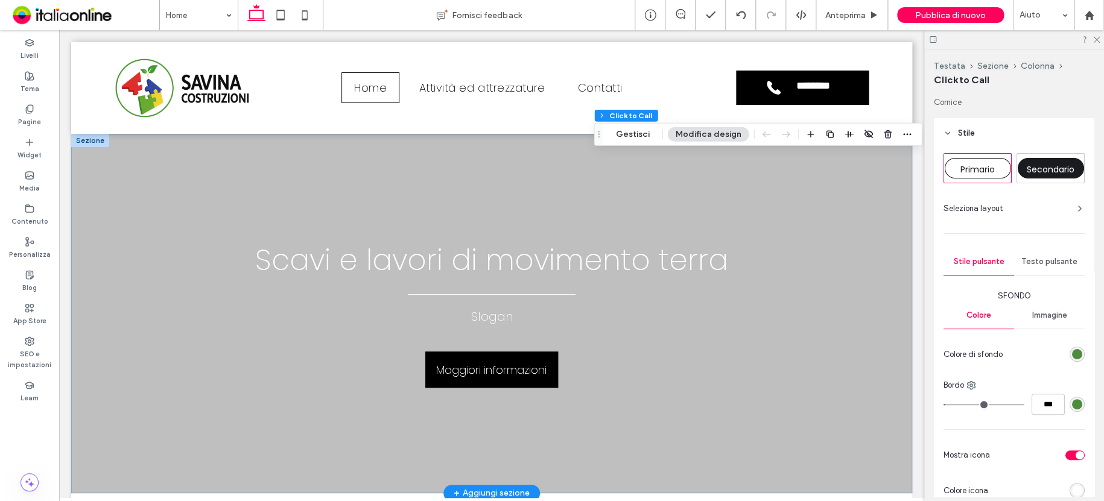
click at [1041, 261] on span "Testo pulsante" at bounding box center [1050, 262] width 56 height 10
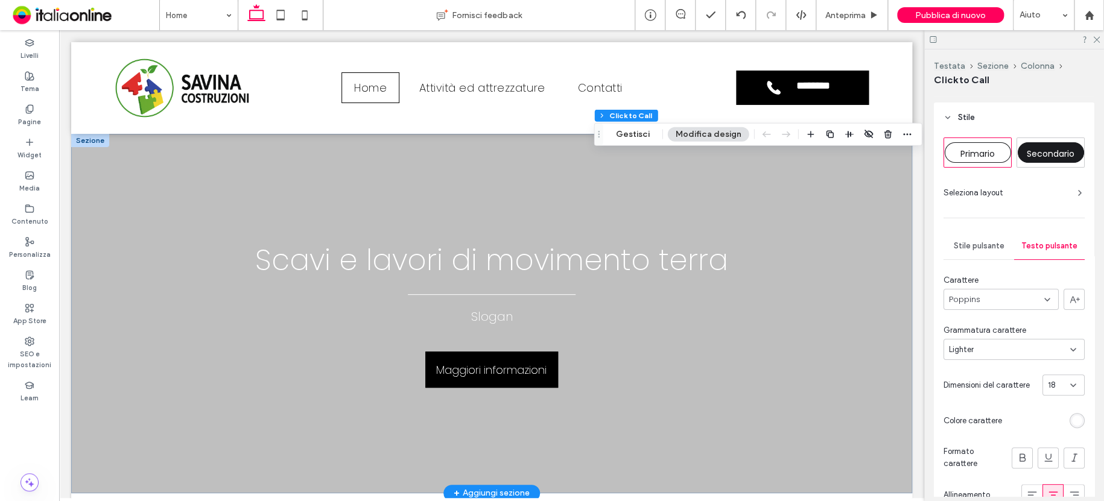
scroll to position [60, 0]
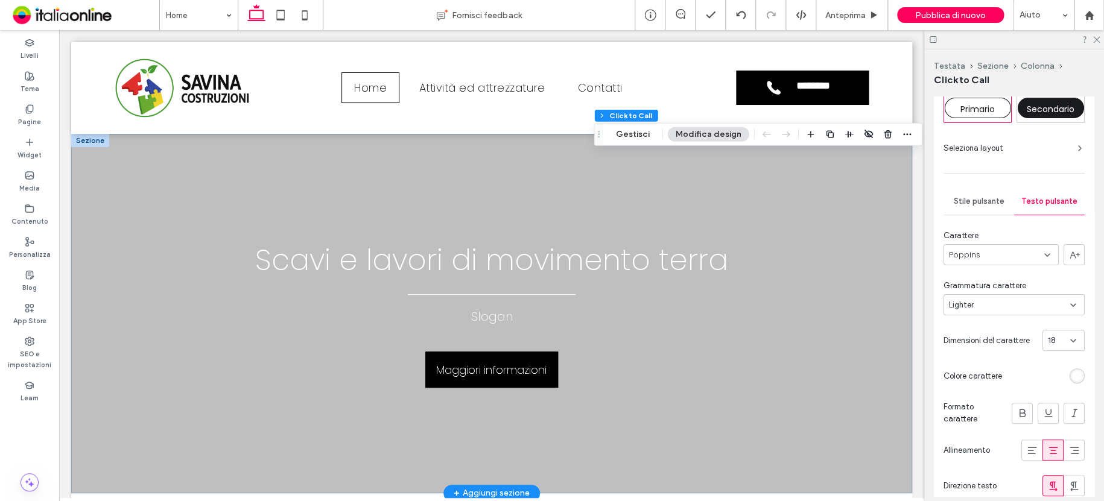
click at [1018, 305] on div "Lighter" at bounding box center [1009, 305] width 121 height 12
click at [1002, 342] on div "Lighter" at bounding box center [1011, 347] width 134 height 21
click at [984, 308] on div "Lighter" at bounding box center [1009, 305] width 121 height 12
click at [984, 366] on div "Light" at bounding box center [1011, 368] width 134 height 21
click at [984, 304] on div "Light" at bounding box center [1009, 305] width 121 height 12
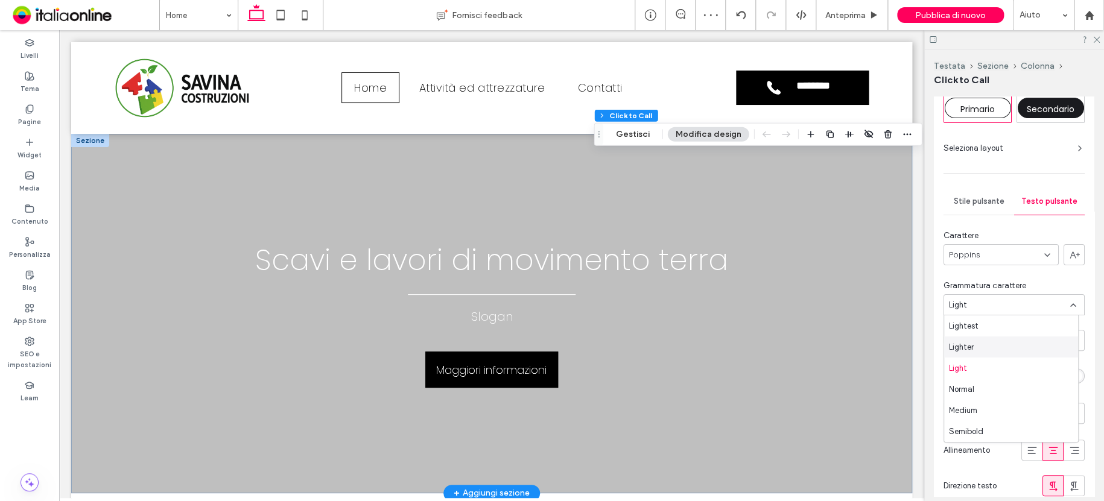
click at [988, 346] on div "Lighter" at bounding box center [1011, 347] width 134 height 21
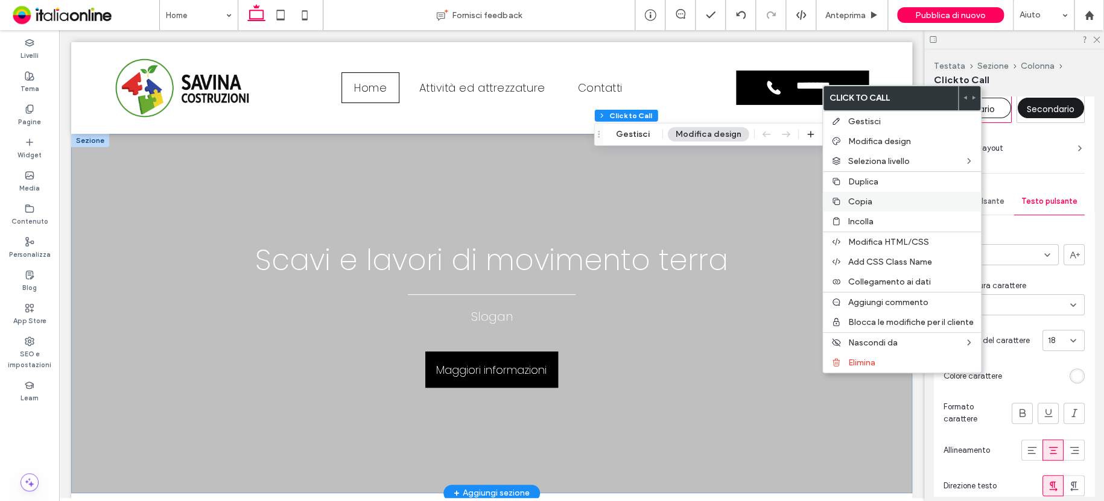
click at [864, 204] on span "Copia" at bounding box center [861, 202] width 24 height 10
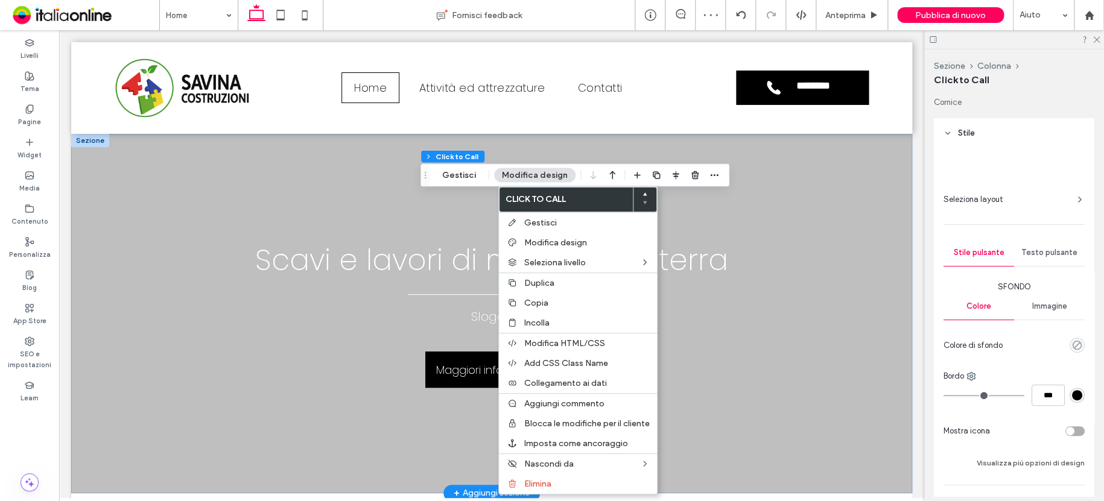
type input "**"
type input "*"
type input "***"
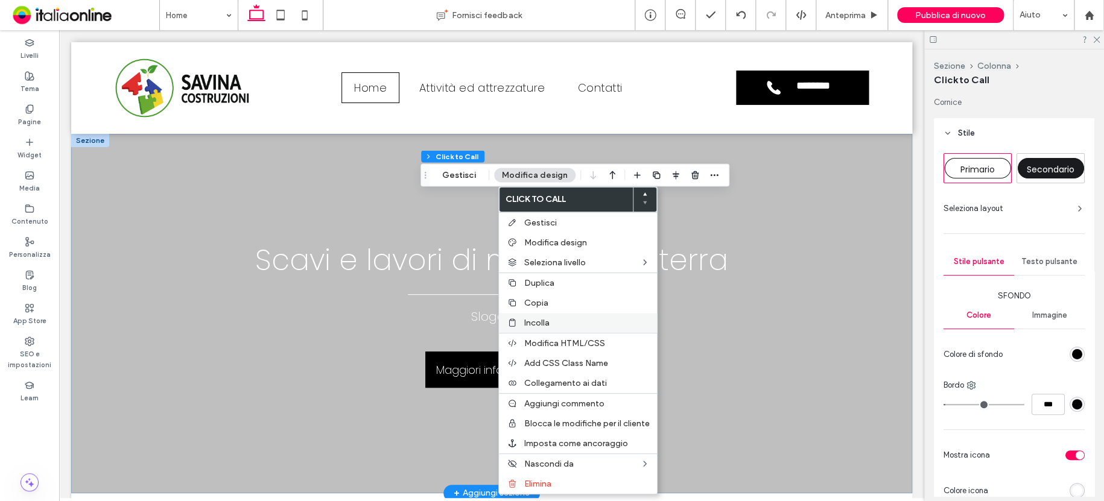
click at [564, 320] on label "Incolla" at bounding box center [587, 323] width 126 height 10
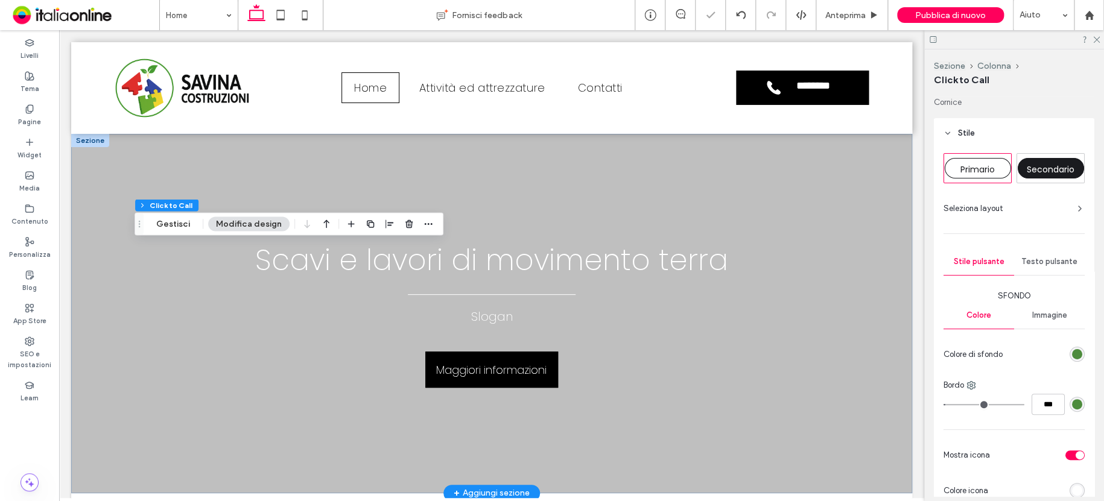
drag, startPoint x: 389, startPoint y: 228, endPoint x: 396, endPoint y: 235, distance: 9.4
click at [389, 228] on icon "button" at bounding box center [390, 224] width 10 height 10
drag, startPoint x: 372, startPoint y: 252, endPoint x: 424, endPoint y: 253, distance: 51.9
click at [373, 250] on icon "center" at bounding box center [378, 248] width 10 height 10
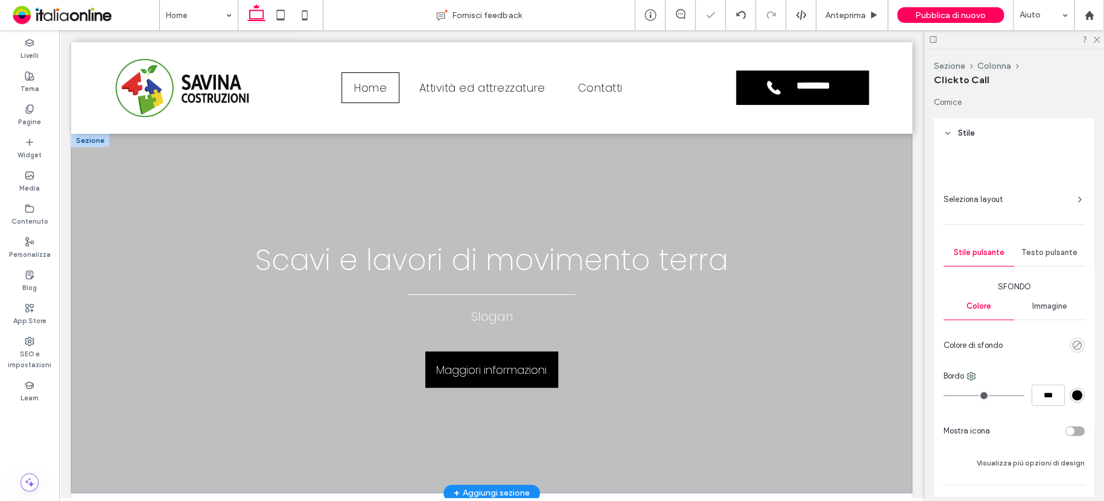
type input "**"
type input "*"
type input "***"
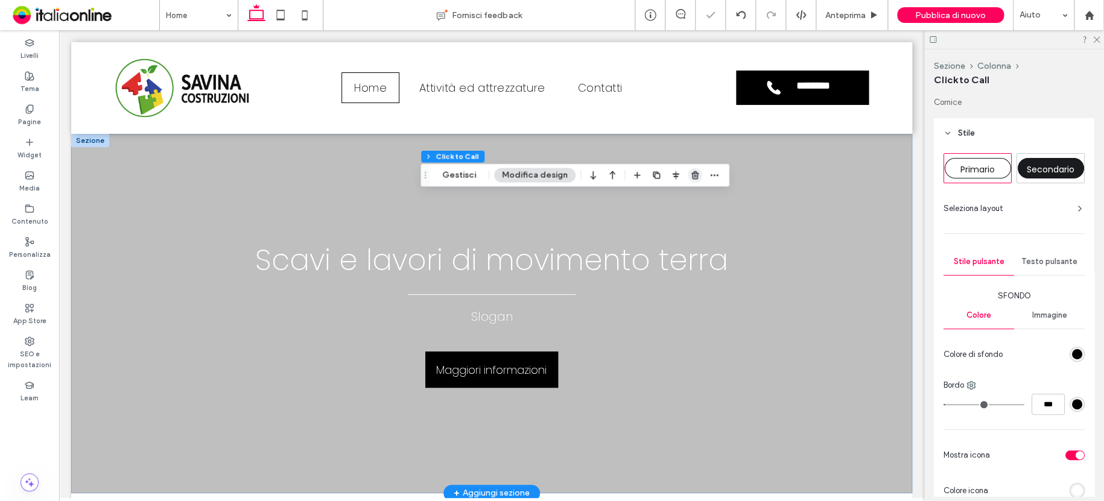
click at [694, 173] on icon "button" at bounding box center [695, 175] width 10 height 10
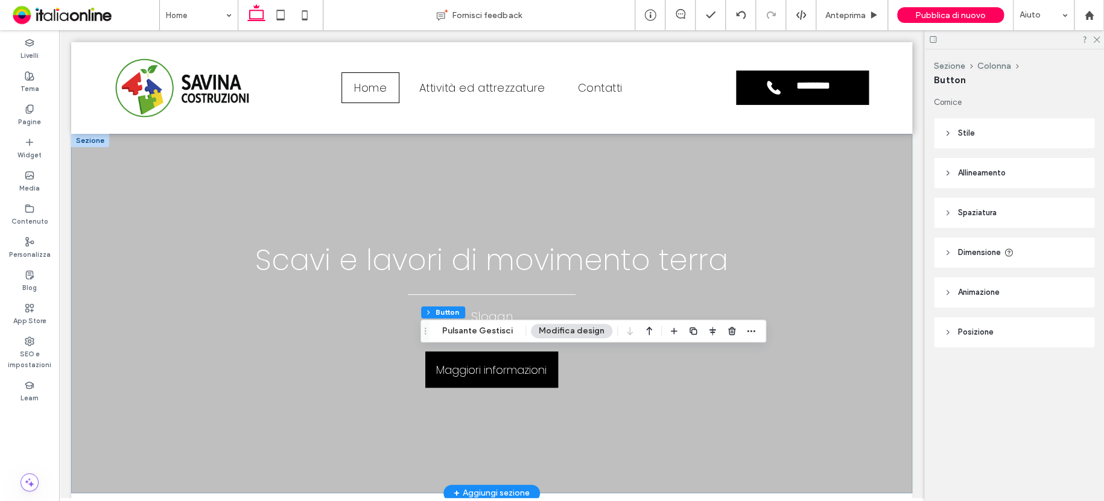
click at [953, 134] on header "Stile" at bounding box center [1014, 133] width 161 height 30
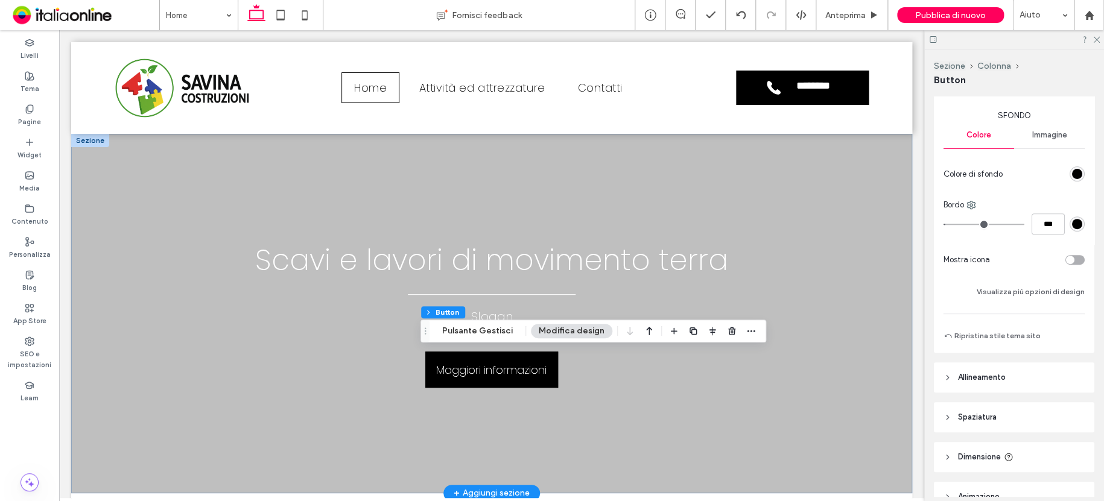
scroll to position [181, 0]
click at [1075, 167] on div "rgb(0, 0, 0)" at bounding box center [1077, 173] width 15 height 15
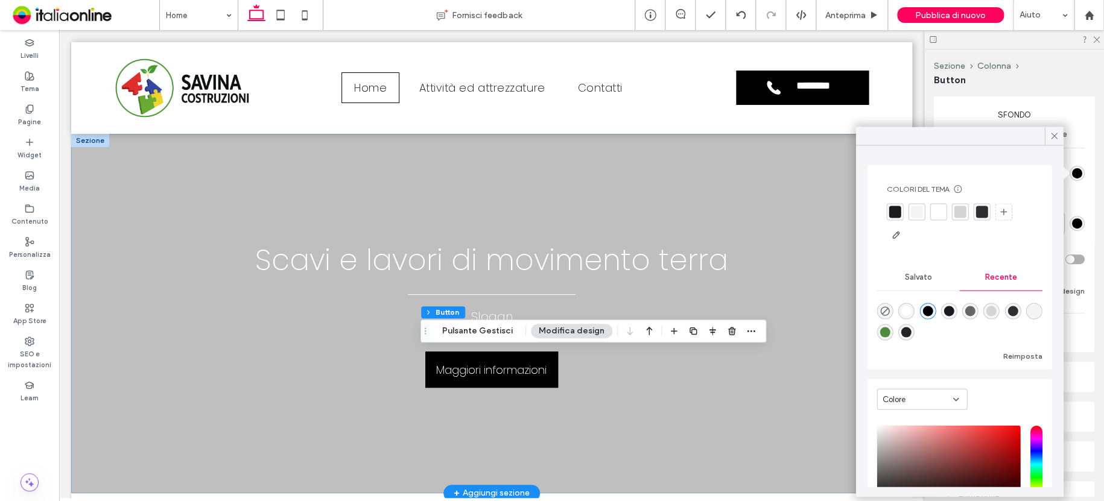
click at [890, 333] on div "rgba(77, 140, 61, 1)" at bounding box center [885, 332] width 10 height 10
type input "*"
type input "*******"
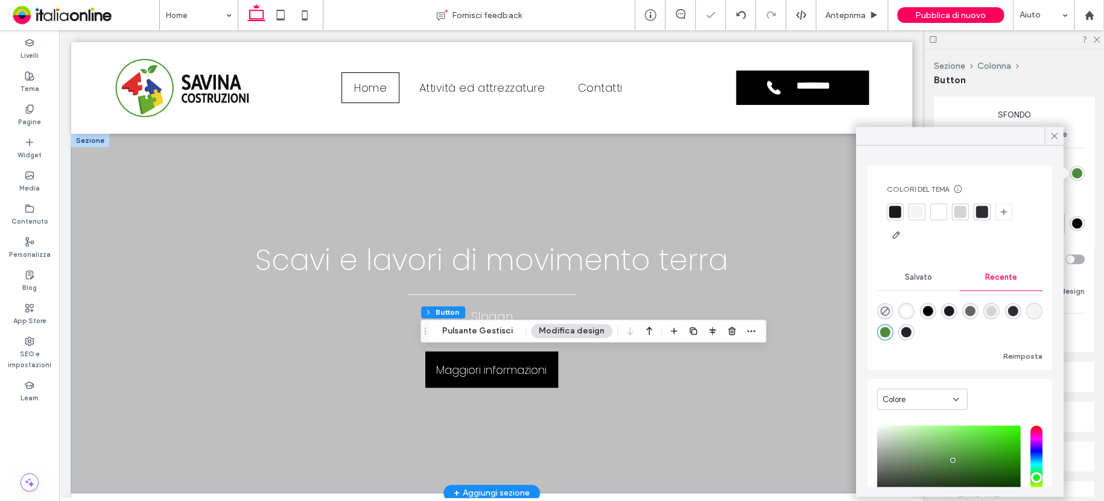
drag, startPoint x: 1050, startPoint y: 134, endPoint x: 1054, endPoint y: 148, distance: 14.9
click at [1051, 134] on icon at bounding box center [1054, 135] width 11 height 11
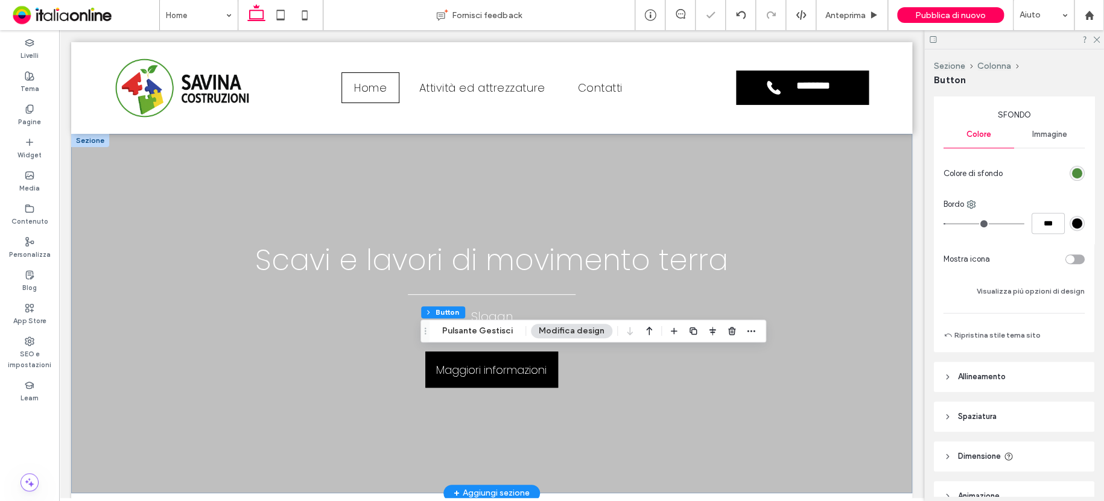
click at [1072, 222] on div "rgb(0, 0, 0)" at bounding box center [1077, 223] width 10 height 10
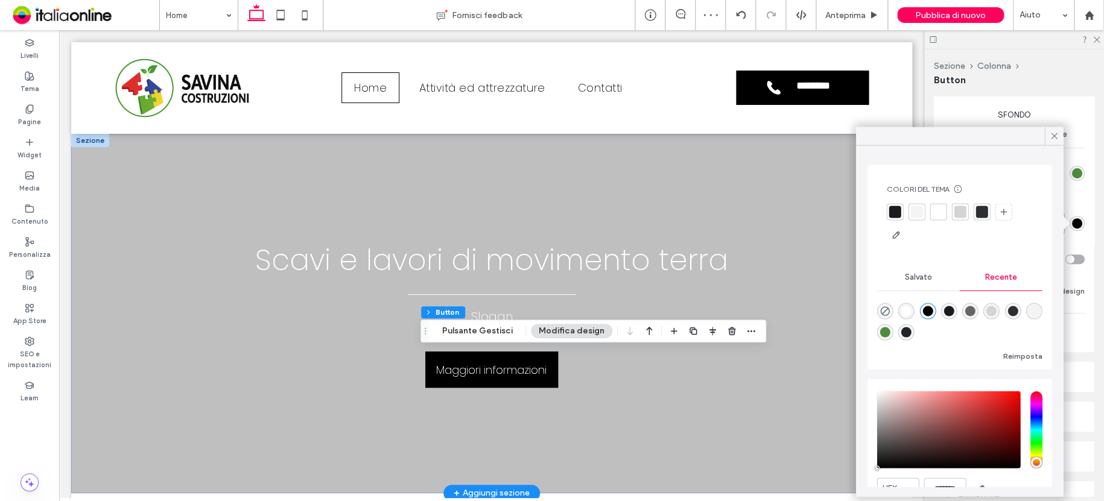
click at [893, 330] on div "rgba(77, 140, 61, 1)" at bounding box center [885, 332] width 16 height 16
type input "*"
type input "*******"
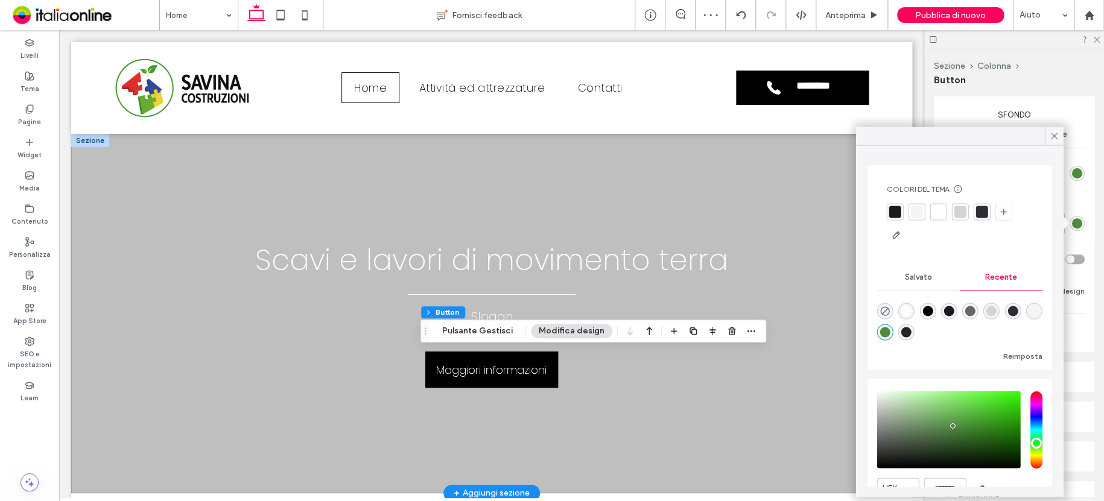
click at [890, 334] on div "rgba(77, 140, 61, 1)" at bounding box center [885, 332] width 10 height 10
drag, startPoint x: 1058, startPoint y: 138, endPoint x: 1058, endPoint y: 145, distance: 7.2
click at [1058, 138] on icon at bounding box center [1054, 135] width 11 height 11
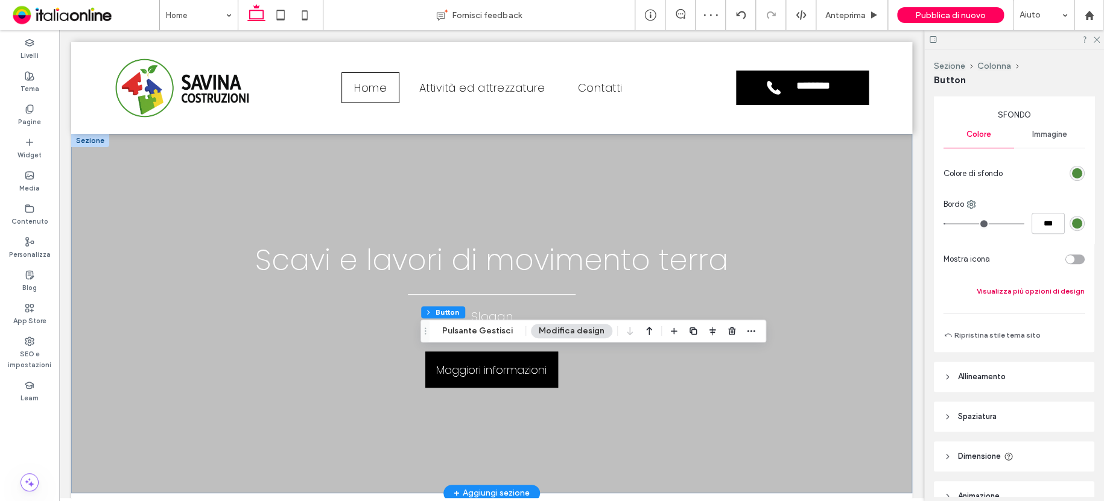
click at [1034, 288] on button "Visualizza più opzioni di design" at bounding box center [1031, 291] width 108 height 14
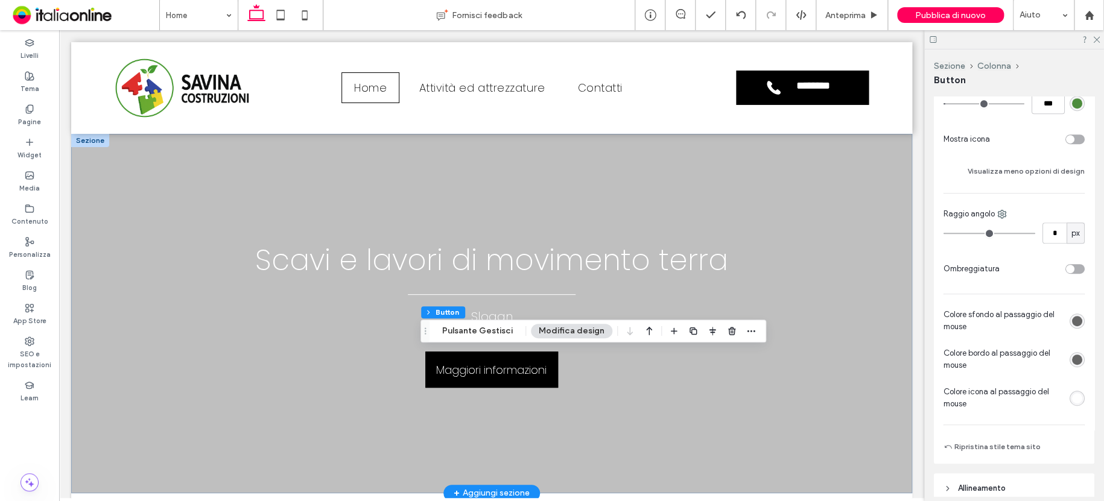
scroll to position [302, 0]
click at [1072, 321] on div "rgb(102, 102, 102)" at bounding box center [1077, 321] width 10 height 10
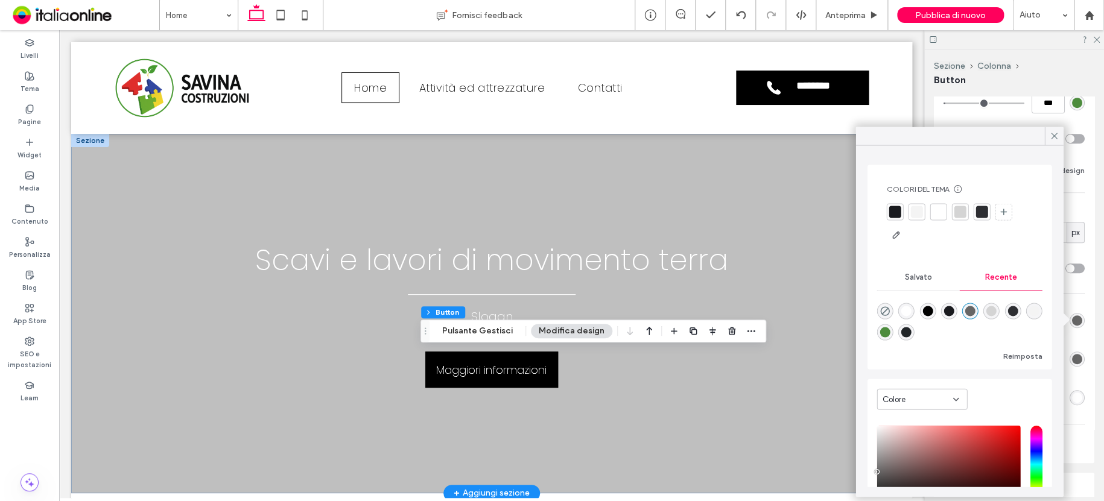
click at [912, 330] on div "rgba(33, 37, 40, 1)" at bounding box center [907, 332] width 10 height 10
type input "*"
type input "*******"
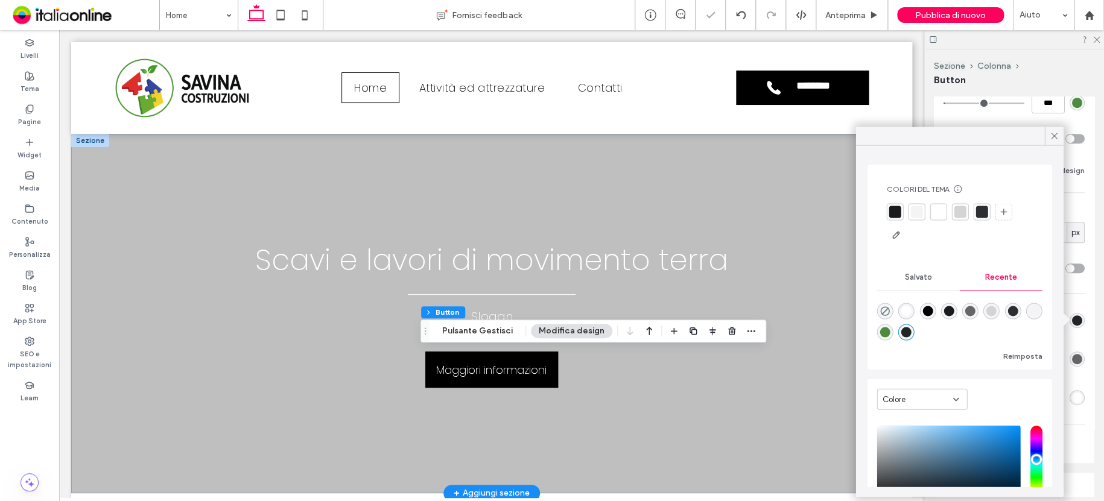
drag, startPoint x: 1052, startPoint y: 137, endPoint x: 1056, endPoint y: 152, distance: 15.5
click at [1053, 137] on icon at bounding box center [1054, 135] width 11 height 11
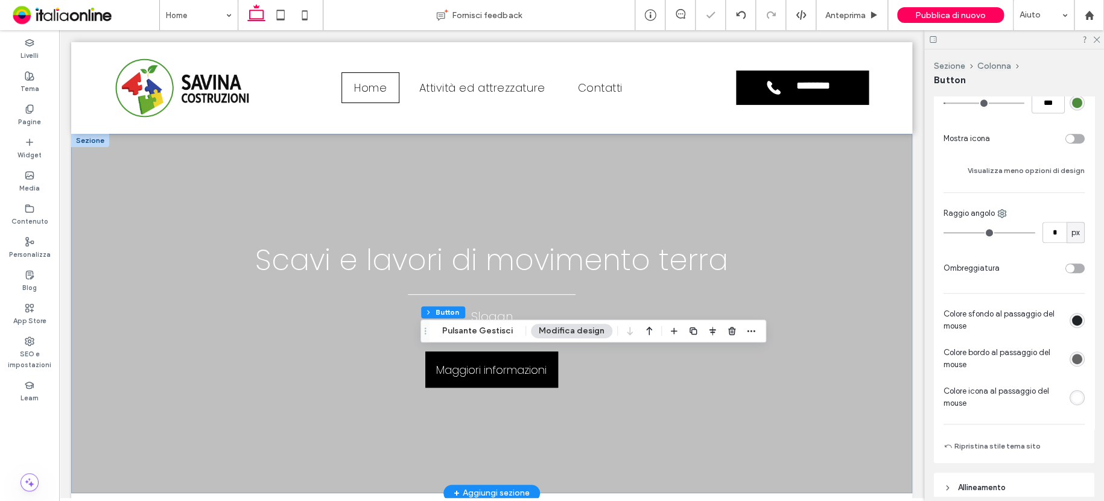
click at [1072, 358] on div "rgb(102, 102, 102)" at bounding box center [1077, 359] width 10 height 10
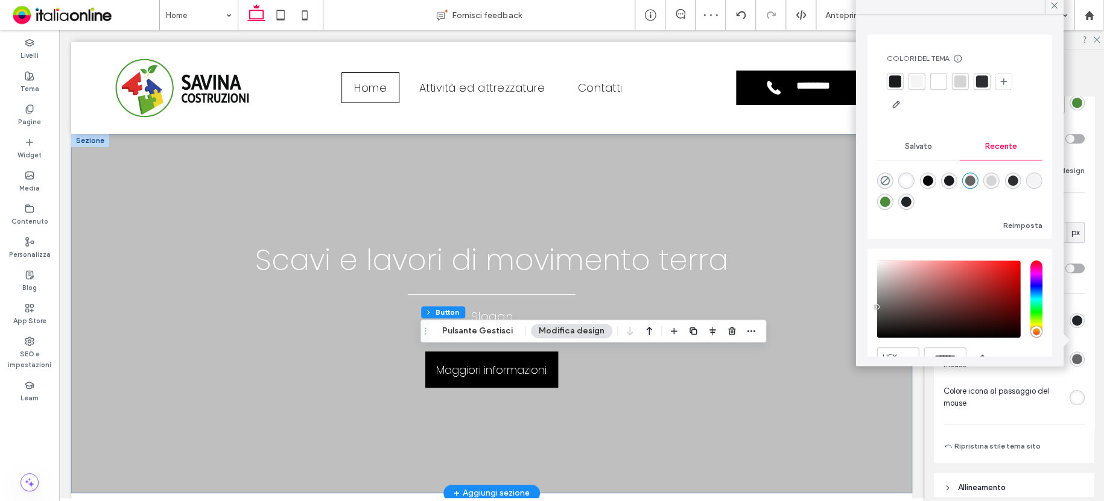
click at [912, 202] on div "rgba(33, 37, 40, 1)" at bounding box center [907, 202] width 10 height 10
type input "*"
type input "*******"
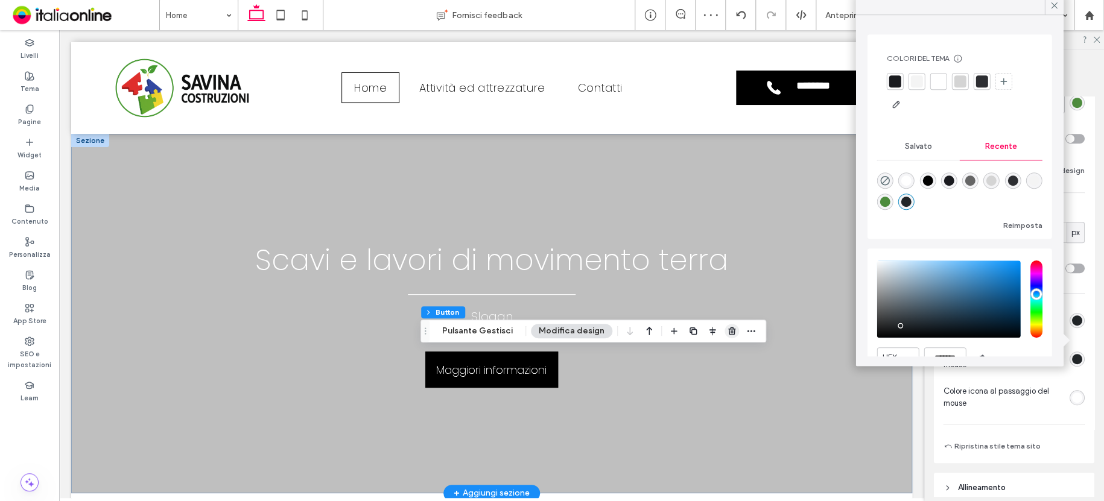
type input "*"
click at [1052, 4] on icon at bounding box center [1054, 5] width 11 height 11
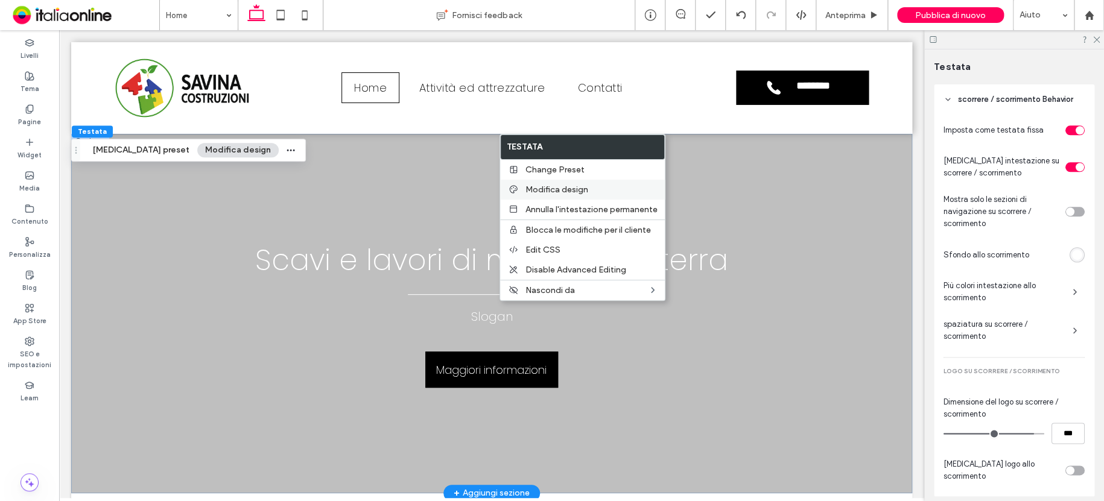
scroll to position [621, 0]
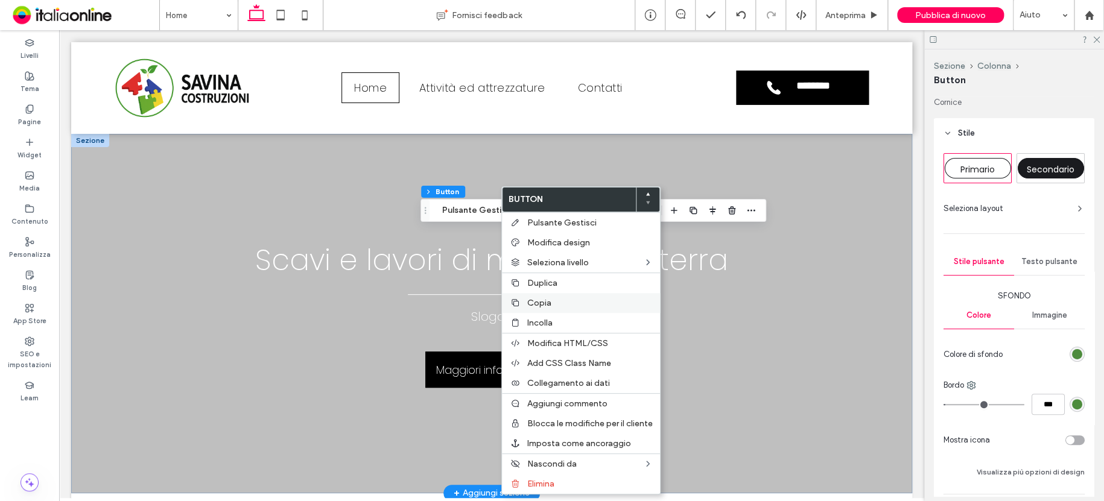
drag, startPoint x: 545, startPoint y: 305, endPoint x: 520, endPoint y: 304, distance: 24.8
click at [545, 305] on span "Copia" at bounding box center [539, 303] width 24 height 10
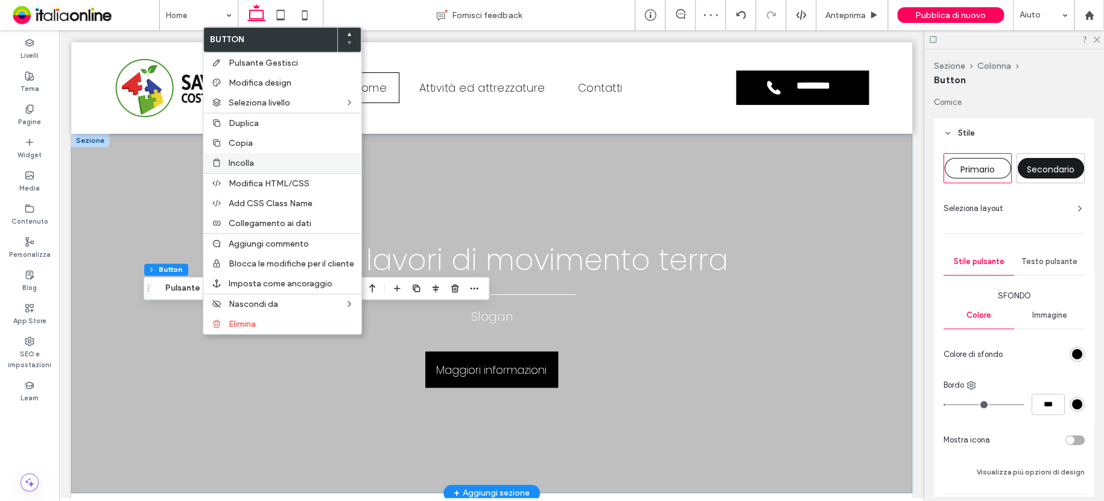
click at [263, 164] on label "Incolla" at bounding box center [292, 163] width 126 height 10
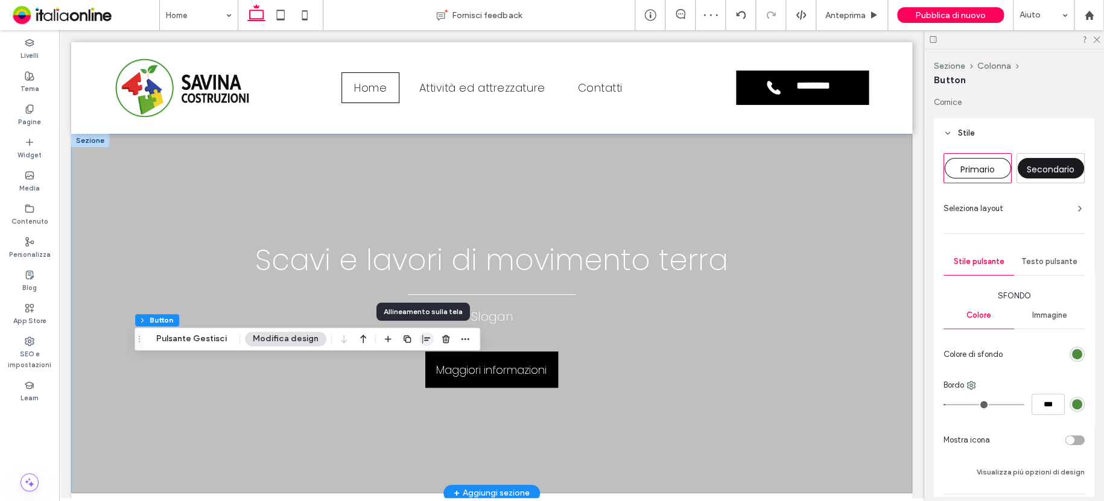
click at [424, 338] on icon "button" at bounding box center [427, 339] width 10 height 10
click at [412, 361] on icon "center" at bounding box center [415, 363] width 10 height 10
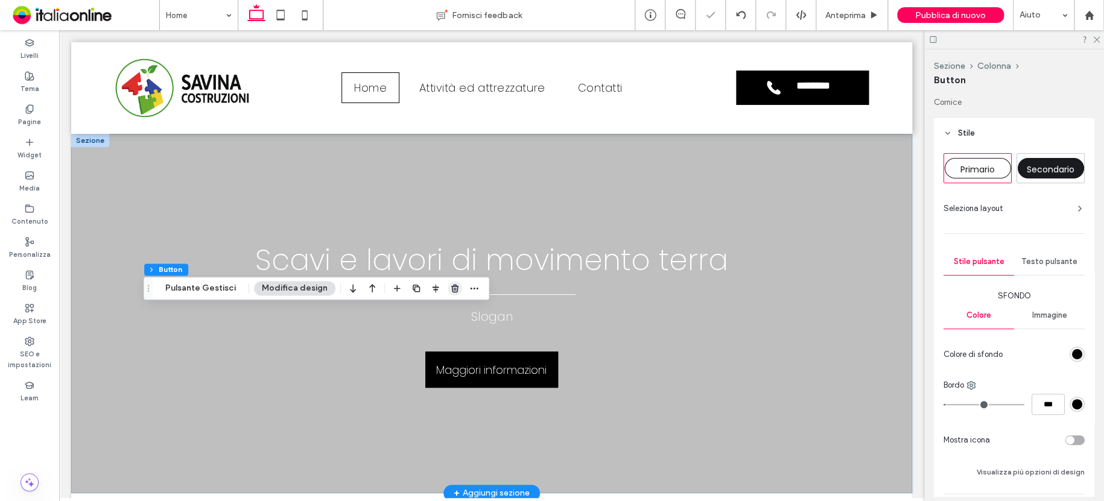
click at [451, 287] on use "button" at bounding box center [454, 289] width 7 height 8
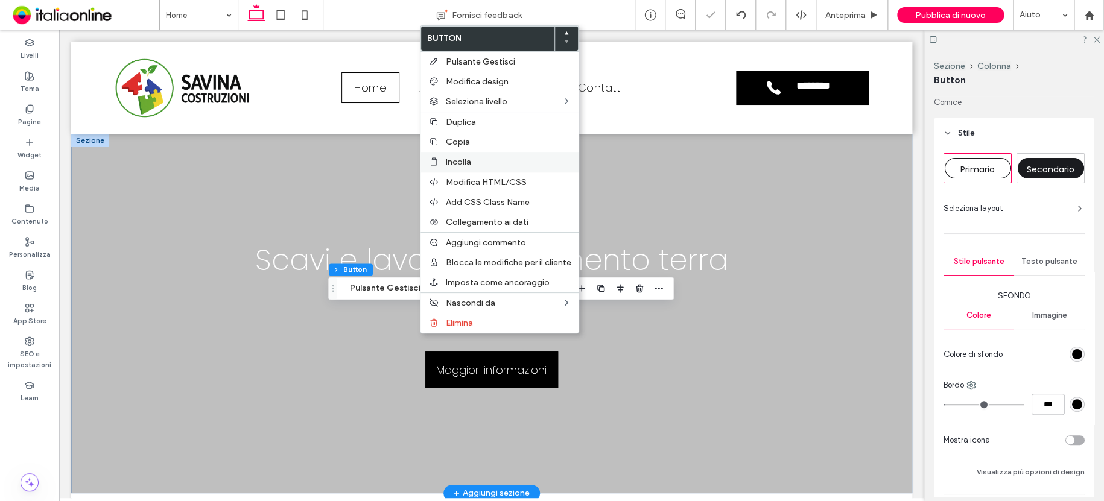
click at [474, 159] on label "Incolla" at bounding box center [509, 162] width 126 height 10
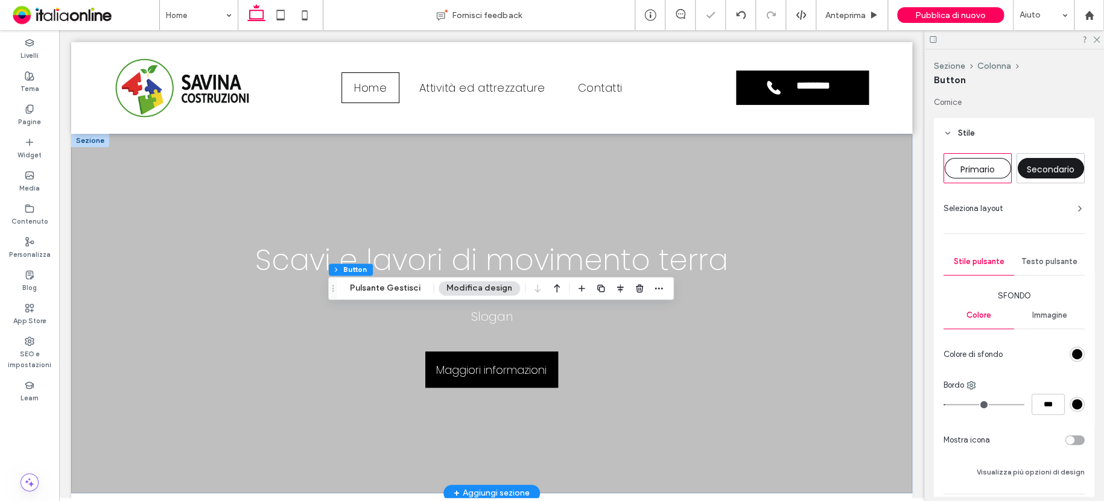
type input "*"
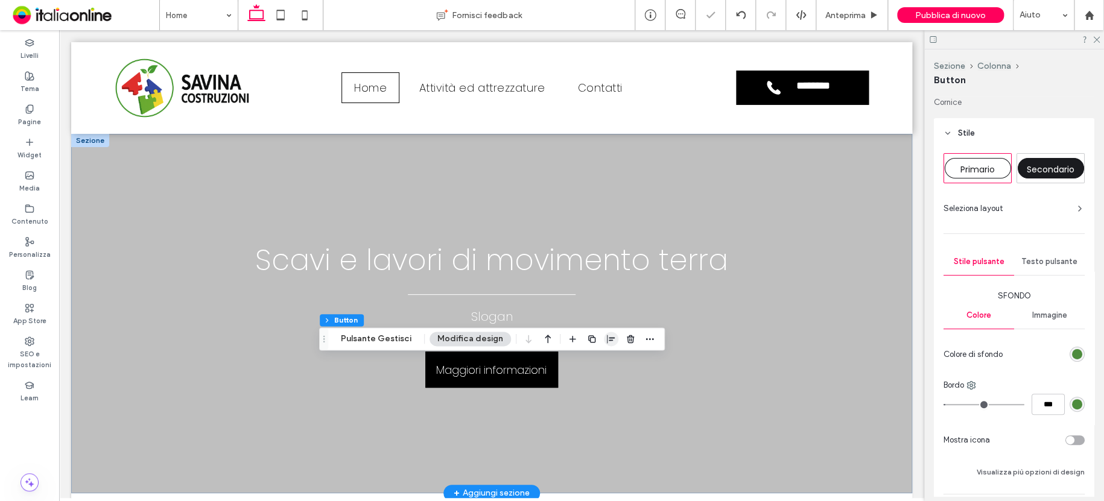
click at [607, 339] on icon "button" at bounding box center [612, 339] width 10 height 10
click at [600, 361] on span "center" at bounding box center [599, 362] width 14 height 14
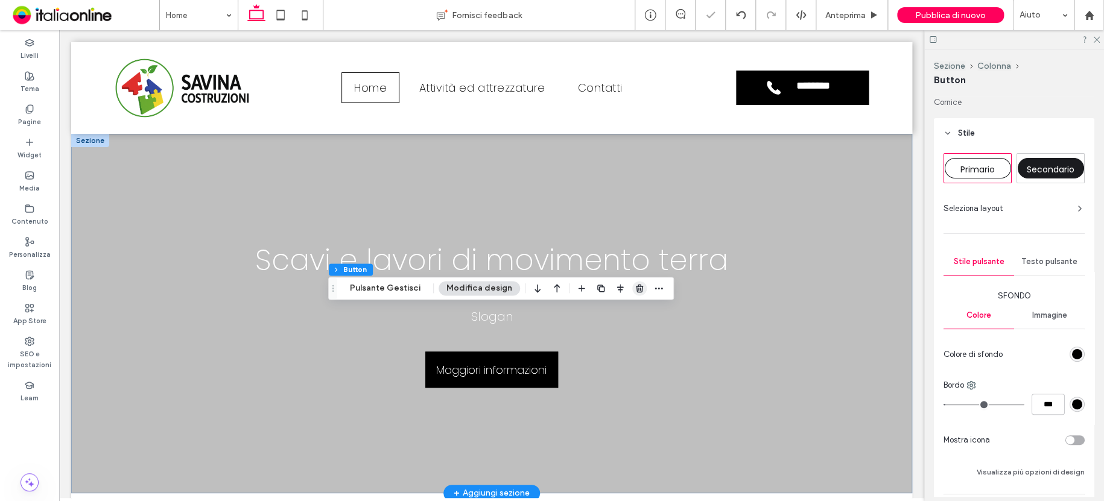
click at [636, 286] on use "button" at bounding box center [639, 289] width 7 height 8
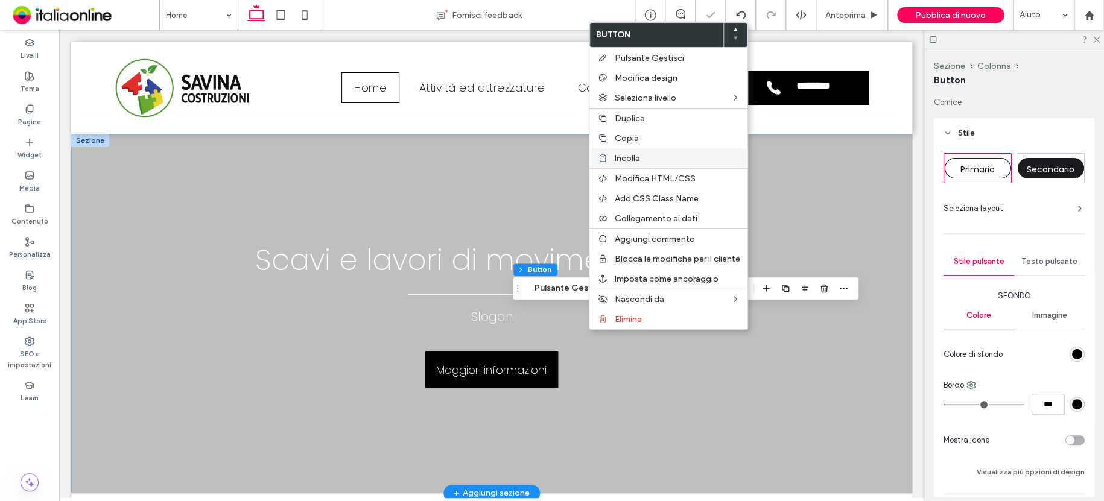
click at [646, 152] on div "Incolla" at bounding box center [669, 158] width 158 height 20
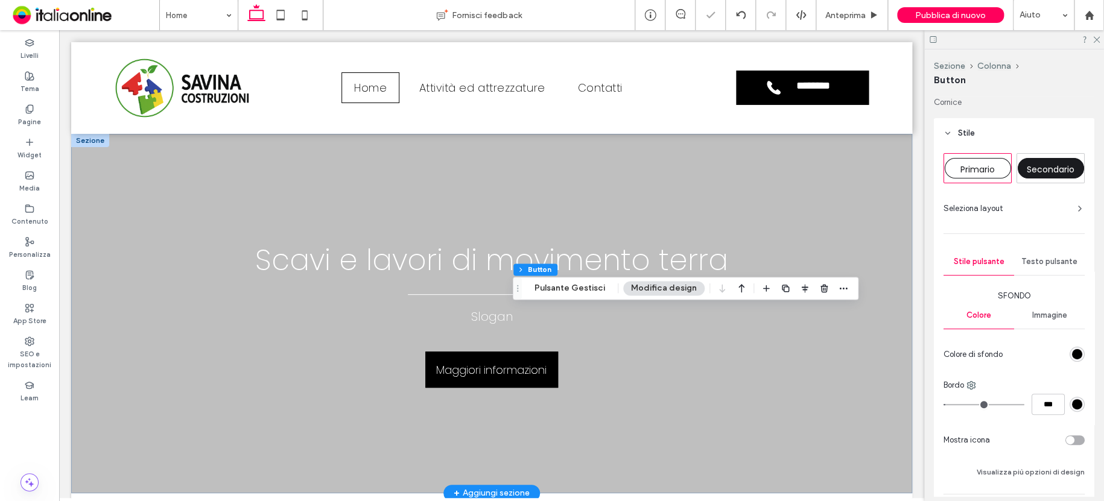
type input "*"
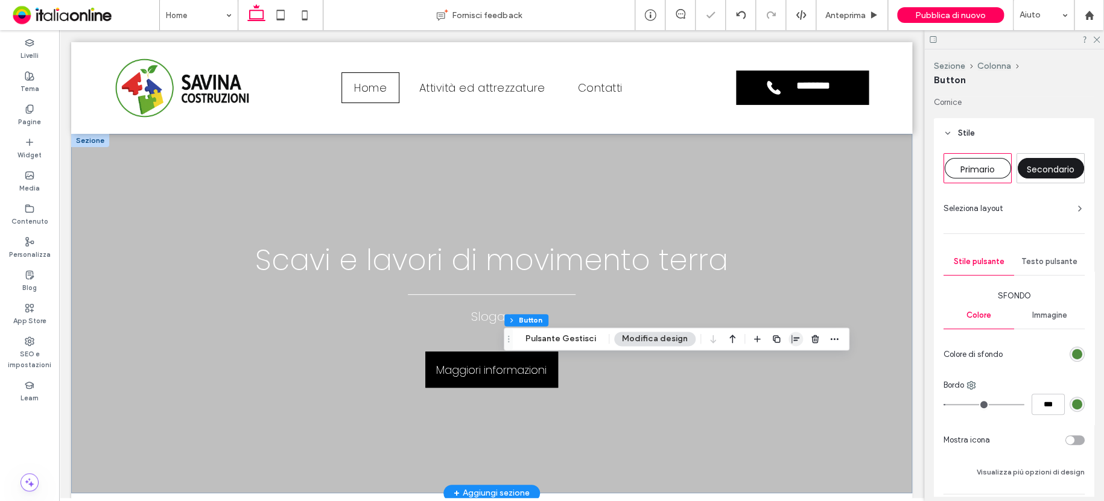
click at [795, 337] on icon "button" at bounding box center [796, 339] width 10 height 10
drag, startPoint x: 775, startPoint y: 363, endPoint x: 756, endPoint y: 358, distance: 19.9
click at [779, 363] on icon "center" at bounding box center [784, 363] width 10 height 10
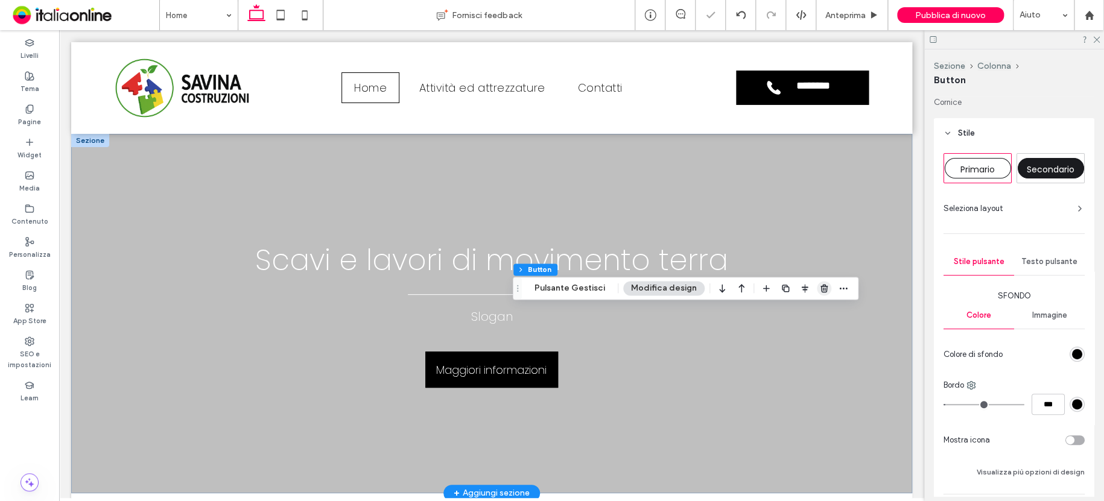
click at [817, 286] on span "button" at bounding box center [824, 288] width 14 height 14
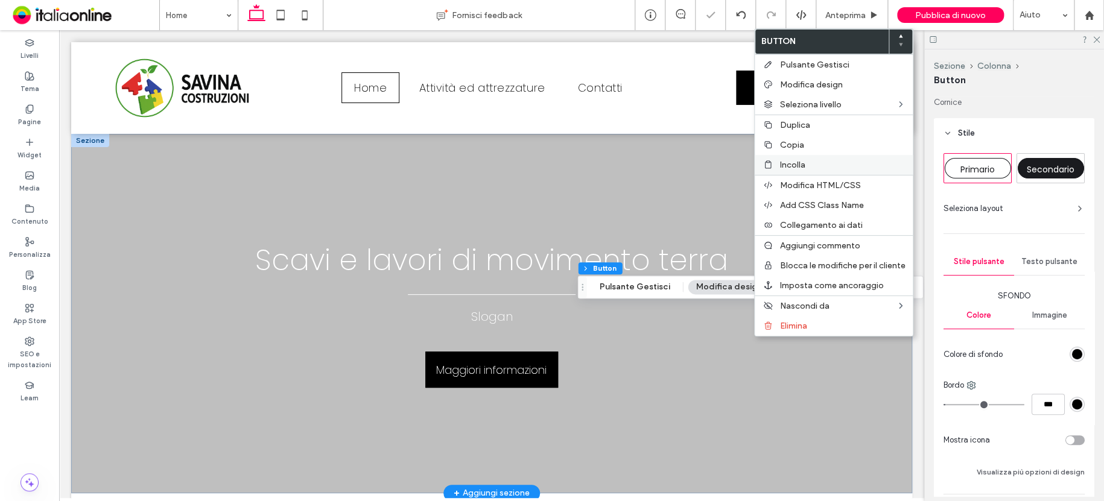
click at [800, 163] on span "Incolla" at bounding box center [792, 165] width 25 height 10
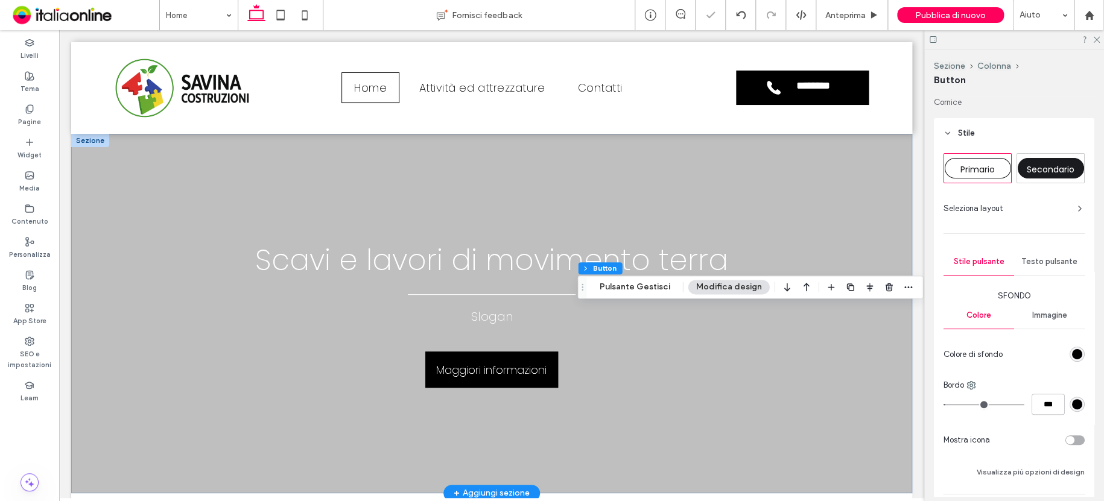
type input "*"
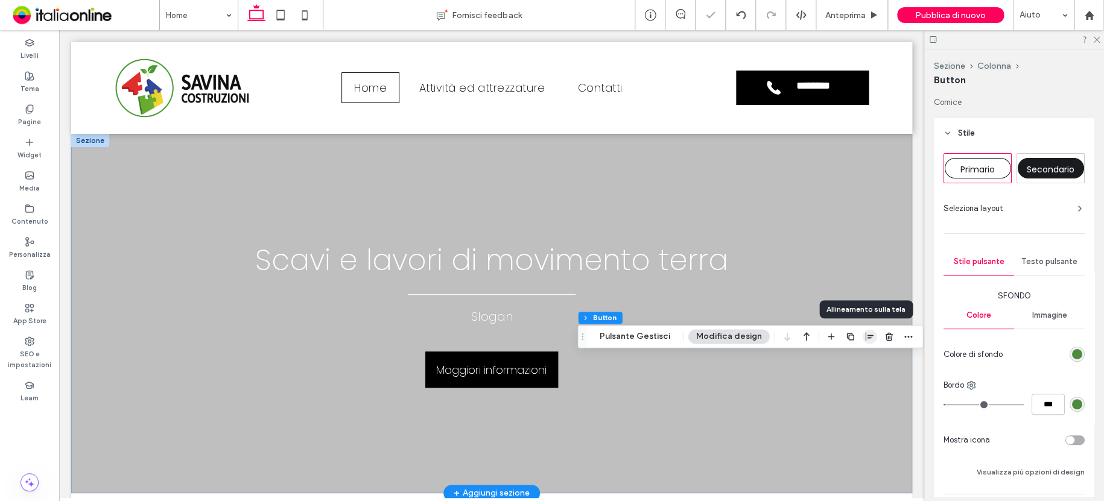
click at [865, 337] on icon "button" at bounding box center [870, 337] width 10 height 10
click at [855, 361] on icon "center" at bounding box center [858, 360] width 10 height 10
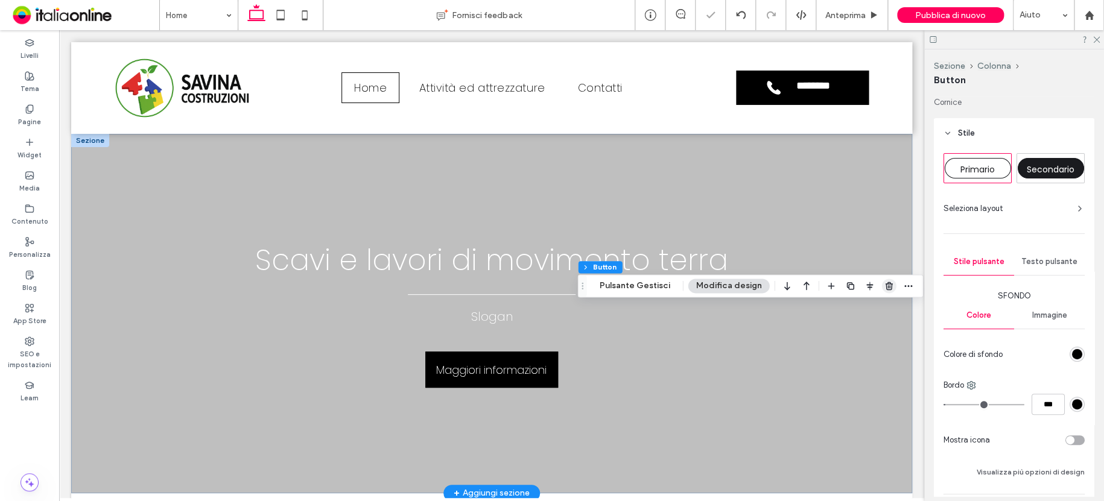
click at [885, 283] on icon "button" at bounding box center [890, 286] width 10 height 10
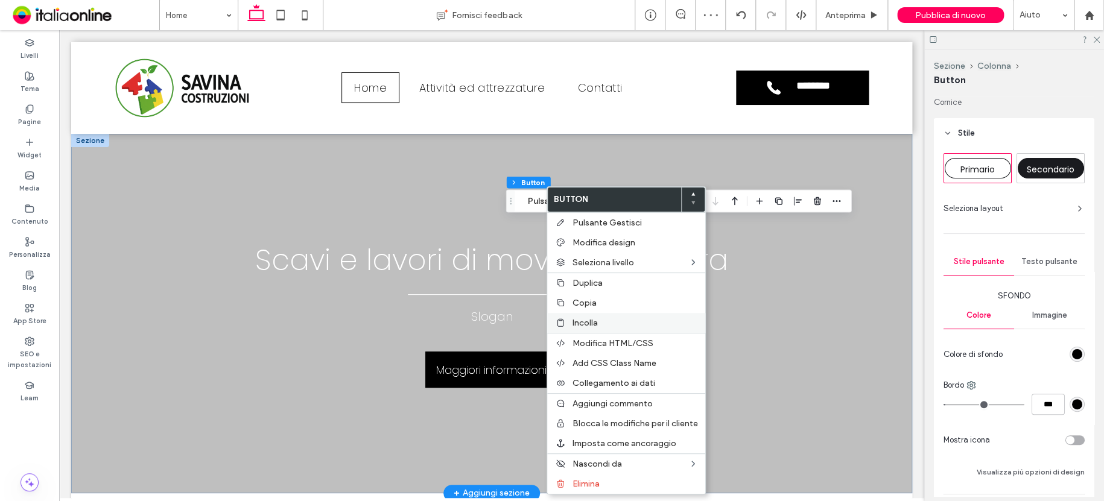
click at [585, 321] on span "Incolla" at bounding box center [585, 323] width 25 height 10
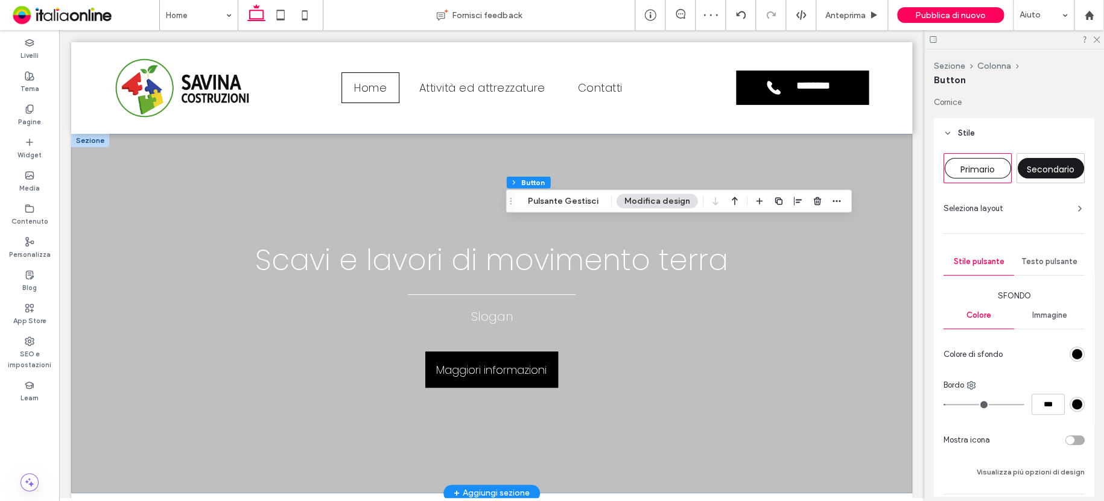
type input "*"
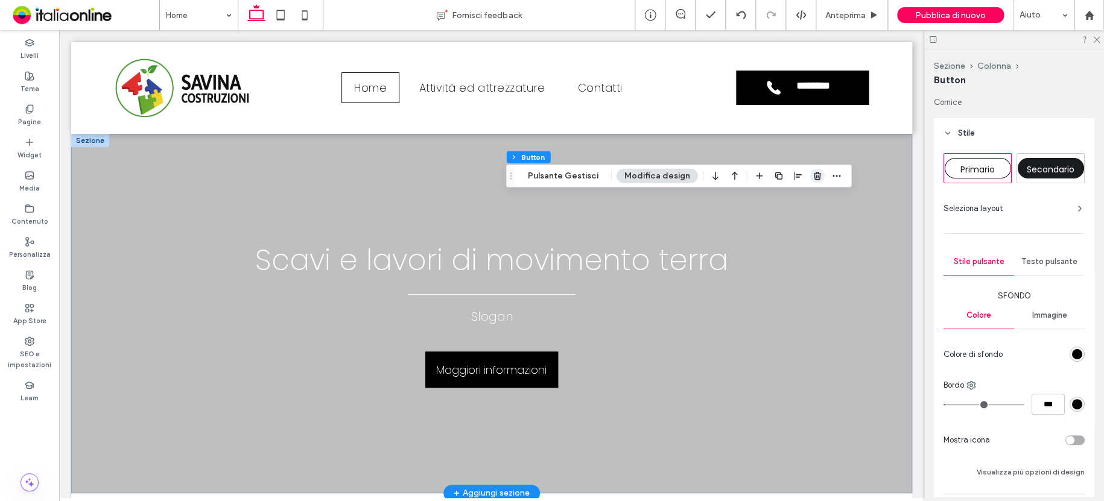
click at [814, 174] on use "button" at bounding box center [817, 176] width 7 height 8
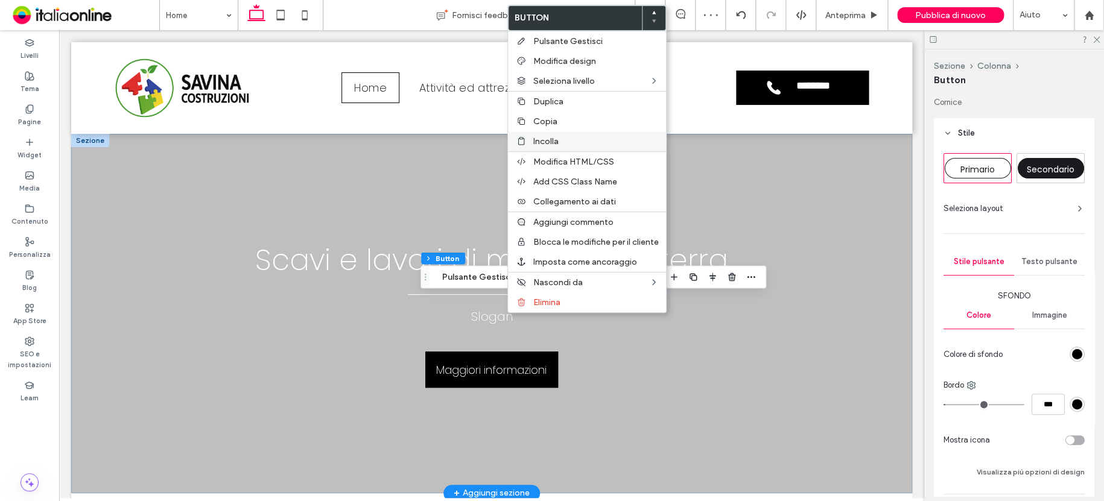
click at [564, 145] on label "Incolla" at bounding box center [596, 141] width 126 height 10
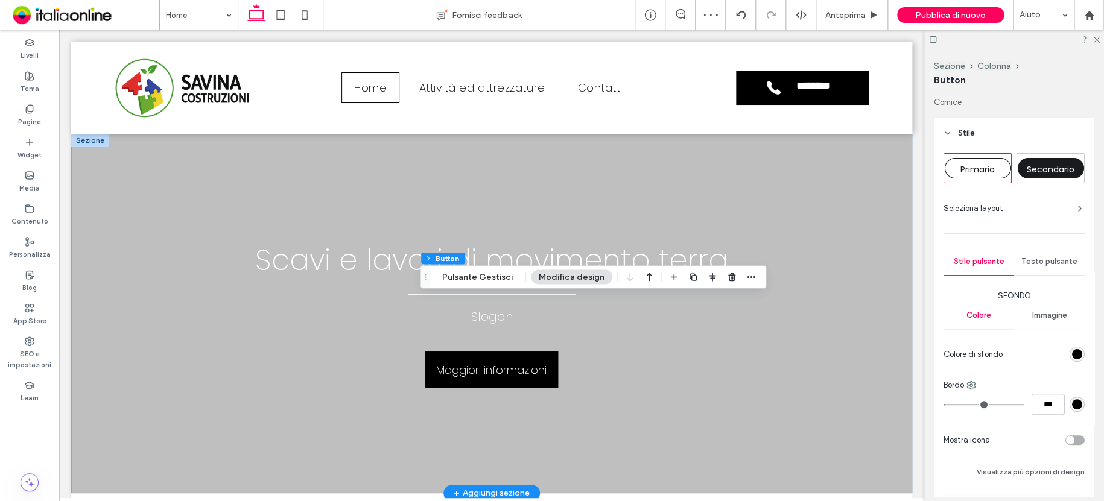
type input "*"
click at [728, 276] on use "button" at bounding box center [731, 277] width 7 height 8
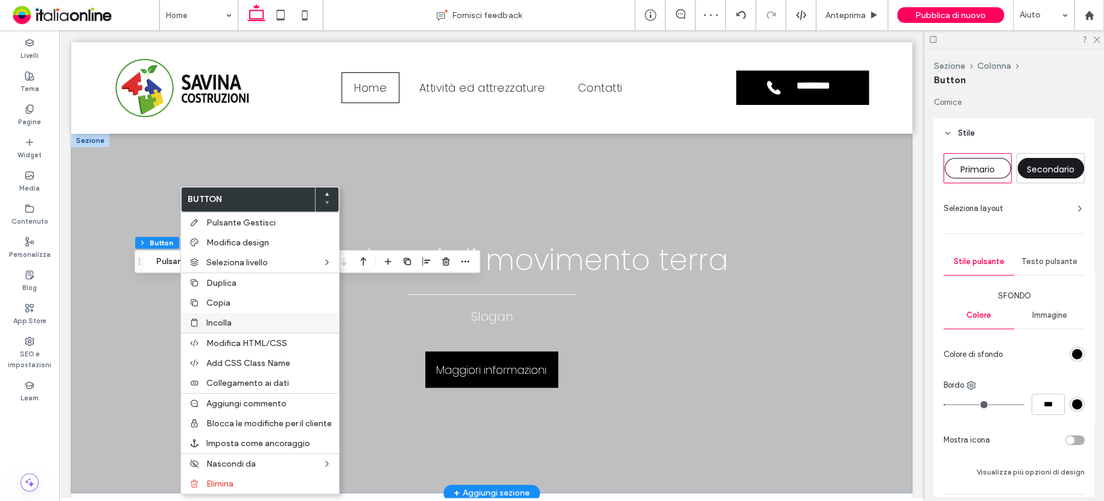
click at [211, 318] on span "Incolla" at bounding box center [218, 323] width 25 height 10
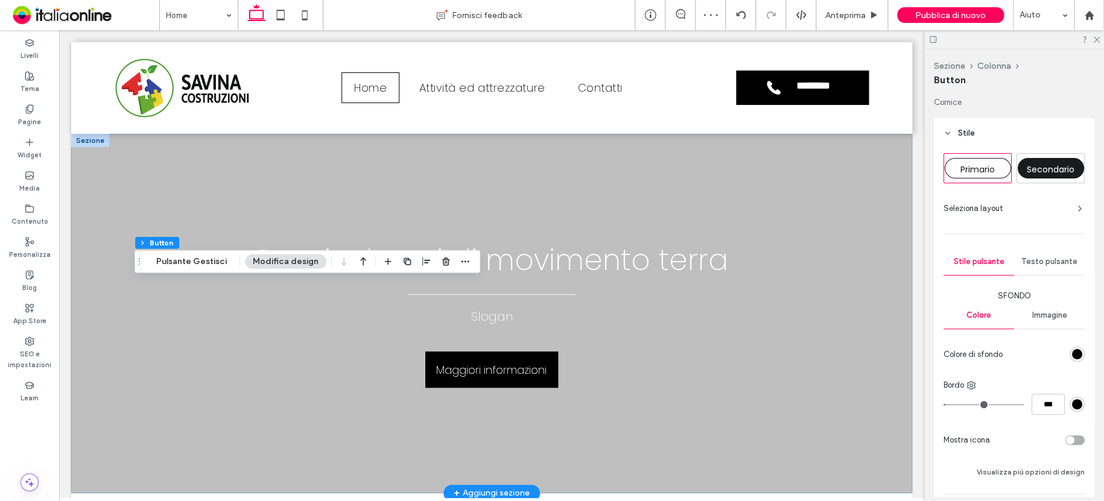
type input "*"
click at [444, 261] on use "button" at bounding box center [445, 262] width 7 height 8
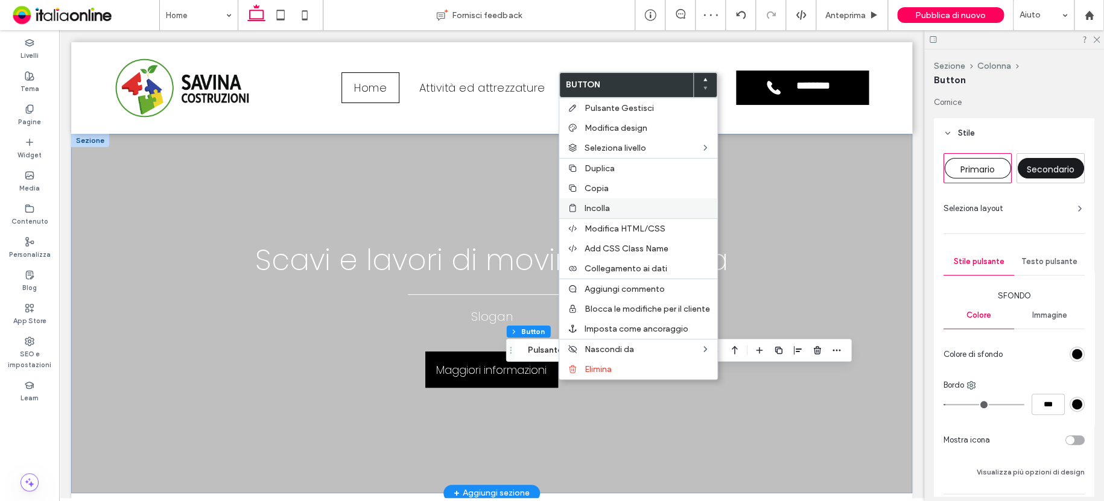
click at [610, 215] on div "Incolla" at bounding box center [638, 209] width 158 height 20
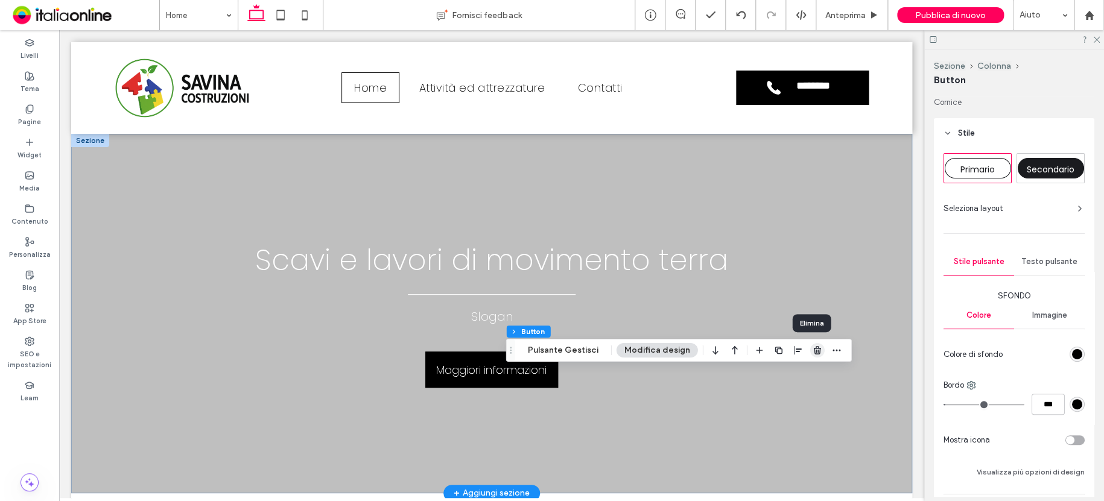
click at [813, 346] on icon "button" at bounding box center [818, 351] width 10 height 10
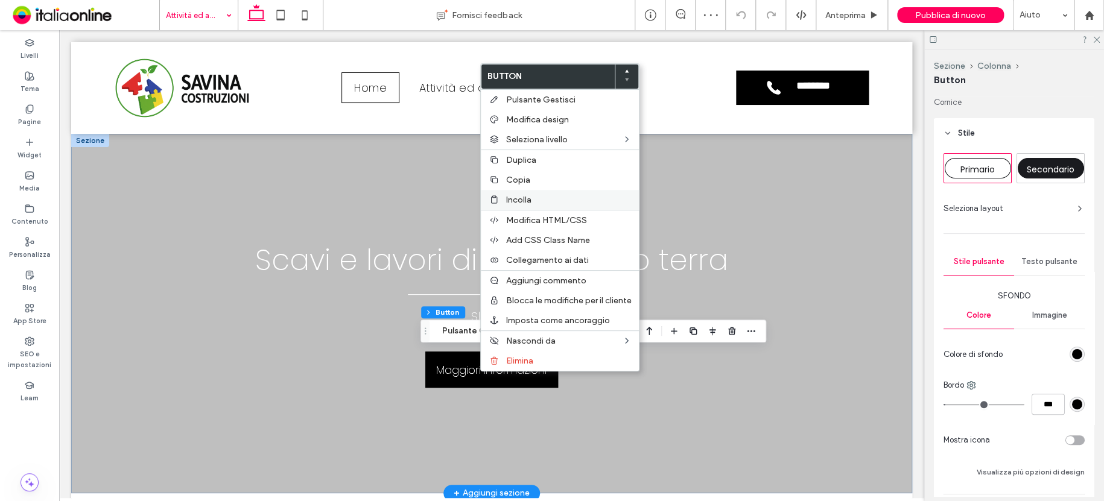
click at [523, 199] on span "Incolla" at bounding box center [518, 200] width 25 height 10
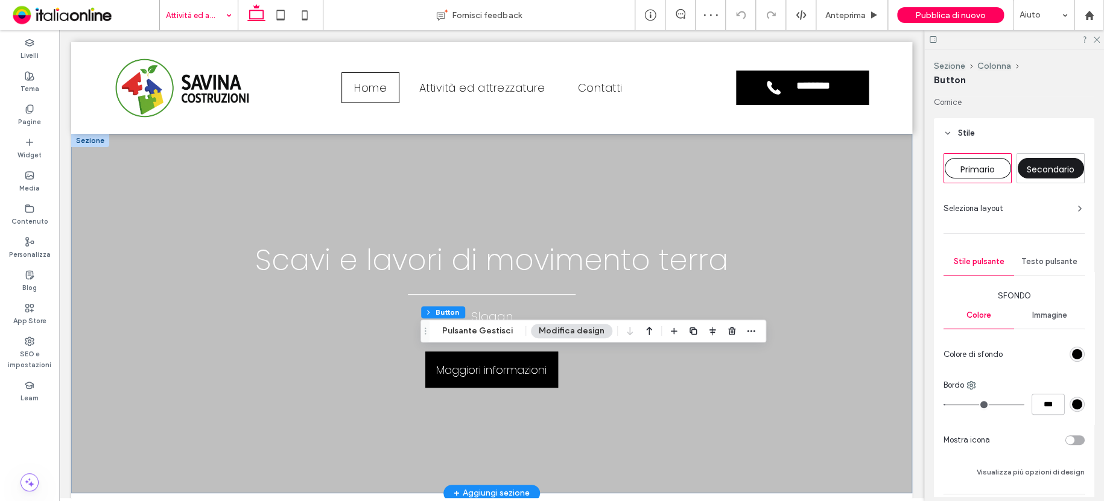
type input "*"
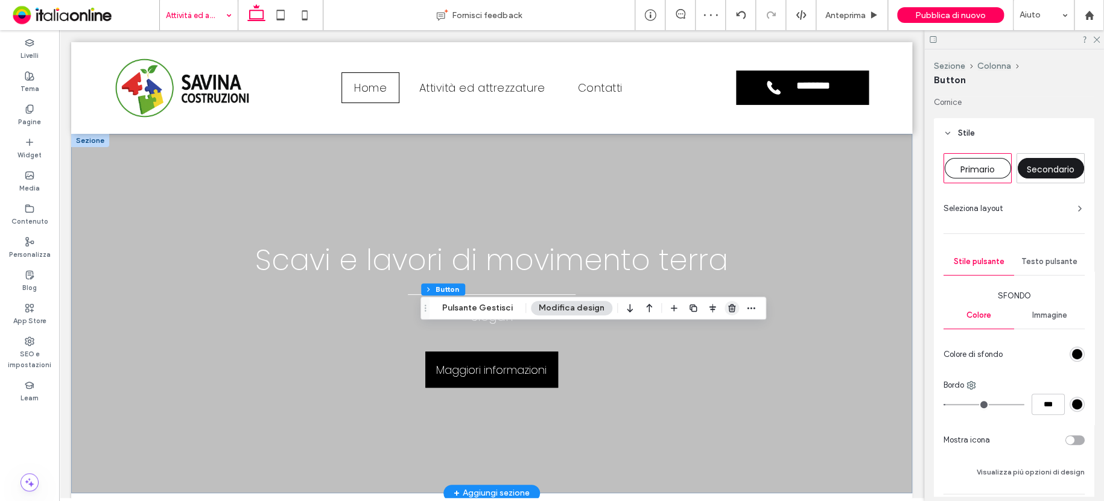
click at [729, 304] on icon "button" at bounding box center [732, 309] width 10 height 10
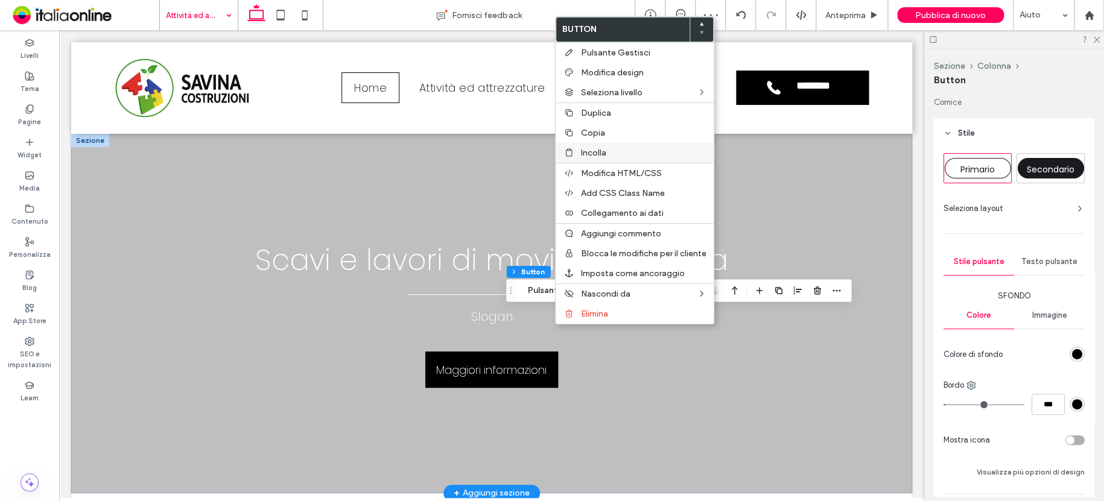
click at [604, 155] on span "Incolla" at bounding box center [593, 153] width 25 height 10
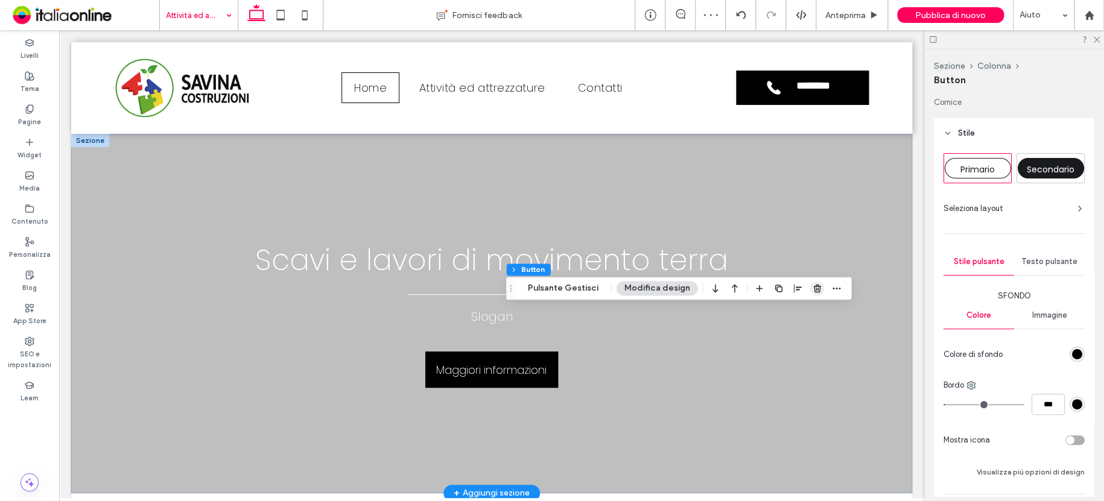
click at [814, 286] on use "button" at bounding box center [817, 289] width 7 height 8
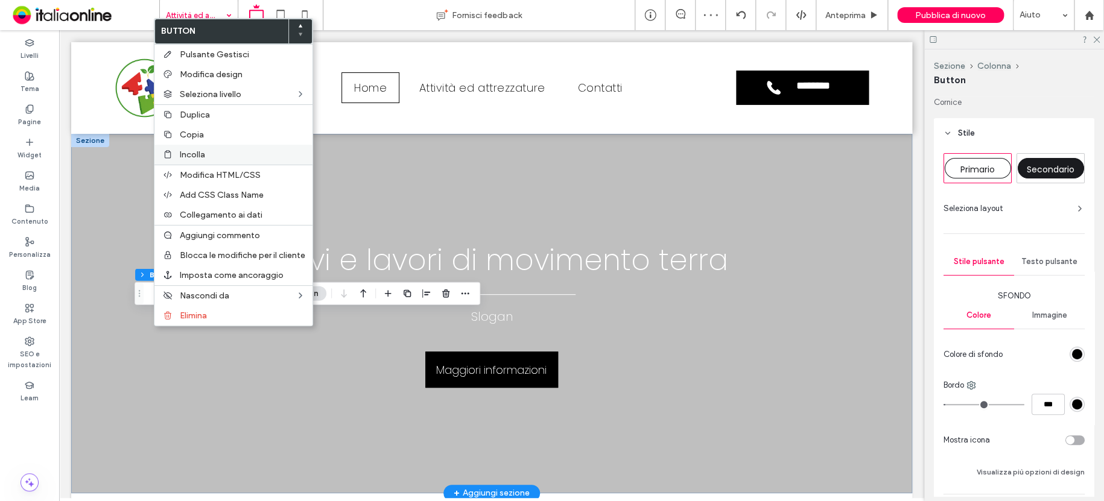
click at [193, 153] on span "Incolla" at bounding box center [192, 155] width 25 height 10
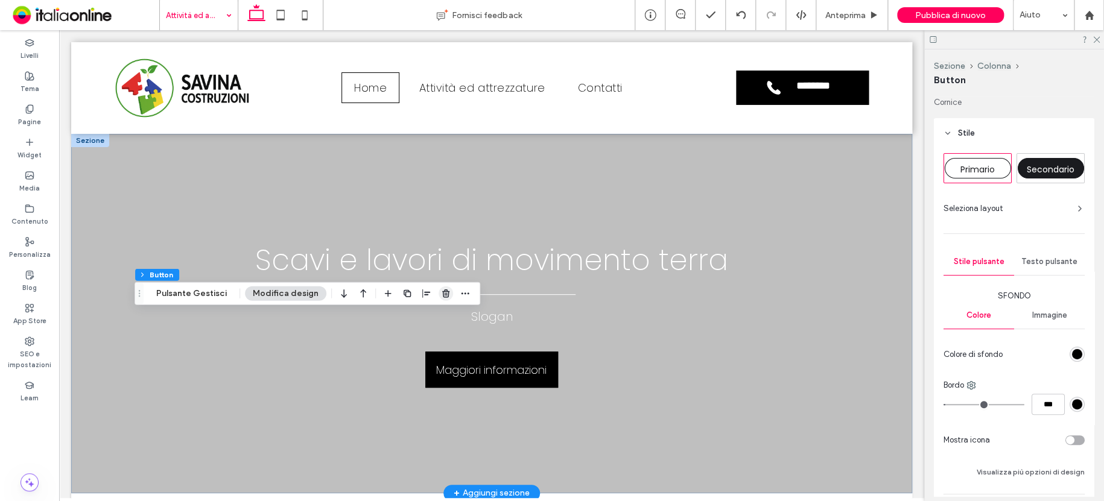
click at [447, 295] on span "button" at bounding box center [446, 294] width 14 height 14
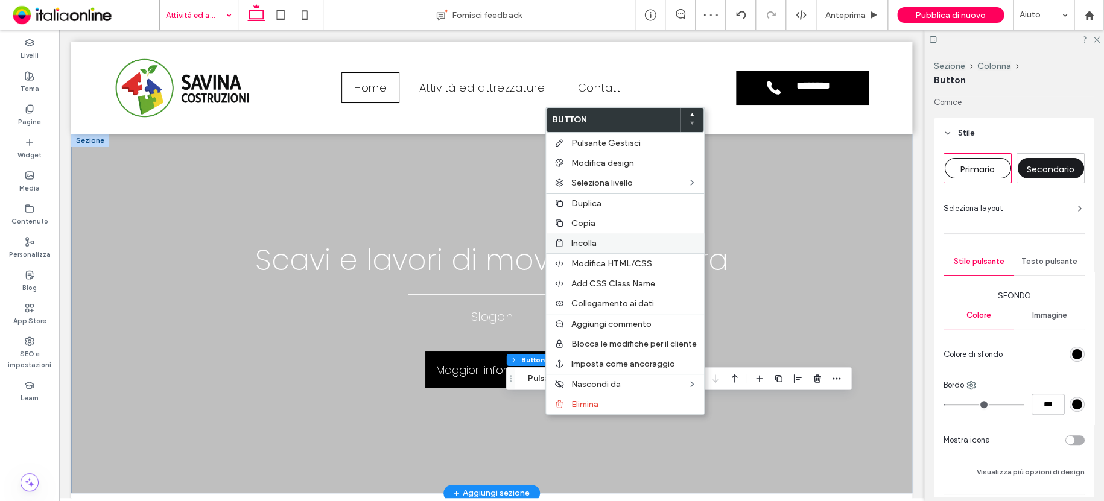
drag, startPoint x: 603, startPoint y: 241, endPoint x: 600, endPoint y: 249, distance: 8.4
click at [603, 241] on label "Incolla" at bounding box center [635, 243] width 126 height 10
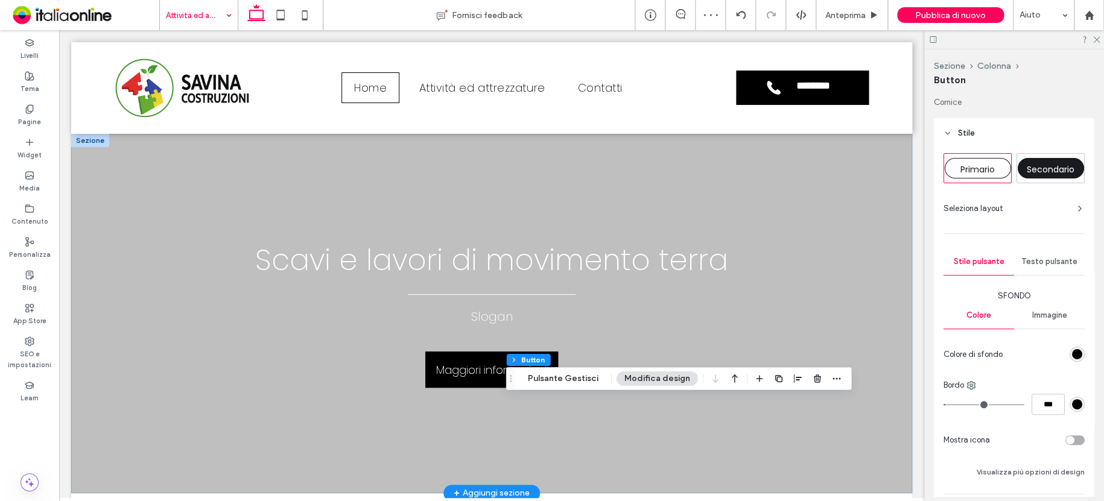
type input "*"
click at [814, 381] on use "button" at bounding box center [817, 379] width 7 height 8
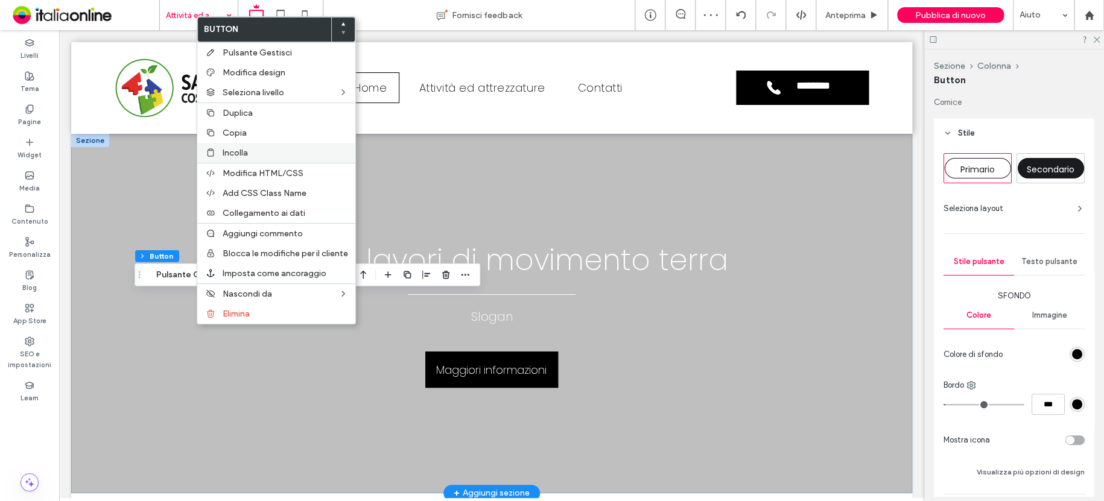
click at [245, 148] on span "Incolla" at bounding box center [235, 153] width 25 height 10
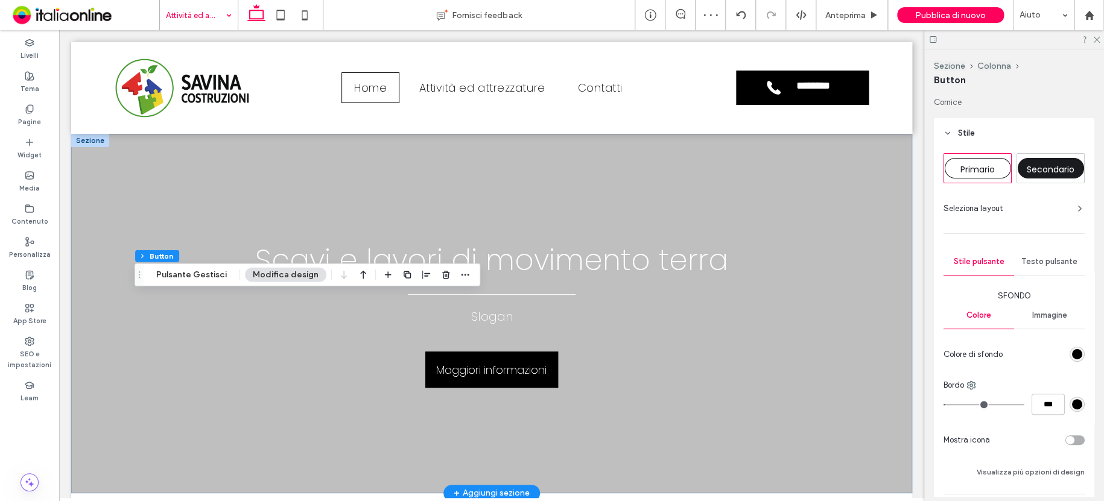
type input "*"
click at [442, 275] on icon "button" at bounding box center [446, 275] width 10 height 10
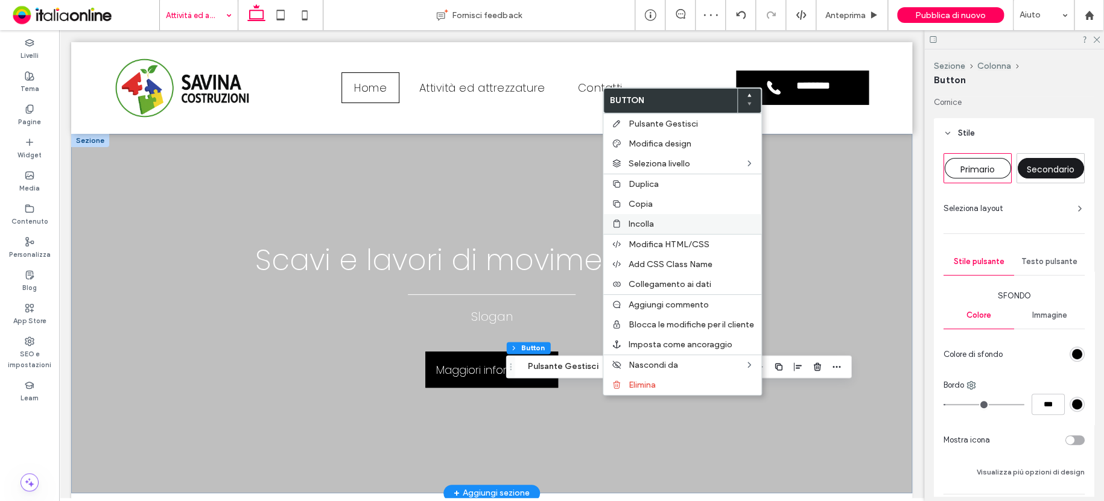
click at [646, 223] on span "Incolla" at bounding box center [641, 224] width 25 height 10
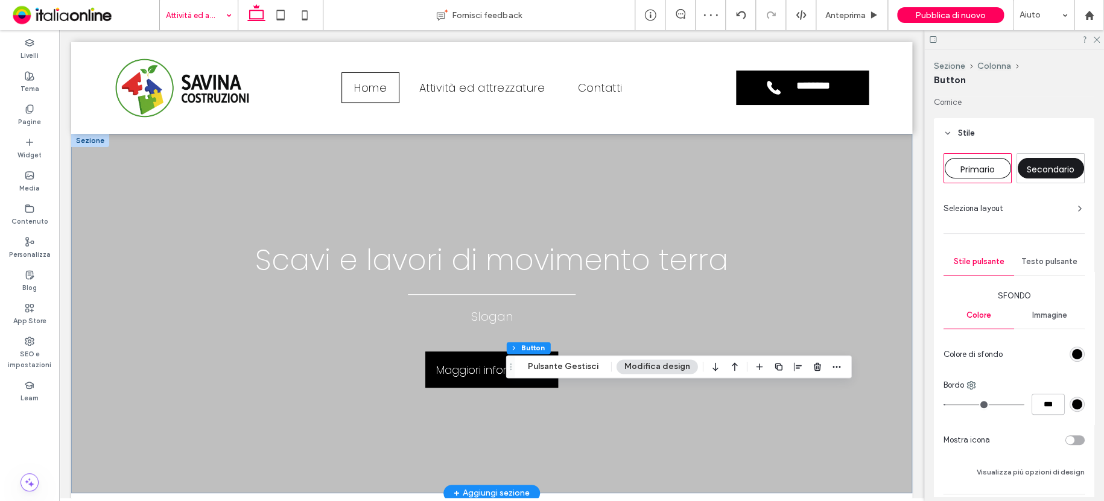
type input "*"
click at [810, 372] on span "button" at bounding box center [817, 367] width 14 height 14
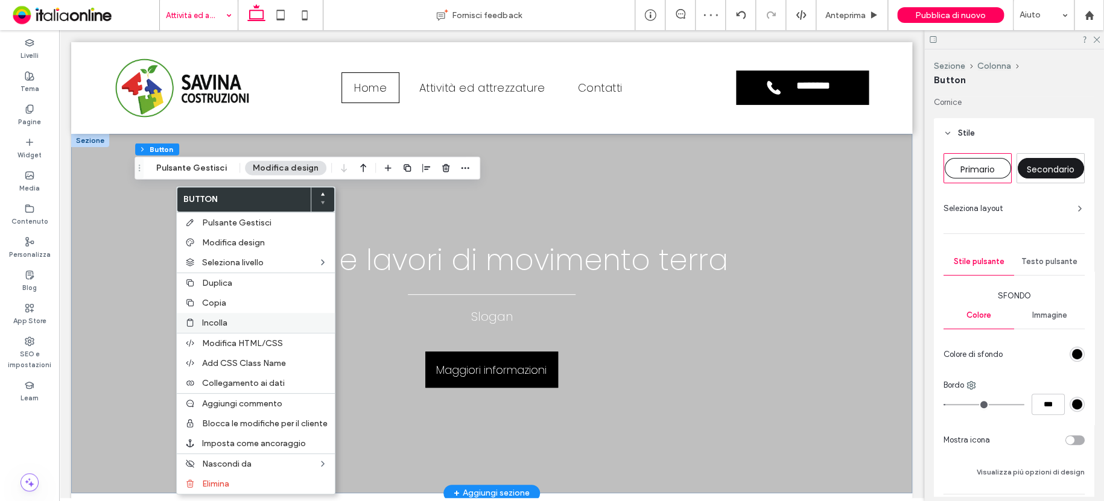
click at [231, 313] on div "Incolla" at bounding box center [256, 323] width 158 height 20
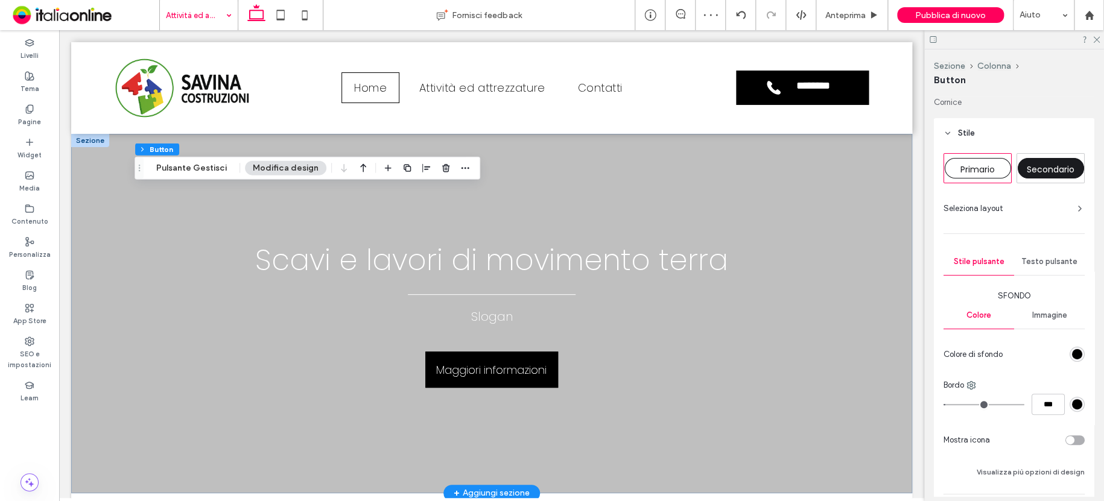
type input "*"
click at [441, 168] on icon "button" at bounding box center [446, 169] width 10 height 10
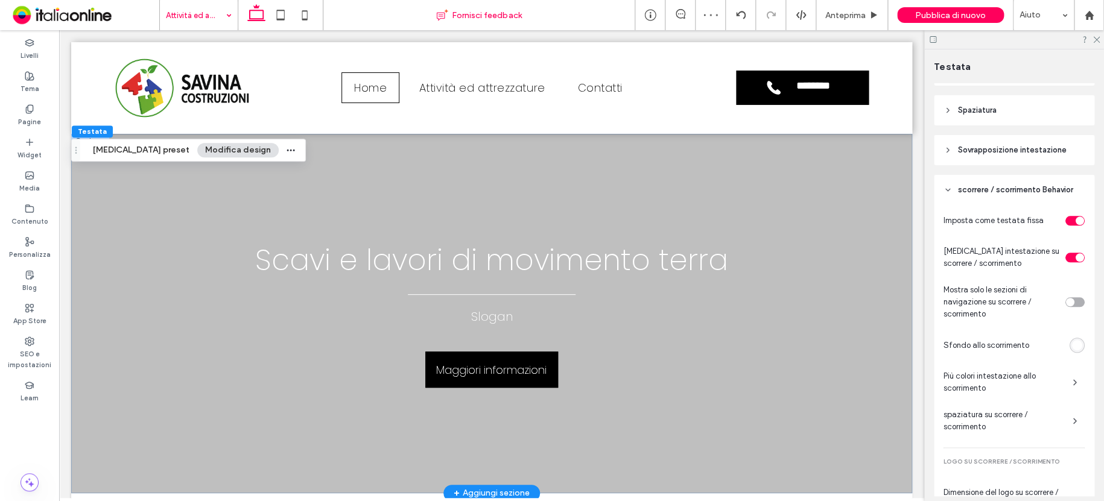
scroll to position [619, 0]
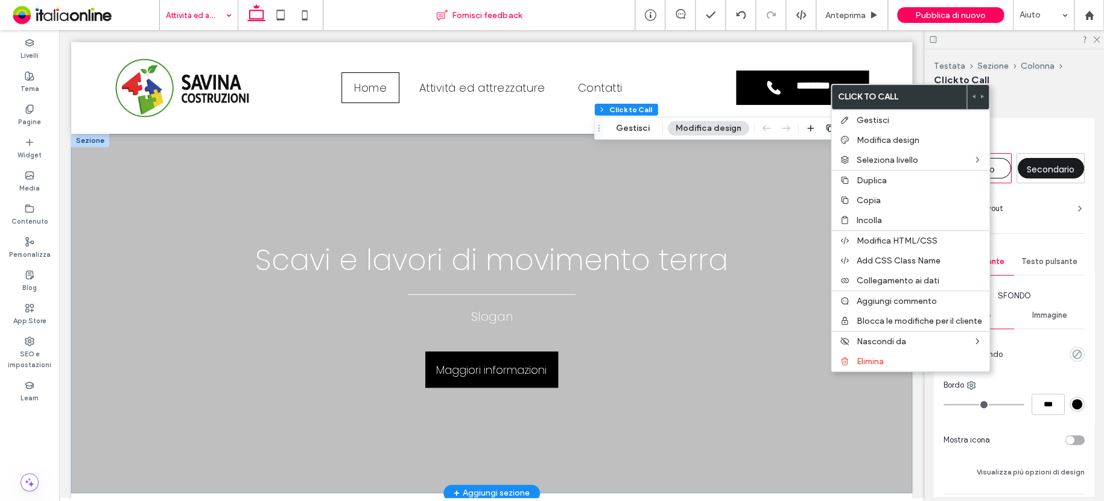
type input "*"
type input "***"
drag, startPoint x: 870, startPoint y: 197, endPoint x: 712, endPoint y: 245, distance: 165.3
click at [870, 197] on span "Copia" at bounding box center [869, 201] width 24 height 10
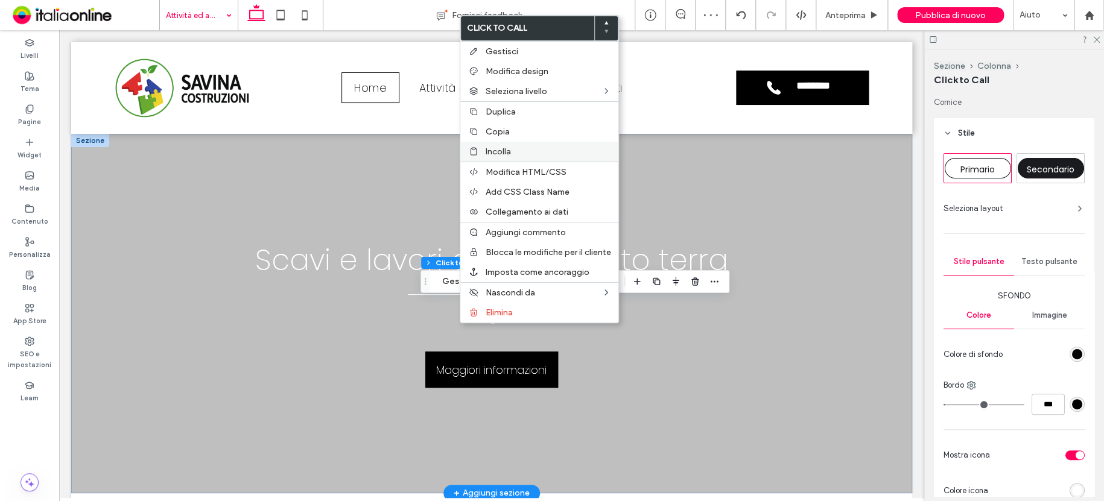
click at [506, 156] on span "Incolla" at bounding box center [498, 152] width 25 height 10
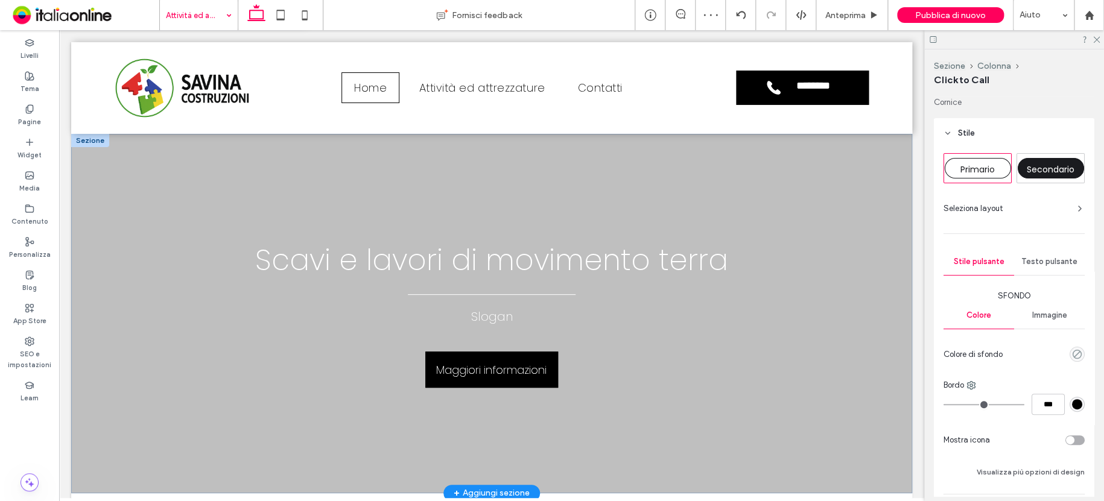
type input "**"
type input "*"
type input "***"
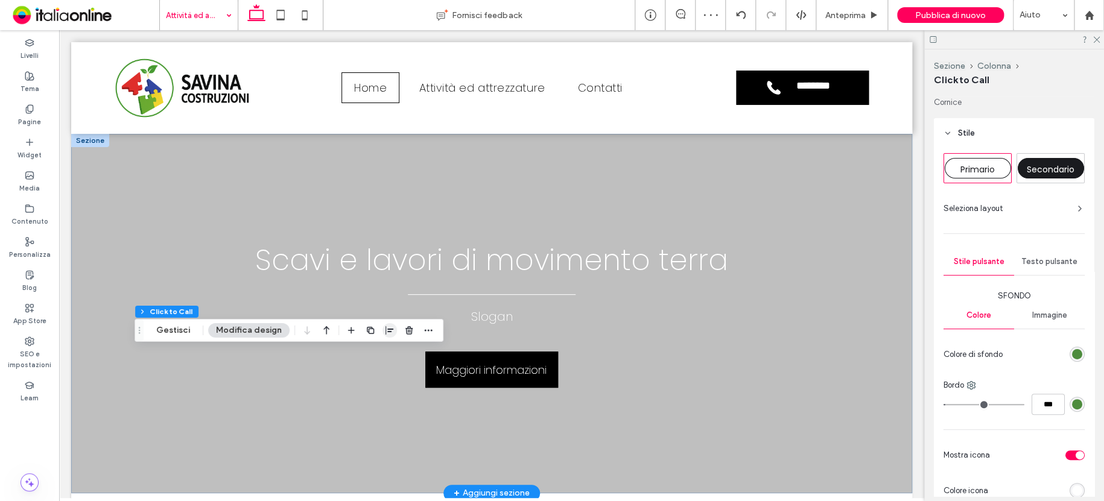
click at [387, 331] on icon "button" at bounding box center [390, 331] width 10 height 10
drag, startPoint x: 374, startPoint y: 351, endPoint x: 410, endPoint y: 352, distance: 36.2
click at [374, 351] on icon "center" at bounding box center [378, 354] width 10 height 10
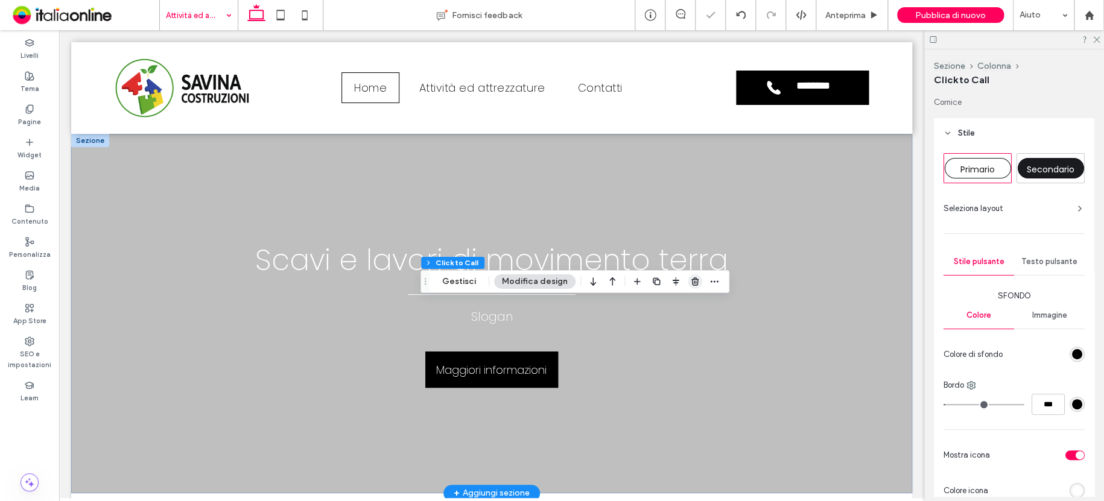
click at [695, 279] on icon "button" at bounding box center [695, 282] width 10 height 10
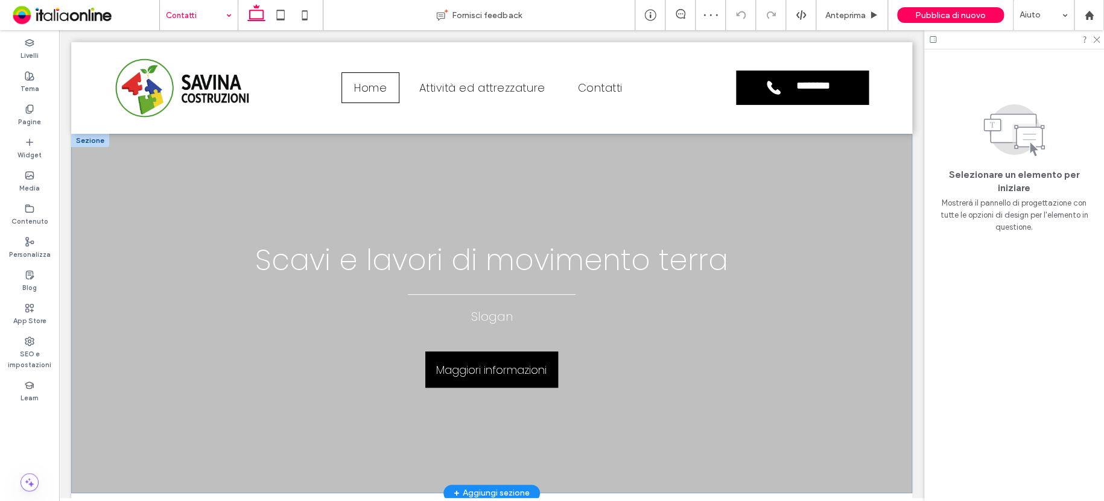
click at [193, 14] on input at bounding box center [196, 15] width 60 height 30
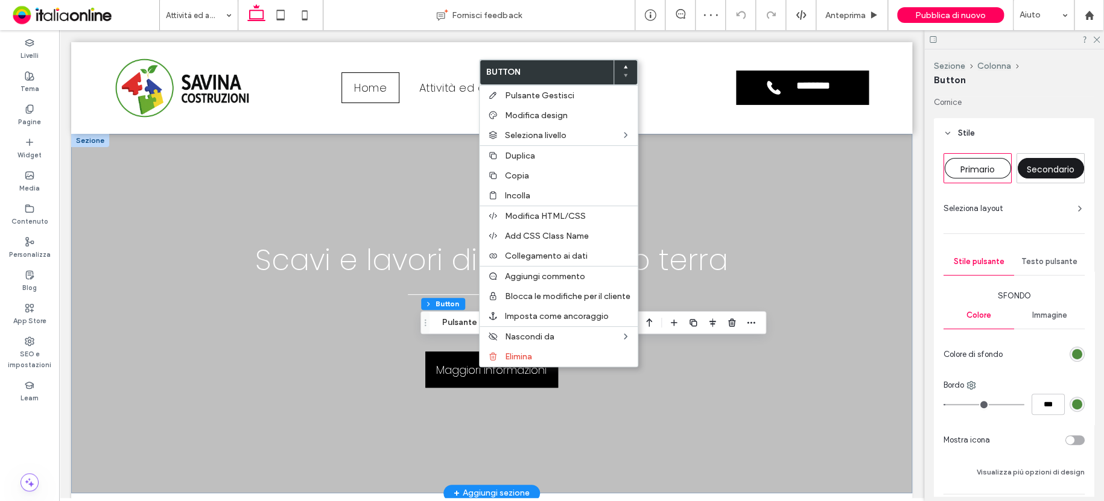
drag, startPoint x: 519, startPoint y: 177, endPoint x: 330, endPoint y: 92, distance: 207.2
click at [519, 177] on span "Copia" at bounding box center [517, 176] width 24 height 10
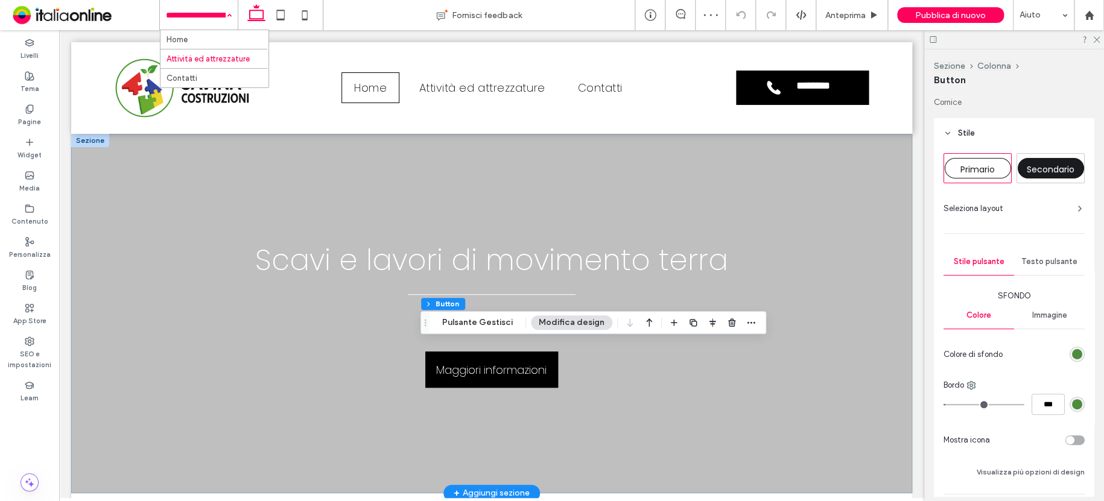
drag, startPoint x: 202, startPoint y: 20, endPoint x: 205, endPoint y: 33, distance: 13.6
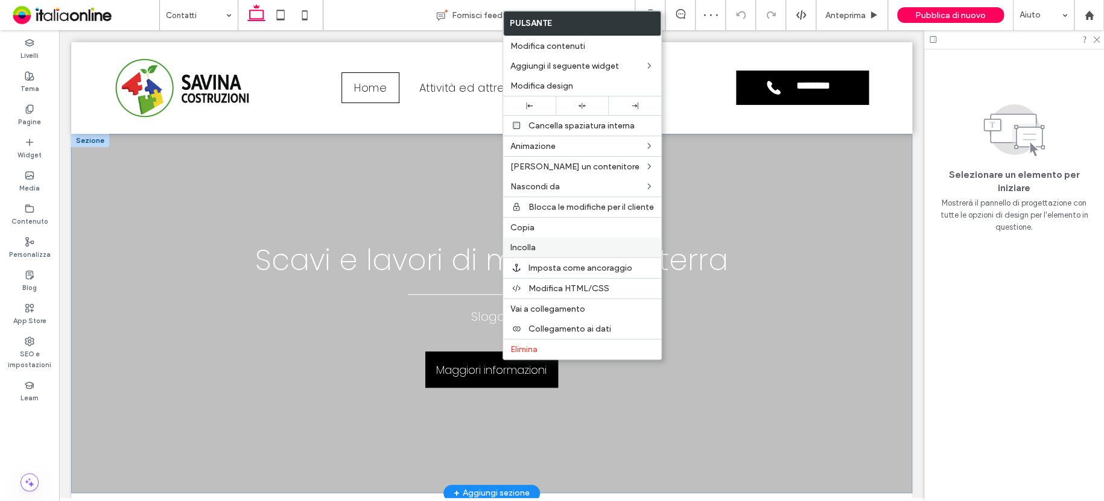
click at [561, 243] on label "Incolla" at bounding box center [583, 248] width 144 height 10
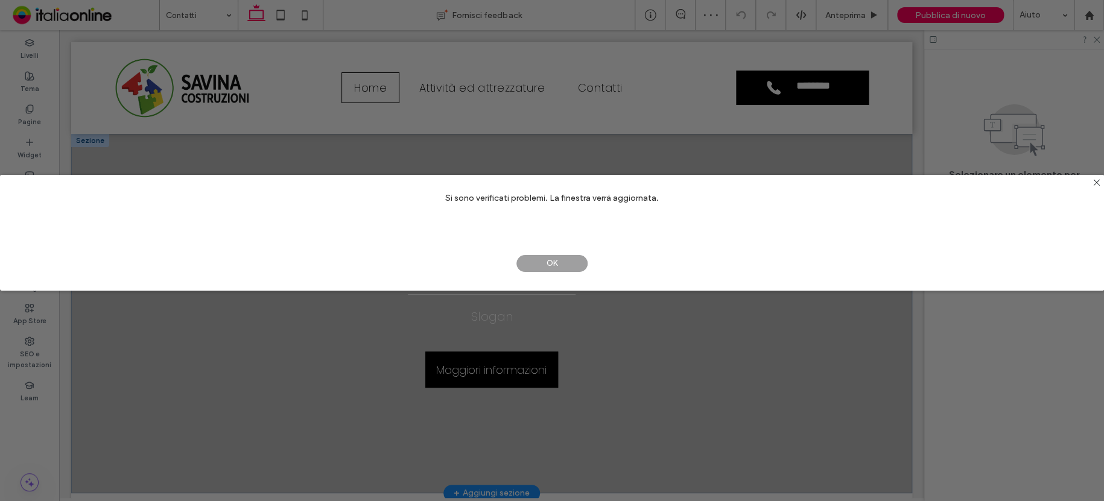
click at [555, 258] on span "OK" at bounding box center [552, 264] width 72 height 18
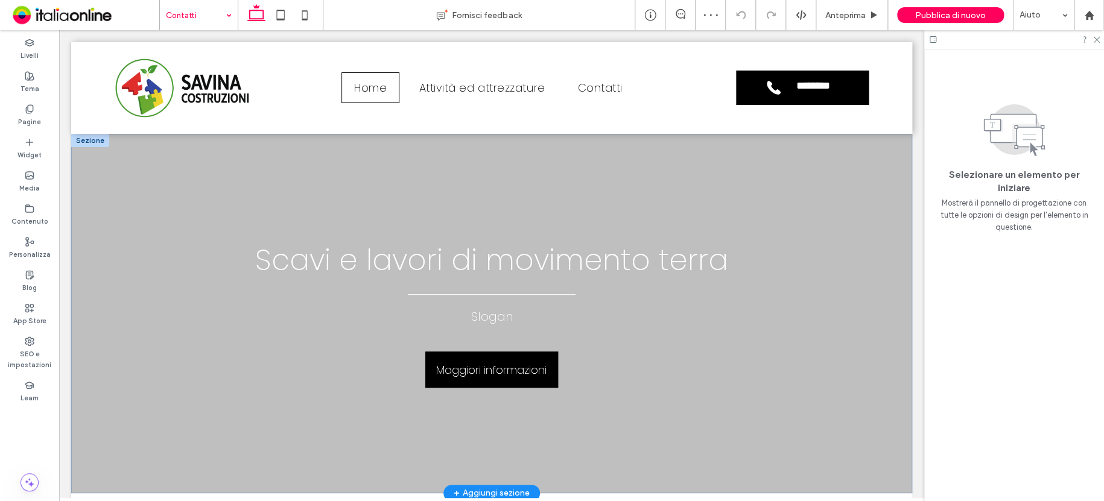
drag, startPoint x: 555, startPoint y: 258, endPoint x: 188, endPoint y: 27, distance: 433.7
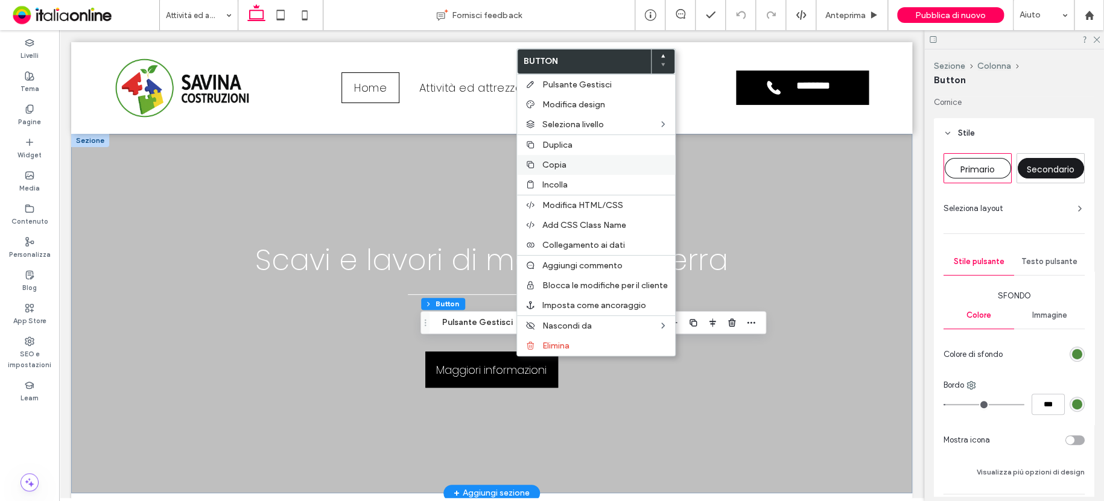
click at [581, 164] on label "Copia" at bounding box center [606, 165] width 126 height 10
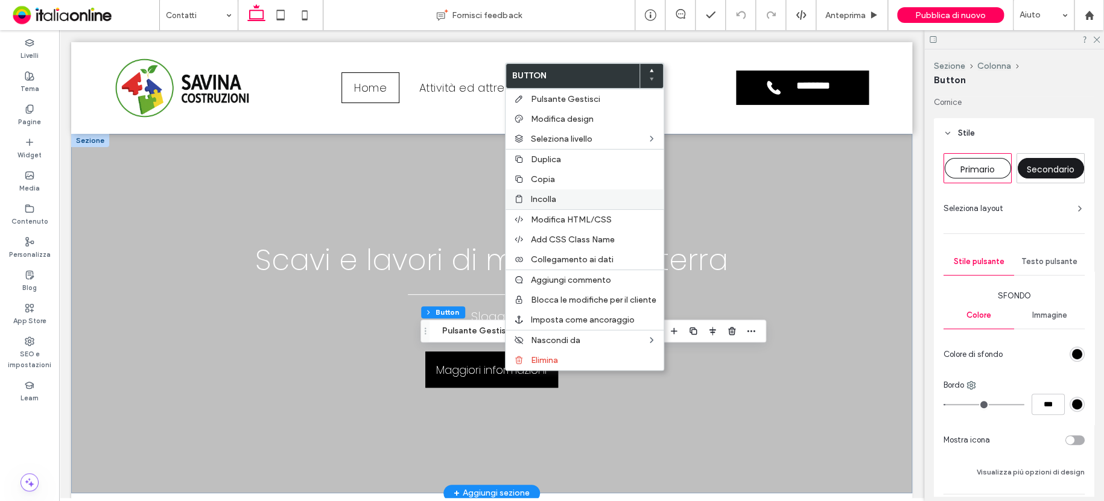
click at [549, 197] on span "Incolla" at bounding box center [543, 199] width 25 height 10
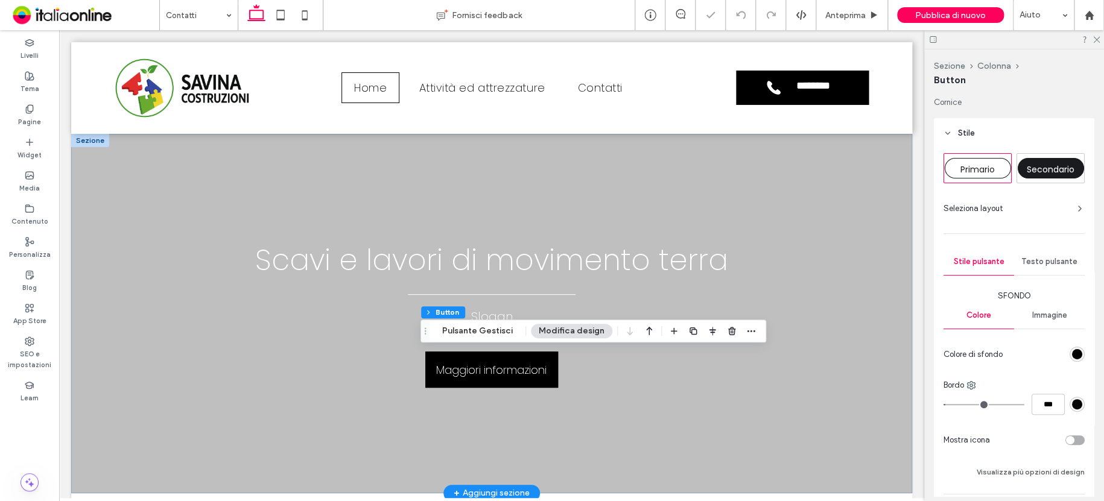
type input "*"
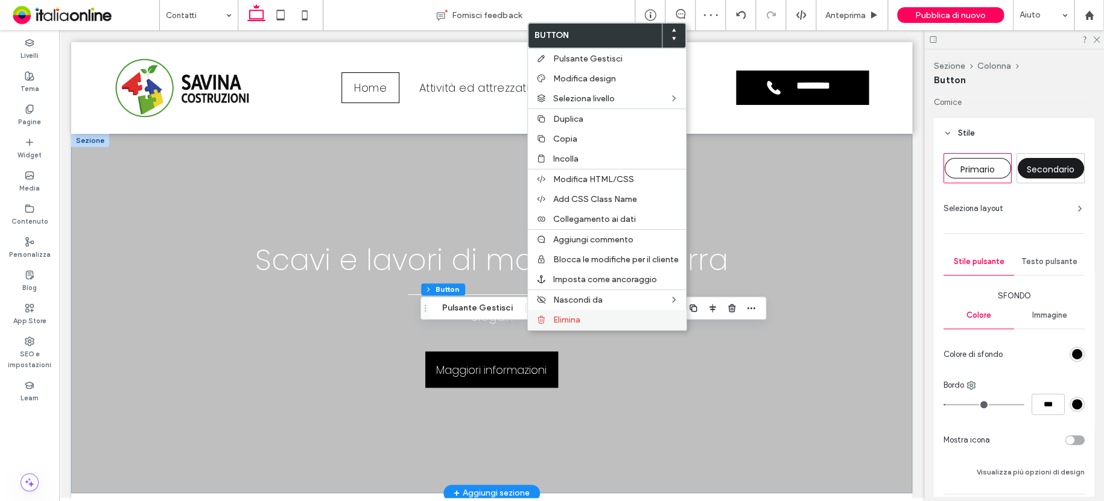
click at [574, 313] on div "Elimina" at bounding box center [607, 320] width 158 height 20
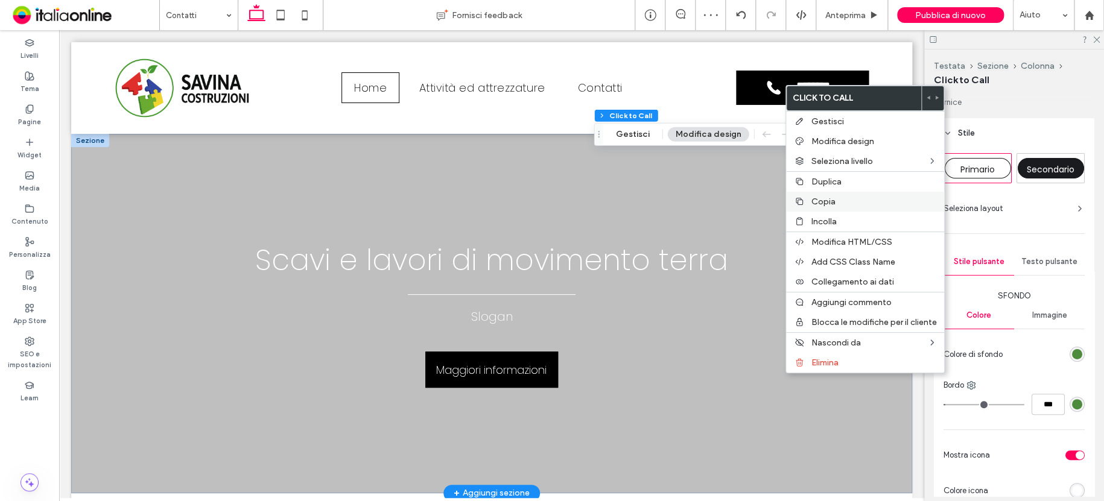
click at [812, 206] on span "Copia" at bounding box center [824, 202] width 24 height 10
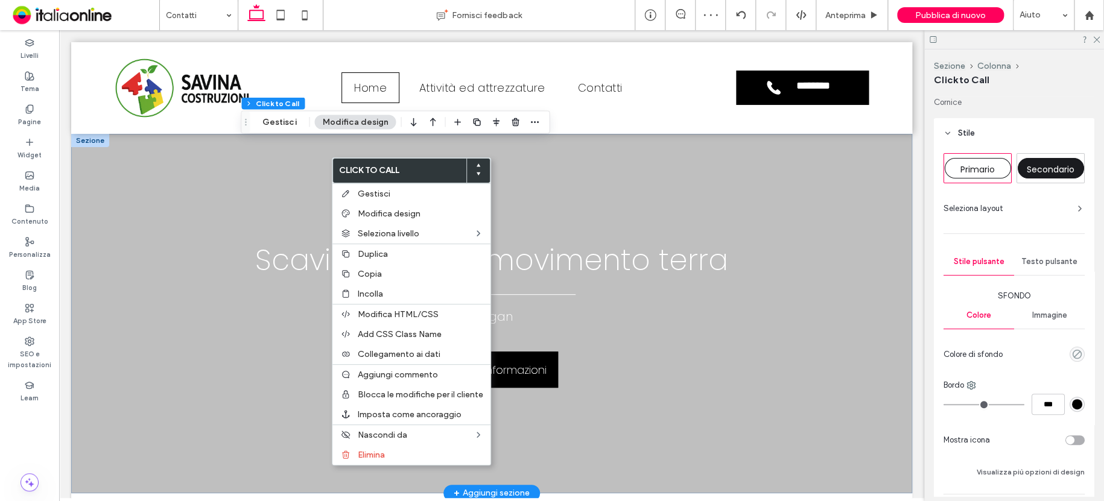
type input "**"
type input "*"
type input "***"
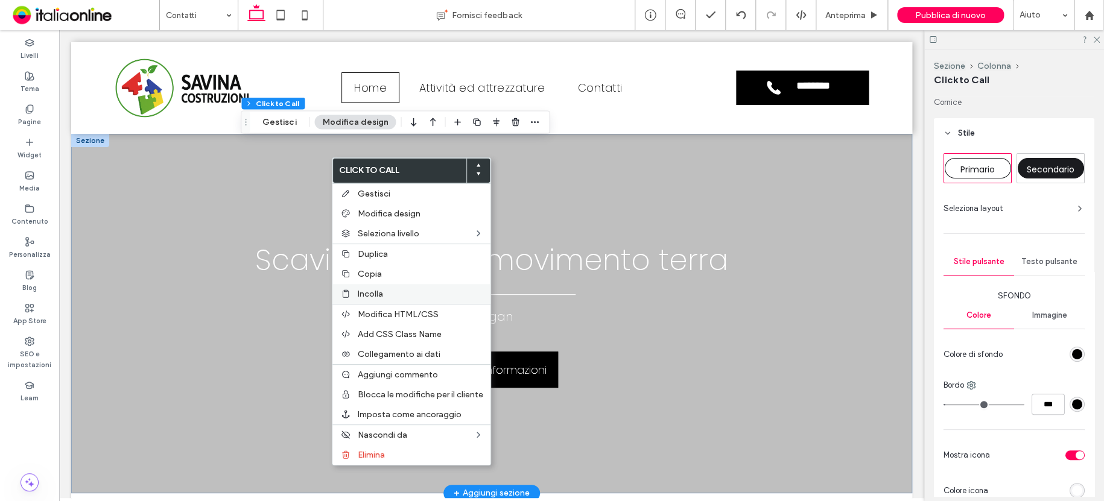
click at [385, 291] on label "Incolla" at bounding box center [421, 294] width 126 height 10
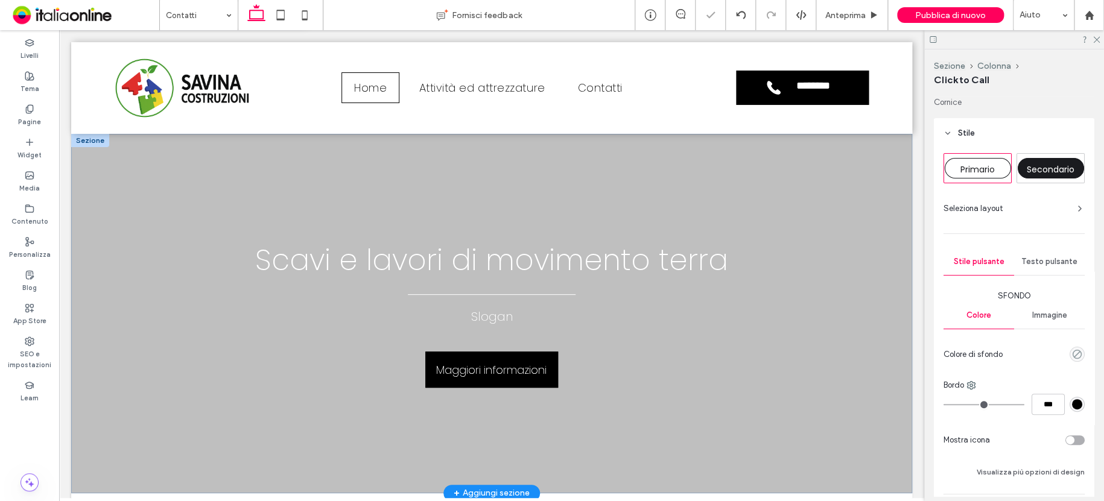
type input "**"
type input "*"
type input "***"
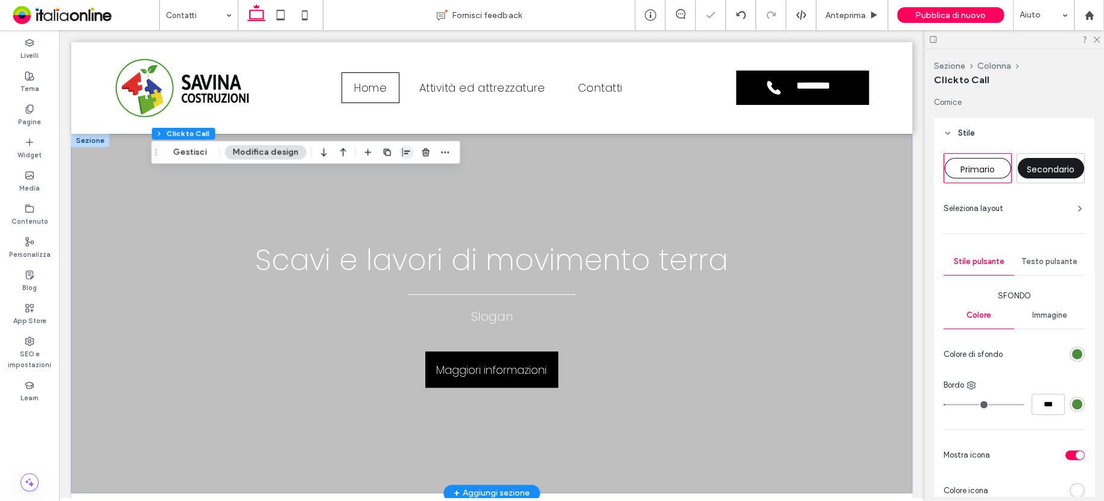
drag, startPoint x: 399, startPoint y: 150, endPoint x: 404, endPoint y: 161, distance: 11.9
click at [402, 150] on icon "button" at bounding box center [407, 153] width 10 height 10
click at [395, 180] on span "center" at bounding box center [394, 176] width 14 height 14
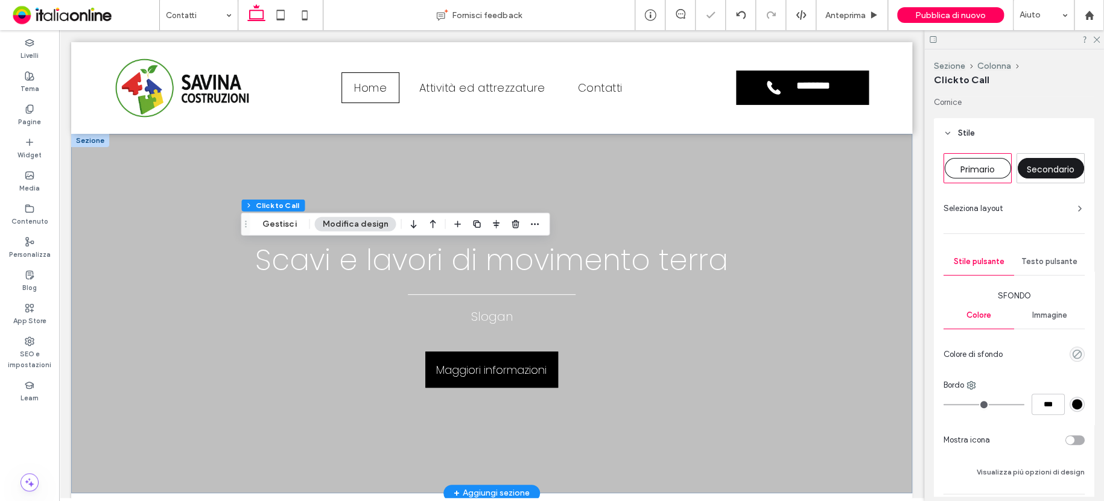
type input "*"
type input "***"
click at [511, 224] on icon "button" at bounding box center [516, 225] width 10 height 10
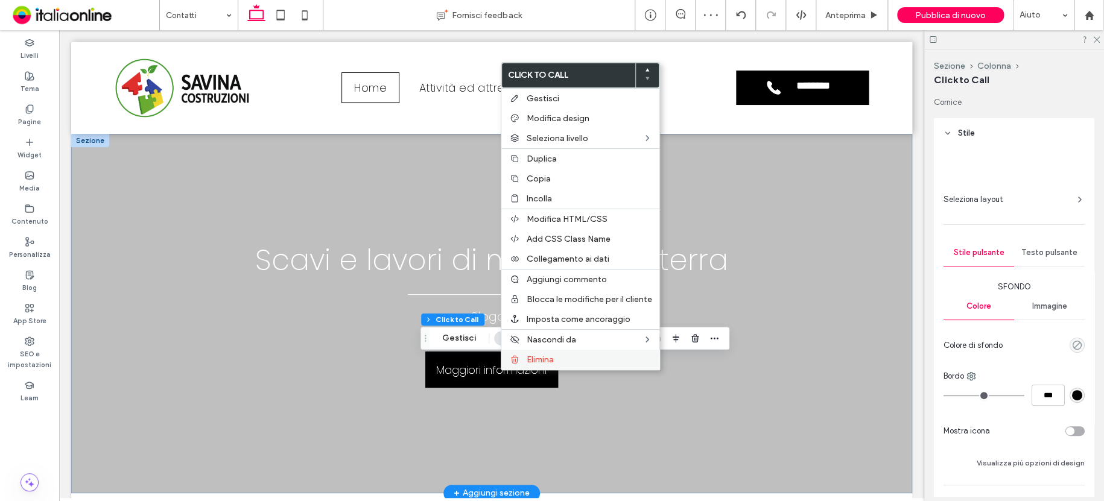
type input "**"
type input "*"
type input "***"
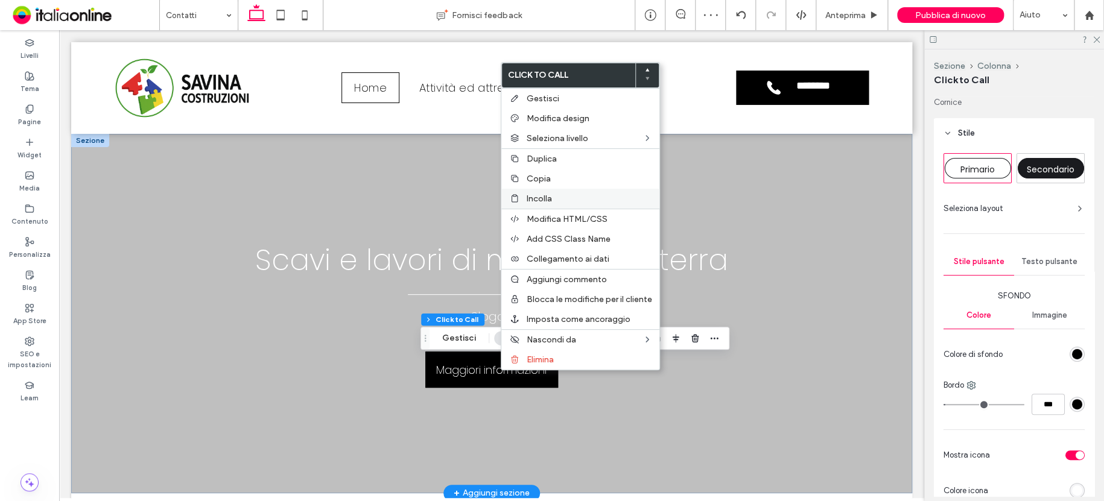
click at [542, 197] on span "Incolla" at bounding box center [539, 199] width 25 height 10
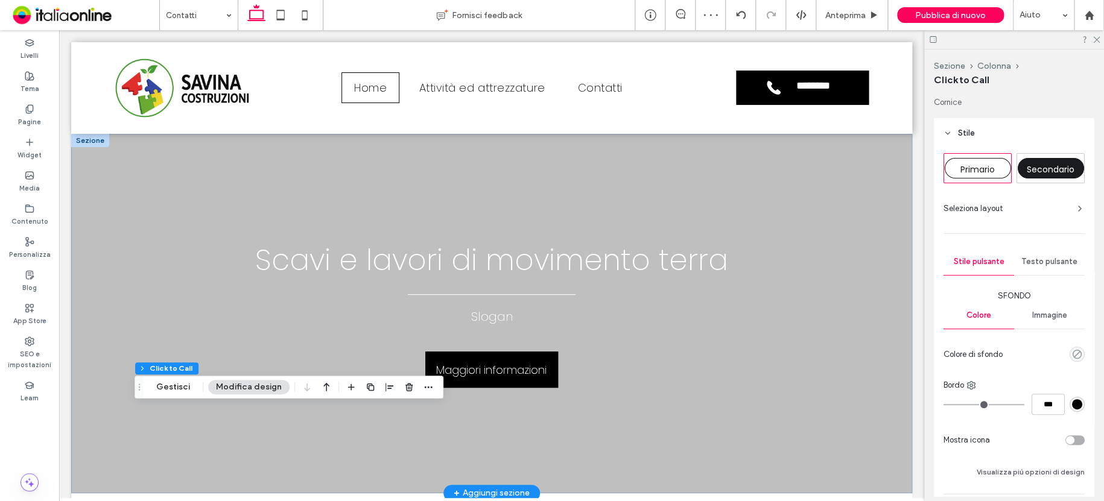
type input "*"
type input "***"
click at [385, 386] on icon "button" at bounding box center [390, 388] width 10 height 10
click at [375, 412] on icon "center" at bounding box center [378, 411] width 10 height 10
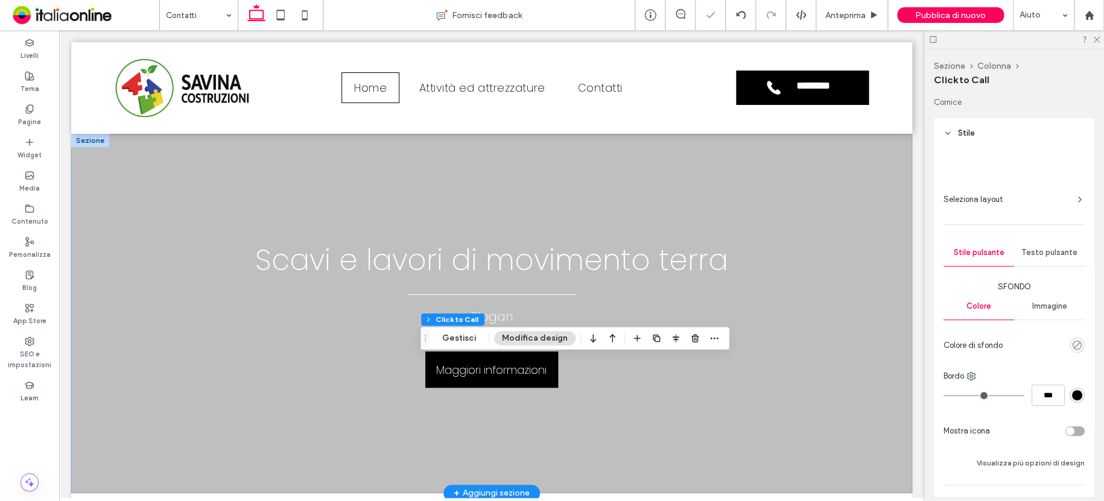
type input "**"
type input "*"
type input "***"
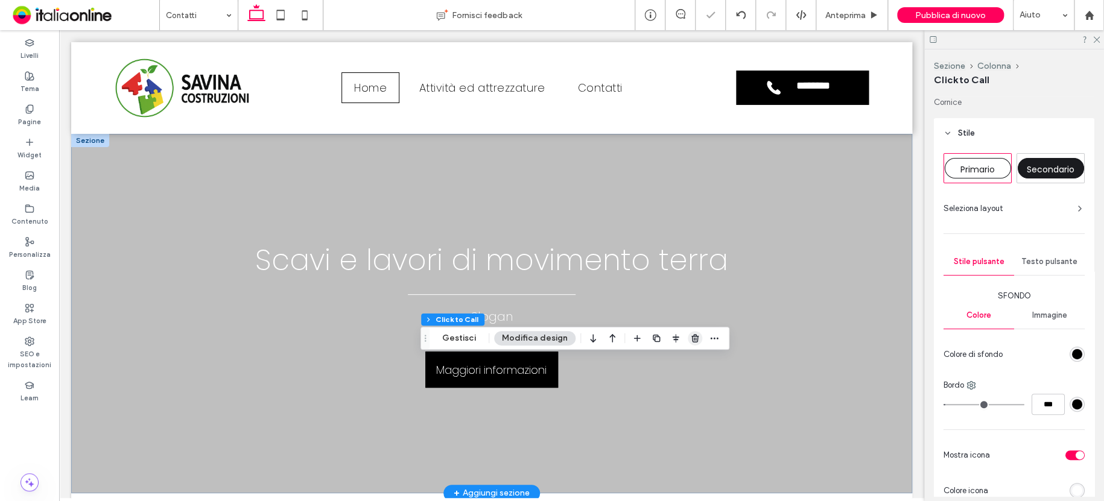
click at [692, 338] on icon "button" at bounding box center [695, 339] width 10 height 10
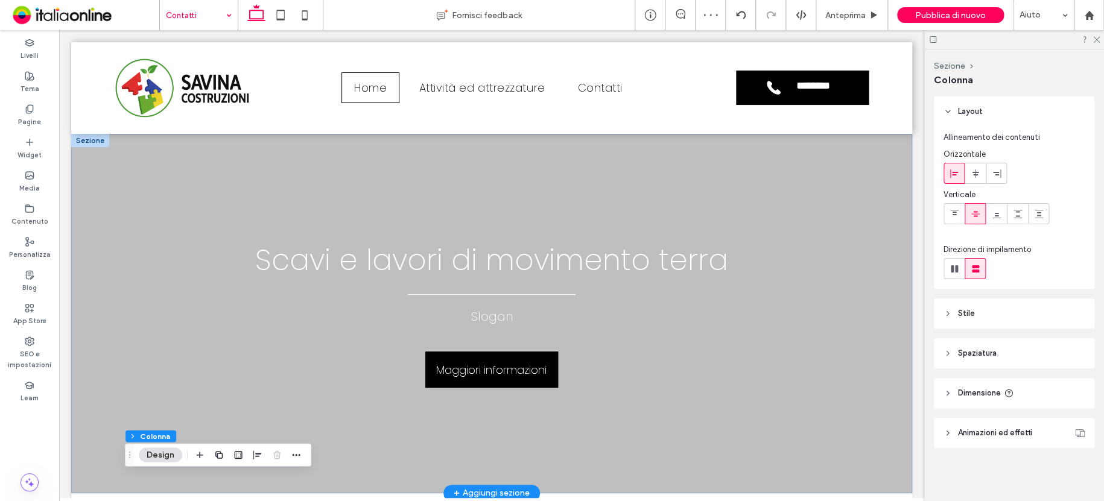
drag, startPoint x: 190, startPoint y: 8, endPoint x: 196, endPoint y: 20, distance: 13.0
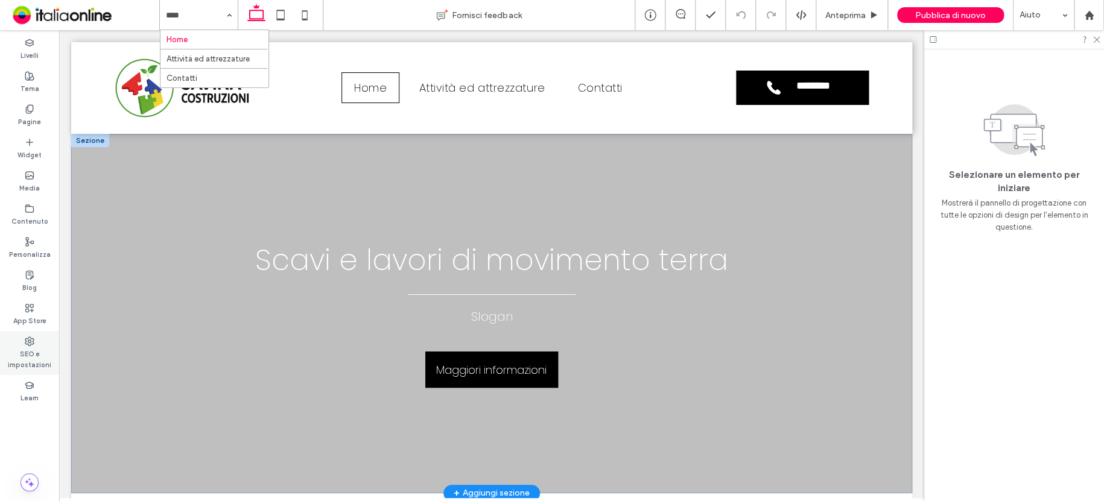
click at [19, 352] on label "SEO e impostazioni" at bounding box center [29, 358] width 59 height 24
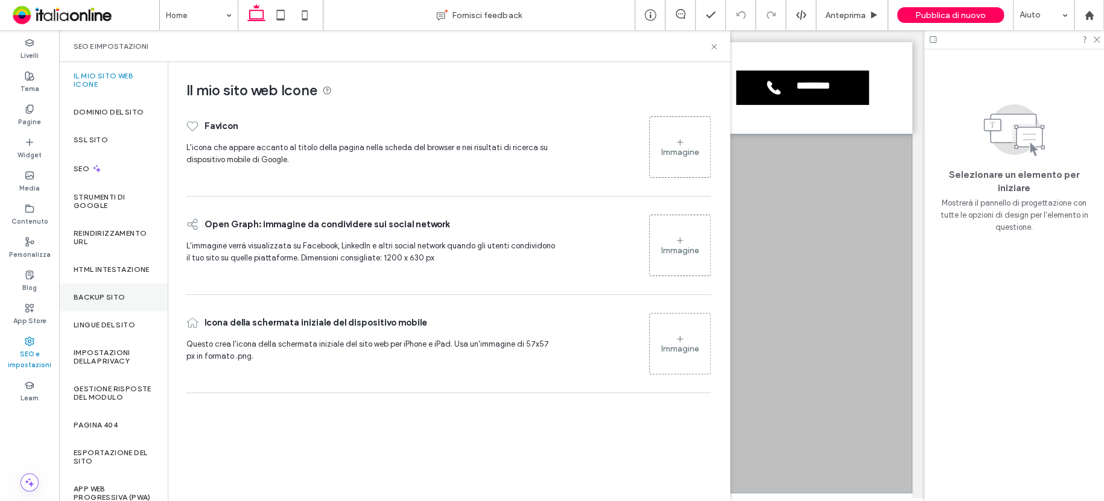
drag, startPoint x: 89, startPoint y: 304, endPoint x: 115, endPoint y: 300, distance: 26.3
click at [91, 302] on label "Backup sito" at bounding box center [99, 297] width 51 height 8
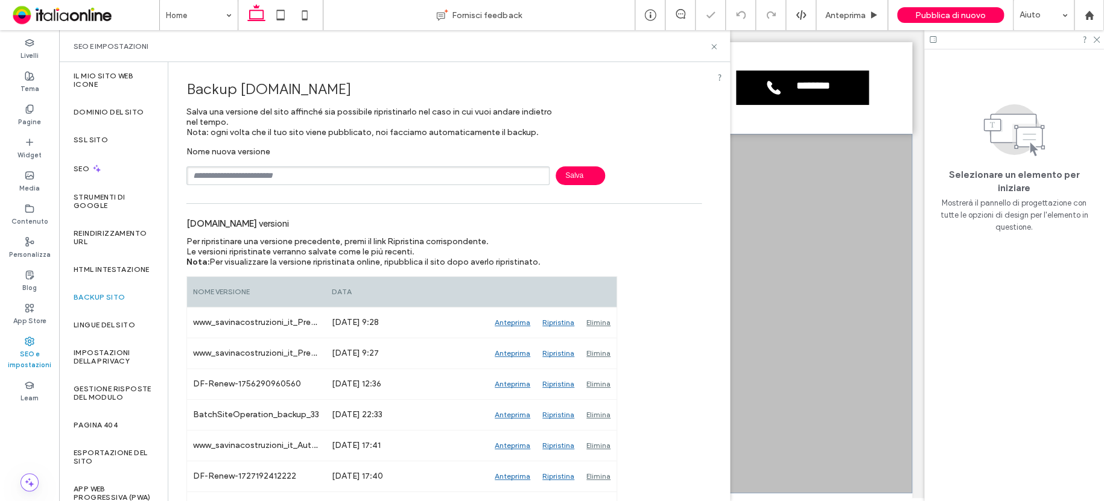
click at [417, 179] on input "text" at bounding box center [367, 176] width 363 height 19
type input "********"
